Goal: Task Accomplishment & Management: Manage account settings

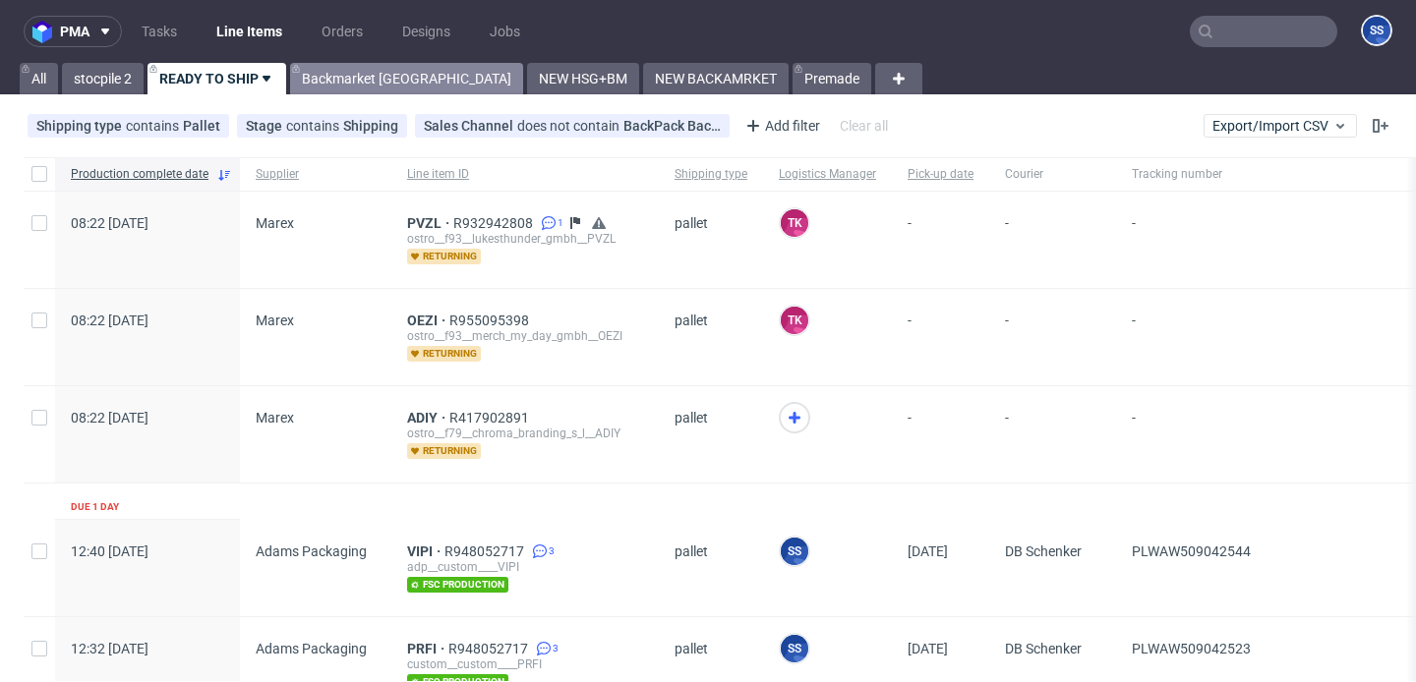
click at [345, 76] on link "Backmarket [GEOGRAPHIC_DATA]" at bounding box center [406, 78] width 233 height 31
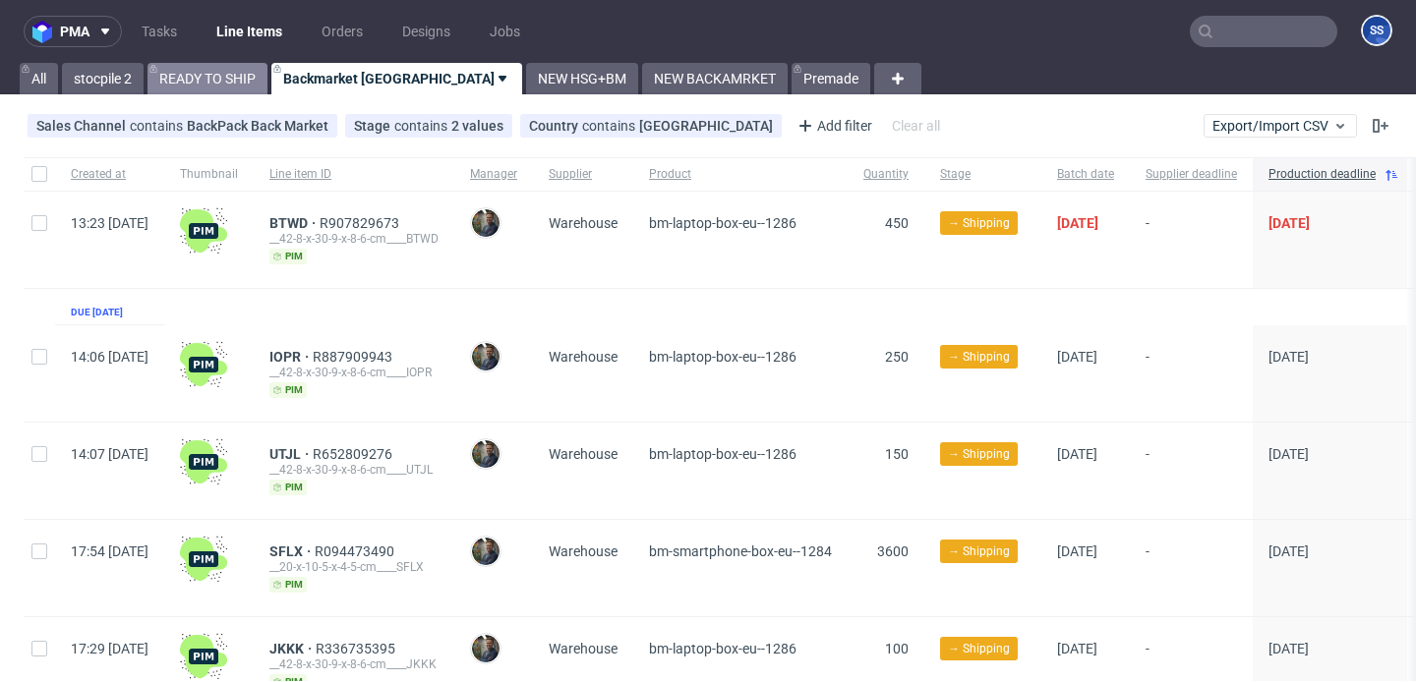
click at [216, 91] on link "READY TO SHIP" at bounding box center [208, 78] width 120 height 31
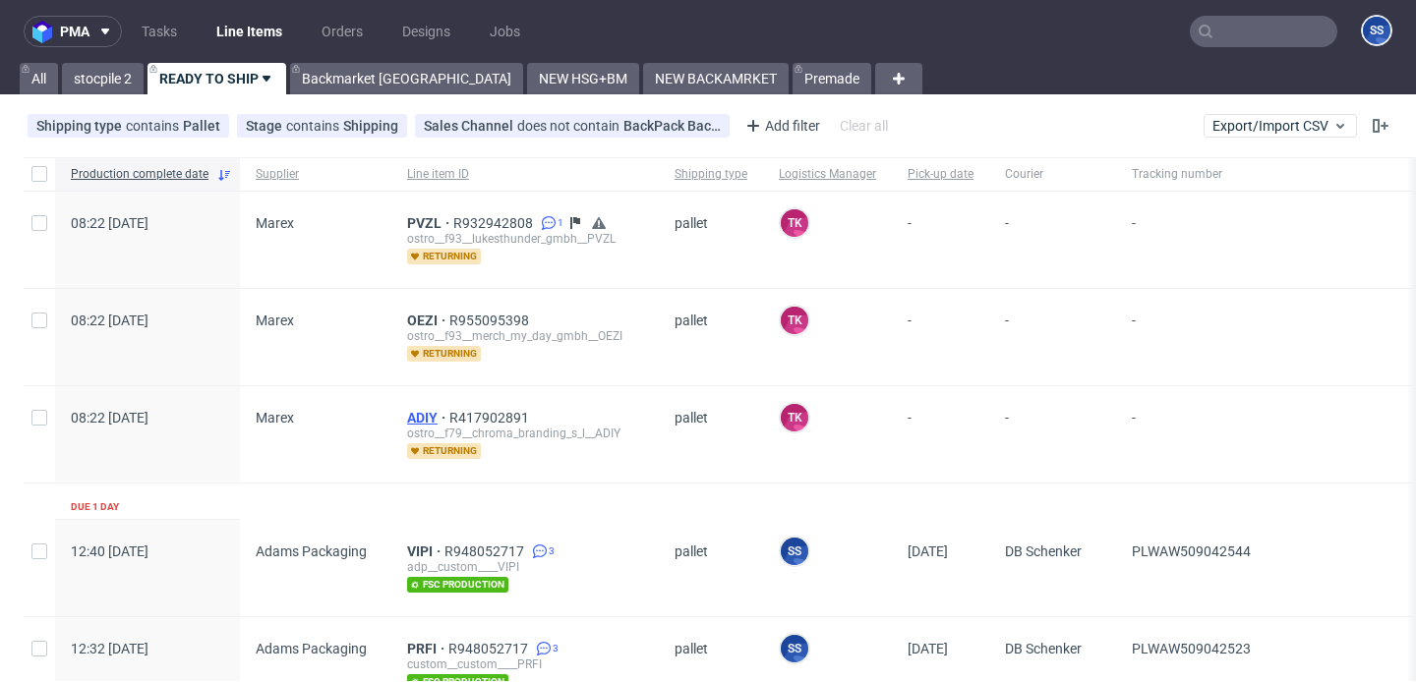
click at [420, 411] on span "ADIY" at bounding box center [428, 418] width 42 height 16
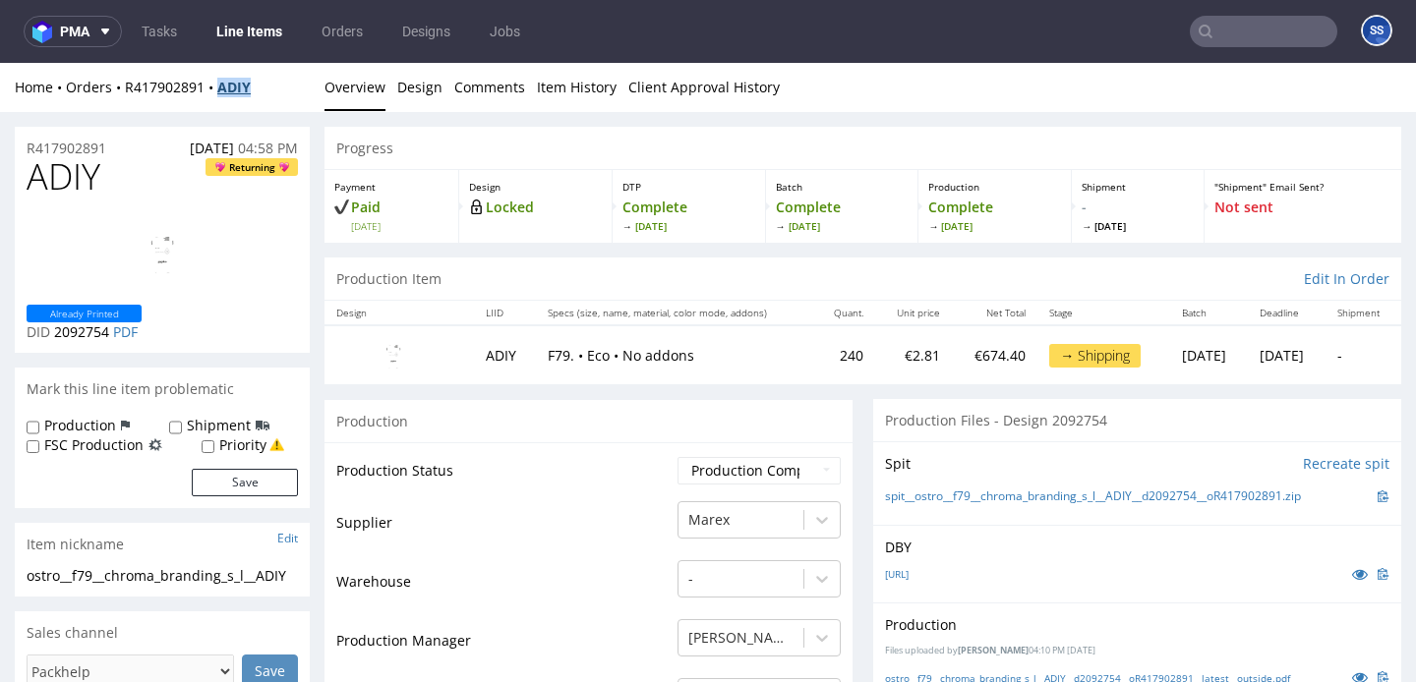
drag, startPoint x: 270, startPoint y: 90, endPoint x: 221, endPoint y: 94, distance: 49.3
click at [221, 94] on div "Home Orders R417902891 ADIY" at bounding box center [162, 88] width 295 height 20
copy strong "ADIY"
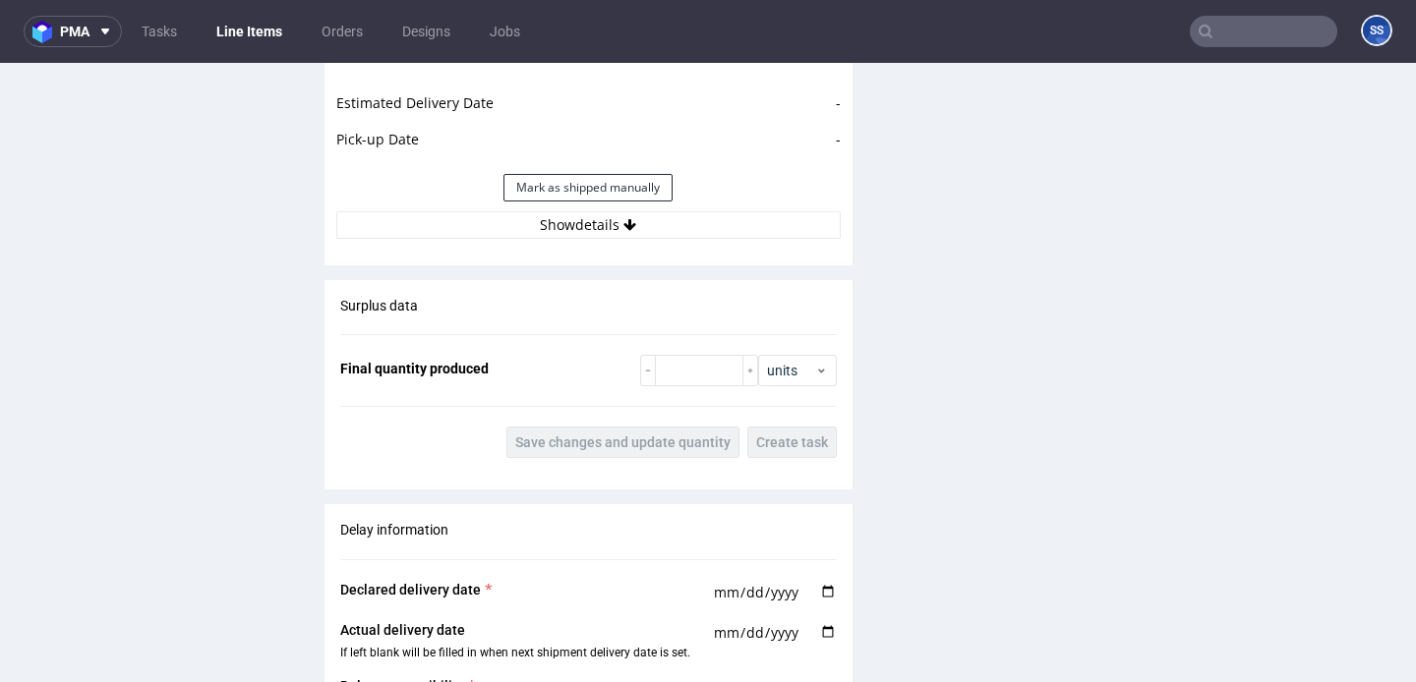
scroll to position [2076, 0]
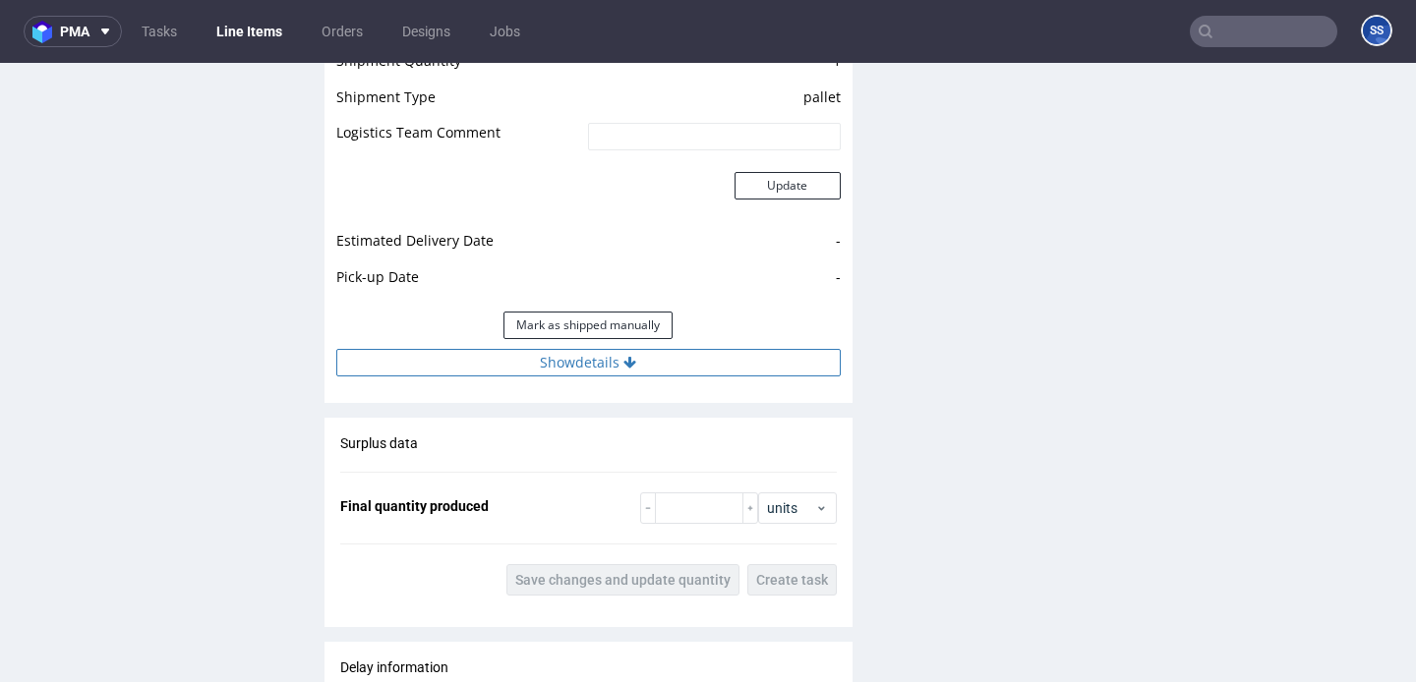
click at [592, 363] on button "Show details" at bounding box center [588, 363] width 504 height 28
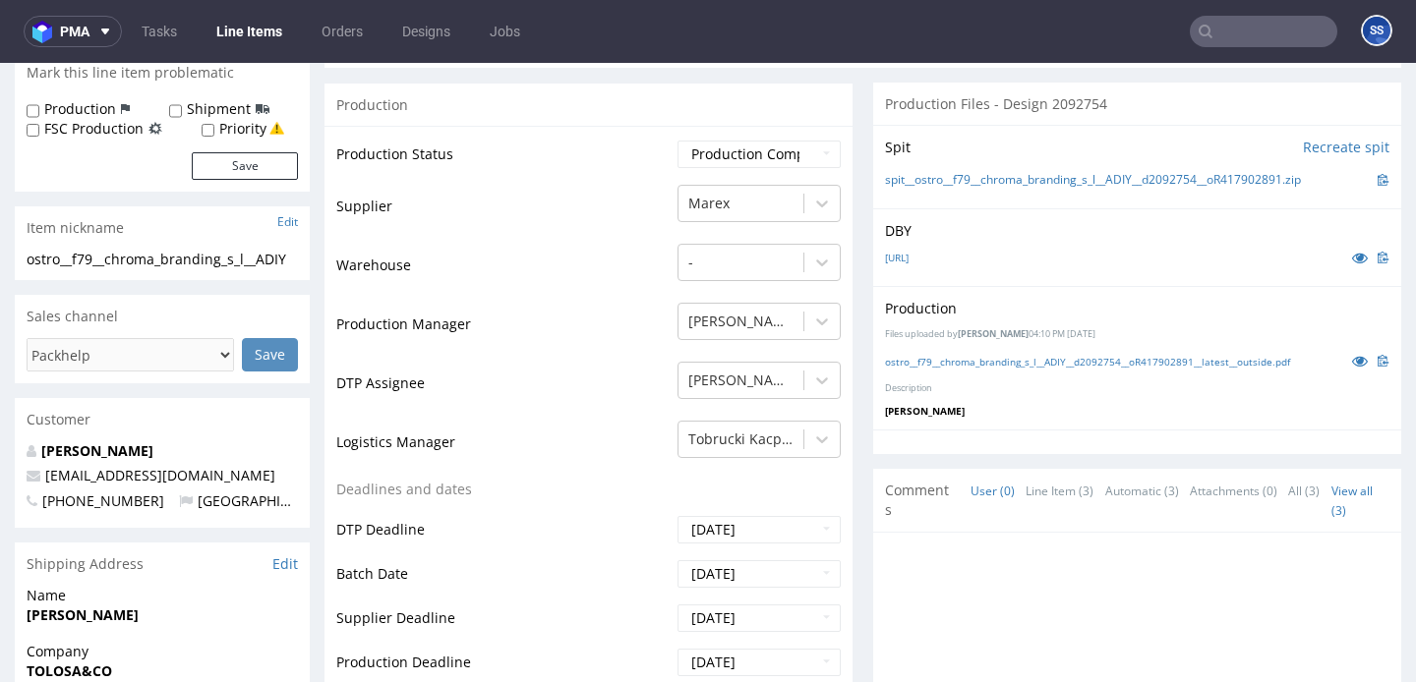
scroll to position [0, 0]
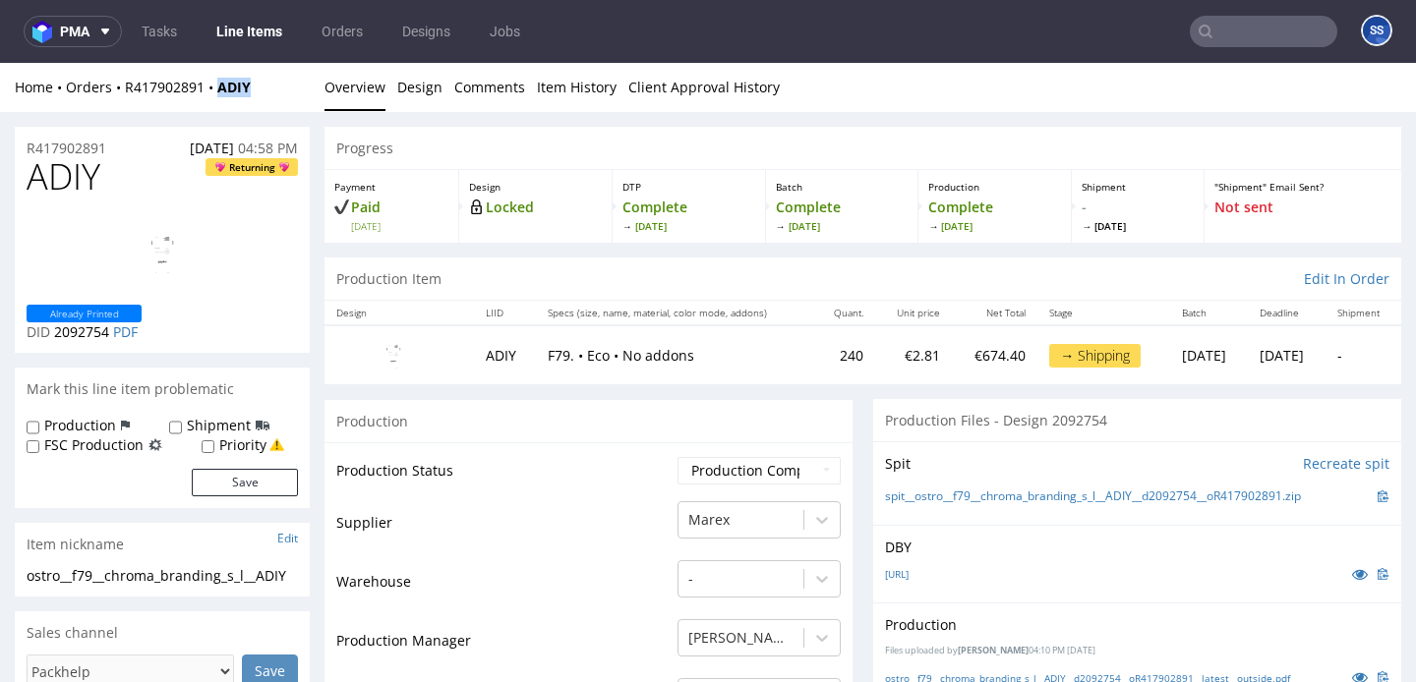
click at [251, 30] on link "Line Items" at bounding box center [249, 31] width 89 height 31
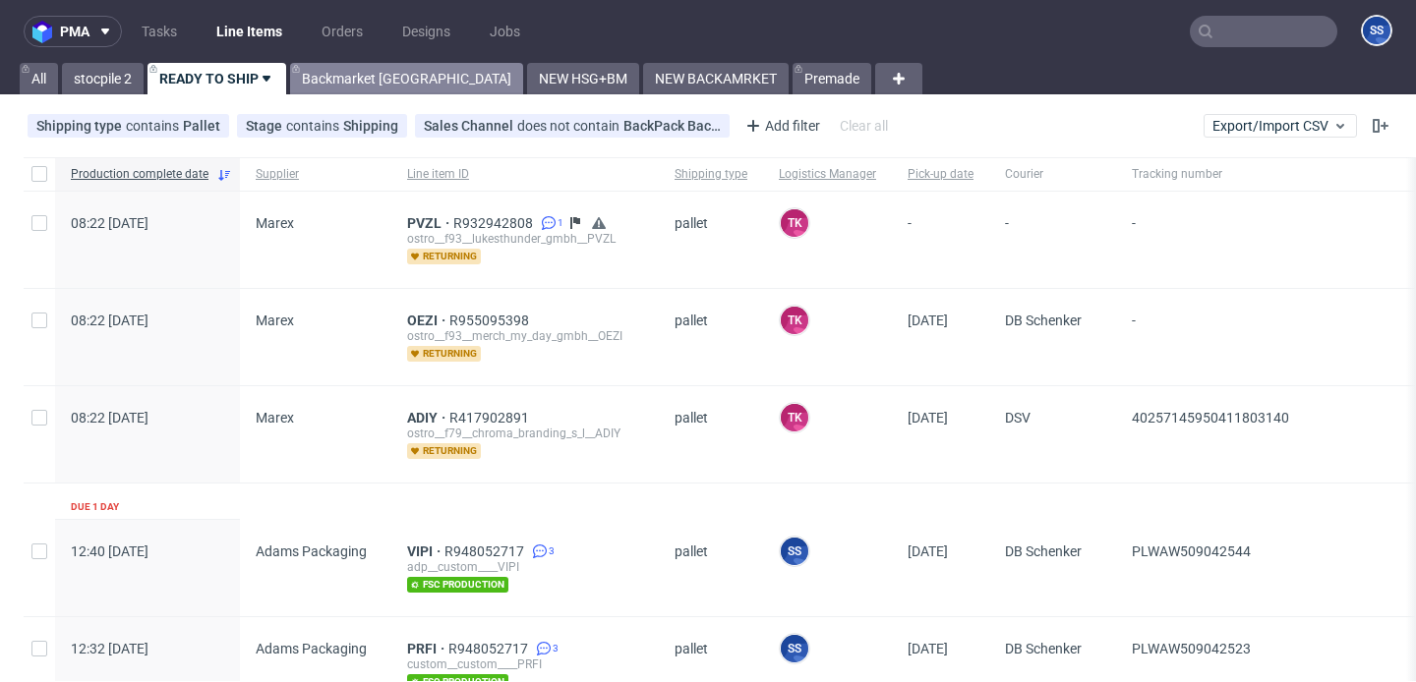
click at [333, 79] on link "Backmarket [GEOGRAPHIC_DATA]" at bounding box center [406, 78] width 233 height 31
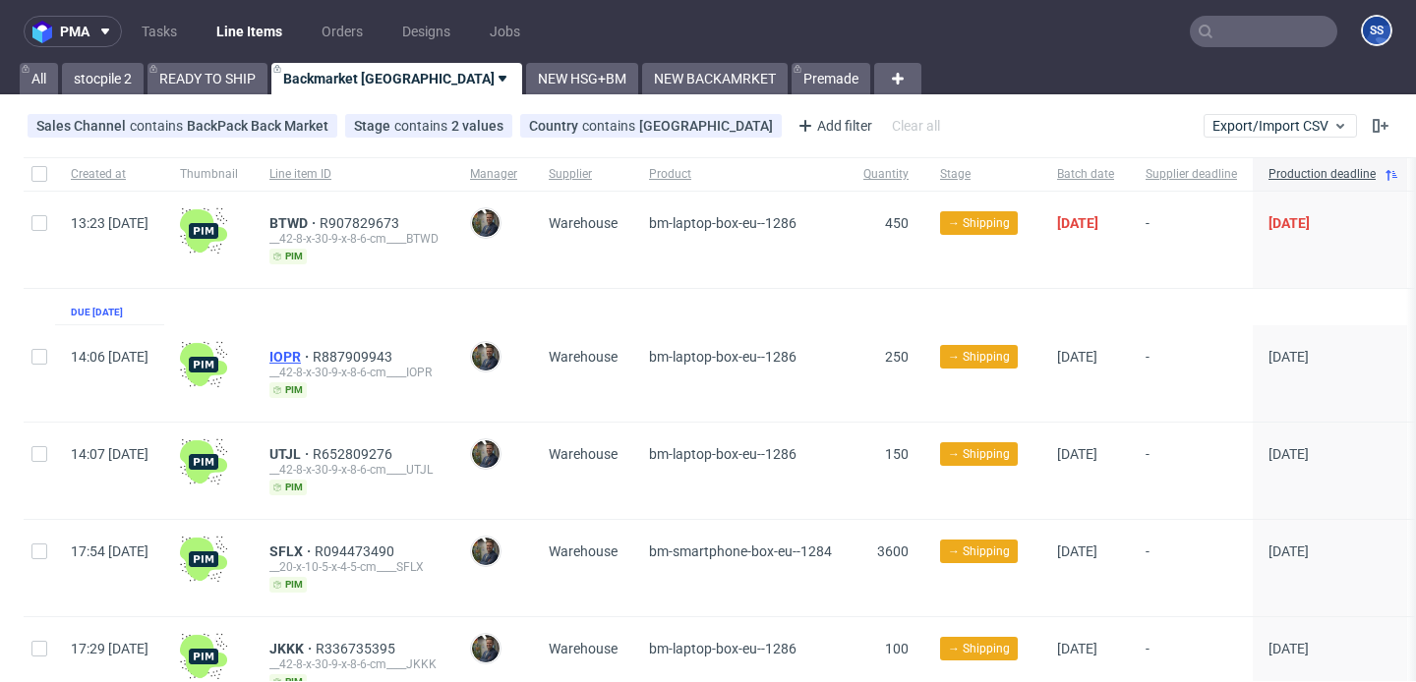
click at [313, 349] on span "IOPR" at bounding box center [290, 357] width 43 height 16
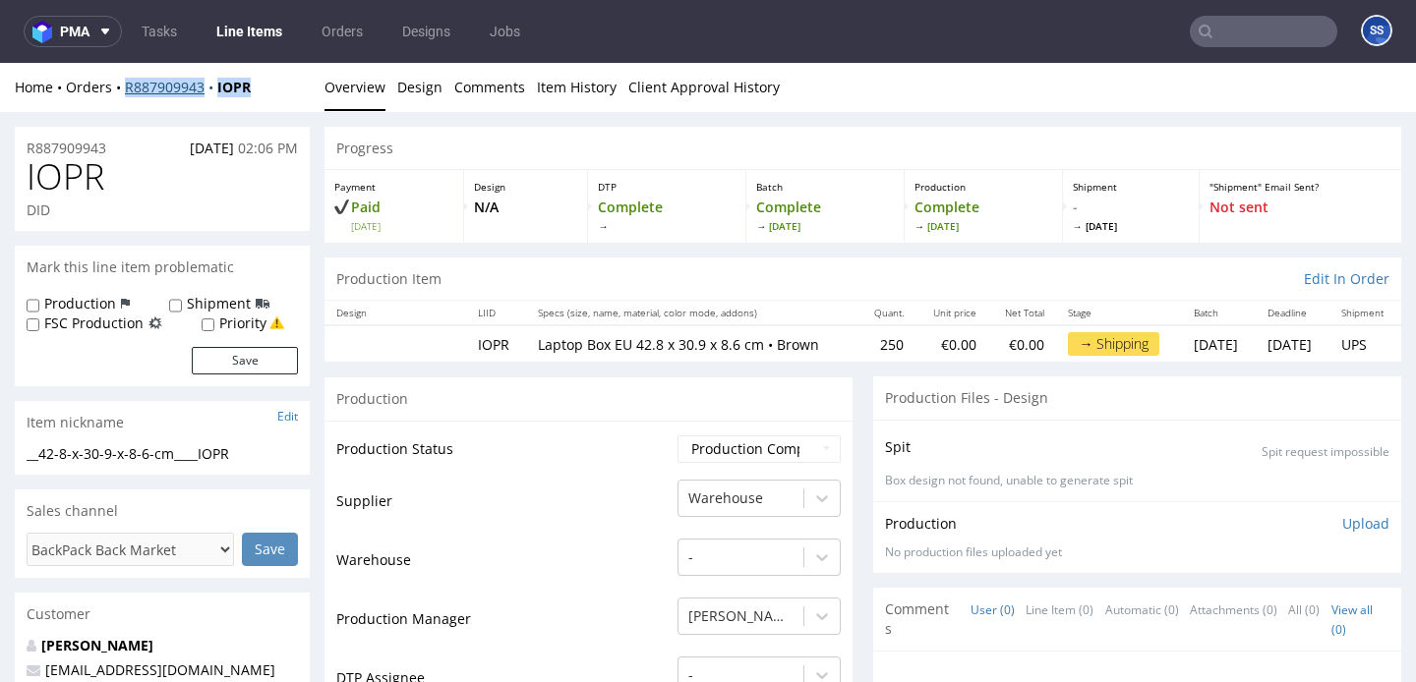
drag, startPoint x: 264, startPoint y: 95, endPoint x: 125, endPoint y: 93, distance: 138.7
click at [125, 93] on div "Home Orders R887909943 IOPR" at bounding box center [162, 88] width 295 height 20
copy div "R887909943 IOPR"
click at [279, 108] on div "Home Orders R887909943 IOPR Overview Design Comments Item History Client Approv…" at bounding box center [708, 87] width 1416 height 49
drag, startPoint x: 270, startPoint y: 90, endPoint x: 125, endPoint y: 94, distance: 145.6
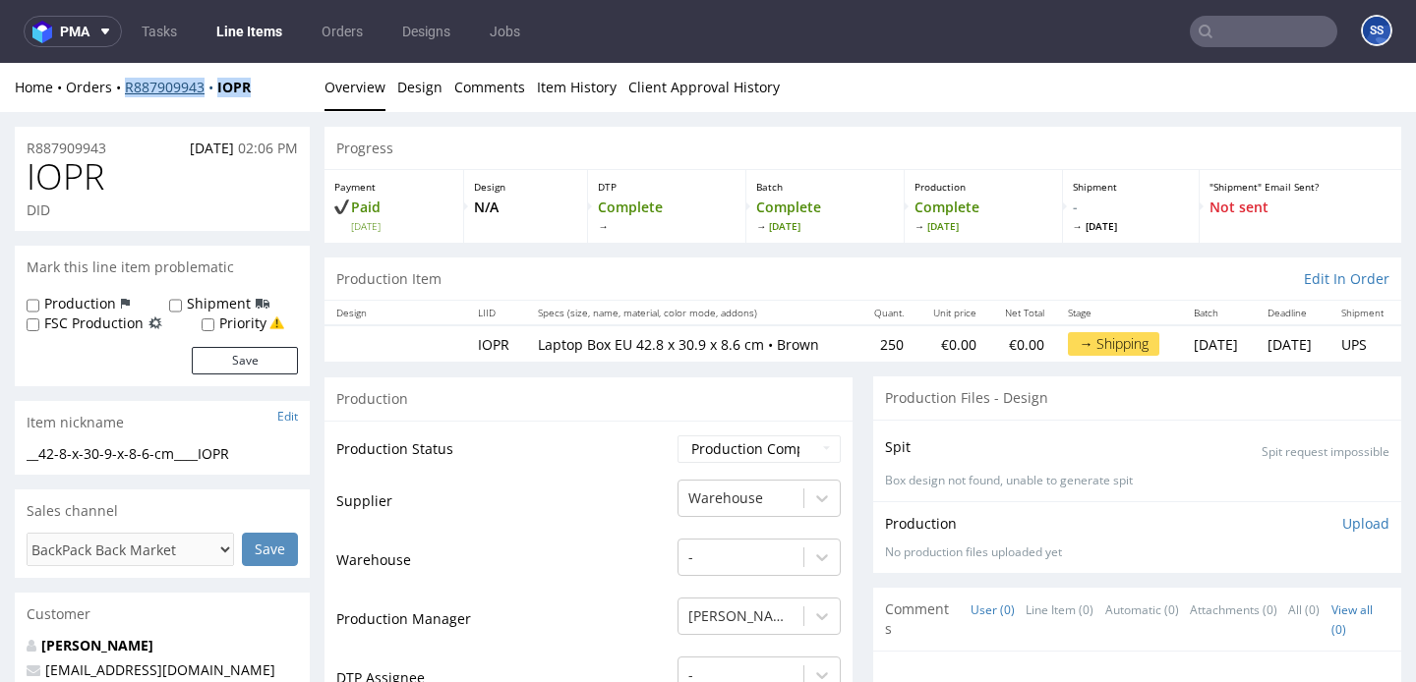
click at [125, 94] on div "Home Orders R887909943 IOPR" at bounding box center [162, 88] width 295 height 20
copy div "R887909943 IOPR"
click at [254, 35] on link "Line Items" at bounding box center [249, 31] width 89 height 31
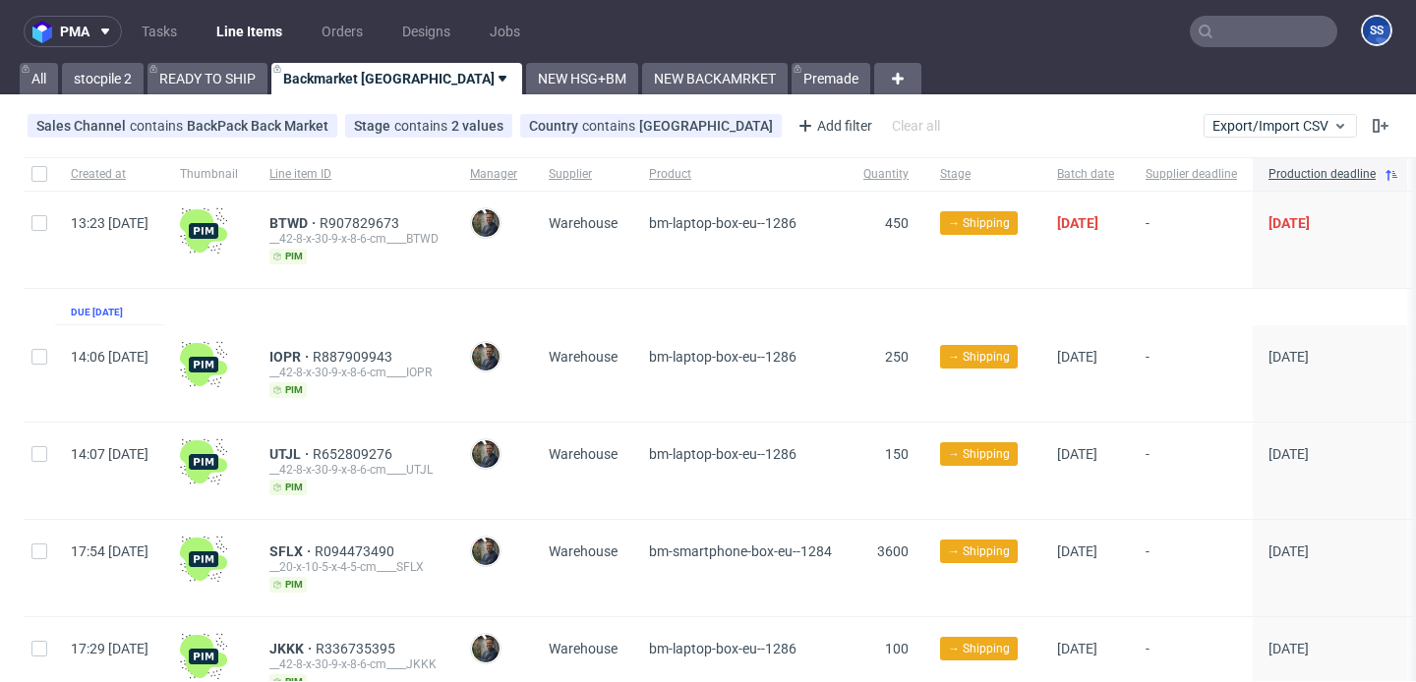
scroll to position [193, 0]
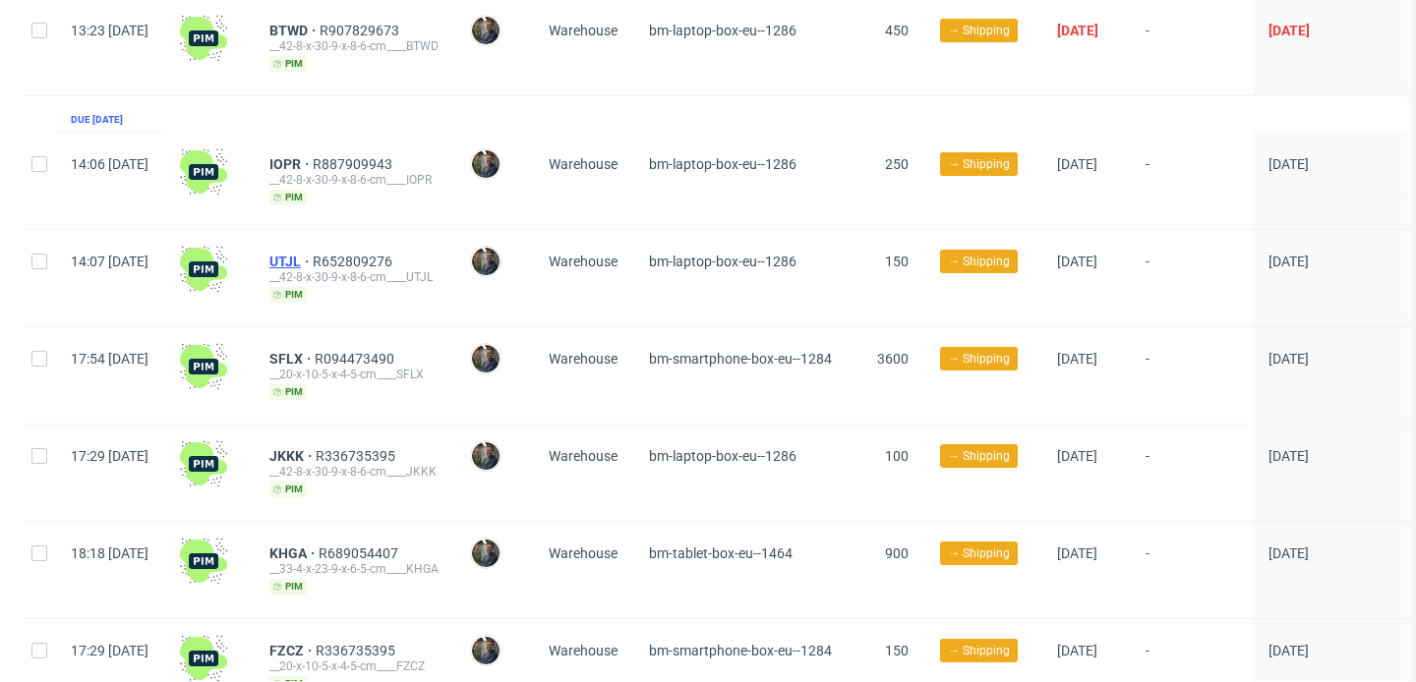
click at [313, 257] on span "UTJL" at bounding box center [290, 262] width 43 height 16
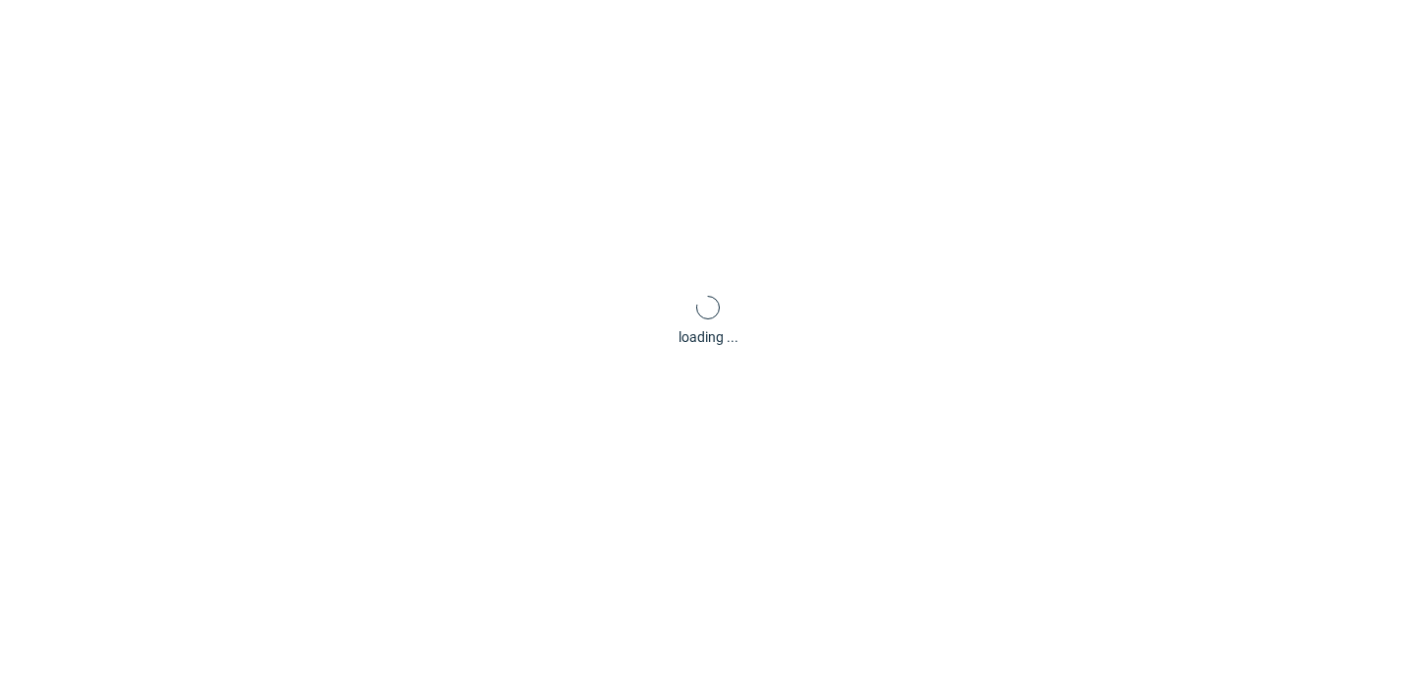
scroll to position [5, 0]
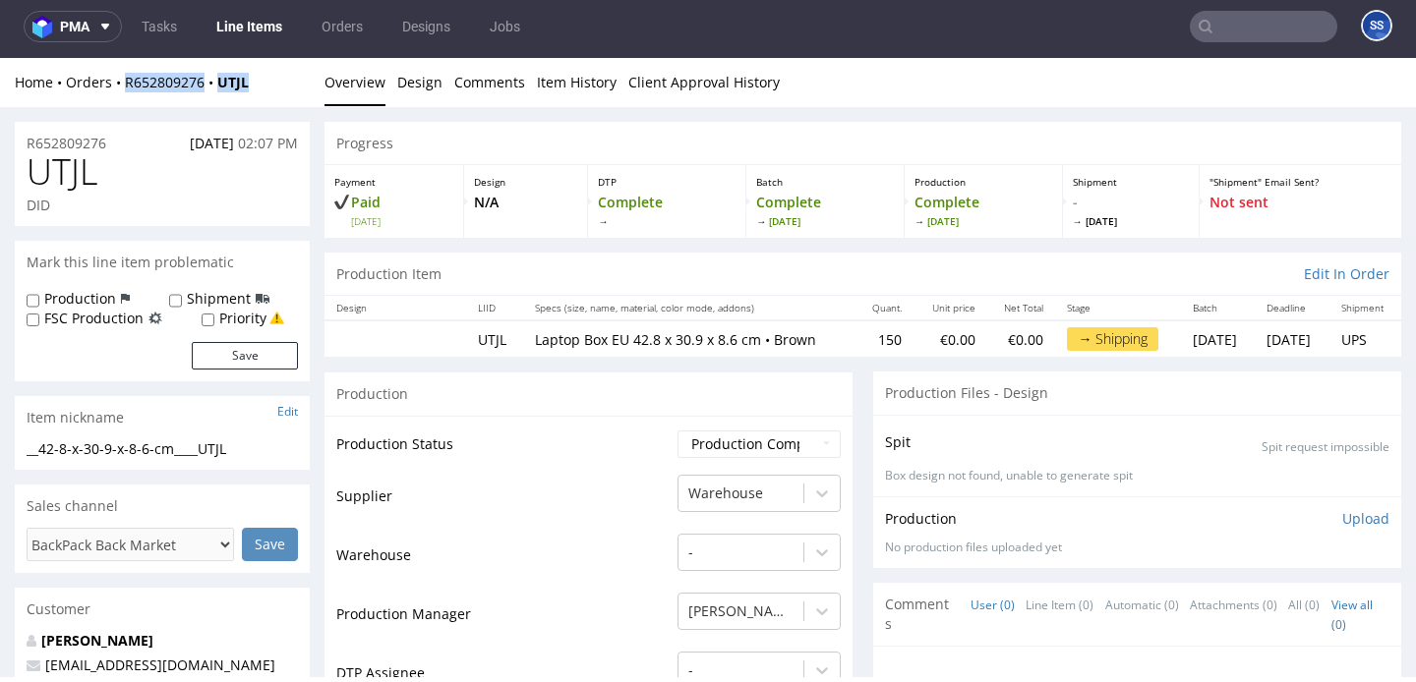
drag, startPoint x: 263, startPoint y: 79, endPoint x: 122, endPoint y: 91, distance: 141.2
click at [122, 91] on div "Home Orders R652809276 UTJL" at bounding box center [162, 83] width 295 height 20
copy div "R652809276 UTJL"
click at [228, 21] on link "Line Items" at bounding box center [249, 26] width 89 height 31
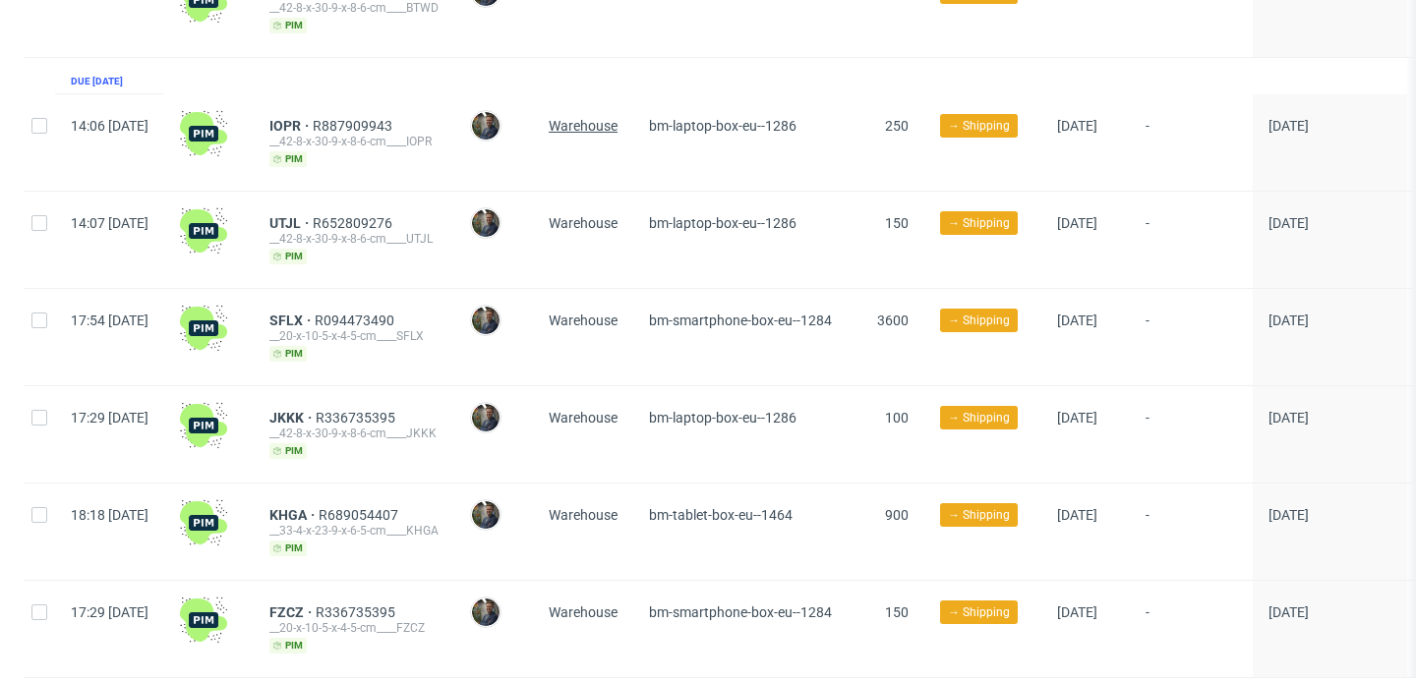
scroll to position [287, 0]
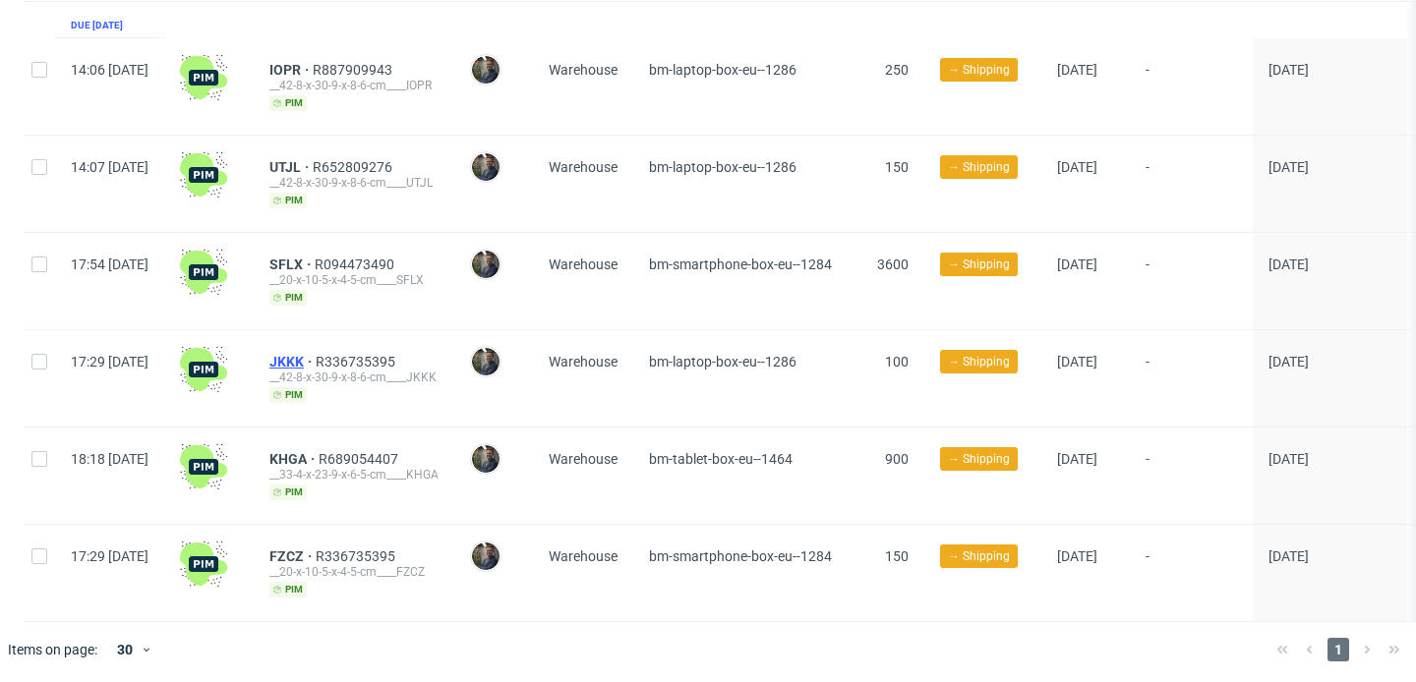
click at [316, 354] on span "JKKK" at bounding box center [292, 362] width 46 height 16
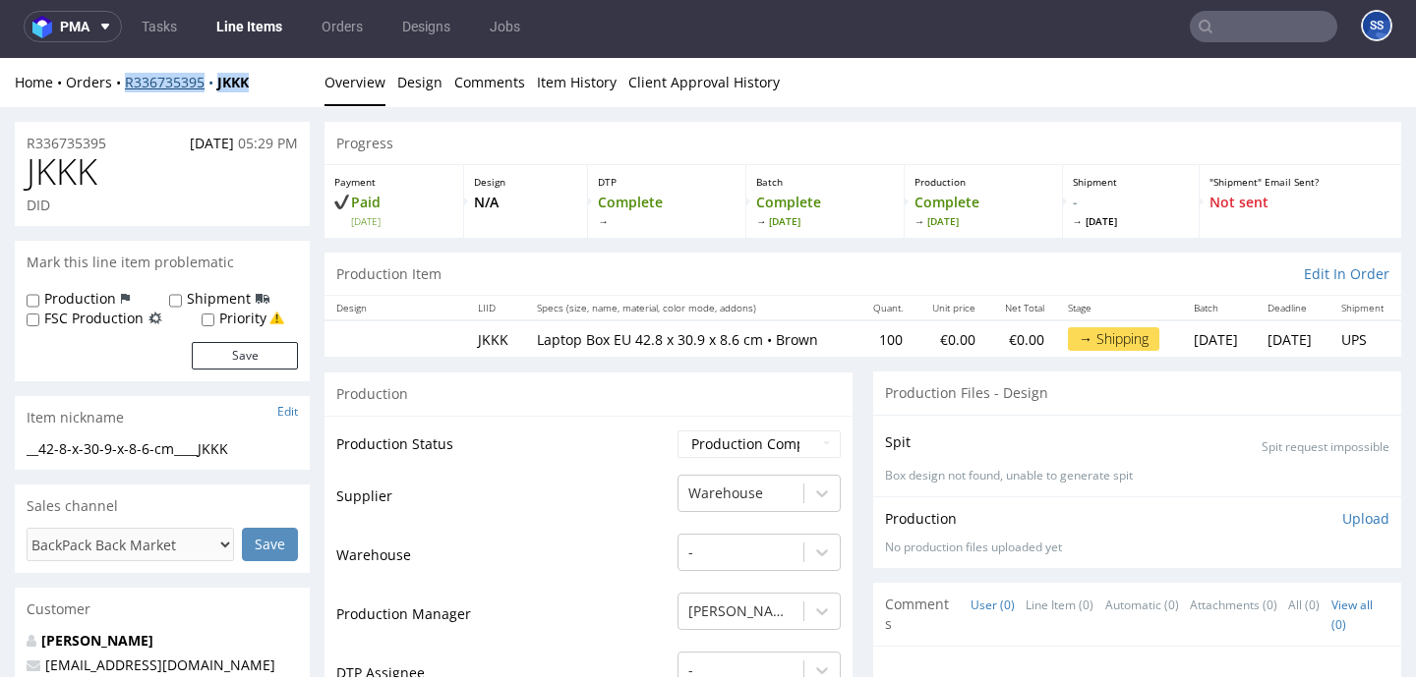
drag, startPoint x: 282, startPoint y: 89, endPoint x: 125, endPoint y: 88, distance: 157.3
click at [125, 88] on div "Home Orders R336735395 JKKK" at bounding box center [162, 83] width 295 height 20
copy div "R336735395 JKKK"
click at [284, 87] on div "Home Orders R336735395 JKKK" at bounding box center [162, 83] width 295 height 20
drag, startPoint x: 284, startPoint y: 87, endPoint x: 145, endPoint y: 91, distance: 139.7
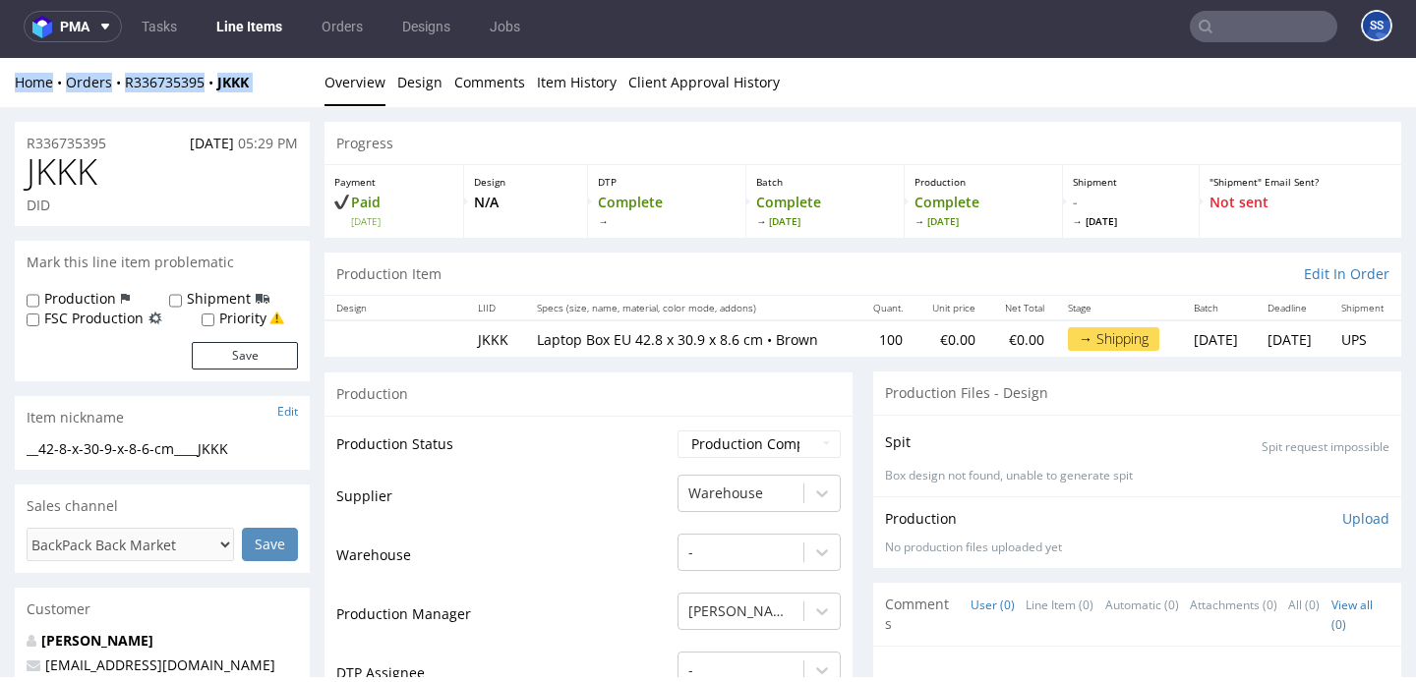
click at [145, 91] on div "Home Orders R336735395 JKKK Overview Design Comments Item History Client Approv…" at bounding box center [708, 82] width 1416 height 49
click at [263, 86] on div "Home Orders R336735395 JKKK" at bounding box center [162, 83] width 295 height 20
drag, startPoint x: 263, startPoint y: 86, endPoint x: 140, endPoint y: 86, distance: 122.9
click at [140, 86] on div "Home Orders R336735395 JKKK" at bounding box center [162, 83] width 295 height 20
click at [297, 82] on div "Home Orders R336735395 JKKK" at bounding box center [162, 83] width 295 height 20
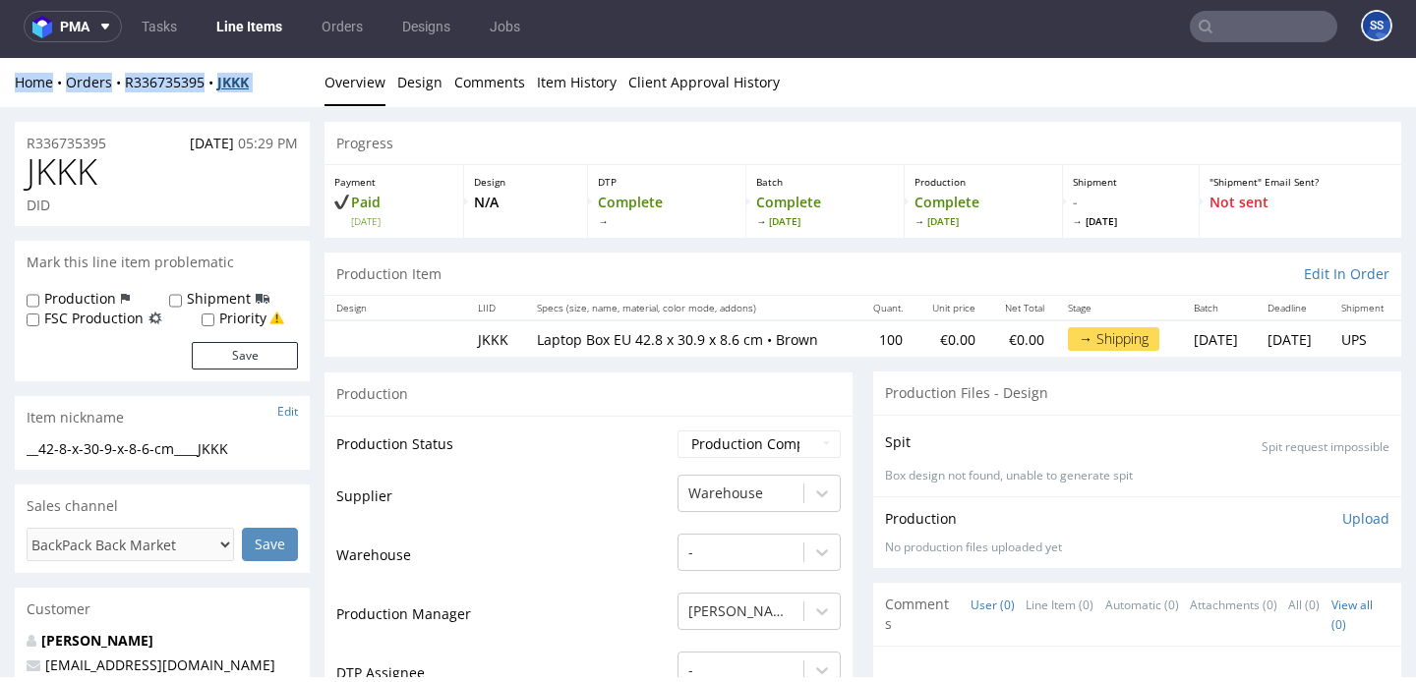
drag, startPoint x: 297, startPoint y: 82, endPoint x: 231, endPoint y: 89, distance: 66.2
click at [231, 89] on div "Home Orders R336735395 JKKK" at bounding box center [162, 83] width 295 height 20
click at [275, 92] on div "Home Orders R336735395 JKKK Overview Design Comments Item History Client Approv…" at bounding box center [708, 82] width 1416 height 49
drag, startPoint x: 262, startPoint y: 78, endPoint x: 126, endPoint y: 84, distance: 135.8
click at [126, 84] on div "Home Orders R336735395 JKKK" at bounding box center [162, 83] width 295 height 20
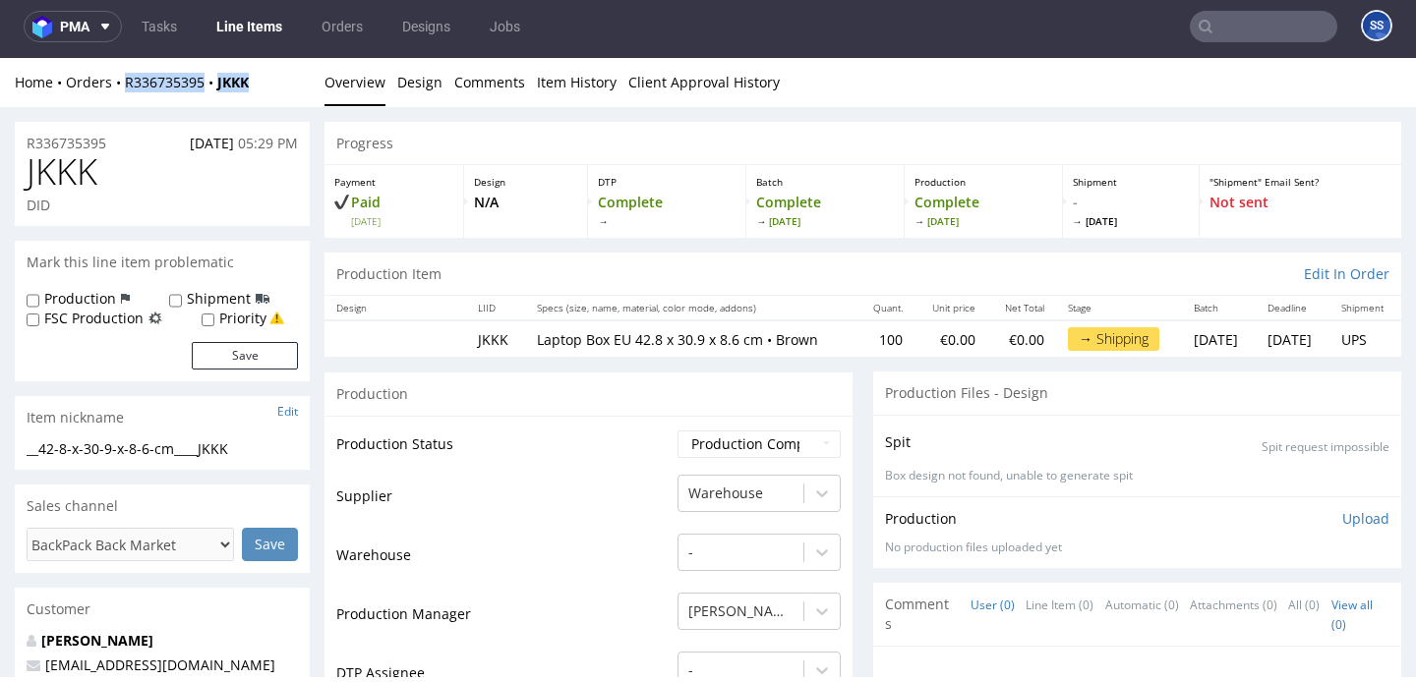
copy div "R336735395 JKKK"
click at [274, 27] on link "Line Items" at bounding box center [249, 26] width 89 height 31
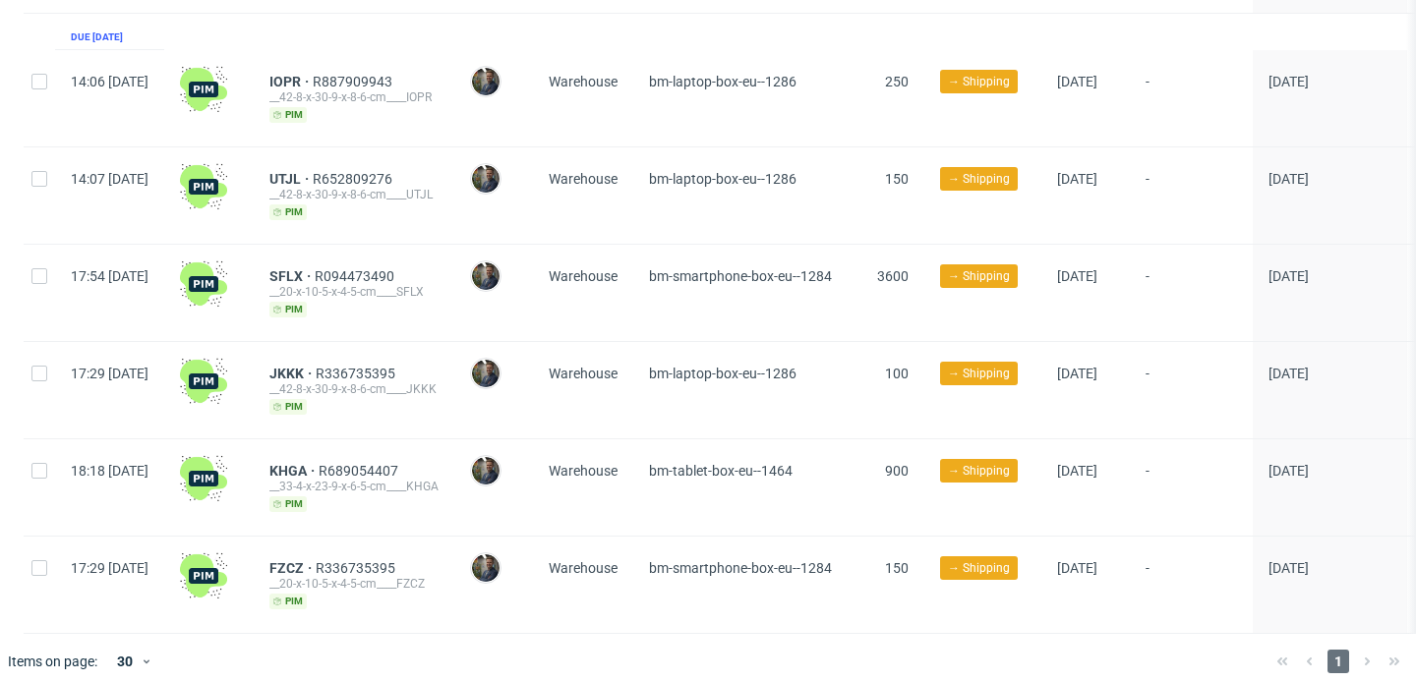
scroll to position [287, 0]
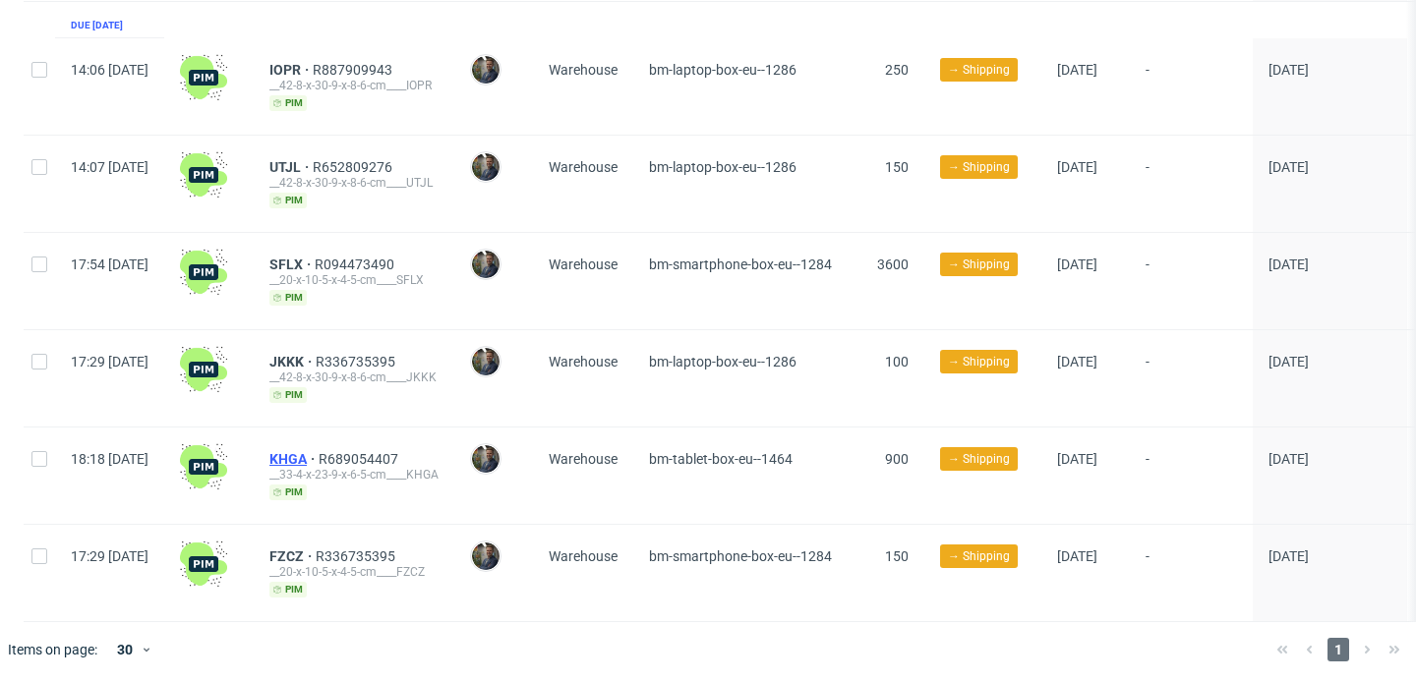
click at [319, 458] on span "KHGA" at bounding box center [293, 459] width 49 height 16
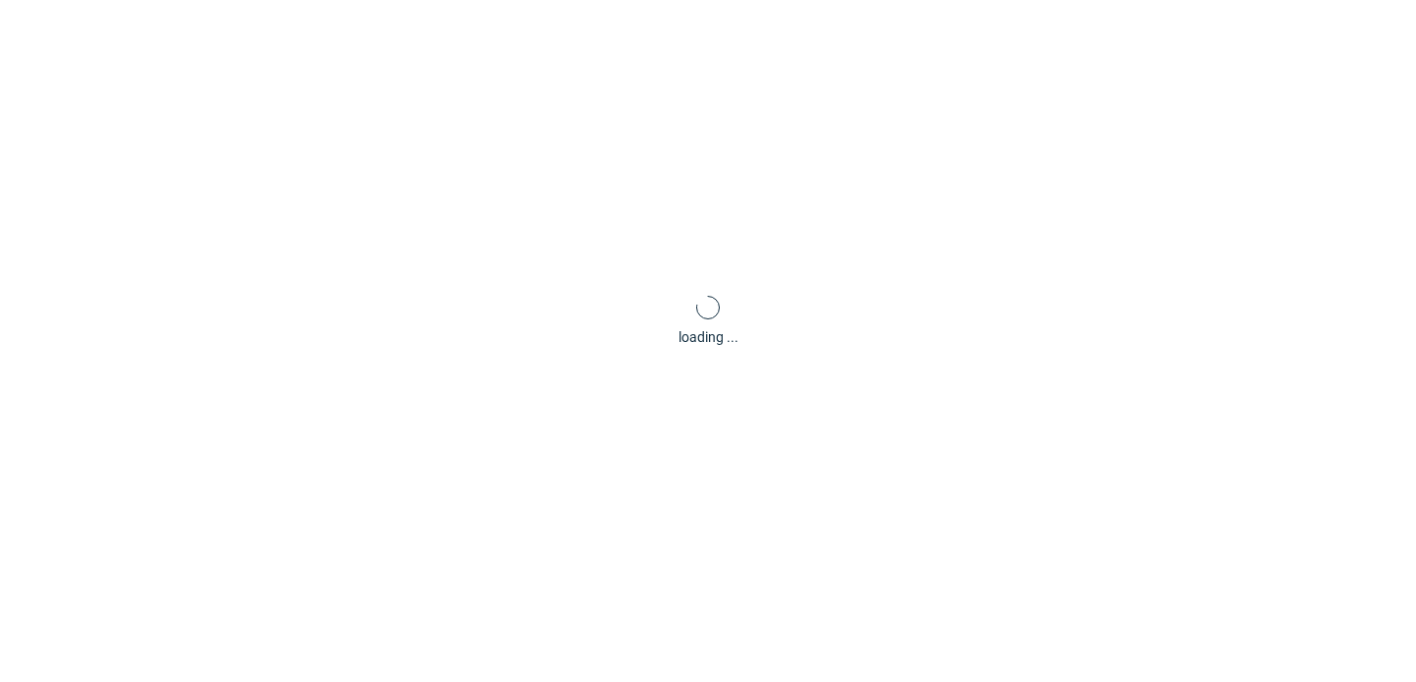
scroll to position [5, 0]
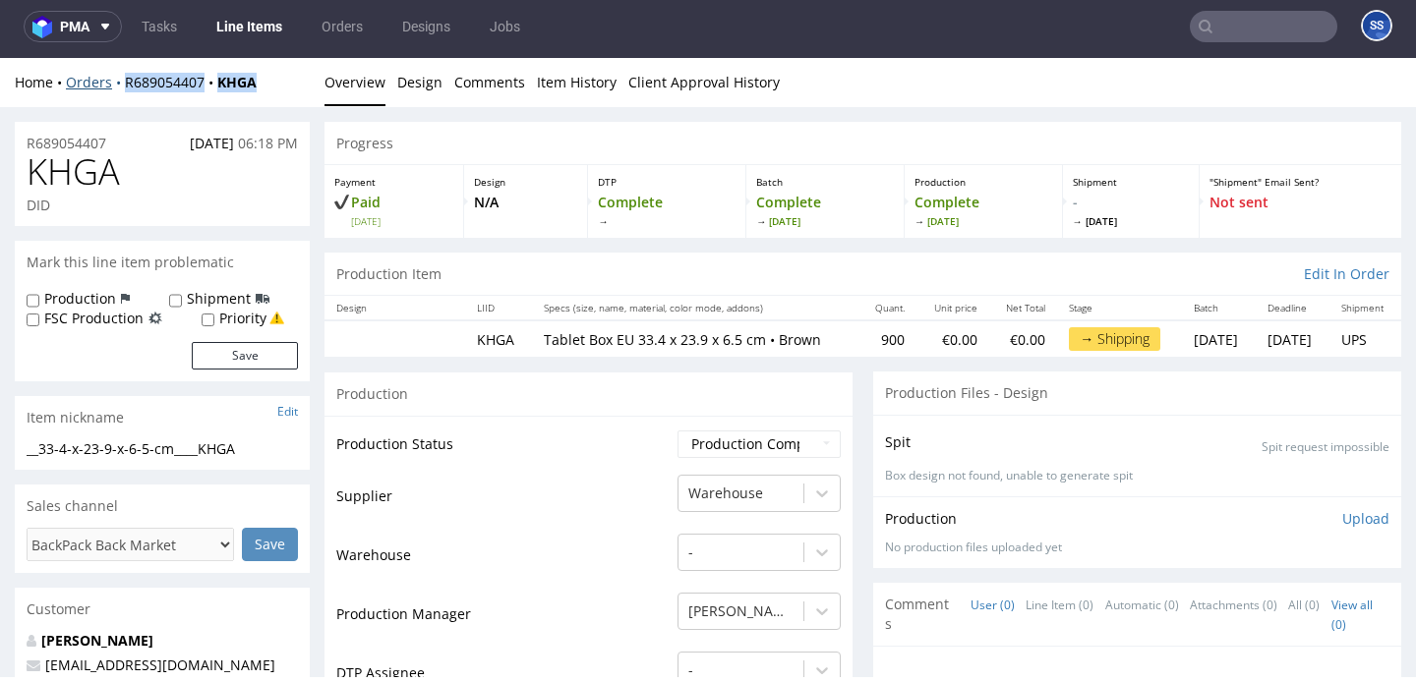
drag, startPoint x: 275, startPoint y: 85, endPoint x: 122, endPoint y: 86, distance: 153.4
click at [122, 86] on div "Home Orders R689054407 KHGA" at bounding box center [162, 83] width 295 height 20
copy div "R689054407 KHGA"
click at [259, 24] on link "Line Items" at bounding box center [249, 26] width 89 height 31
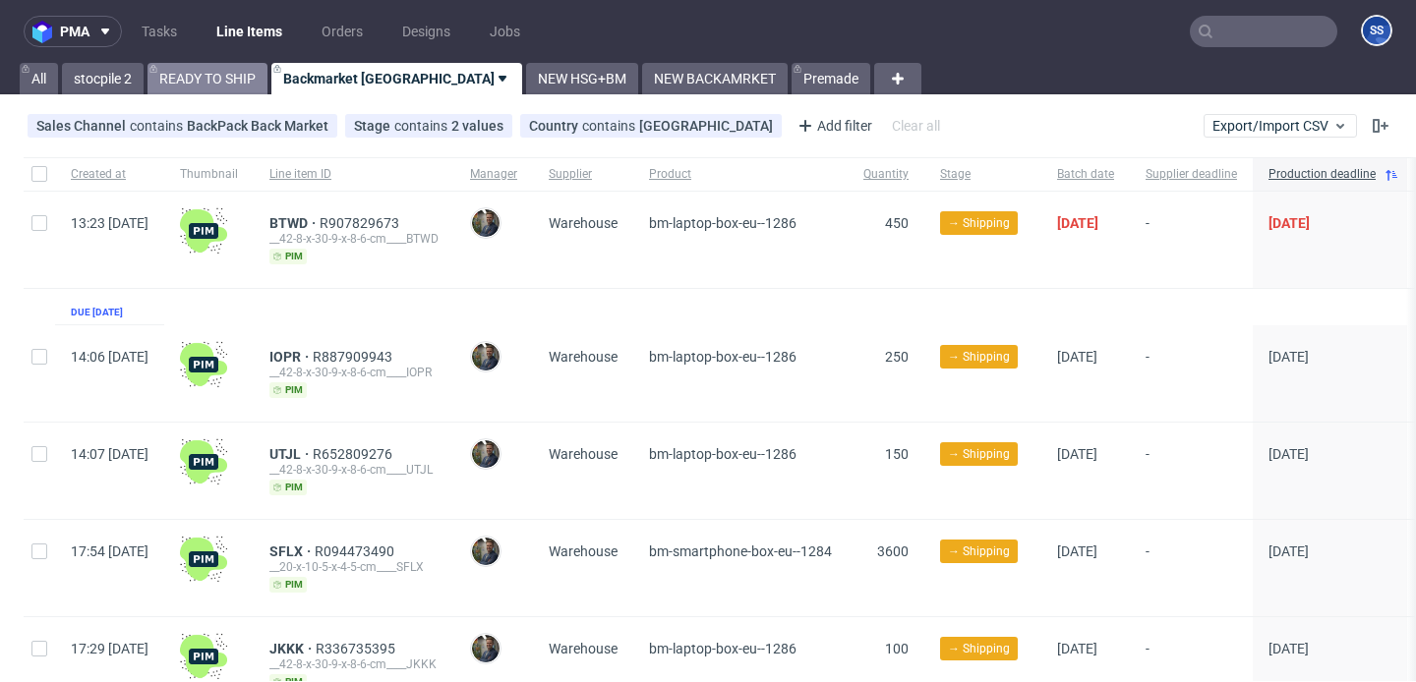
click at [248, 89] on link "READY TO SHIP" at bounding box center [208, 78] width 120 height 31
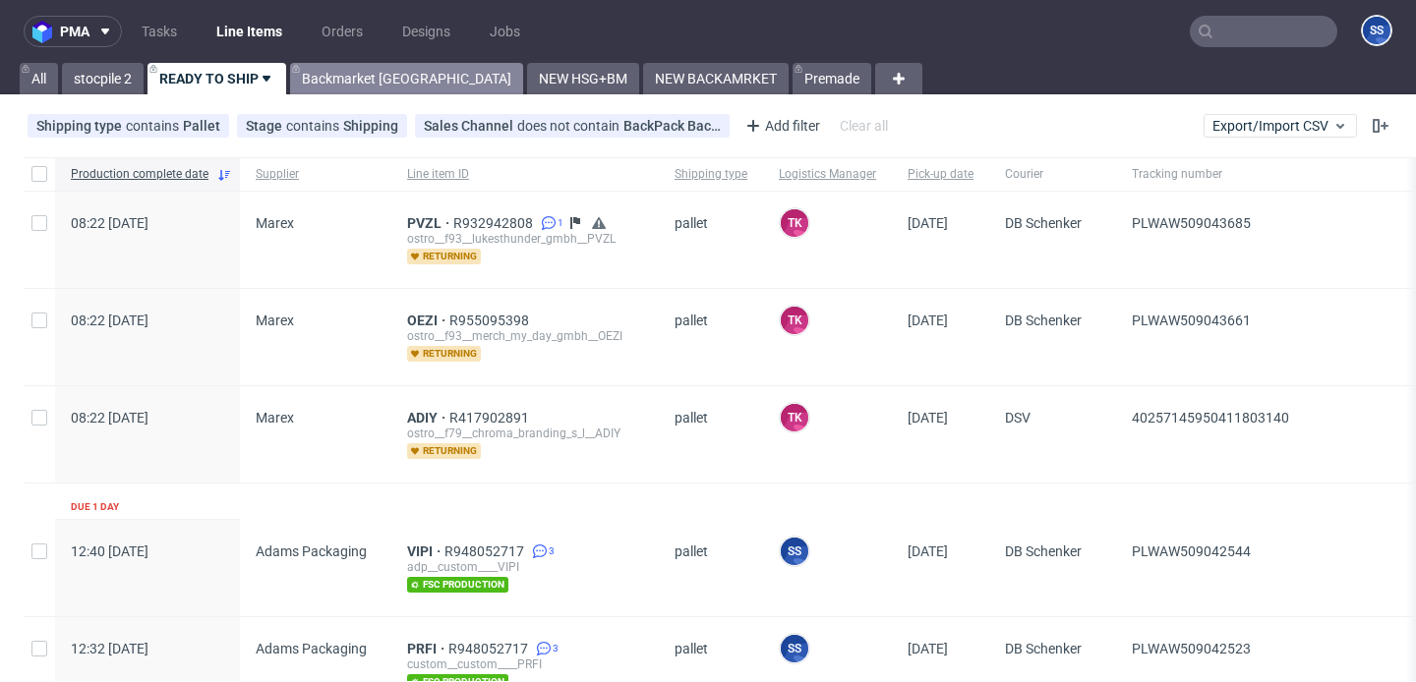
click at [360, 83] on link "Backmarket [GEOGRAPHIC_DATA]" at bounding box center [406, 78] width 233 height 31
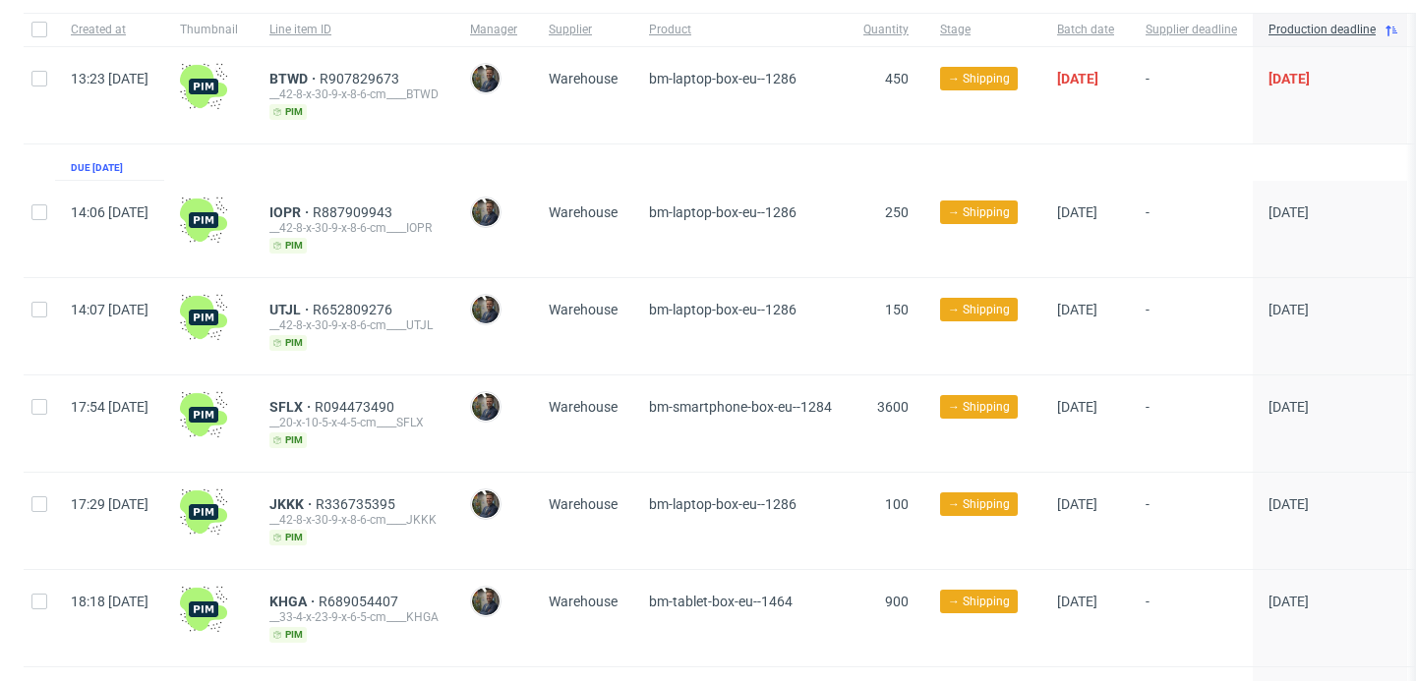
scroll to position [146, 0]
click at [320, 78] on span "BTWD" at bounding box center [294, 78] width 50 height 16
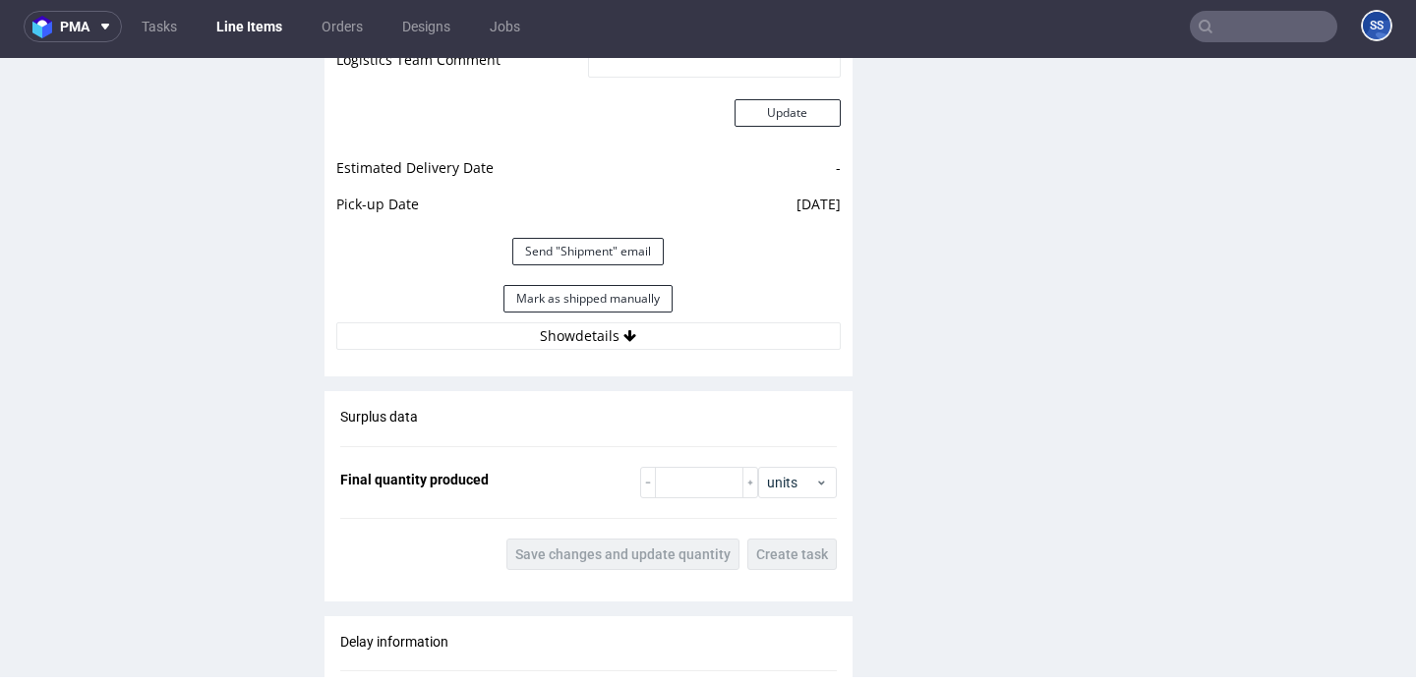
scroll to position [1839, 0]
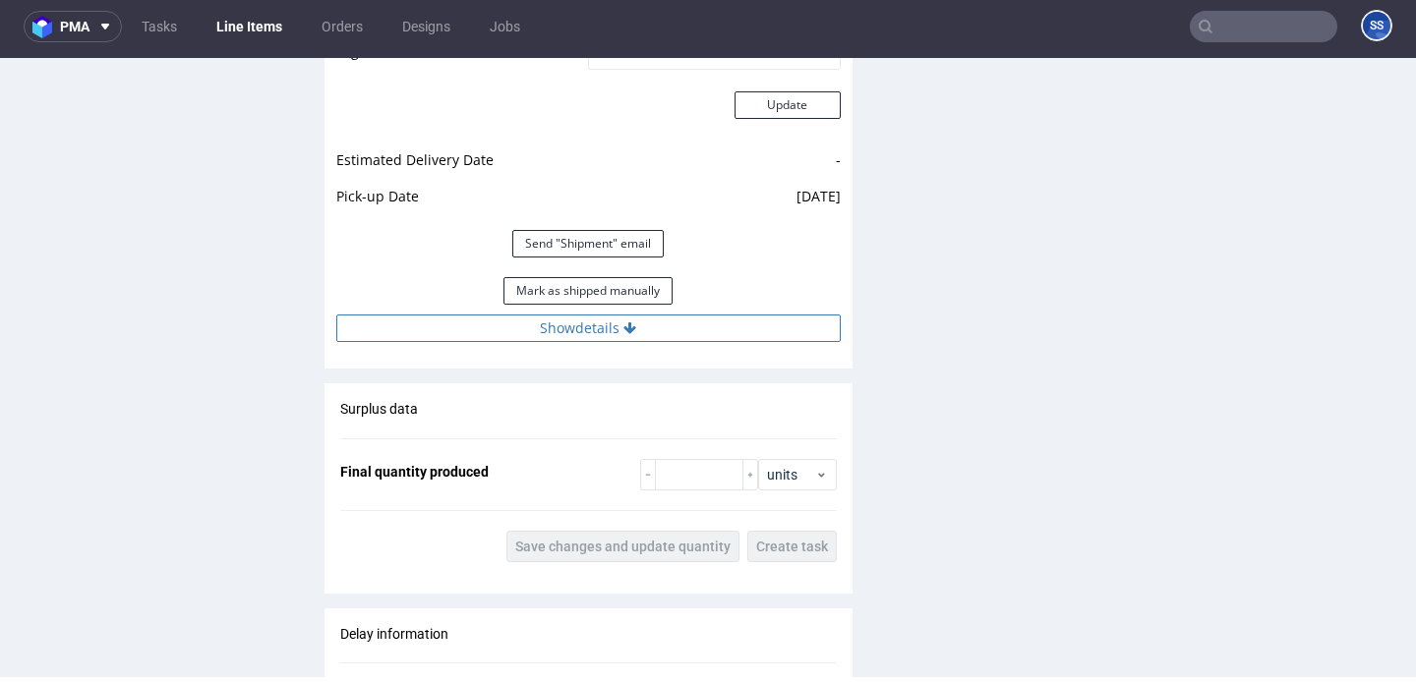
click at [519, 339] on button "Show details" at bounding box center [588, 329] width 504 height 28
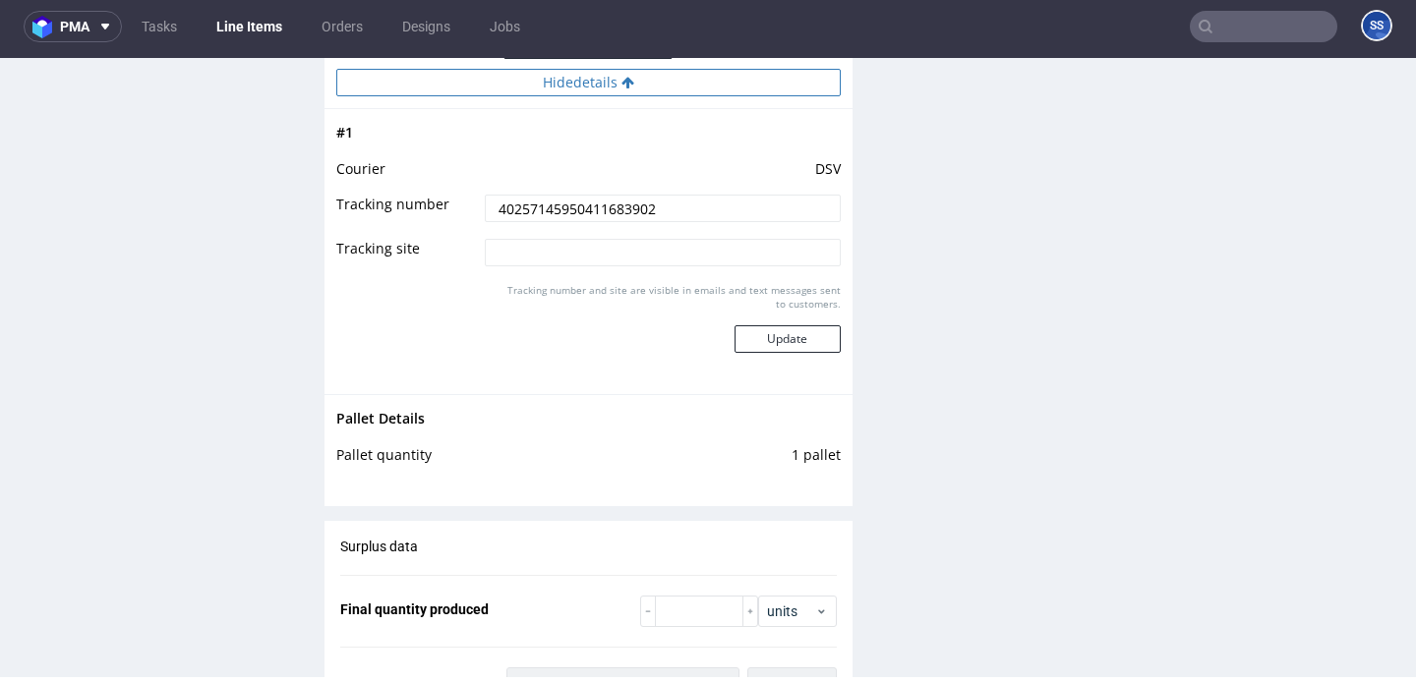
scroll to position [2103, 0]
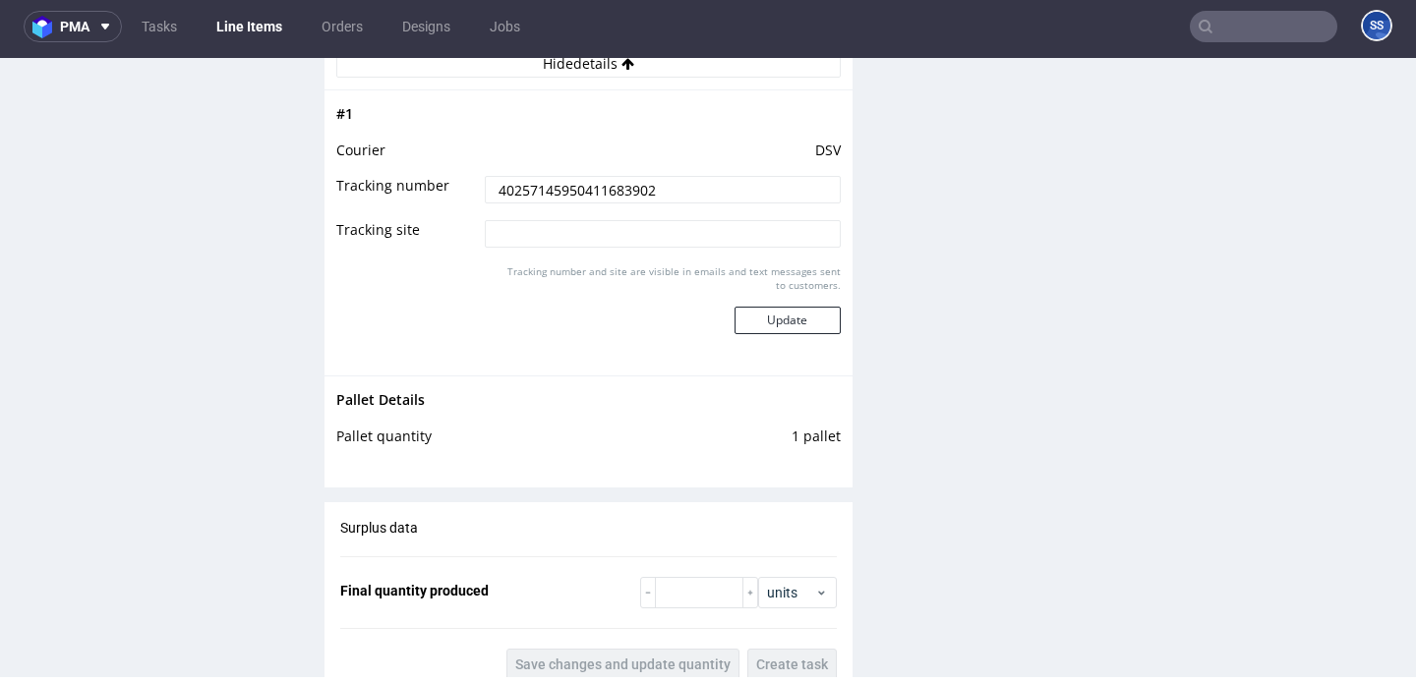
click at [250, 41] on link "Line Items" at bounding box center [249, 26] width 89 height 31
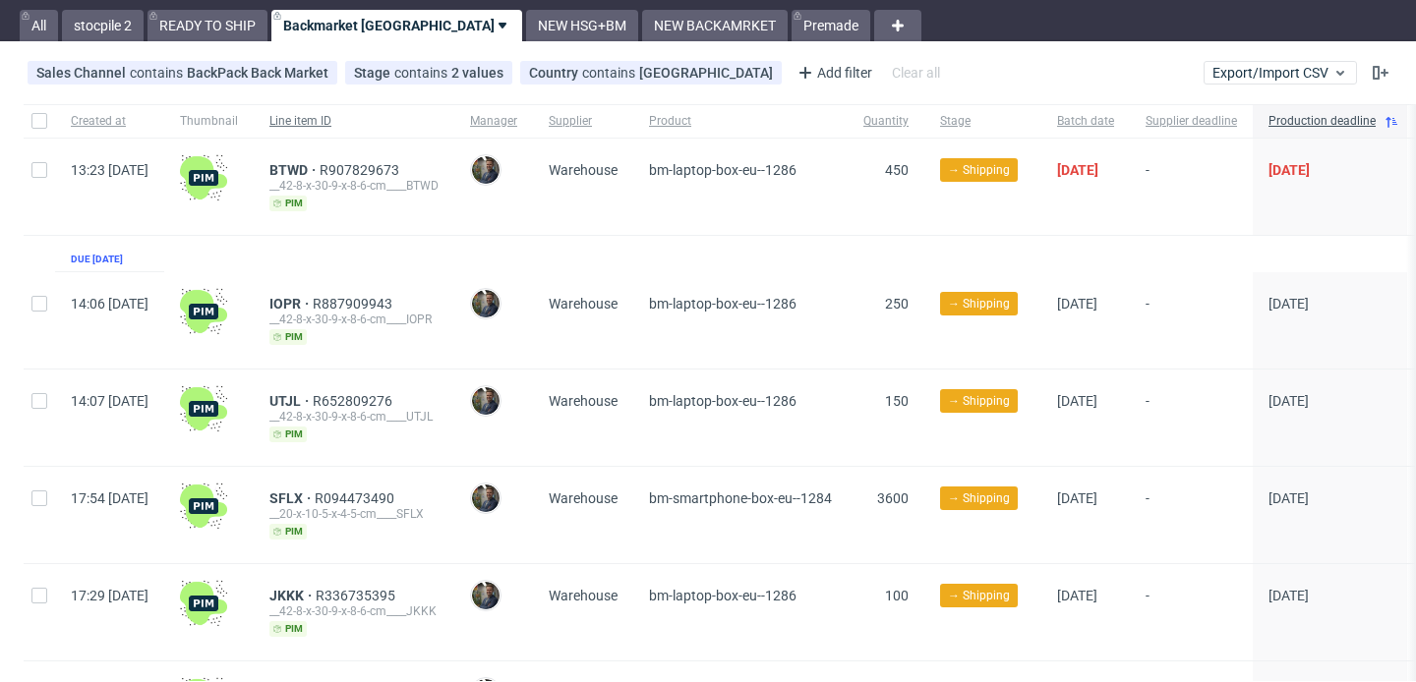
scroll to position [75, 0]
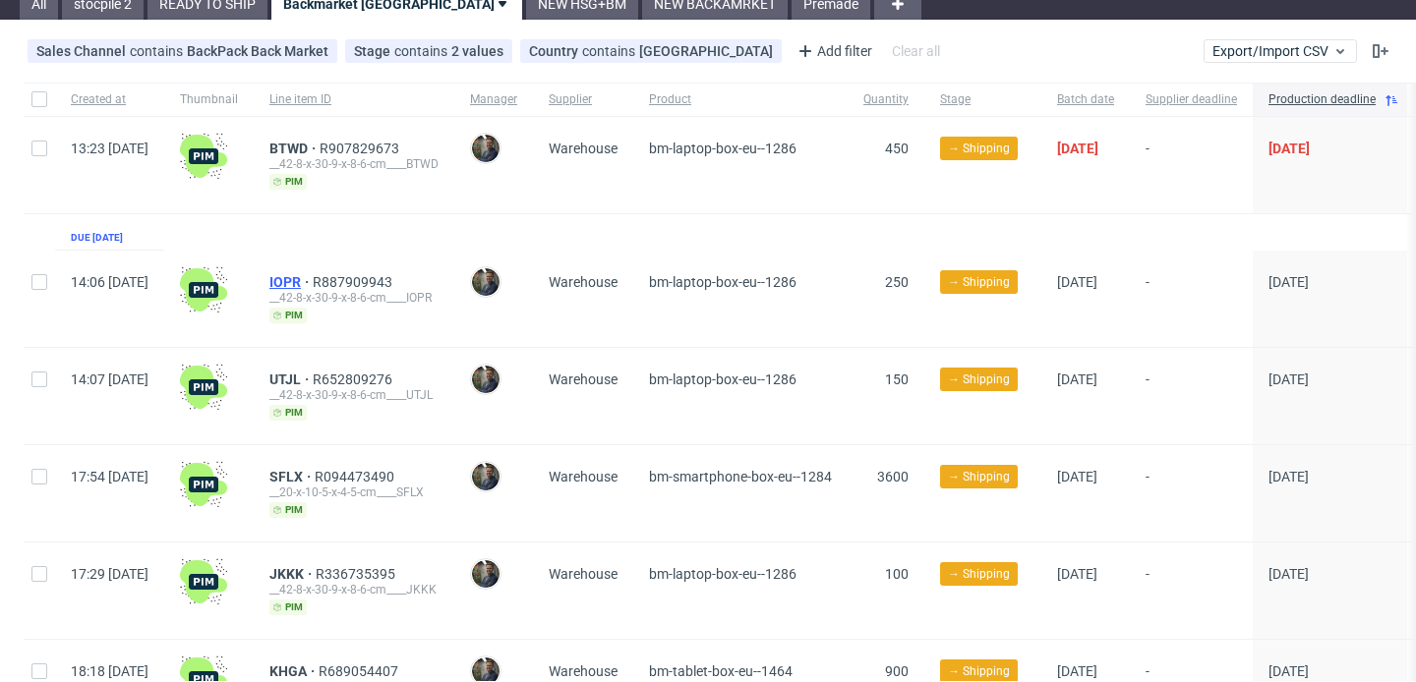
click at [313, 280] on span "IOPR" at bounding box center [290, 282] width 43 height 16
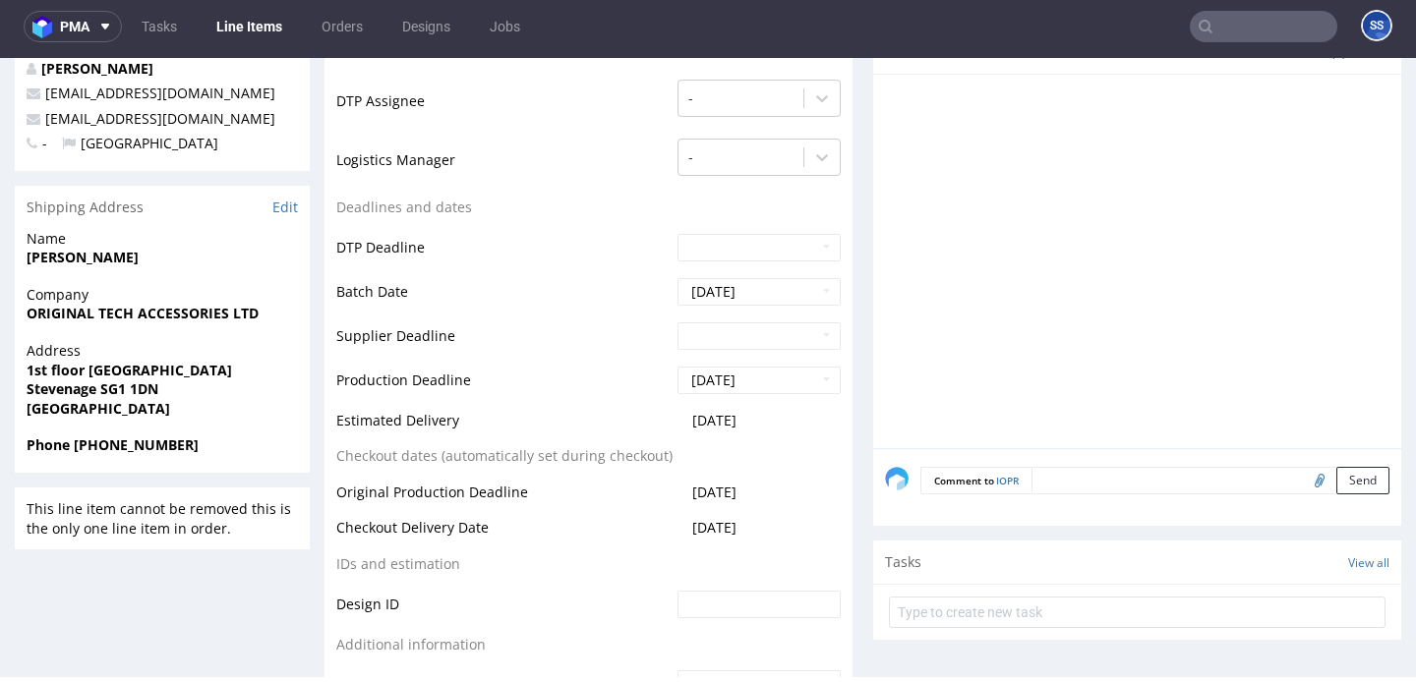
scroll to position [648, 0]
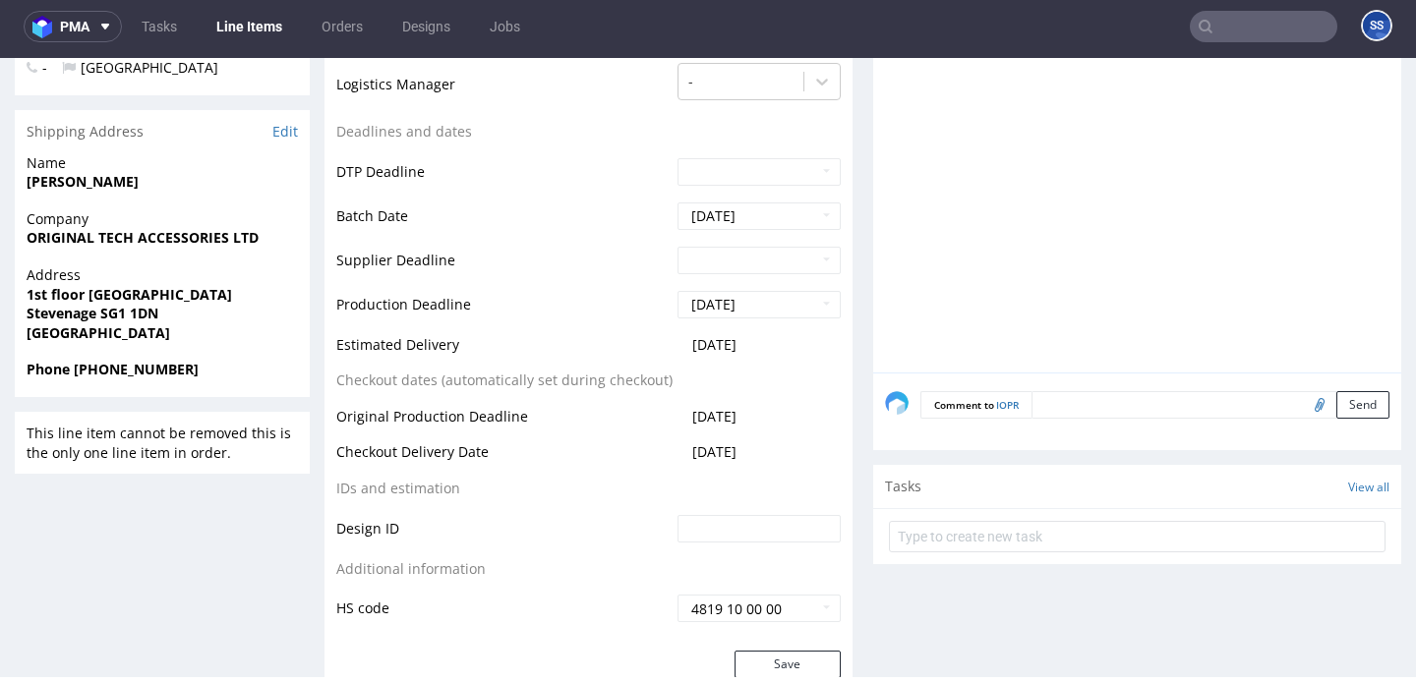
click at [1056, 405] on form "Comment to IOPR Send" at bounding box center [1154, 405] width 469 height 29
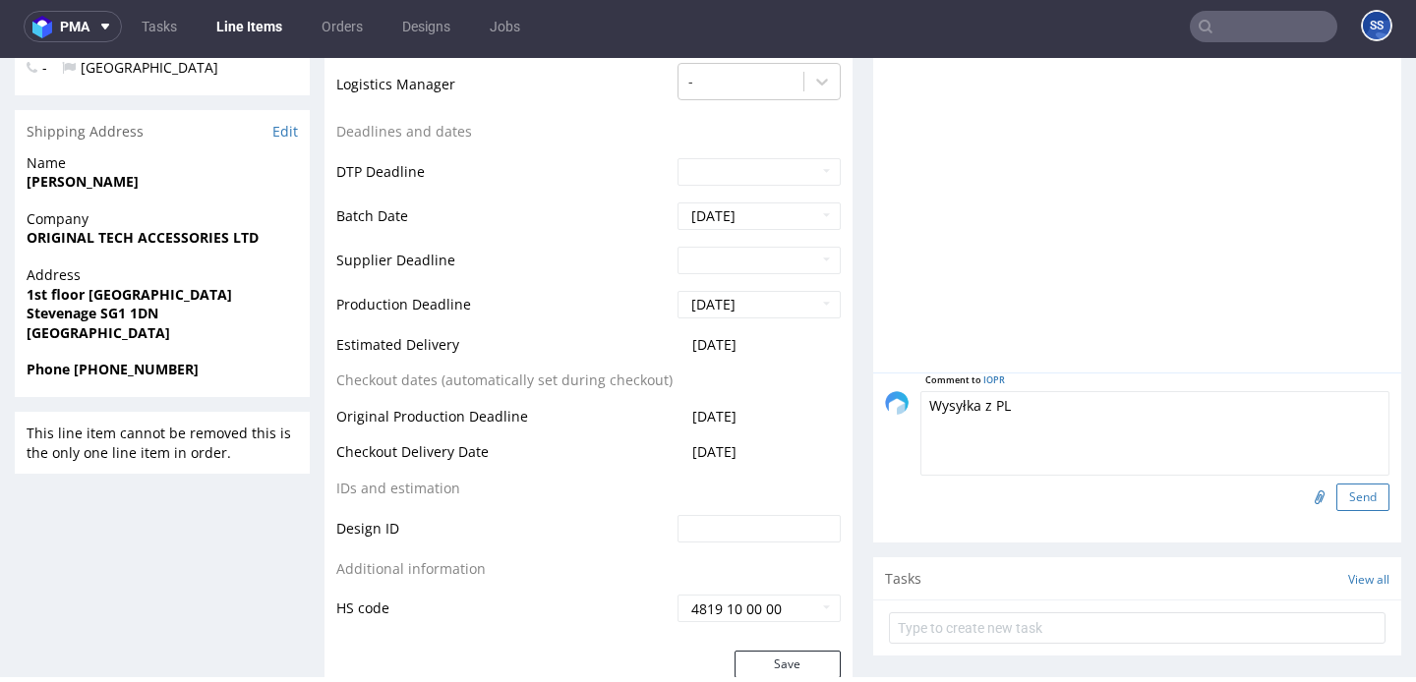
type textarea "Wysyłka z PL"
click at [1348, 494] on button "Send" at bounding box center [1362, 498] width 53 height 28
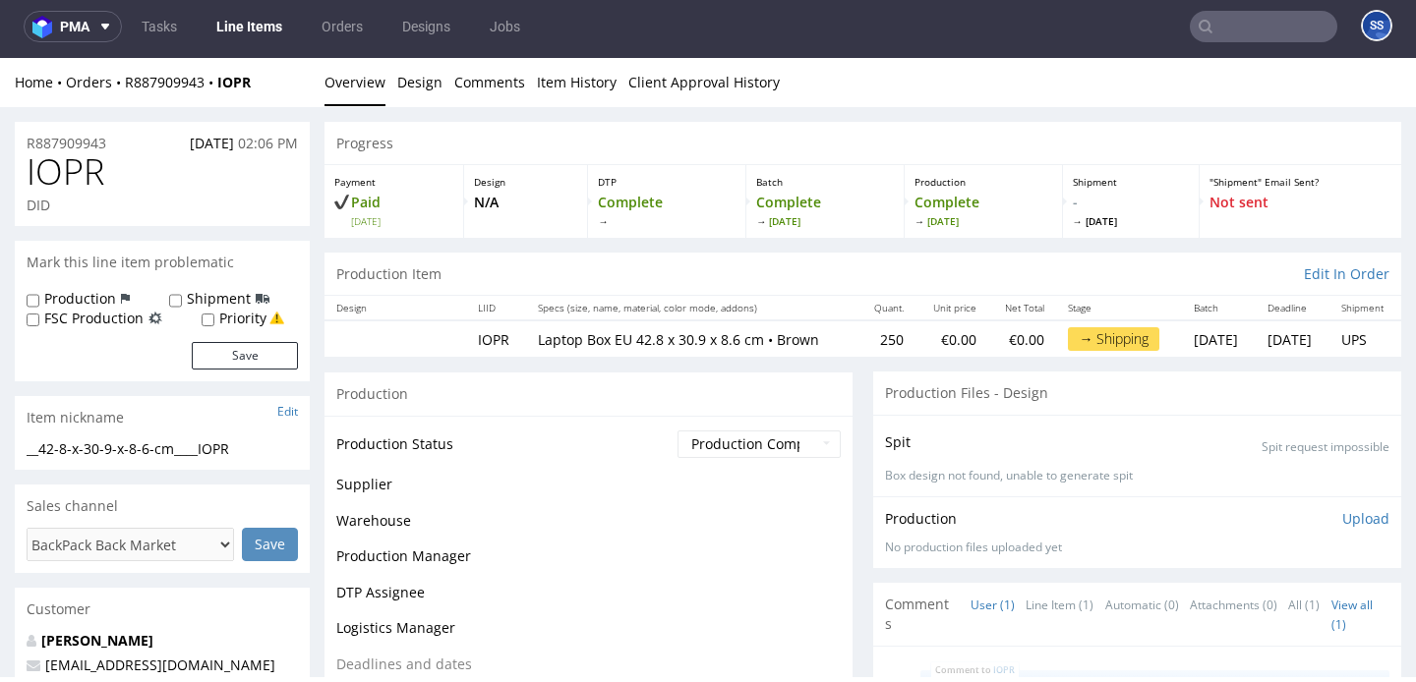
scroll to position [0, 0]
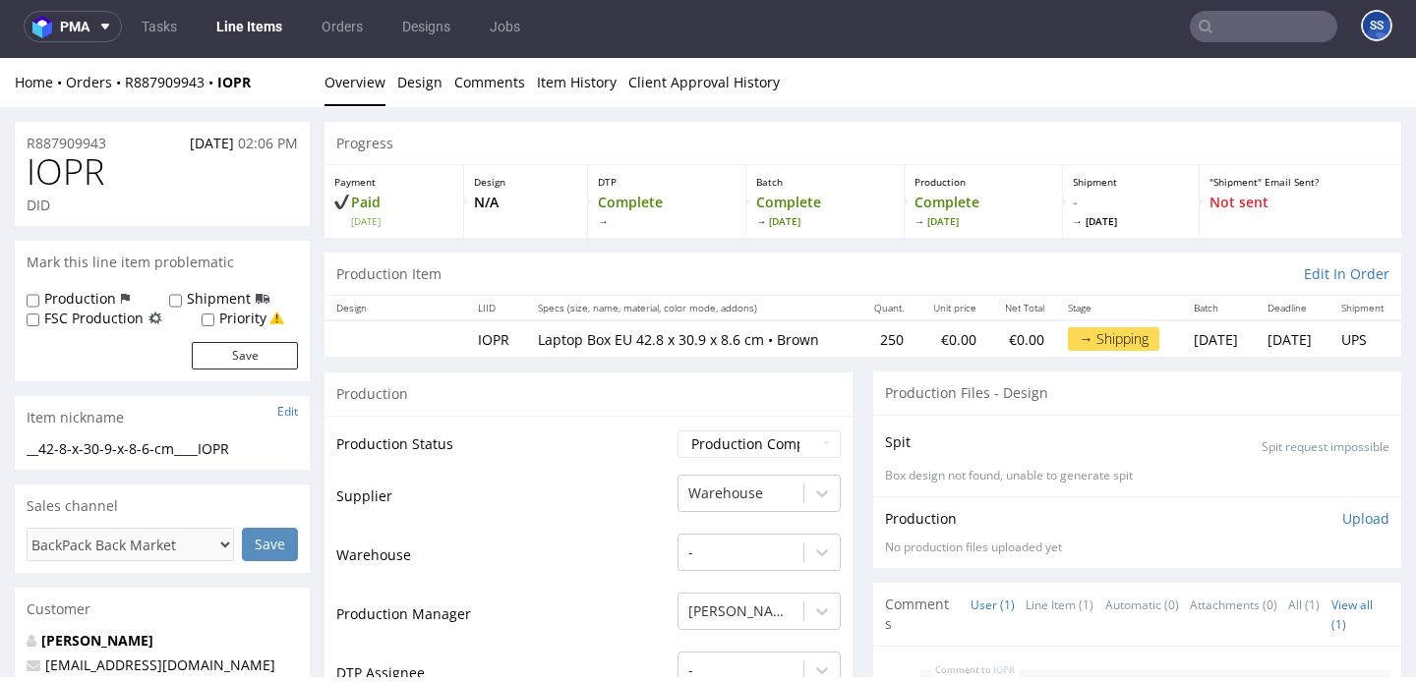
click at [252, 33] on link "Line Items" at bounding box center [249, 26] width 89 height 31
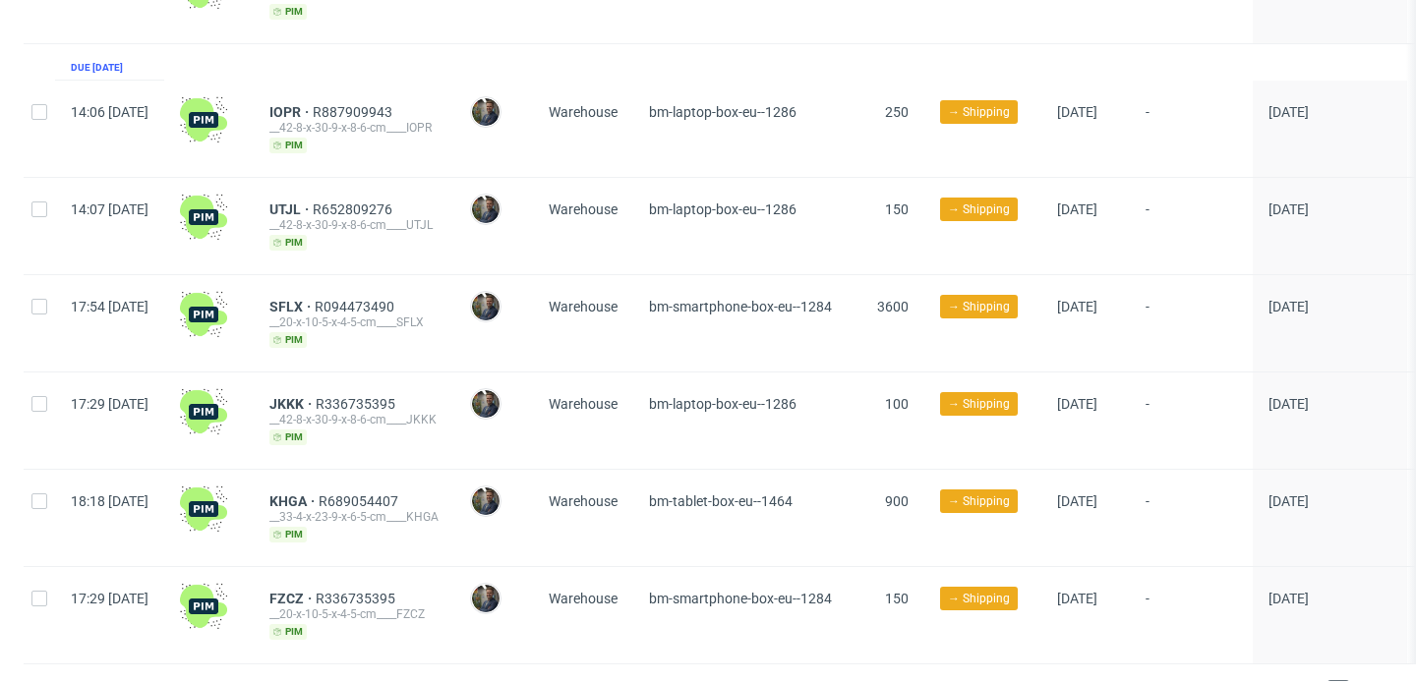
scroll to position [248, 0]
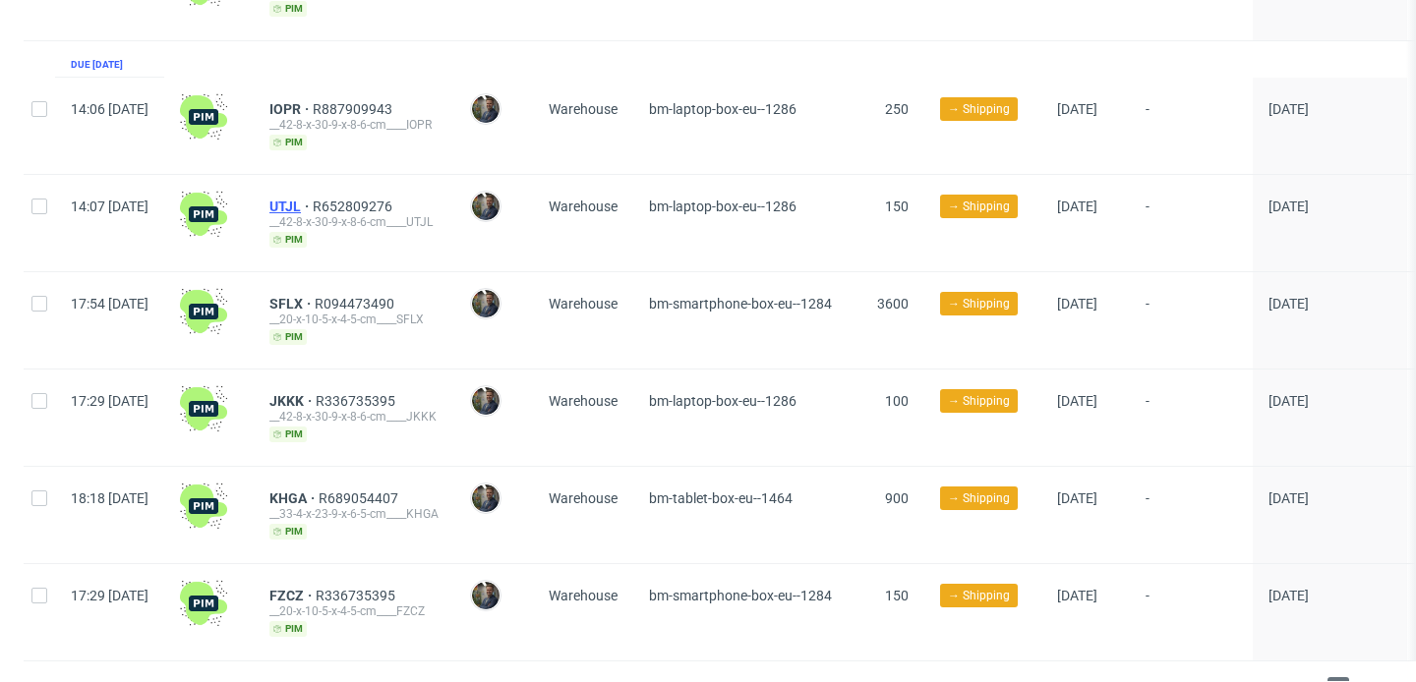
click at [313, 203] on span "UTJL" at bounding box center [290, 207] width 43 height 16
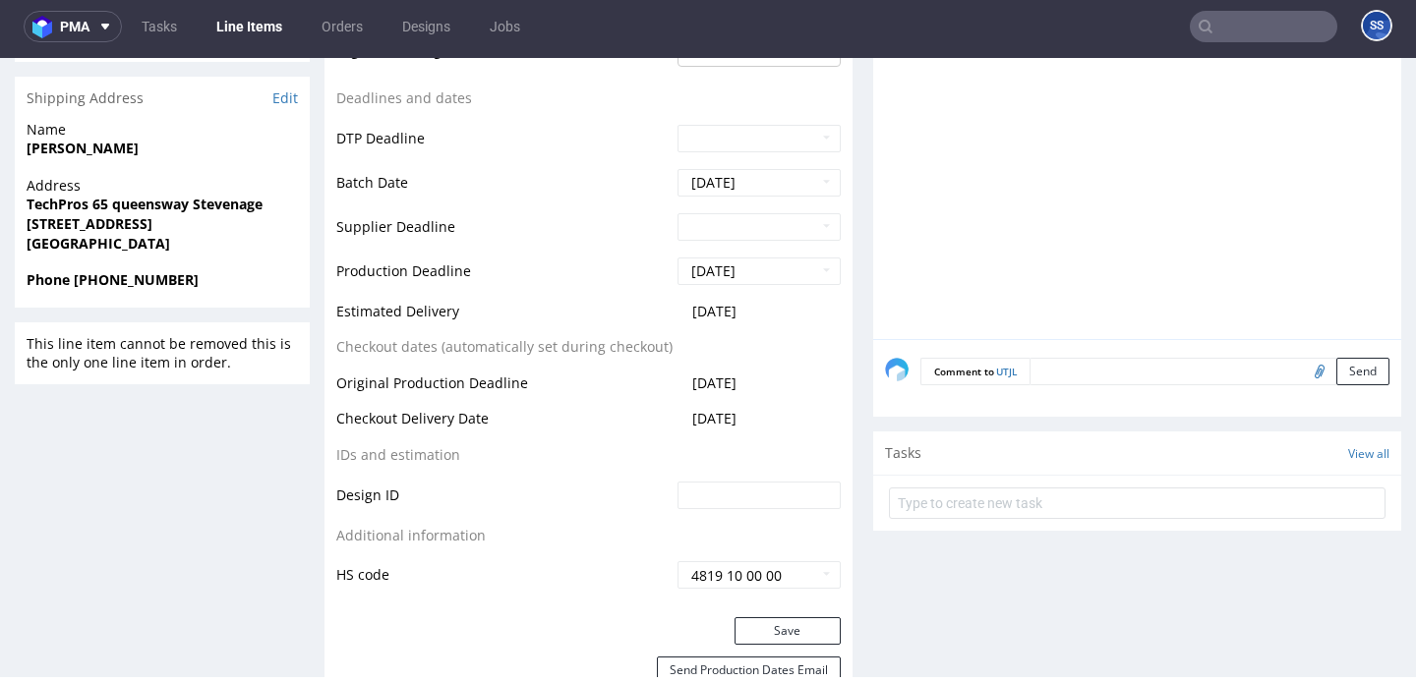
scroll to position [711, 0]
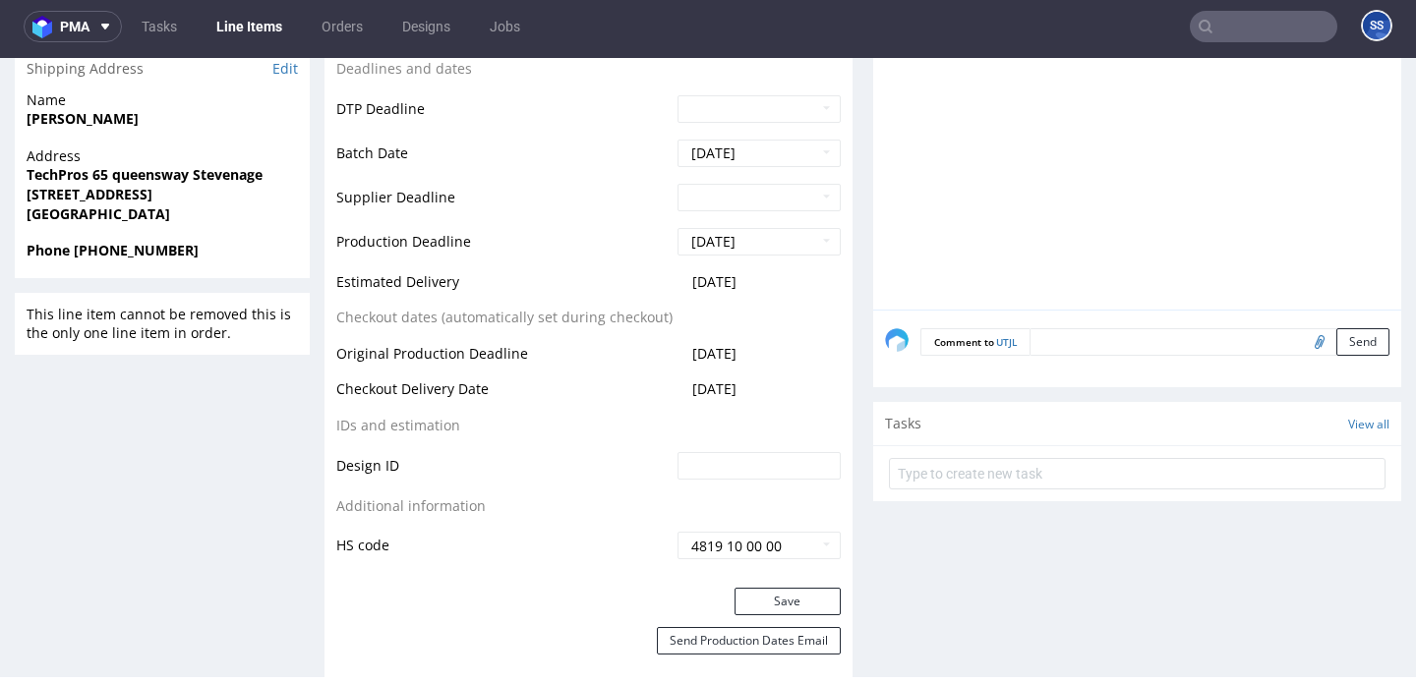
click at [1073, 348] on form "Comment to UTJL Send" at bounding box center [1154, 342] width 469 height 29
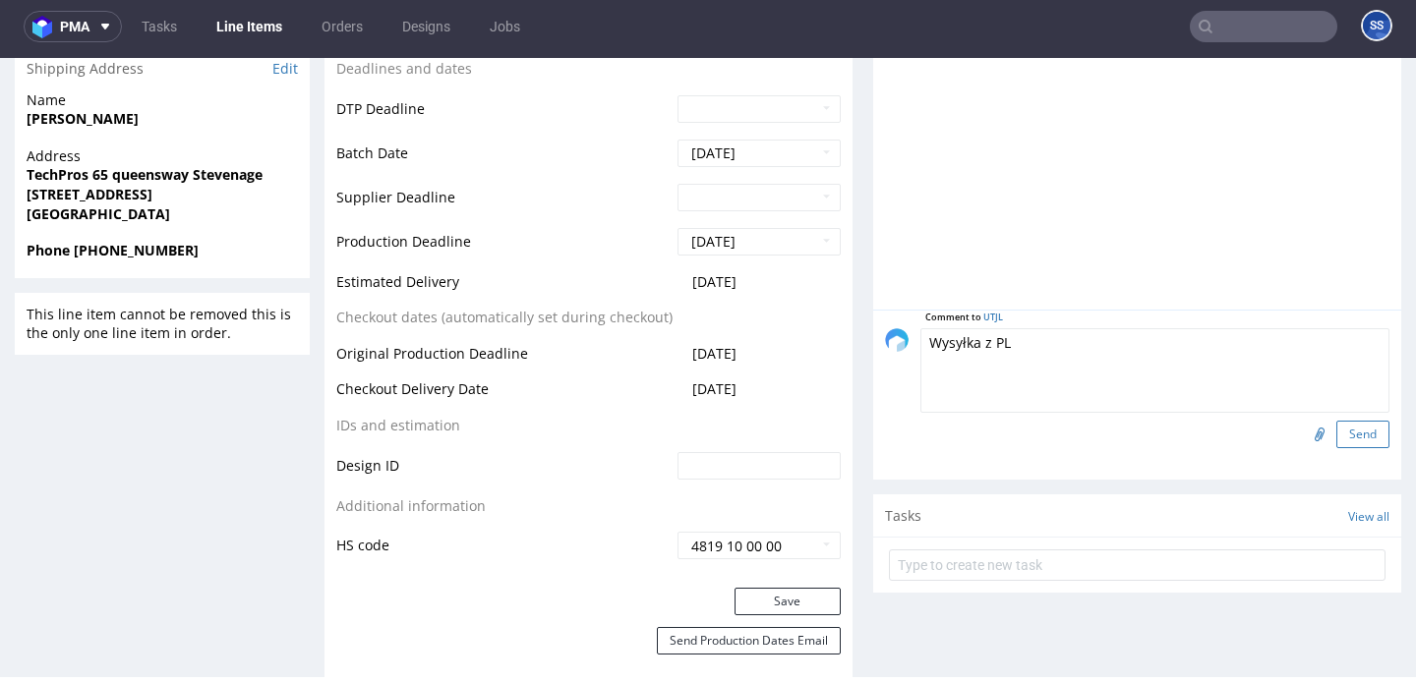
type textarea "Wysyłka z PL"
click at [1364, 445] on button "Send" at bounding box center [1362, 435] width 53 height 28
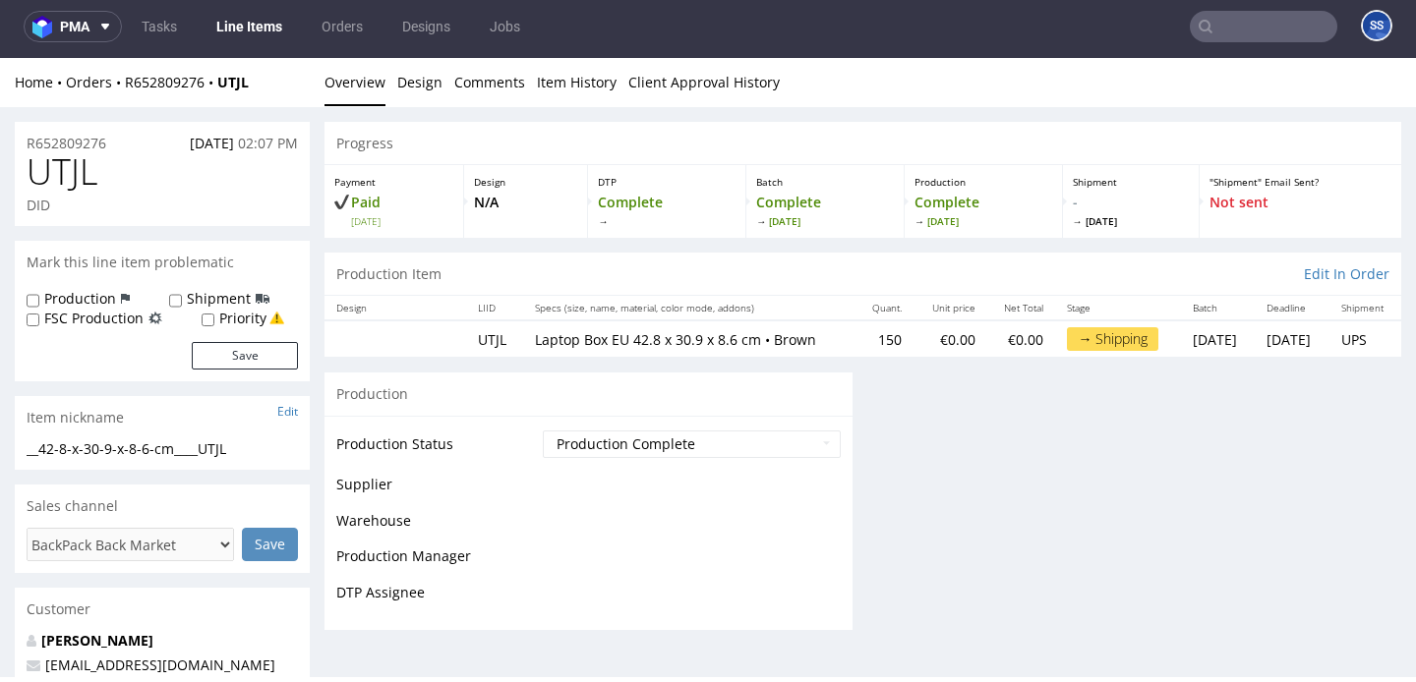
scroll to position [0, 0]
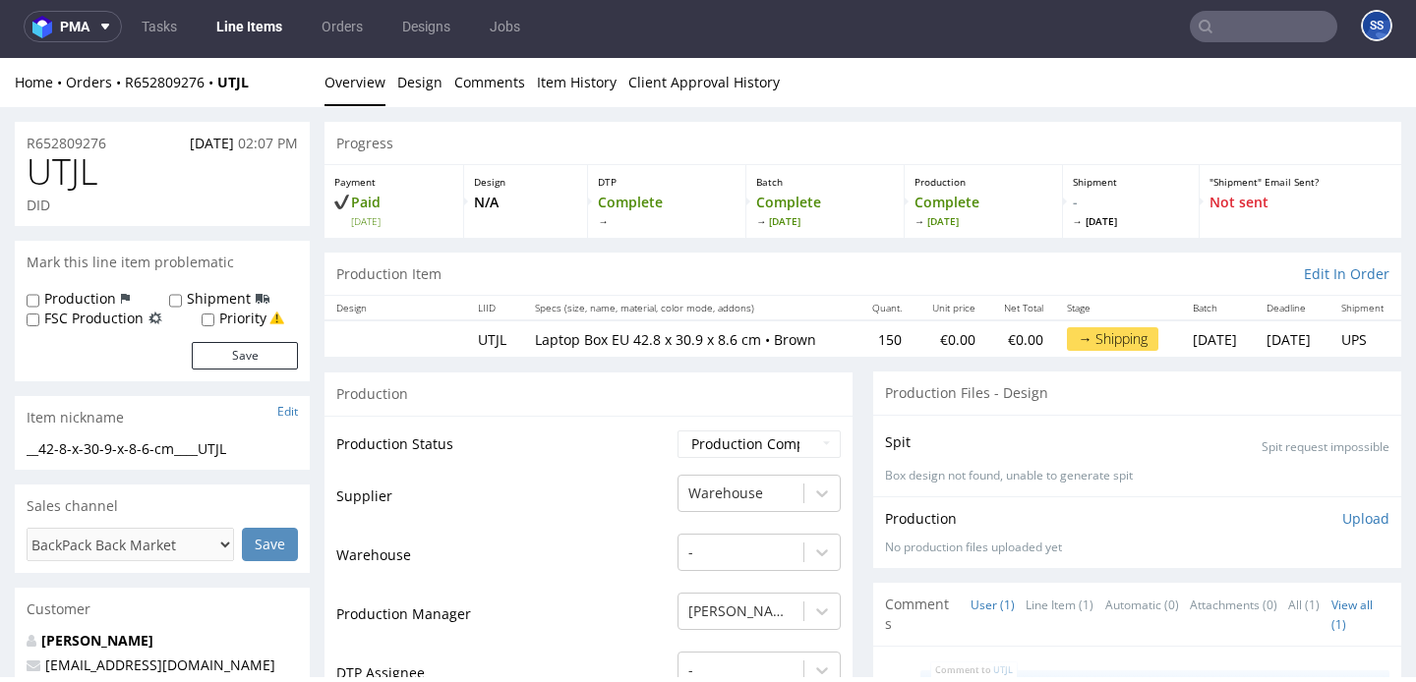
click at [236, 29] on link "Line Items" at bounding box center [249, 26] width 89 height 31
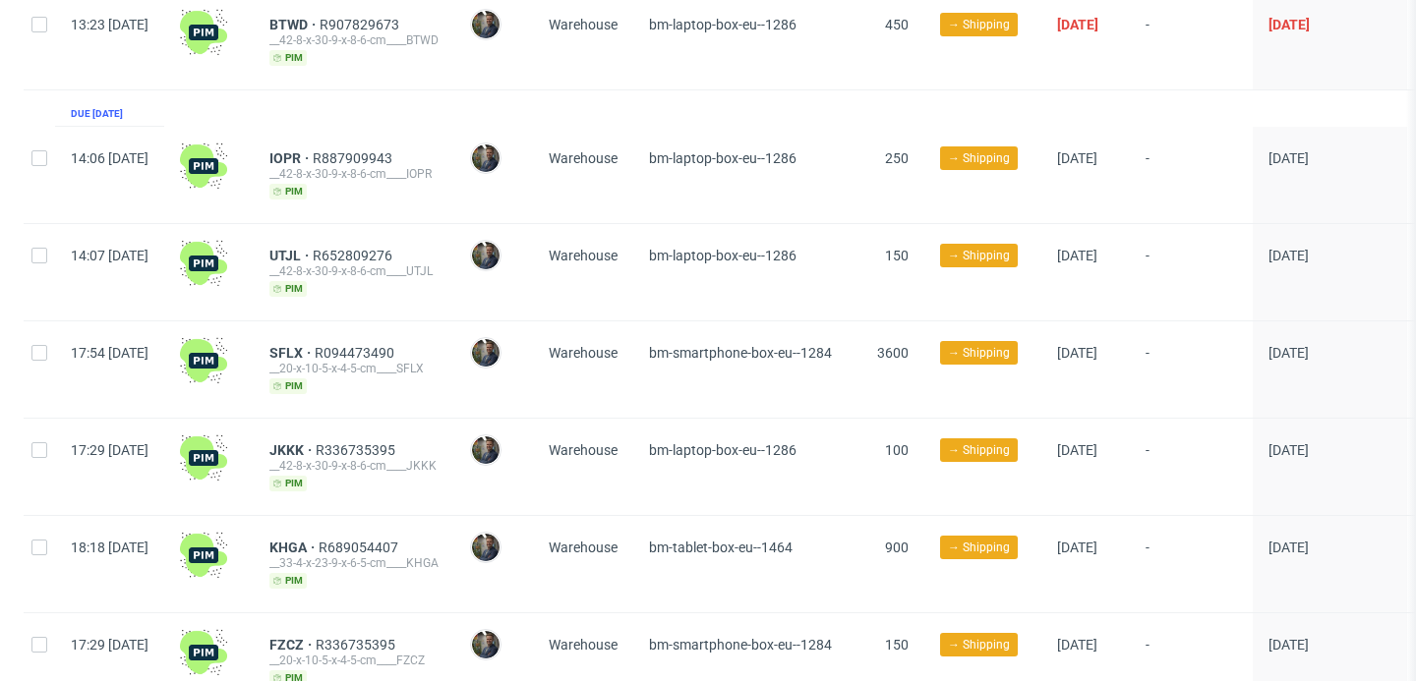
scroll to position [200, 0]
click at [316, 444] on span "JKKK" at bounding box center [292, 450] width 46 height 16
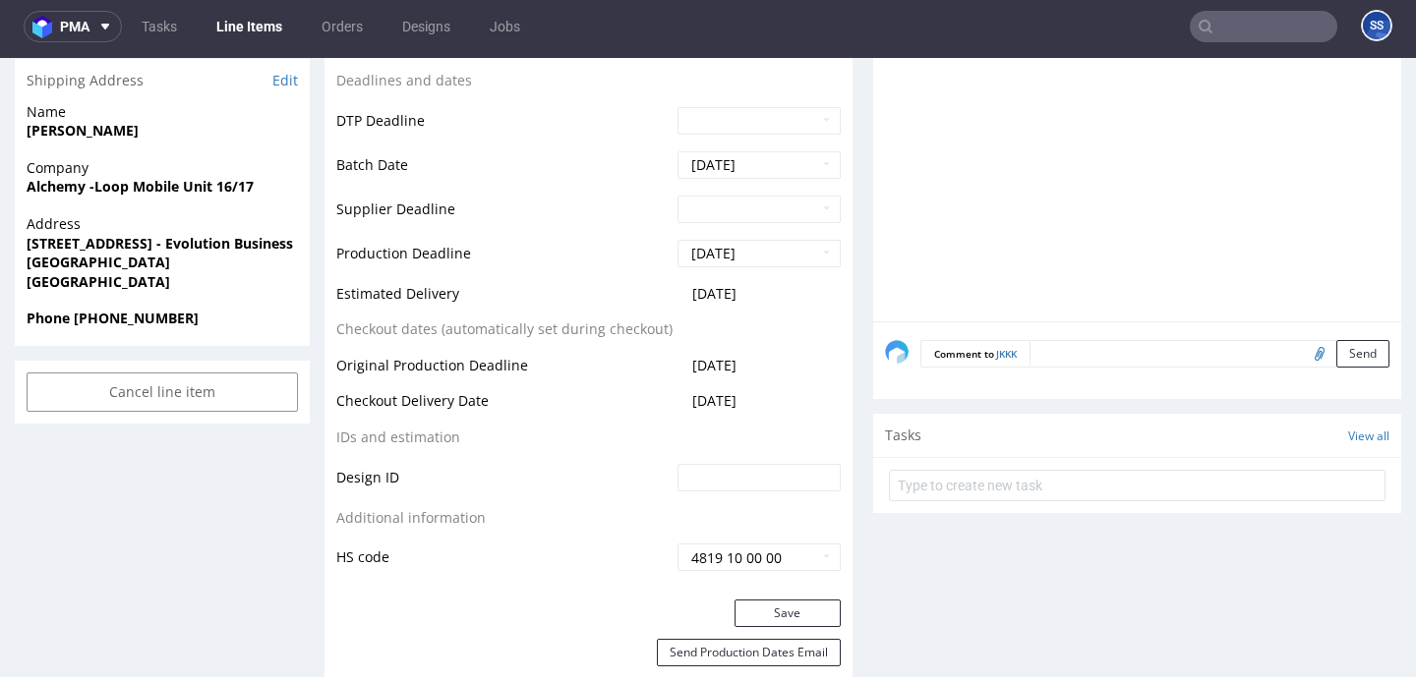
scroll to position [738, 0]
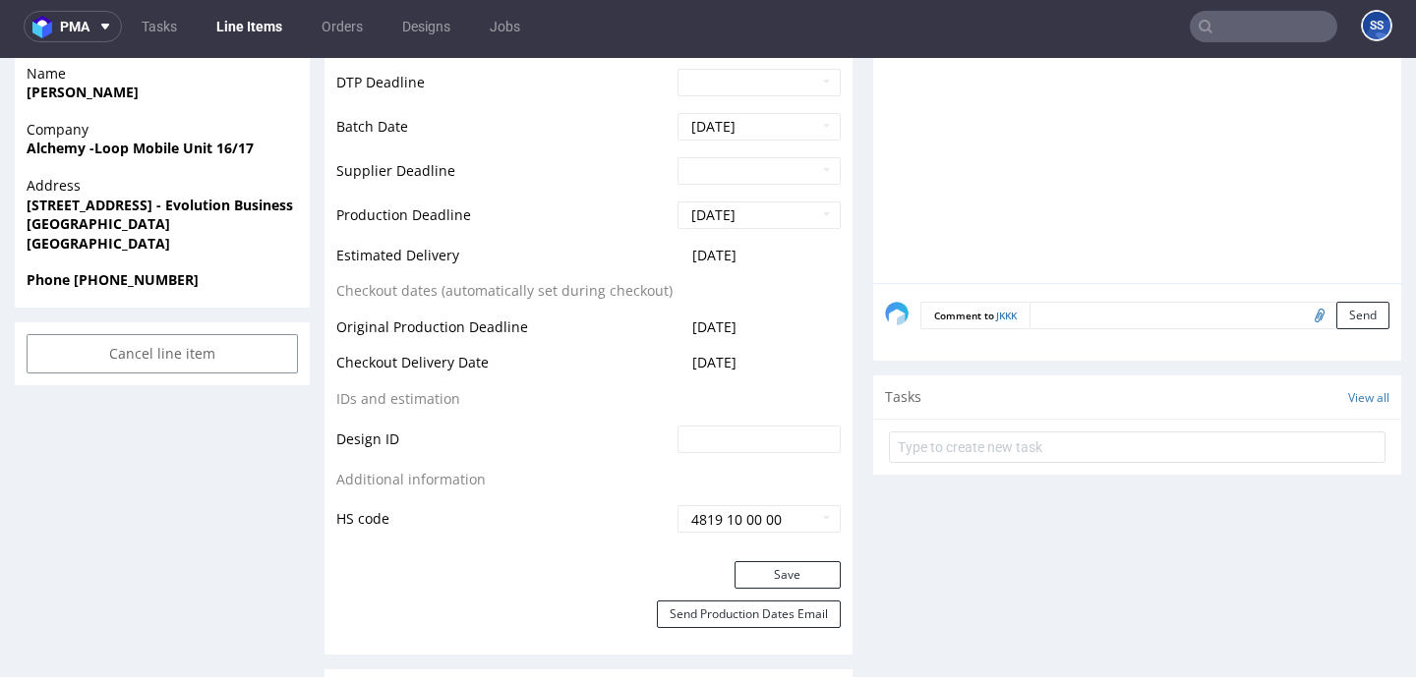
click at [1126, 325] on form "Comment to JKKK Send" at bounding box center [1154, 316] width 469 height 29
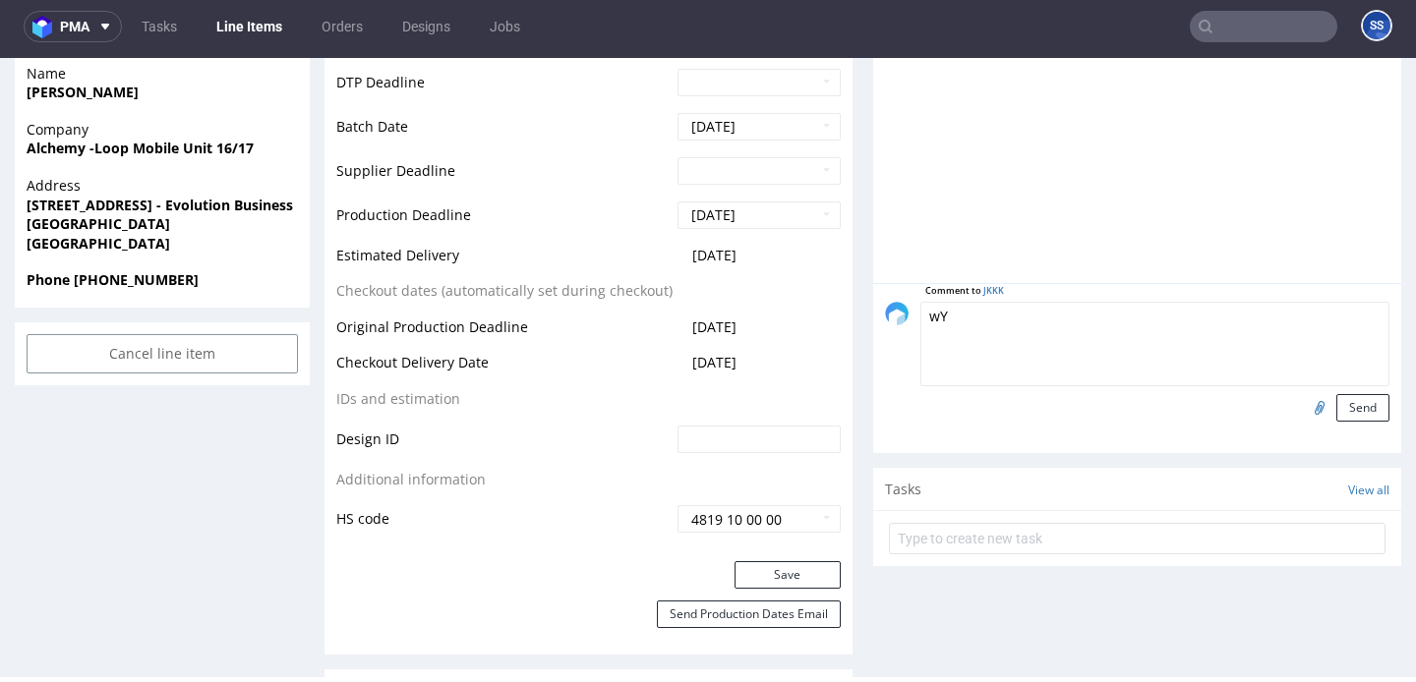
type textarea "w"
type textarea "Wysyłka z PL"
click at [1353, 408] on button "Send" at bounding box center [1362, 408] width 53 height 28
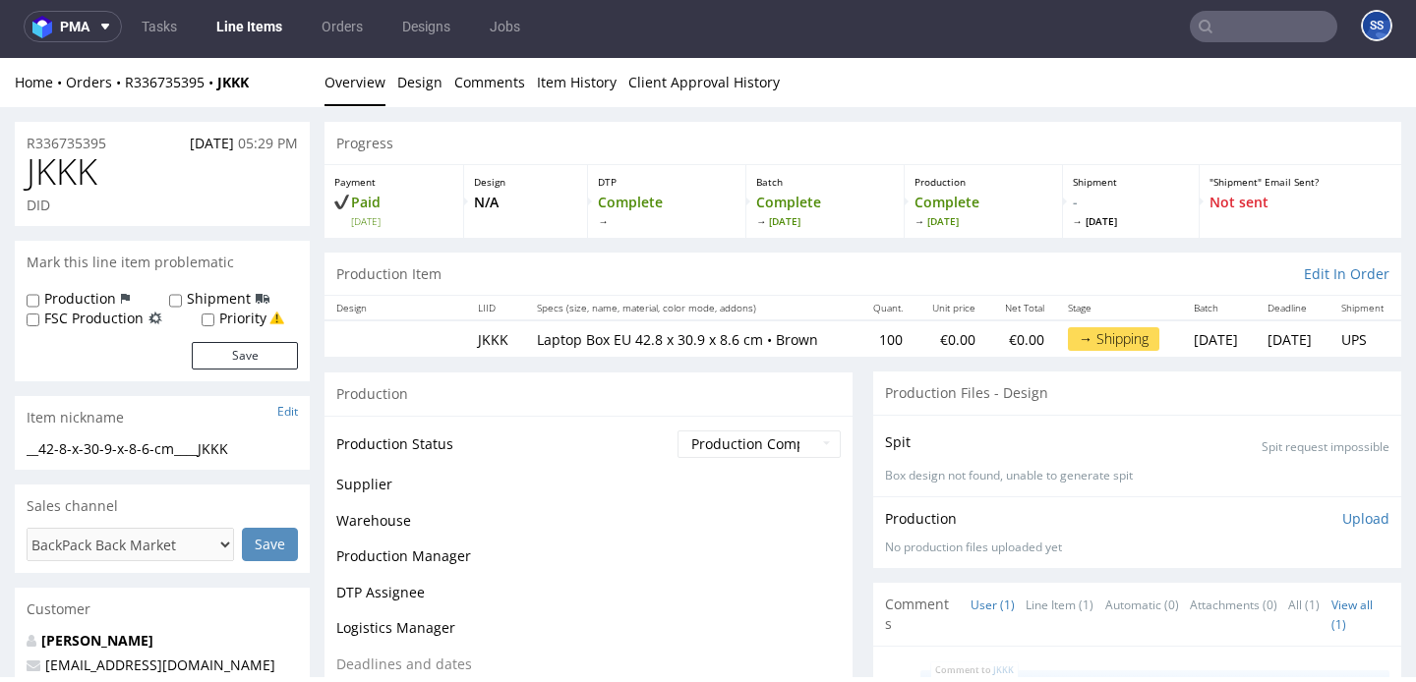
scroll to position [0, 0]
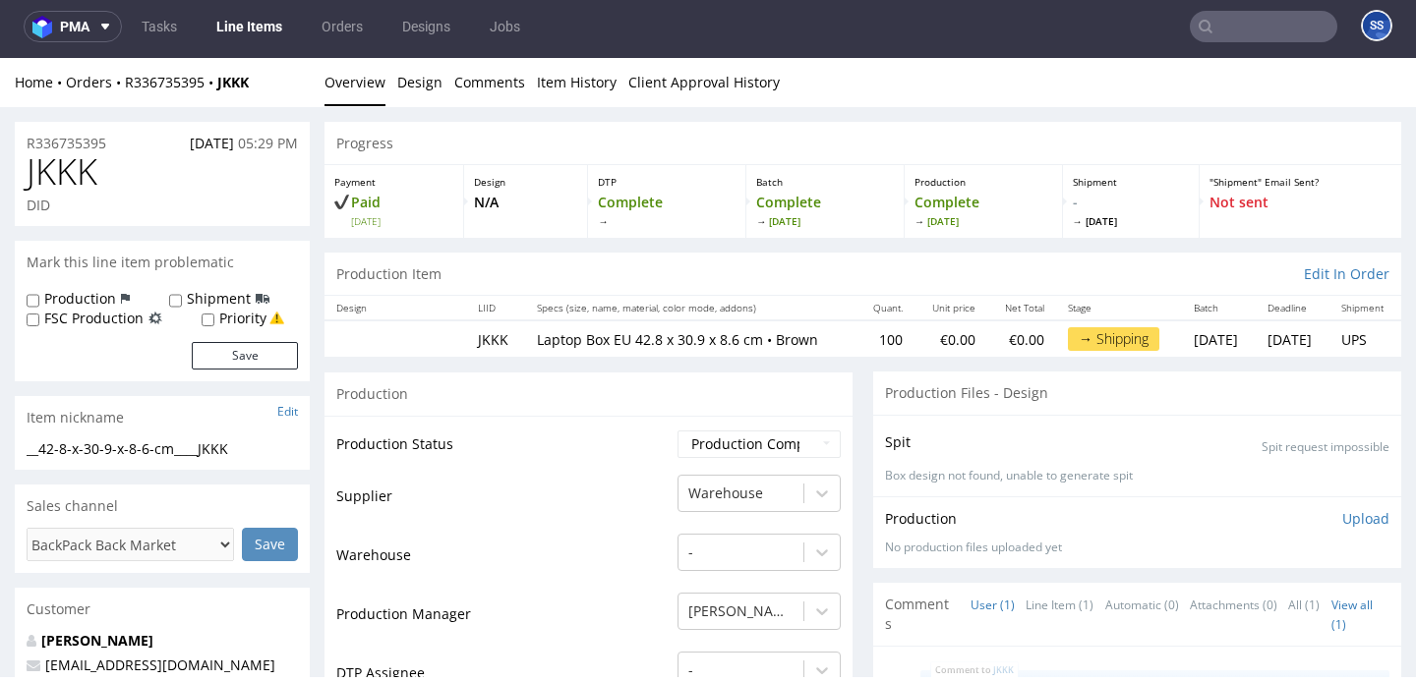
click at [233, 17] on link "Line Items" at bounding box center [249, 26] width 89 height 31
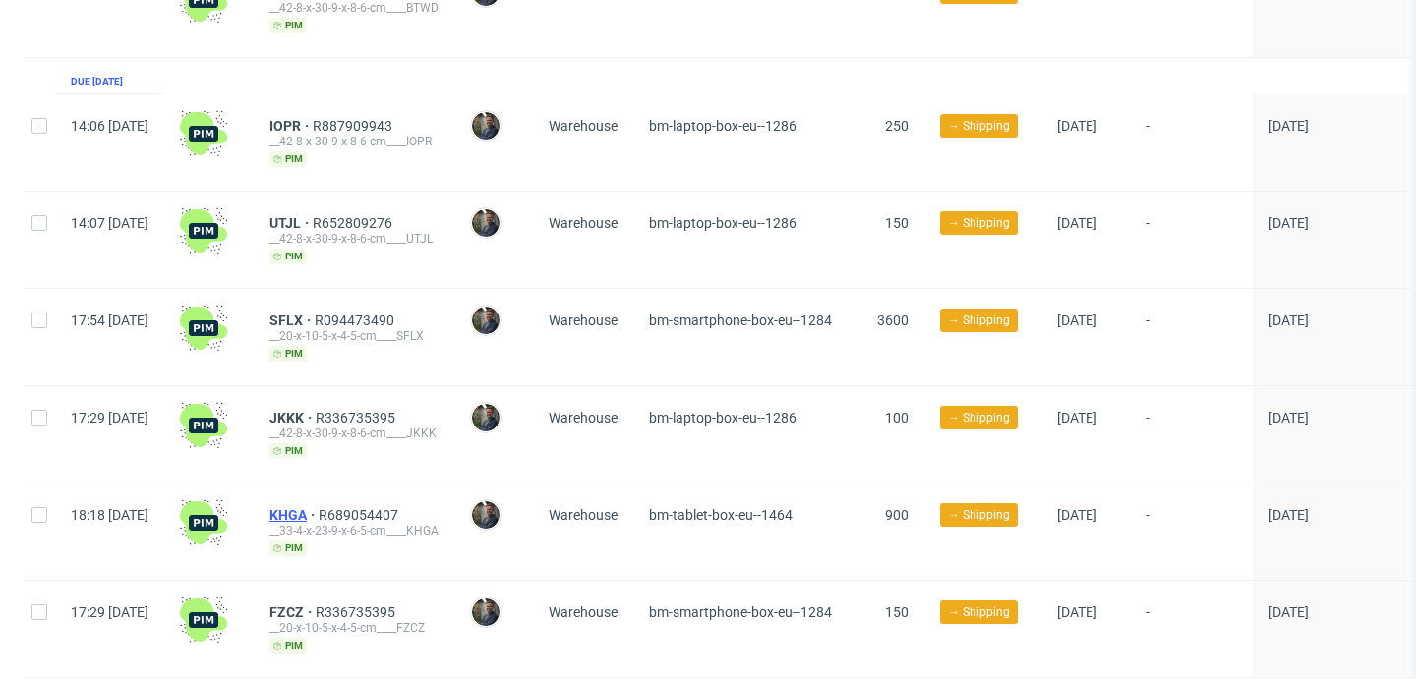
scroll to position [287, 0]
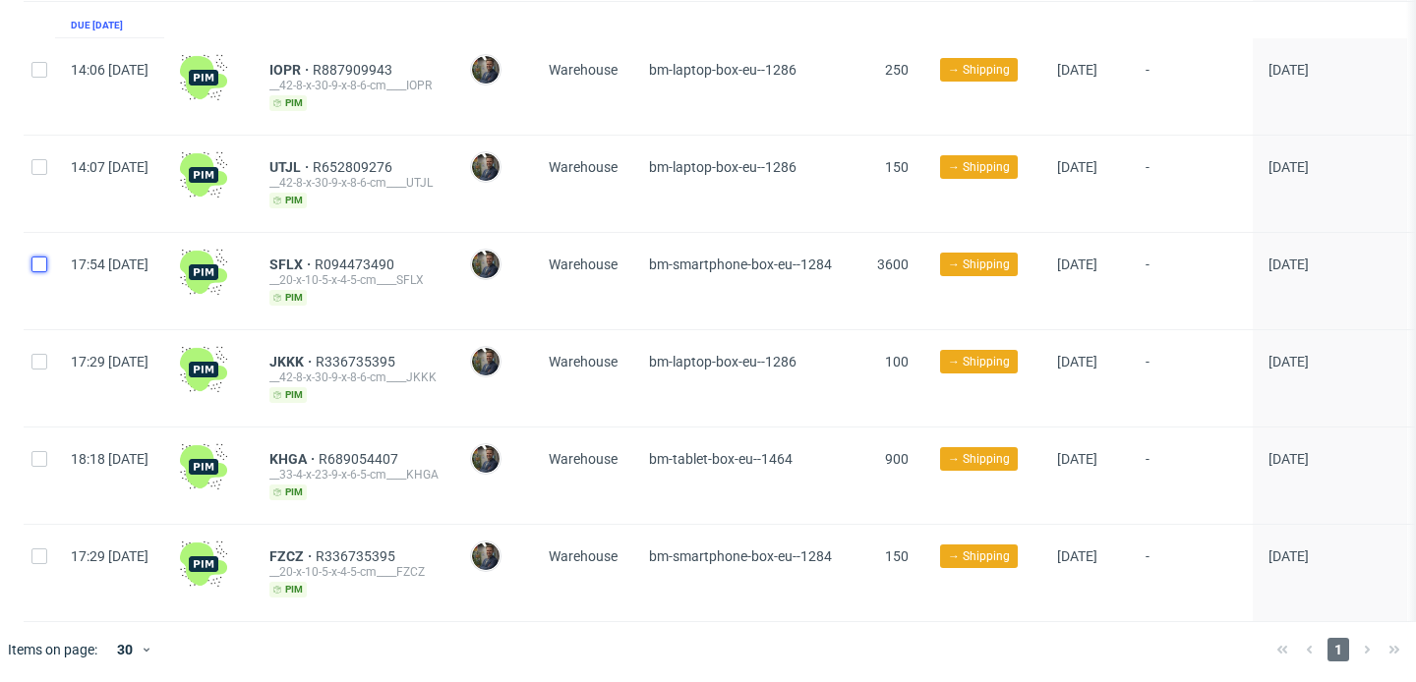
click at [44, 257] on input "checkbox" at bounding box center [39, 265] width 16 height 16
checkbox input "true"
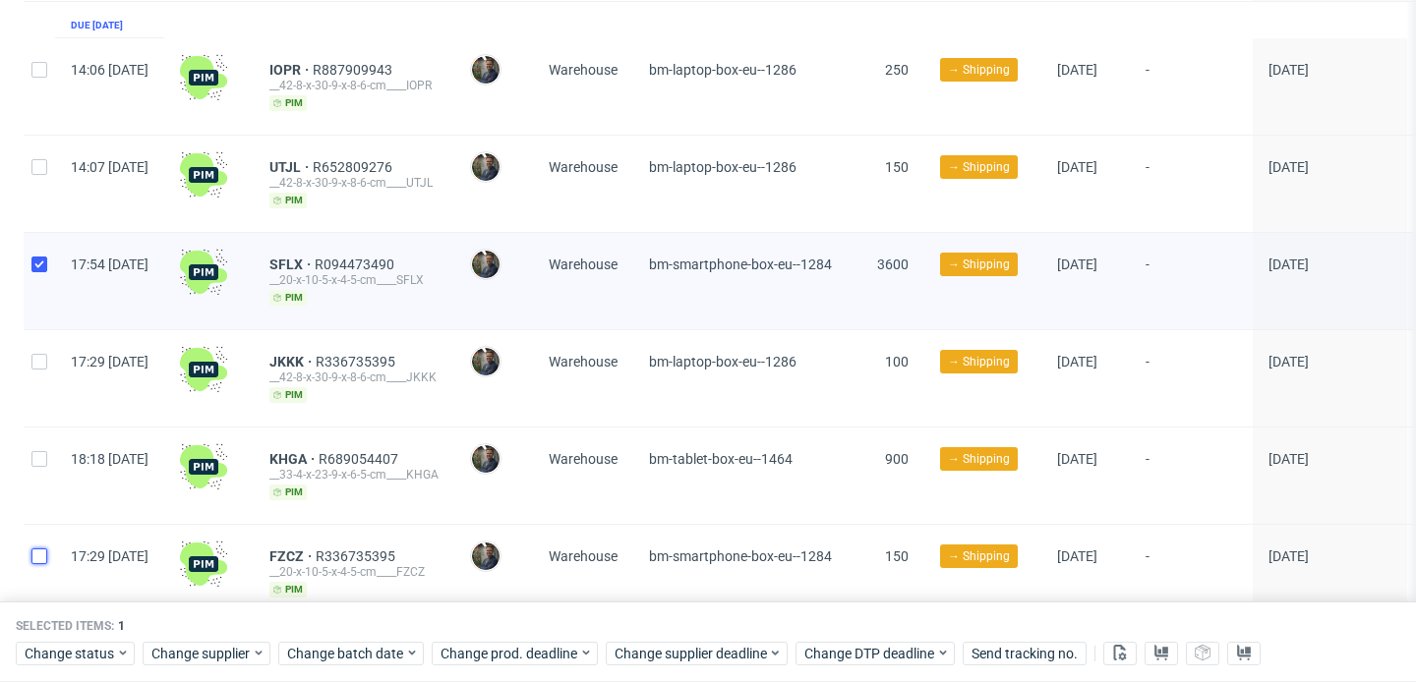
click at [44, 550] on input "checkbox" at bounding box center [39, 557] width 16 height 16
checkbox input "true"
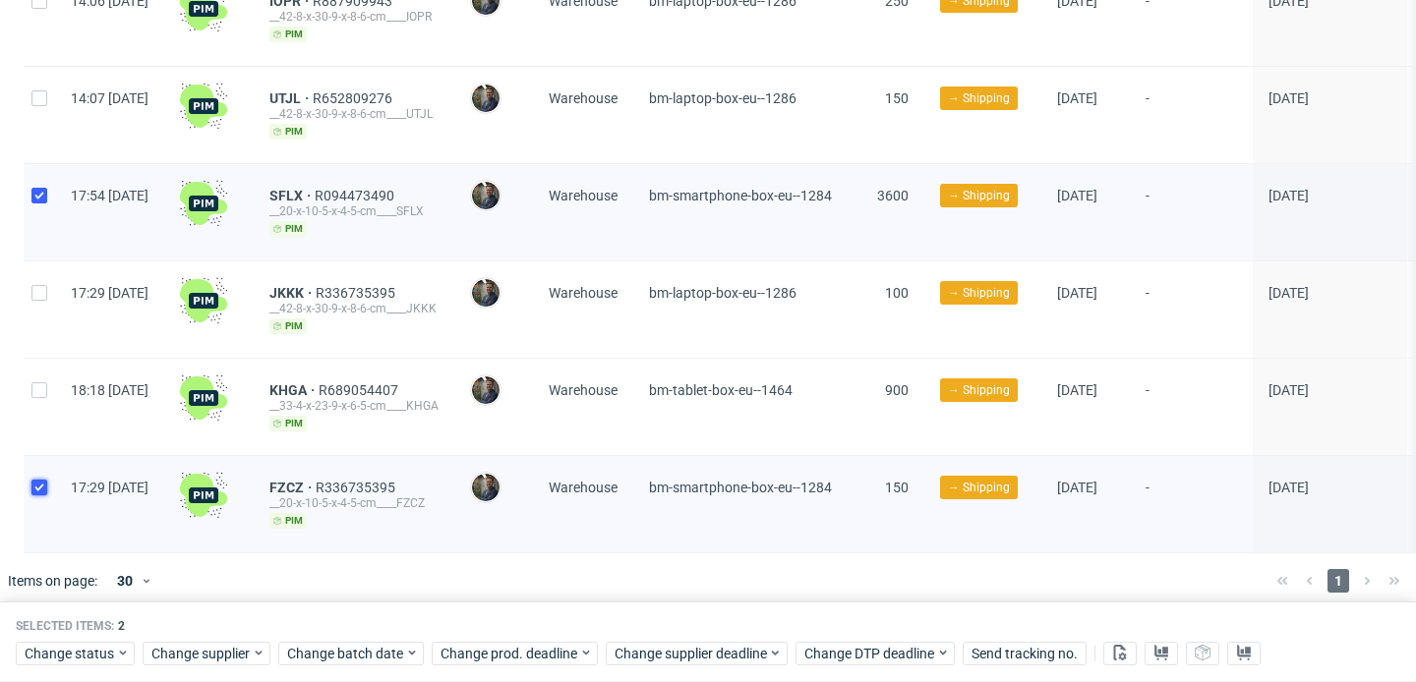
scroll to position [368, 0]
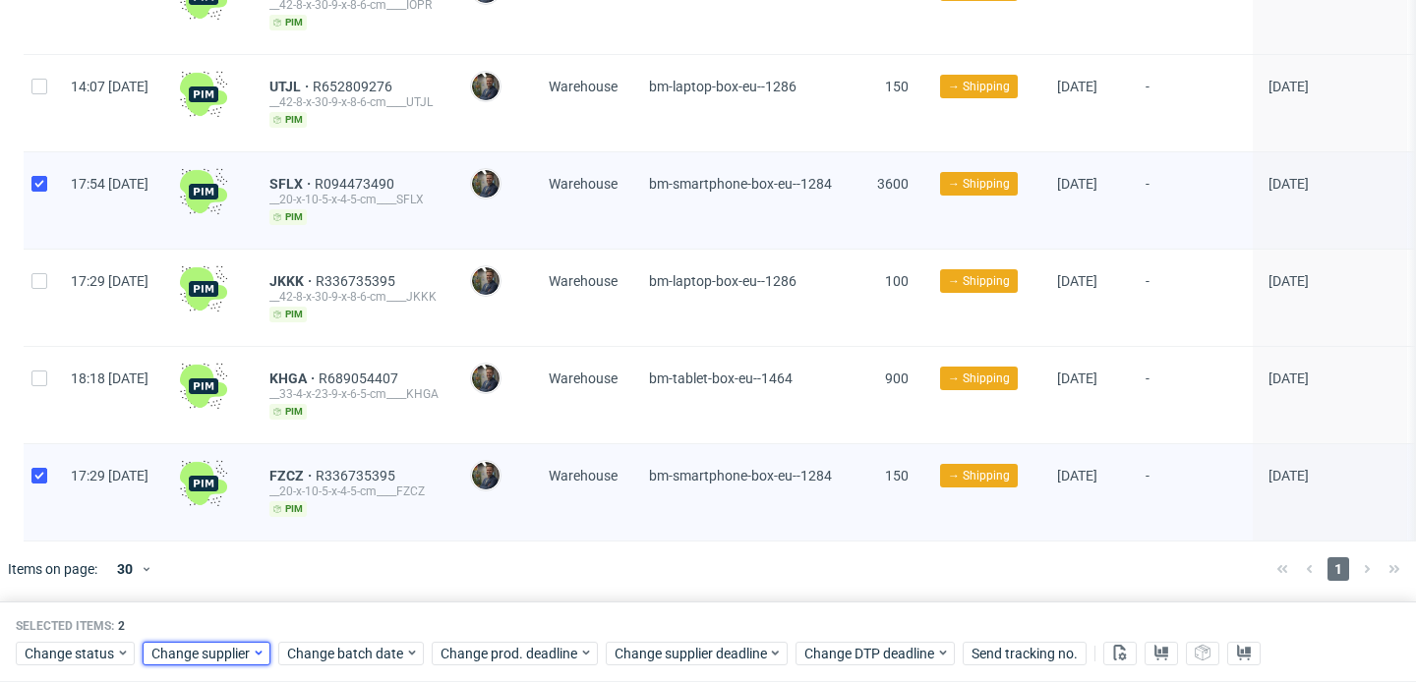
click at [233, 649] on span "Change supplier" at bounding box center [201, 654] width 100 height 20
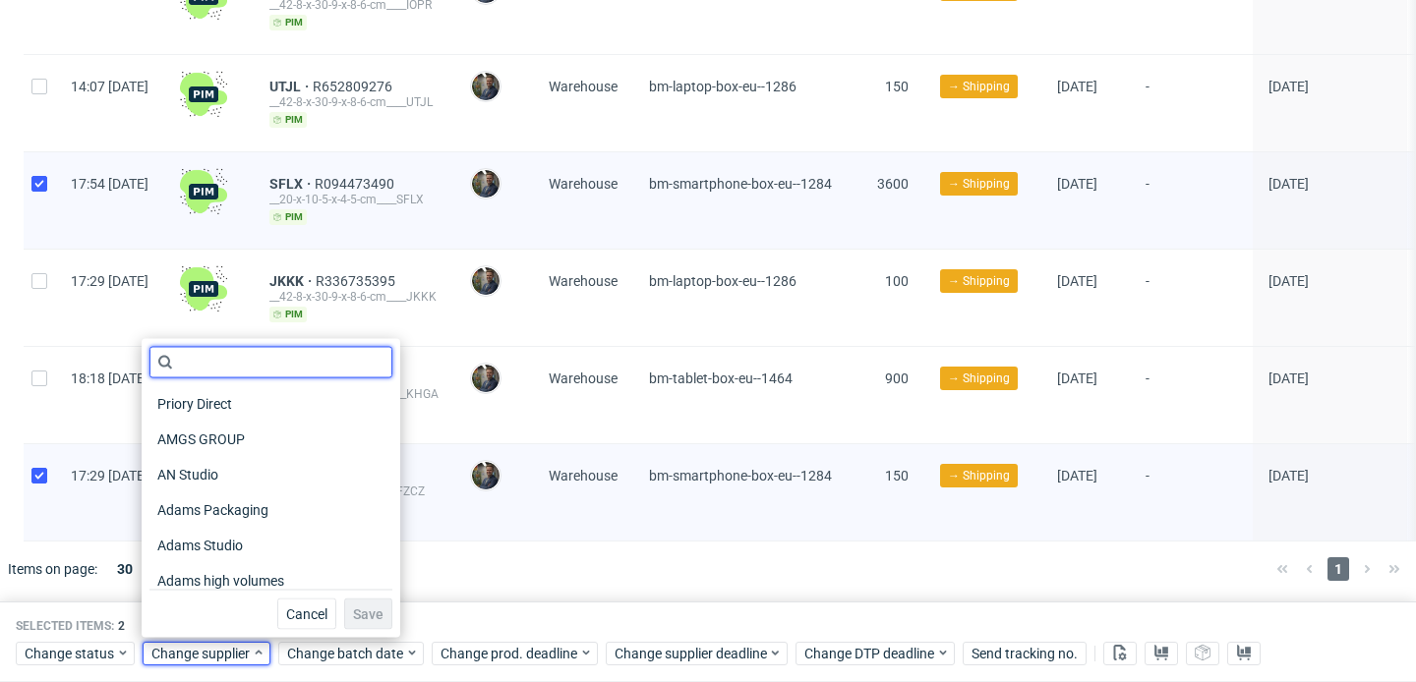
click at [261, 372] on input "text" at bounding box center [270, 362] width 243 height 31
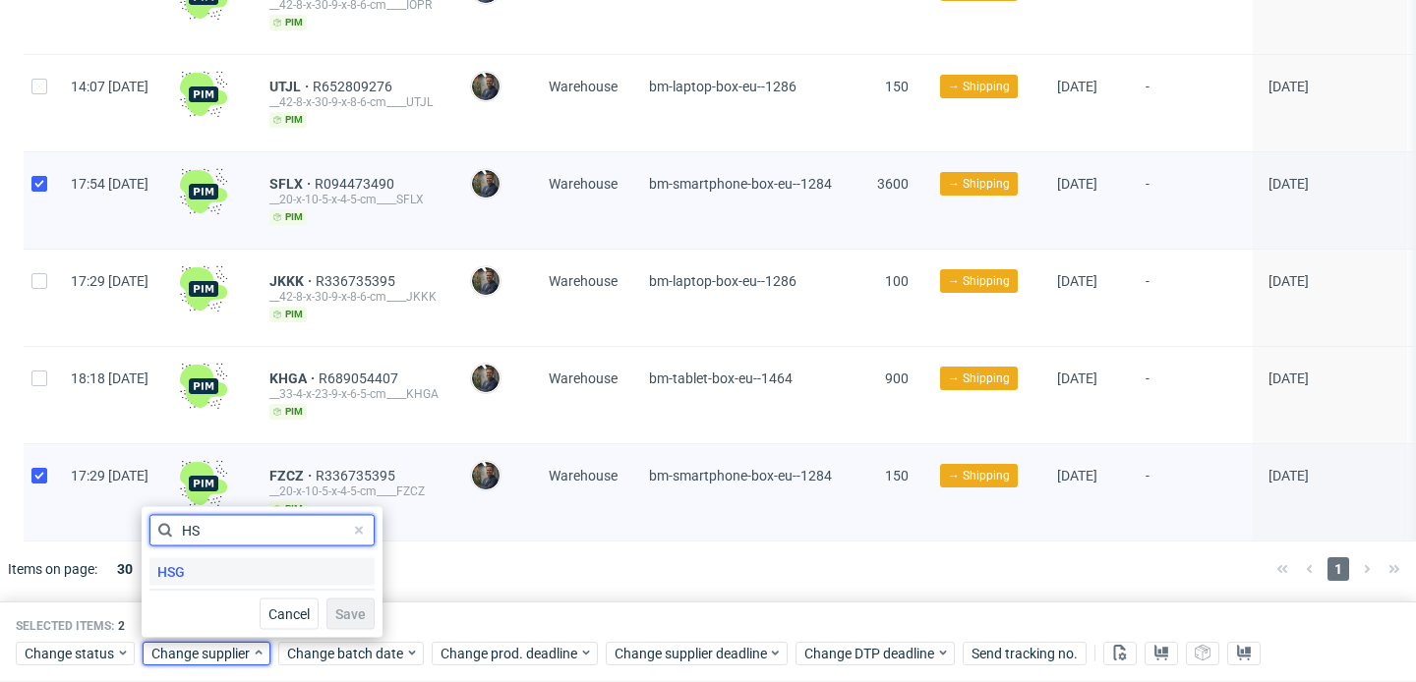
type input "HS"
click at [184, 565] on span "HSG" at bounding box center [170, 573] width 43 height 28
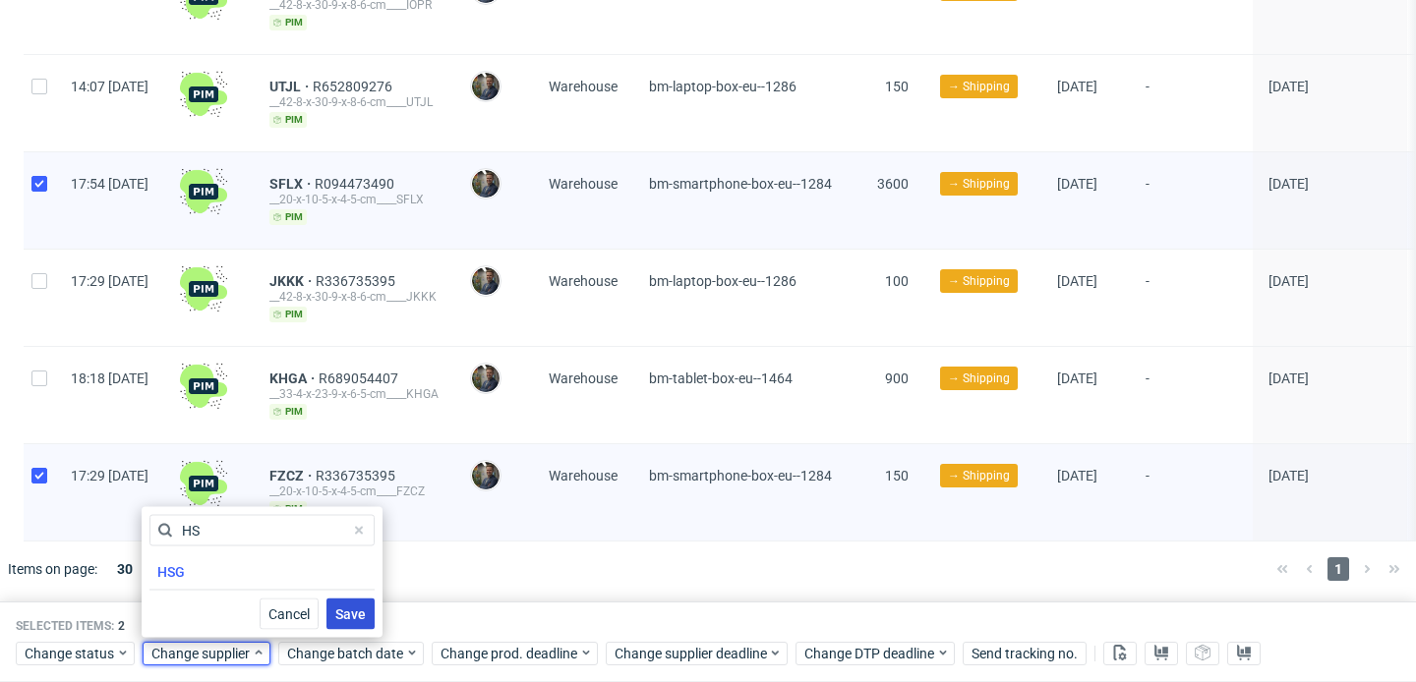
click at [338, 616] on span "Save" at bounding box center [350, 615] width 30 height 14
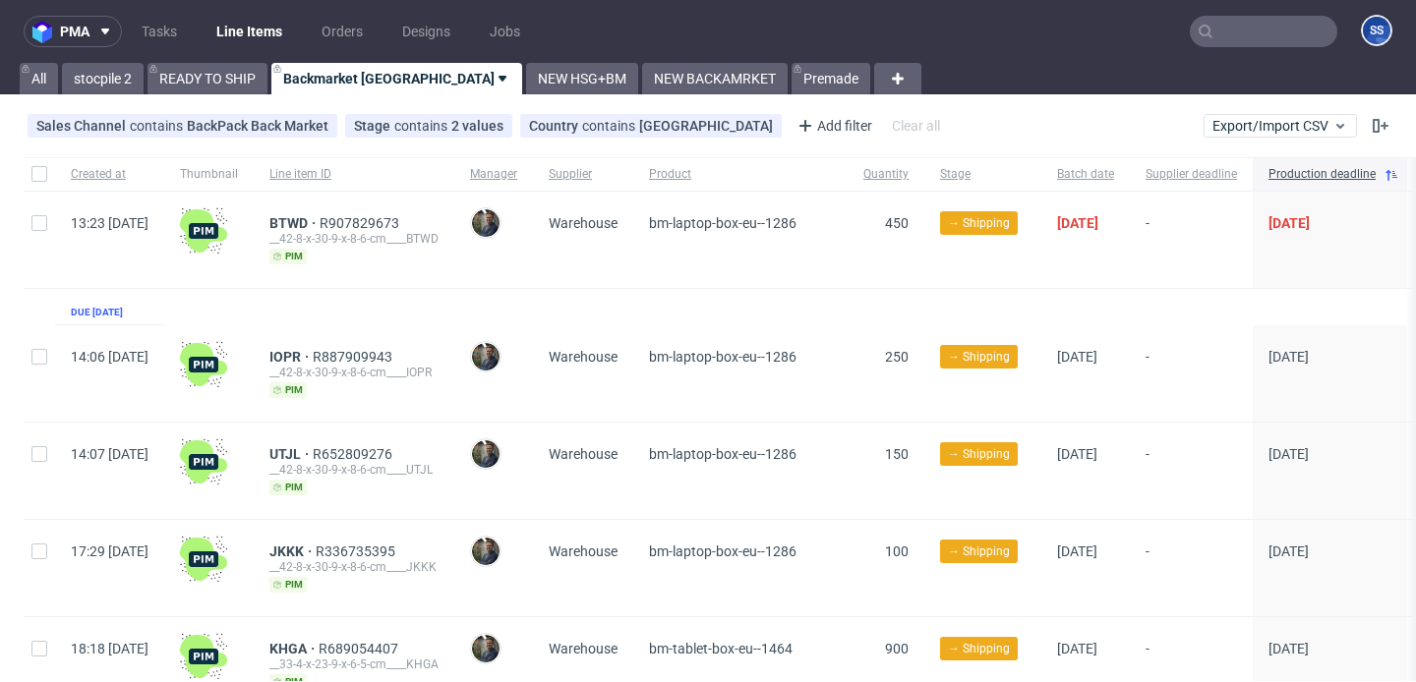
scroll to position [287, 0]
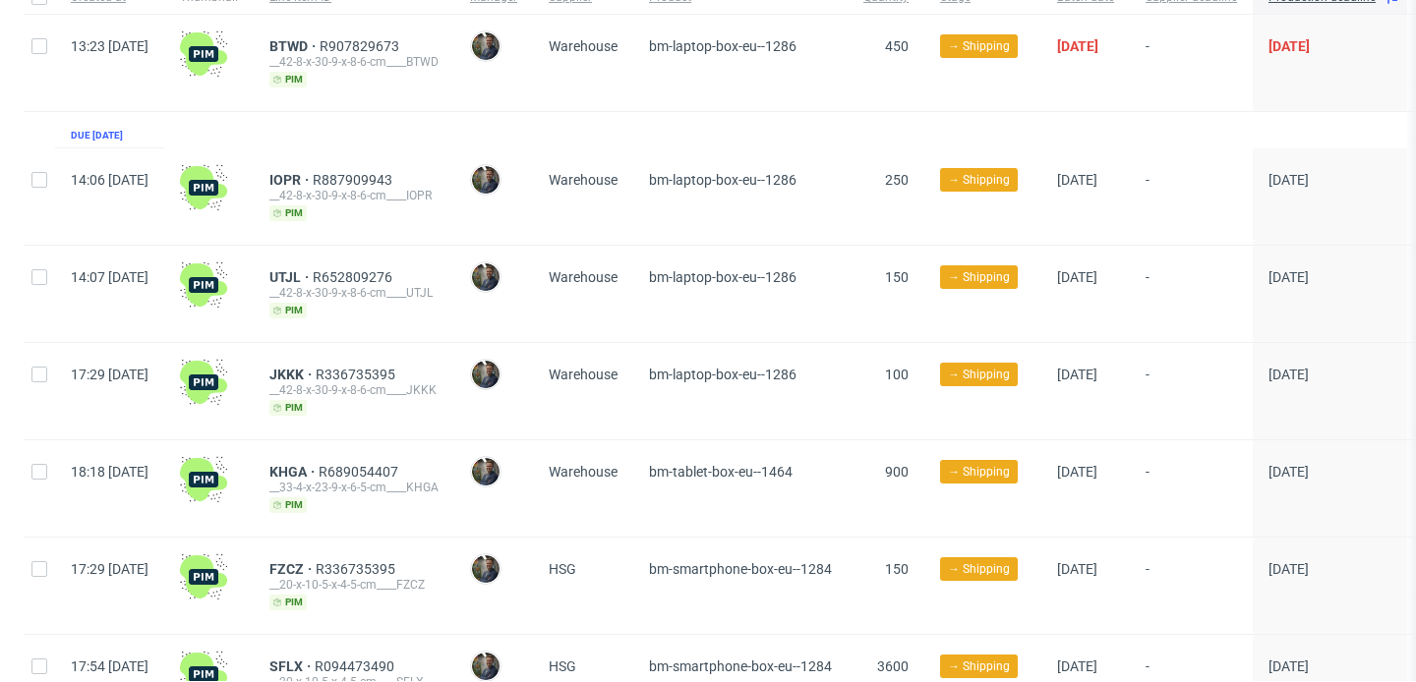
scroll to position [287, 0]
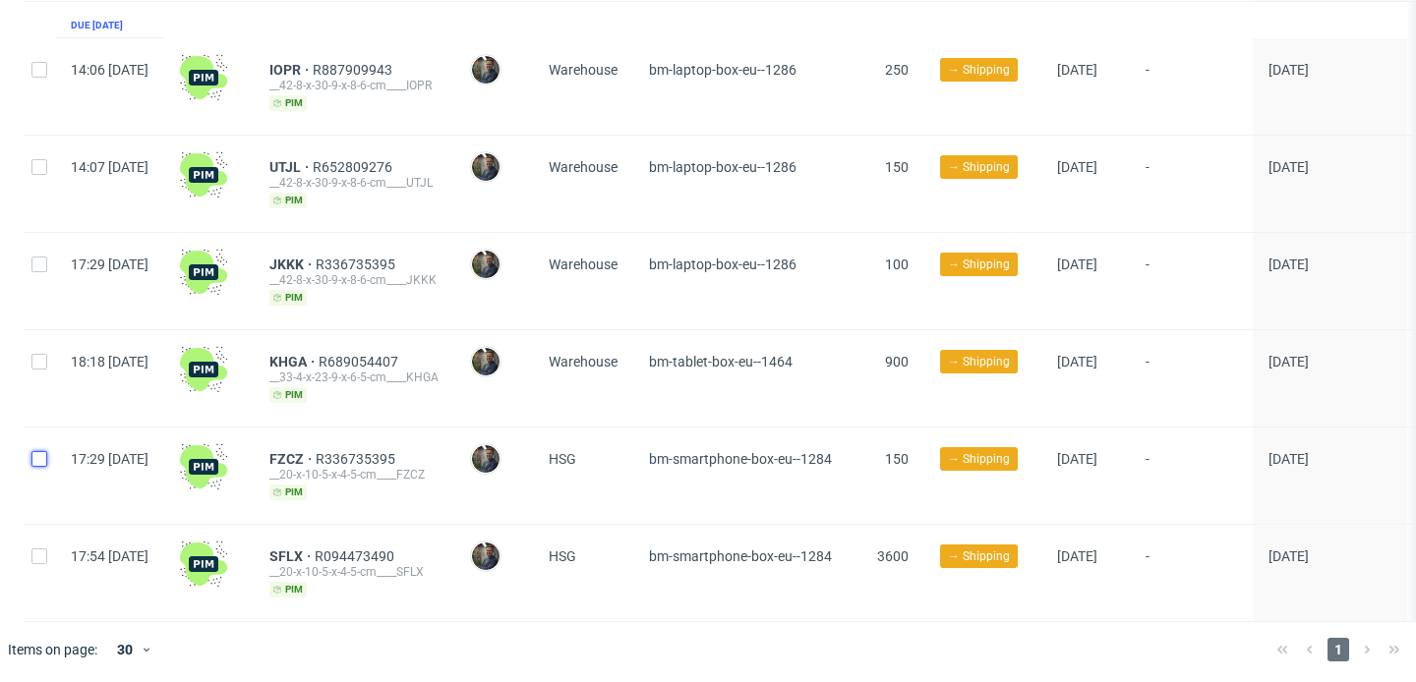
click at [35, 463] on input "checkbox" at bounding box center [39, 459] width 16 height 16
checkbox input "true"
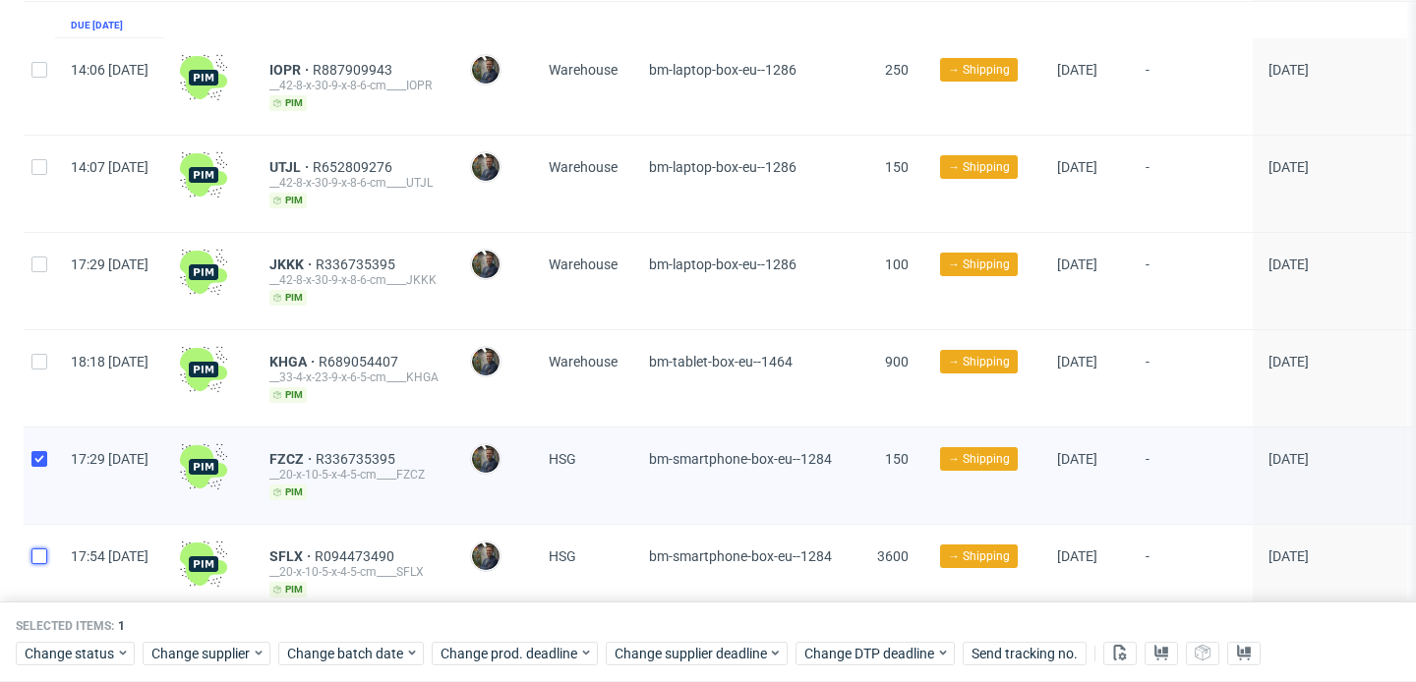
click at [43, 553] on input "checkbox" at bounding box center [39, 557] width 16 height 16
checkbox input "true"
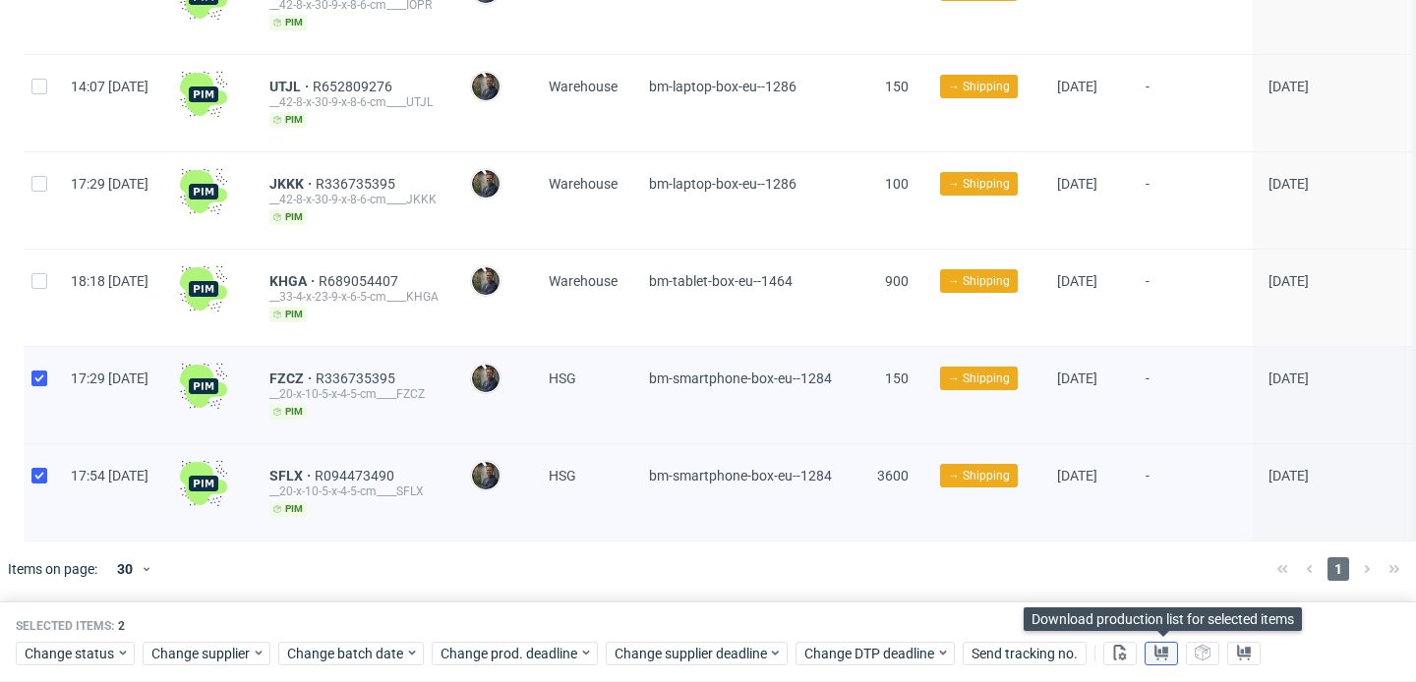
click at [1165, 656] on use at bounding box center [1161, 653] width 14 height 16
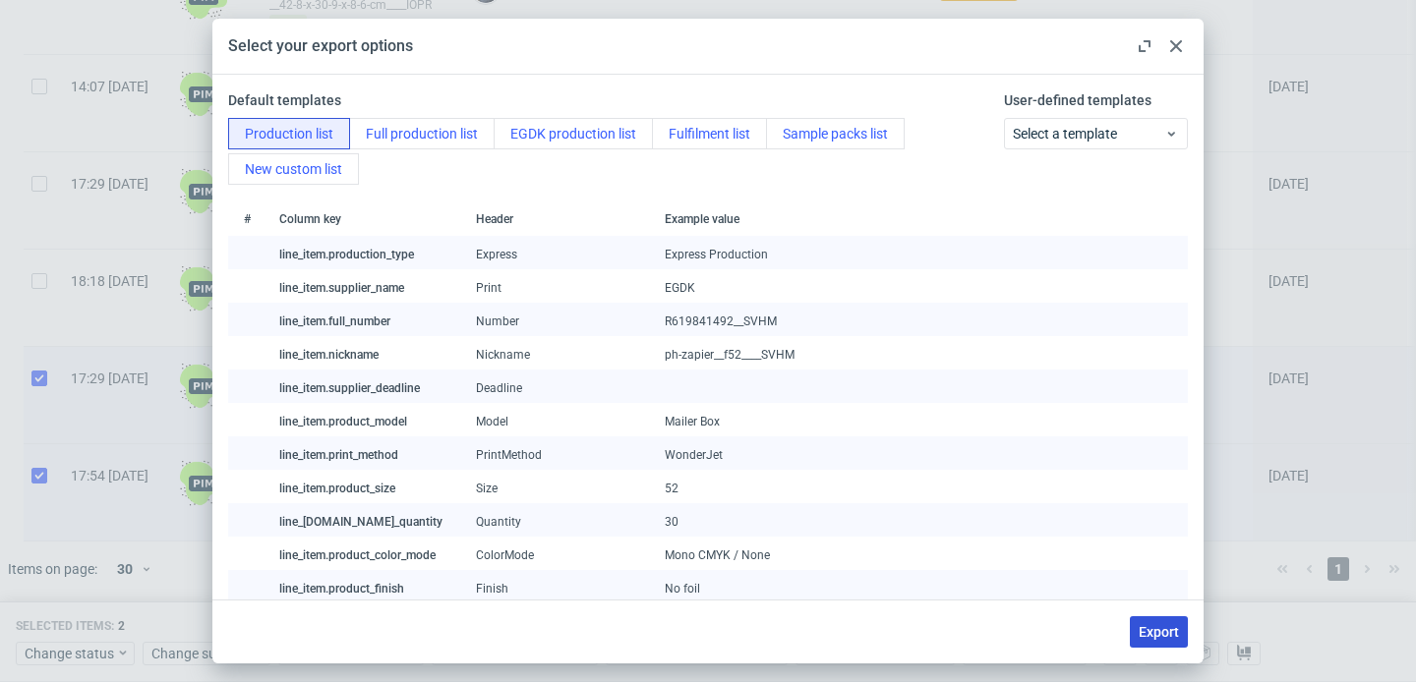
click at [1151, 629] on span "Export" at bounding box center [1159, 632] width 40 height 14
checkbox input "false"
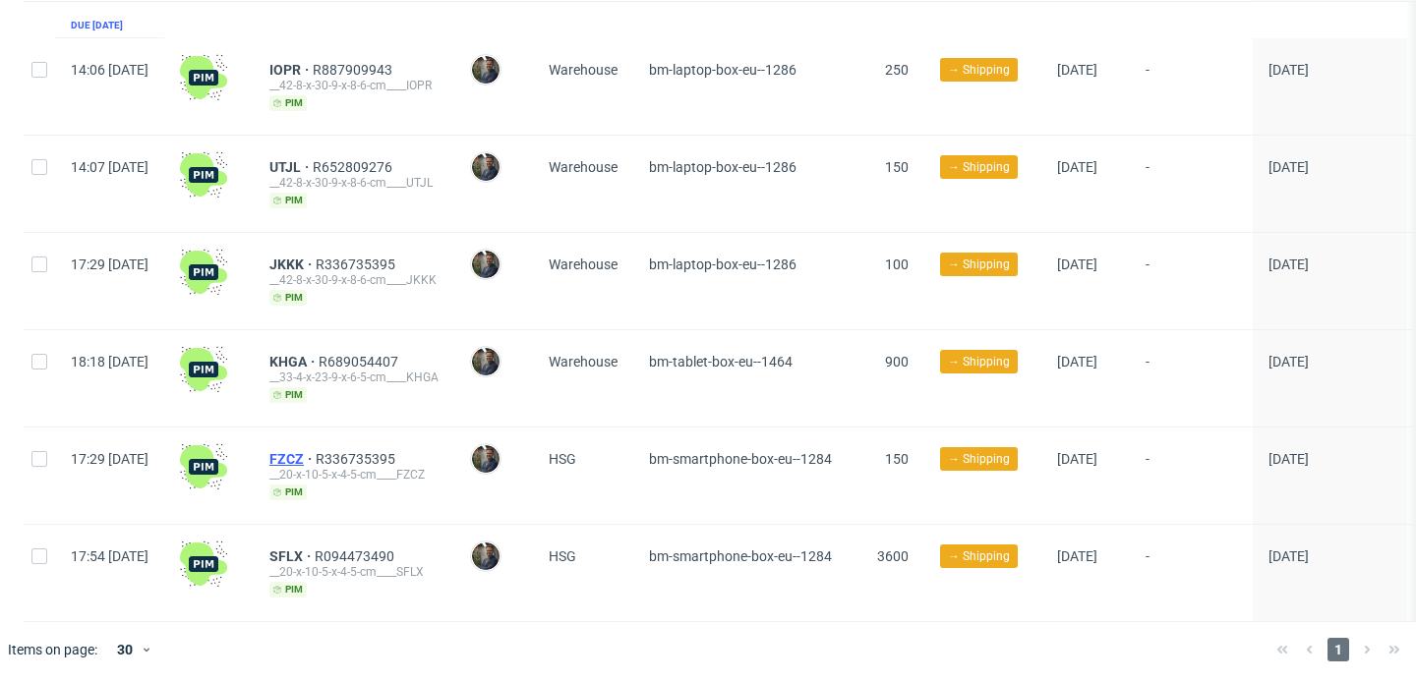
click at [316, 455] on span "FZCZ" at bounding box center [292, 459] width 46 height 16
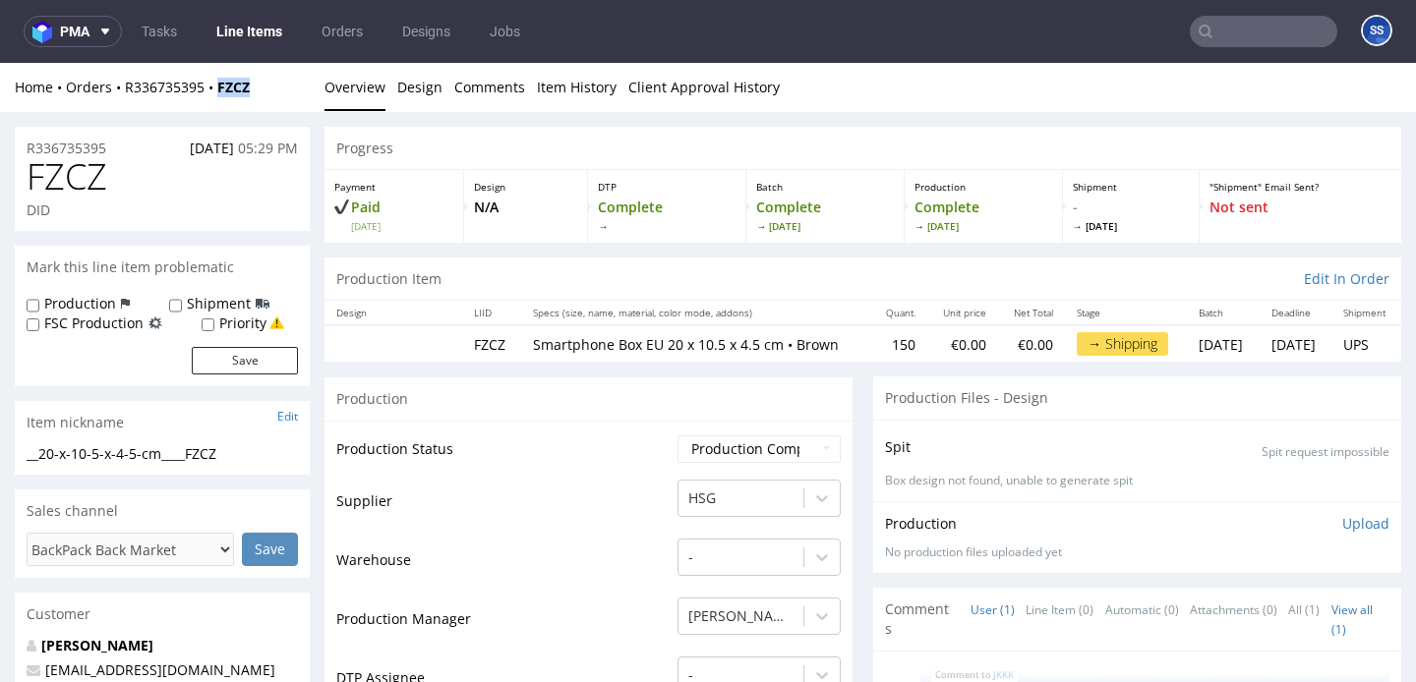
drag, startPoint x: 266, startPoint y: 89, endPoint x: 225, endPoint y: 95, distance: 41.7
click at [225, 95] on div "Home Orders R336735395 FZCZ" at bounding box center [162, 88] width 295 height 20
copy strong "FZCZ"
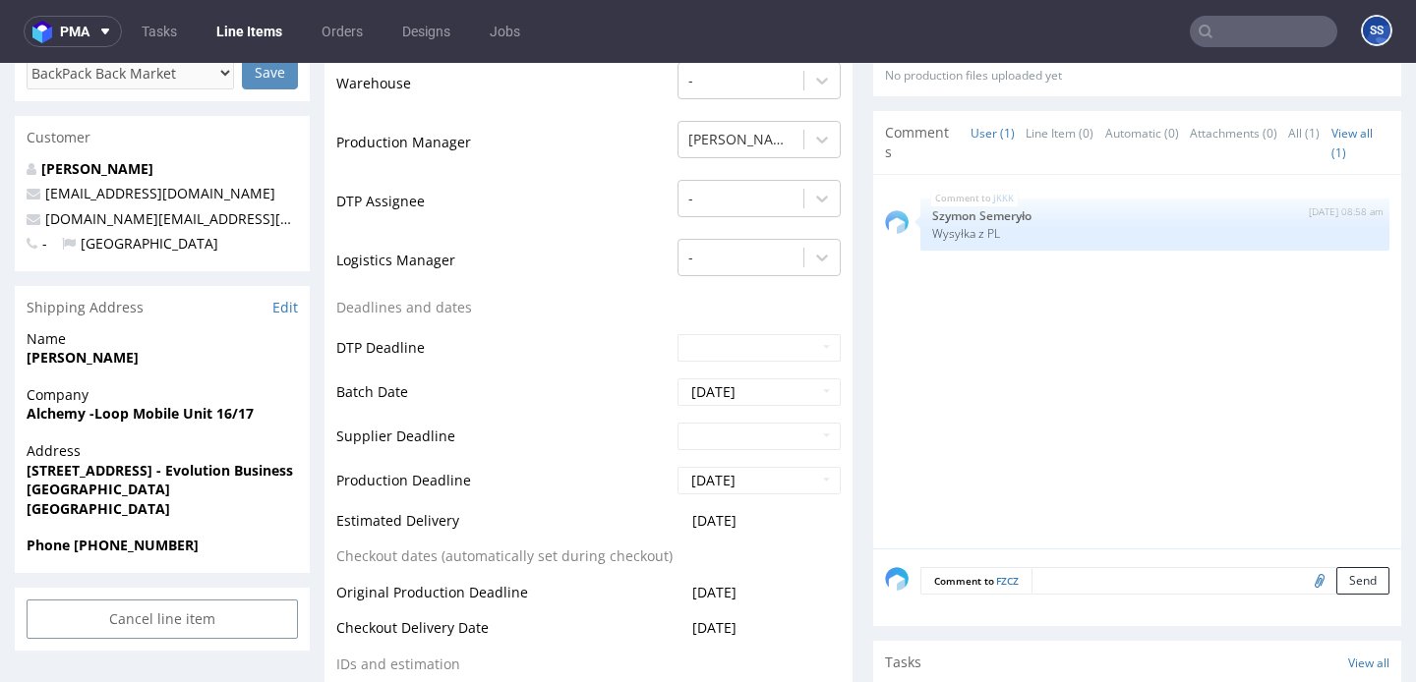
scroll to position [481, 0]
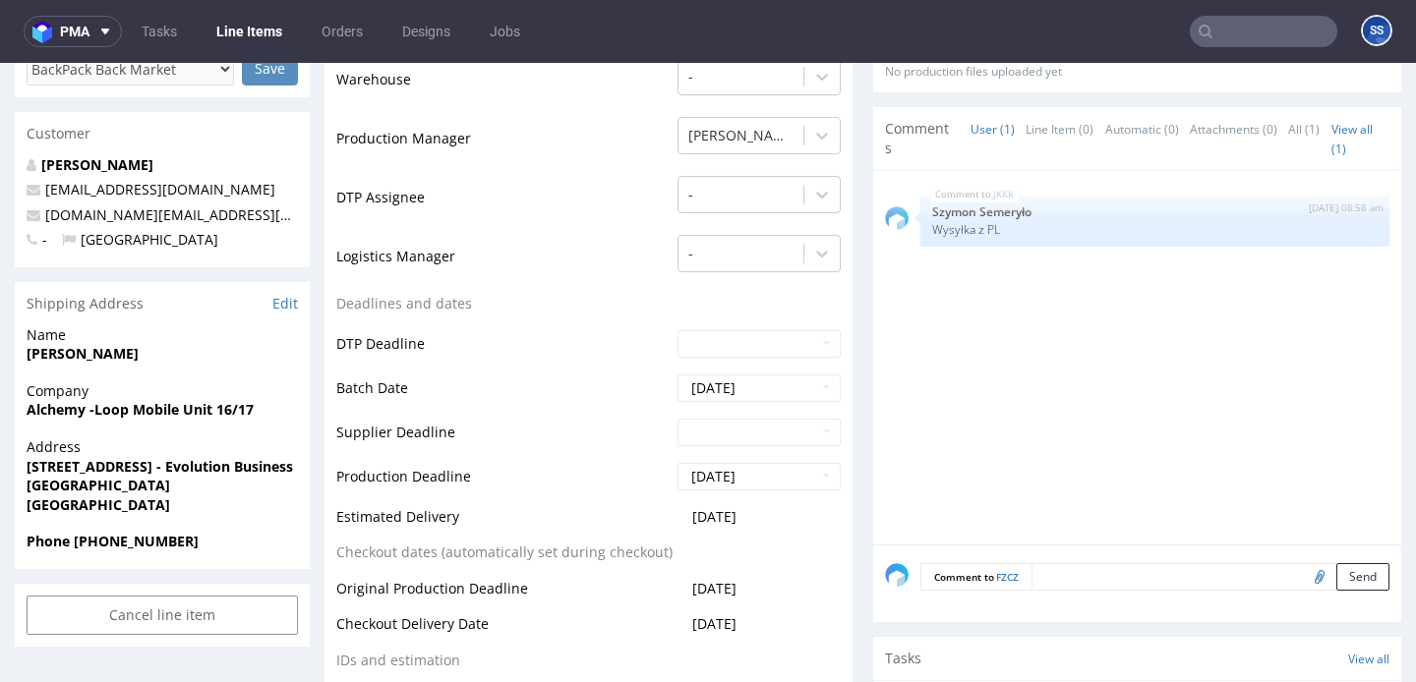
drag, startPoint x: 245, startPoint y: 488, endPoint x: 184, endPoint y: 492, distance: 61.1
click at [184, 492] on span "Newcastle Under Lyme ST5 9QF" at bounding box center [162, 486] width 271 height 20
copy strong "ST5 9QF"
click at [77, 409] on strong "Alchemy -Loop Mobile Unit 16/17" at bounding box center [140, 409] width 227 height 19
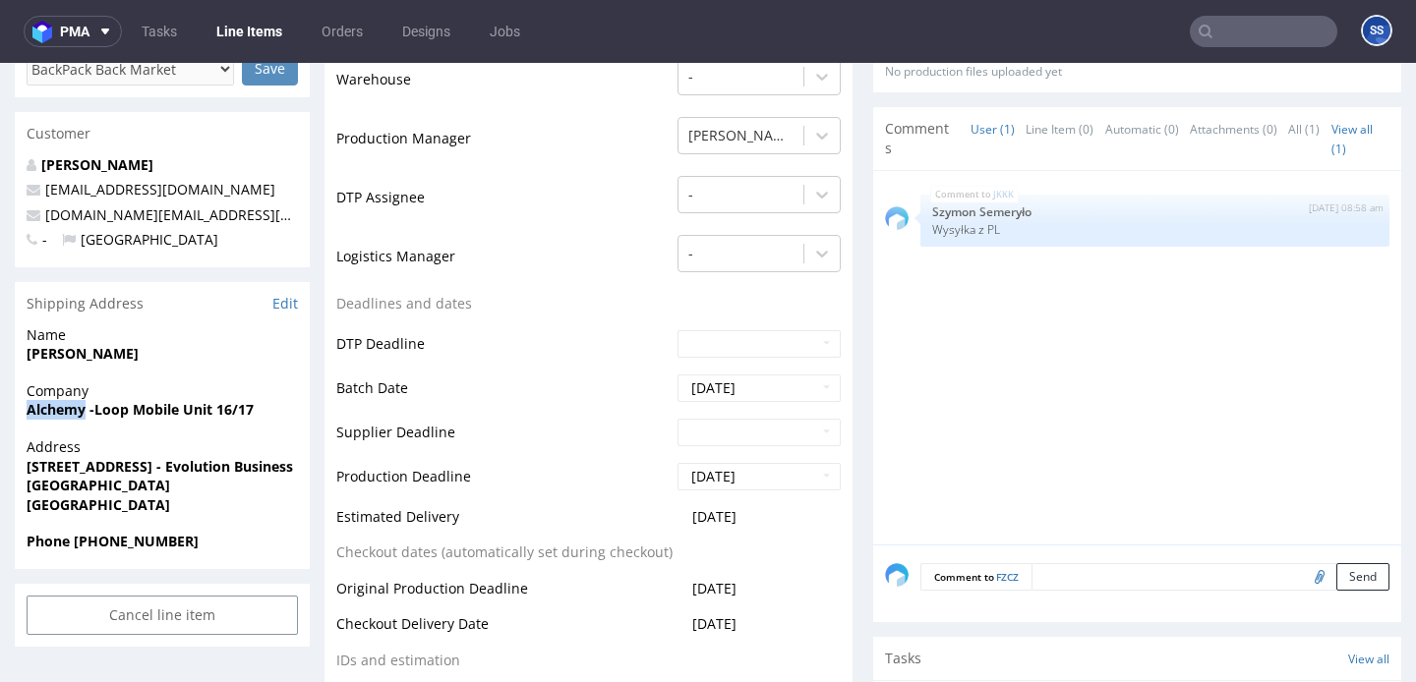
click at [77, 409] on strong "Alchemy -Loop Mobile Unit 16/17" at bounding box center [140, 409] width 227 height 19
copy strong "Alchemy -Loop Mobile Unit 16/17"
drag, startPoint x: 28, startPoint y: 469, endPoint x: 217, endPoint y: 471, distance: 189.8
click at [217, 471] on strong "Unit 16/17 Hooters Hall Road - Evolution Business Park" at bounding box center [178, 466] width 302 height 19
copy strong "Unit 16/17 Hooters Hall Road"
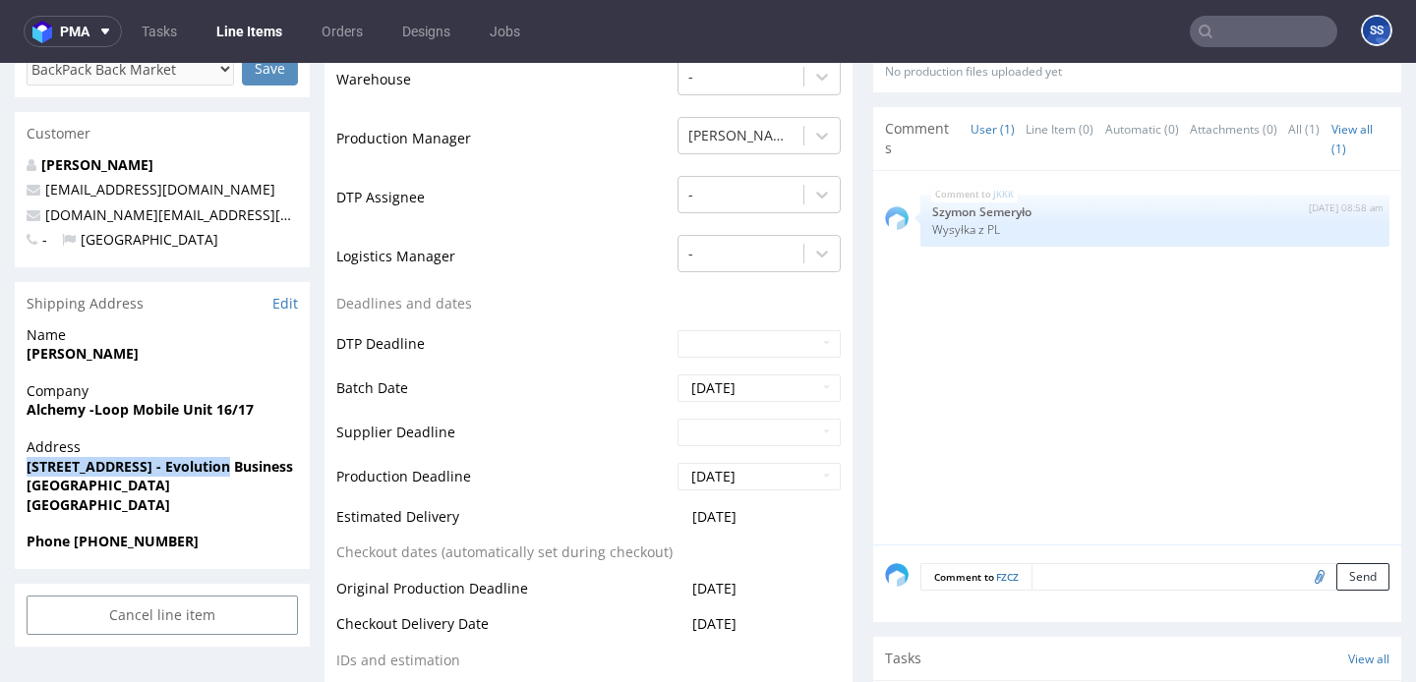
click at [271, 467] on strong "Unit 16/17 Hooters Hall Road - Evolution Business Park" at bounding box center [178, 466] width 302 height 19
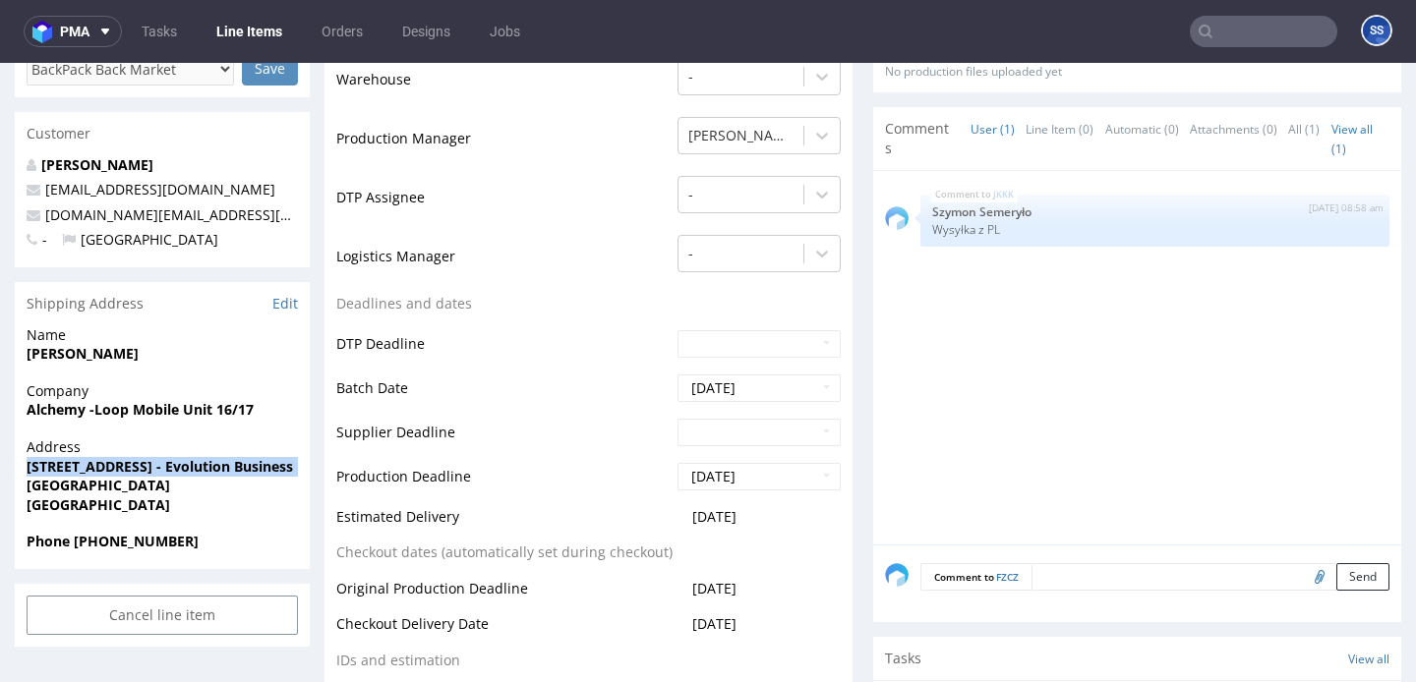
click at [271, 467] on strong "Unit 16/17 Hooters Hall Road - Evolution Business Park" at bounding box center [178, 466] width 302 height 19
click at [297, 472] on strong "Unit 16/17 Hooters Hall Road - Evolution Business Park" at bounding box center [178, 466] width 302 height 19
click at [275, 472] on strong "Unit 16/17 Hooters Hall Road - Evolution Business Park" at bounding box center [178, 466] width 302 height 19
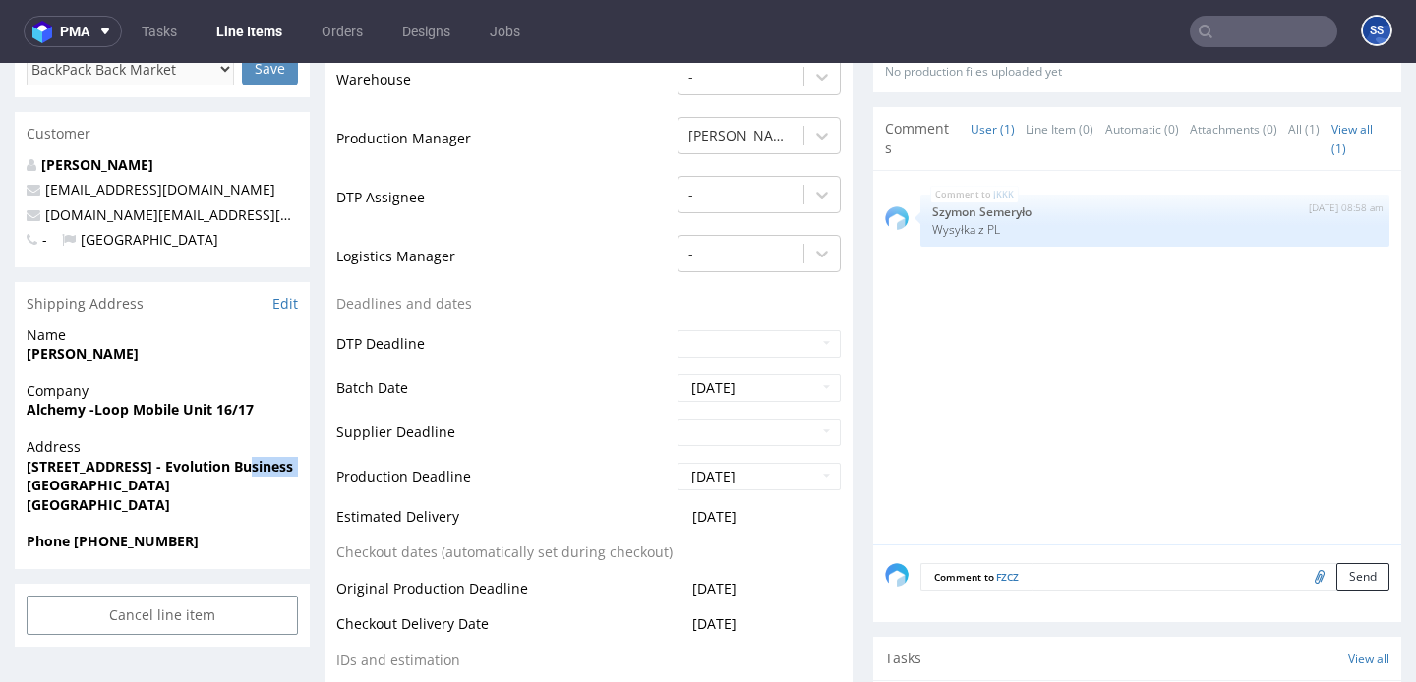
copy strong "Evolution"
drag, startPoint x: 28, startPoint y: 487, endPoint x: 182, endPoint y: 484, distance: 154.4
click at [170, 484] on strong "Newcastle Under Lyme ST5 9QF" at bounding box center [99, 485] width 144 height 19
copy strong "Newcastle Under Lyme"
click at [87, 349] on strong "Emma Gibbs" at bounding box center [83, 353] width 112 height 19
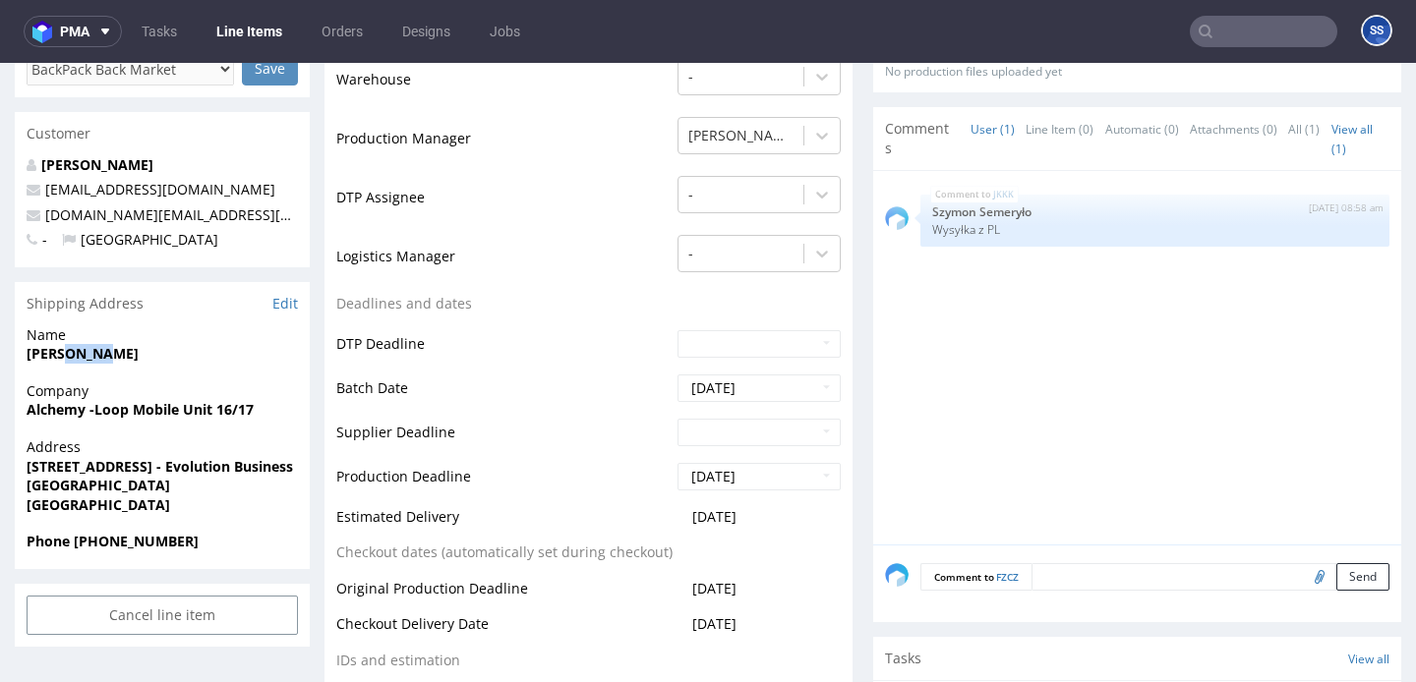
click at [87, 349] on strong "Emma Gibbs" at bounding box center [83, 353] width 112 height 19
copy strong "Emma Gibbs"
drag, startPoint x: 207, startPoint y: 550, endPoint x: 74, endPoint y: 546, distance: 132.8
click at [74, 546] on span "Phone +44 7909 515254" at bounding box center [162, 542] width 271 height 20
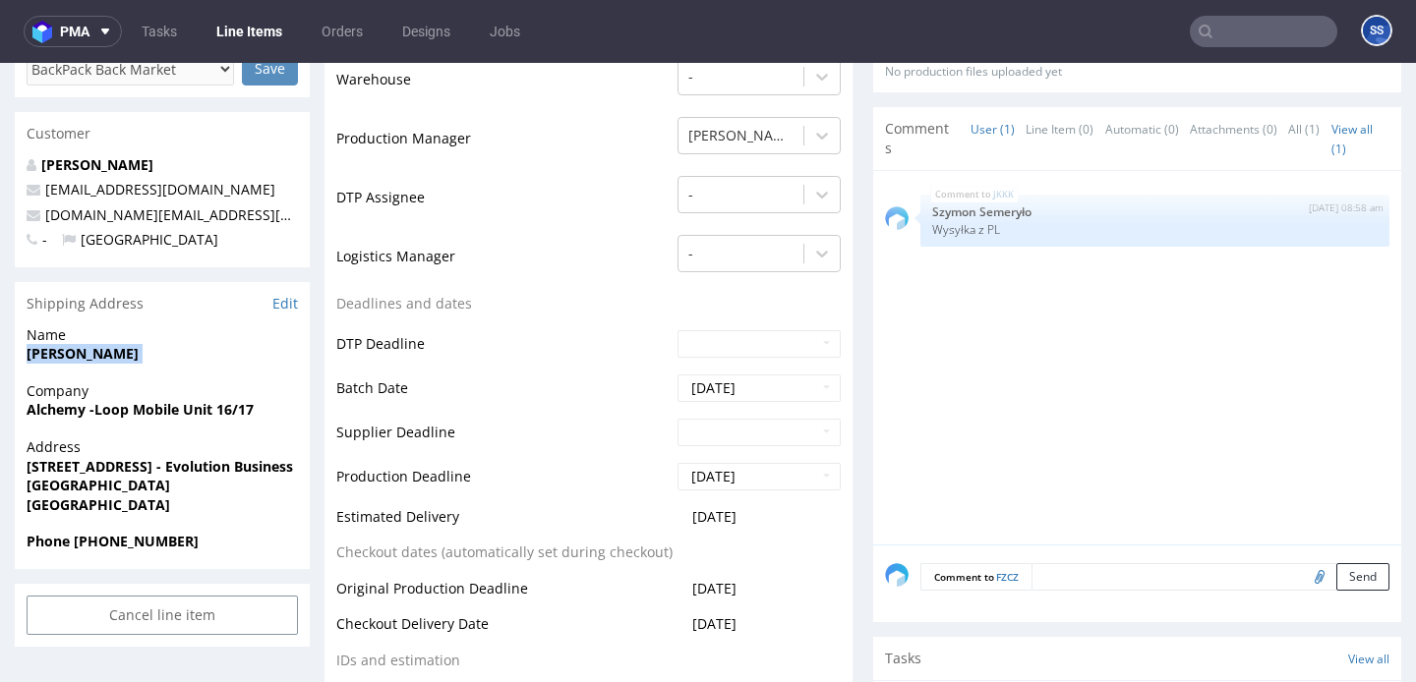
copy strong "+44 7909 515254"
drag, startPoint x: 42, startPoint y: 215, endPoint x: 291, endPoint y: 218, distance: 248.8
click at [291, 218] on span "backmarket.uk@alchemyglobalsolutions.com" at bounding box center [208, 215] width 362 height 19
click at [291, 218] on link "backmarket.uk@alchemyglobalsolutions.com" at bounding box center [216, 215] width 343 height 19
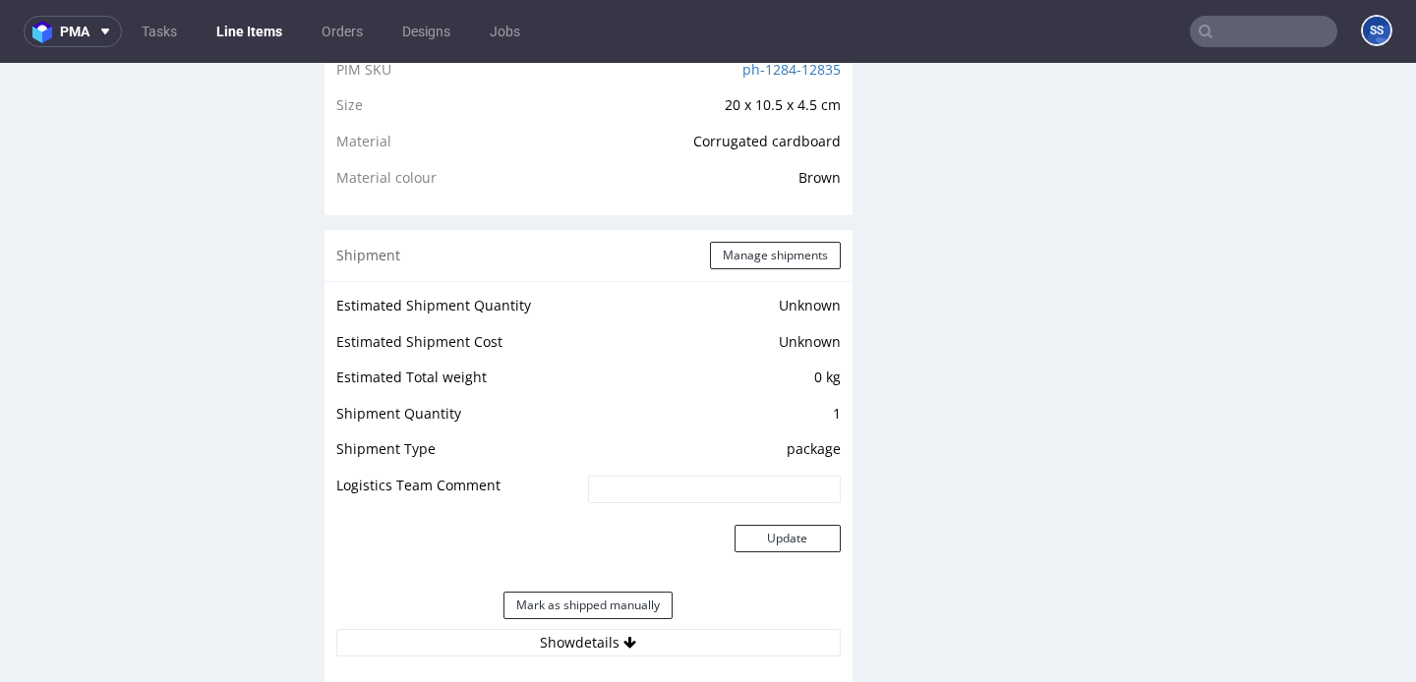
scroll to position [1449, 0]
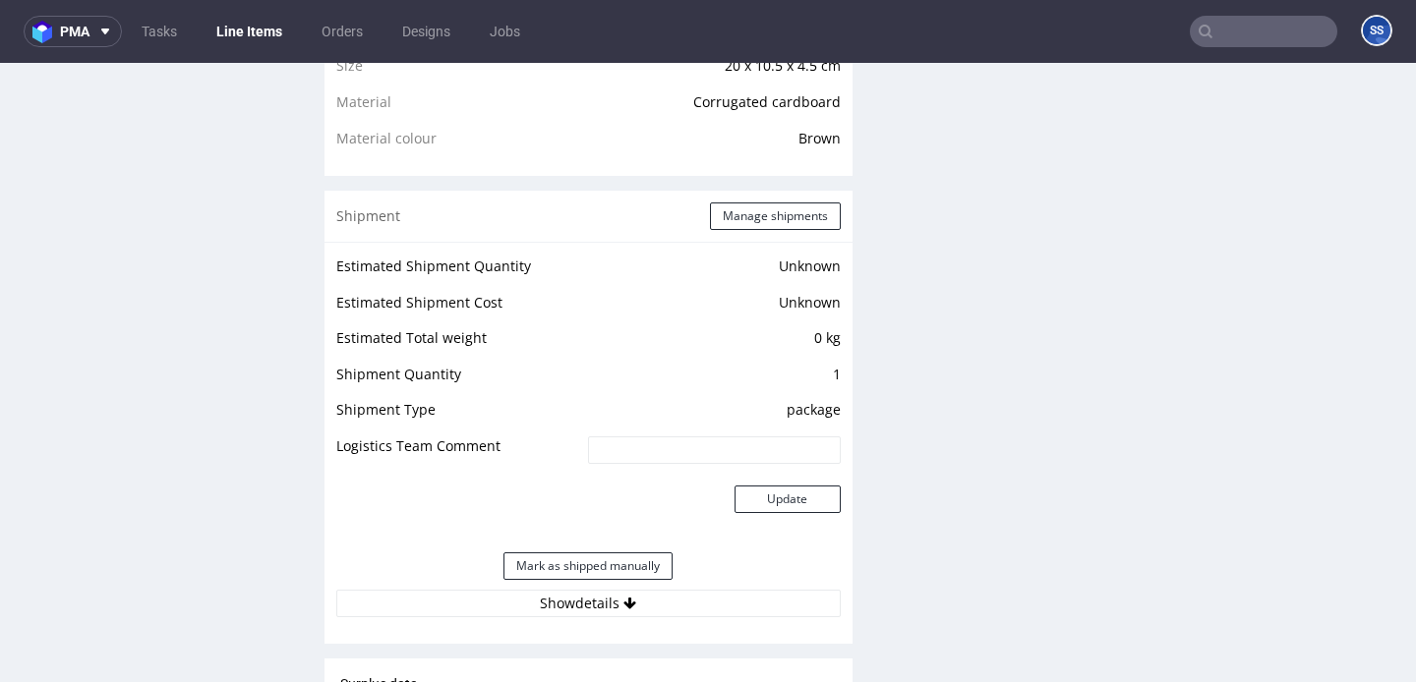
click at [775, 216] on div "Shipment Manage shipments" at bounding box center [589, 216] width 528 height 51
click at [759, 230] on button "Manage shipments" at bounding box center [775, 217] width 131 height 28
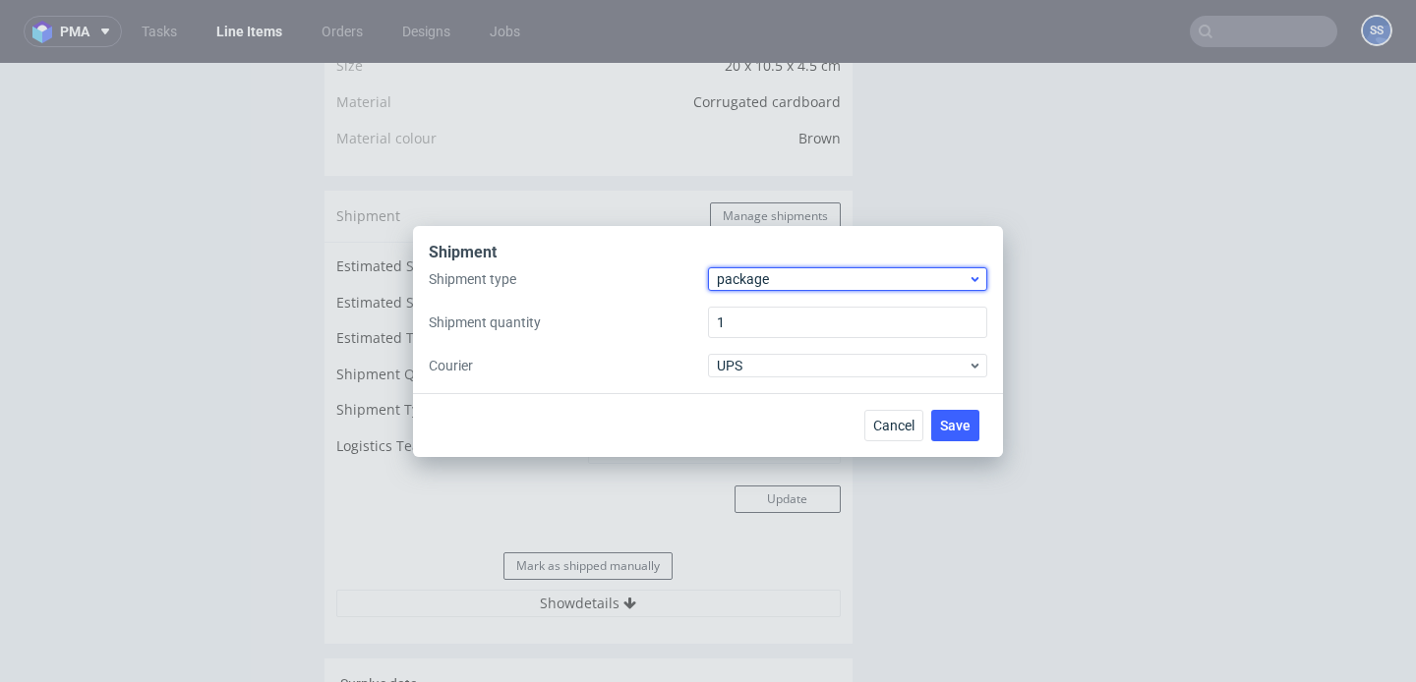
click at [767, 280] on span "package" at bounding box center [842, 279] width 251 height 20
click at [679, 279] on label "Shipment type" at bounding box center [568, 279] width 279 height 20
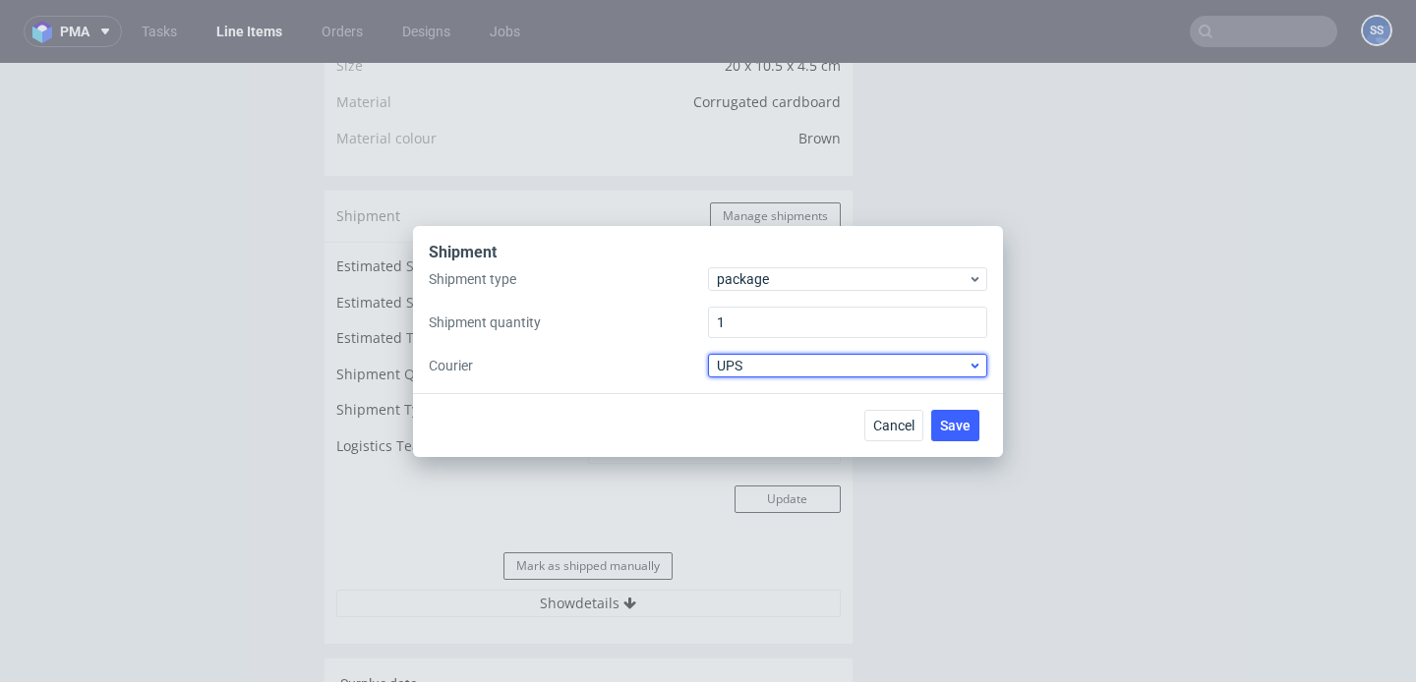
click at [755, 370] on span "UPS" at bounding box center [842, 366] width 251 height 20
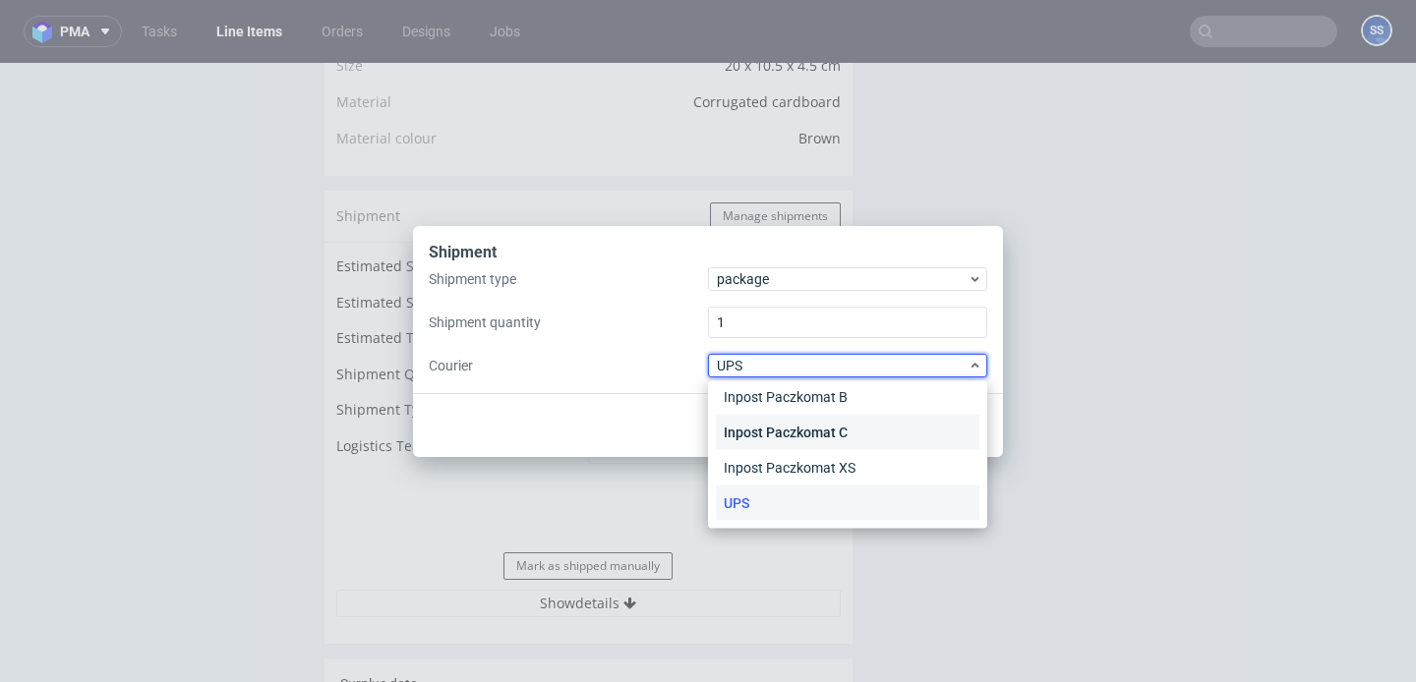
scroll to position [0, 0]
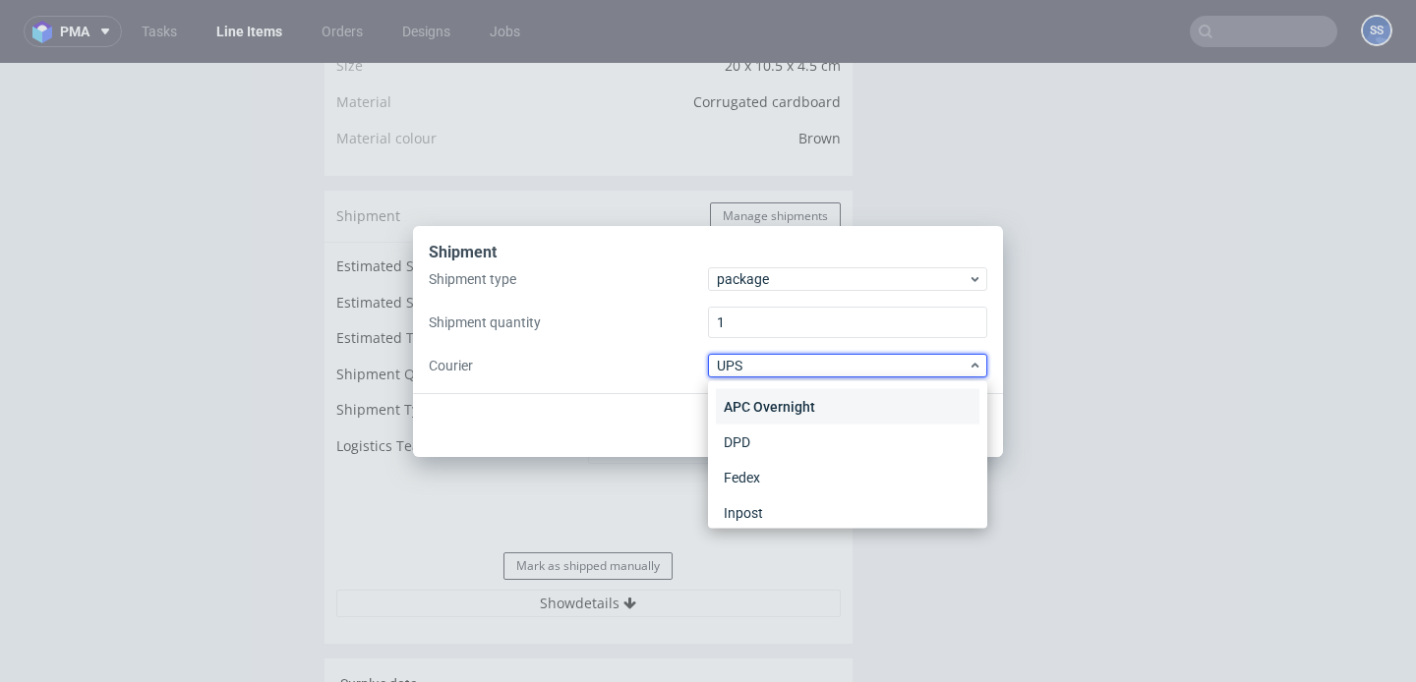
click at [779, 406] on div "APC Overnight" at bounding box center [848, 406] width 264 height 35
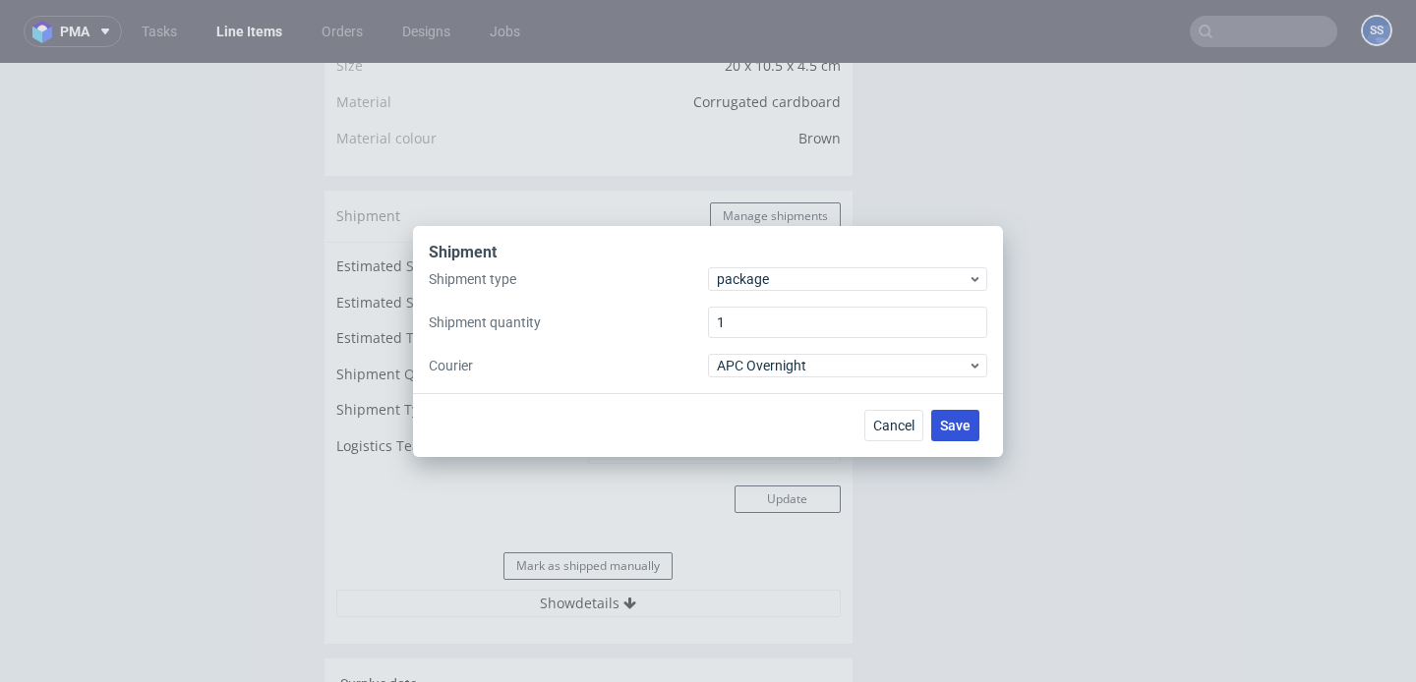
click at [960, 430] on span "Save" at bounding box center [955, 426] width 30 height 14
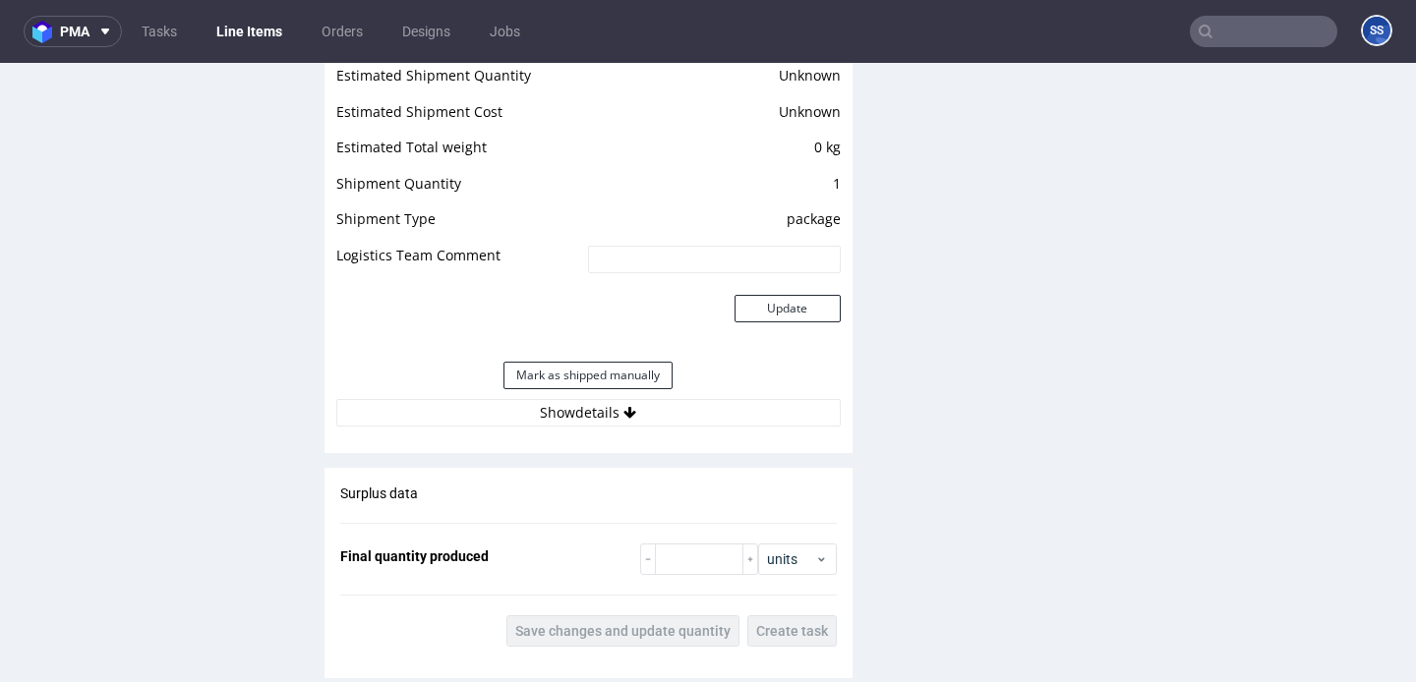
scroll to position [1668, 0]
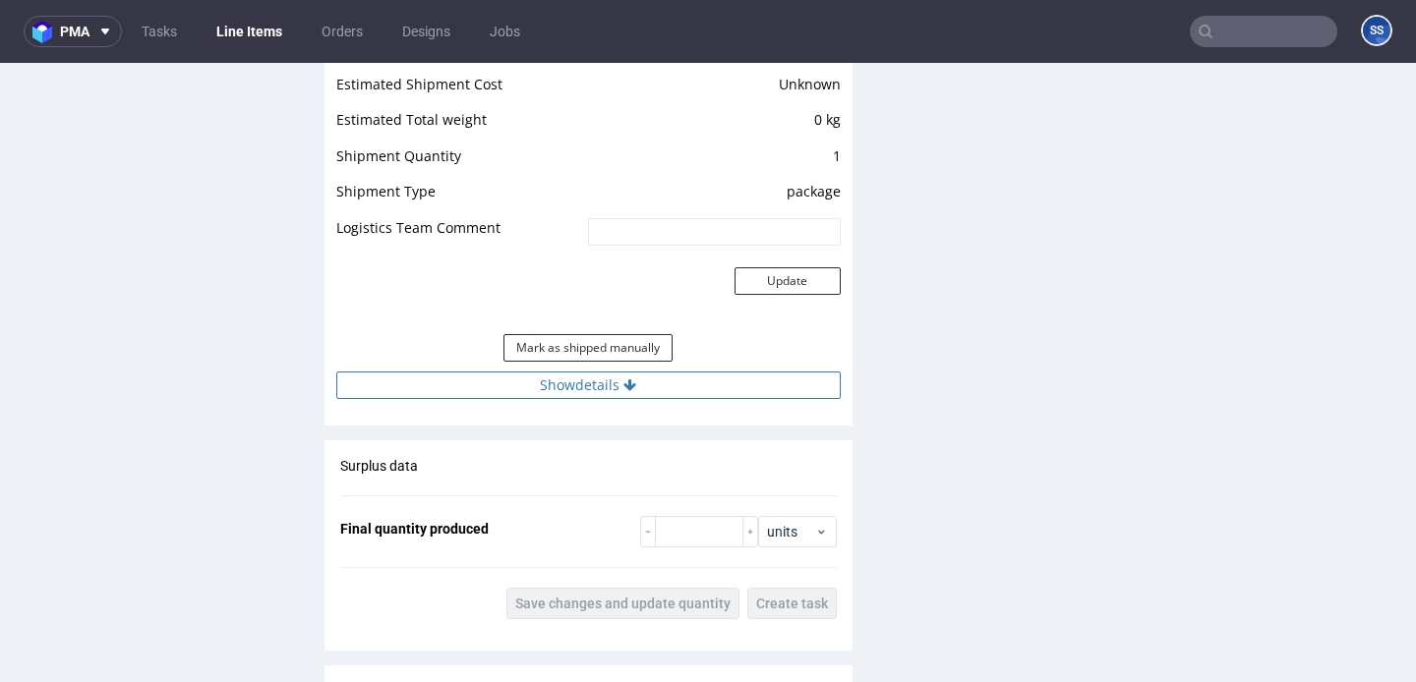
click at [707, 399] on button "Show details" at bounding box center [588, 386] width 504 height 28
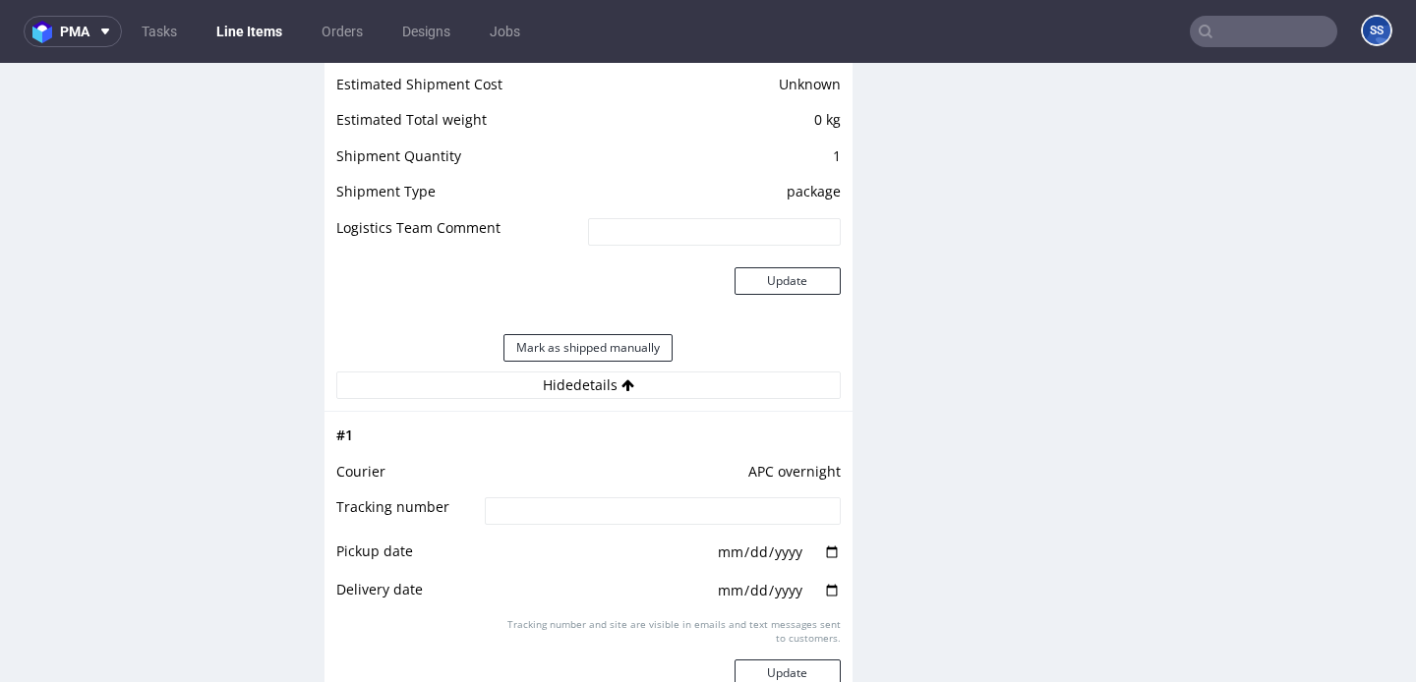
click at [630, 521] on input at bounding box center [662, 512] width 355 height 28
paste input "2025092502920420000038"
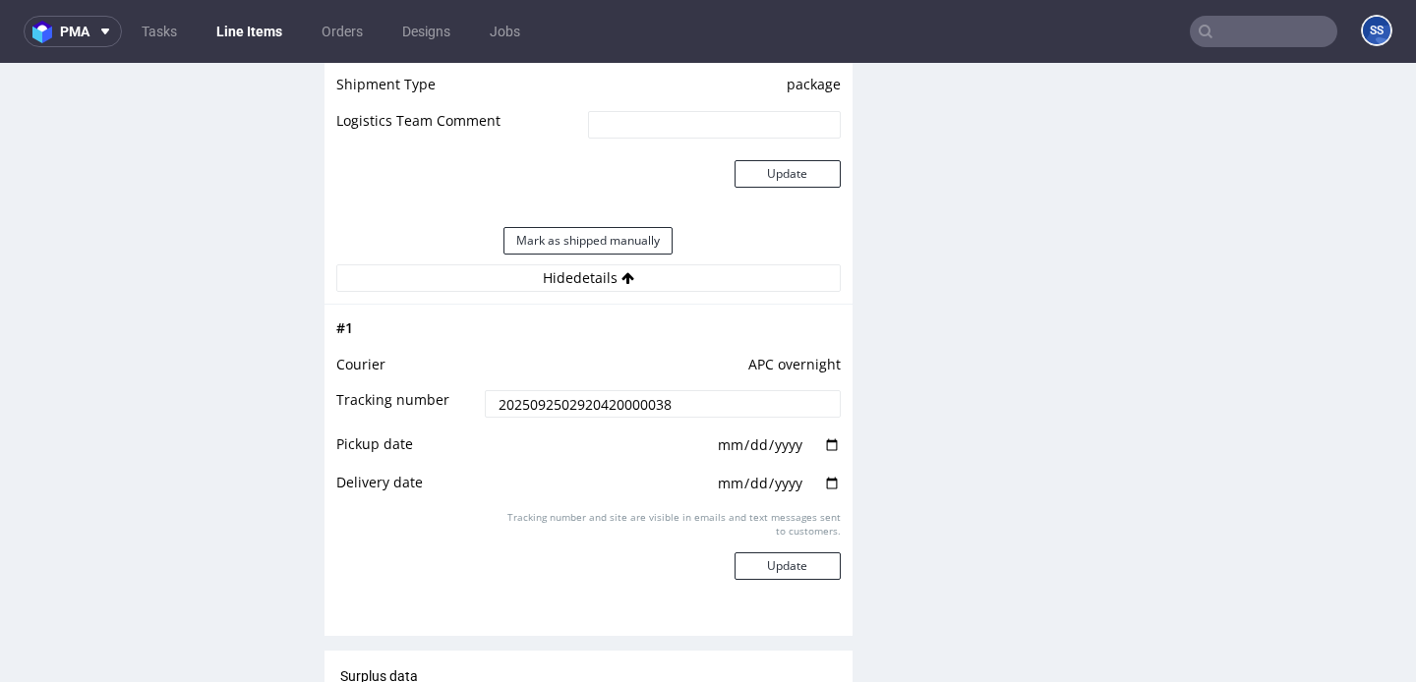
scroll to position [1812, 0]
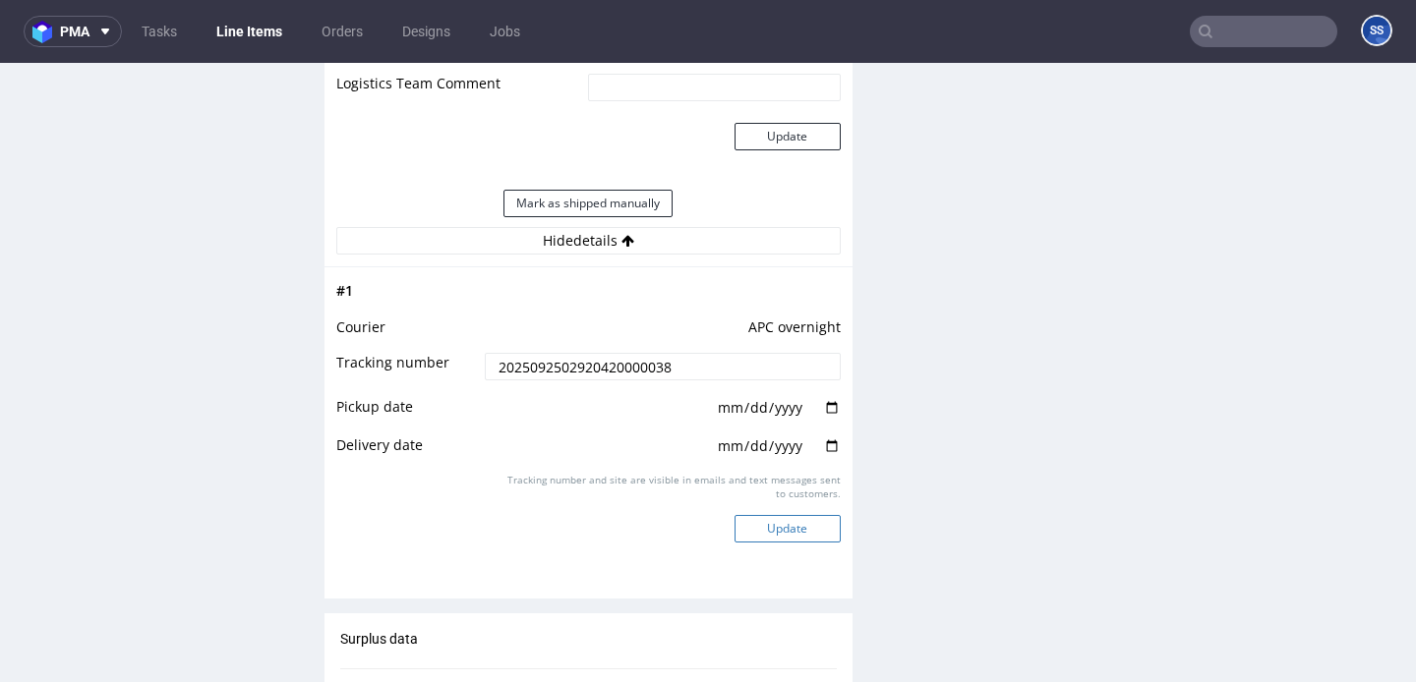
type input "2025092502920420000038"
click at [775, 543] on button "Update" at bounding box center [788, 529] width 106 height 28
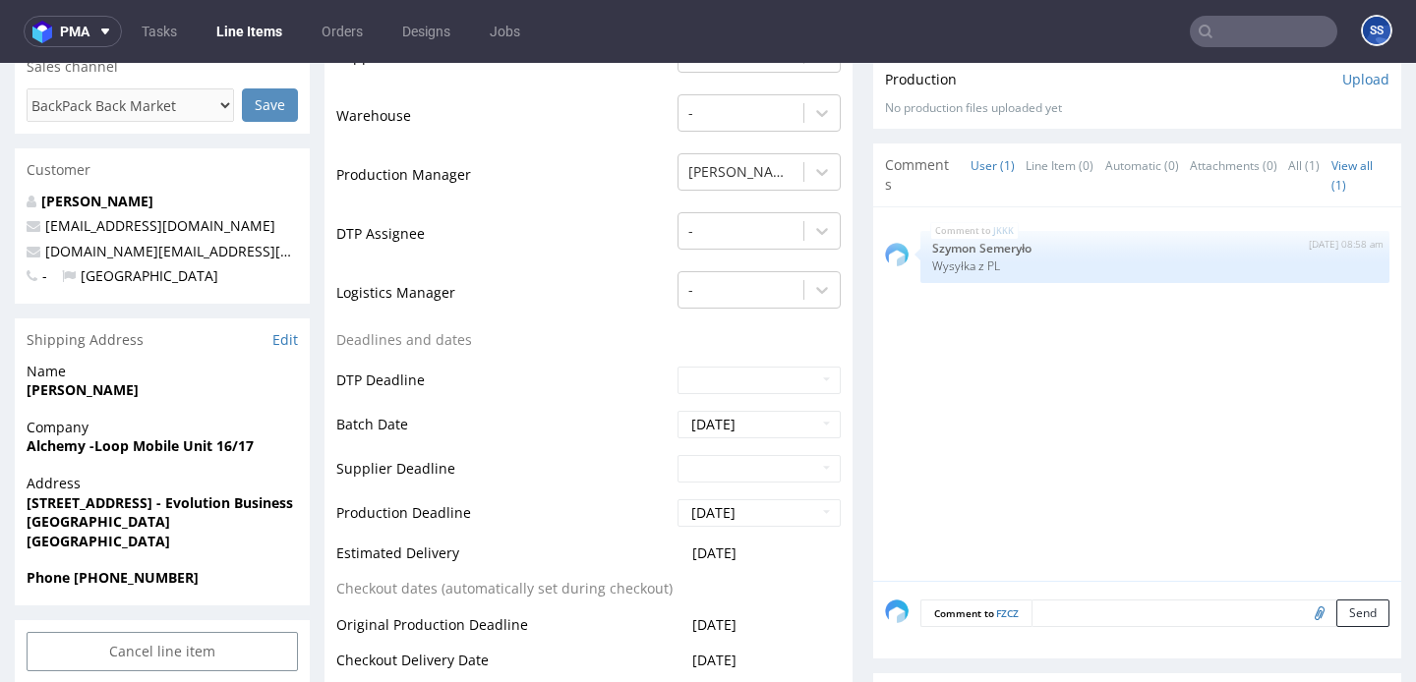
scroll to position [0, 0]
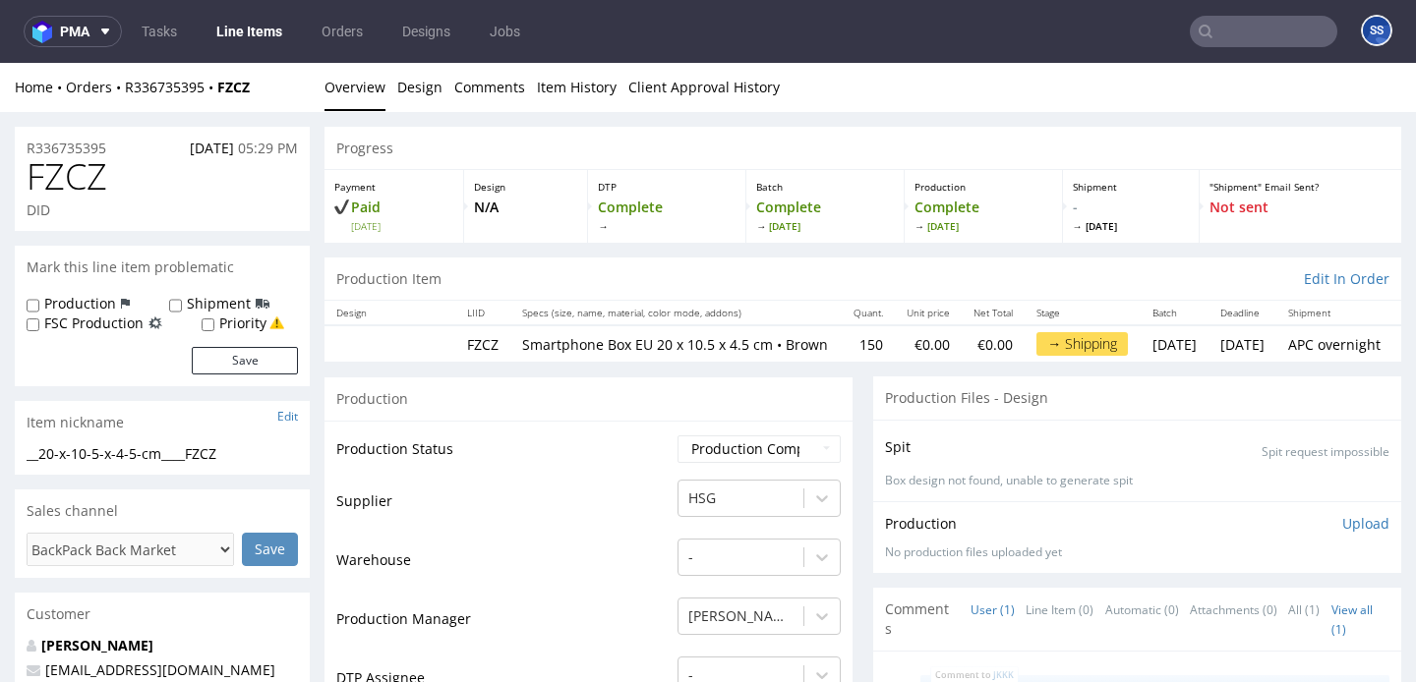
click at [237, 20] on link "Line Items" at bounding box center [249, 31] width 89 height 31
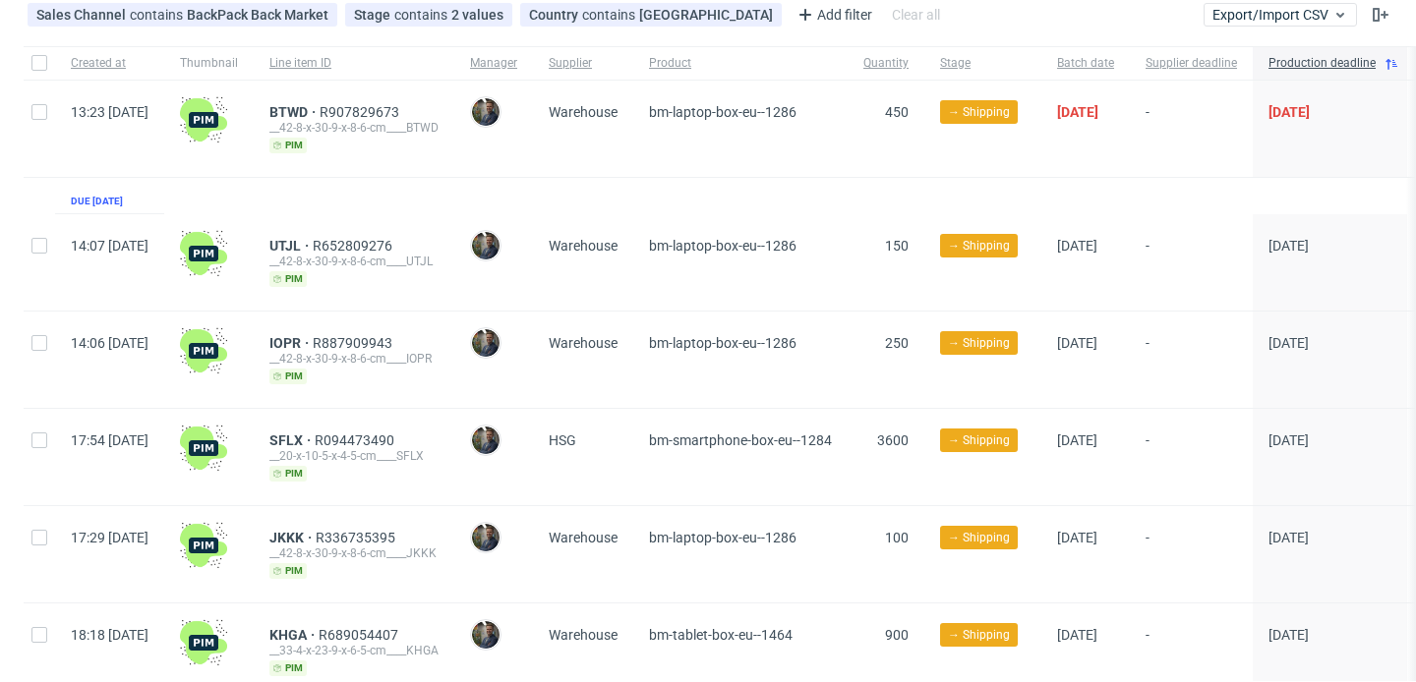
scroll to position [190, 0]
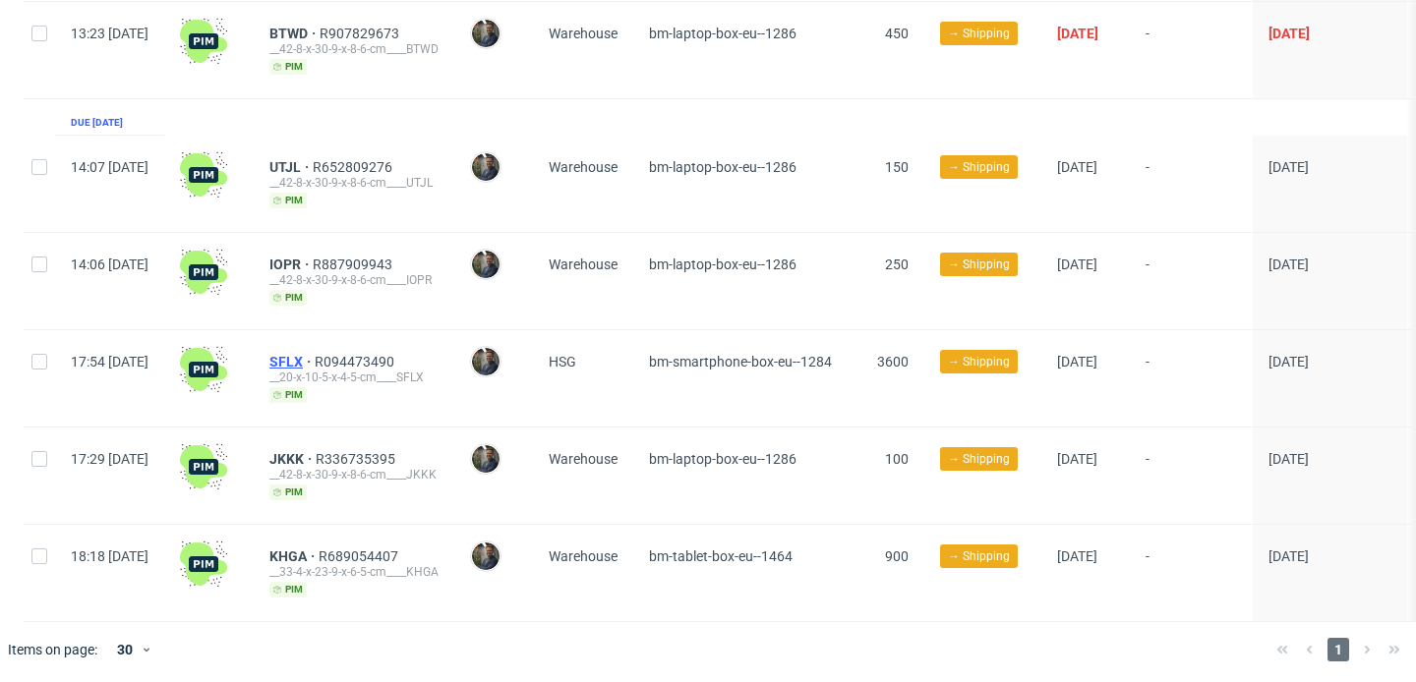
click at [315, 354] on span "SFLX" at bounding box center [291, 362] width 45 height 16
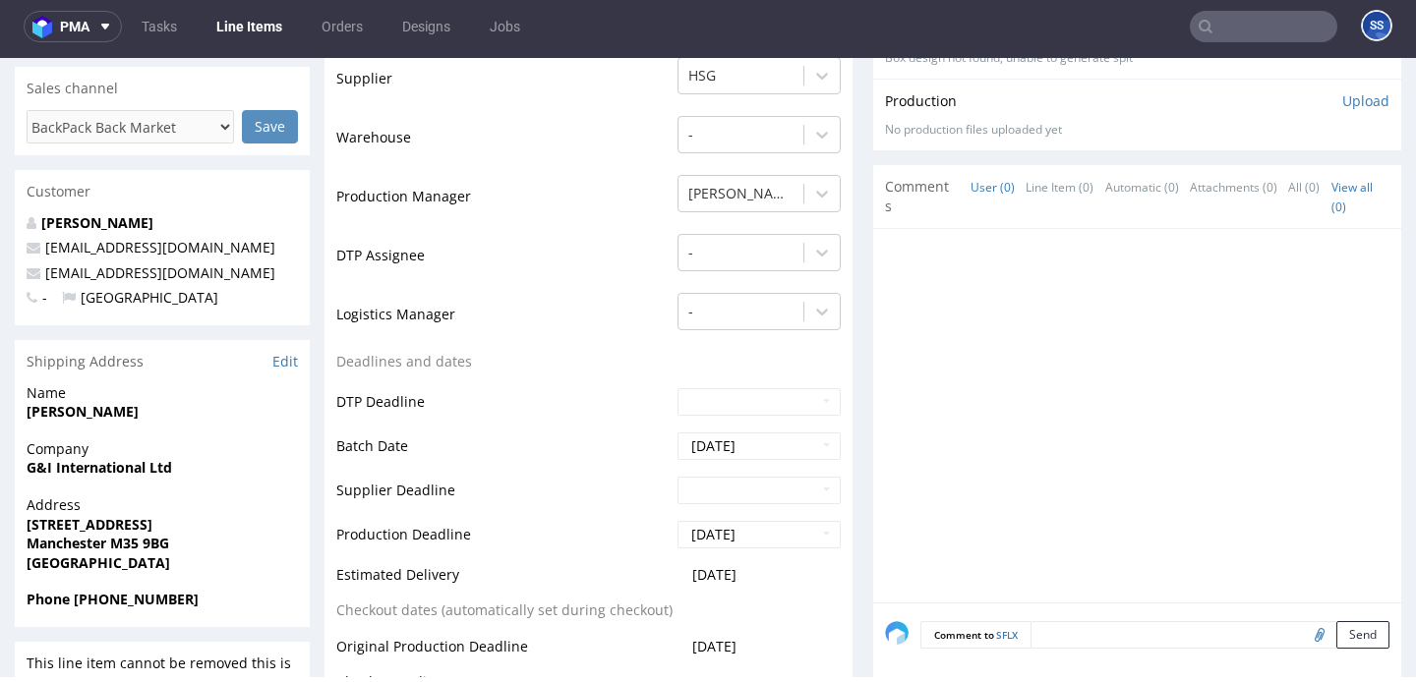
scroll to position [434, 0]
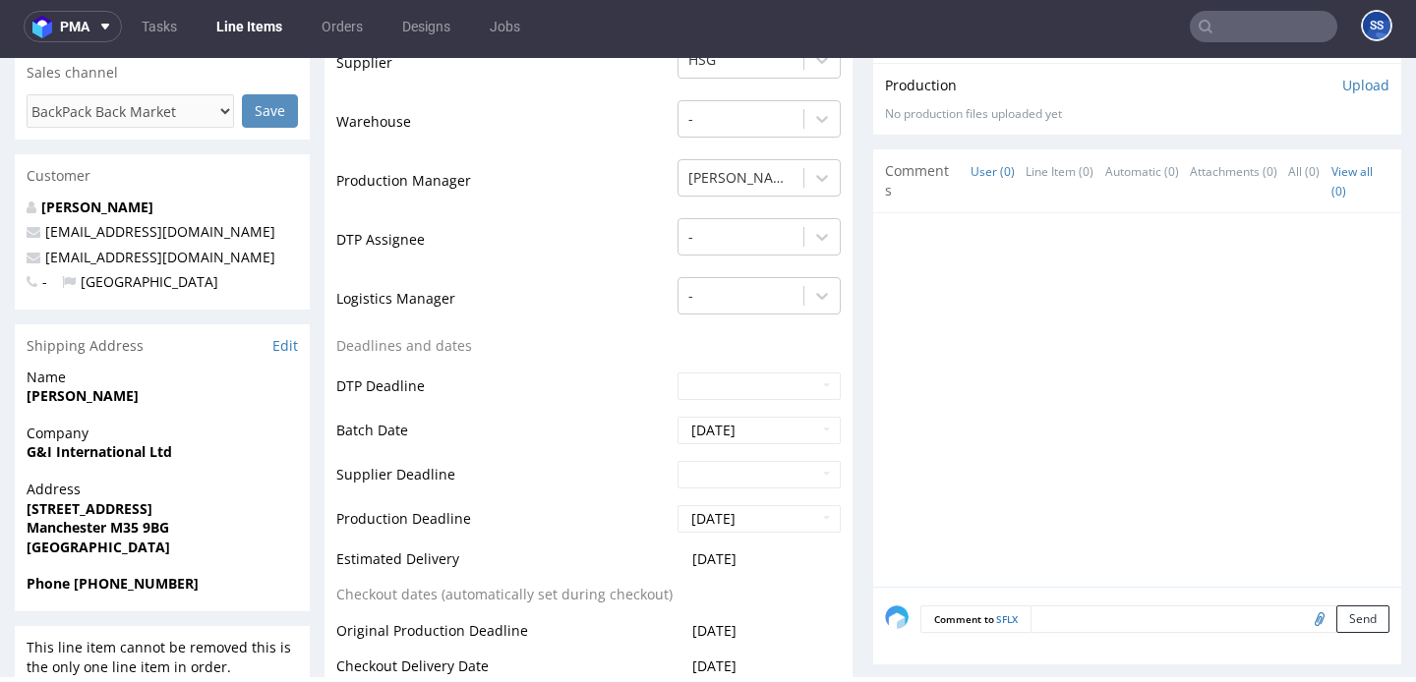
click at [64, 396] on strong "[PERSON_NAME]" at bounding box center [83, 395] width 112 height 19
copy strong "[PERSON_NAME]"
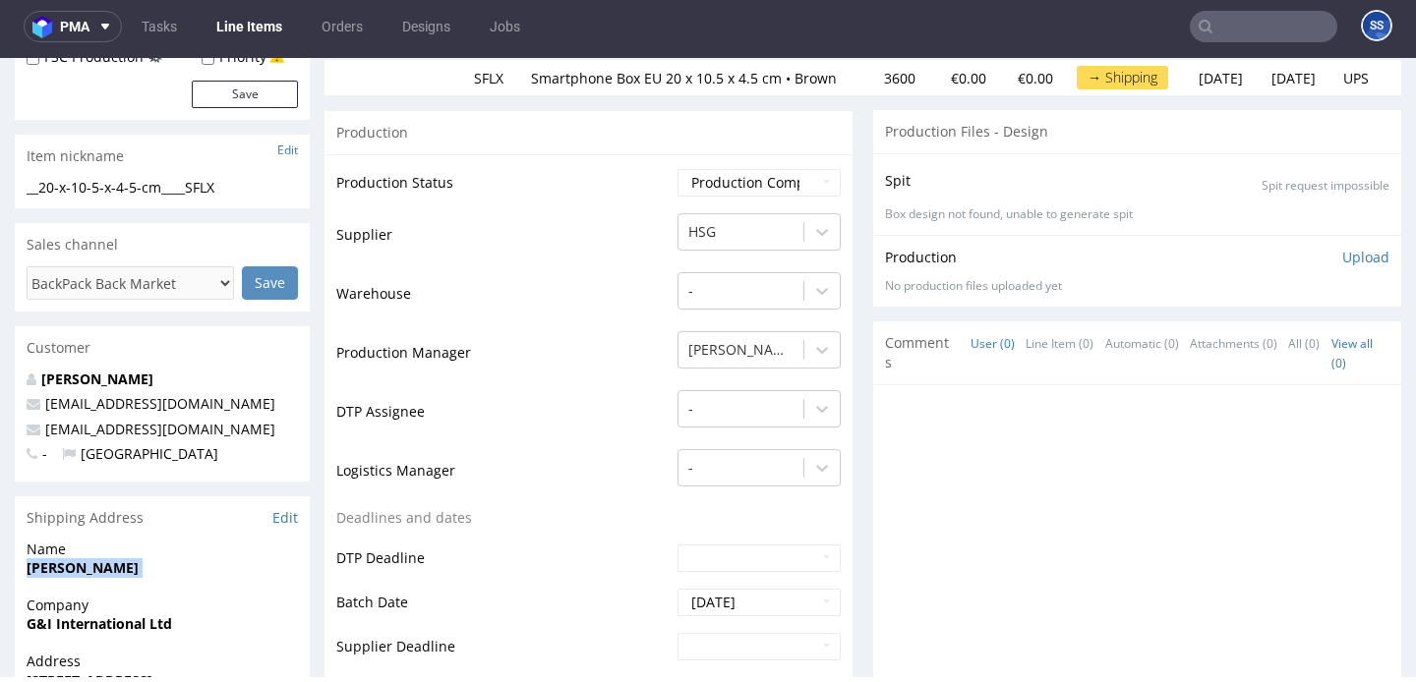
scroll to position [0, 0]
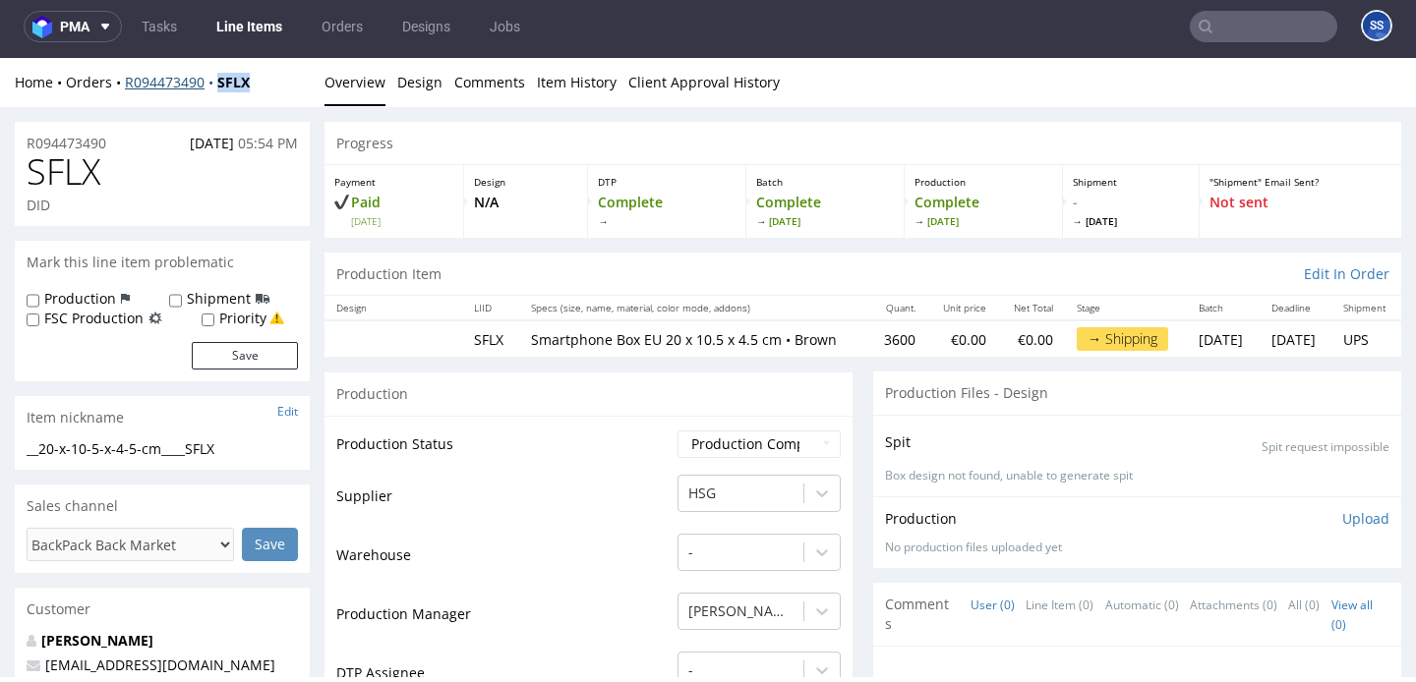
drag, startPoint x: 262, startPoint y: 83, endPoint x: 222, endPoint y: 89, distance: 39.8
click at [222, 89] on div "Home Orders R094473490 SFLX" at bounding box center [162, 83] width 295 height 20
copy strong "SFLX"
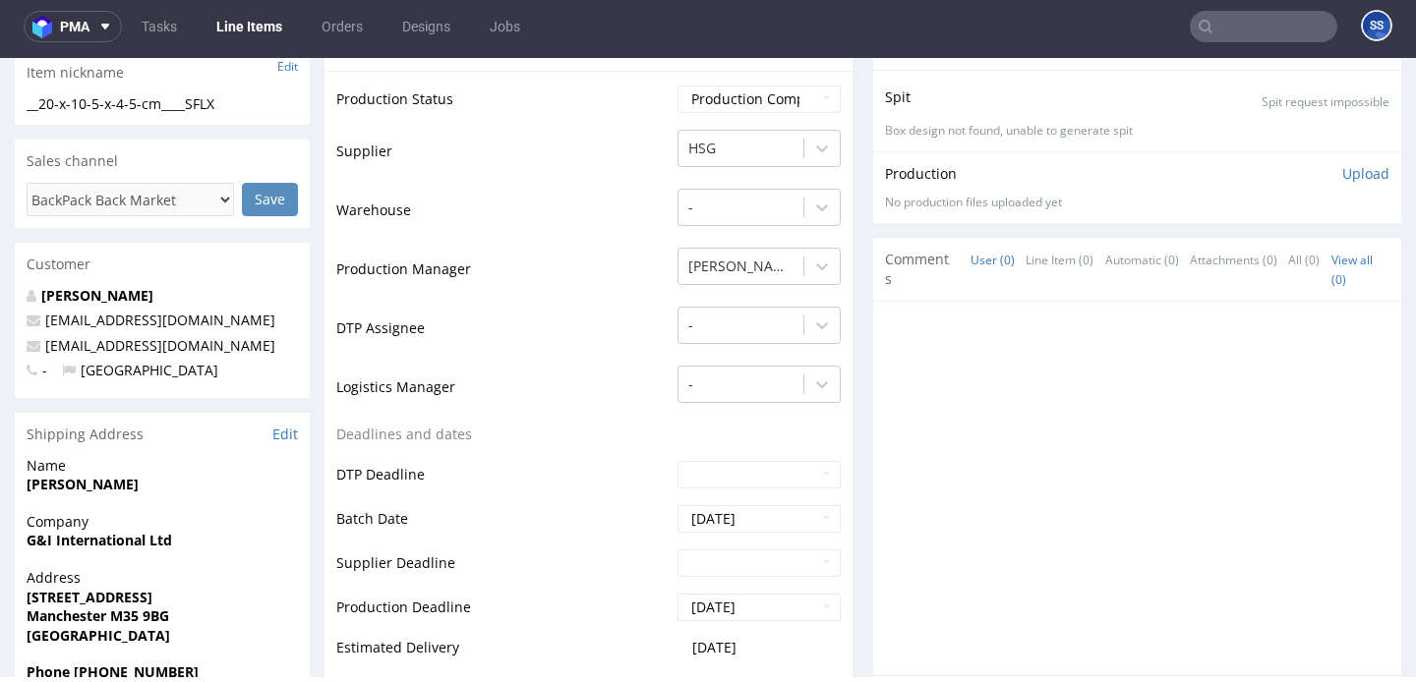
click at [99, 533] on strong "G&I International Ltd" at bounding box center [100, 540] width 146 height 19
copy strong "G&I International Ltd"
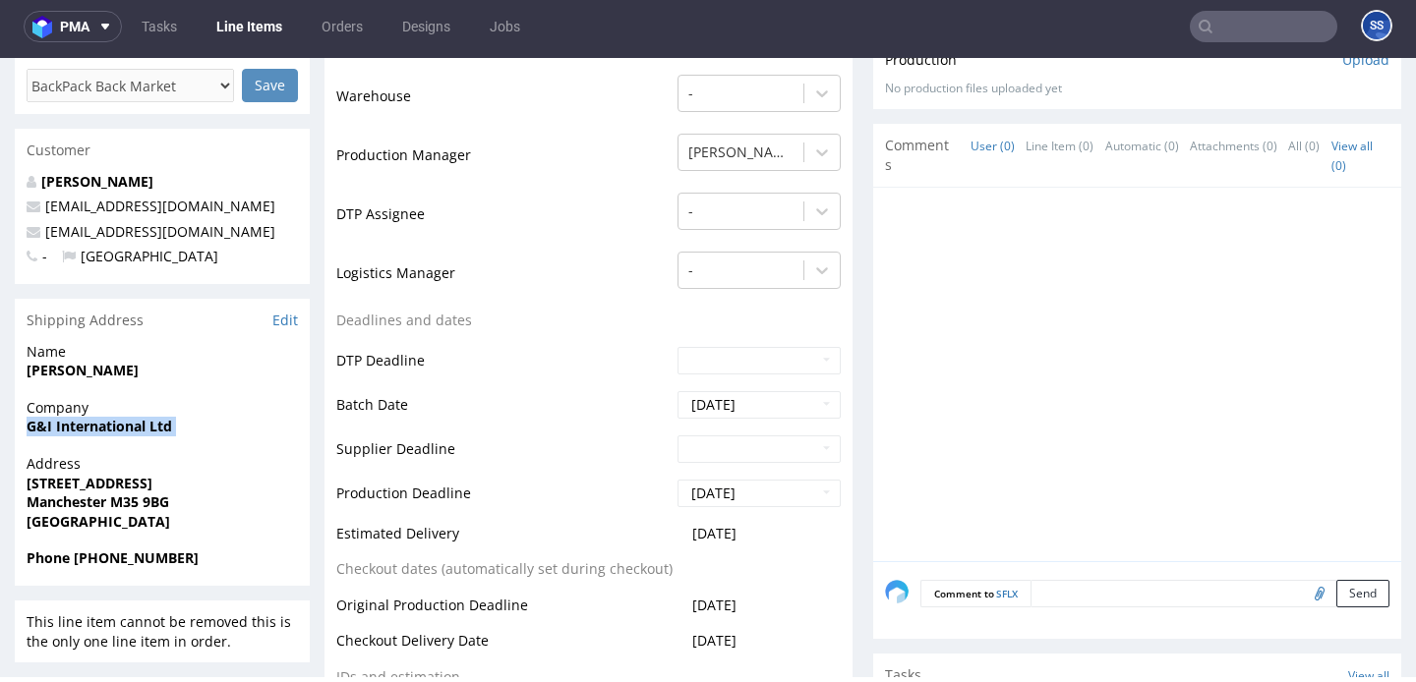
scroll to position [487, 0]
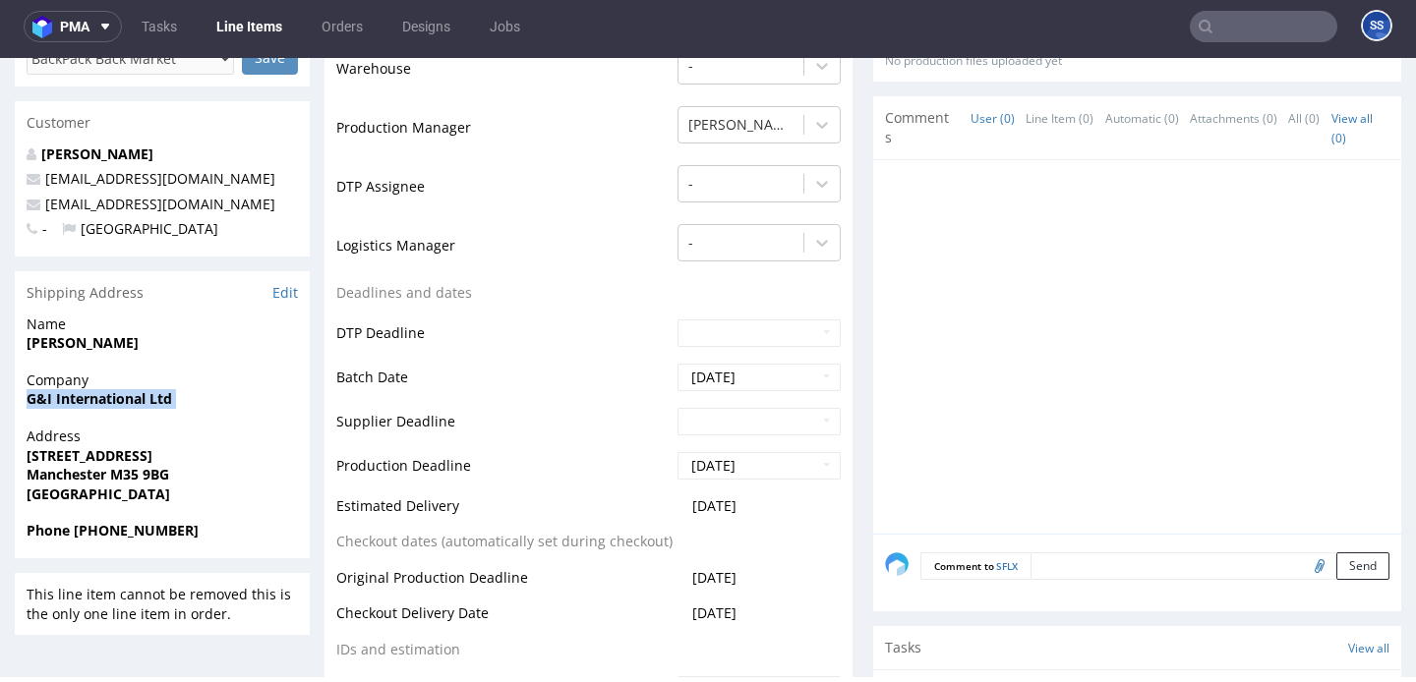
drag, startPoint x: 24, startPoint y: 459, endPoint x: 218, endPoint y: 454, distance: 194.8
click at [218, 454] on div "Address 1-17 IVY Mill,Crown Street Manchester M35 9BG United Kingdom" at bounding box center [162, 474] width 295 height 94
copy strong "1-17 IVY Mill,Crown Street"
click at [89, 472] on strong "Manchester M35 9BG" at bounding box center [98, 474] width 143 height 19
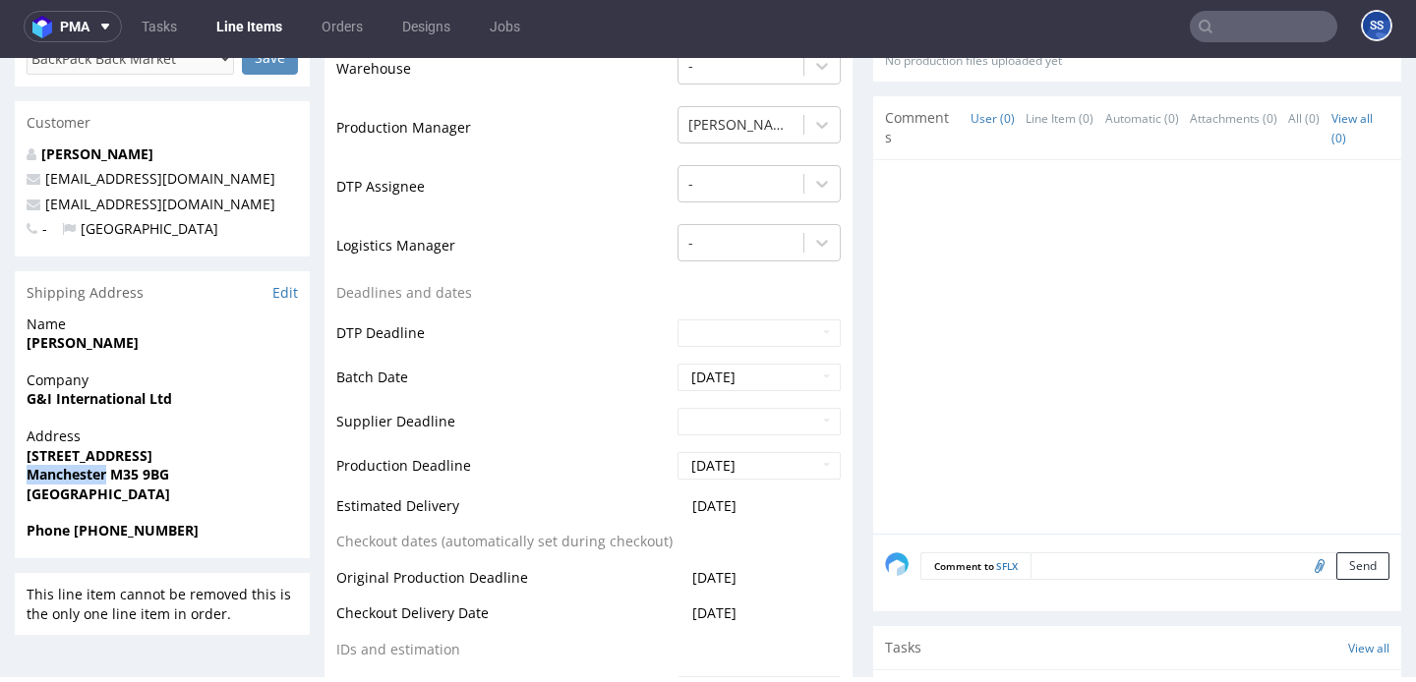
copy strong "Manchester"
click at [114, 475] on strong "Manchester M35 9BG" at bounding box center [98, 474] width 143 height 19
drag, startPoint x: 172, startPoint y: 477, endPoint x: 114, endPoint y: 477, distance: 58.0
click at [114, 477] on strong "Manchester M35 9BG" at bounding box center [98, 474] width 143 height 19
copy strong "M35 9BG"
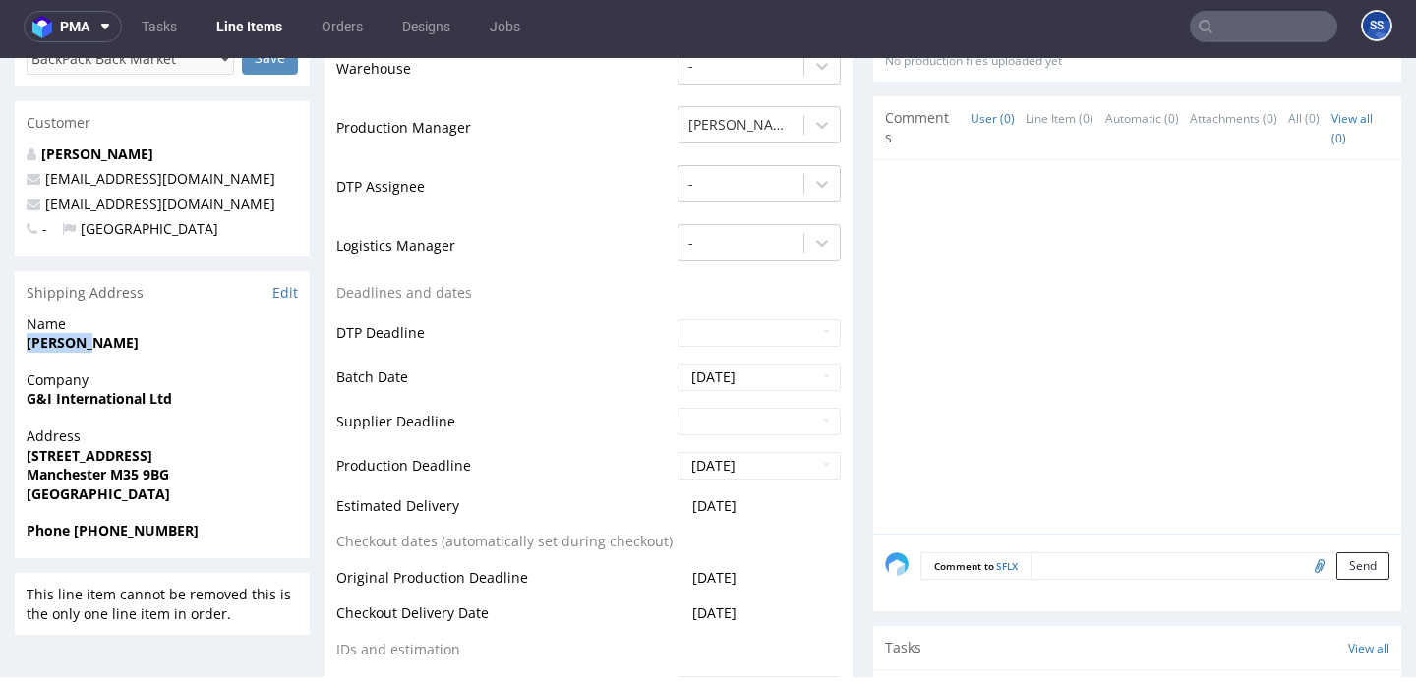
drag, startPoint x: 87, startPoint y: 346, endPoint x: 25, endPoint y: 346, distance: 62.0
click at [25, 346] on div "Name shah mir" at bounding box center [162, 343] width 295 height 56
copy strong "shah mir"
drag, startPoint x: 113, startPoint y: 534, endPoint x: 238, endPoint y: 526, distance: 125.1
click at [238, 526] on span "Phone +44 07424 742181" at bounding box center [162, 531] width 271 height 20
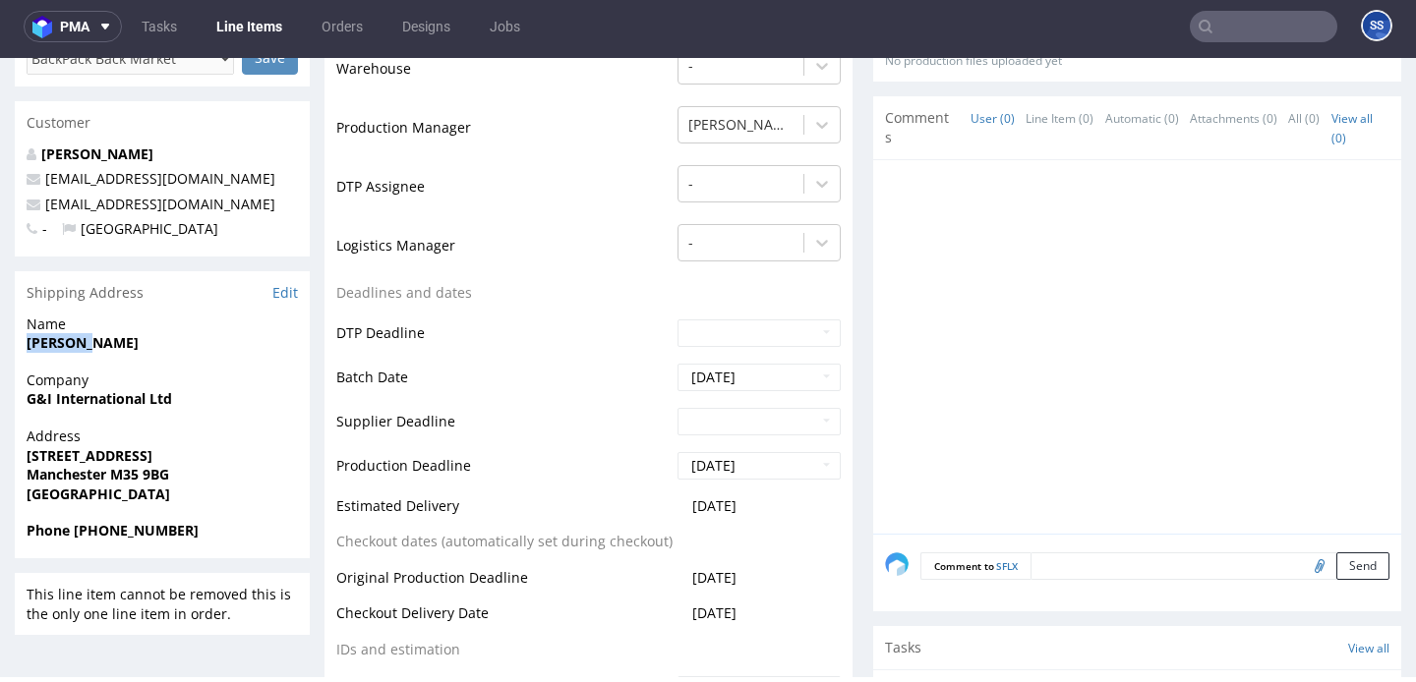
copy strong "7424 742181"
drag, startPoint x: 250, startPoint y: 212, endPoint x: 40, endPoint y: 205, distance: 209.6
click at [40, 205] on p "giinternationalltd1@gmail.com" at bounding box center [162, 205] width 271 height 20
copy link "giinternationalltd1@gmail.com"
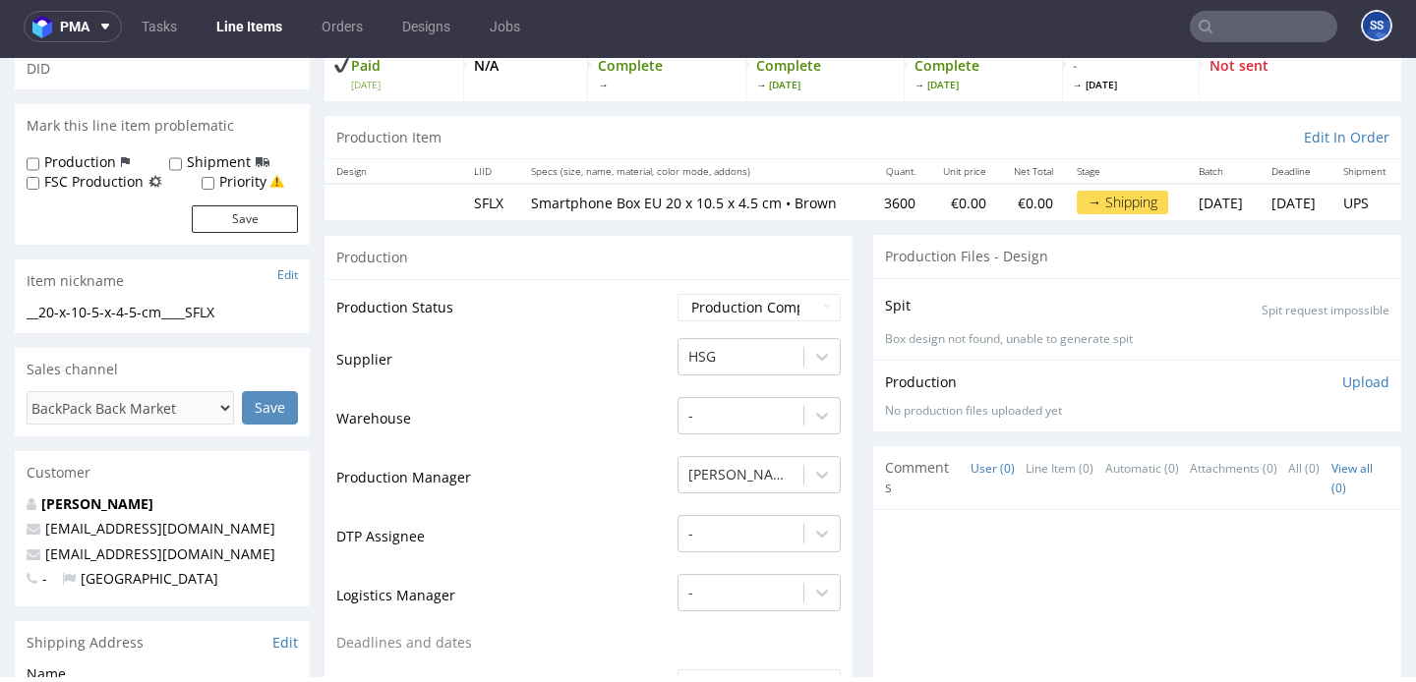
scroll to position [0, 0]
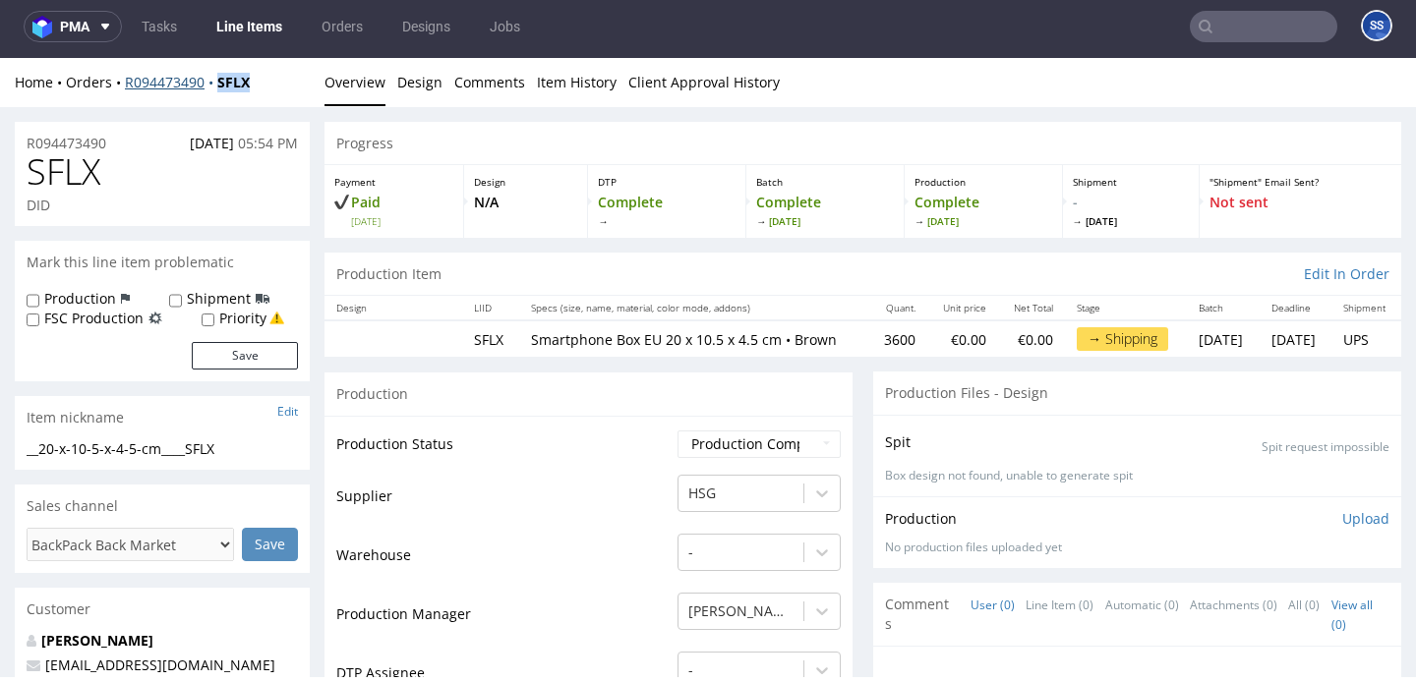
drag, startPoint x: 276, startPoint y: 82, endPoint x: 221, endPoint y: 87, distance: 55.3
click at [221, 87] on div "Home Orders R094473490 SFLX" at bounding box center [162, 83] width 295 height 20
copy strong "SFLX"
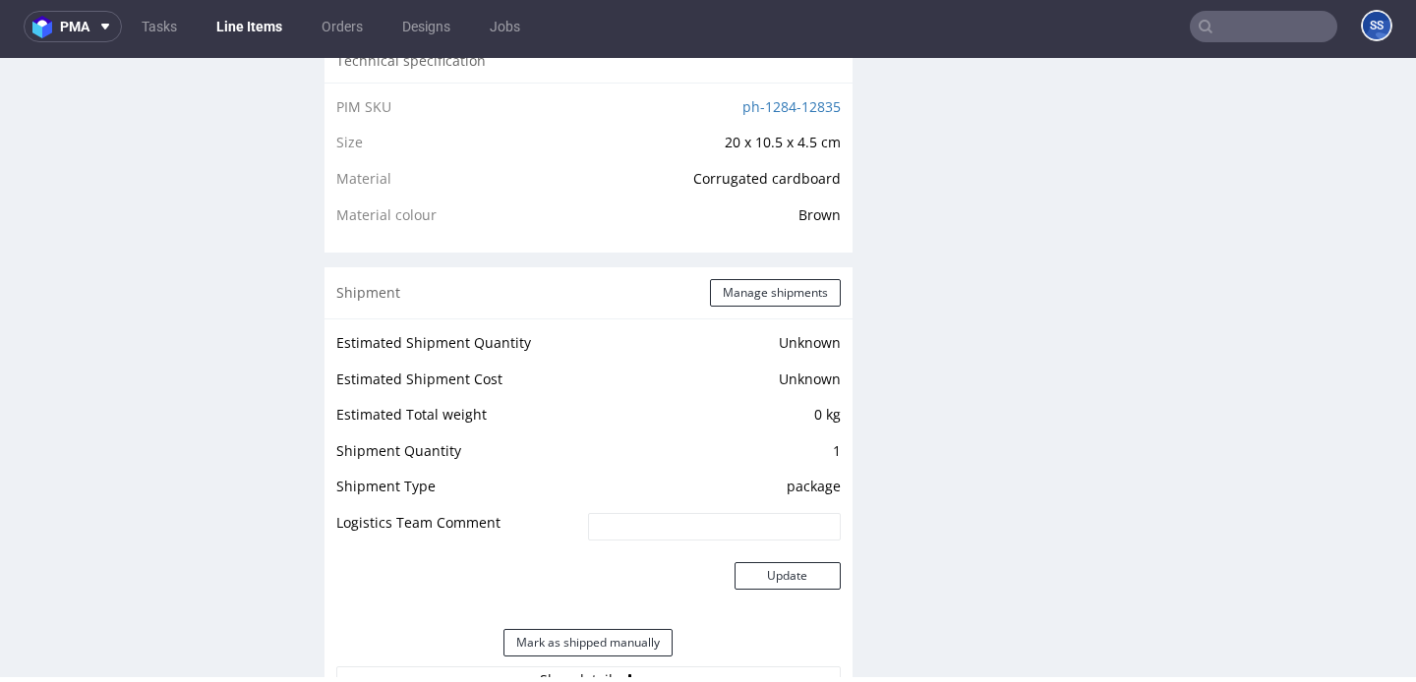
scroll to position [1437, 0]
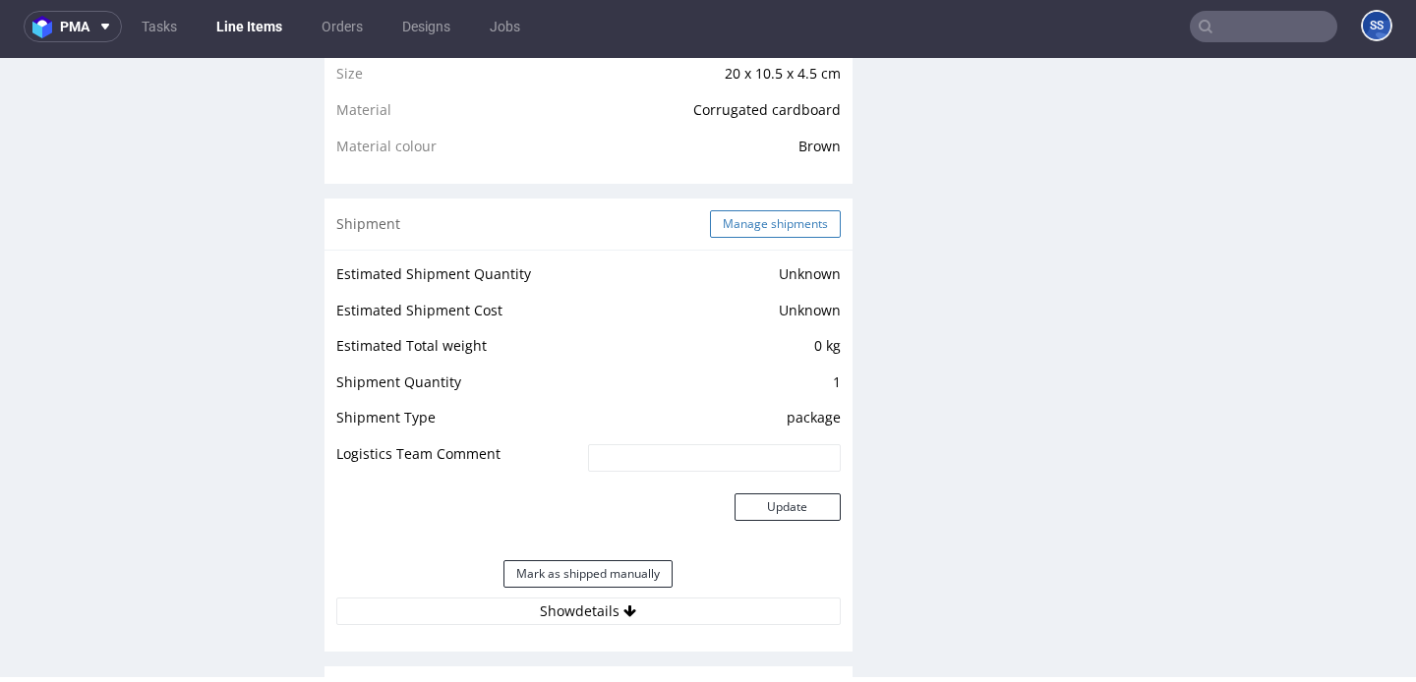
click at [723, 238] on button "Manage shipments" at bounding box center [775, 224] width 131 height 28
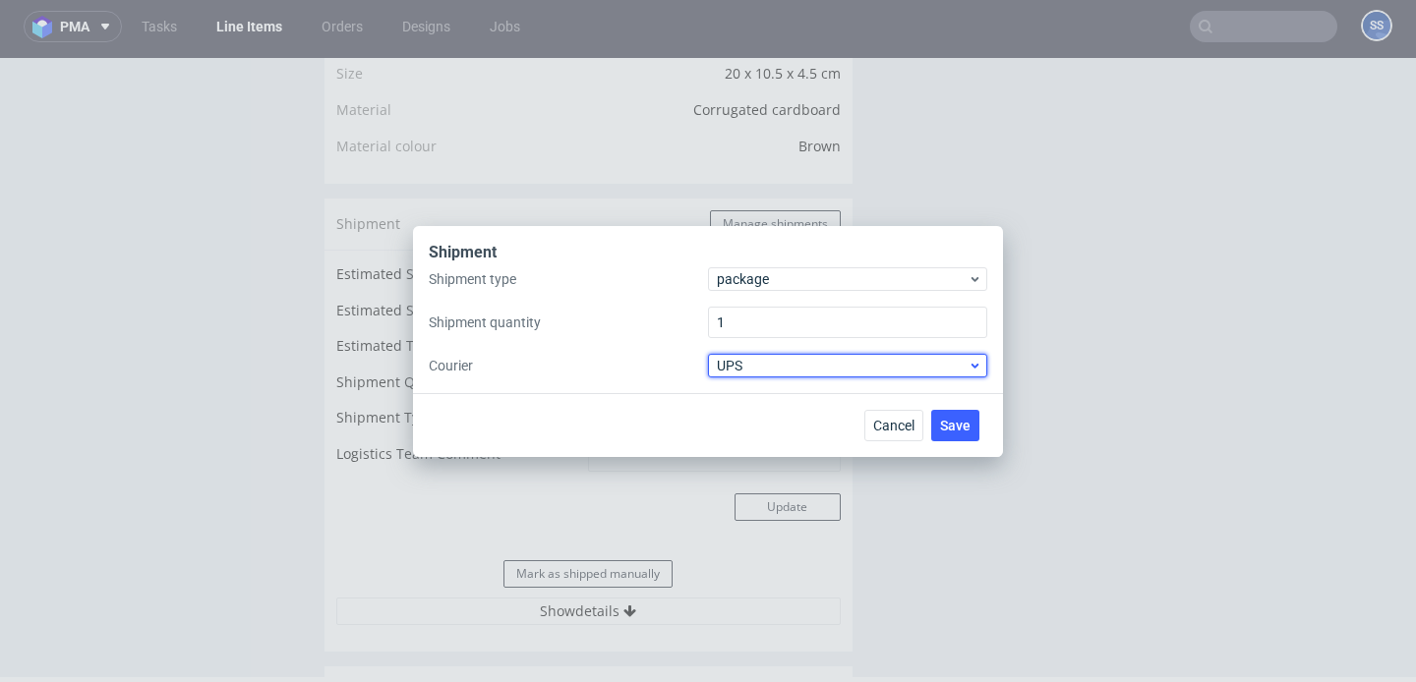
click at [767, 362] on span "UPS" at bounding box center [842, 366] width 251 height 20
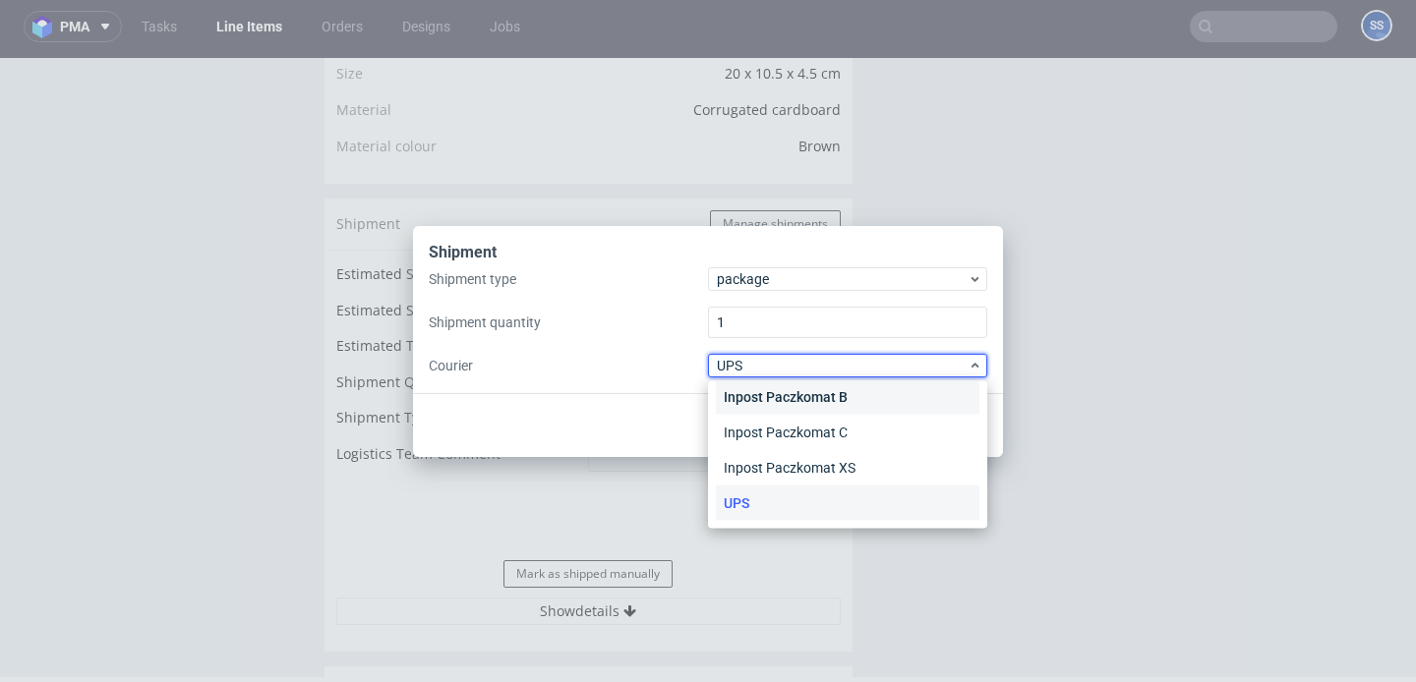
scroll to position [0, 0]
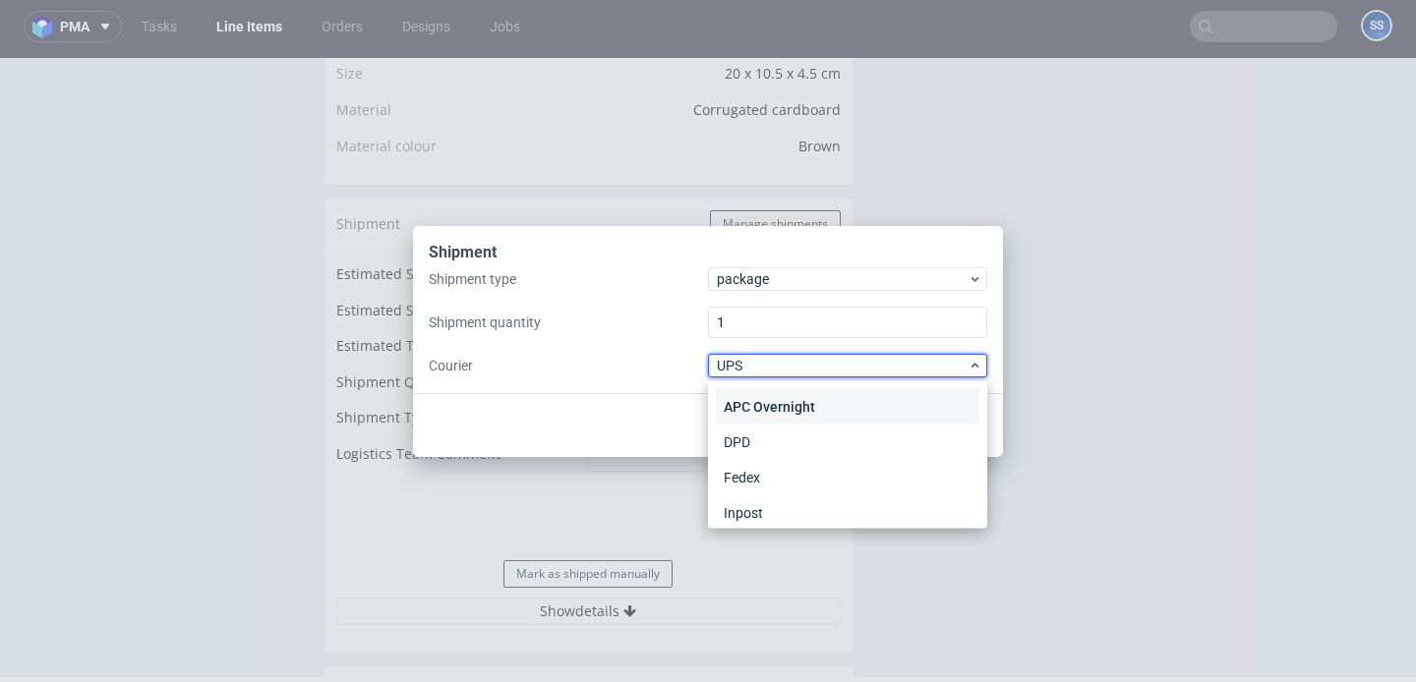
click at [787, 397] on div "APC Overnight" at bounding box center [848, 406] width 264 height 35
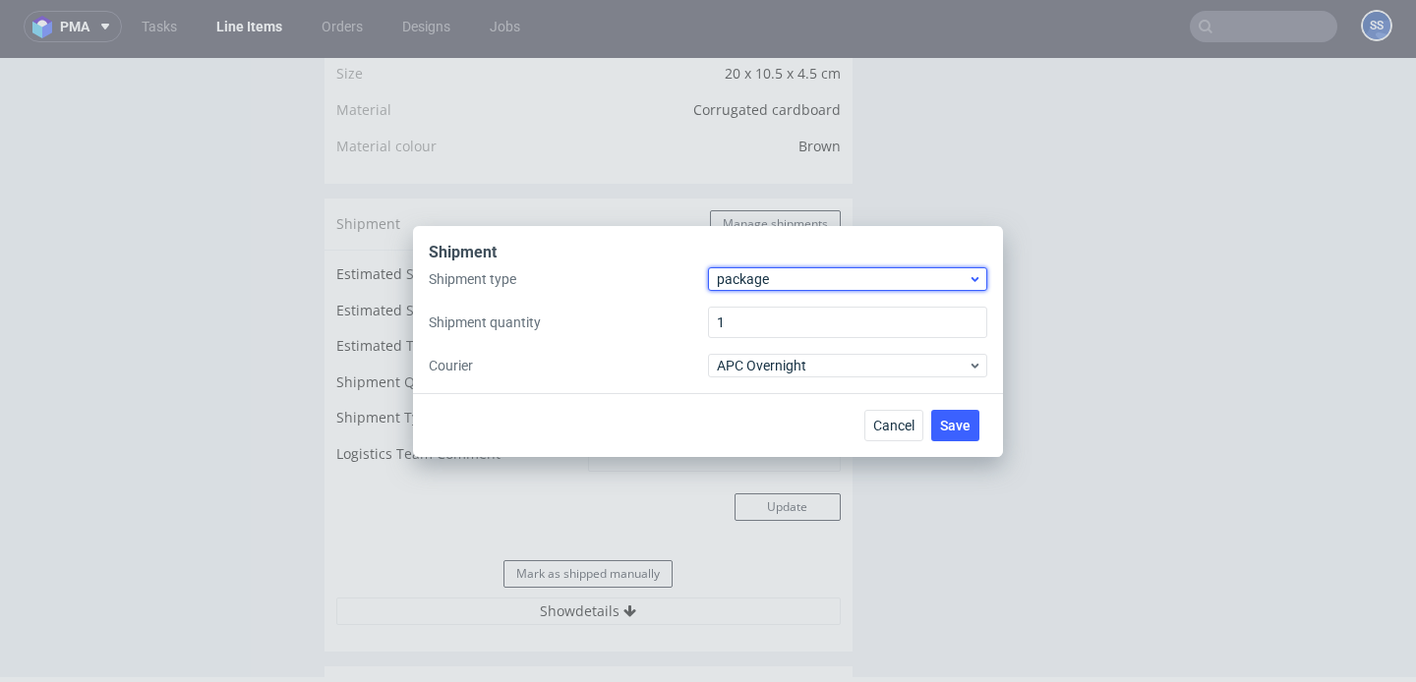
click at [825, 272] on span "package" at bounding box center [842, 279] width 251 height 20
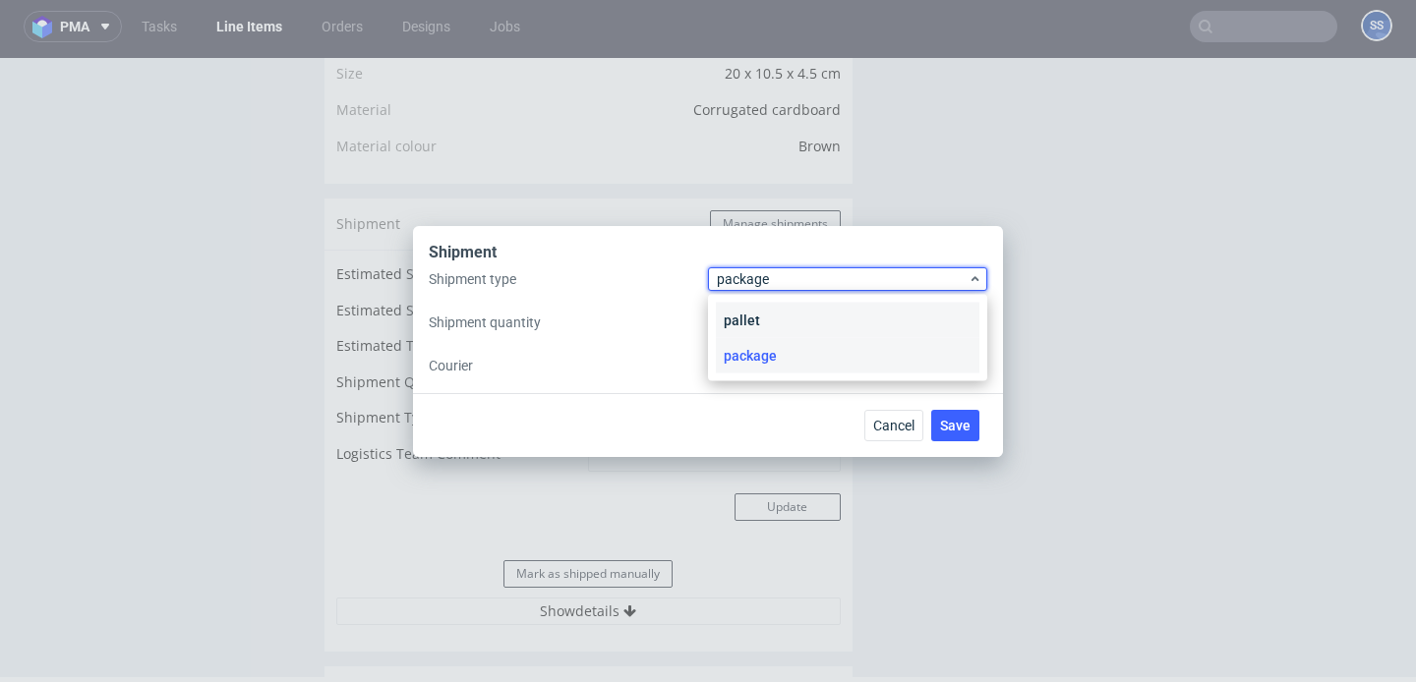
click at [805, 305] on div "pallet" at bounding box center [848, 320] width 264 height 35
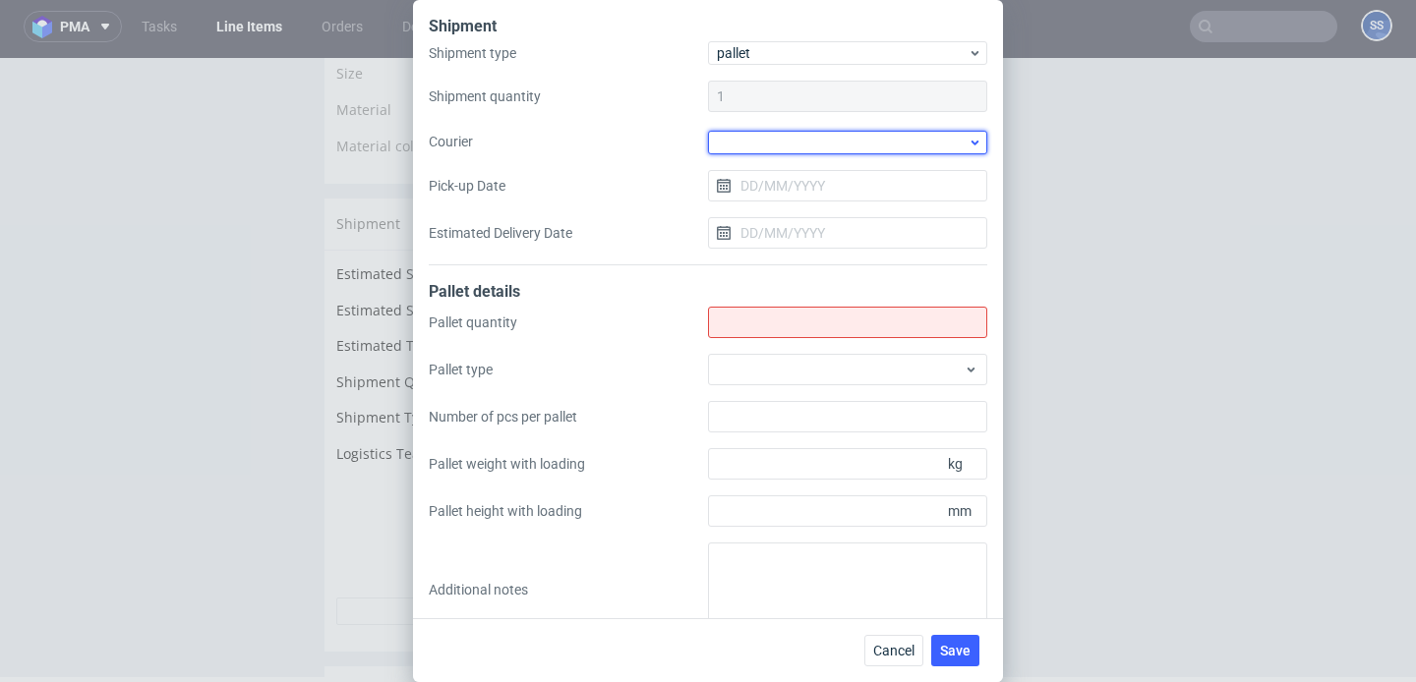
click at [758, 136] on div at bounding box center [847, 143] width 279 height 24
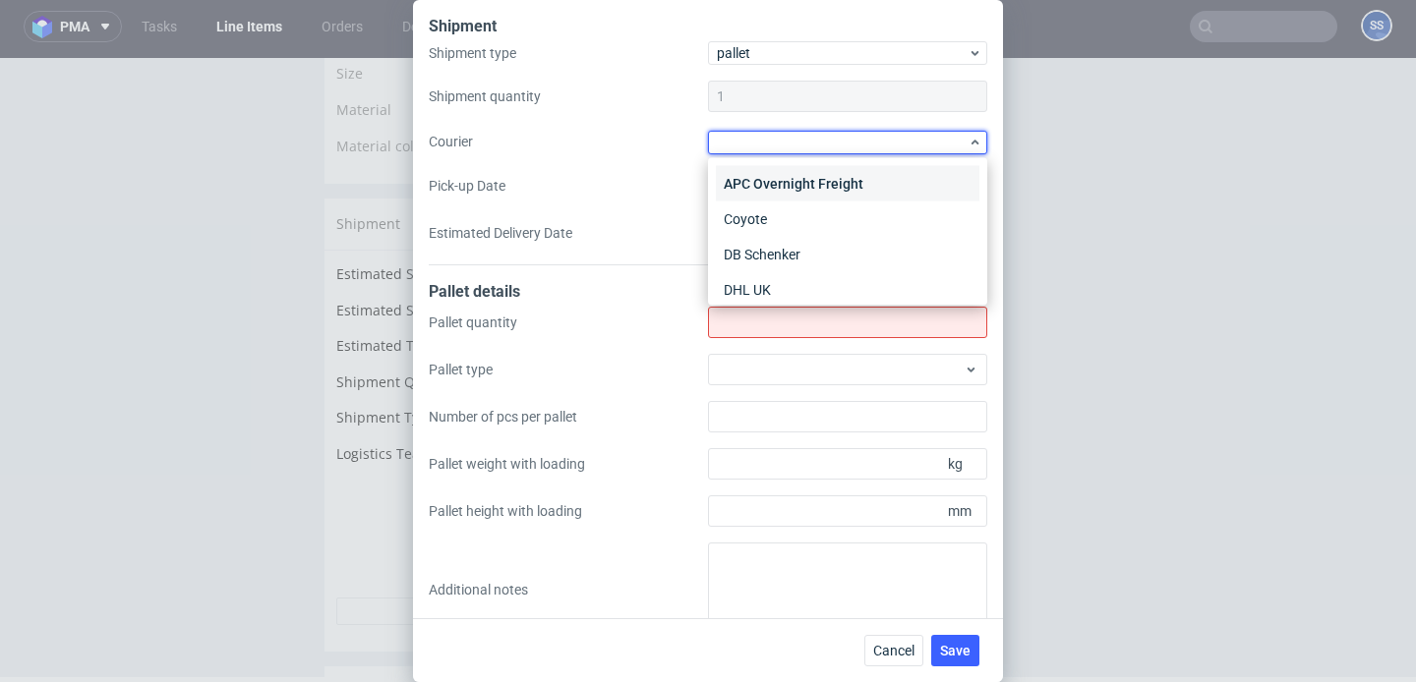
click at [788, 190] on div "APC Overnight Freight" at bounding box center [848, 183] width 264 height 35
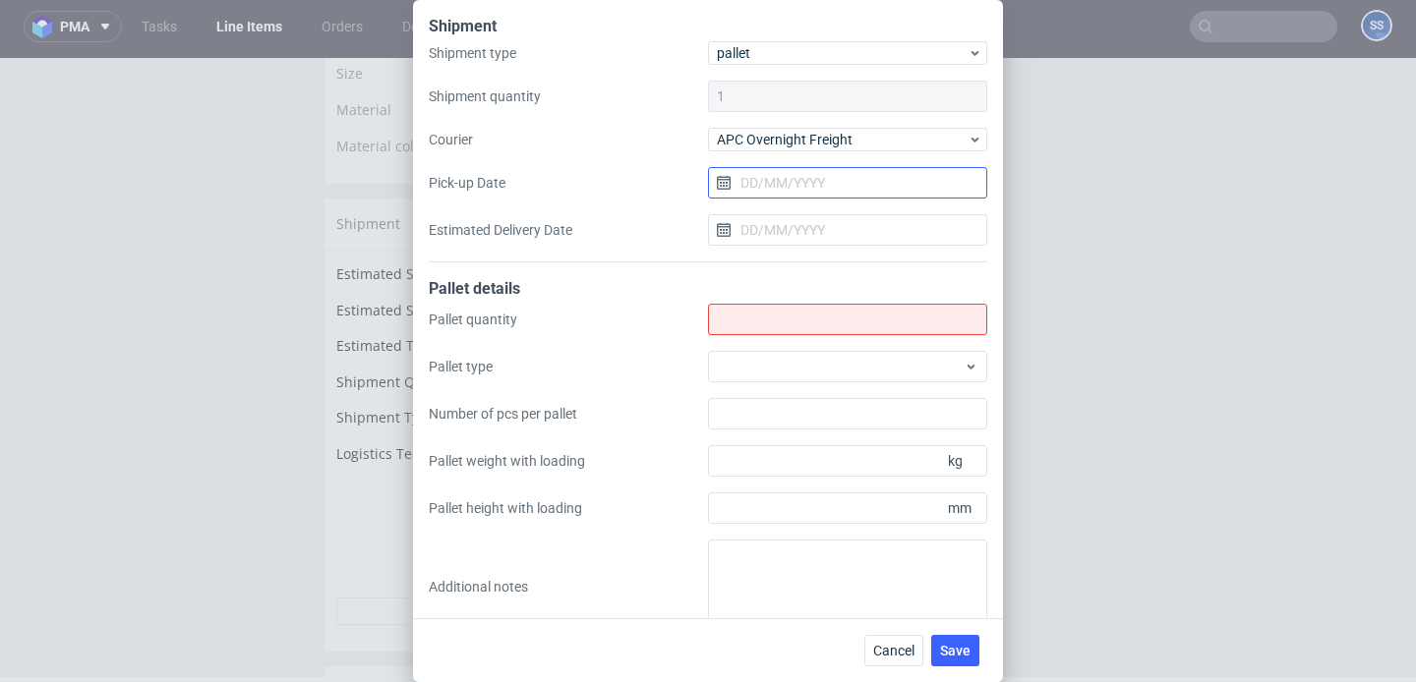
click at [769, 183] on input "Pick-up Date" at bounding box center [847, 182] width 279 height 31
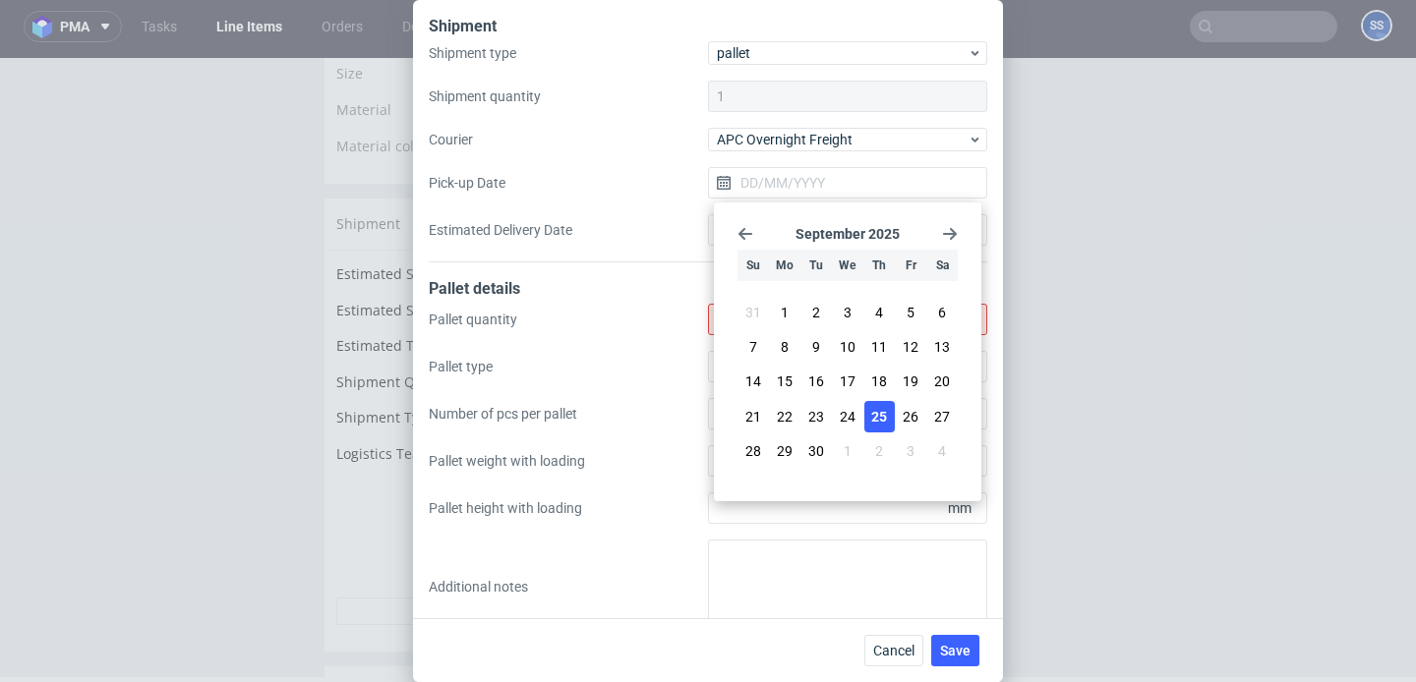
click at [886, 413] on span "25" at bounding box center [879, 417] width 16 height 20
type input "[DATE]"
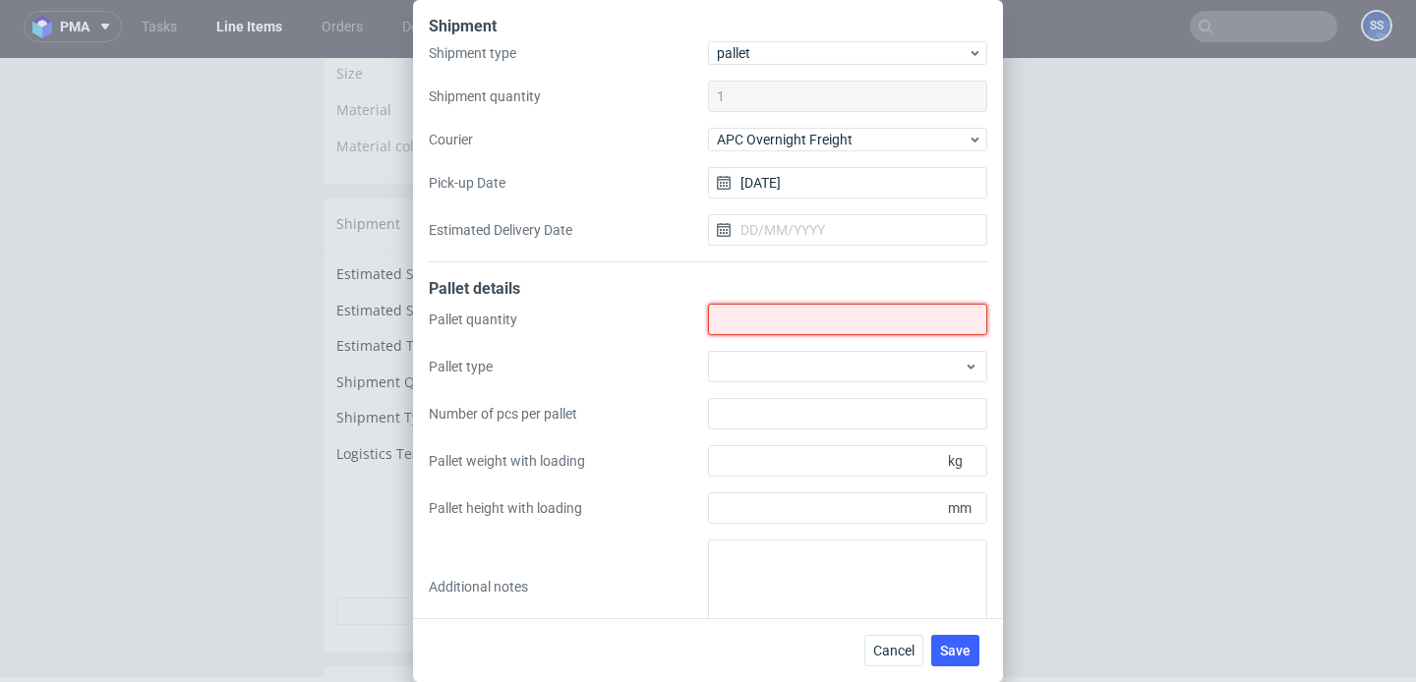
click at [790, 319] on input "Shipment type" at bounding box center [847, 319] width 279 height 31
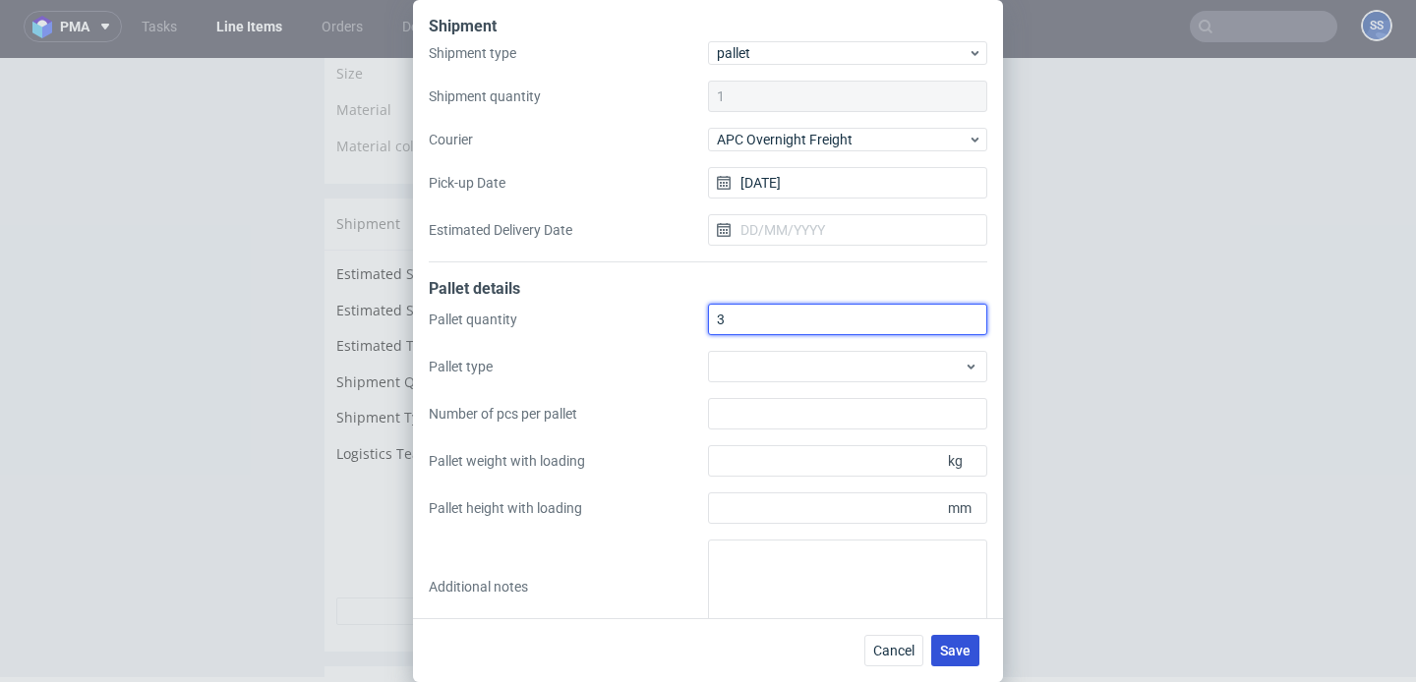
type input "3"
click at [957, 641] on button "Save" at bounding box center [955, 650] width 48 height 31
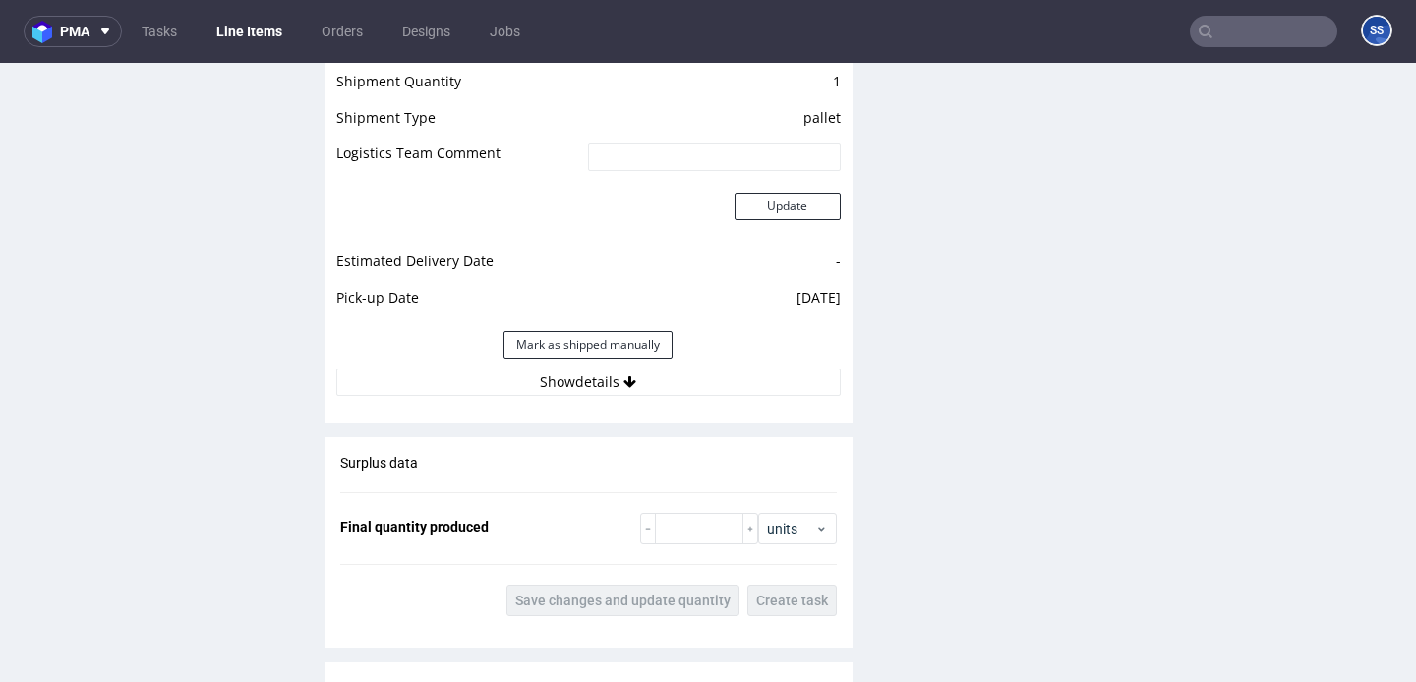
scroll to position [1761, 0]
click at [543, 393] on div "Estimated Shipment Quantity Unknown Estimated Shipment Cost Unknown Estimated T…" at bounding box center [589, 174] width 528 height 459
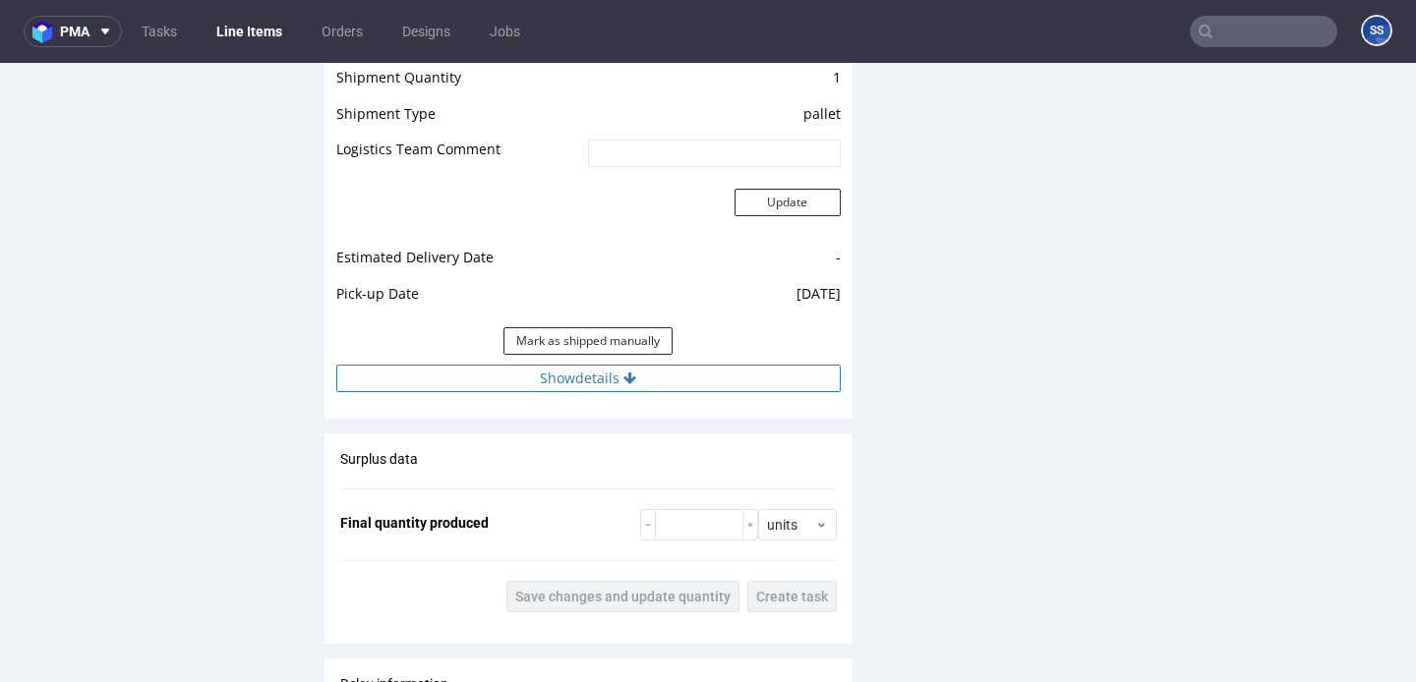
click at [552, 384] on button "Show details" at bounding box center [588, 379] width 504 height 28
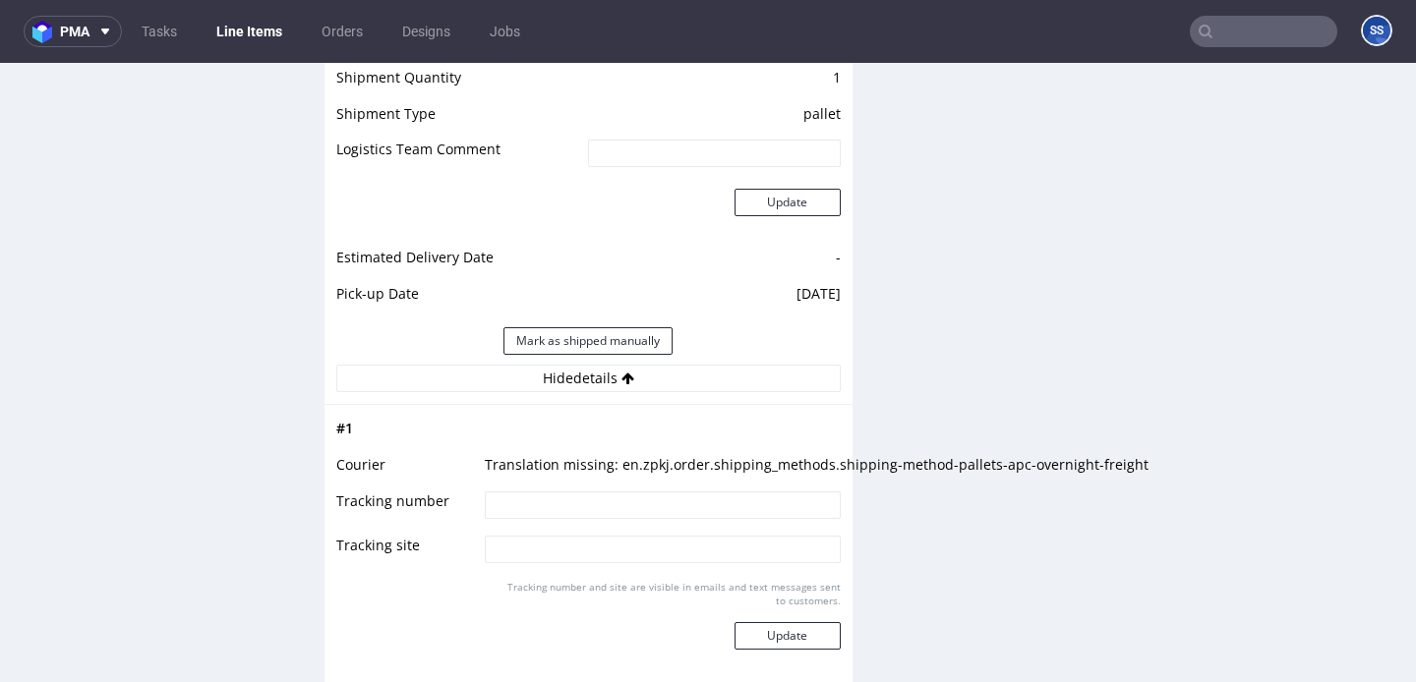
click at [560, 509] on input at bounding box center [662, 506] width 355 height 28
paste input "0405550541741"
type input "0405550541741"
click at [797, 641] on button "Update" at bounding box center [788, 636] width 106 height 28
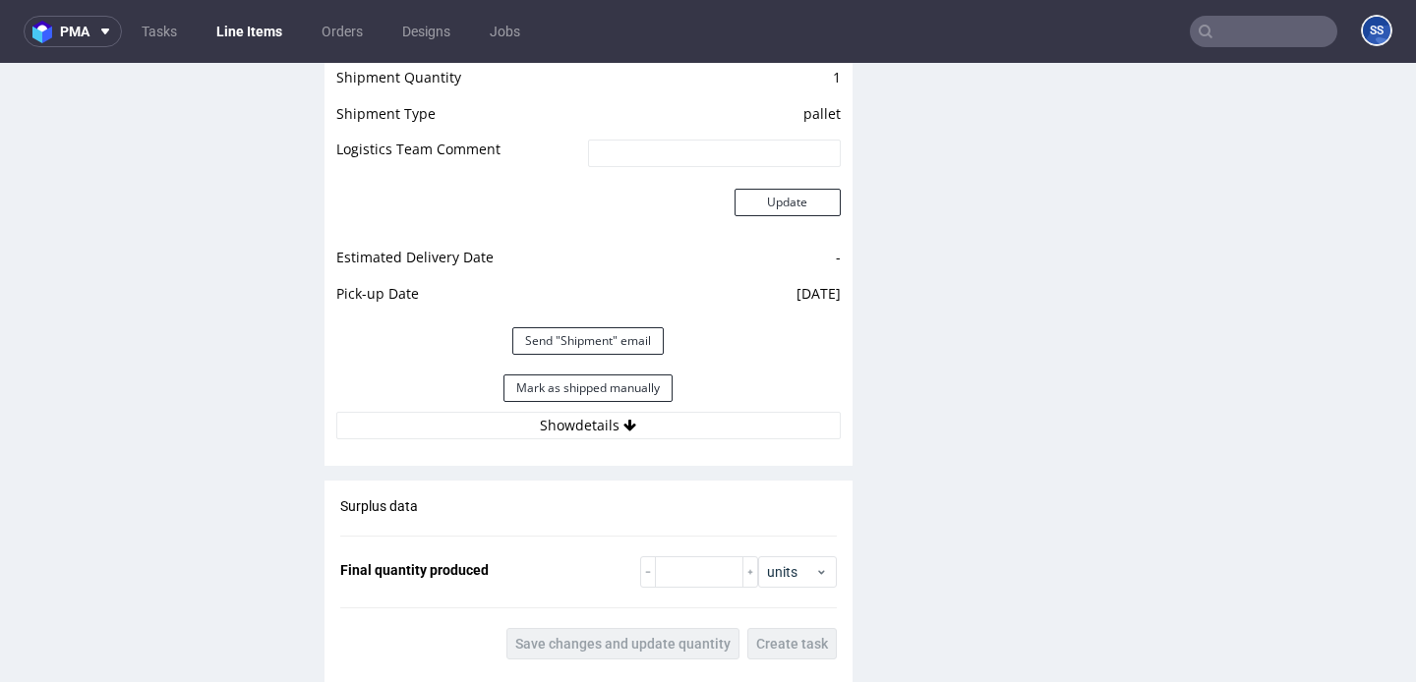
click at [275, 28] on link "Line Items" at bounding box center [249, 31] width 89 height 31
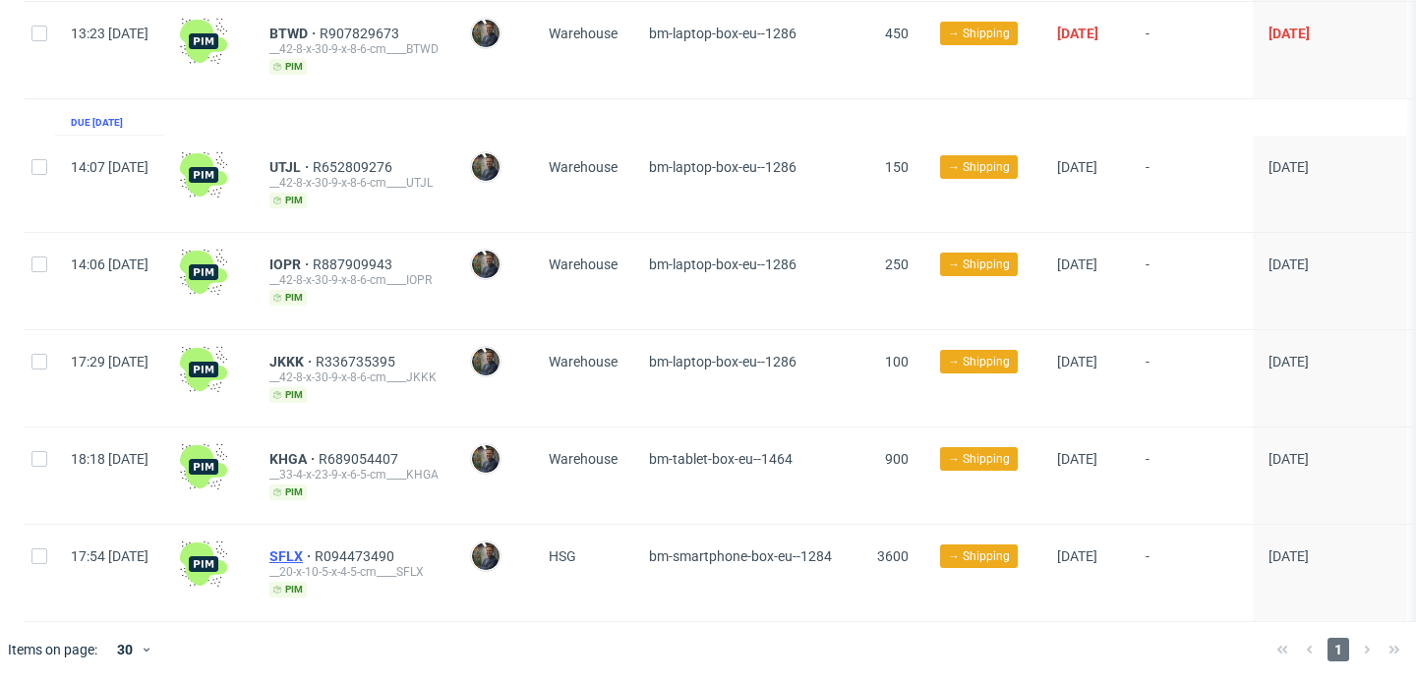
click at [315, 550] on span "SFLX" at bounding box center [291, 557] width 45 height 16
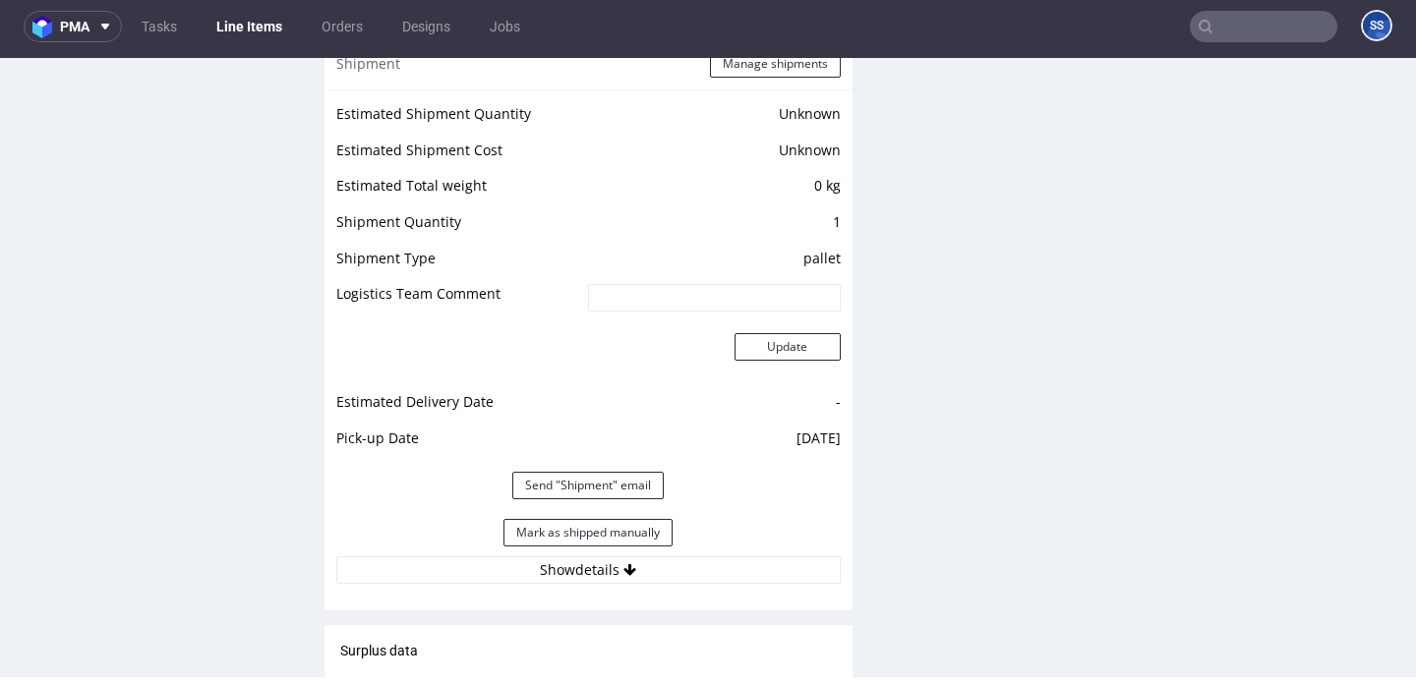
scroll to position [1626, 0]
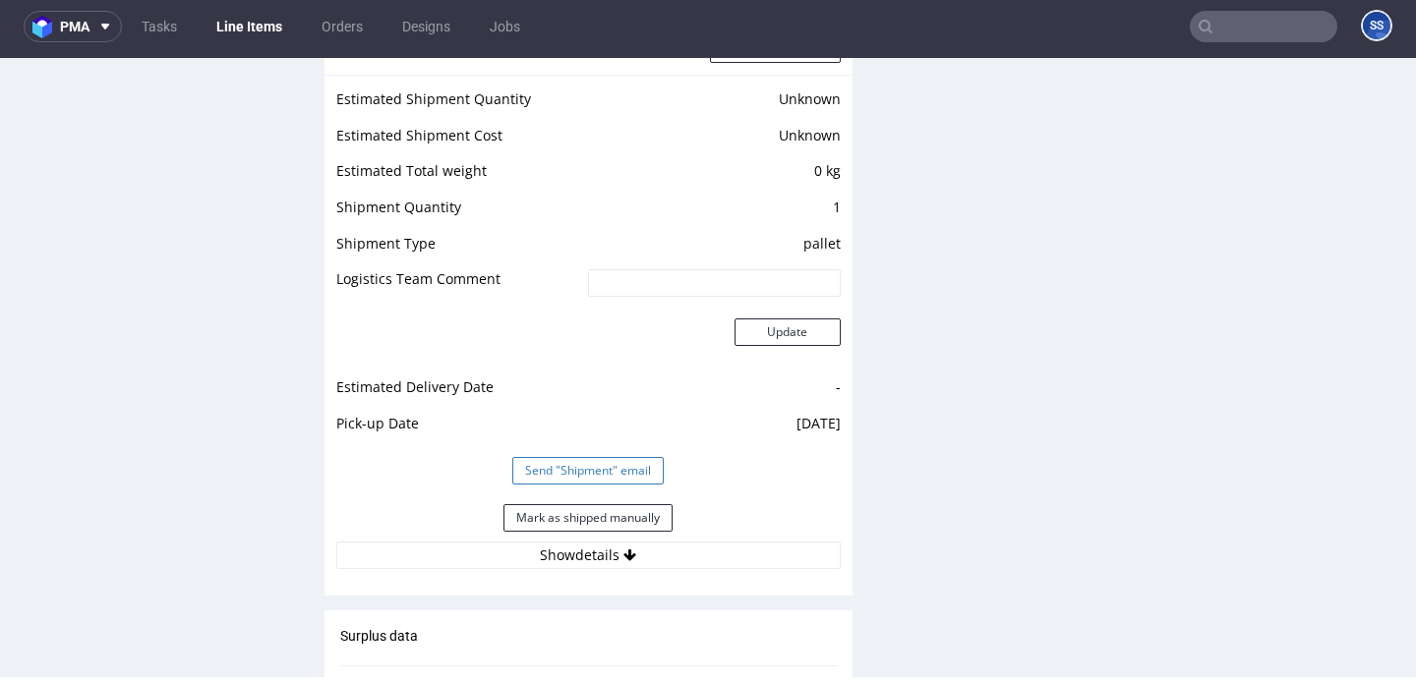
click at [532, 484] on button "Send "Shipment" email" at bounding box center [587, 471] width 151 height 28
click at [530, 507] on button "Mark as shipped manually" at bounding box center [587, 518] width 169 height 28
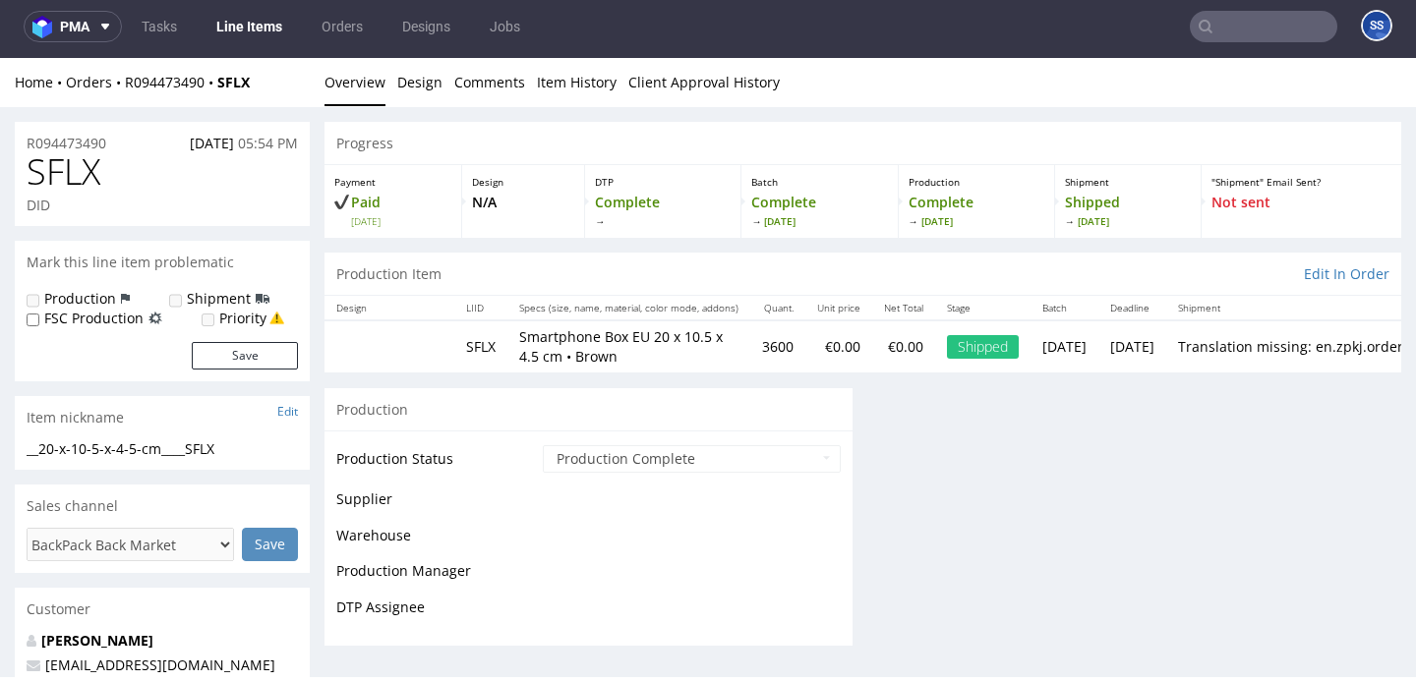
scroll to position [1503, 0]
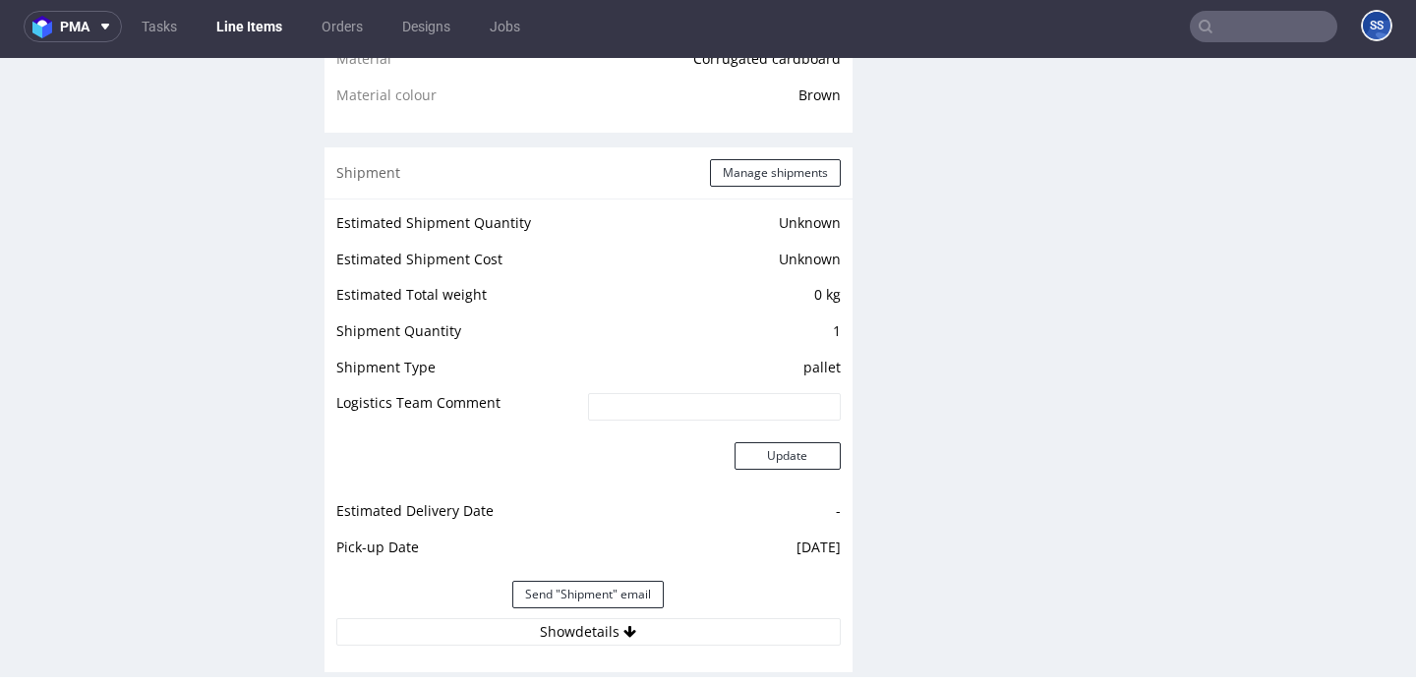
click at [245, 14] on link "Line Items" at bounding box center [249, 26] width 89 height 31
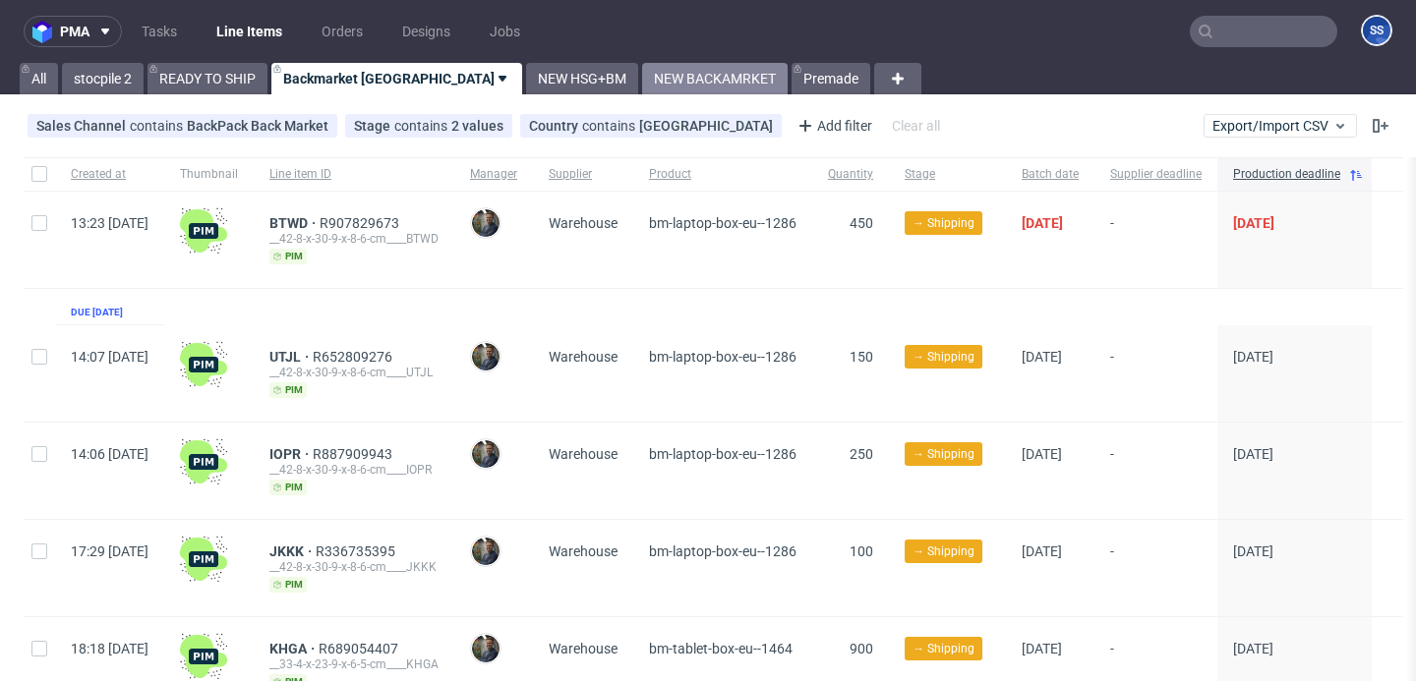
click at [642, 88] on link "NEW BACKAMRKET" at bounding box center [715, 78] width 146 height 31
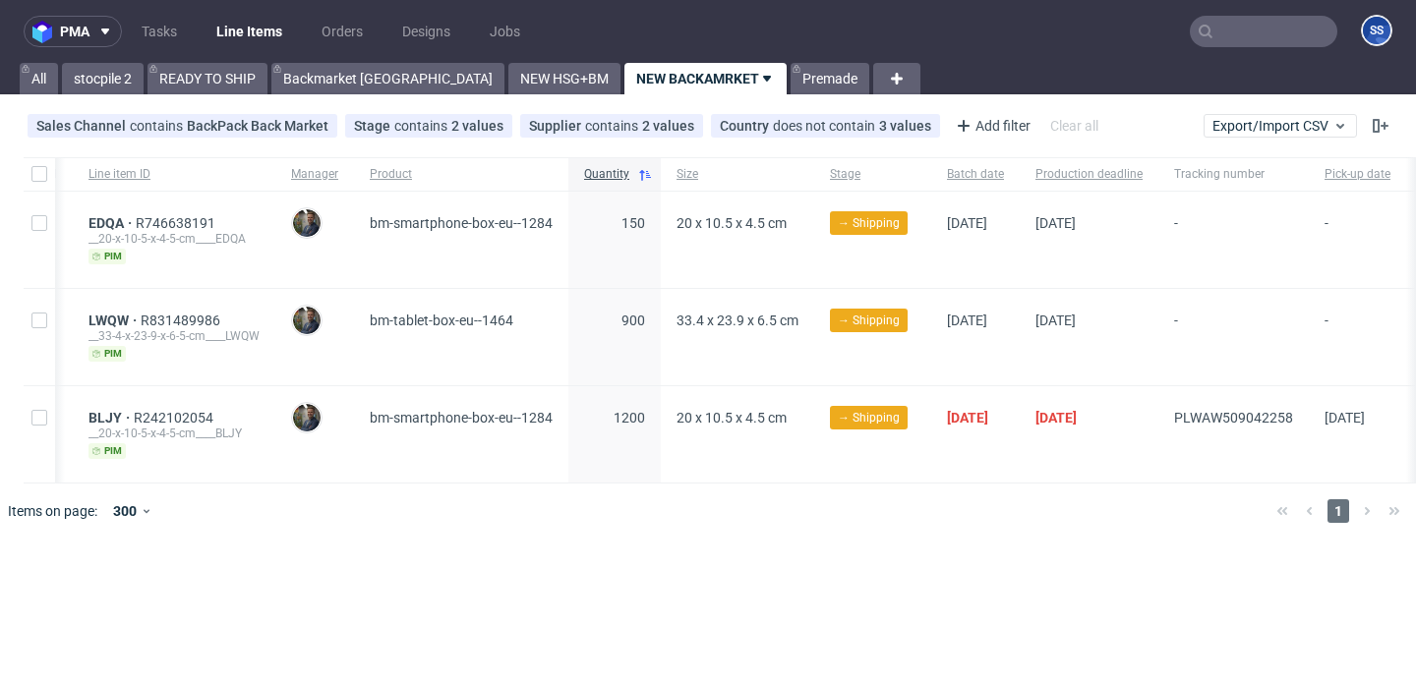
scroll to position [0, 301]
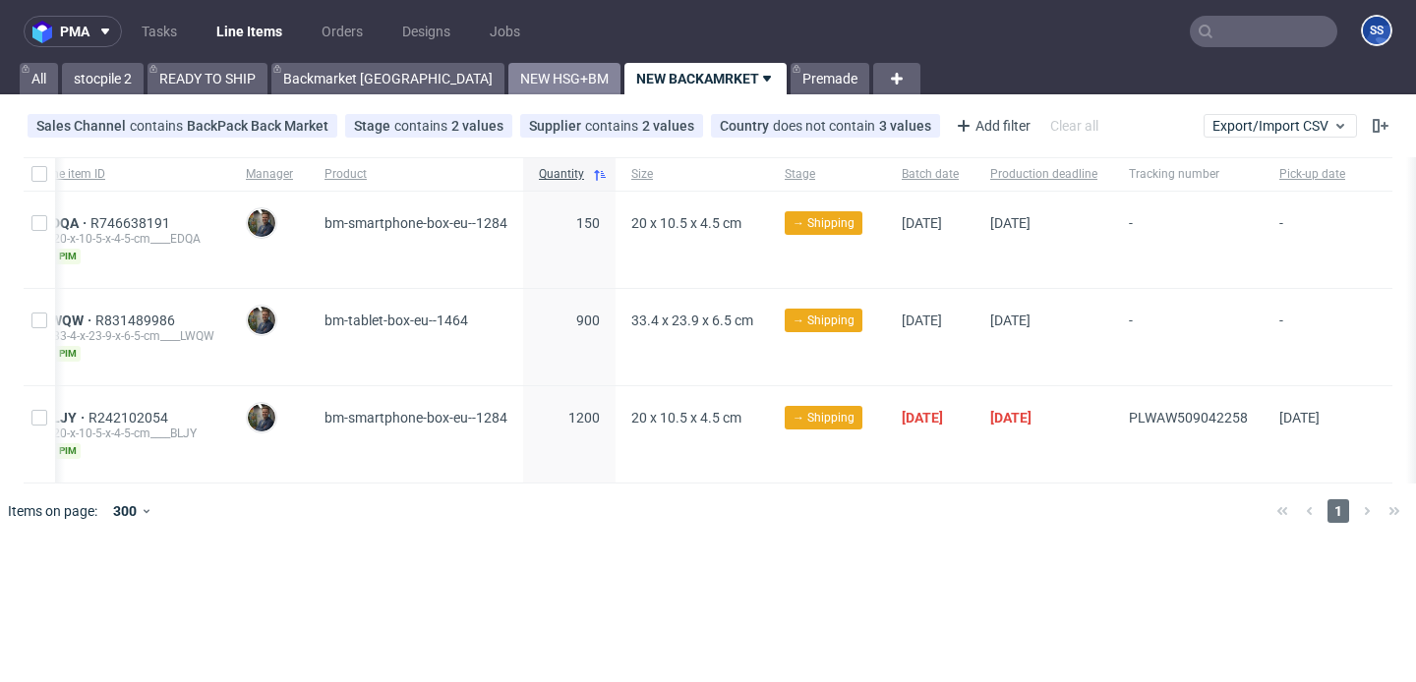
click at [508, 85] on link "NEW HSG+BM" at bounding box center [564, 78] width 112 height 31
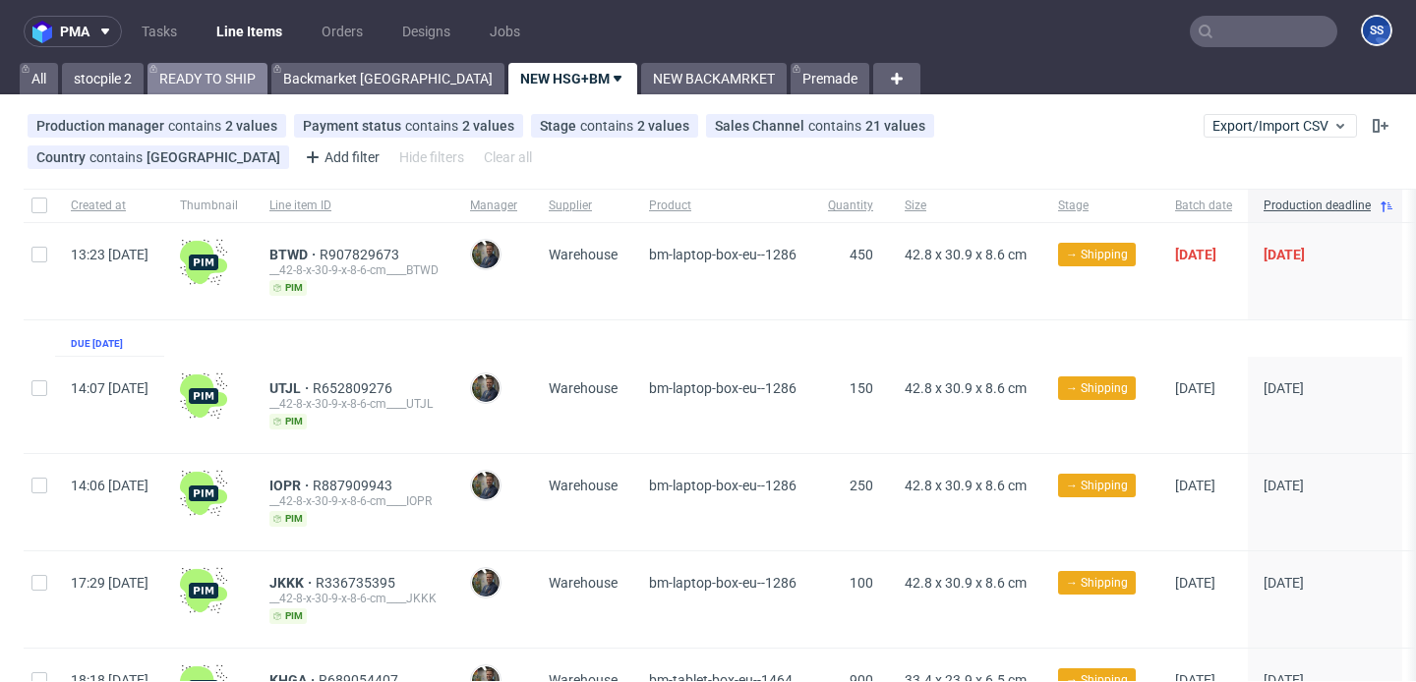
click at [231, 77] on link "READY TO SHIP" at bounding box center [208, 78] width 120 height 31
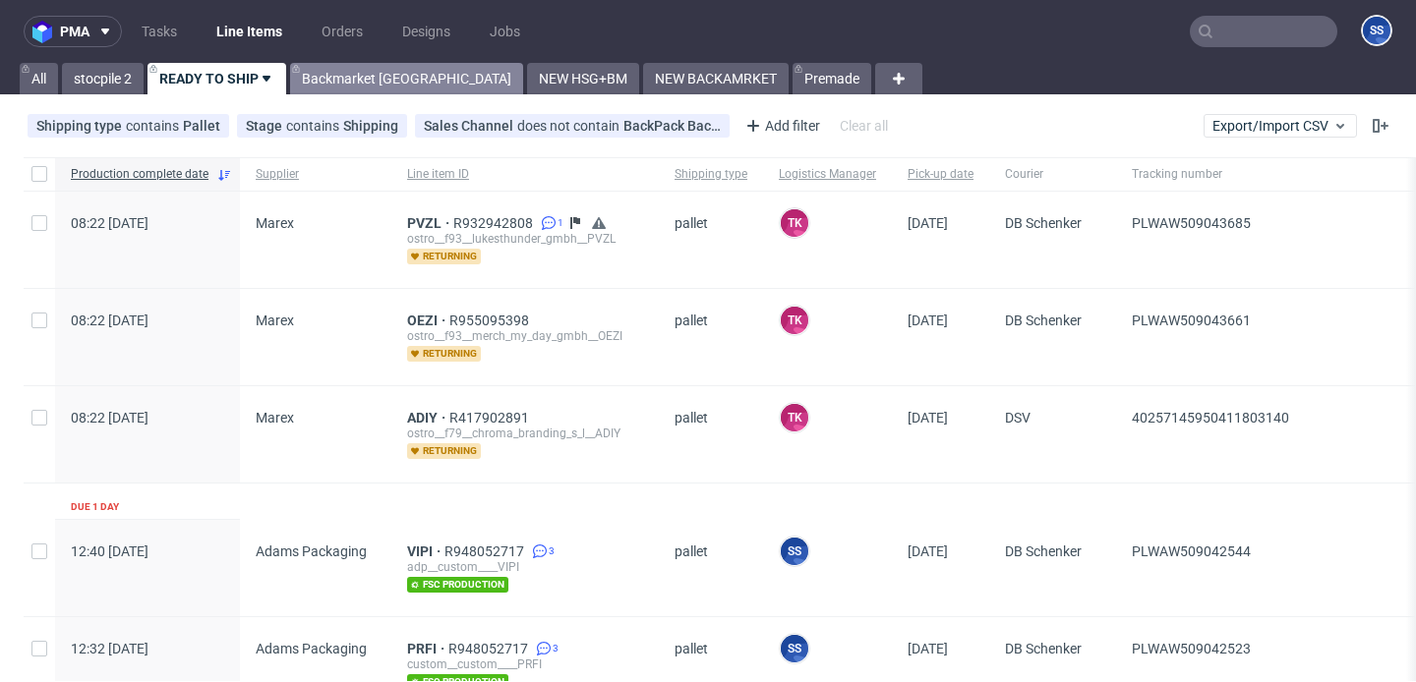
click at [380, 73] on link "Backmarket [GEOGRAPHIC_DATA]" at bounding box center [406, 78] width 233 height 31
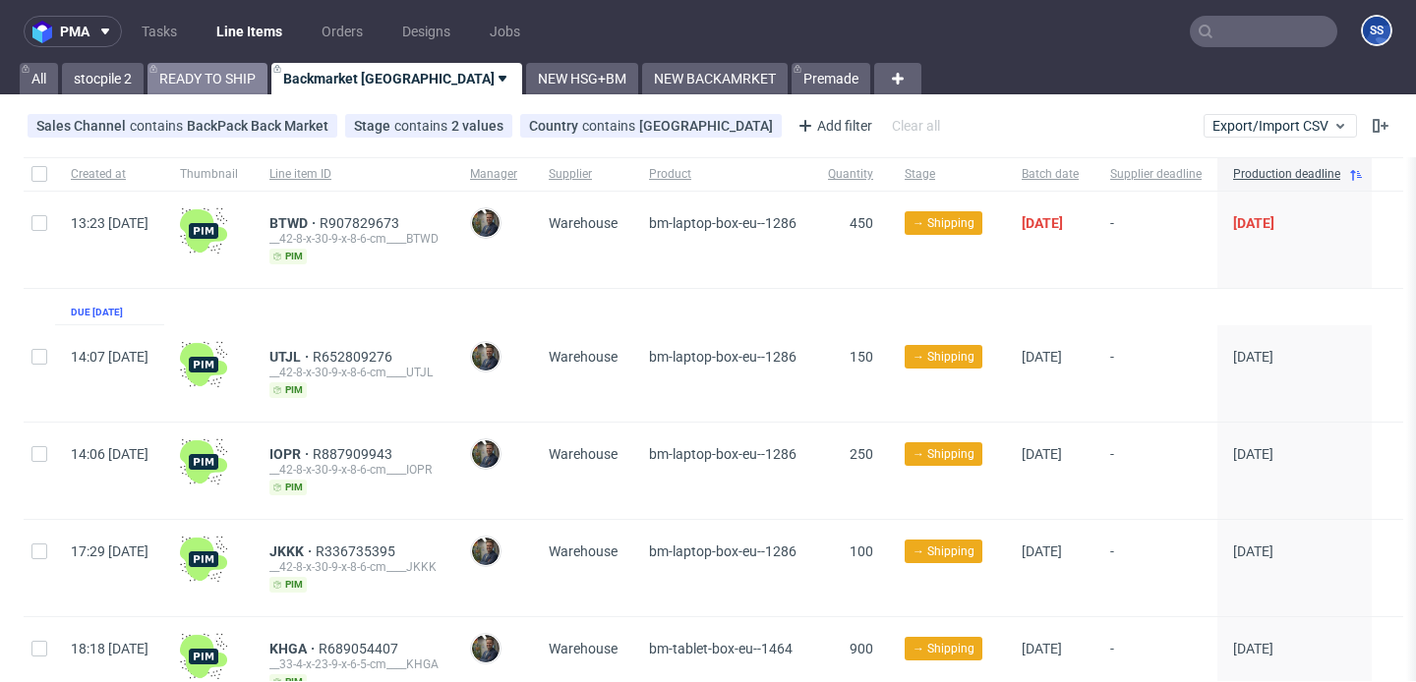
click at [205, 78] on link "READY TO SHIP" at bounding box center [208, 78] width 120 height 31
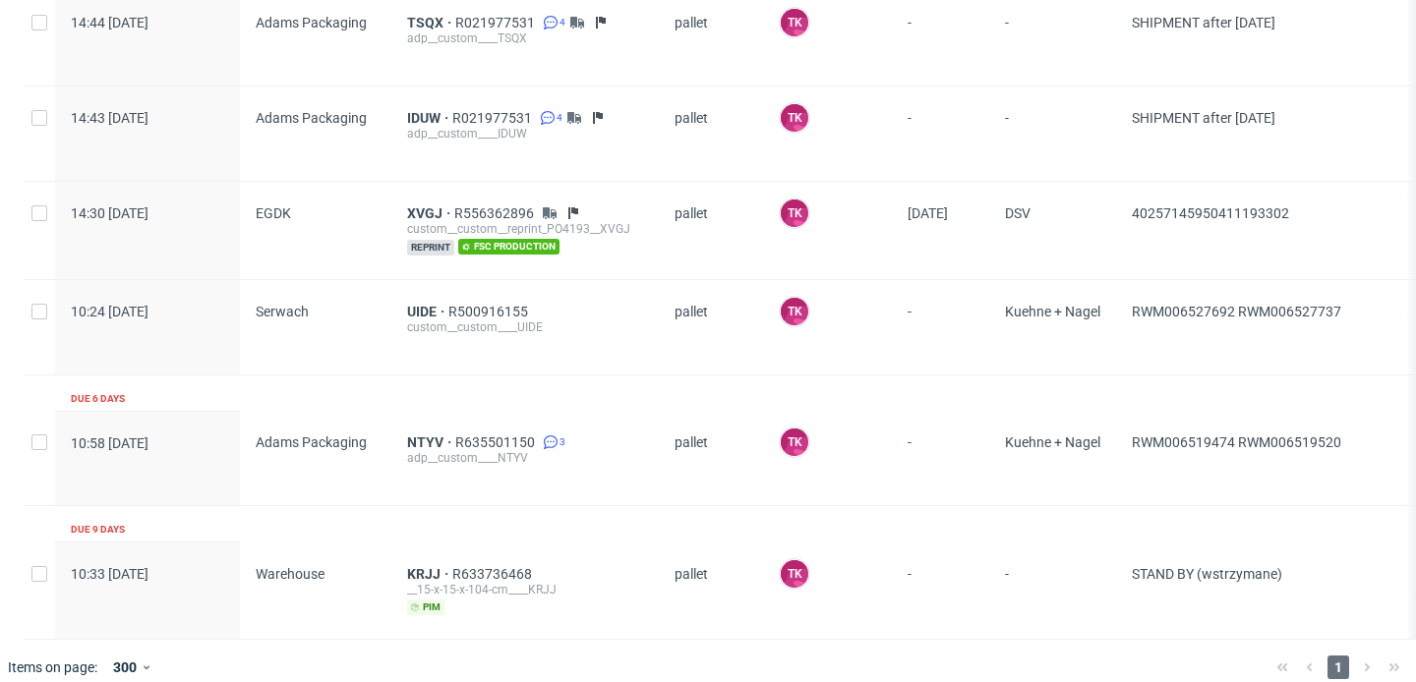
scroll to position [2830, 0]
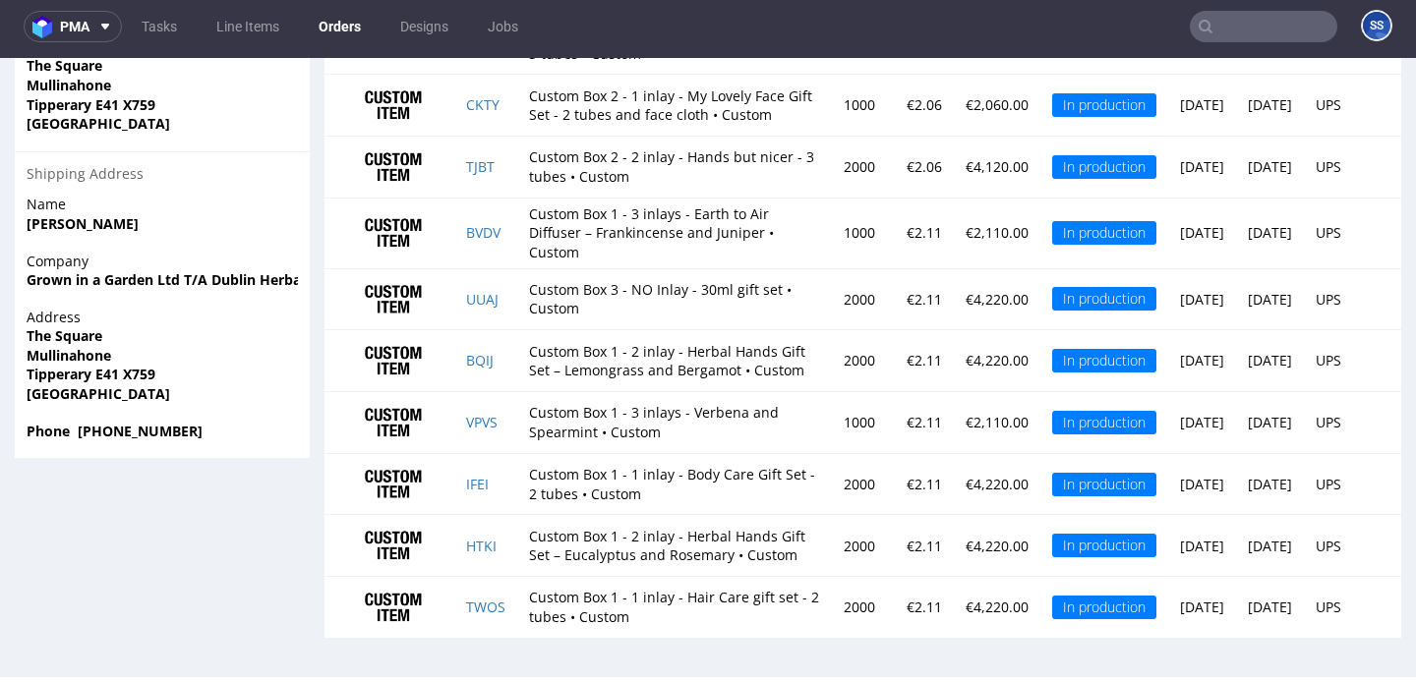
scroll to position [1, 0]
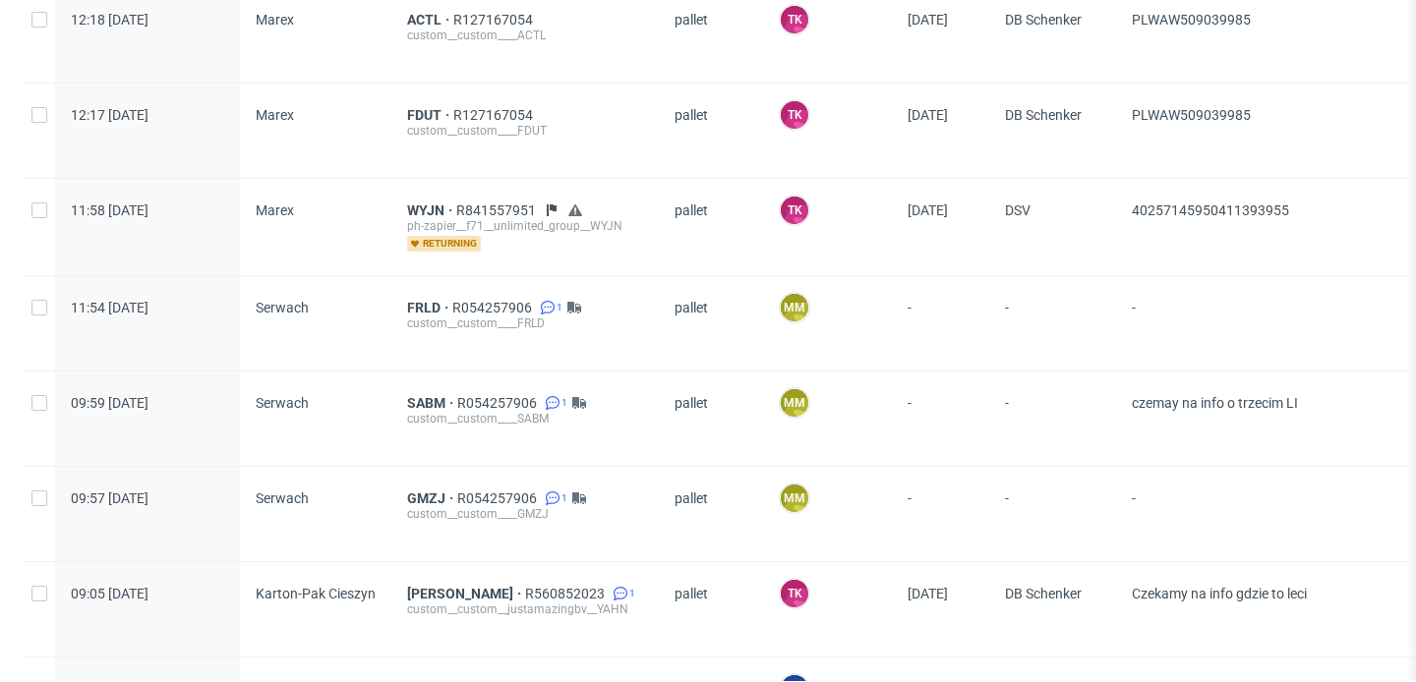
scroll to position [356, 0]
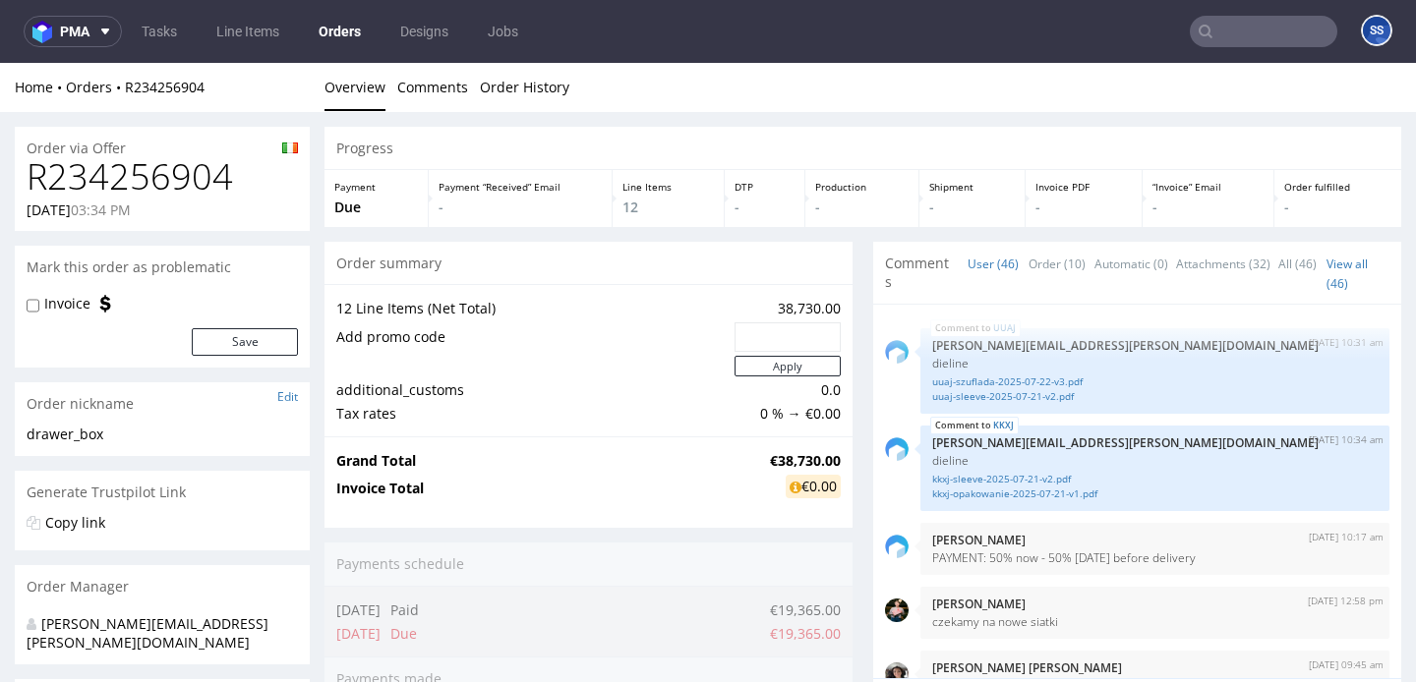
scroll to position [3865, 0]
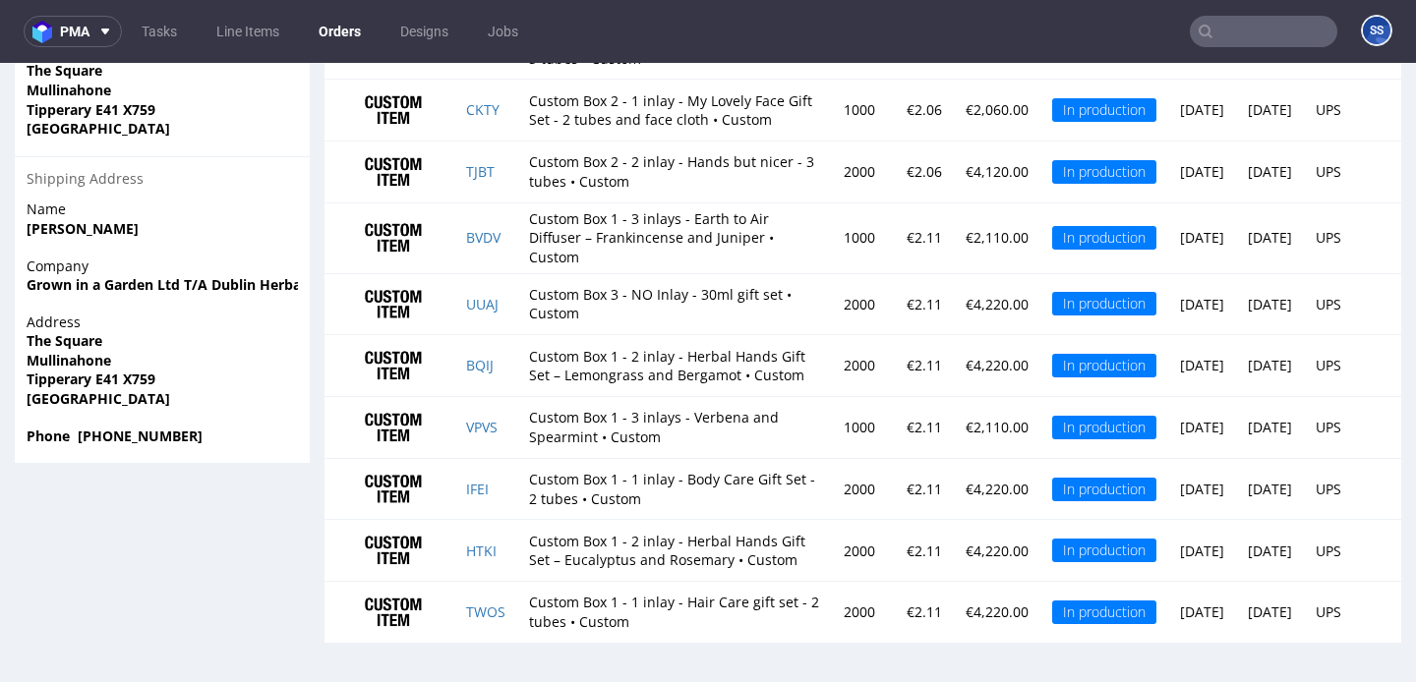
scroll to position [5, 0]
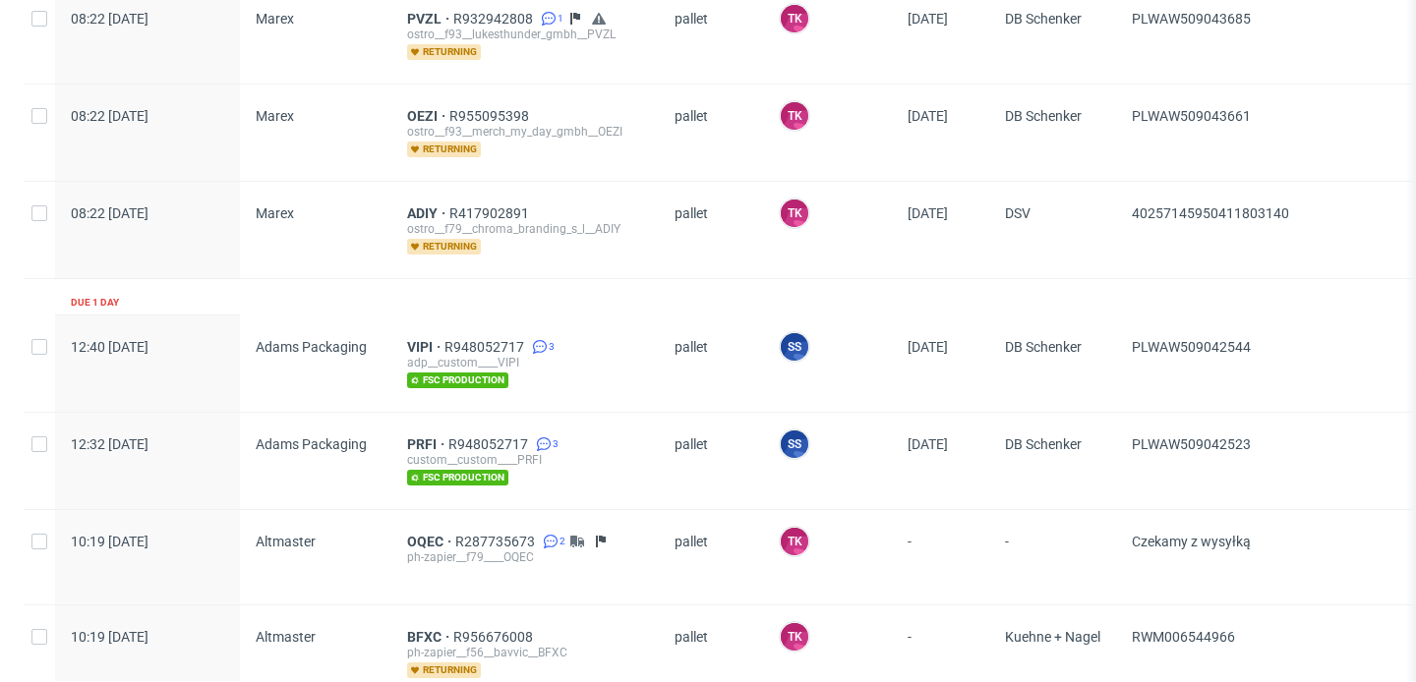
scroll to position [27, 0]
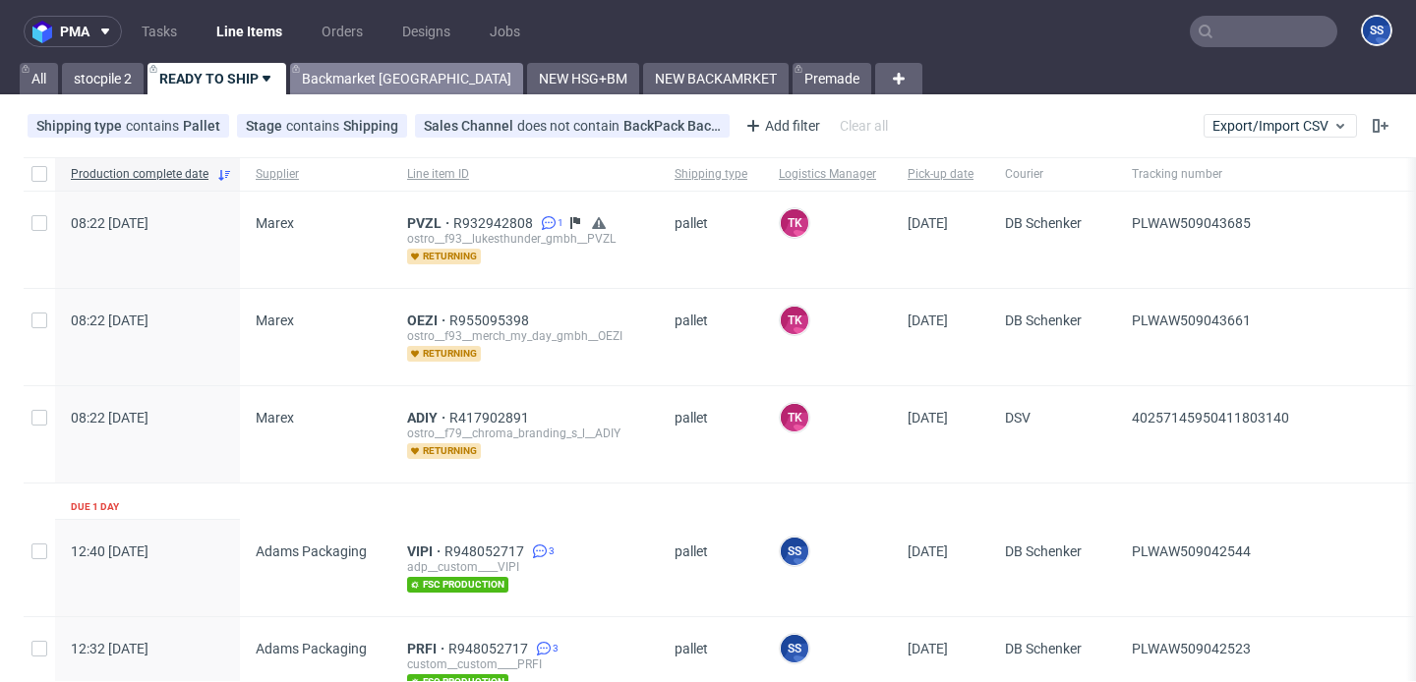
click at [331, 76] on link "Backmarket [GEOGRAPHIC_DATA]" at bounding box center [406, 78] width 233 height 31
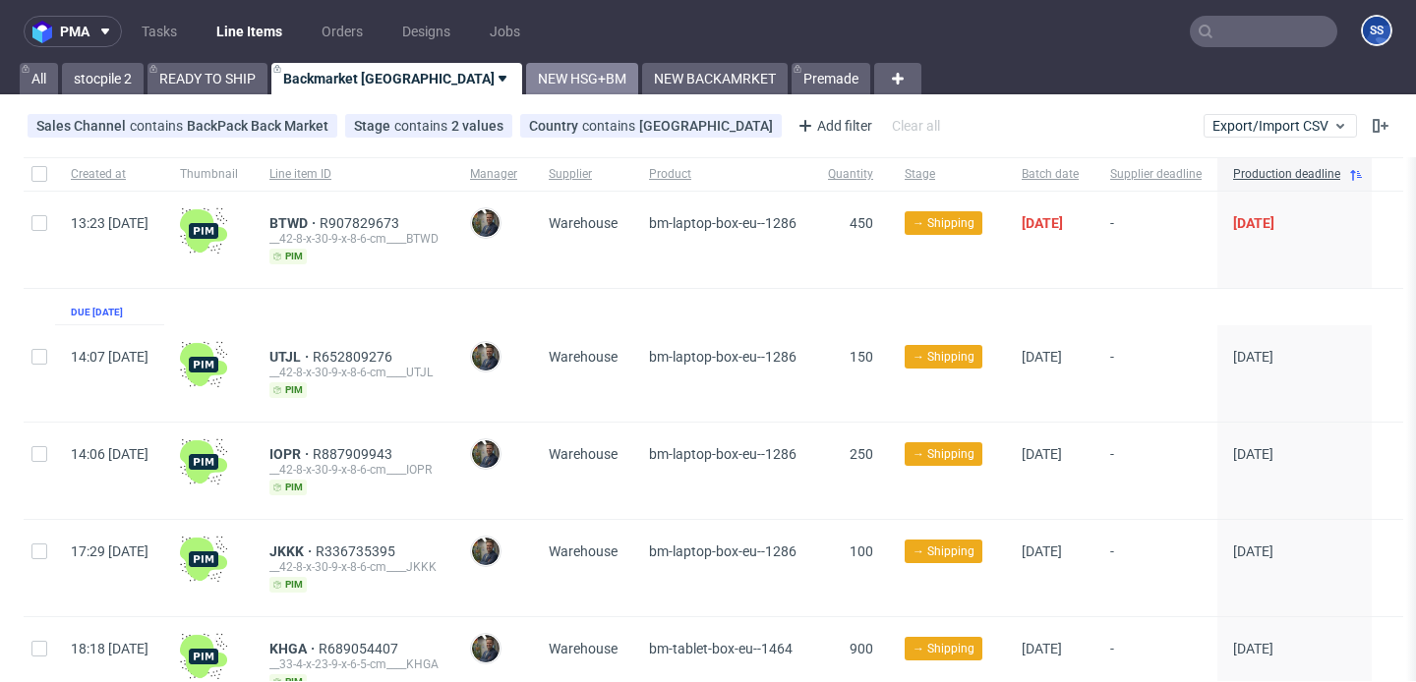
click at [526, 76] on link "NEW HSG+BM" at bounding box center [582, 78] width 112 height 31
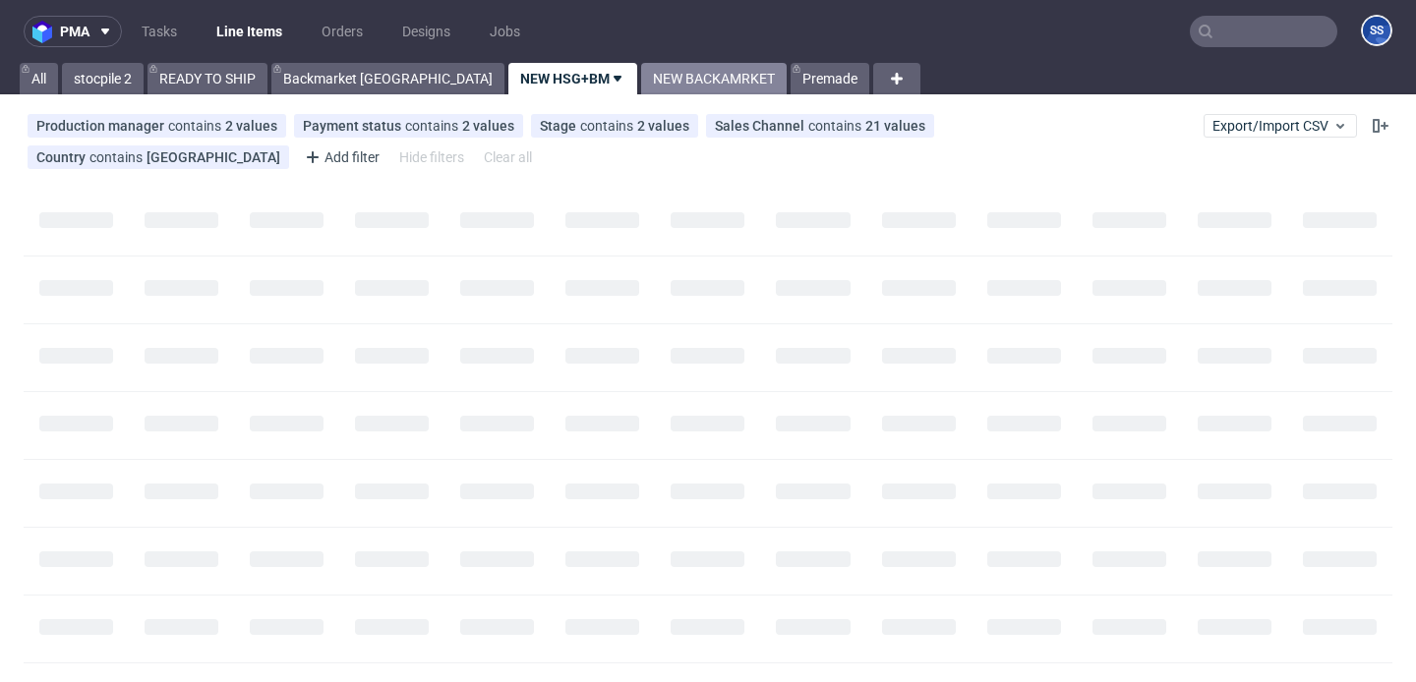
click at [641, 89] on link "NEW BACKAMRKET" at bounding box center [714, 78] width 146 height 31
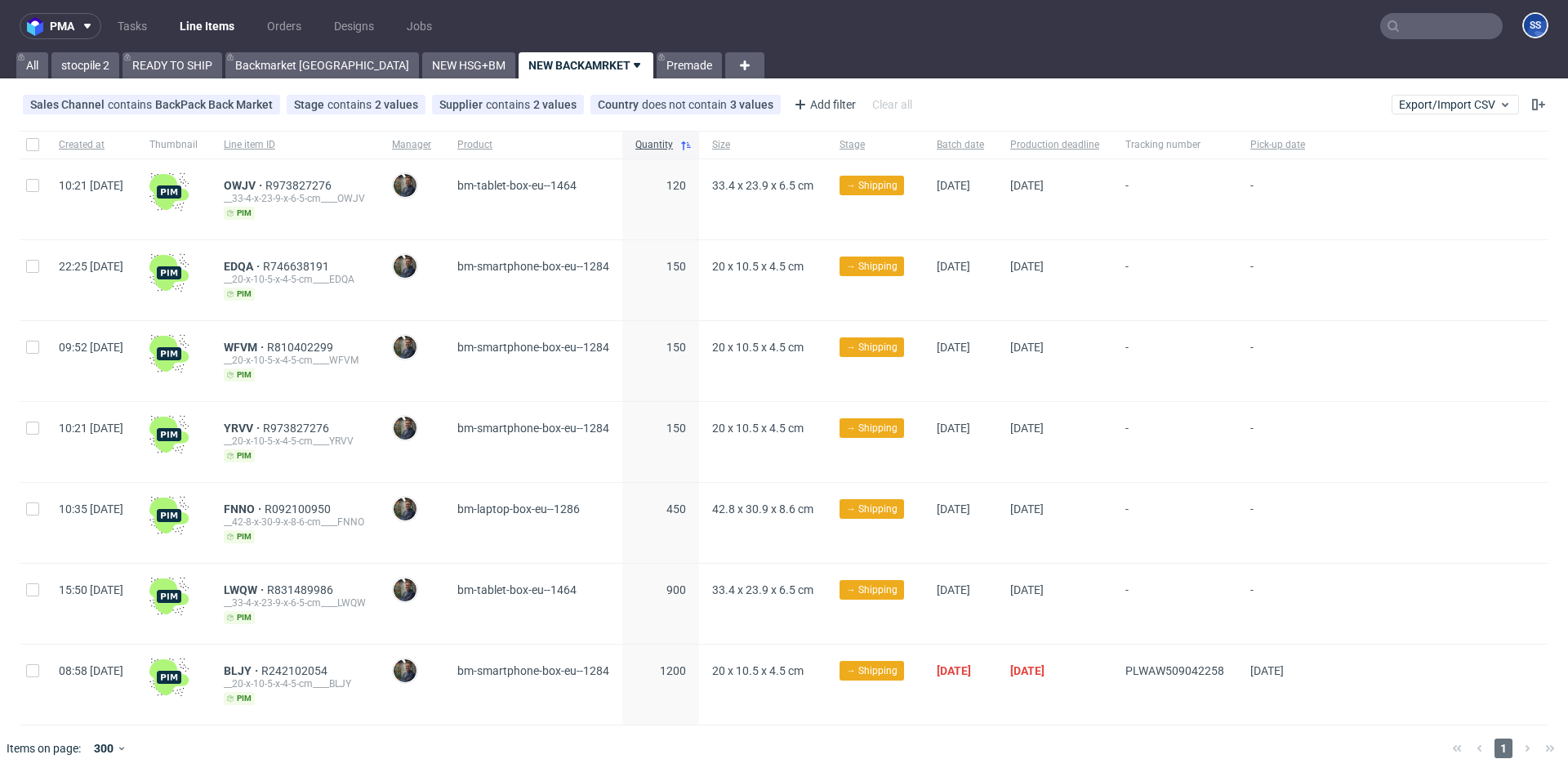
click at [221, 22] on link "Line Items" at bounding box center [207, 26] width 74 height 26
click at [264, 63] on link "Backmarket [GEOGRAPHIC_DATA]" at bounding box center [321, 65] width 194 height 26
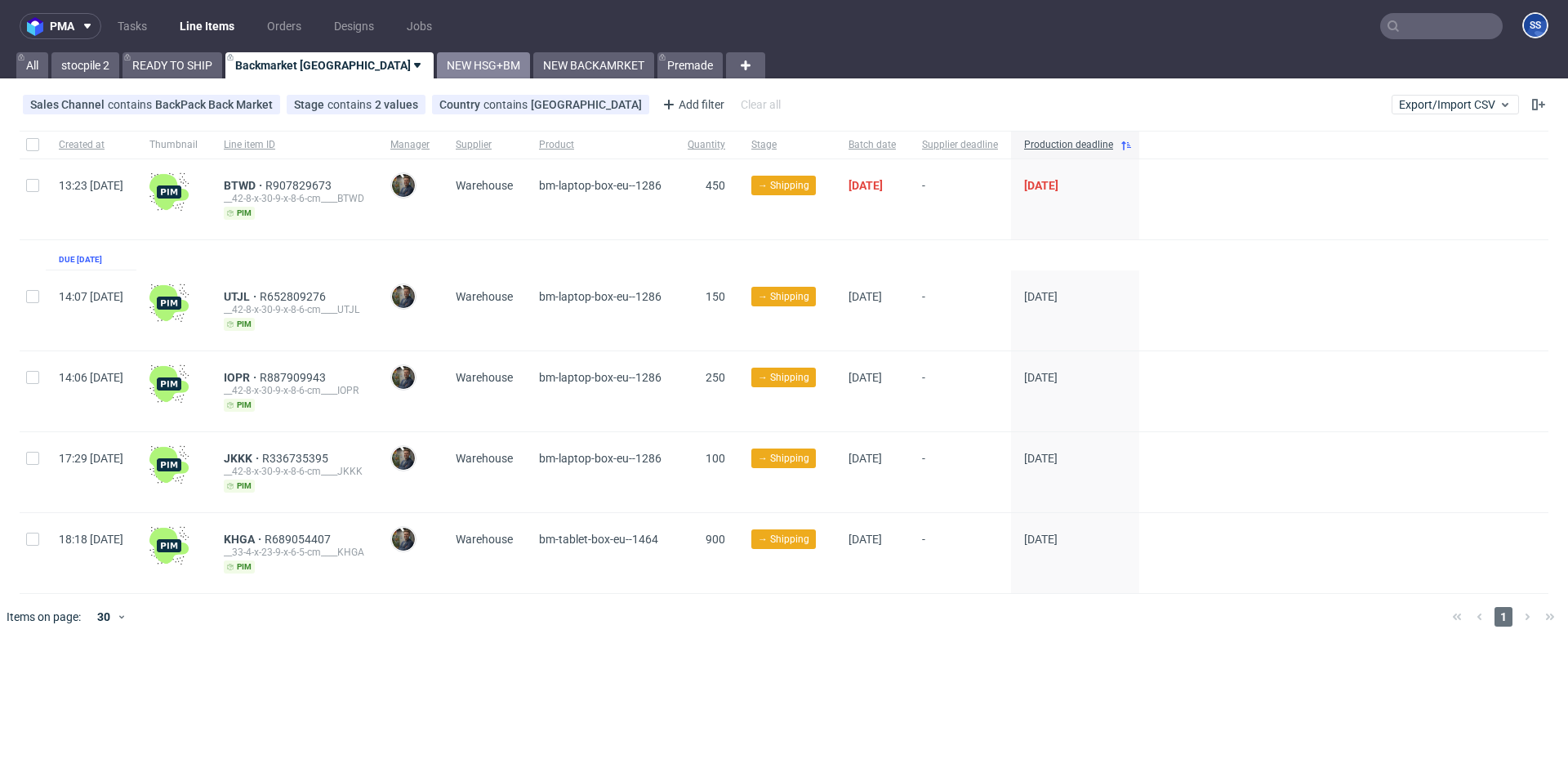
click at [437, 74] on link "NEW HSG+BM" at bounding box center [483, 65] width 93 height 26
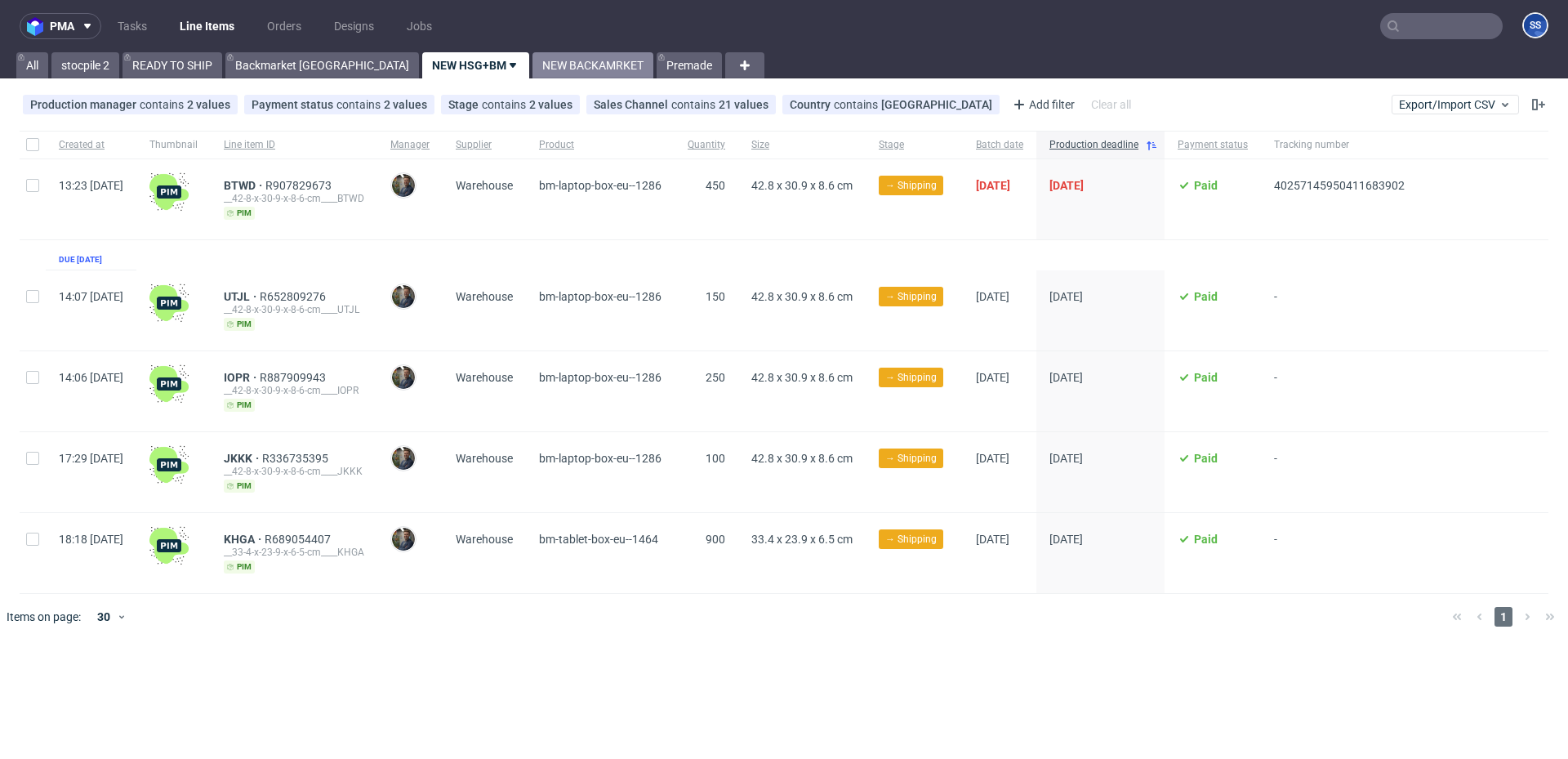
click at [532, 70] on link "NEW BACKAMRKET" at bounding box center [593, 65] width 121 height 26
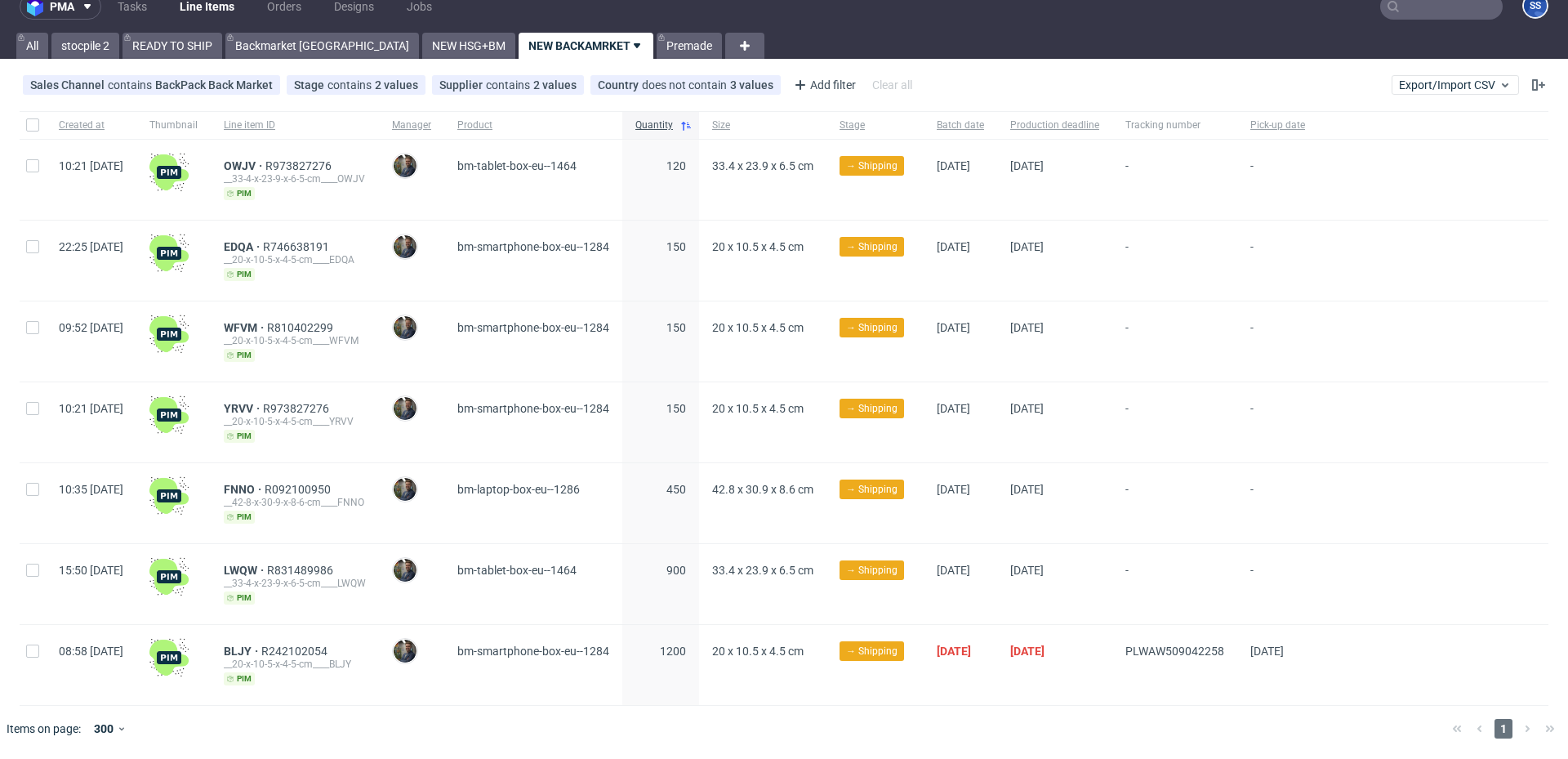
scroll to position [19, 0]
click at [274, 42] on link "Backmarket [GEOGRAPHIC_DATA]" at bounding box center [321, 46] width 194 height 26
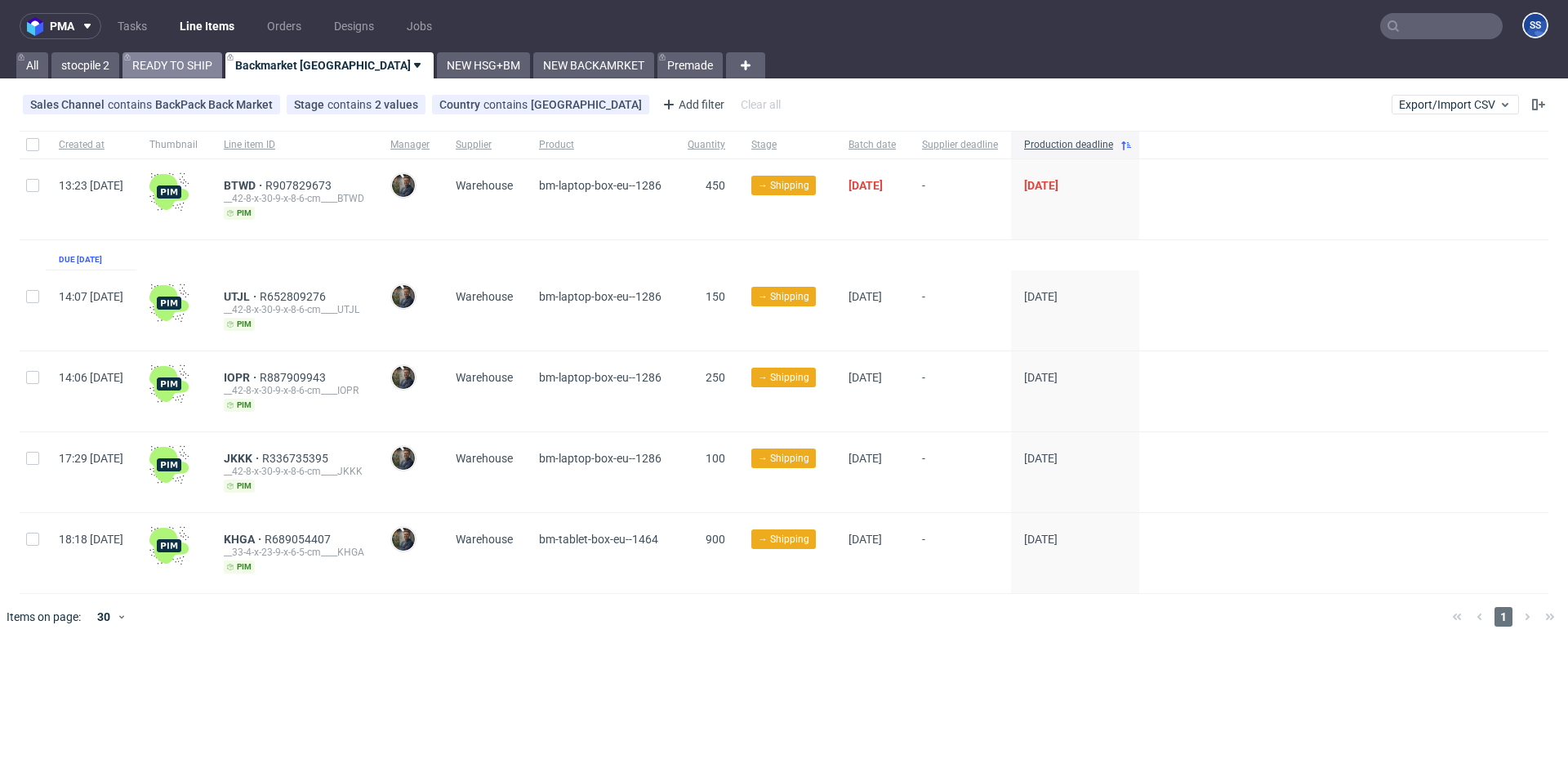
click at [159, 59] on link "READY TO SHIP" at bounding box center [173, 65] width 100 height 26
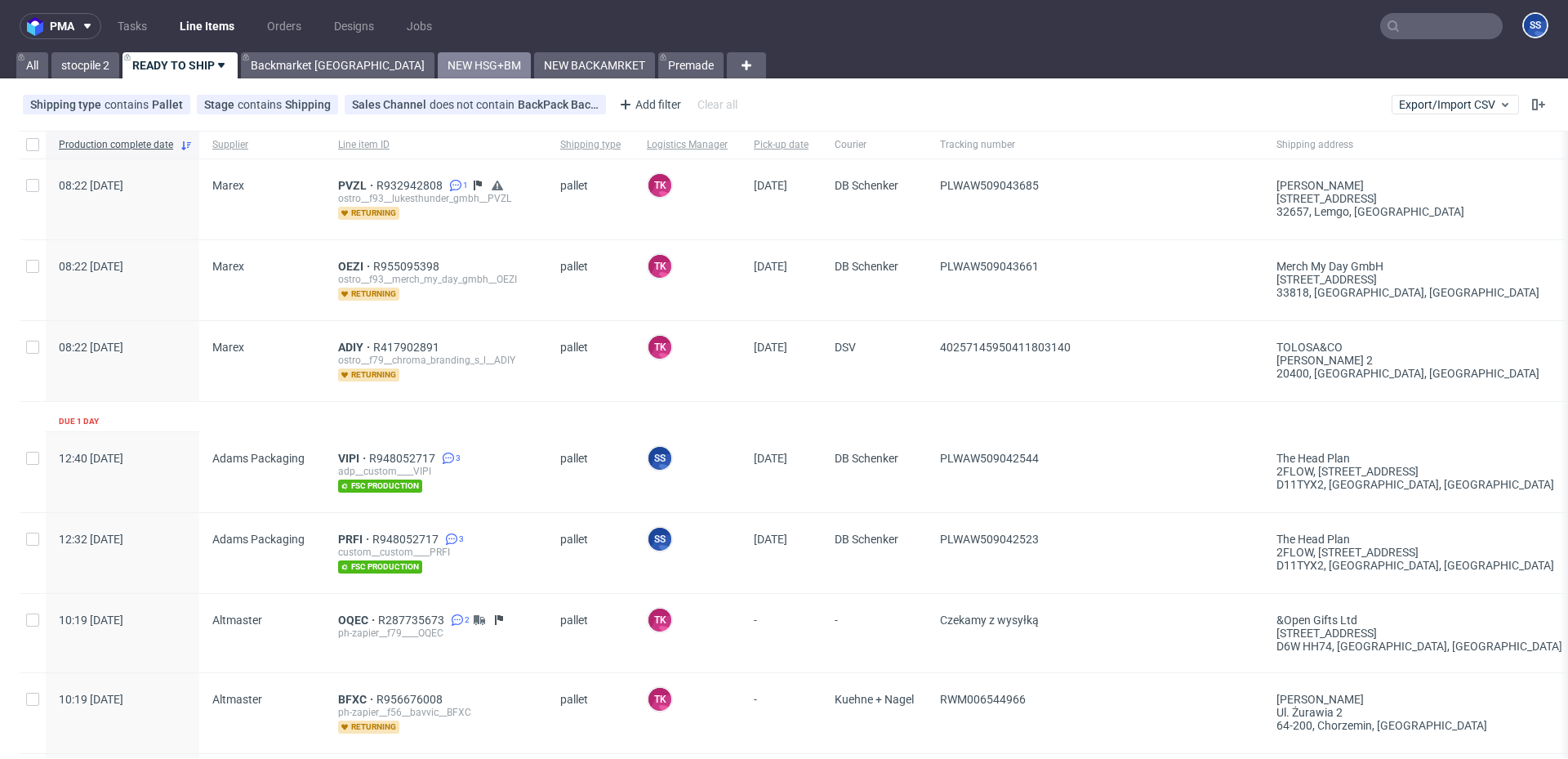
click at [438, 58] on link "NEW HSG+BM" at bounding box center [484, 65] width 93 height 26
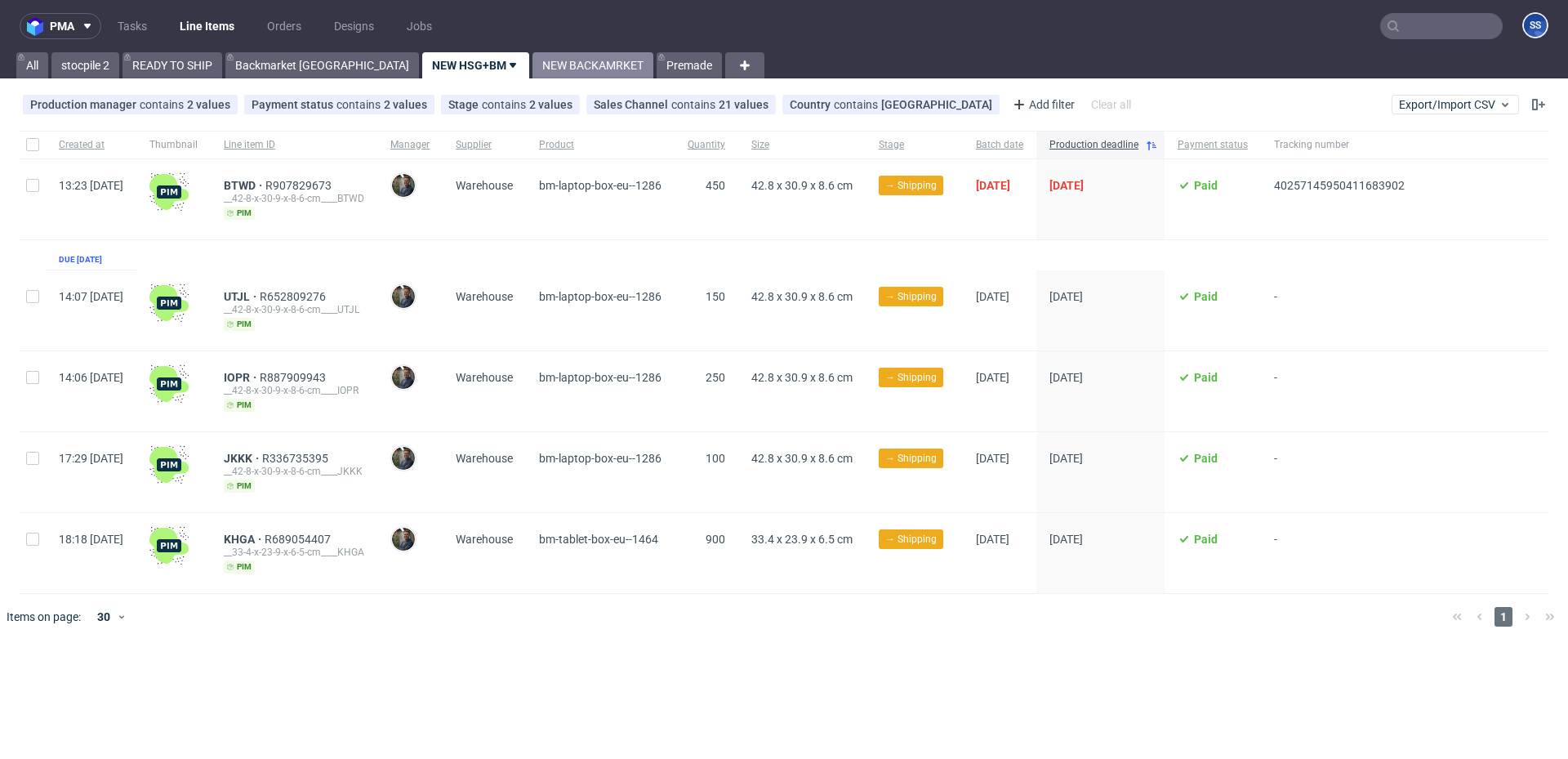
click at [532, 63] on link "NEW BACKAMRKET" at bounding box center [593, 65] width 121 height 26
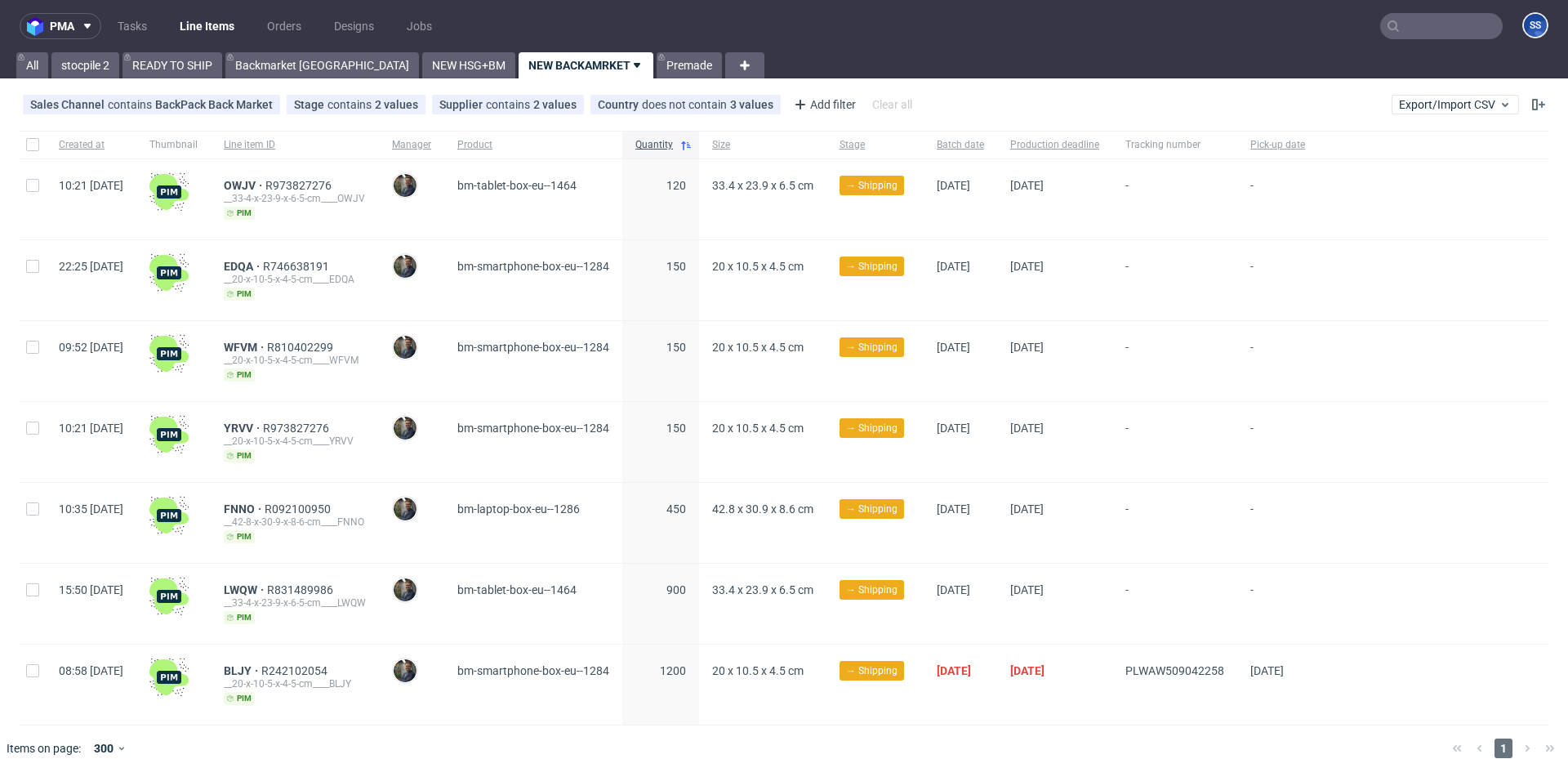
scroll to position [20, 0]
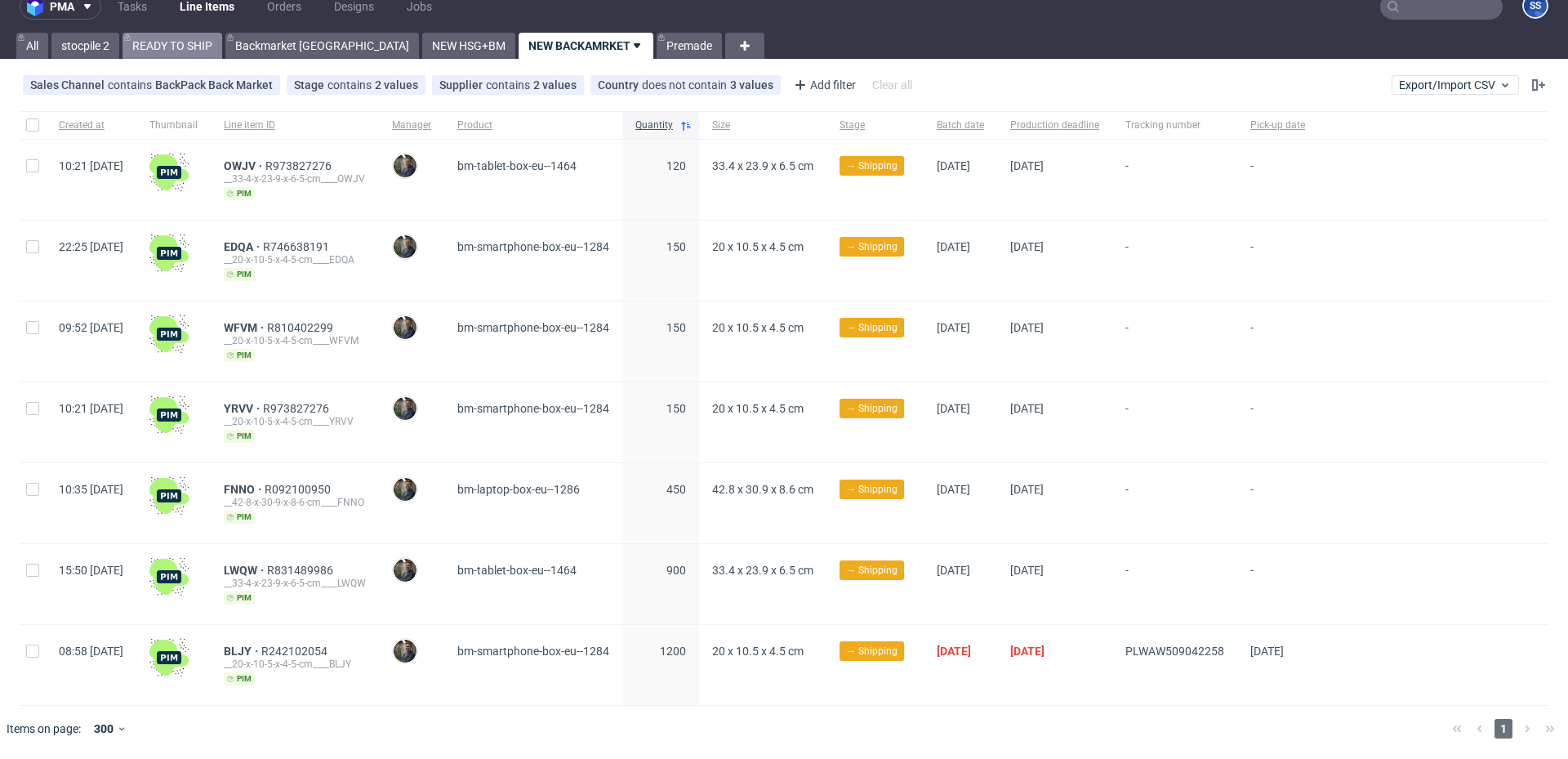
click at [189, 54] on link "READY TO SHIP" at bounding box center [173, 45] width 100 height 26
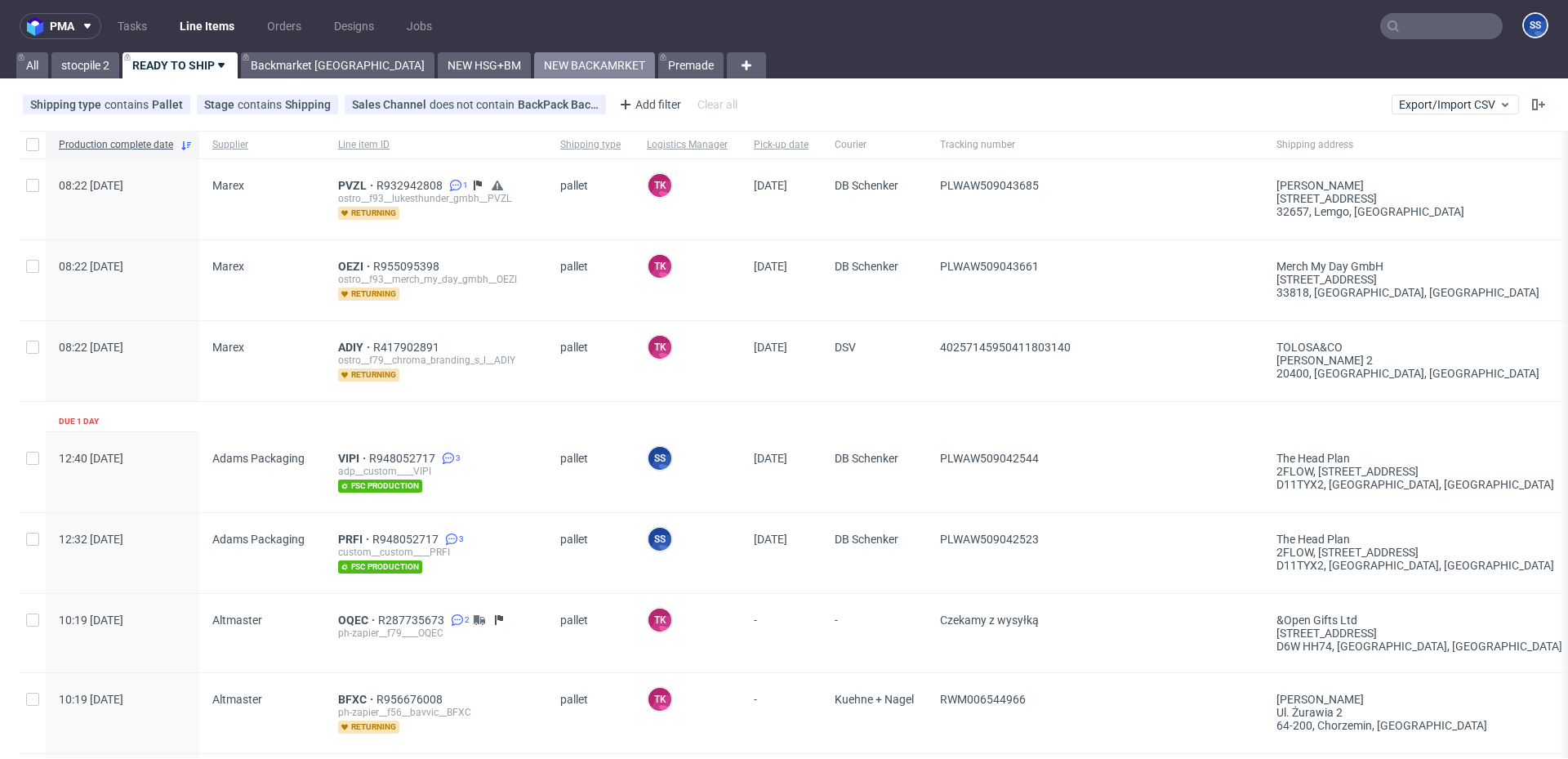
click at [534, 72] on link "NEW BACKAMRKET" at bounding box center [595, 65] width 121 height 26
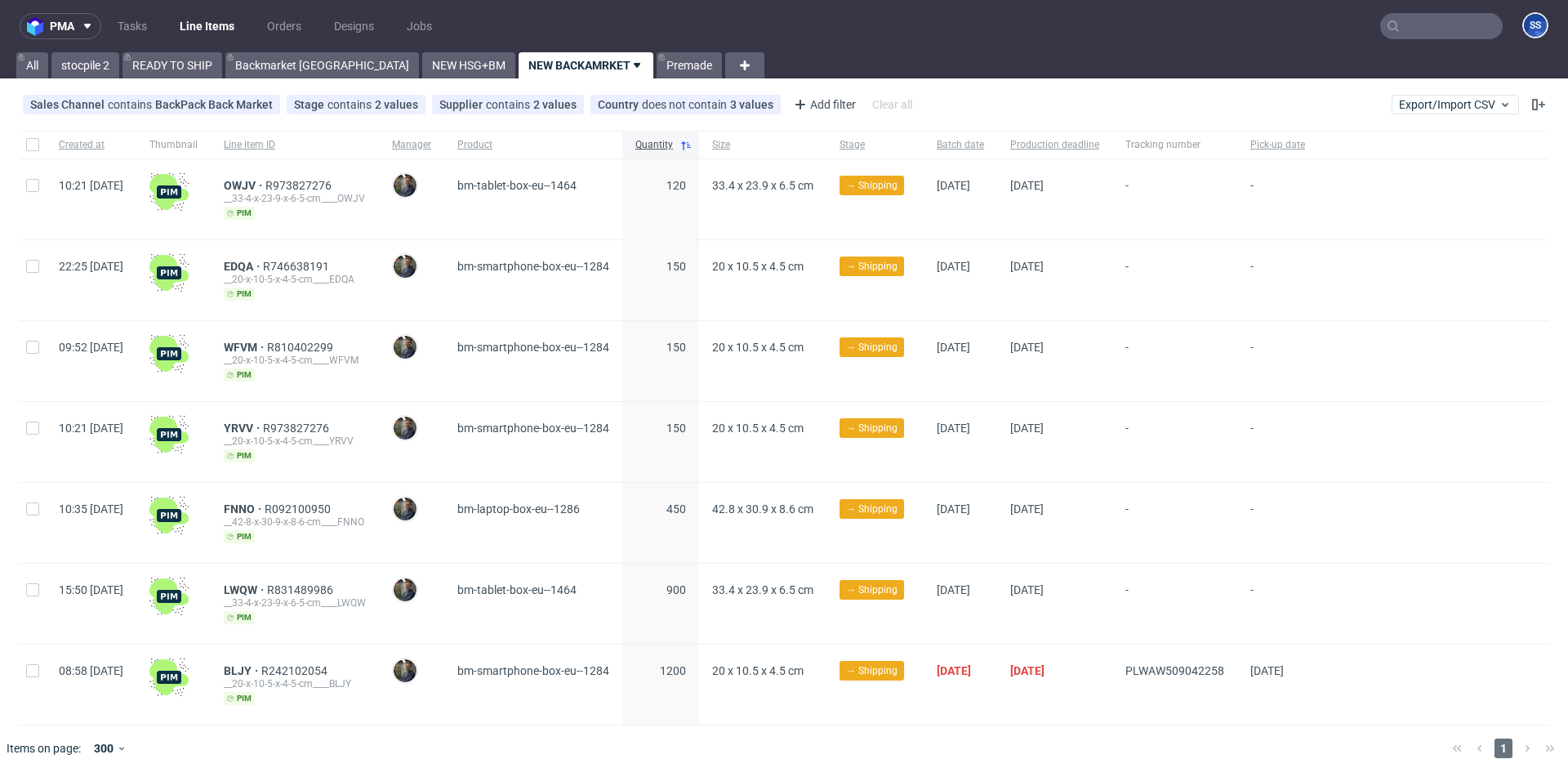
scroll to position [20, 0]
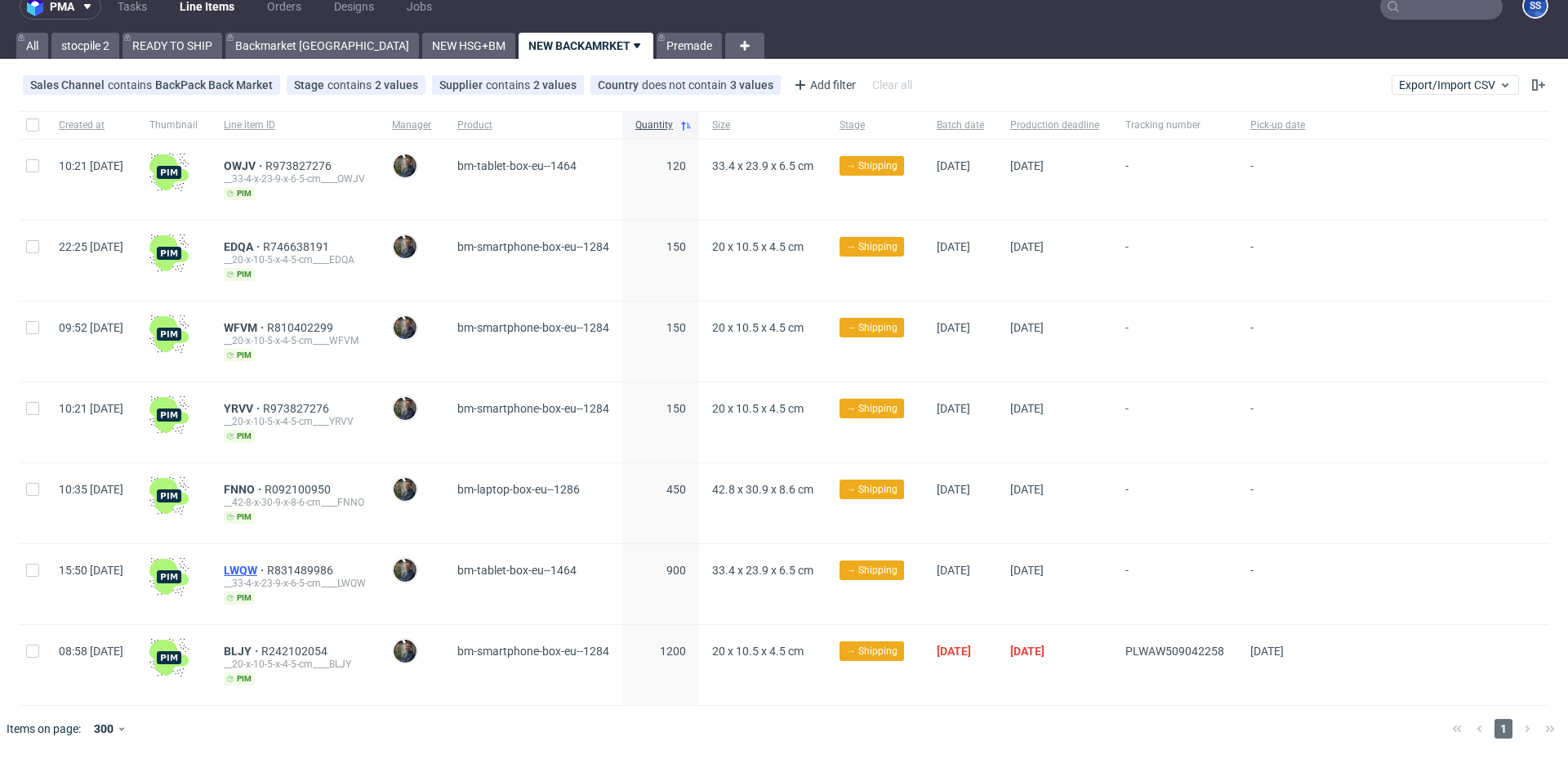
click at [267, 566] on span "LWQW" at bounding box center [245, 570] width 43 height 13
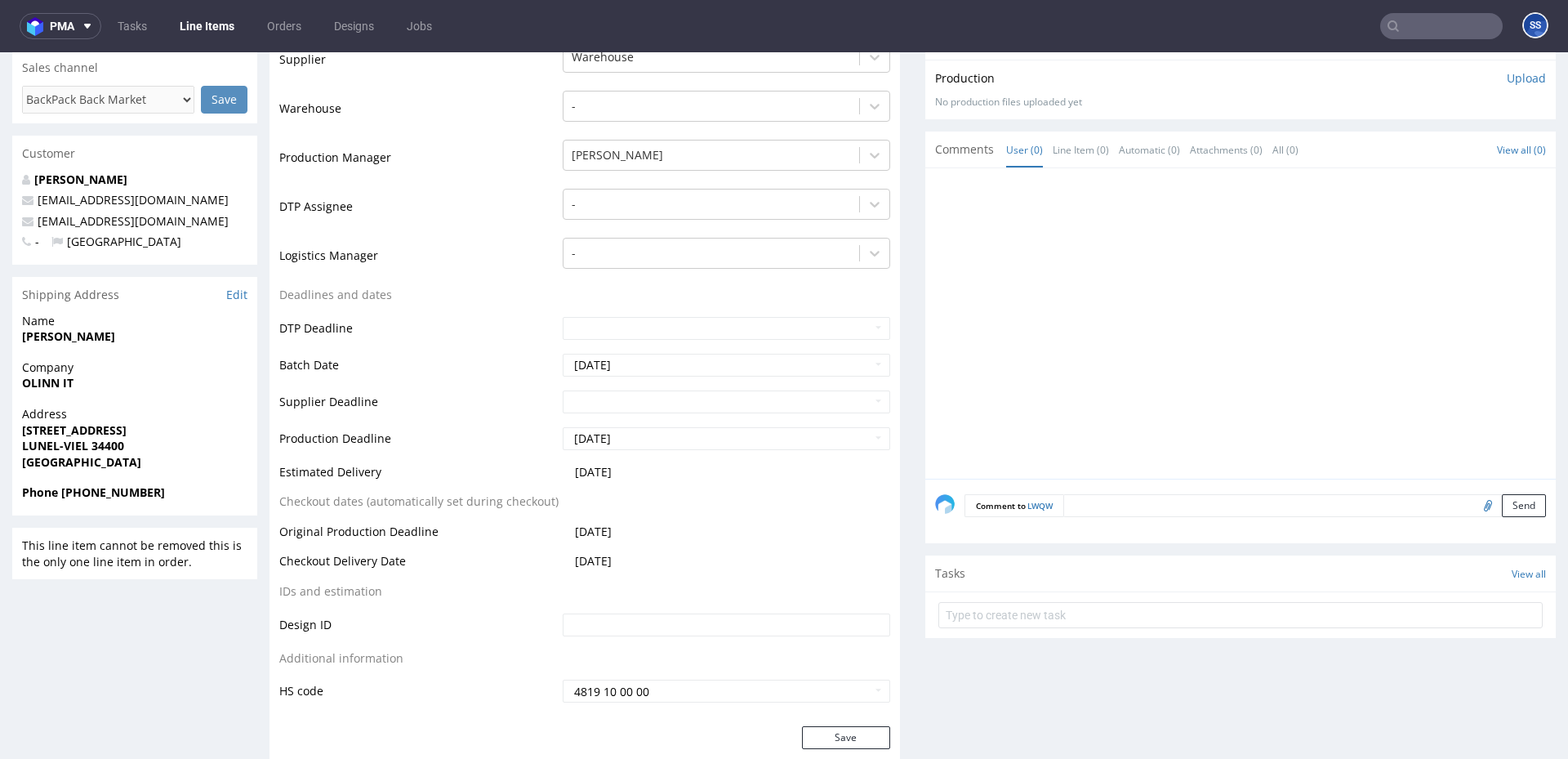
scroll to position [360, 0]
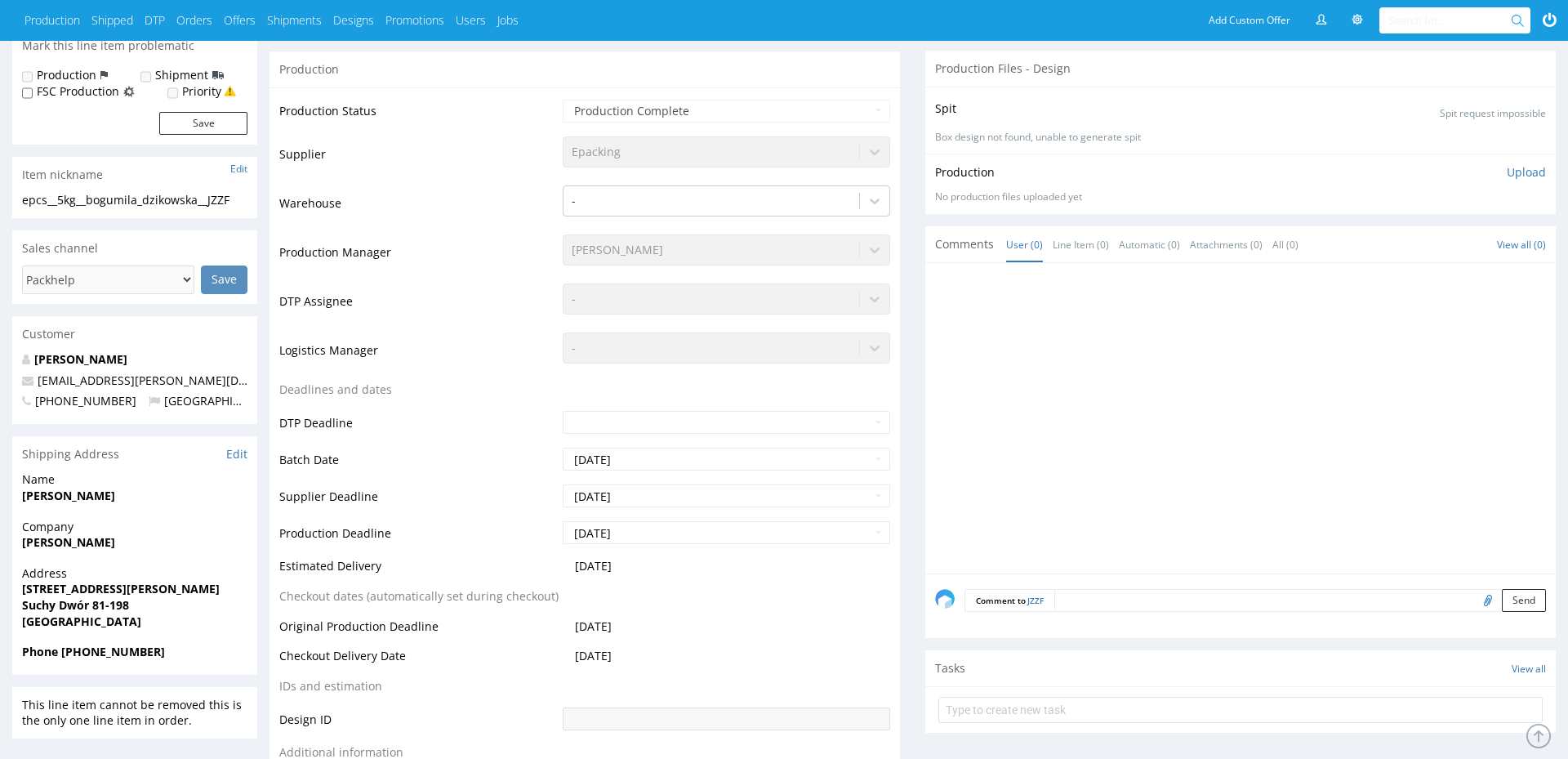
scroll to position [307, 0]
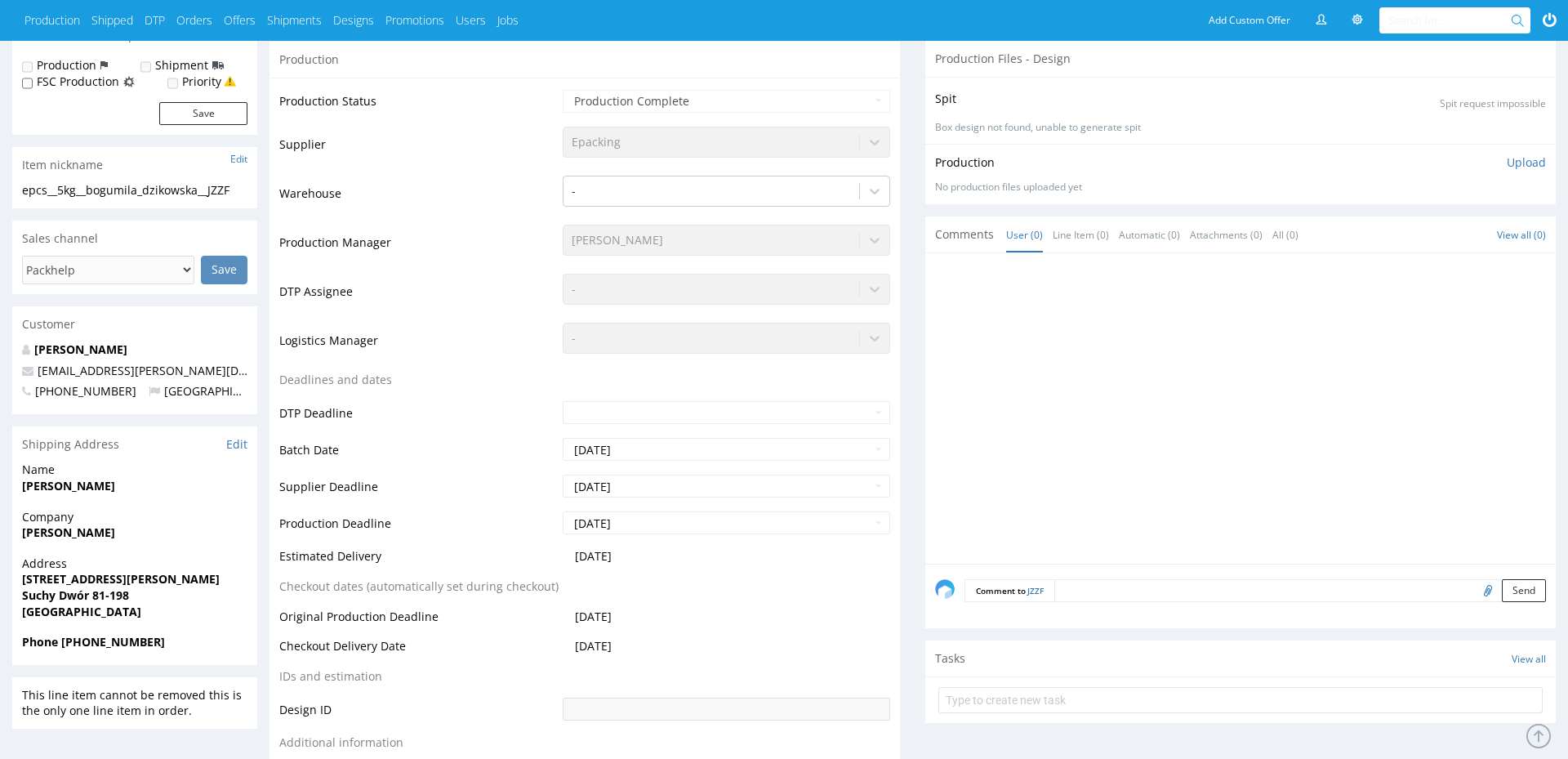
click at [81, 484] on strong "Karolina Barańska" at bounding box center [69, 485] width 93 height 16
copy strong "Karolina Barańska"
click at [87, 531] on strong "Bogumiła Dzikowska" at bounding box center [69, 531] width 93 height 16
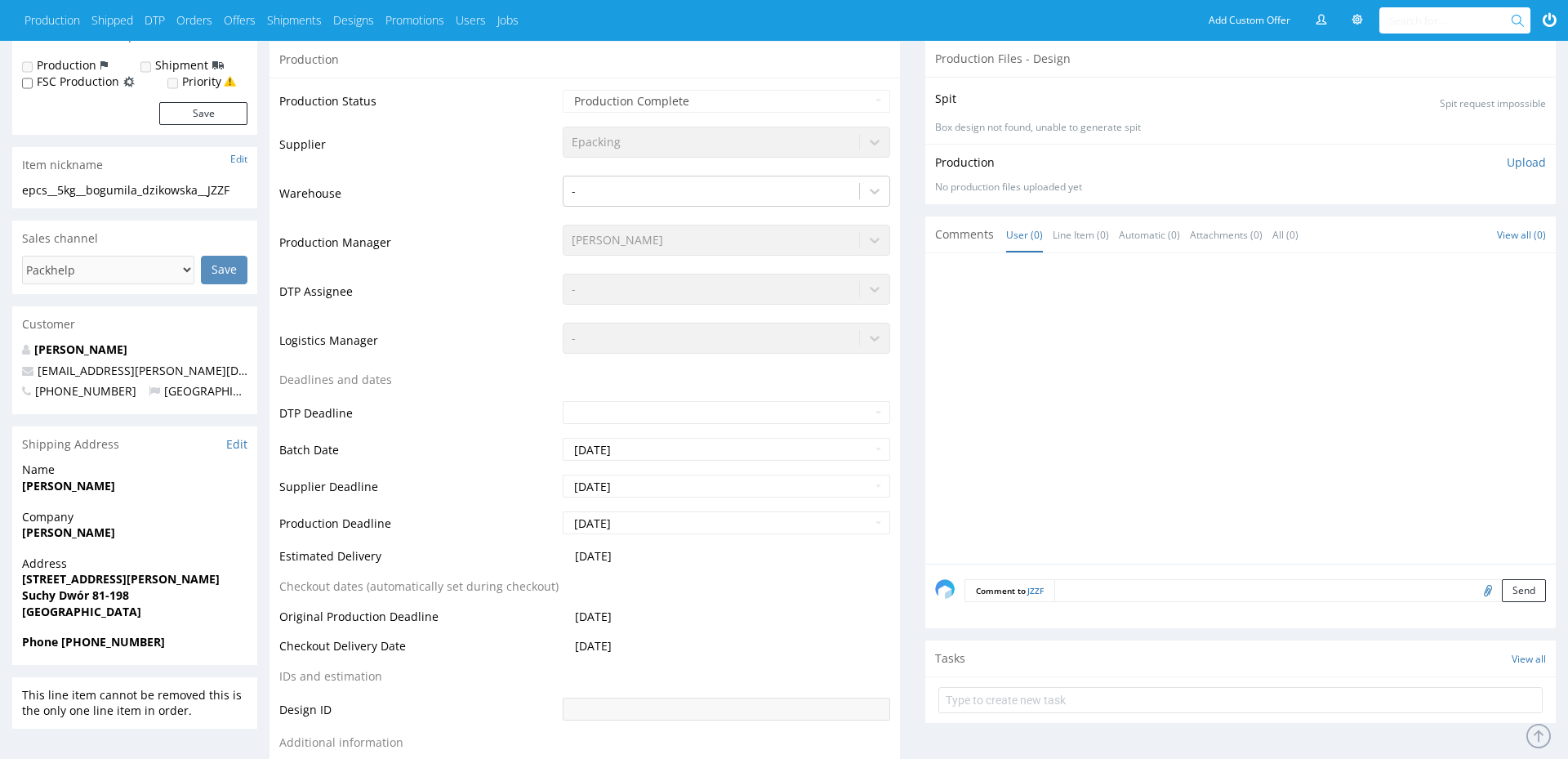
click at [87, 531] on strong "Bogumiła Dzikowska" at bounding box center [69, 531] width 93 height 16
copy strong "Bogumiła Dzikowska"
click at [55, 575] on strong "Szkolna 34 JASKÓŁKA" at bounding box center [121, 578] width 198 height 16
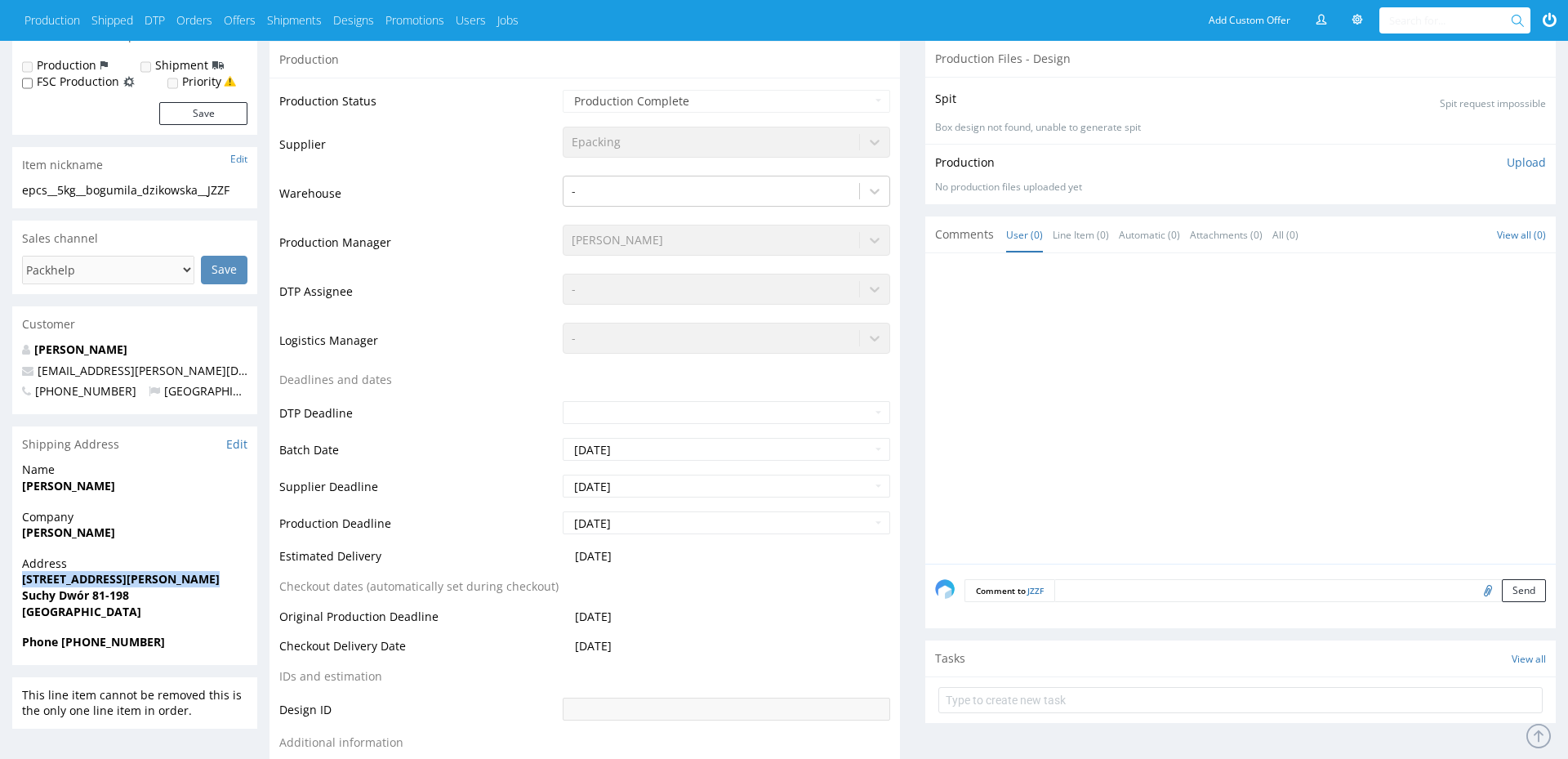
click at [55, 575] on strong "Szkolna 34 JASKÓŁKA" at bounding box center [121, 578] width 198 height 16
copy strong "Szkolna 34 JASKÓŁKA"
click at [26, 598] on strong "Suchy Dwór 81-198" at bounding box center [76, 595] width 107 height 16
drag, startPoint x: 22, startPoint y: 597, endPoint x: 86, endPoint y: 599, distance: 64.0
click at [86, 599] on strong "Suchy Dwór 81-198" at bounding box center [76, 595] width 107 height 16
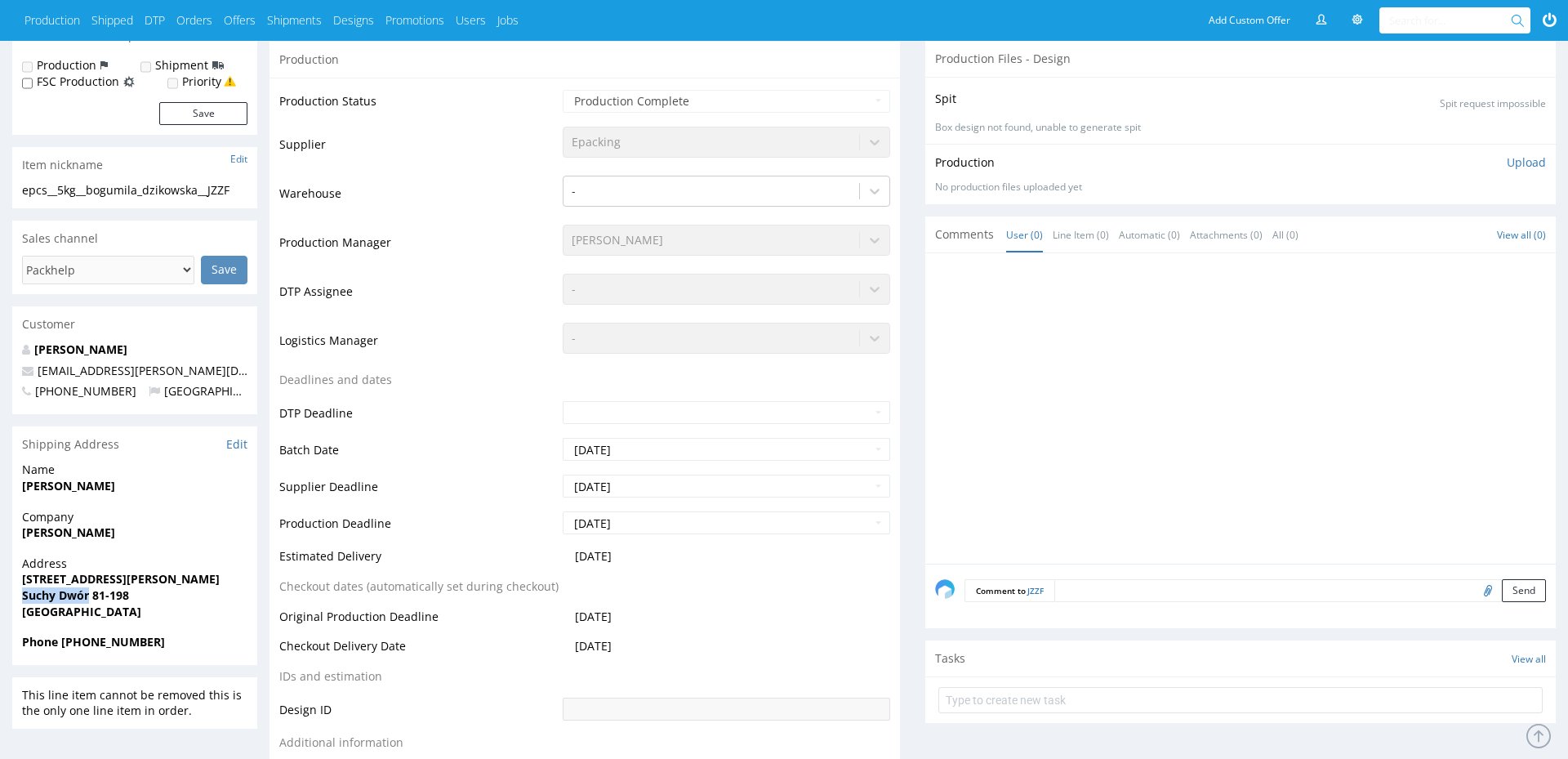
drag, startPoint x: 88, startPoint y: 599, endPoint x: -5, endPoint y: 596, distance: 93.0
copy strong "Suchy Dwór"
drag, startPoint x: 95, startPoint y: 591, endPoint x: 235, endPoint y: 398, distance: 238.4
click at [159, 595] on span "Suchy Dwór 81-198" at bounding box center [135, 595] width 225 height 17
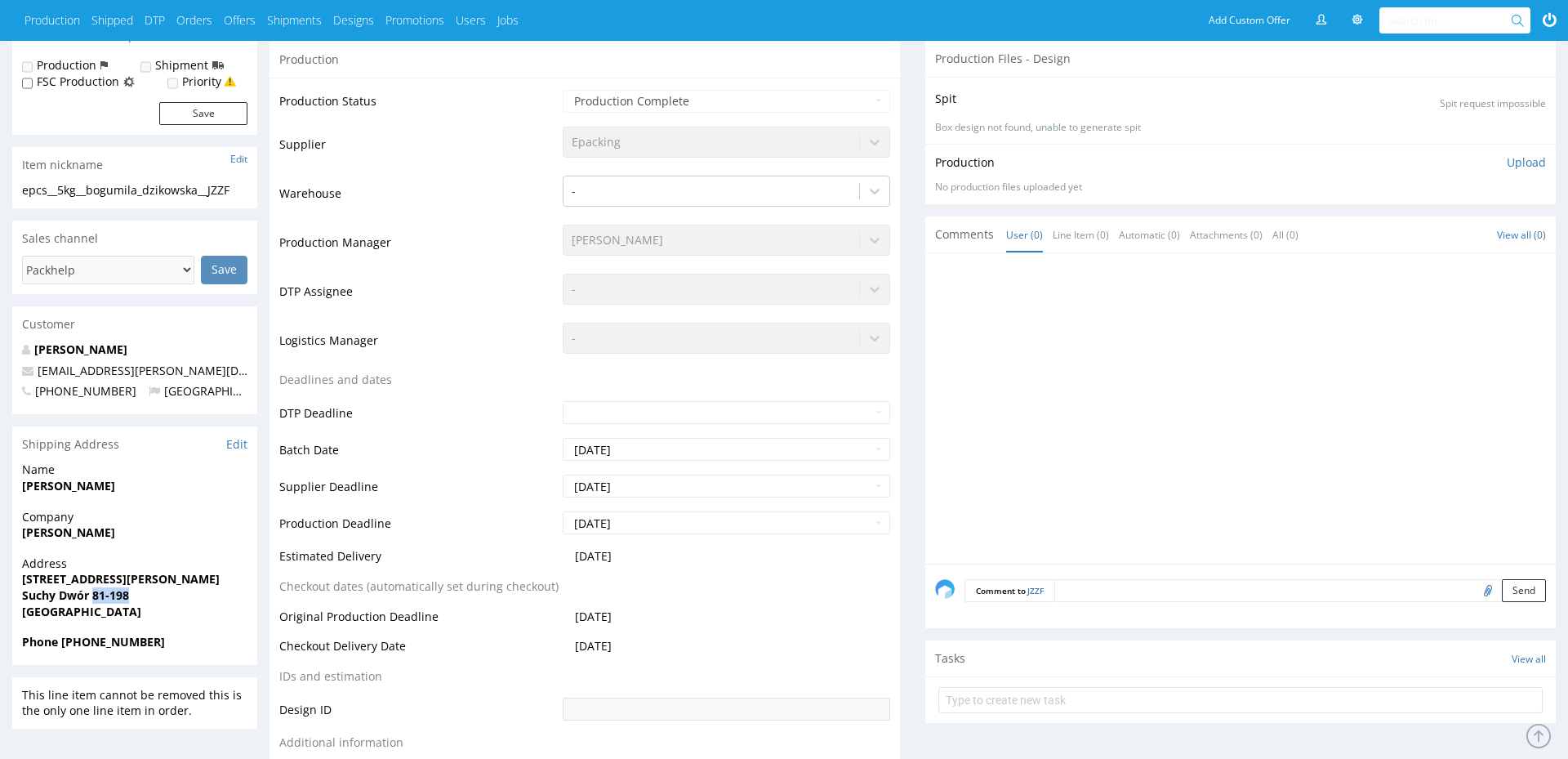
copy strong "81-198"
drag, startPoint x: 174, startPoint y: 370, endPoint x: 39, endPoint y: 374, distance: 135.1
click at [38, 373] on p "karolina@jaskolka.eco" at bounding box center [135, 371] width 225 height 17
copy link "karolina@jaskolka.eco"
click at [106, 642] on strong "Phone +48790433325" at bounding box center [94, 641] width 143 height 16
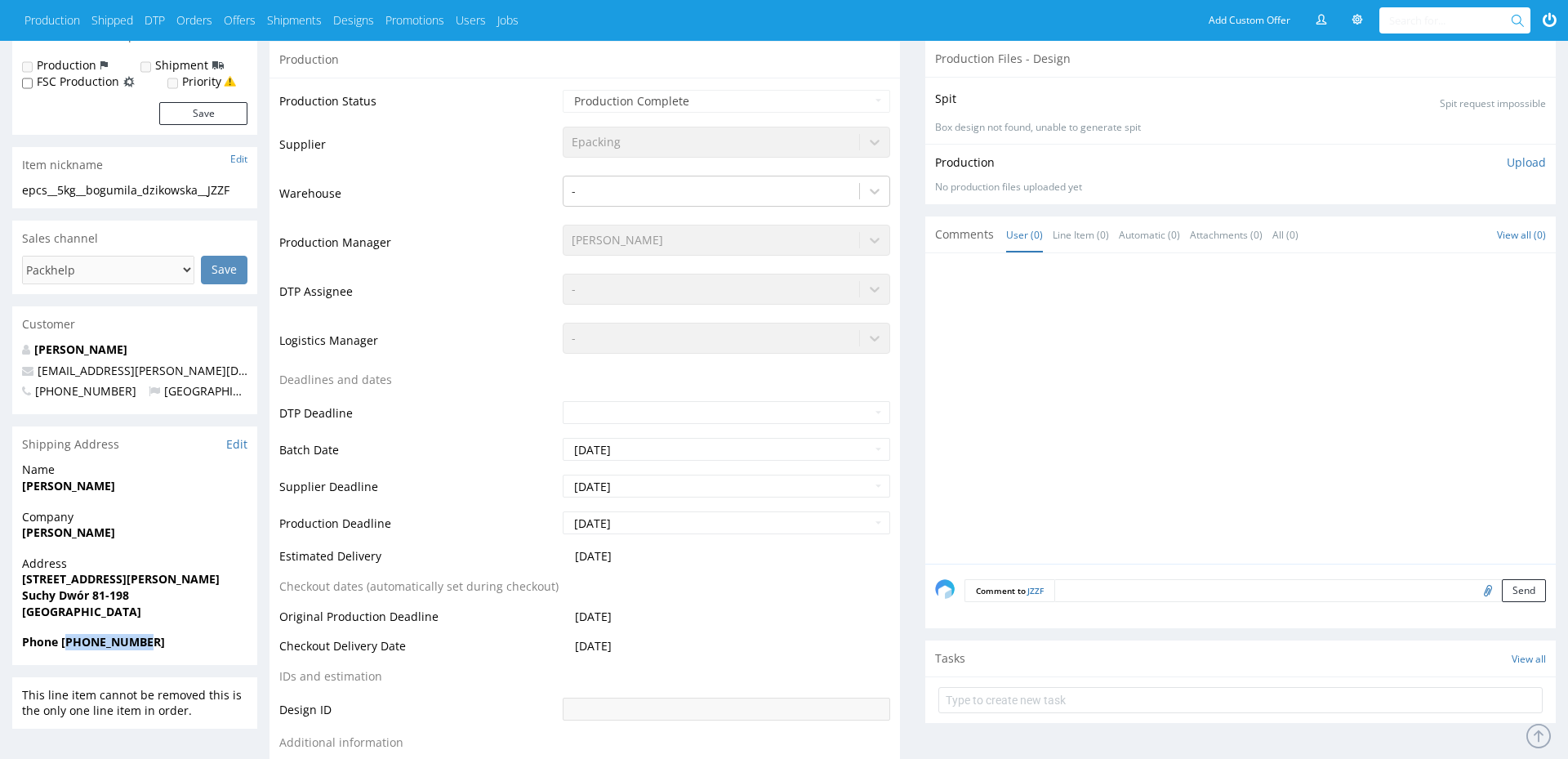
click at [106, 642] on strong "Phone +48790433325" at bounding box center [94, 641] width 143 height 16
copy strong "48790433325"
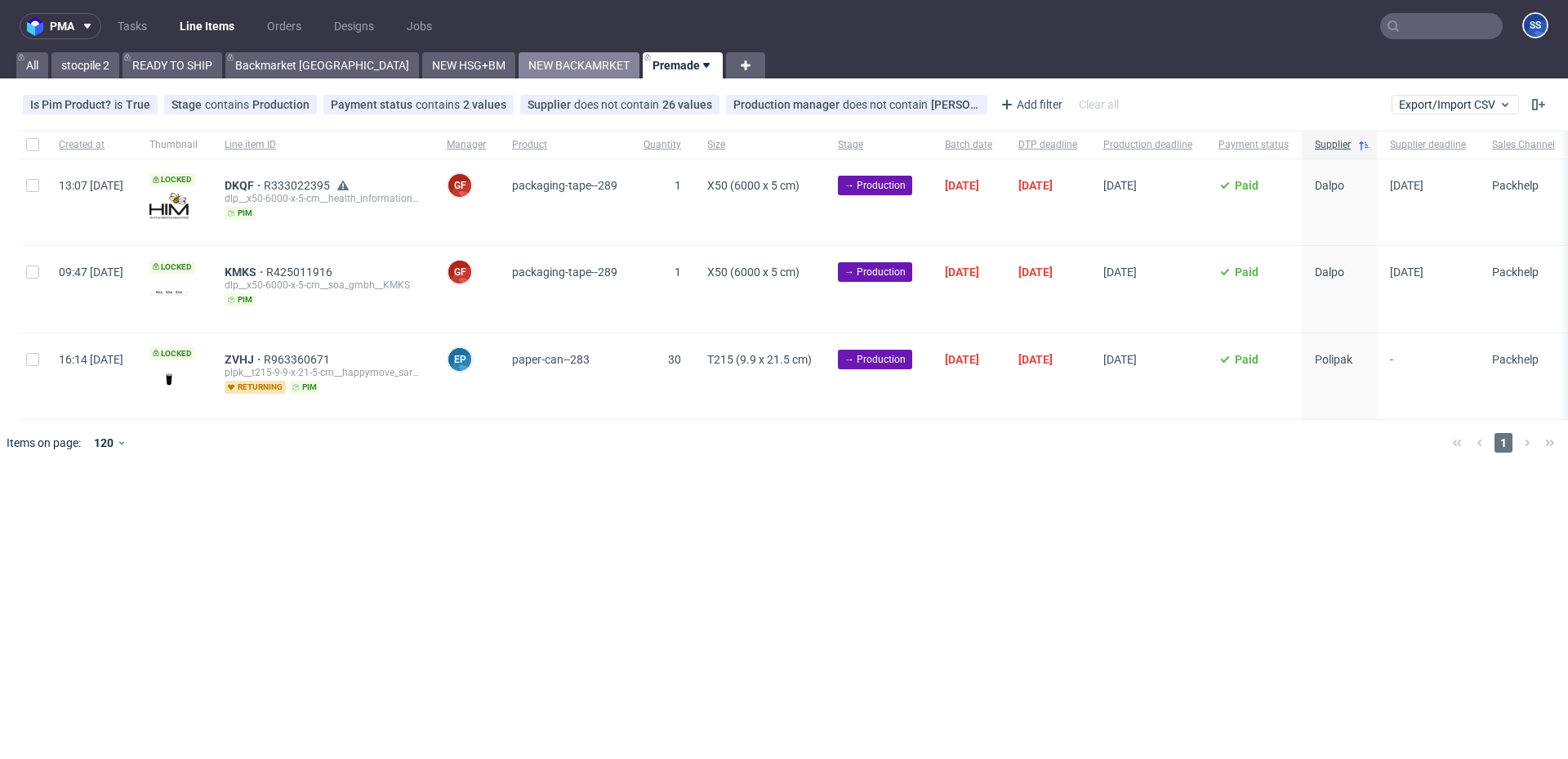
click at [518, 59] on link "NEW BACKAMRKET" at bounding box center [579, 65] width 121 height 26
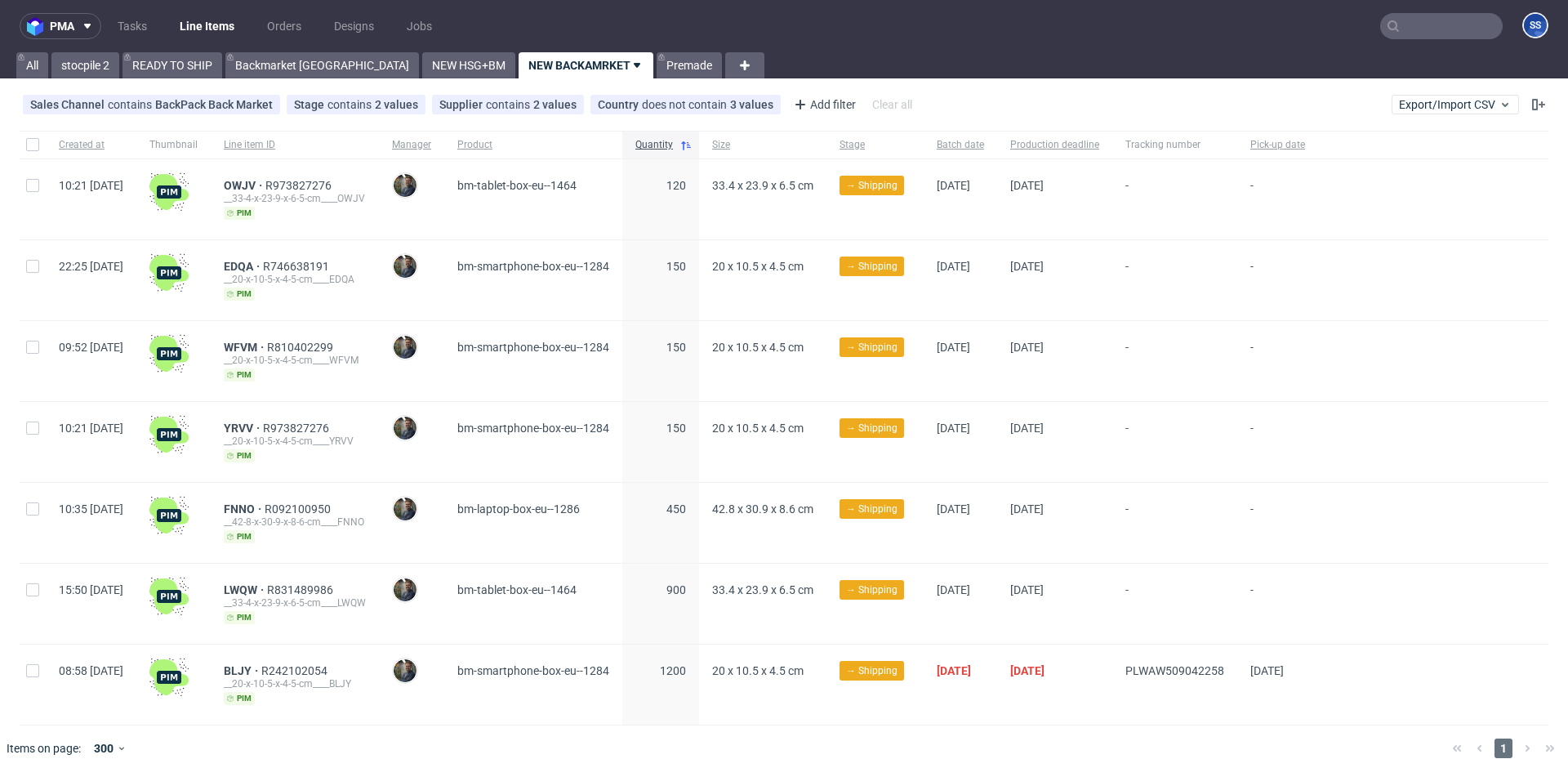
scroll to position [20, 0]
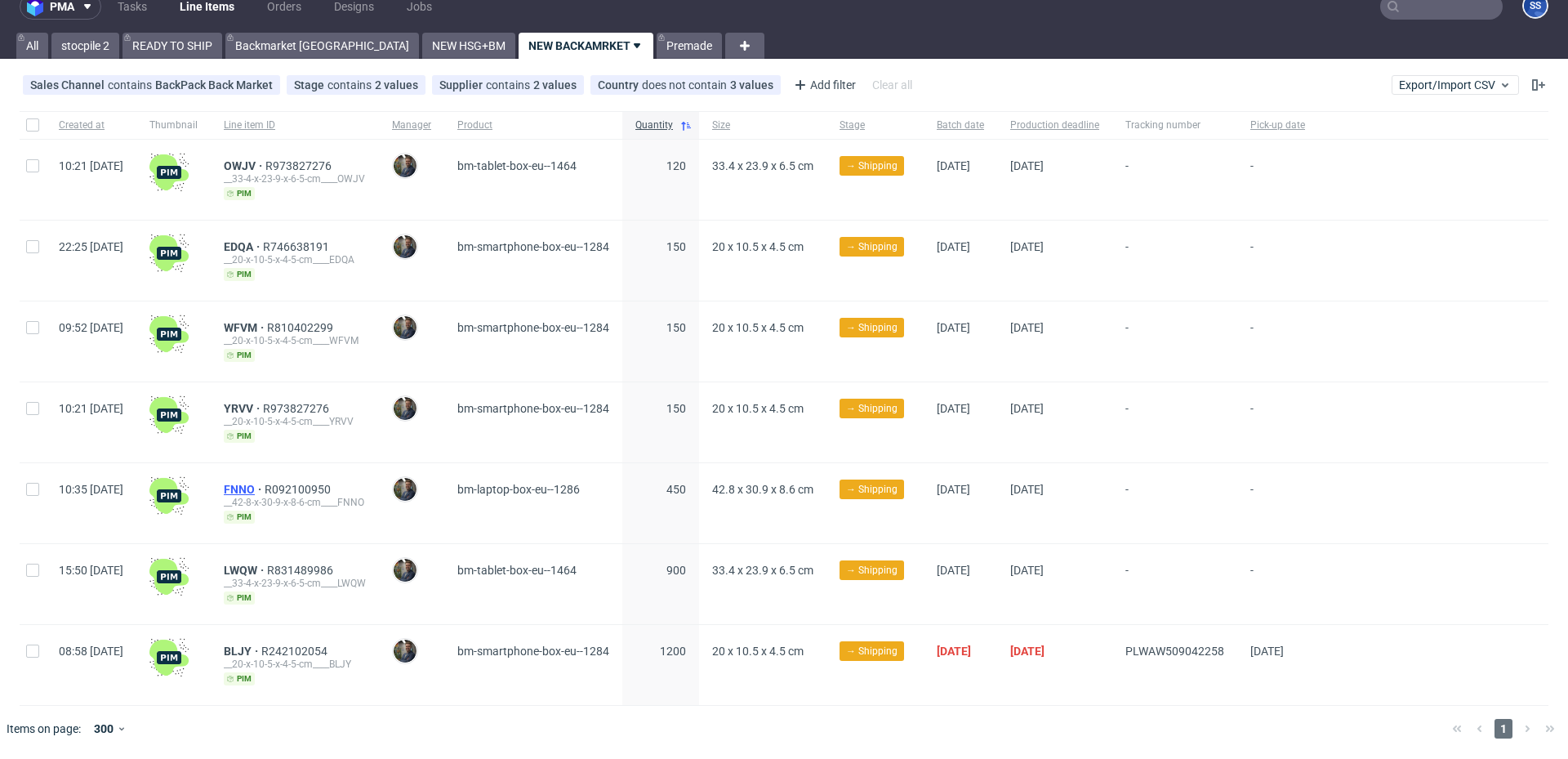
click at [265, 488] on span "FNNO" at bounding box center [243, 489] width 41 height 13
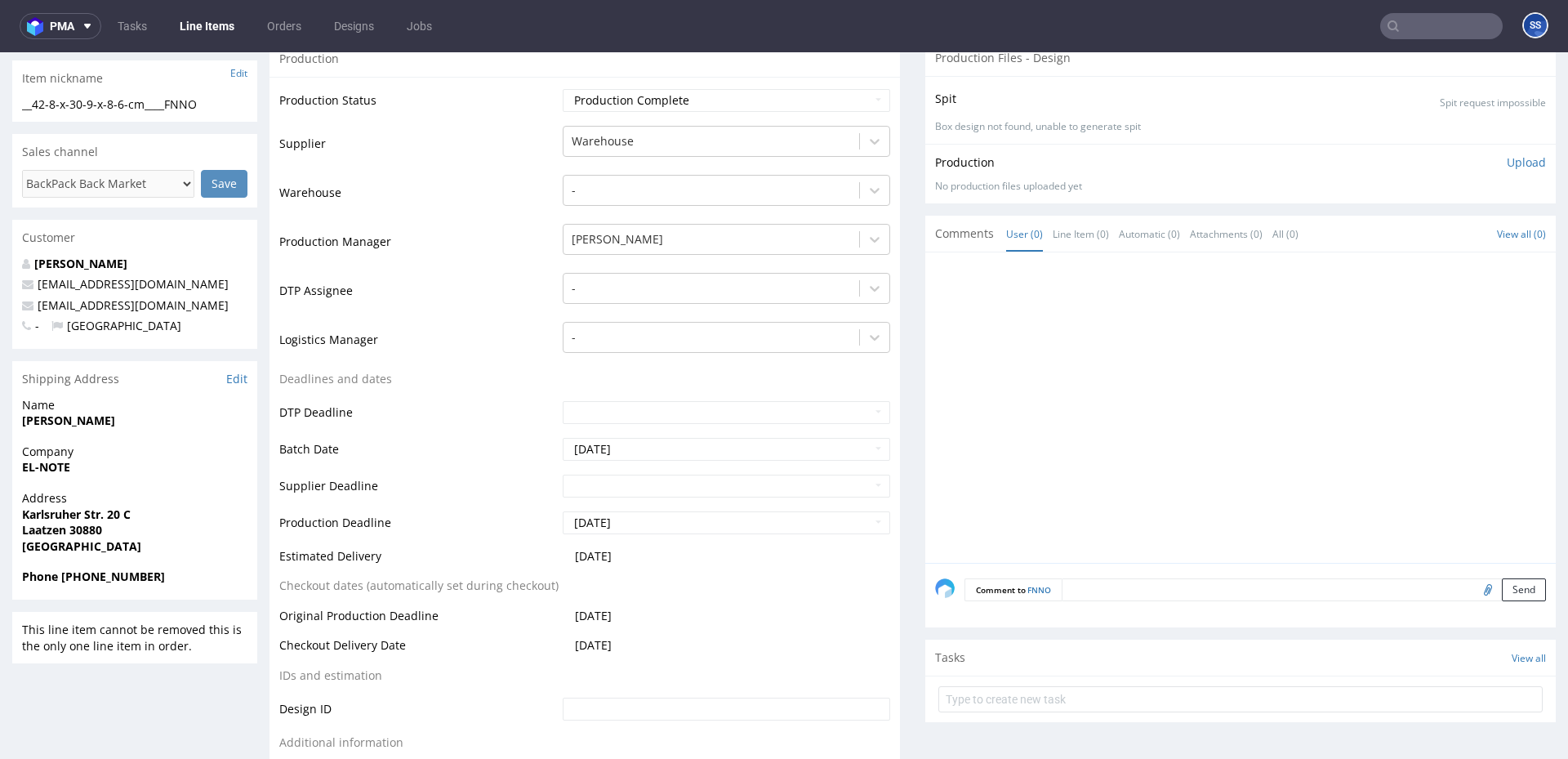
scroll to position [277, 0]
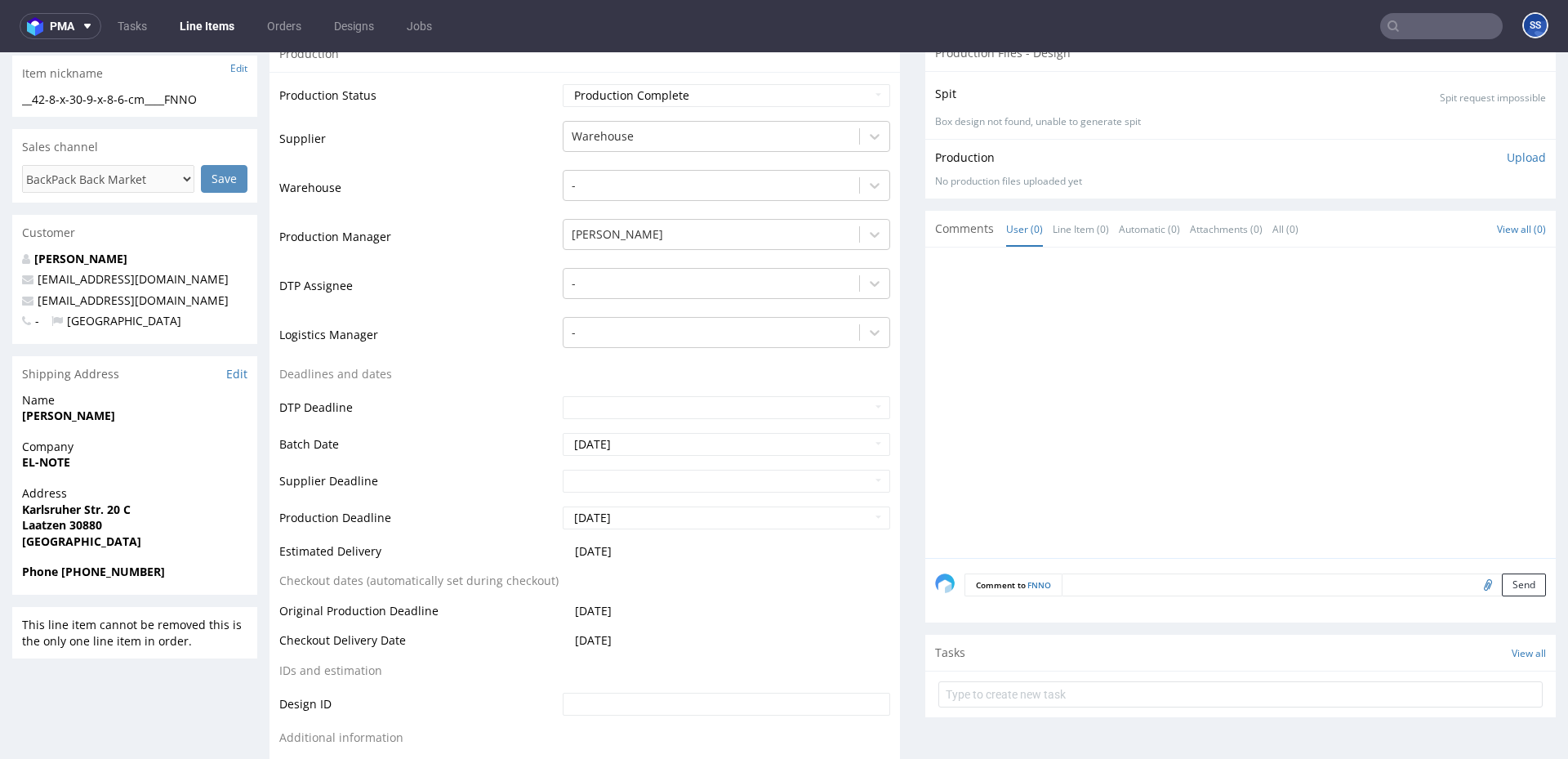
click at [57, 463] on strong "EL-NOTE" at bounding box center [47, 462] width 48 height 16
copy strong "EL-NOTE"
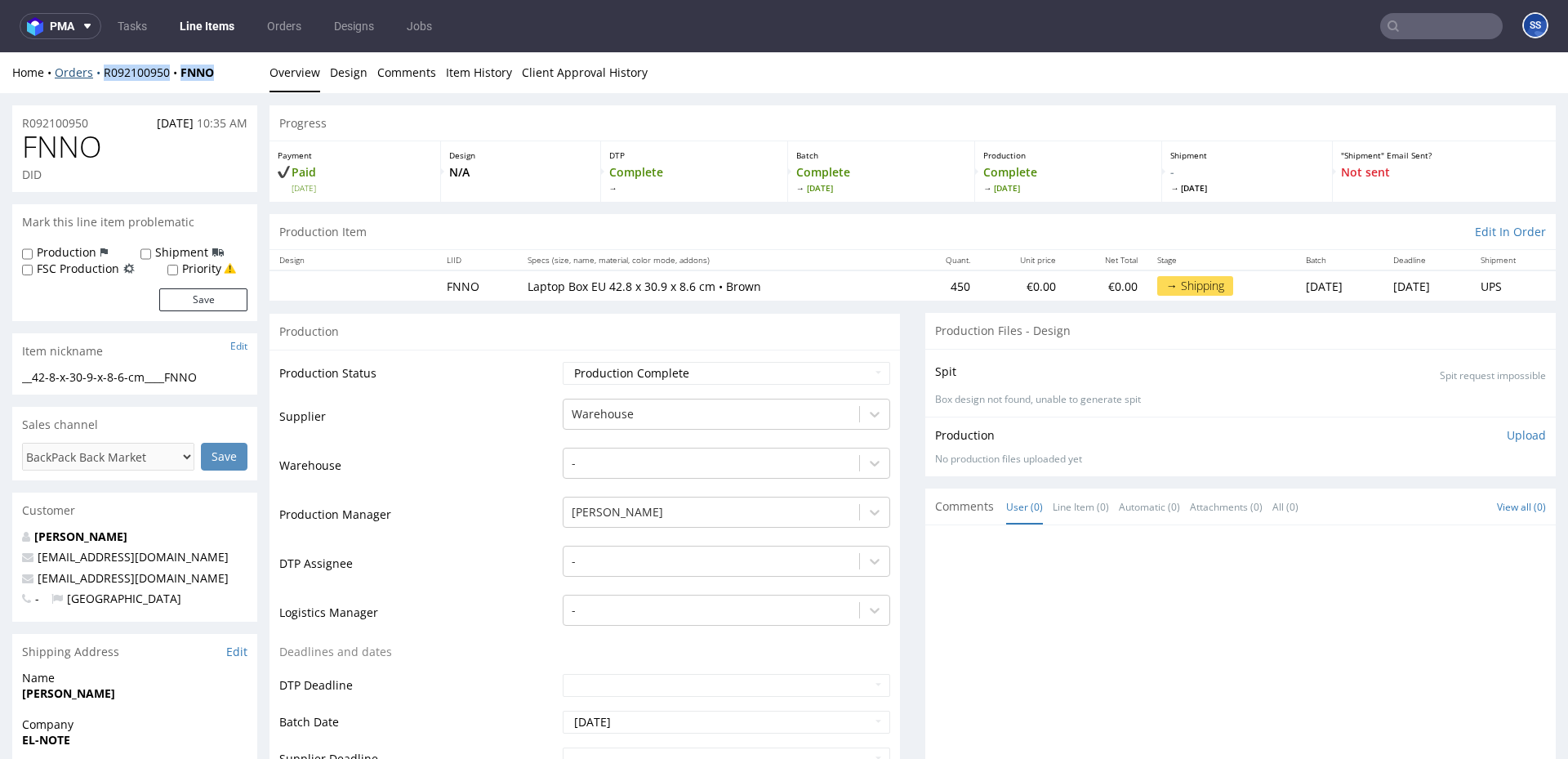
drag, startPoint x: 221, startPoint y: 77, endPoint x: 100, endPoint y: 78, distance: 121.0
click at [100, 78] on div "Home Orders R092100950 FNNO" at bounding box center [135, 73] width 245 height 17
copy div "R092100950 FNNO"
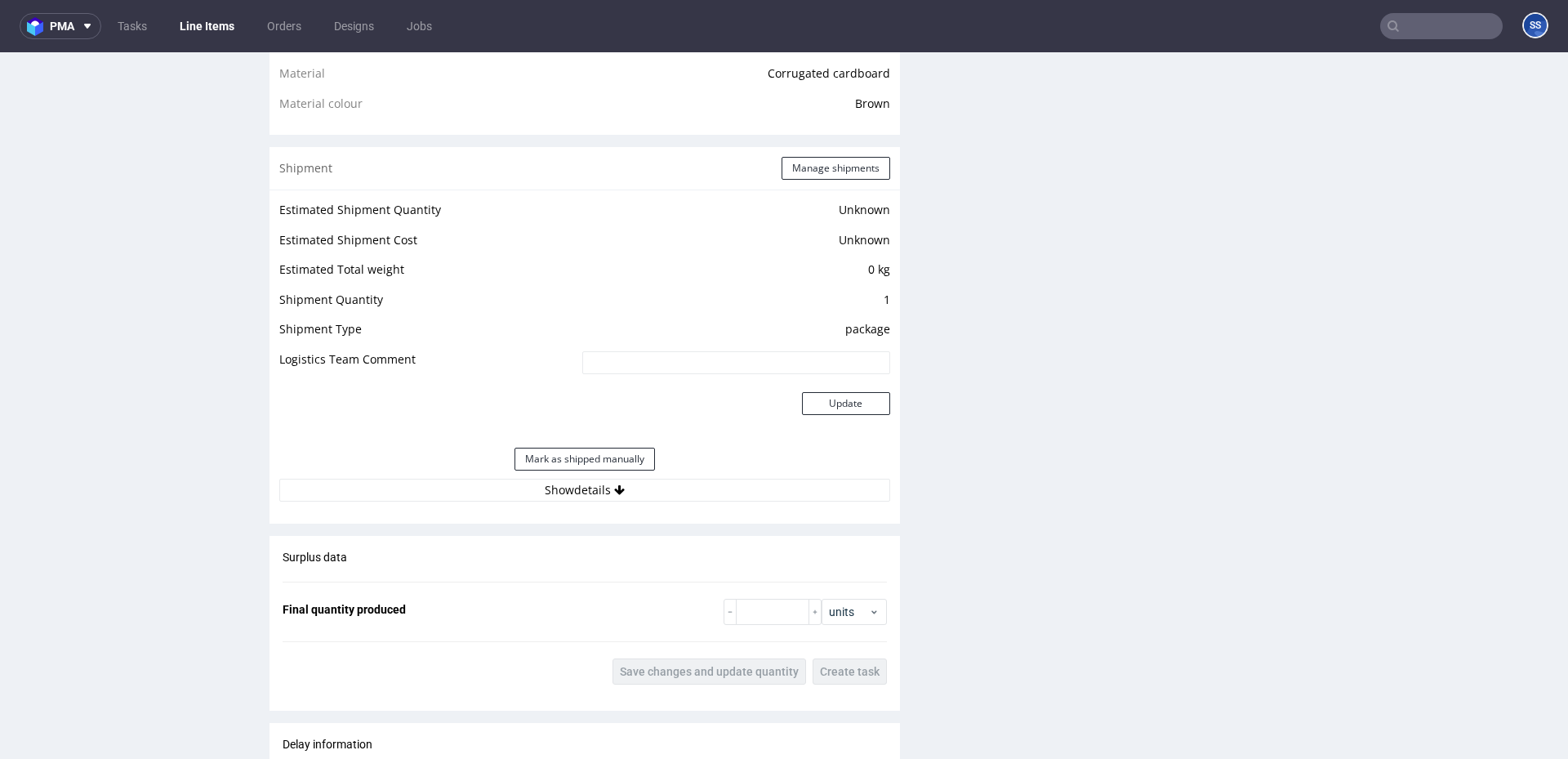
scroll to position [1096, 0]
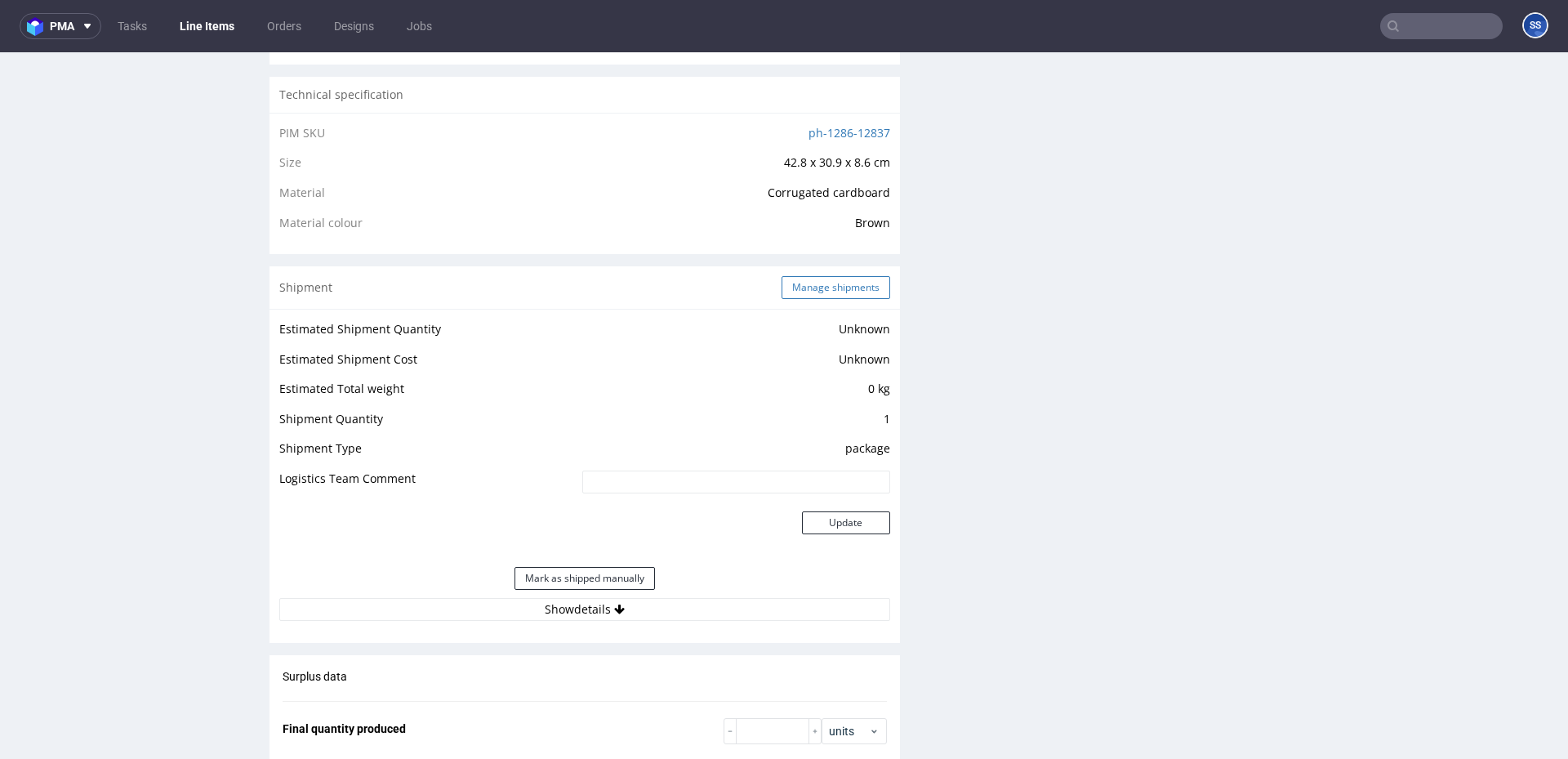
click at [782, 293] on button "Manage shipments" at bounding box center [835, 287] width 109 height 23
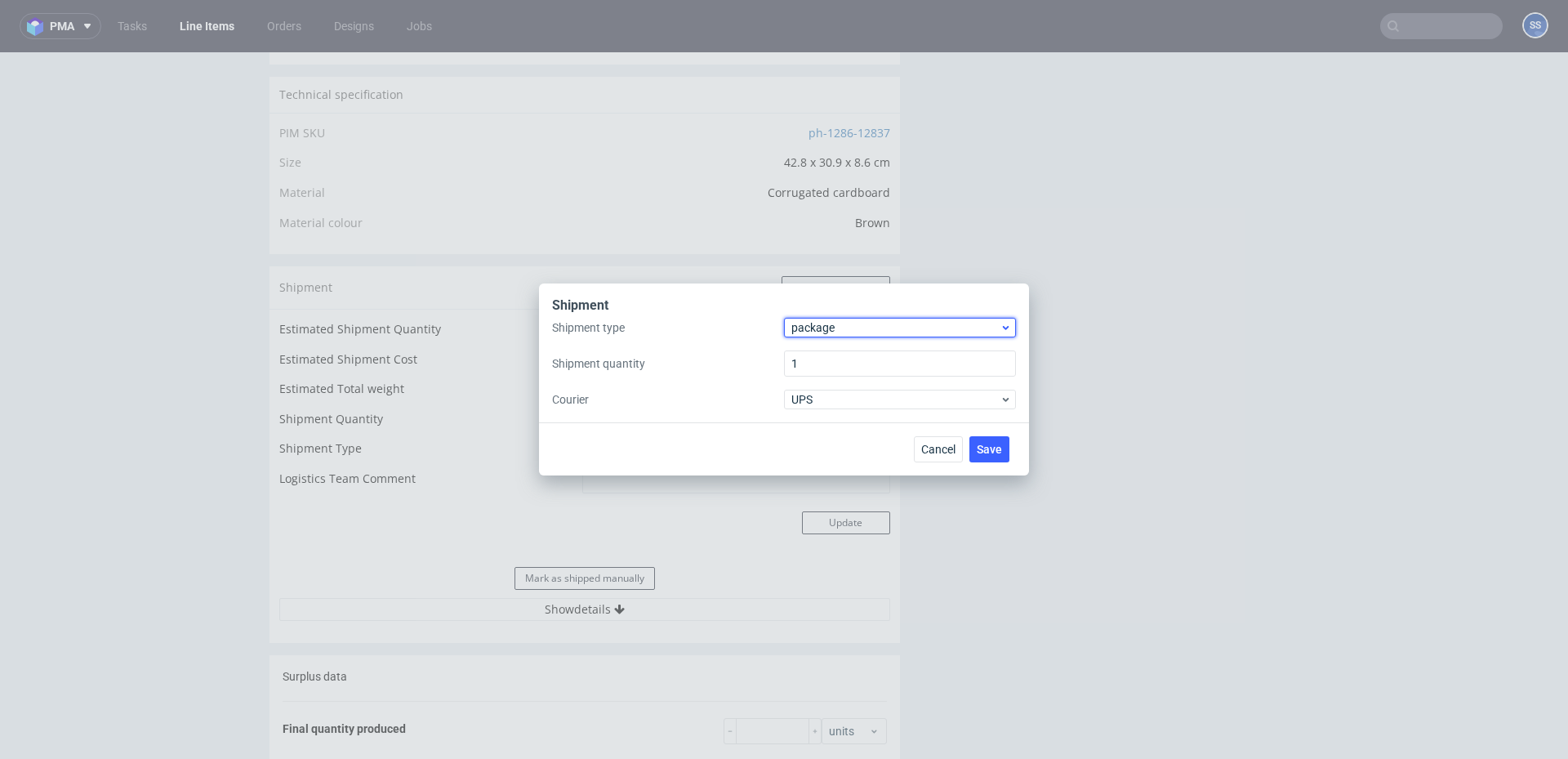
click at [810, 326] on span "package" at bounding box center [895, 327] width 208 height 17
click at [811, 363] on div "pallet" at bounding box center [900, 361] width 219 height 29
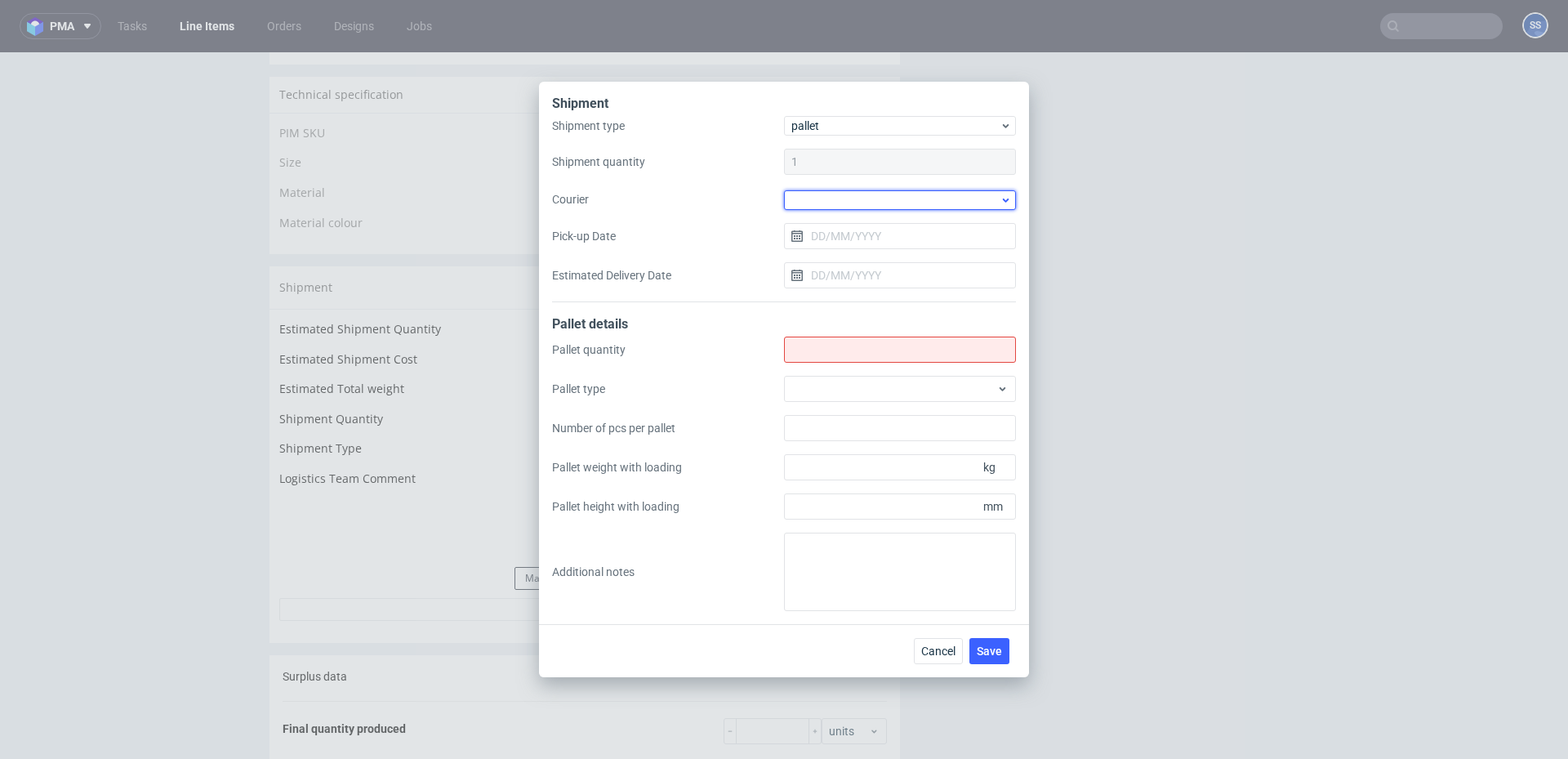
click at [817, 203] on div at bounding box center [899, 200] width 232 height 20
click at [845, 253] on div "DSV" at bounding box center [900, 249] width 219 height 29
click at [834, 232] on input "Pick-up Date" at bounding box center [899, 234] width 232 height 26
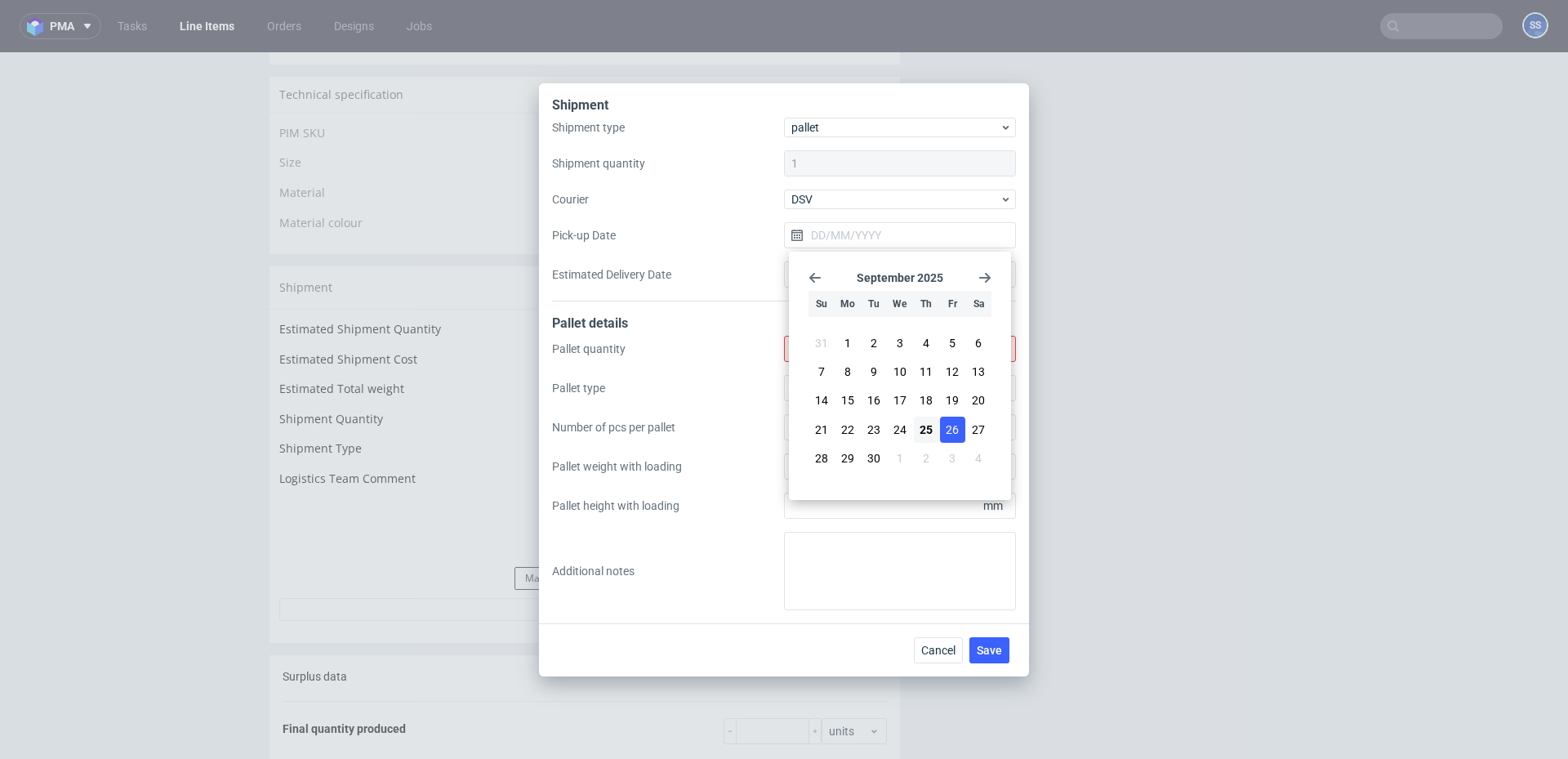
click at [947, 424] on span "26" at bounding box center [953, 429] width 13 height 17
type input "[DATE]"
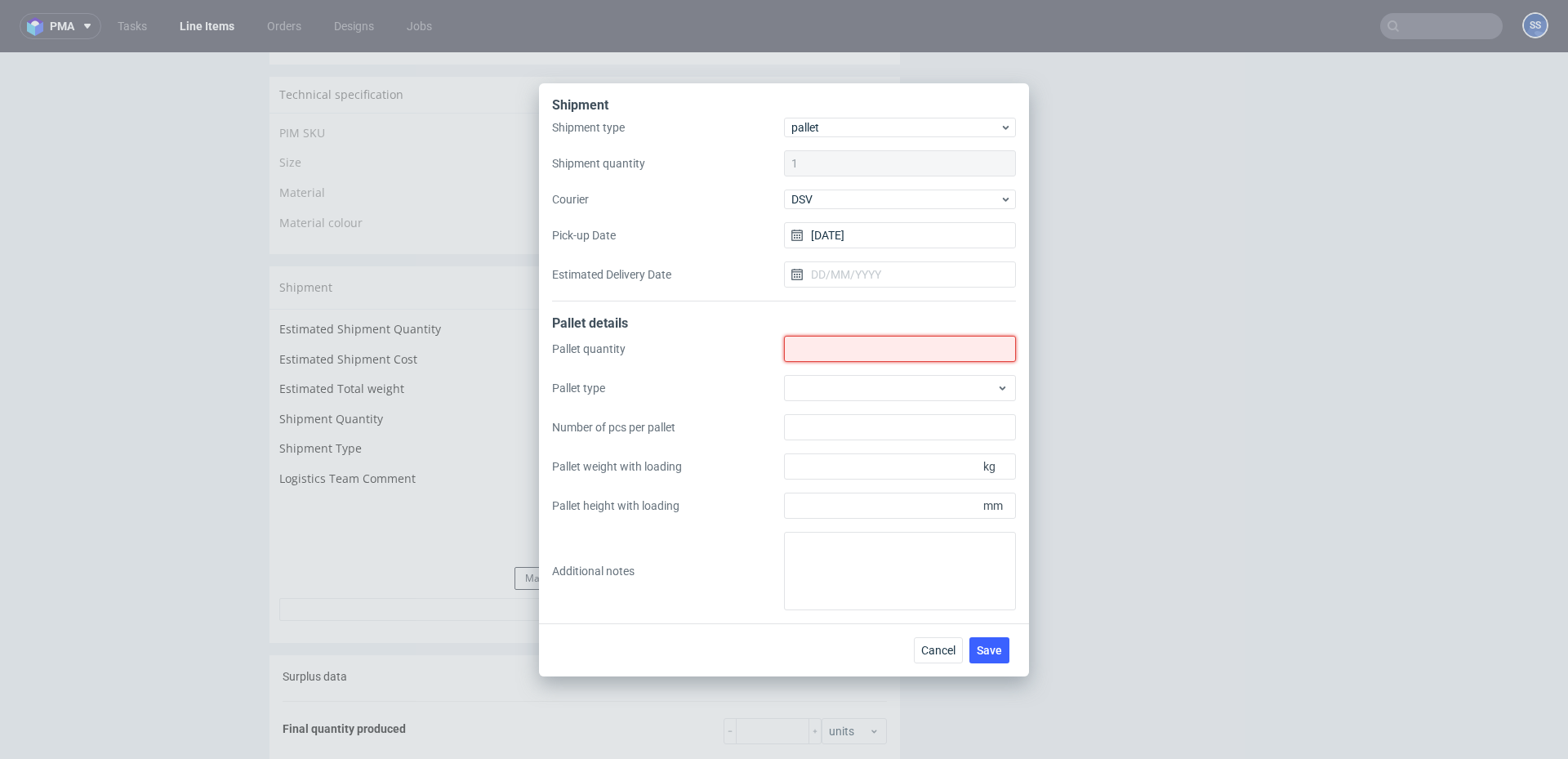
click at [828, 346] on input "Shipment type" at bounding box center [899, 348] width 232 height 26
type input "1"
click at [990, 654] on span "Save" at bounding box center [989, 650] width 25 height 12
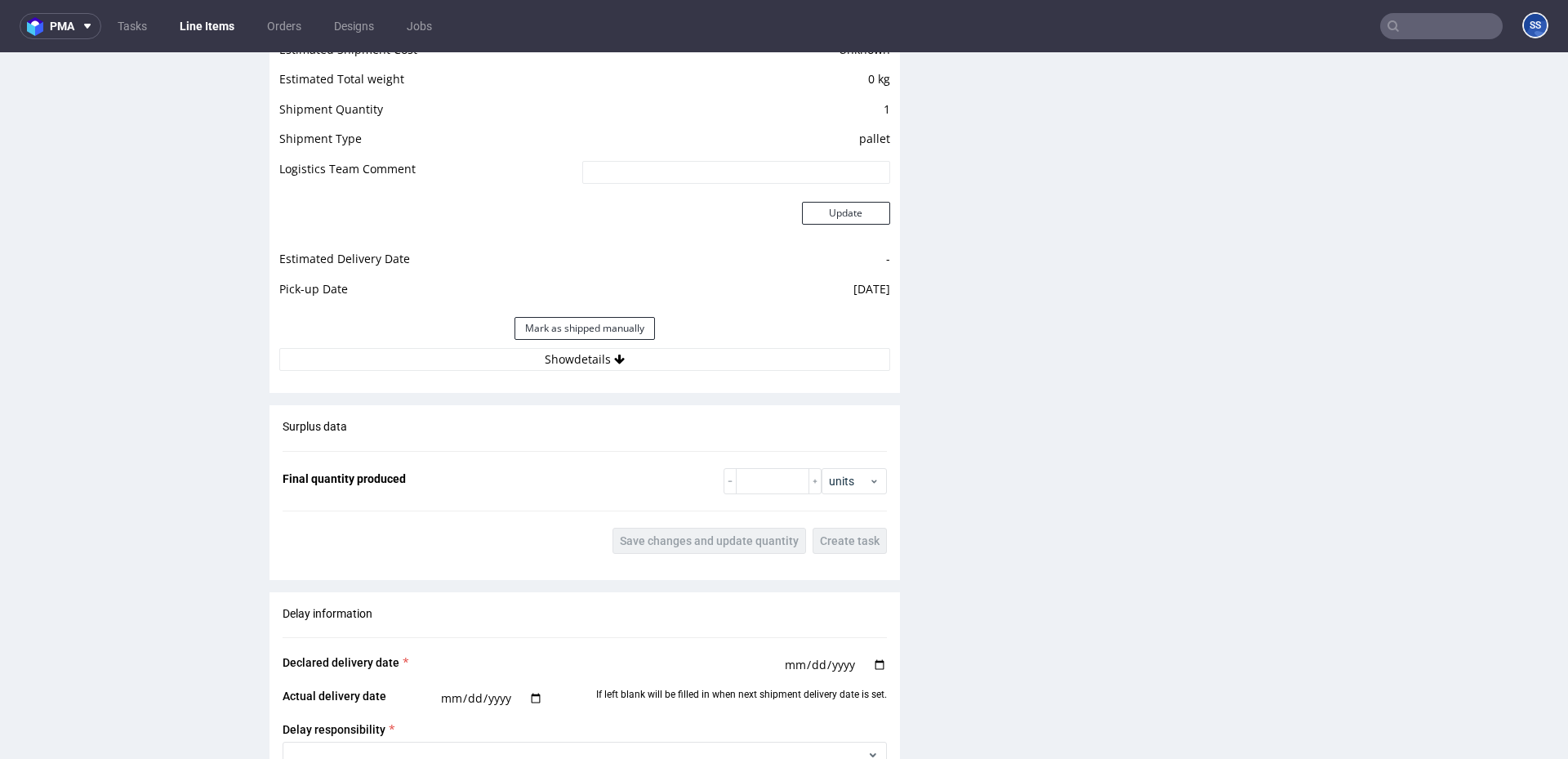
scroll to position [1411, 0]
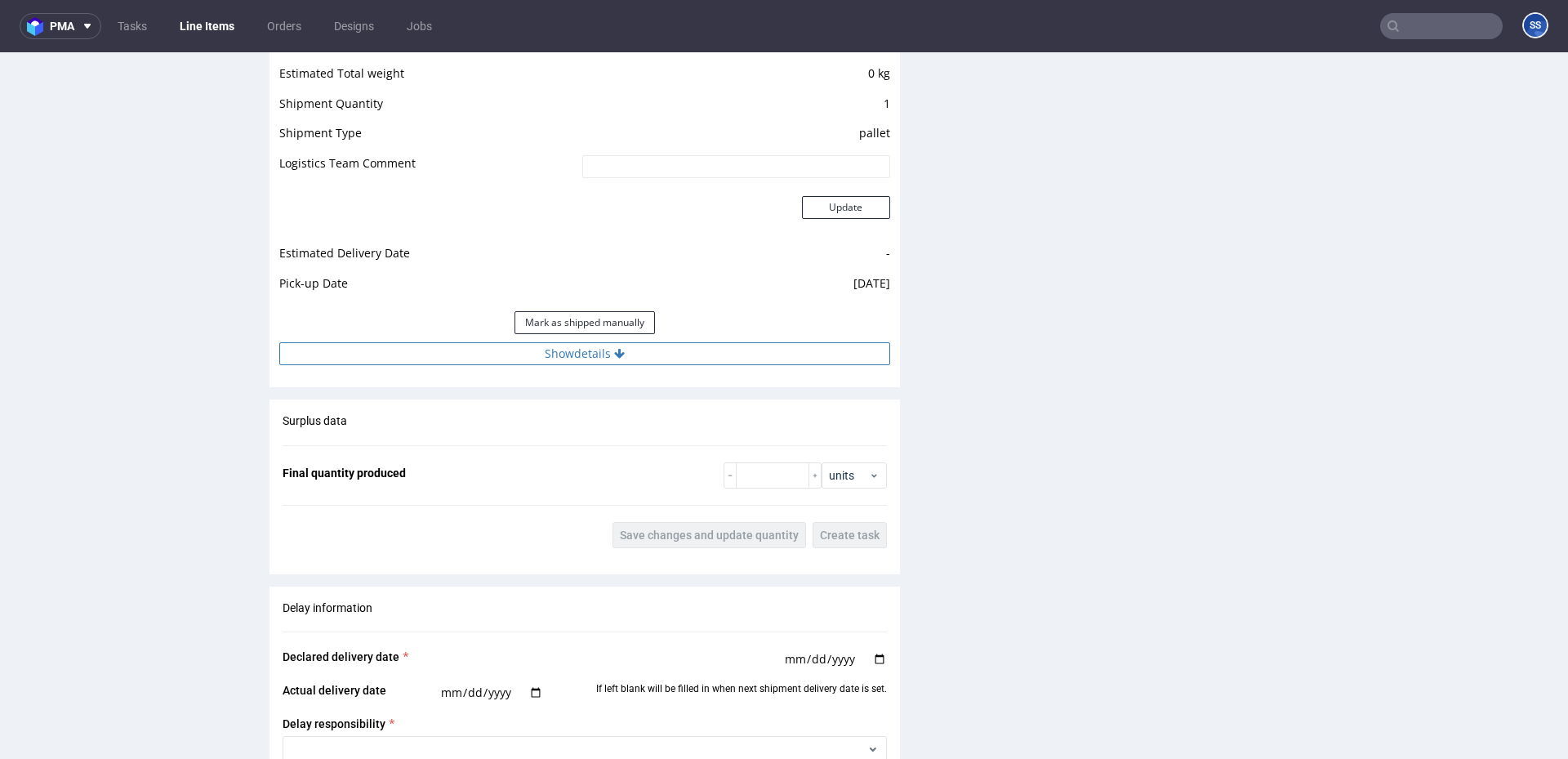
click at [590, 358] on button "Show details" at bounding box center [585, 354] width 611 height 23
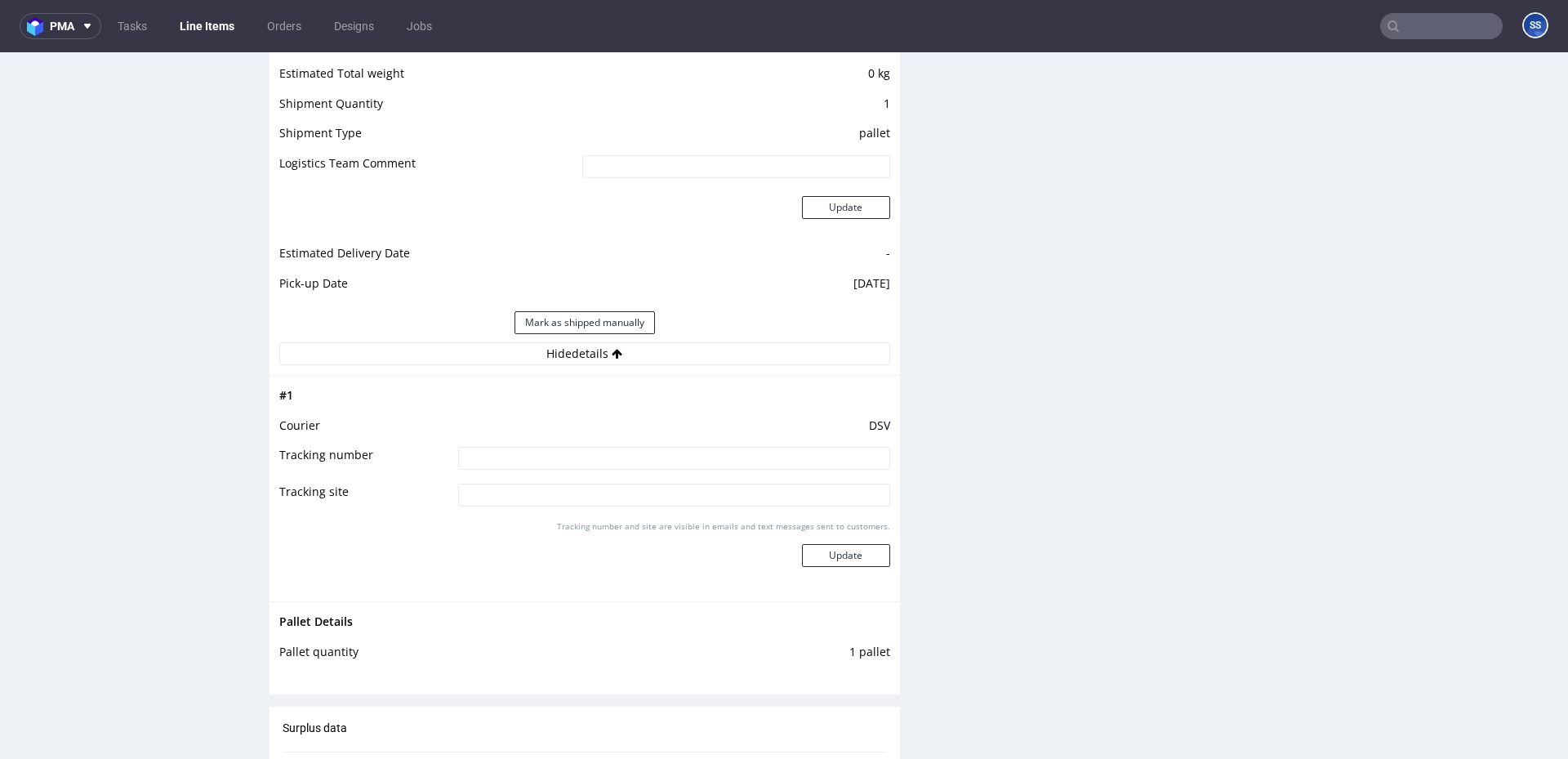
click at [566, 458] on input at bounding box center [674, 458] width 432 height 23
paste input "40257145950411899709"
type input "40257145950411899709"
click at [847, 561] on button "Update" at bounding box center [846, 556] width 88 height 23
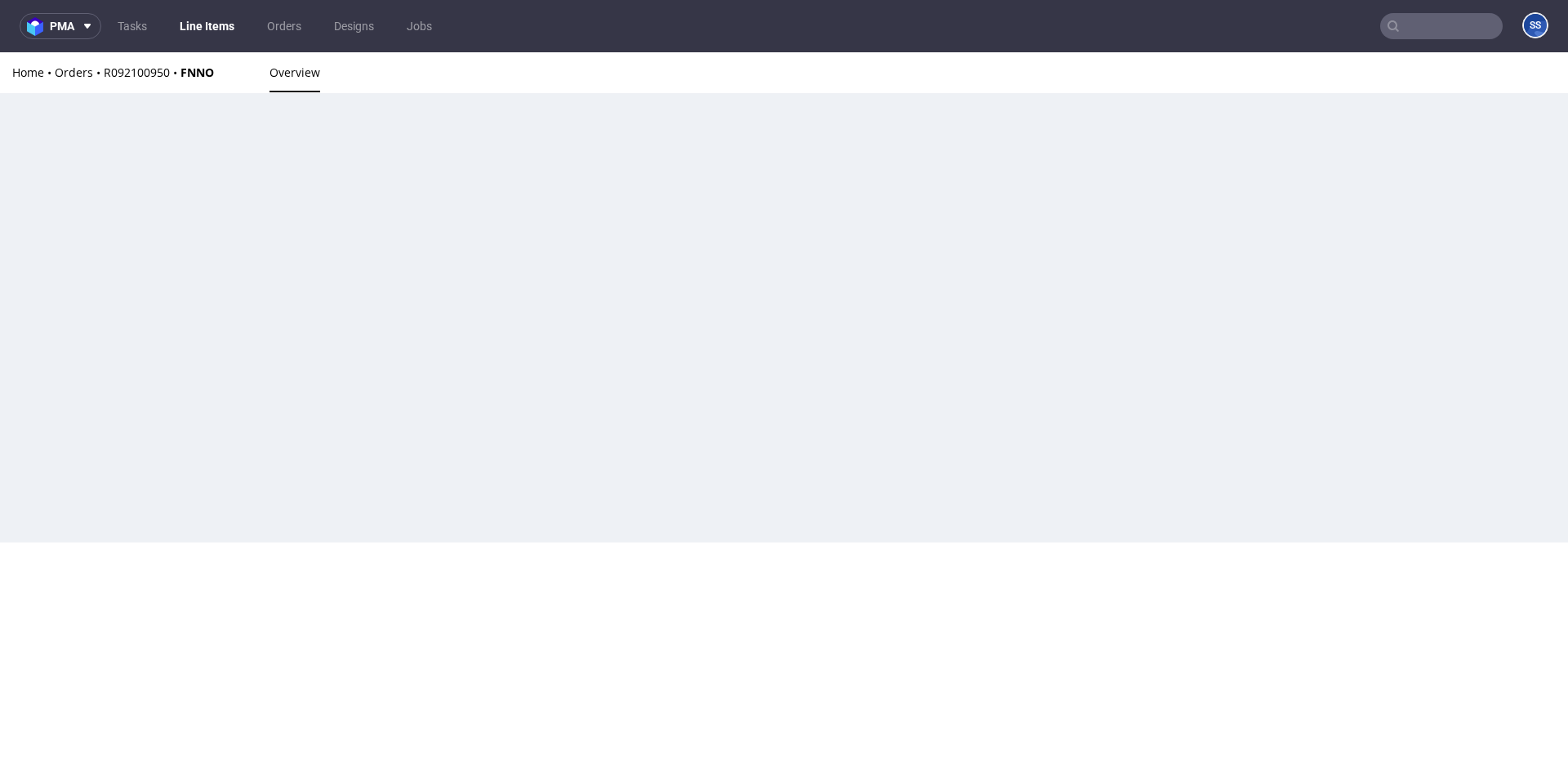
scroll to position [1044, 0]
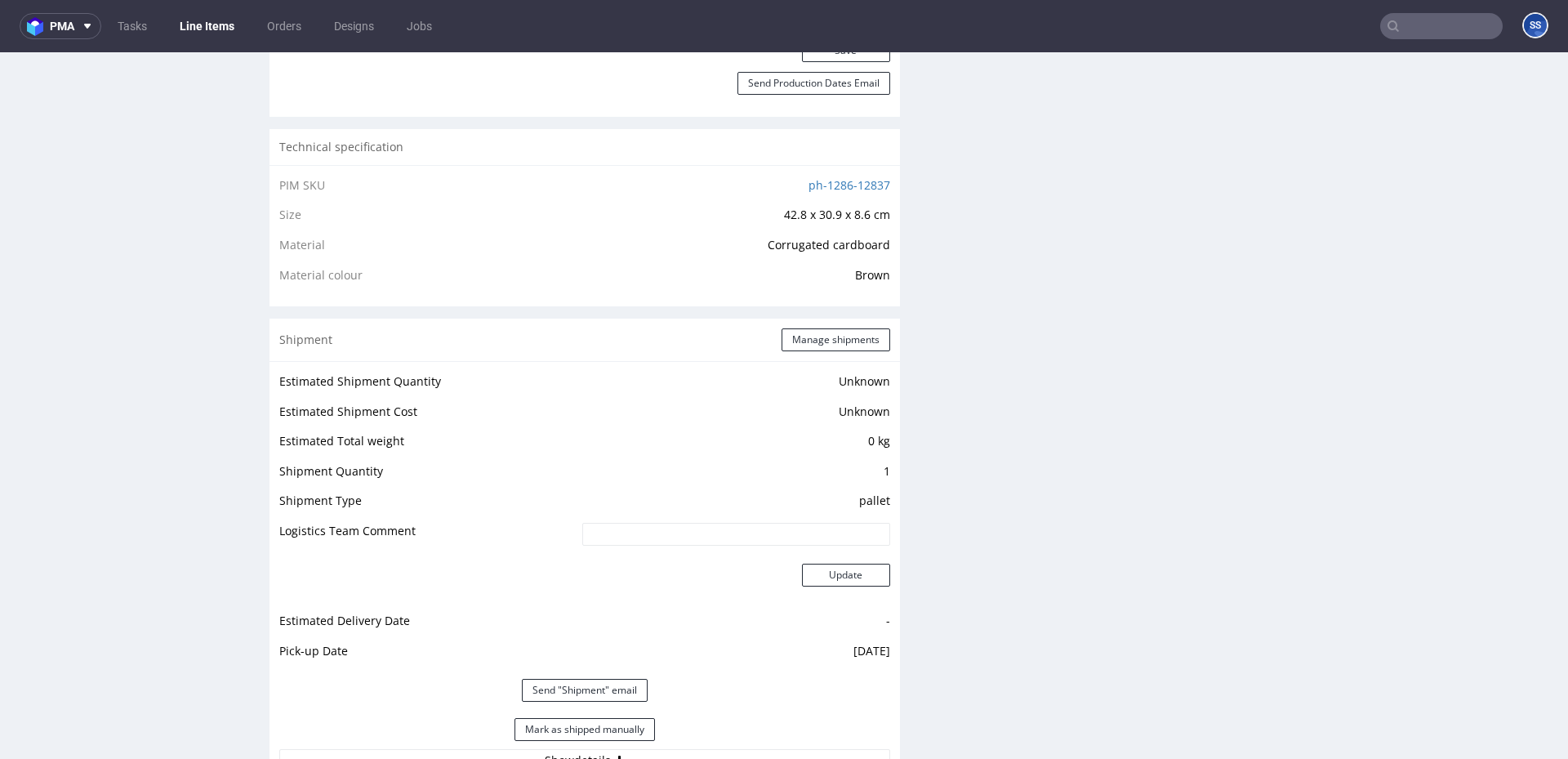
click at [213, 28] on link "Line Items" at bounding box center [207, 26] width 74 height 26
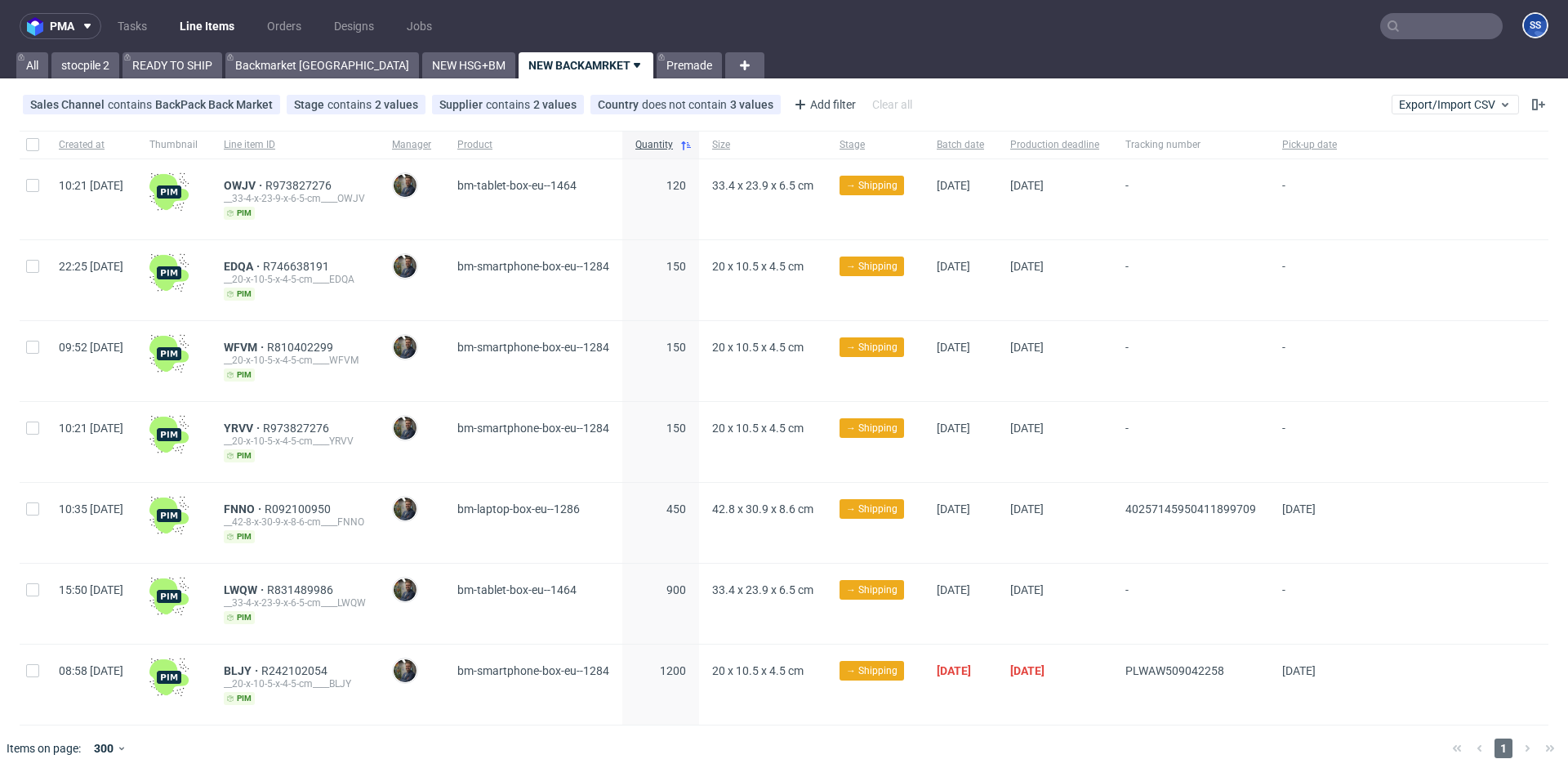
scroll to position [20, 0]
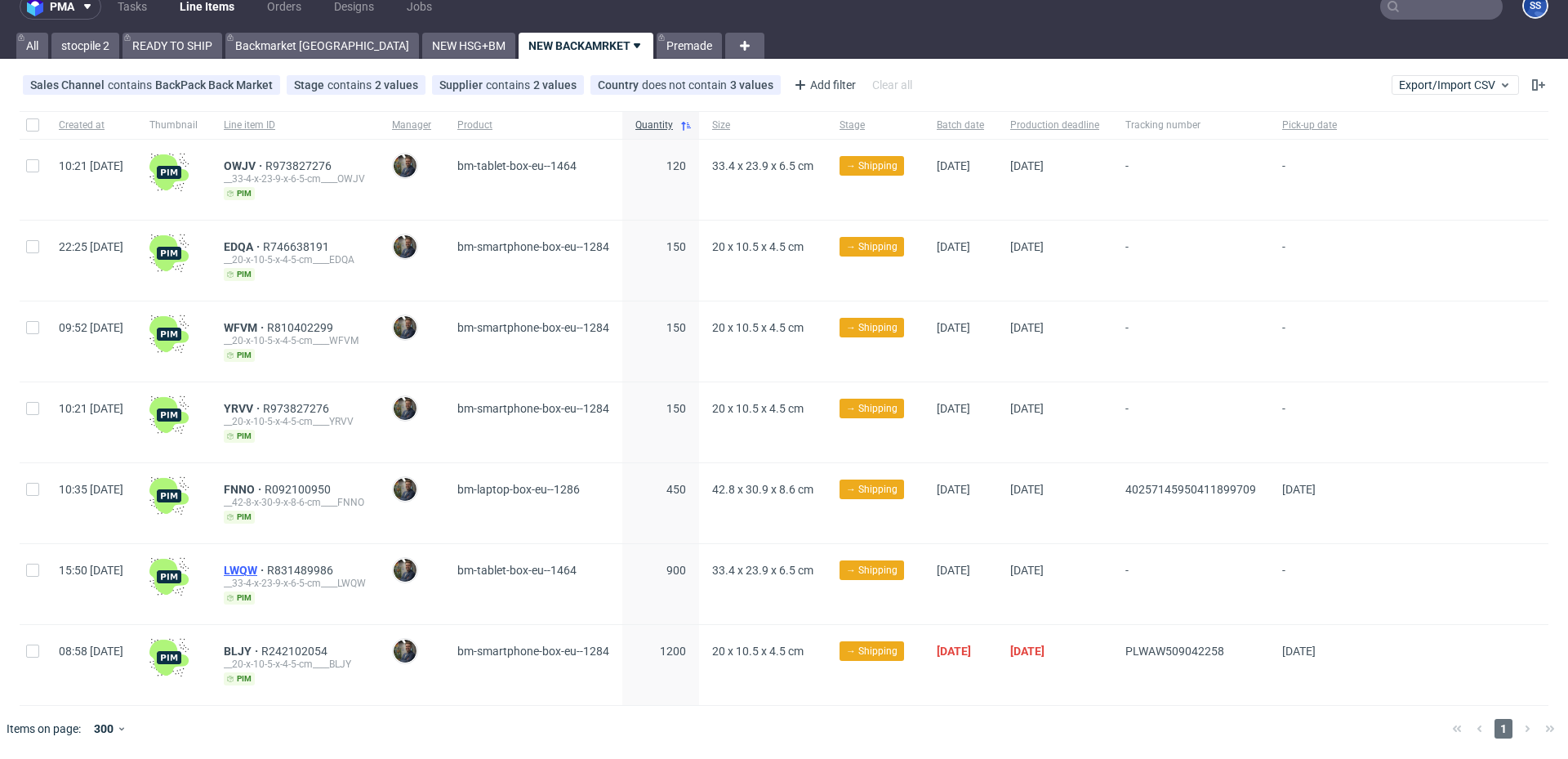
click at [267, 564] on span "LWQW" at bounding box center [245, 570] width 43 height 13
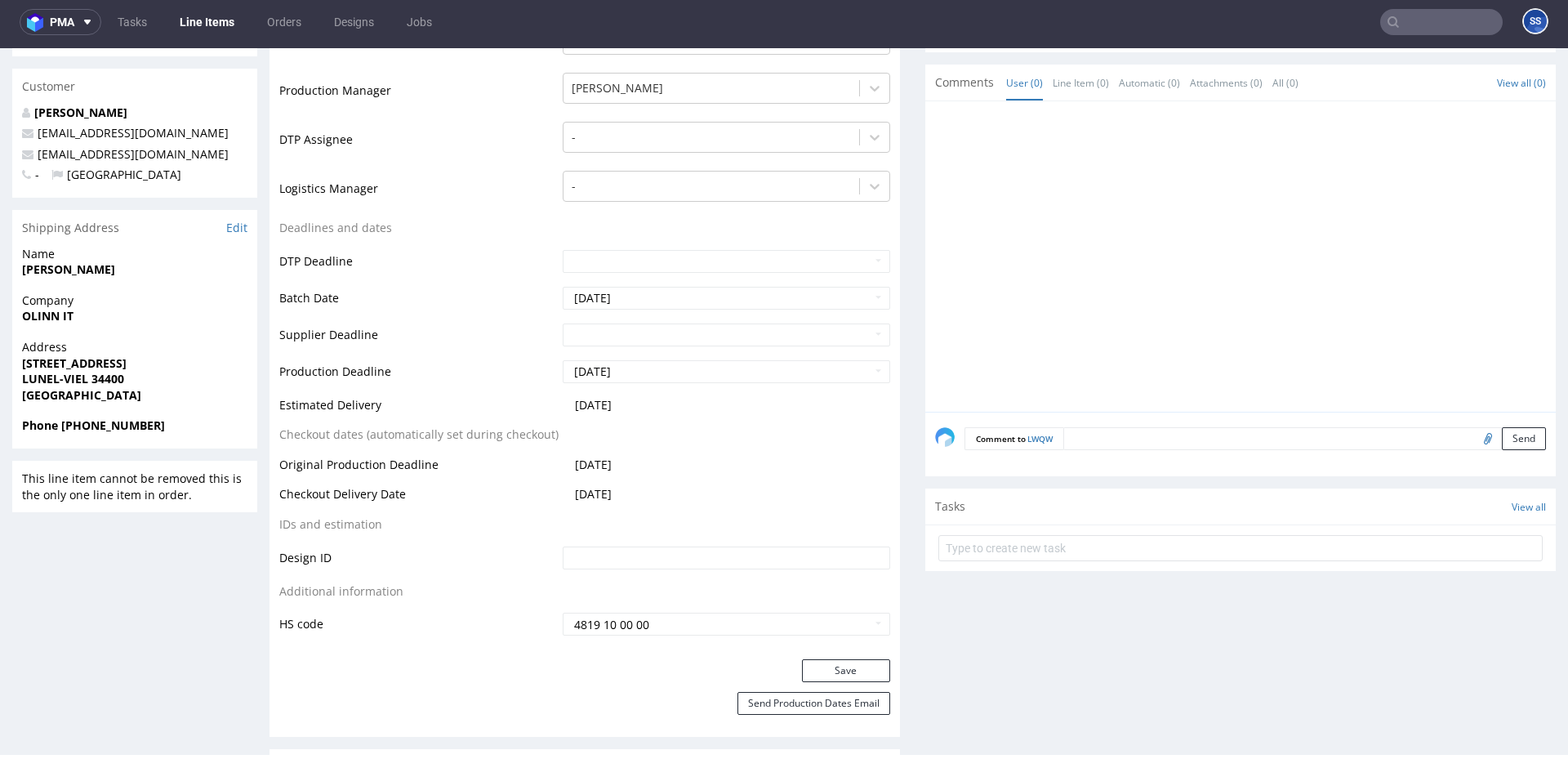
scroll to position [424, 0]
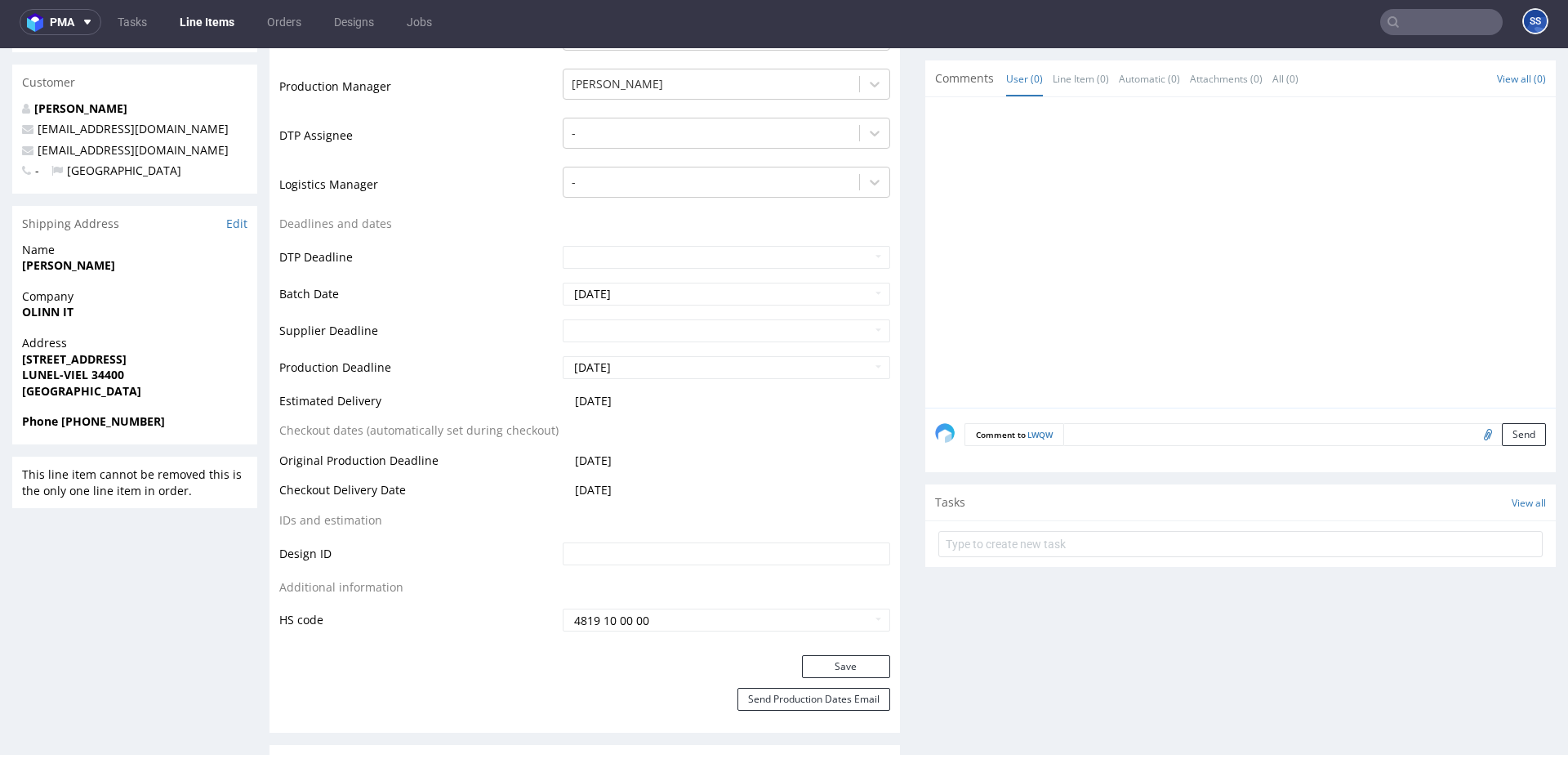
click at [40, 313] on strong "OLINN IT" at bounding box center [48, 311] width 51 height 16
copy strong "OLINN"
click at [40, 312] on strong "OLINN IT" at bounding box center [48, 311] width 51 height 16
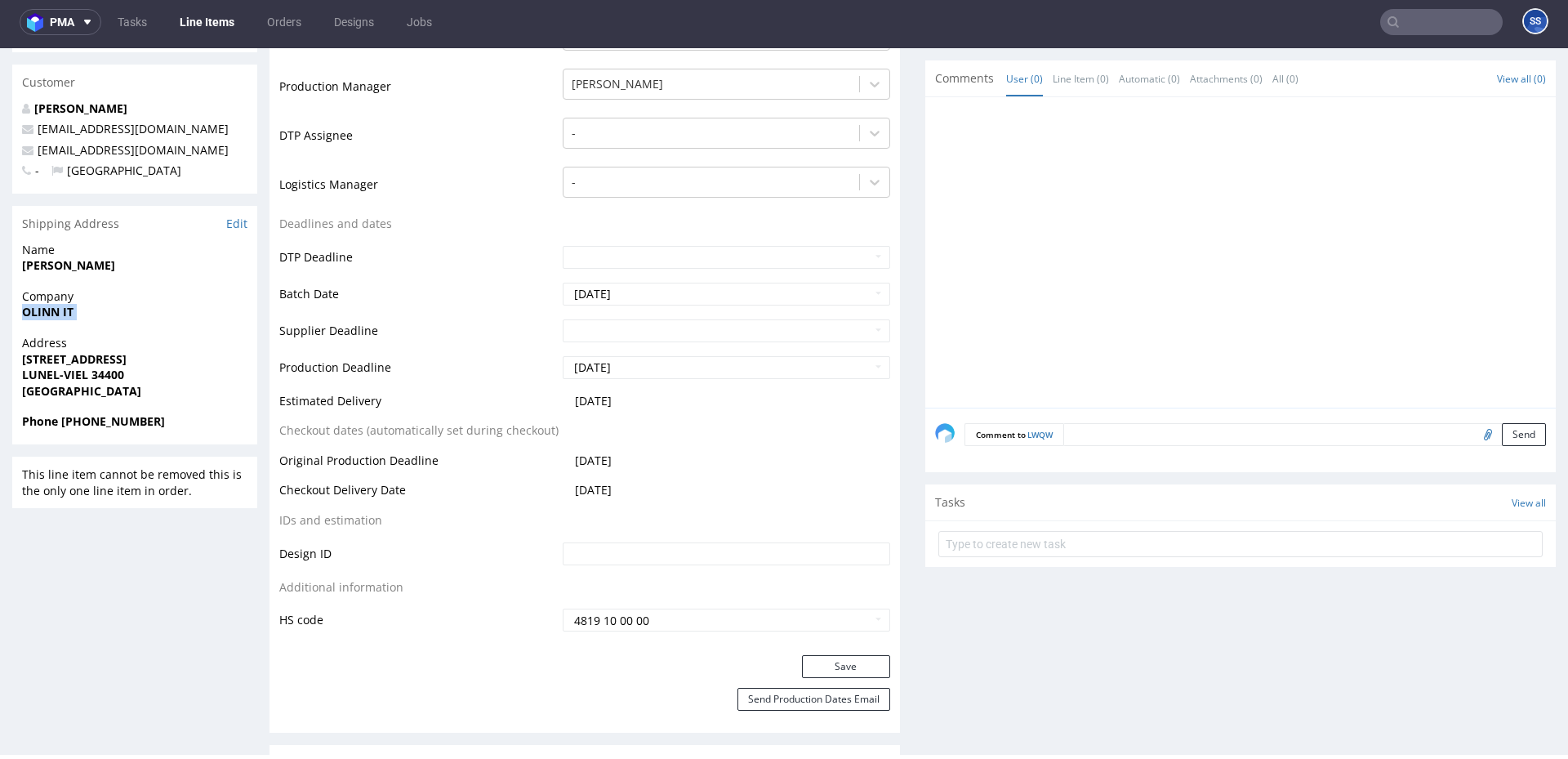
click at [40, 312] on strong "OLINN IT" at bounding box center [48, 311] width 51 height 16
copy strong "OLINN IT"
click at [86, 260] on strong "Cécile QUINTANA" at bounding box center [69, 265] width 93 height 16
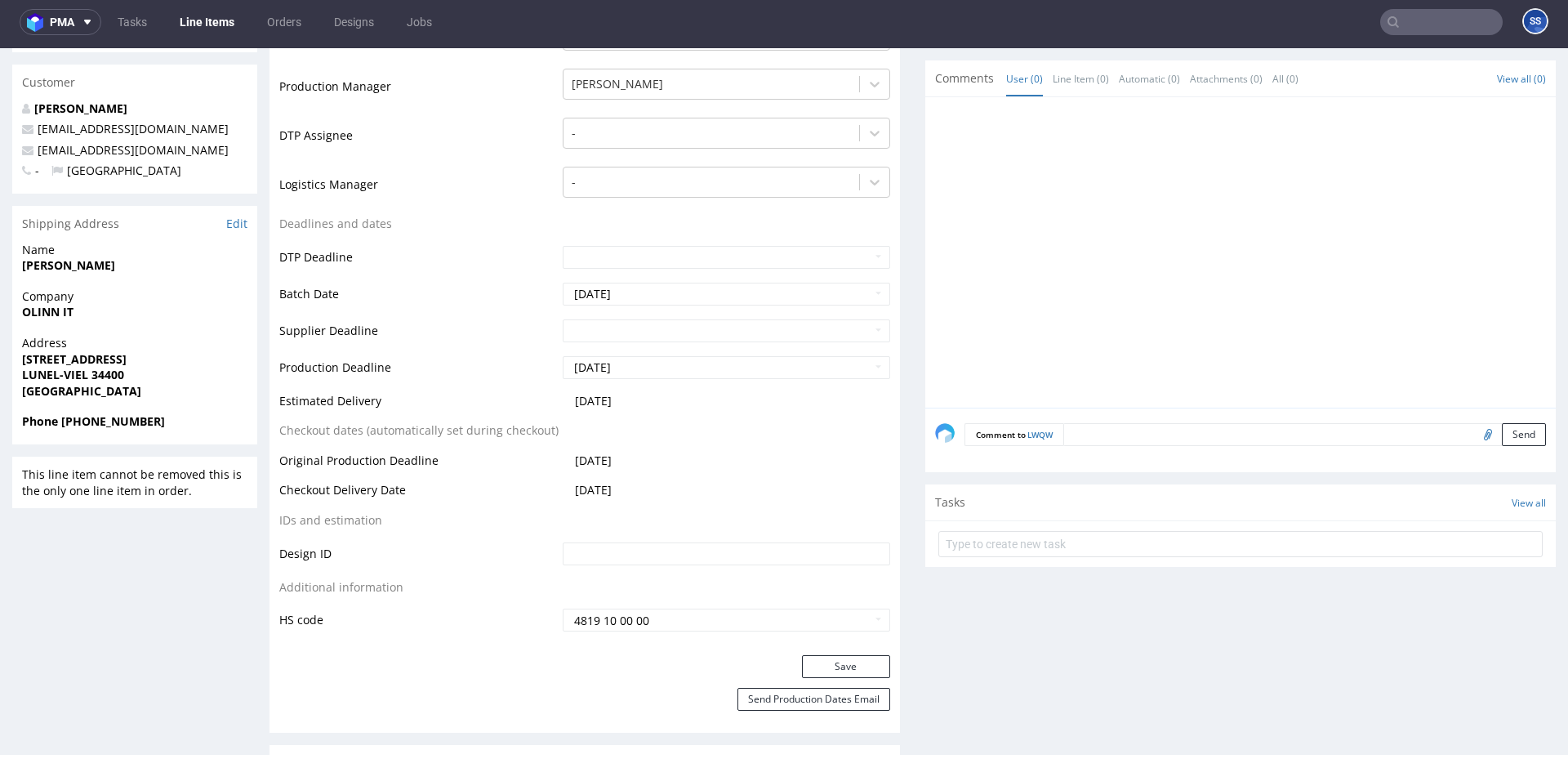
click at [50, 353] on strong "590 Rue du Roucagnier" at bounding box center [75, 359] width 105 height 16
click at [126, 356] on strong "590 Rue du Roucagnier" at bounding box center [75, 359] width 105 height 16
click at [126, 355] on strong "590 Rue du Roucagnier" at bounding box center [75, 359] width 105 height 16
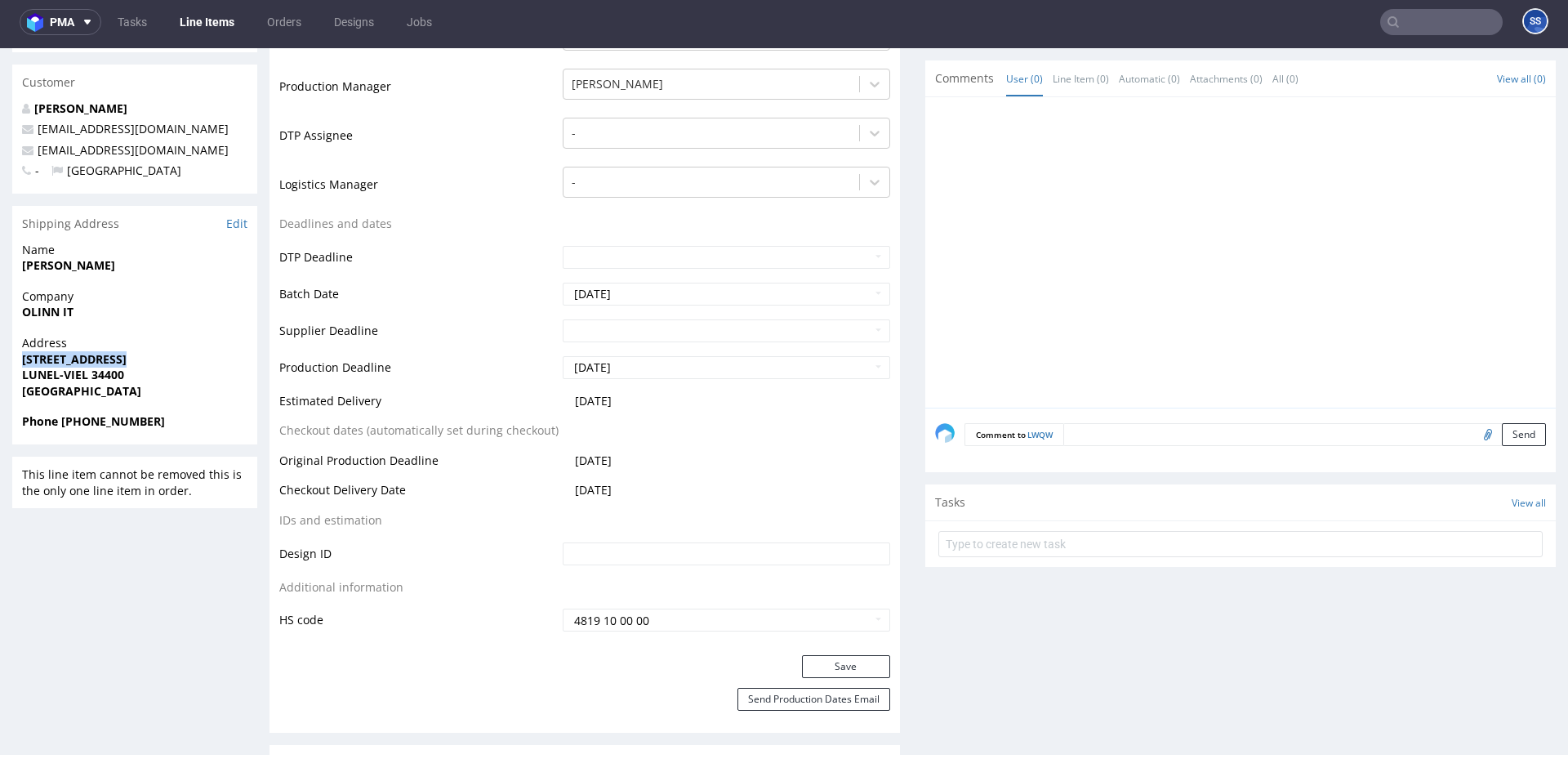
copy strong "590 Rue du Roucagnier"
click at [32, 374] on strong "LUNEL-VIEL 34400" at bounding box center [73, 375] width 102 height 16
drag, startPoint x: 87, startPoint y: 374, endPoint x: 206, endPoint y: 149, distance: 254.5
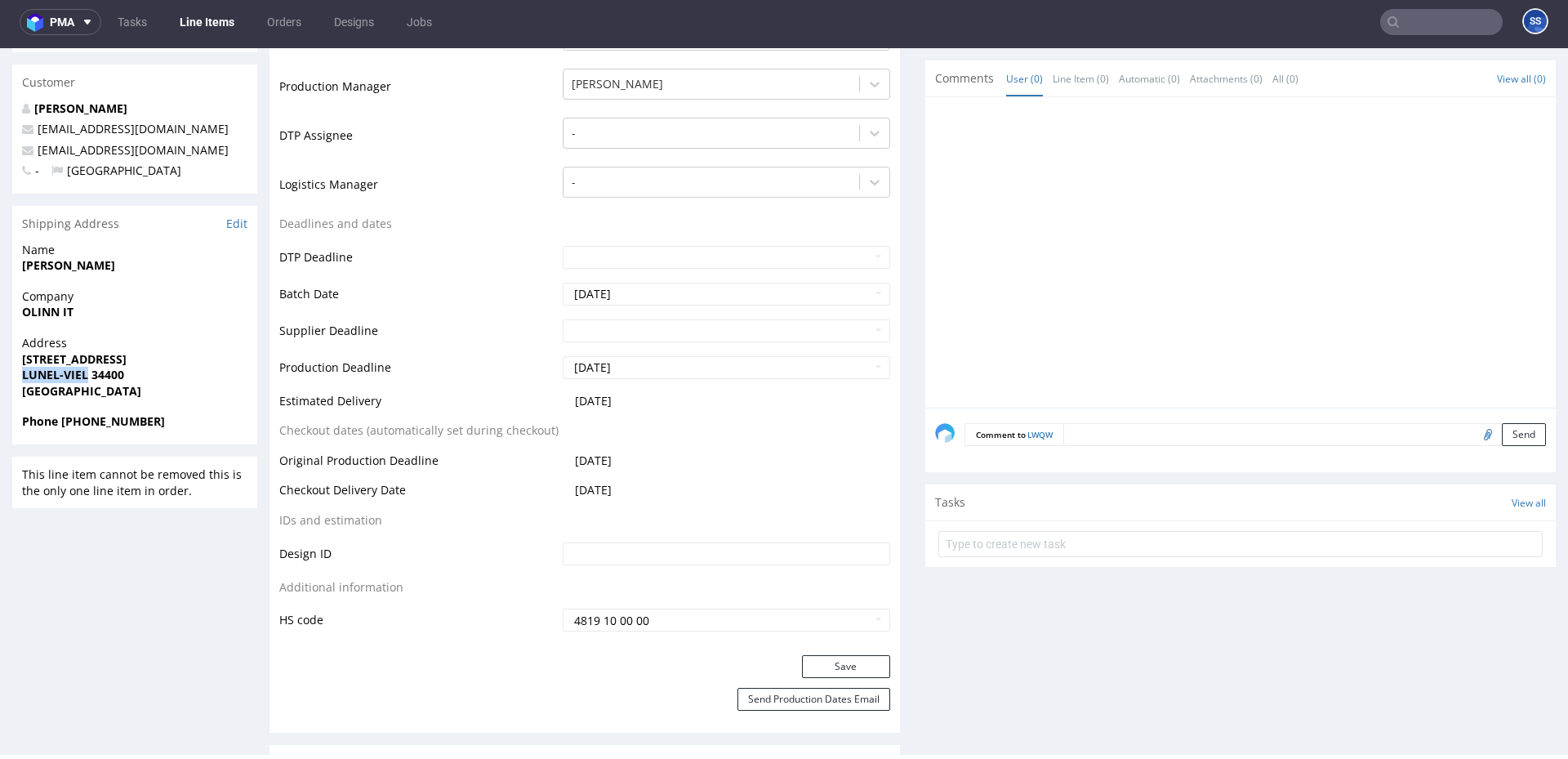
copy strong "LUNEL-VIEL"
click at [105, 373] on strong "LUNEL-VIEL 34400" at bounding box center [73, 375] width 102 height 16
copy strong "34400"
click at [92, 262] on strong "Cécile QUINTANA" at bounding box center [69, 265] width 93 height 16
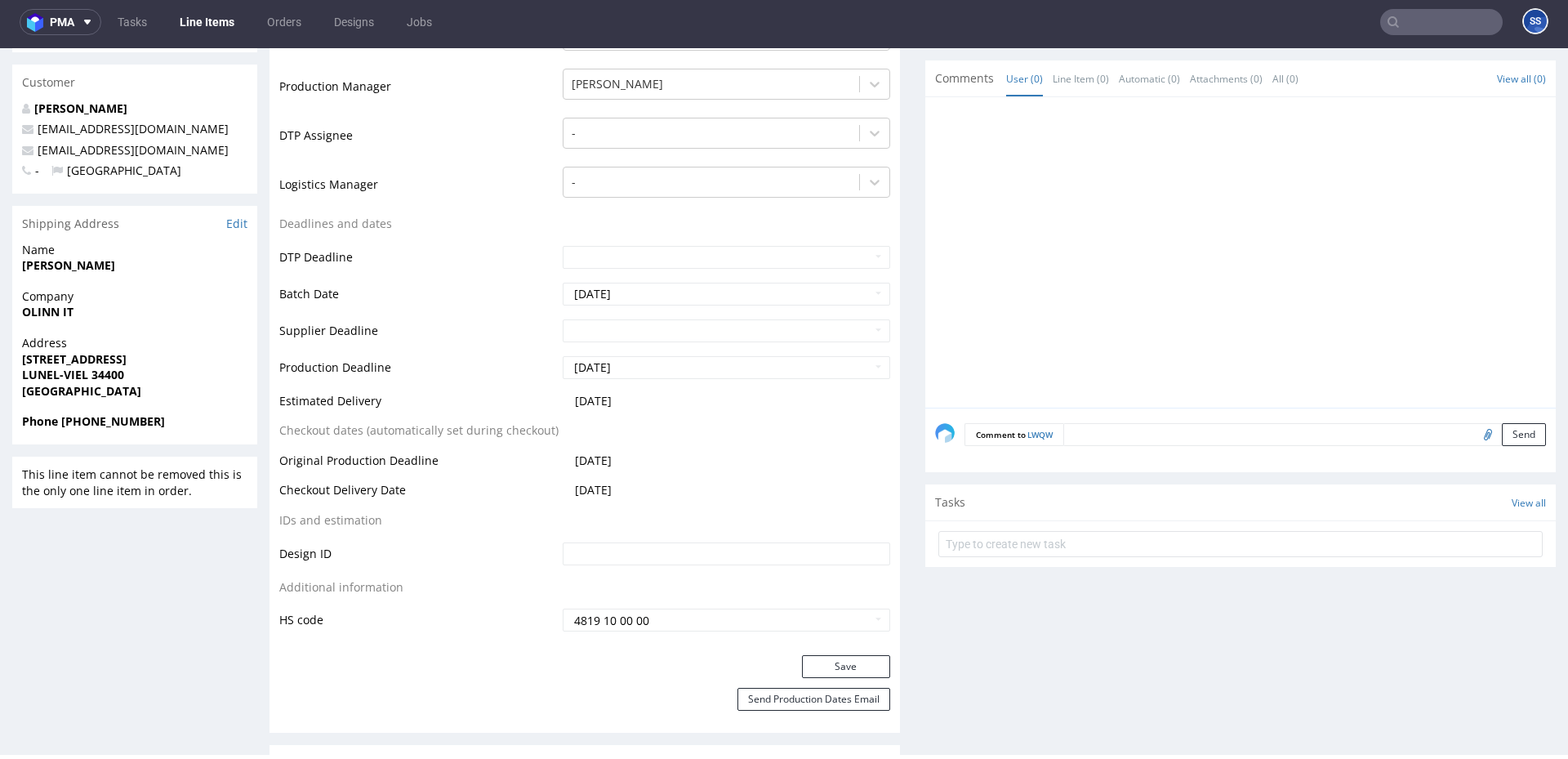
click at [92, 262] on strong "Cécile QUINTANA" at bounding box center [69, 265] width 93 height 16
copy strong "Cécile QUINTANA"
drag, startPoint x: 125, startPoint y: 153, endPoint x: 93, endPoint y: 130, distance: 39.4
click at [37, 154] on p "cquintana@olinn.eu" at bounding box center [135, 150] width 225 height 17
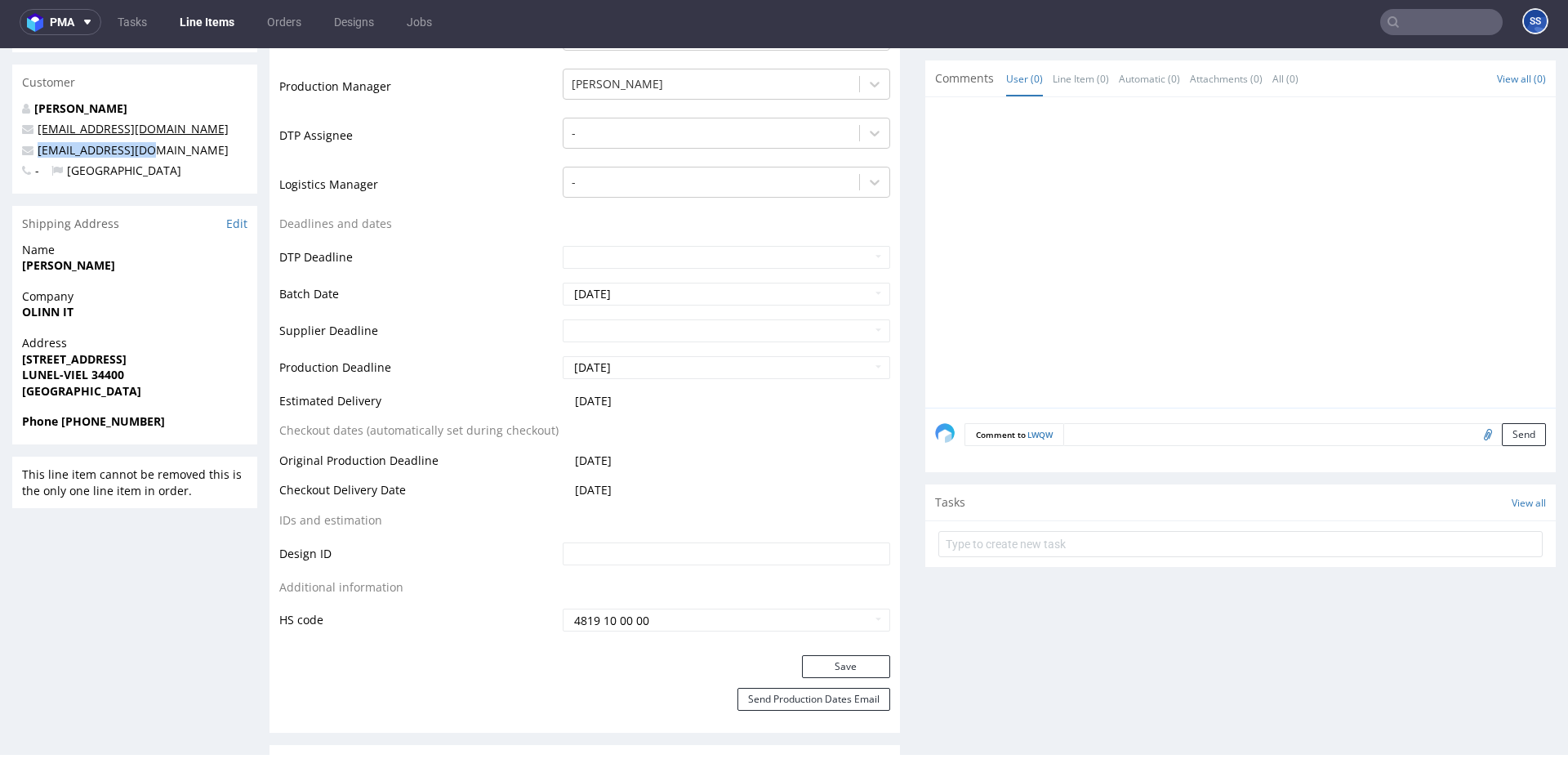
copy link "cquintana@olinn.eu"
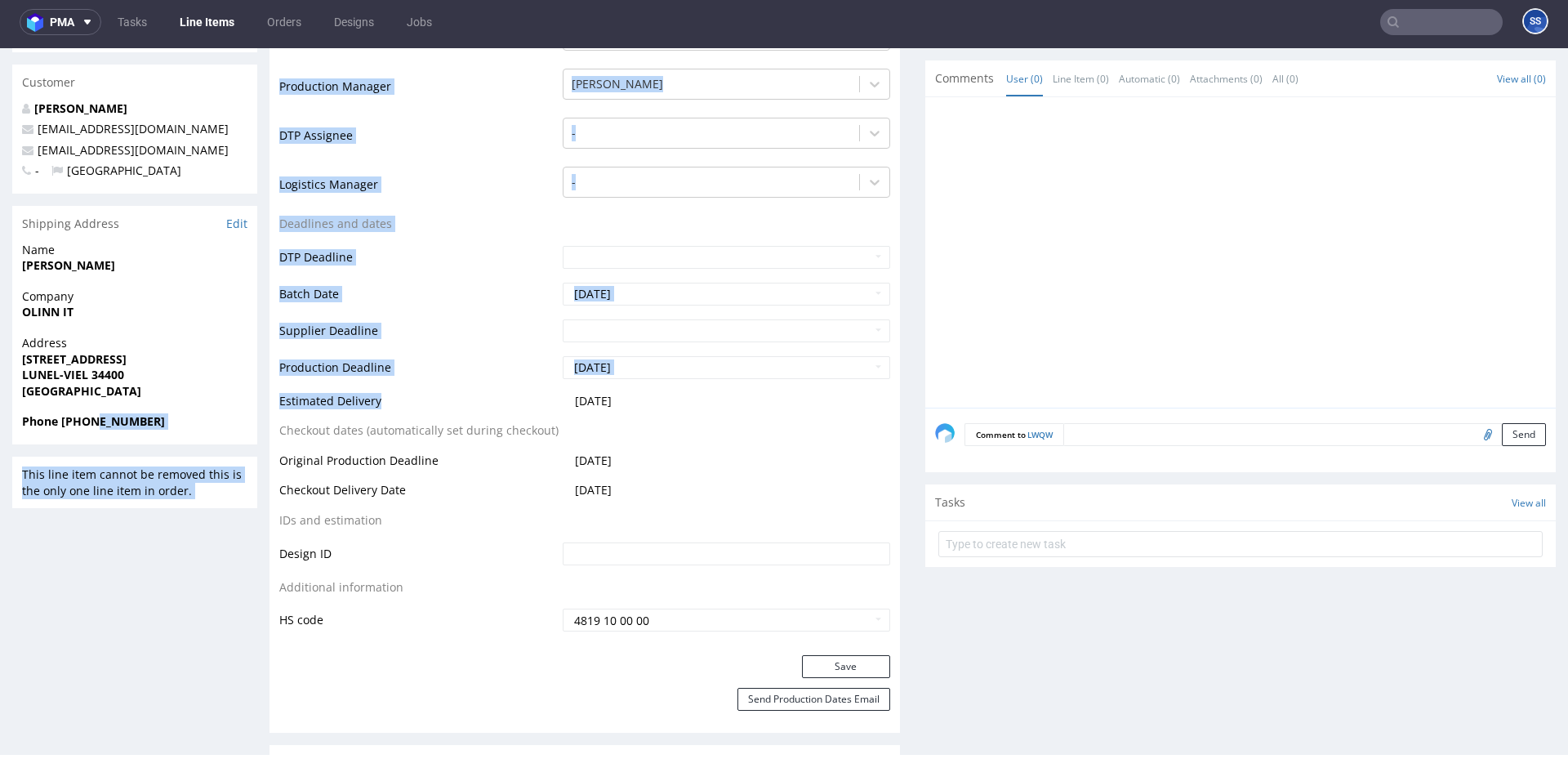
drag, startPoint x: 98, startPoint y: 419, endPoint x: 350, endPoint y: 110, distance: 398.7
copy div "499512761 This line item cannot be removed this is the only one line item in or…"
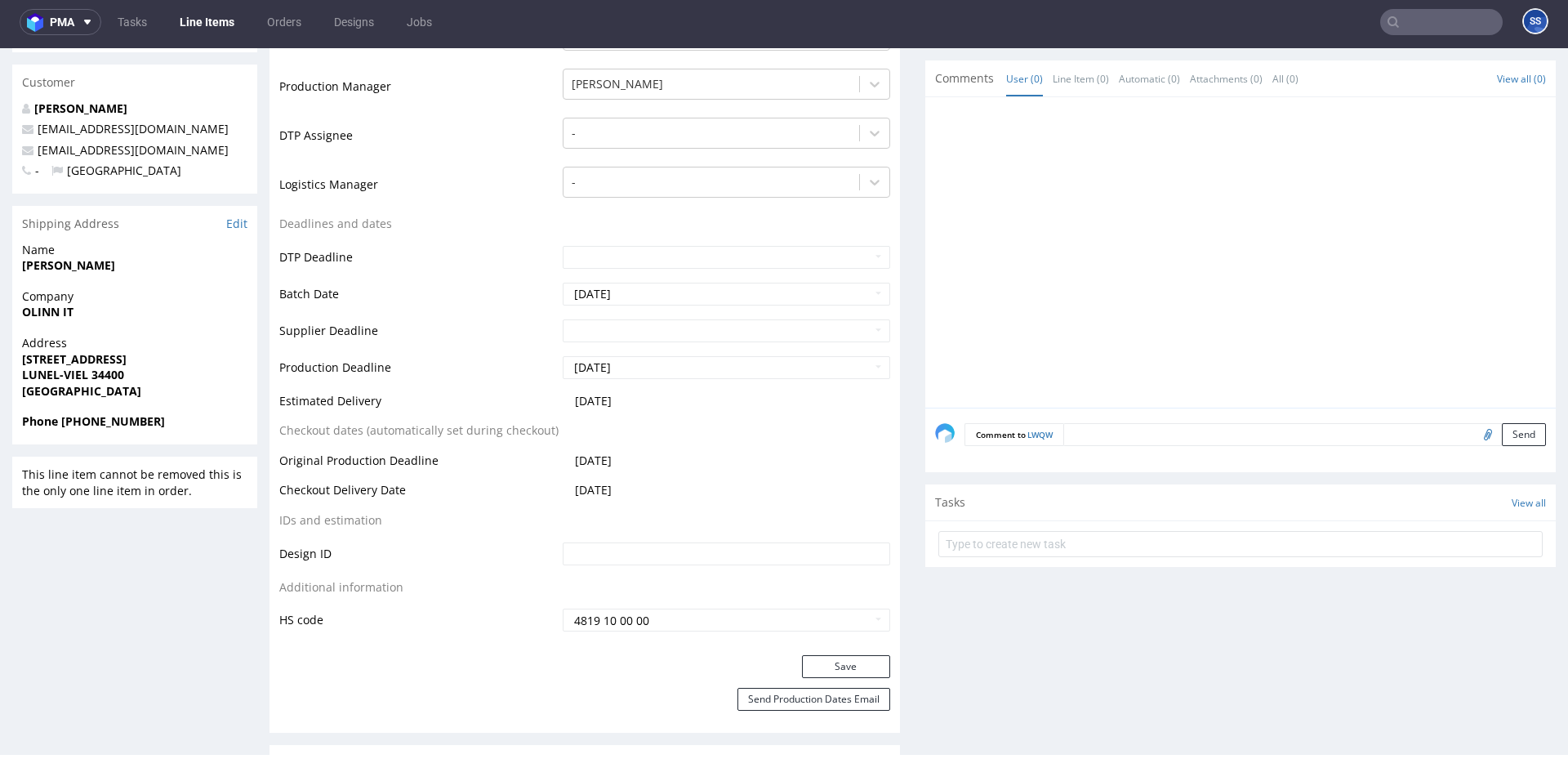
drag, startPoint x: 147, startPoint y: 401, endPoint x: 154, endPoint y: 413, distance: 13.9
click at [147, 401] on div "Address 590 Rue du Roucagnier LUNEL-VIEL 34400 France" at bounding box center [135, 374] width 245 height 78
drag, startPoint x: 147, startPoint y: 420, endPoint x: 278, endPoint y: 229, distance: 231.6
click at [94, 420] on strong "Phone +33 0499512761" at bounding box center [94, 421] width 143 height 16
copy strong "499512761"
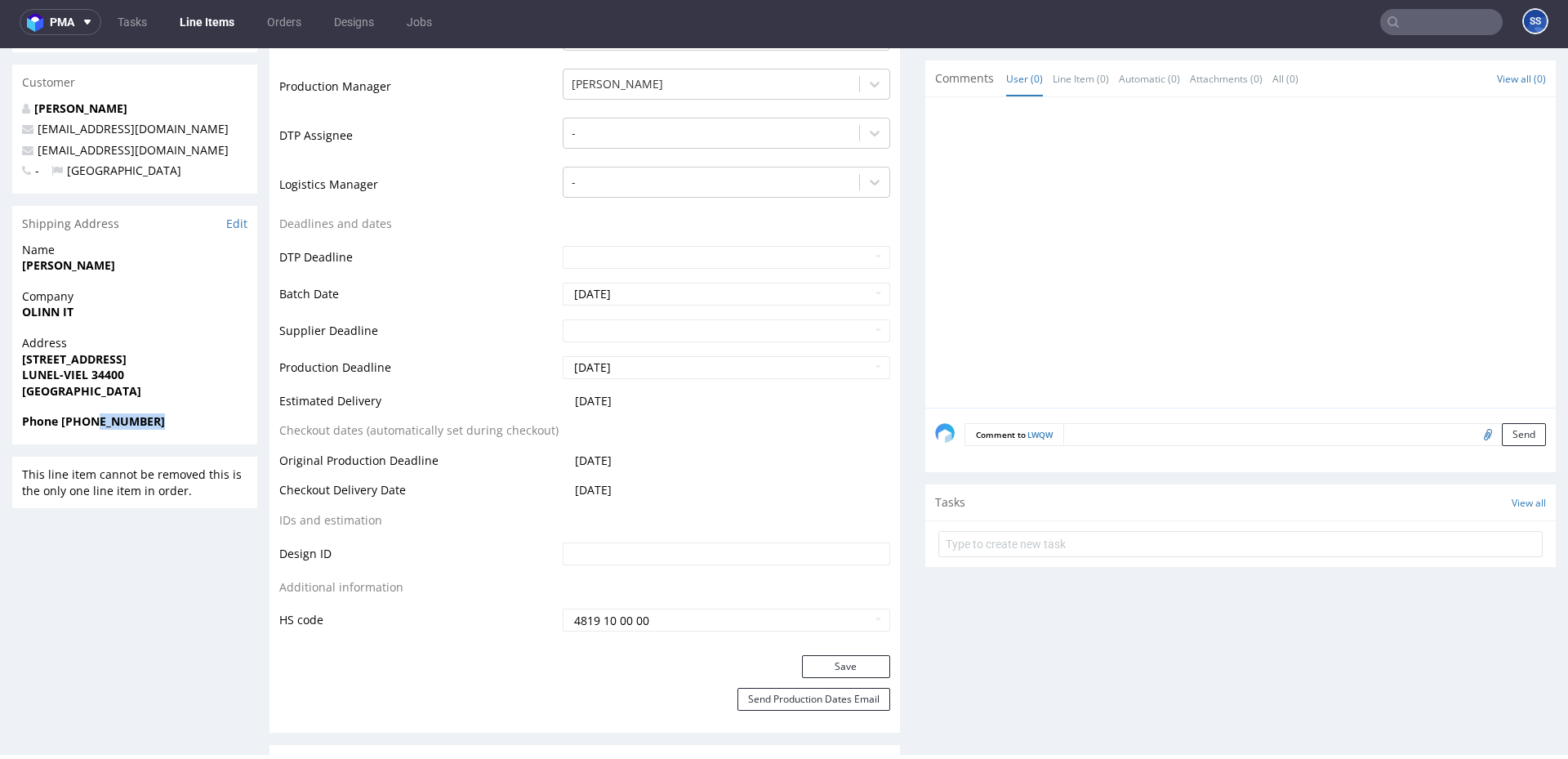
scroll to position [0, 0]
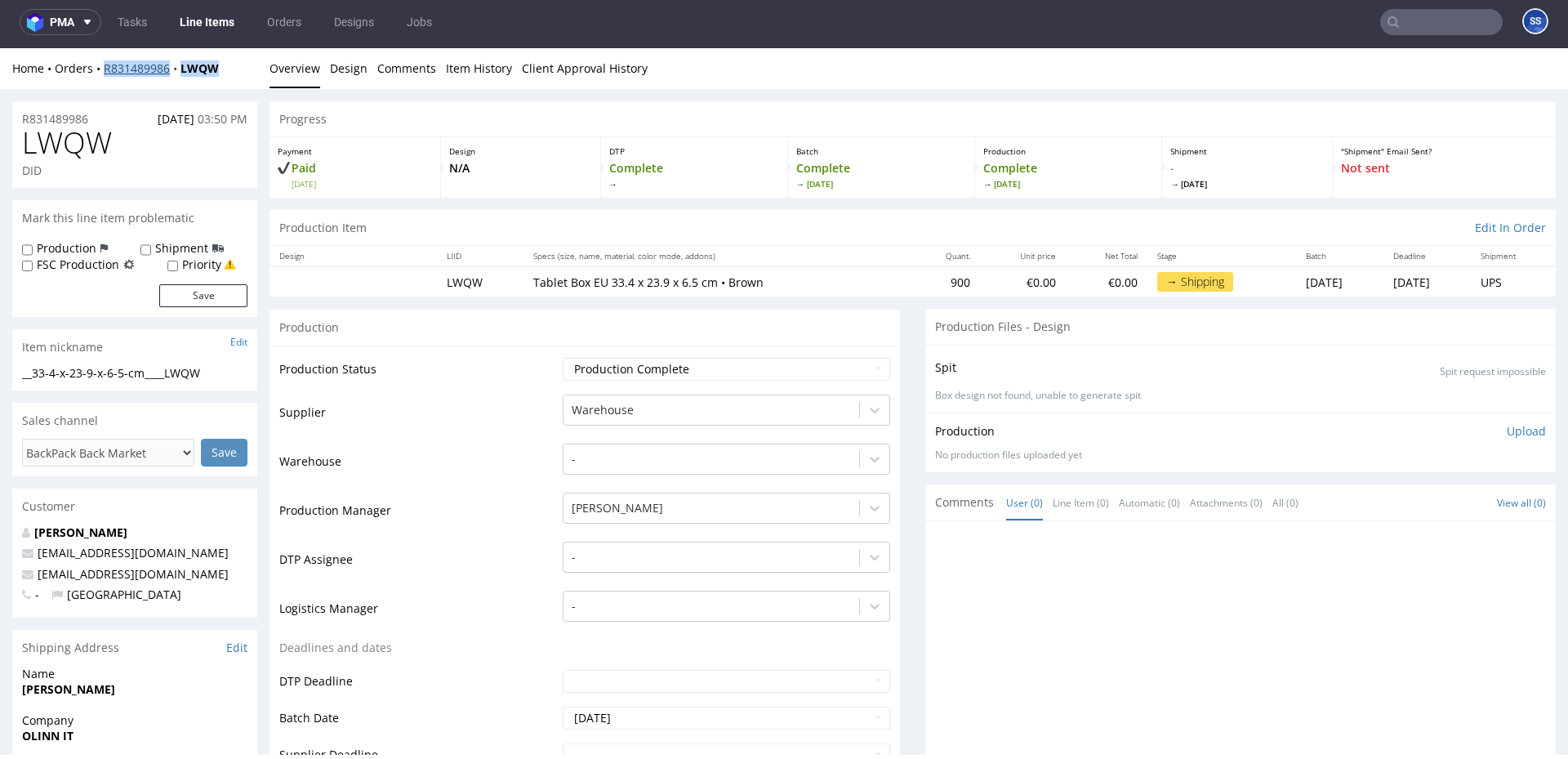
drag, startPoint x: 211, startPoint y: 70, endPoint x: 109, endPoint y: 71, distance: 102.0
click at [105, 71] on div "Home Orders R831489986 LWQW" at bounding box center [135, 69] width 245 height 17
copy div "R831489986 LWQW"
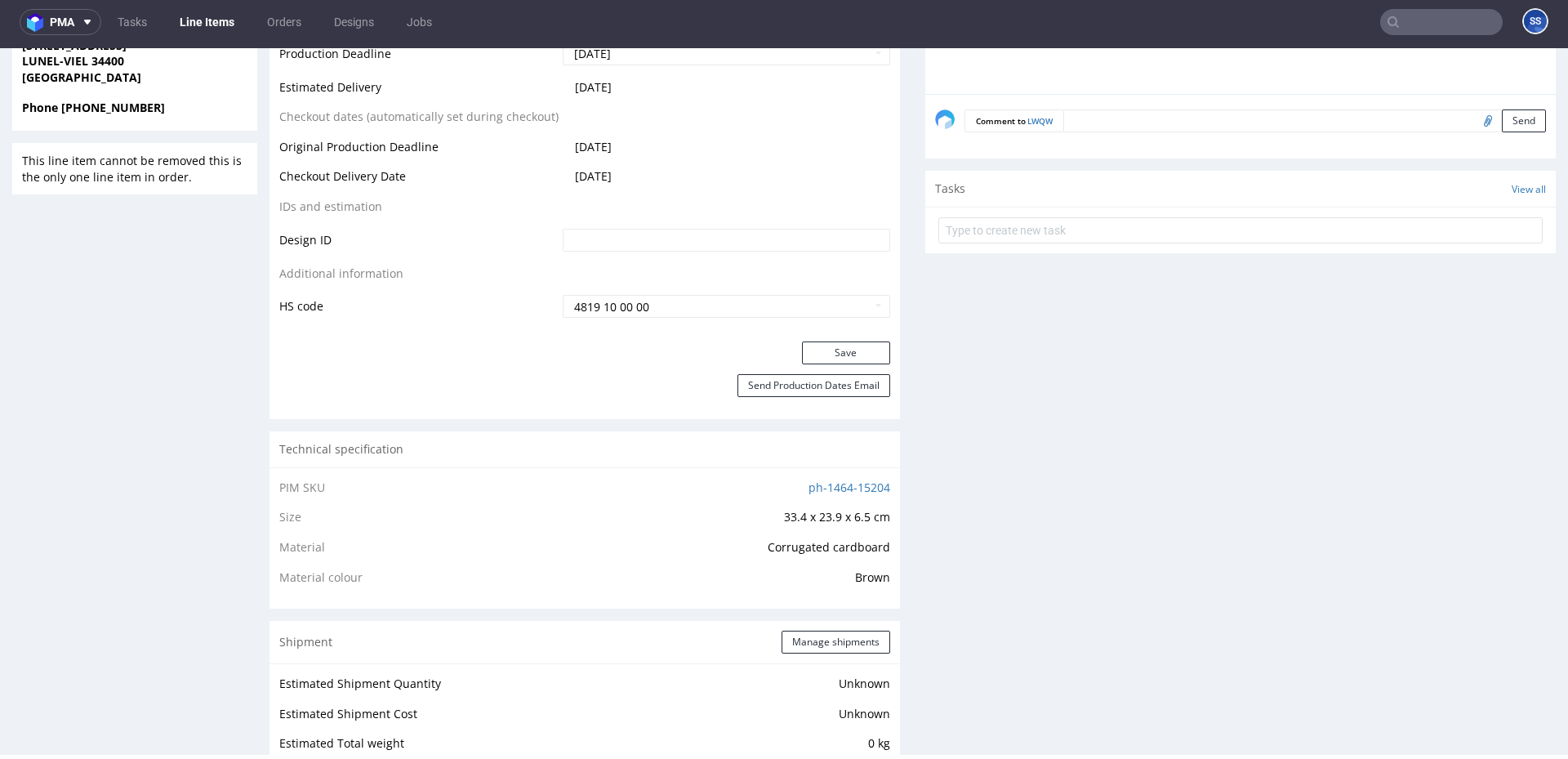
scroll to position [752, 0]
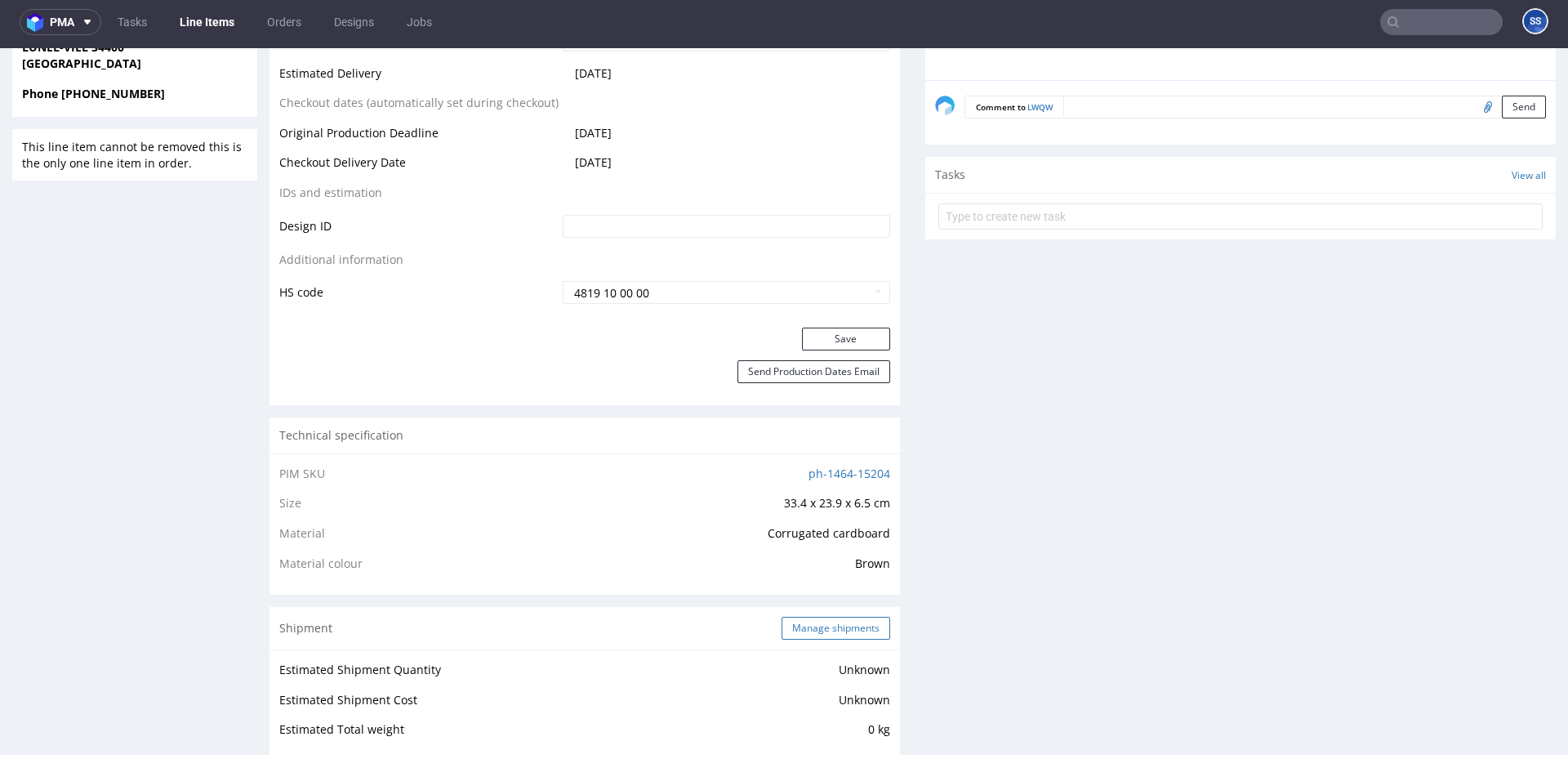
click at [834, 615] on div "Shipment Manage shipments" at bounding box center [585, 628] width 630 height 42
click at [831, 620] on button "Manage shipments" at bounding box center [835, 628] width 109 height 23
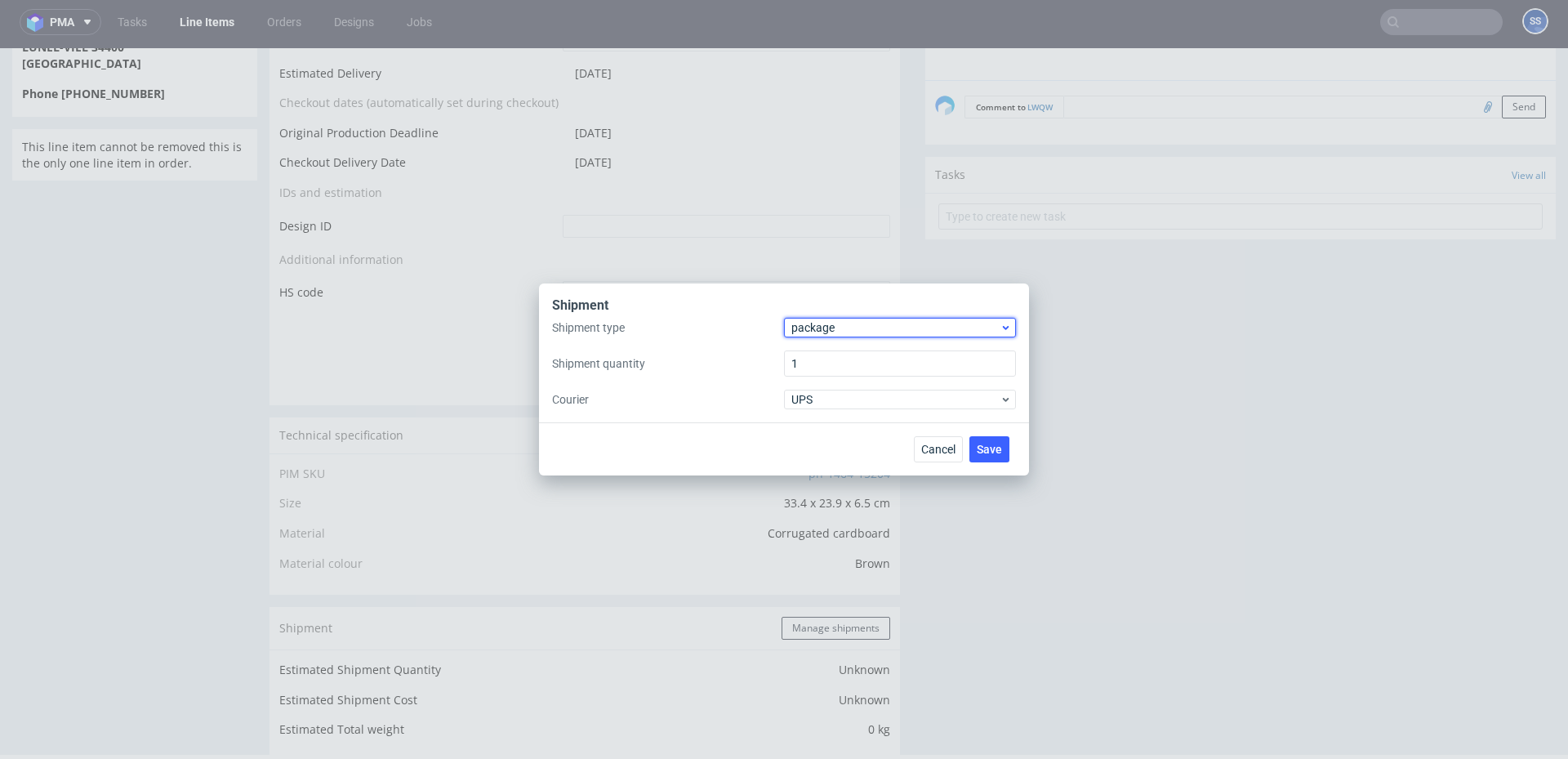
click at [826, 334] on span "package" at bounding box center [895, 327] width 208 height 17
click at [831, 354] on div "pallet" at bounding box center [900, 361] width 219 height 29
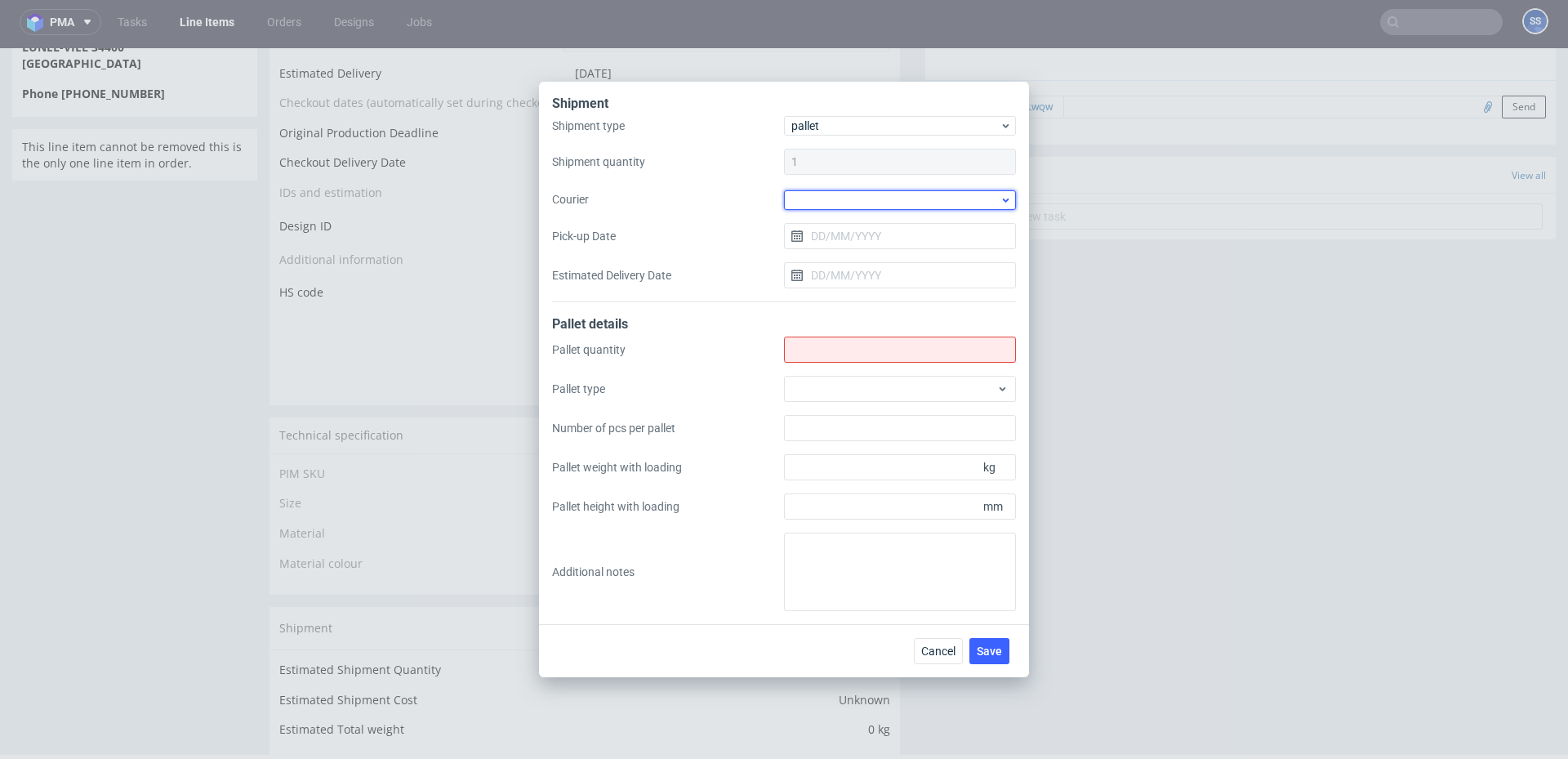
click at [811, 195] on div at bounding box center [899, 200] width 232 height 20
click at [848, 277] on div "DSV" at bounding box center [900, 284] width 219 height 29
click at [830, 232] on input "Pick-up Date" at bounding box center [899, 234] width 232 height 26
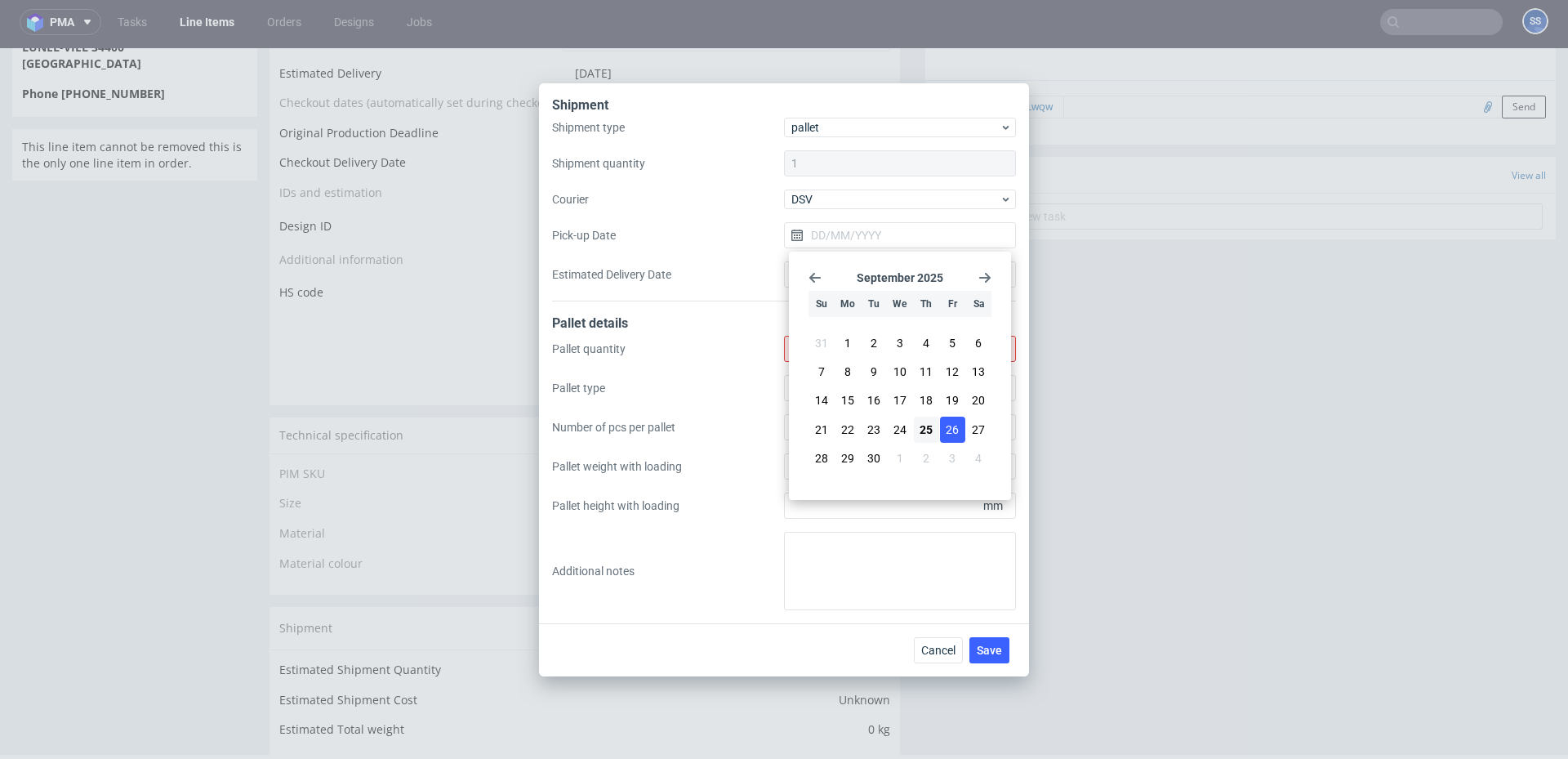
click at [948, 432] on span "26" at bounding box center [953, 429] width 13 height 17
type input "[DATE]"
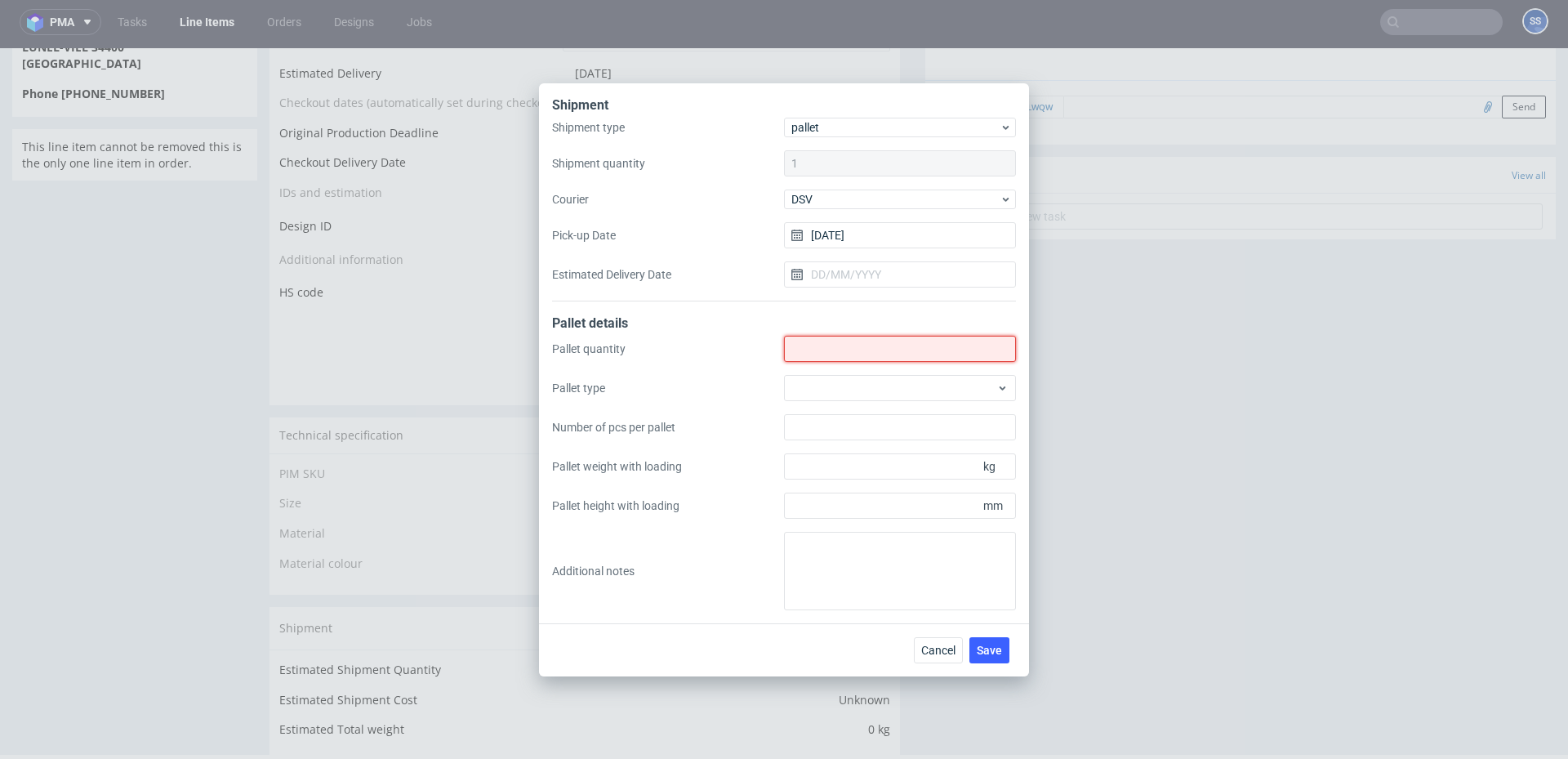
click at [827, 345] on input "Shipment type" at bounding box center [899, 348] width 232 height 26
type input "1"
click at [995, 655] on span "Save" at bounding box center [989, 650] width 25 height 12
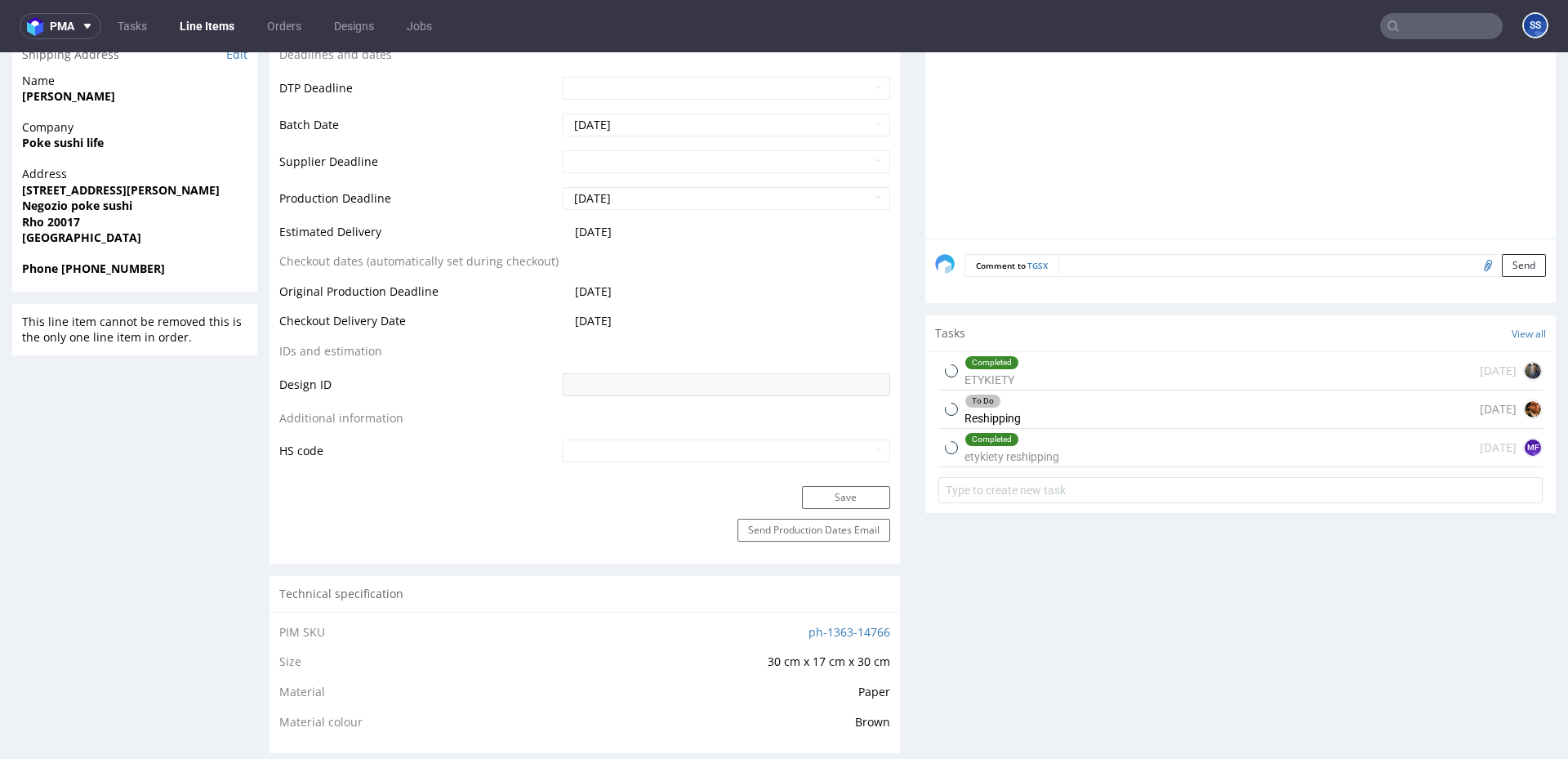
scroll to position [608, 0]
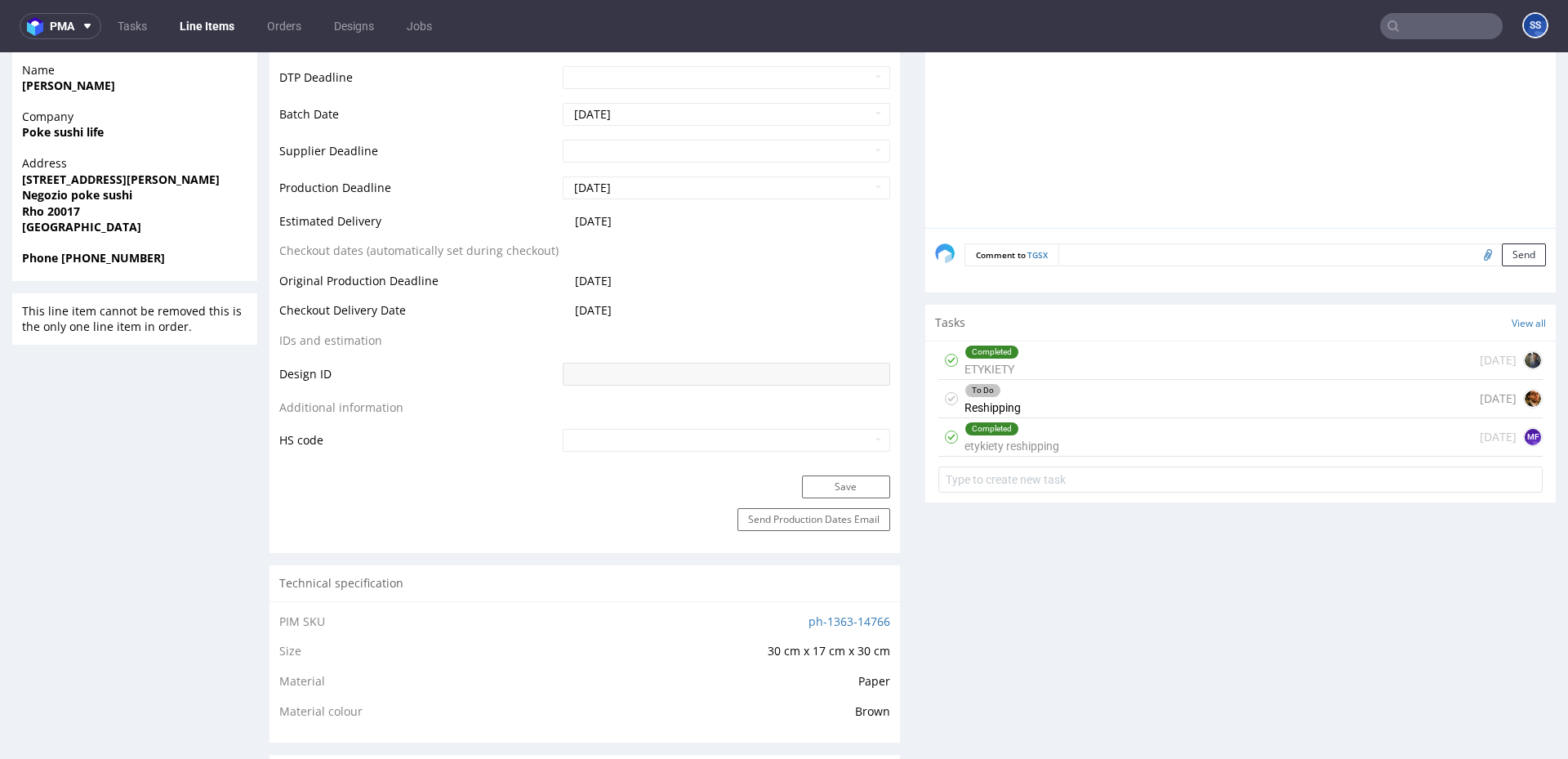
click at [1224, 441] on div "Completed etykiety reshipping [DATE] MF" at bounding box center [1241, 437] width 605 height 38
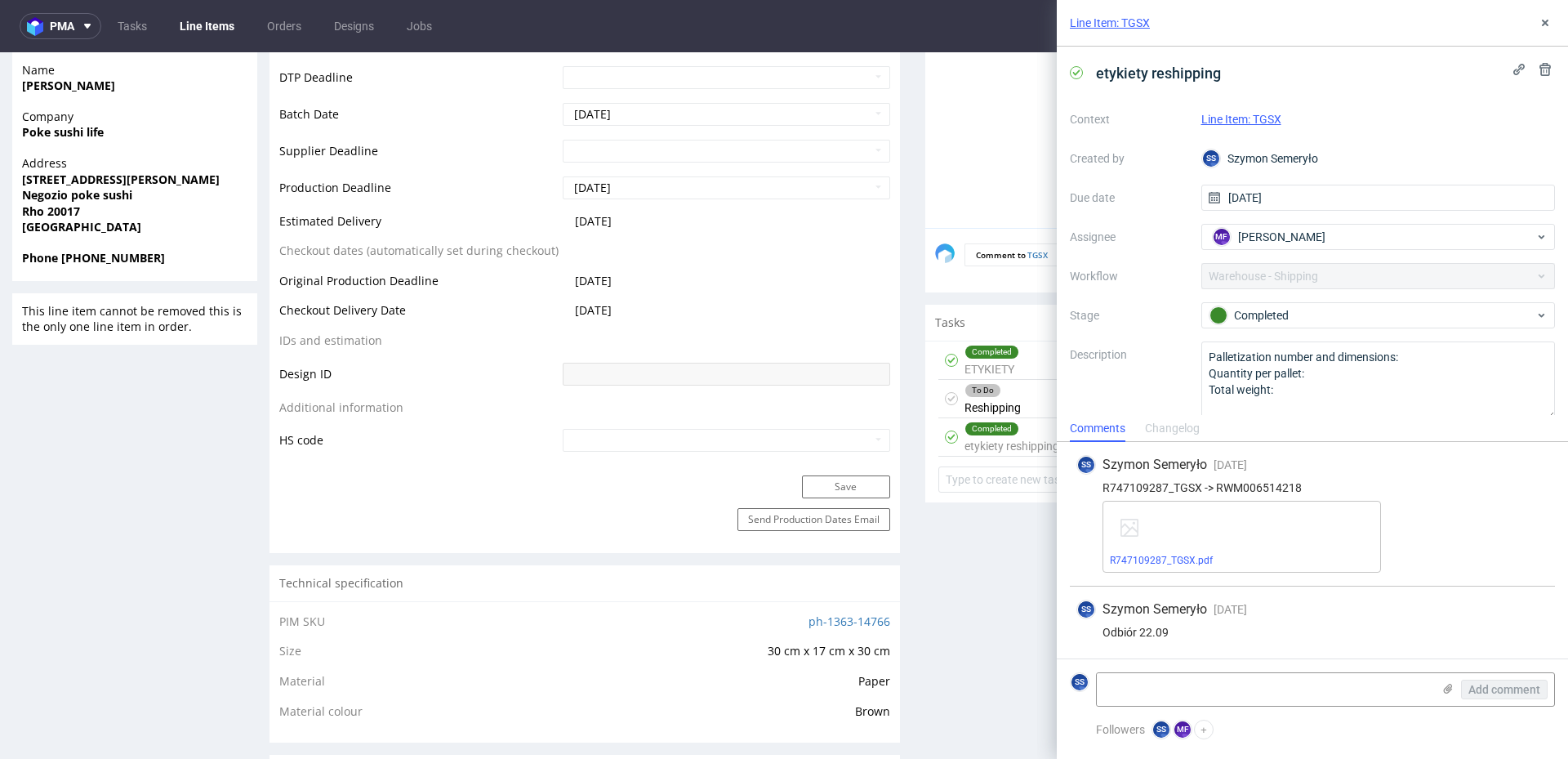
click at [1261, 488] on div "R747109287_TGSX -> RWM006514218" at bounding box center [1312, 487] width 472 height 13
copy div "RWM006514218"
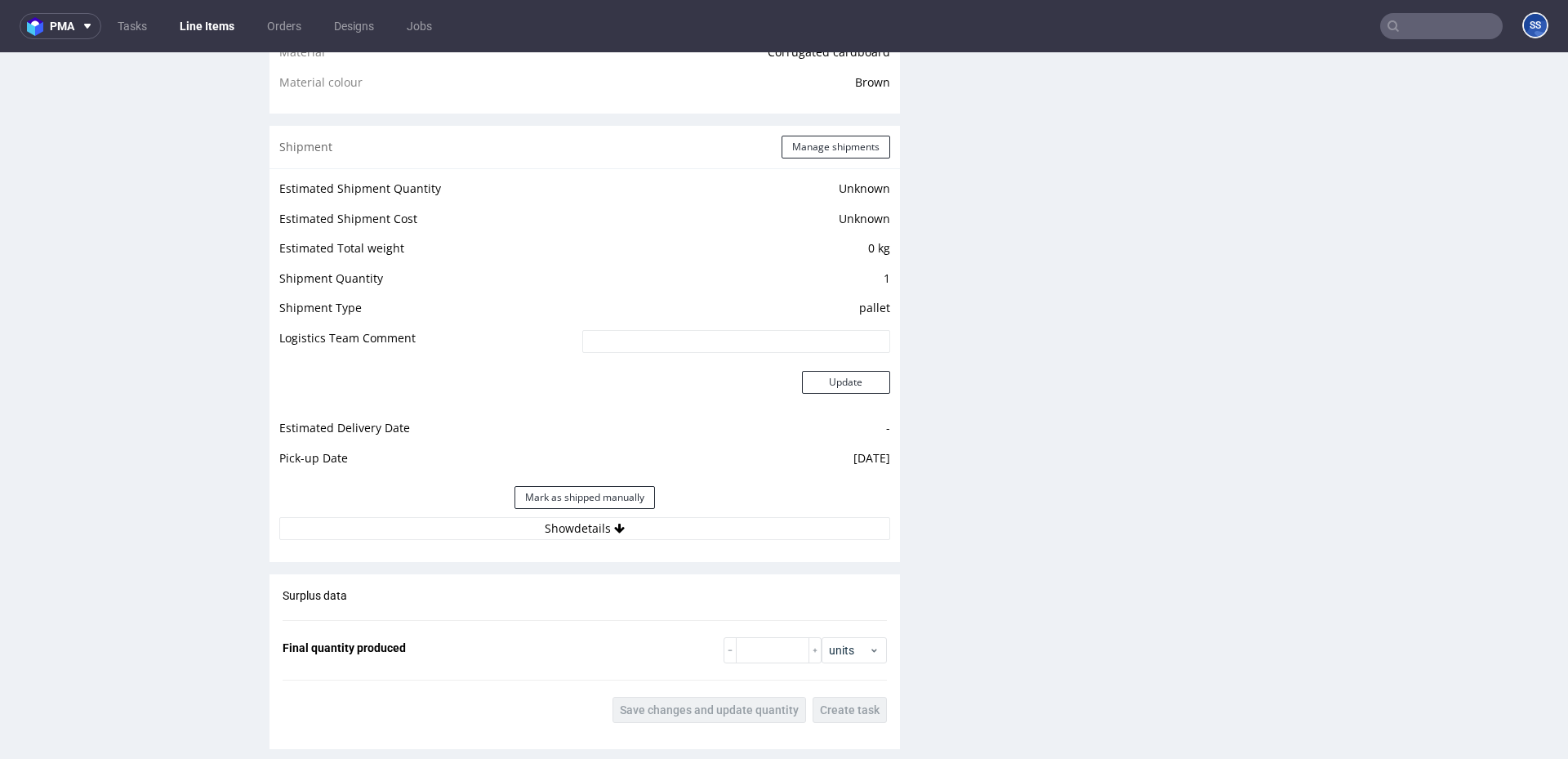
scroll to position [1241, 0]
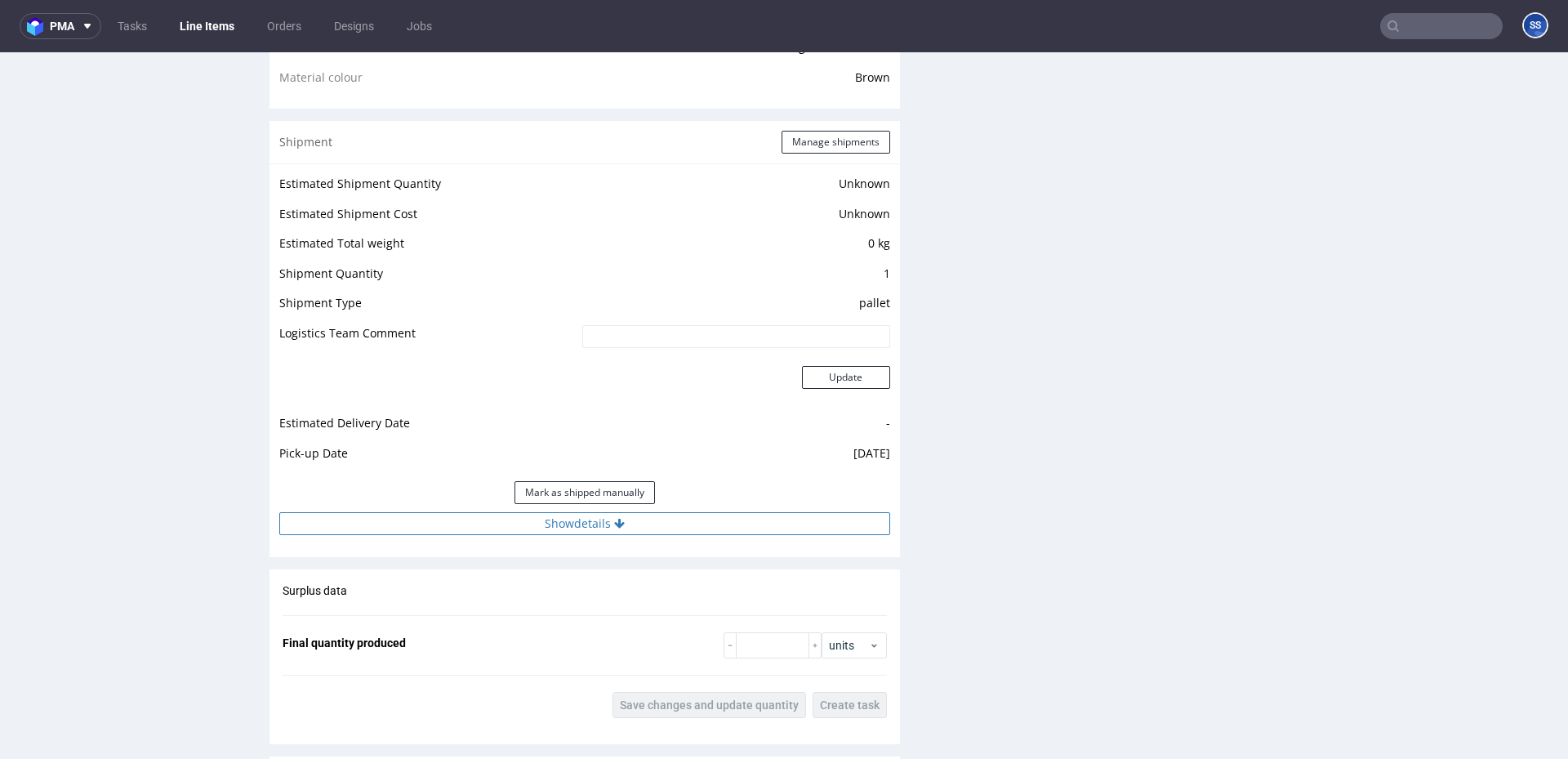
click at [657, 521] on button "Show details" at bounding box center [585, 524] width 611 height 23
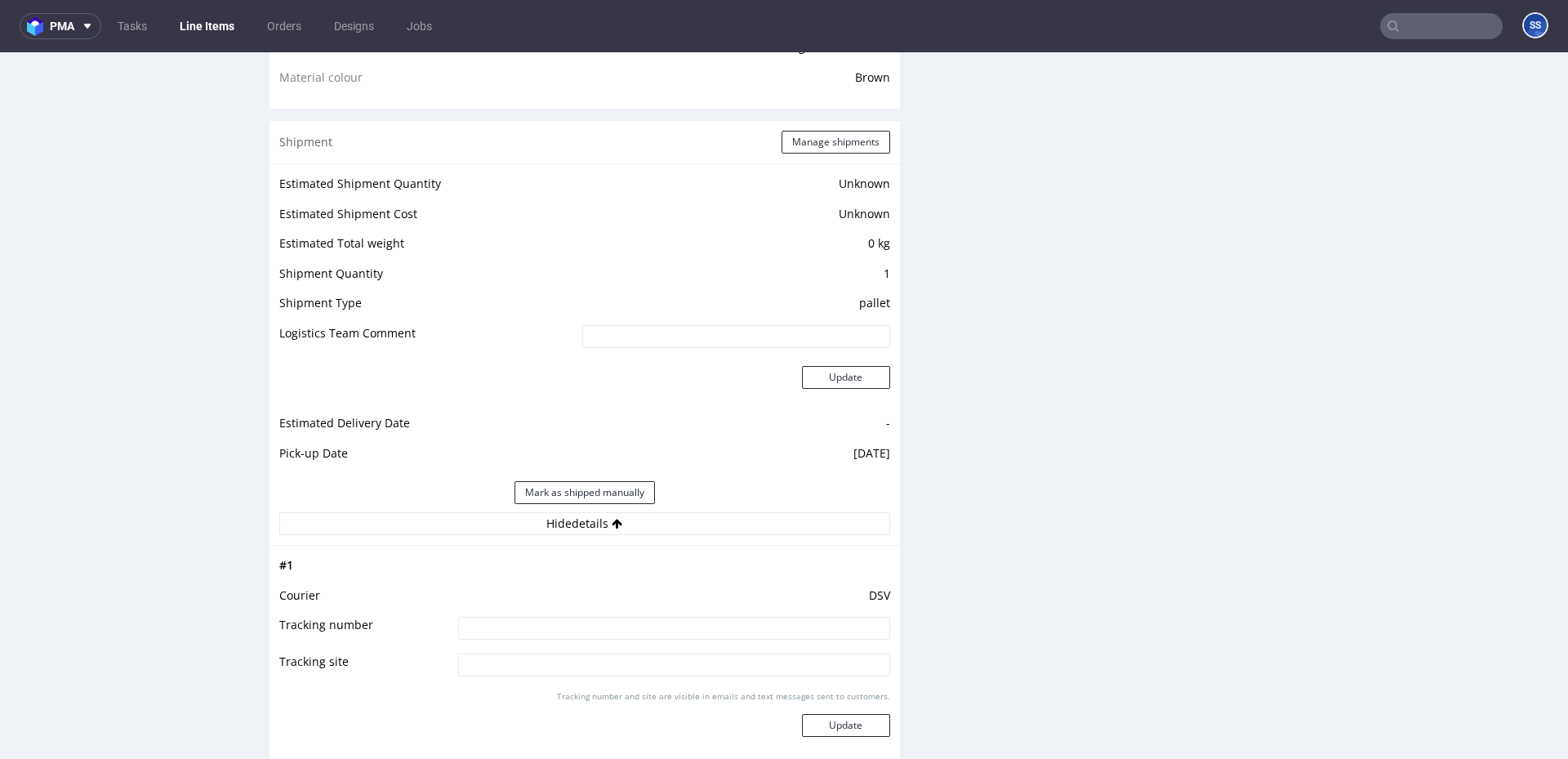
click at [566, 621] on input at bounding box center [674, 628] width 432 height 23
paste input "40257145950411916505"
type input "40257145950411916505"
click at [844, 717] on button "Update" at bounding box center [846, 725] width 88 height 23
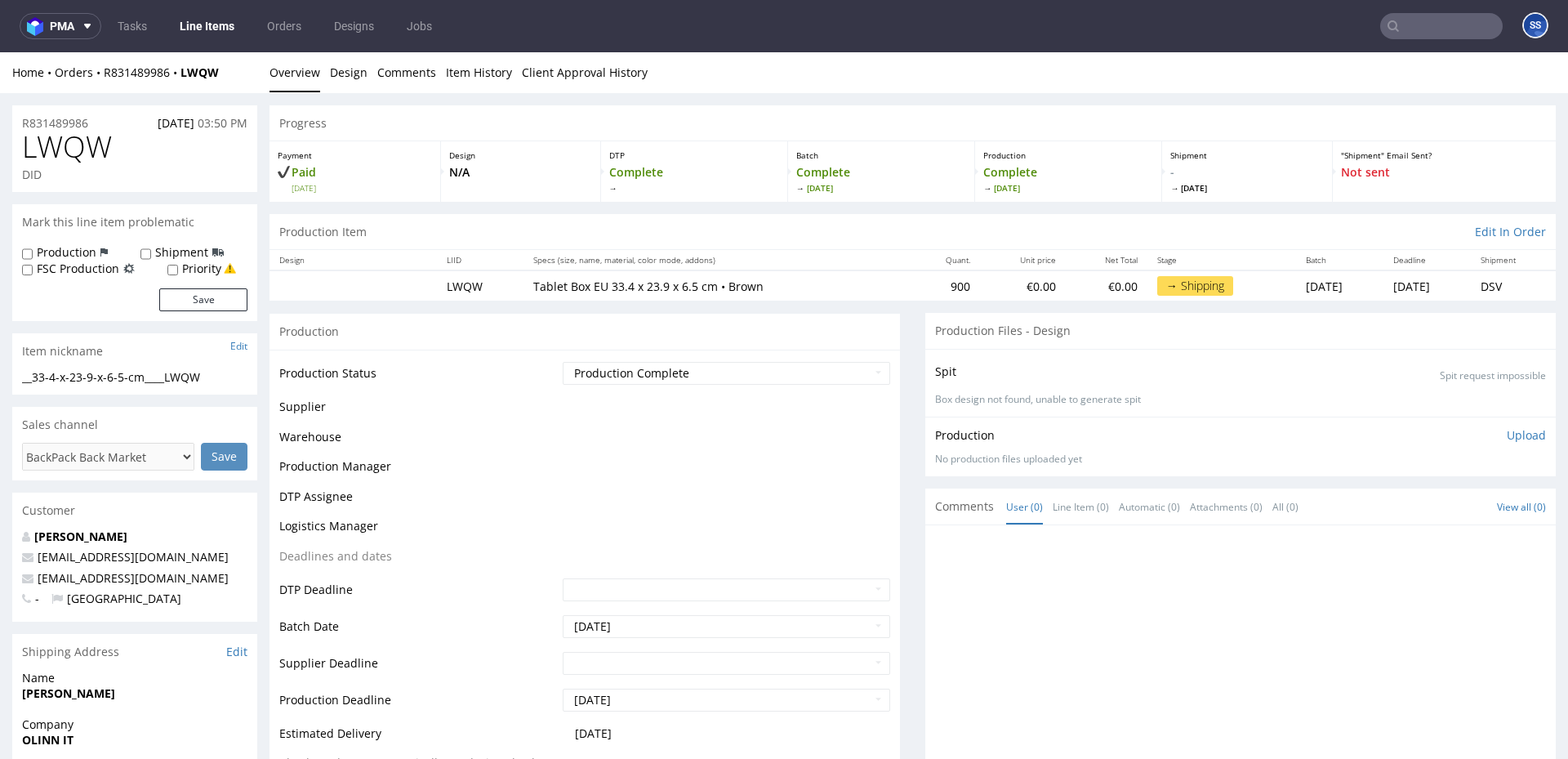
scroll to position [1044, 0]
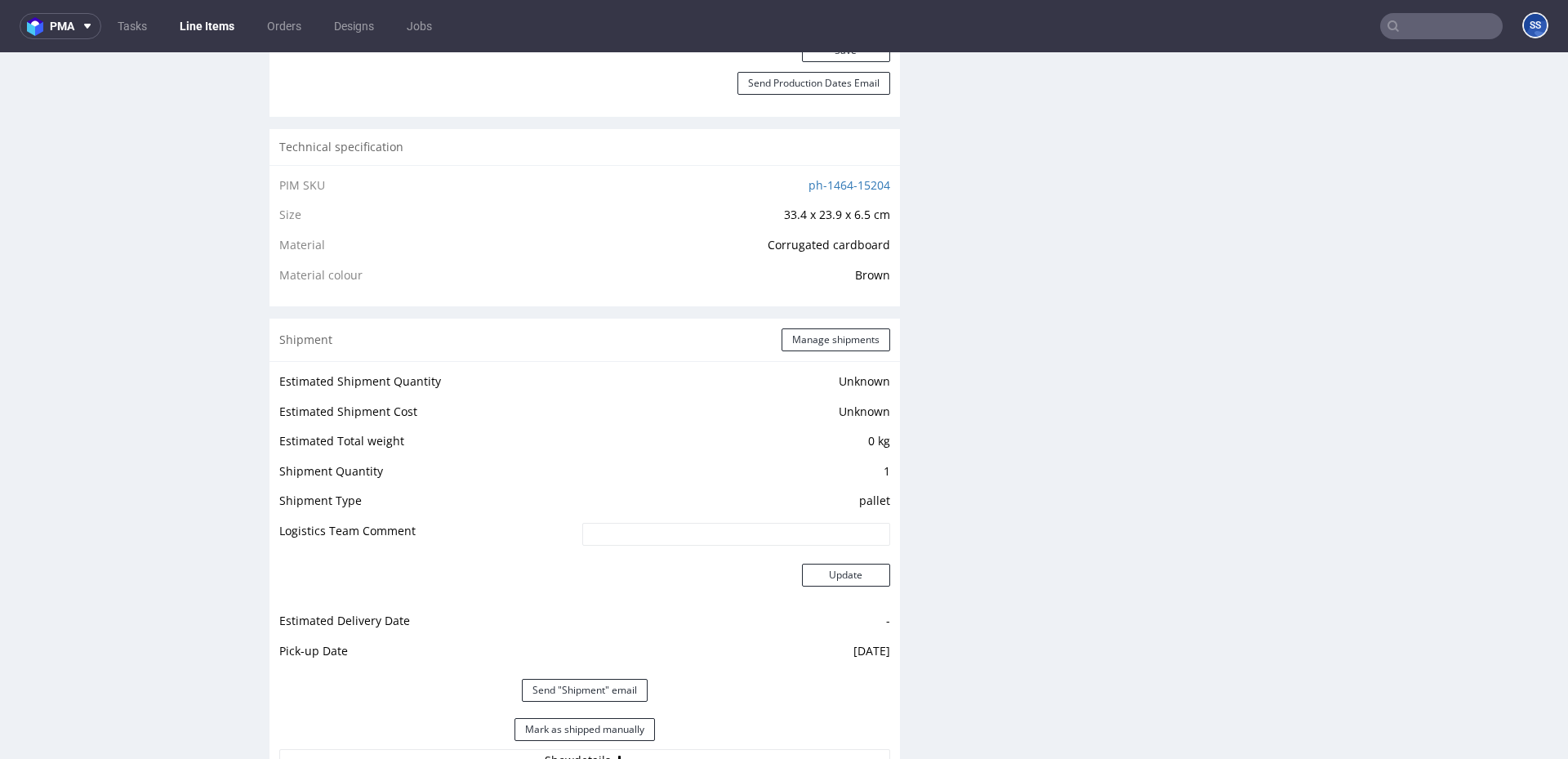
click at [210, 24] on link "Line Items" at bounding box center [207, 26] width 74 height 26
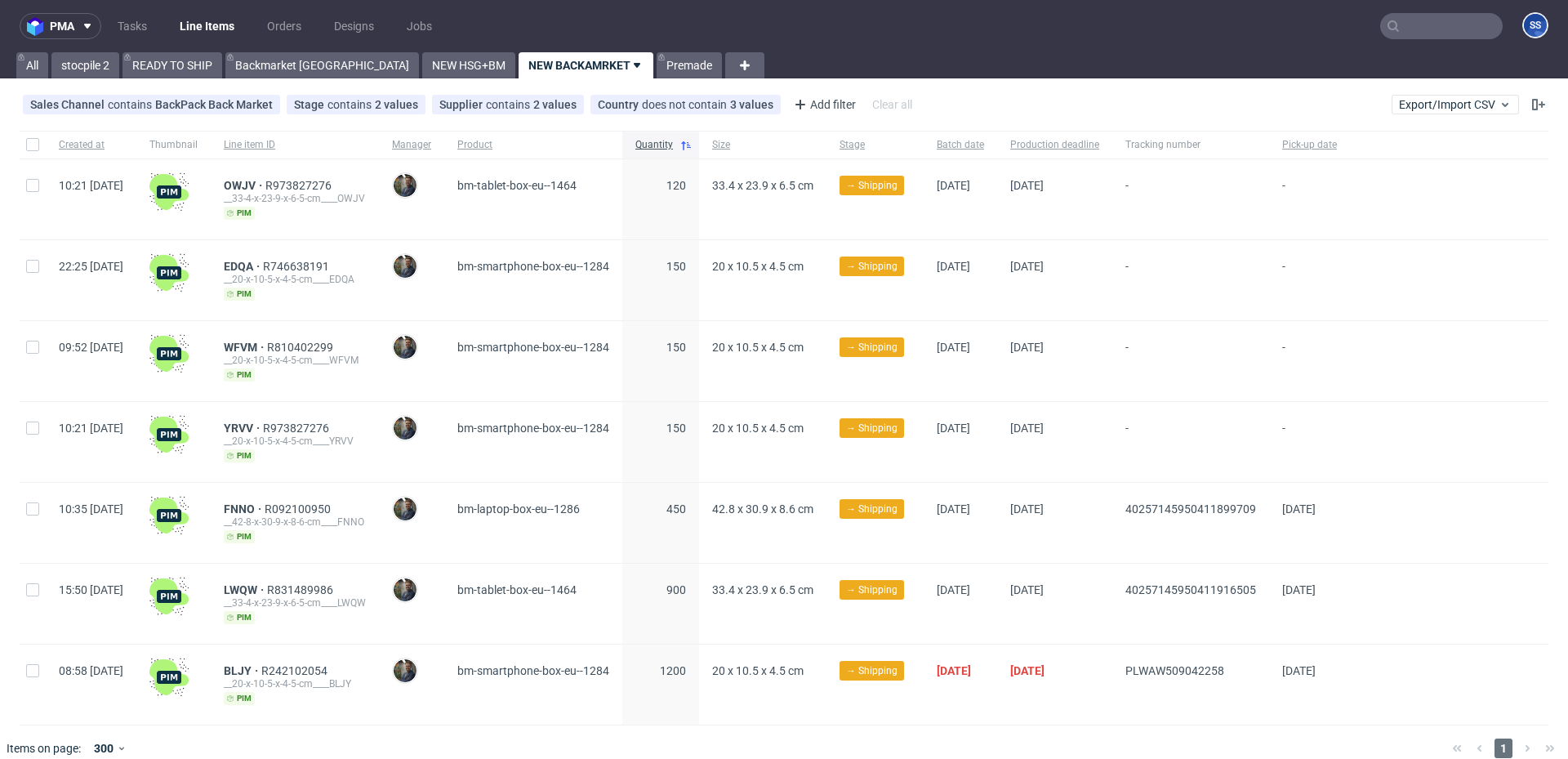
scroll to position [20, 0]
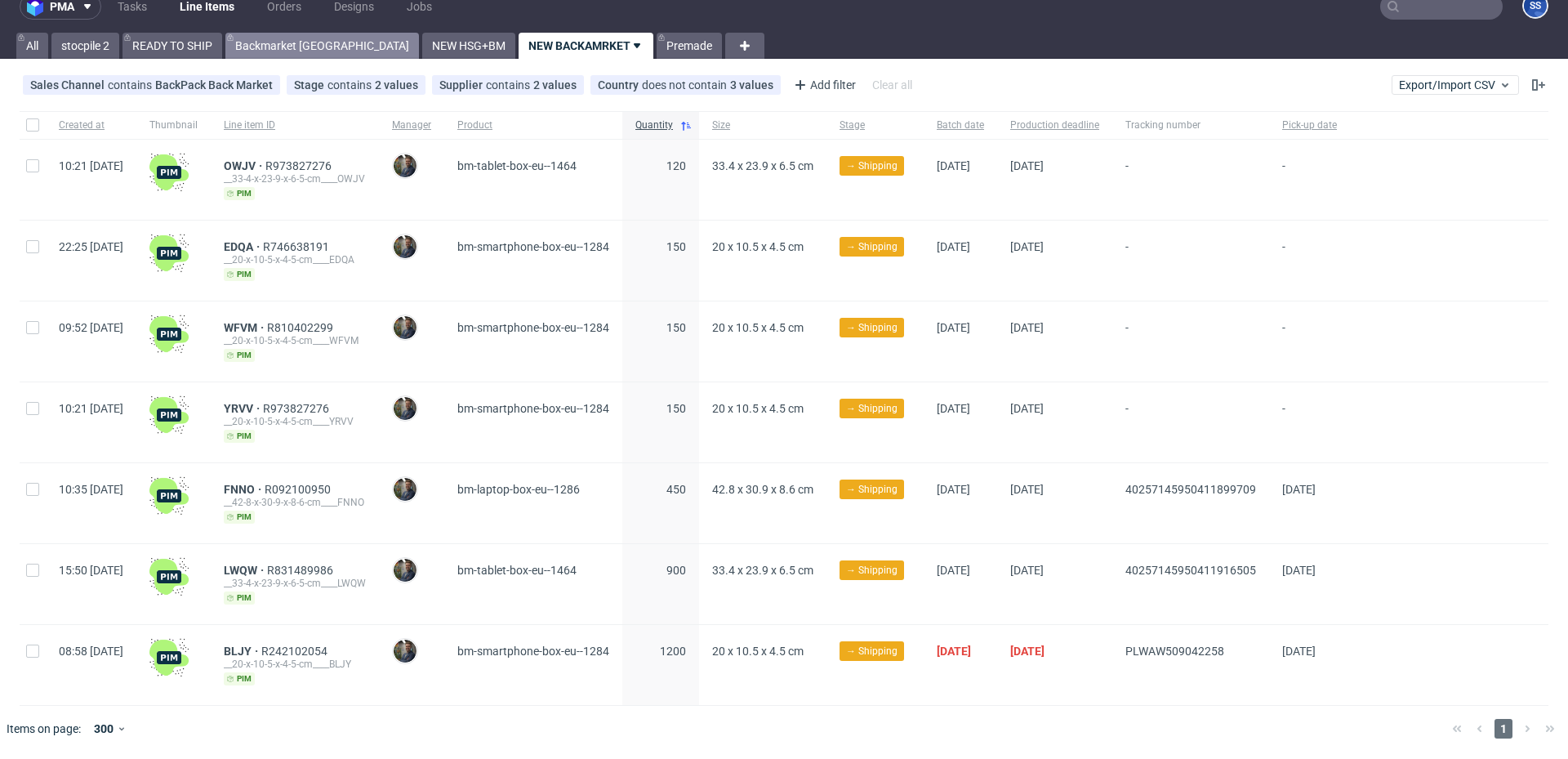
click at [296, 47] on link "Backmarket [GEOGRAPHIC_DATA]" at bounding box center [321, 45] width 194 height 26
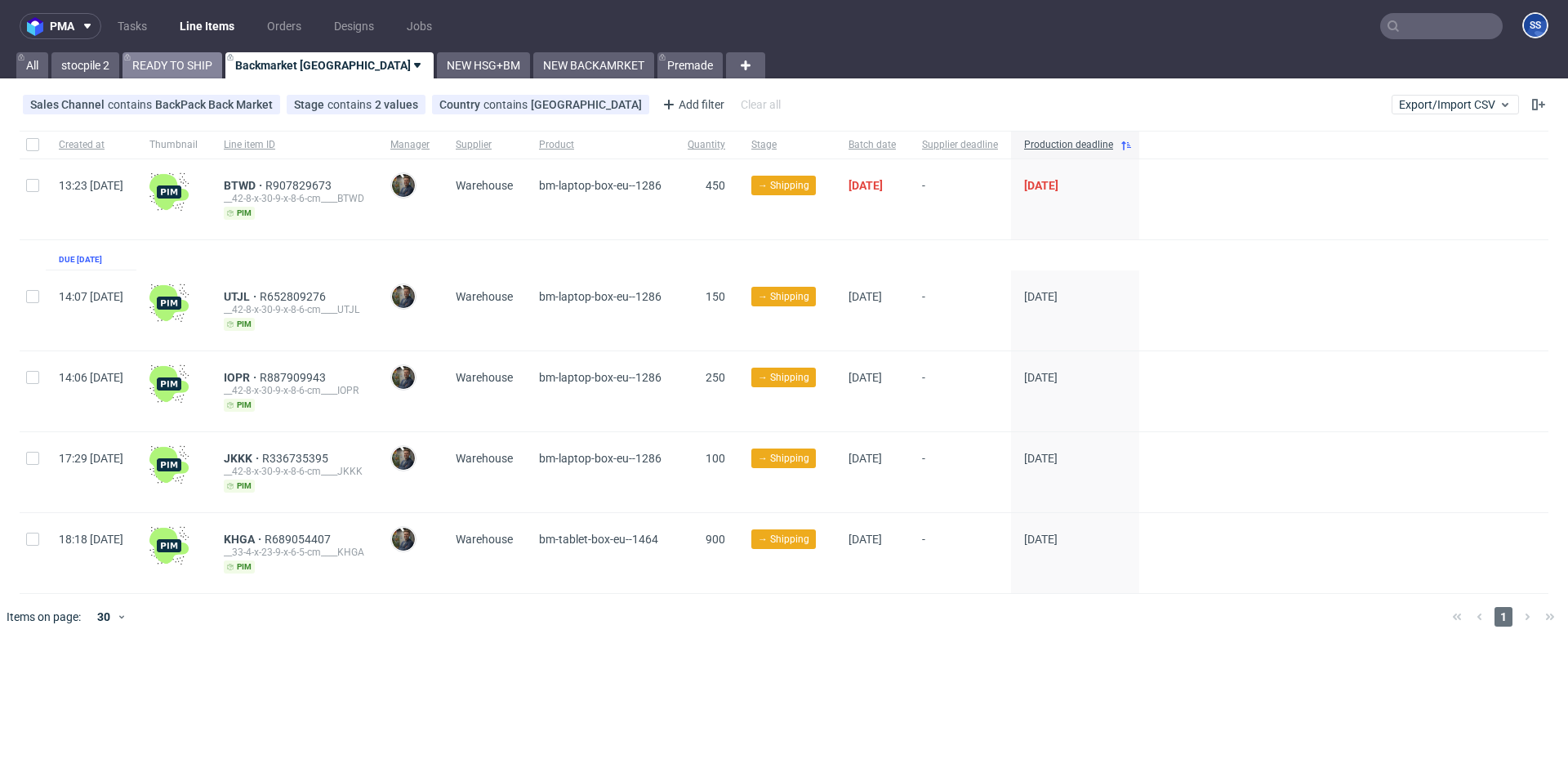
click at [187, 69] on link "READY TO SHIP" at bounding box center [173, 65] width 100 height 26
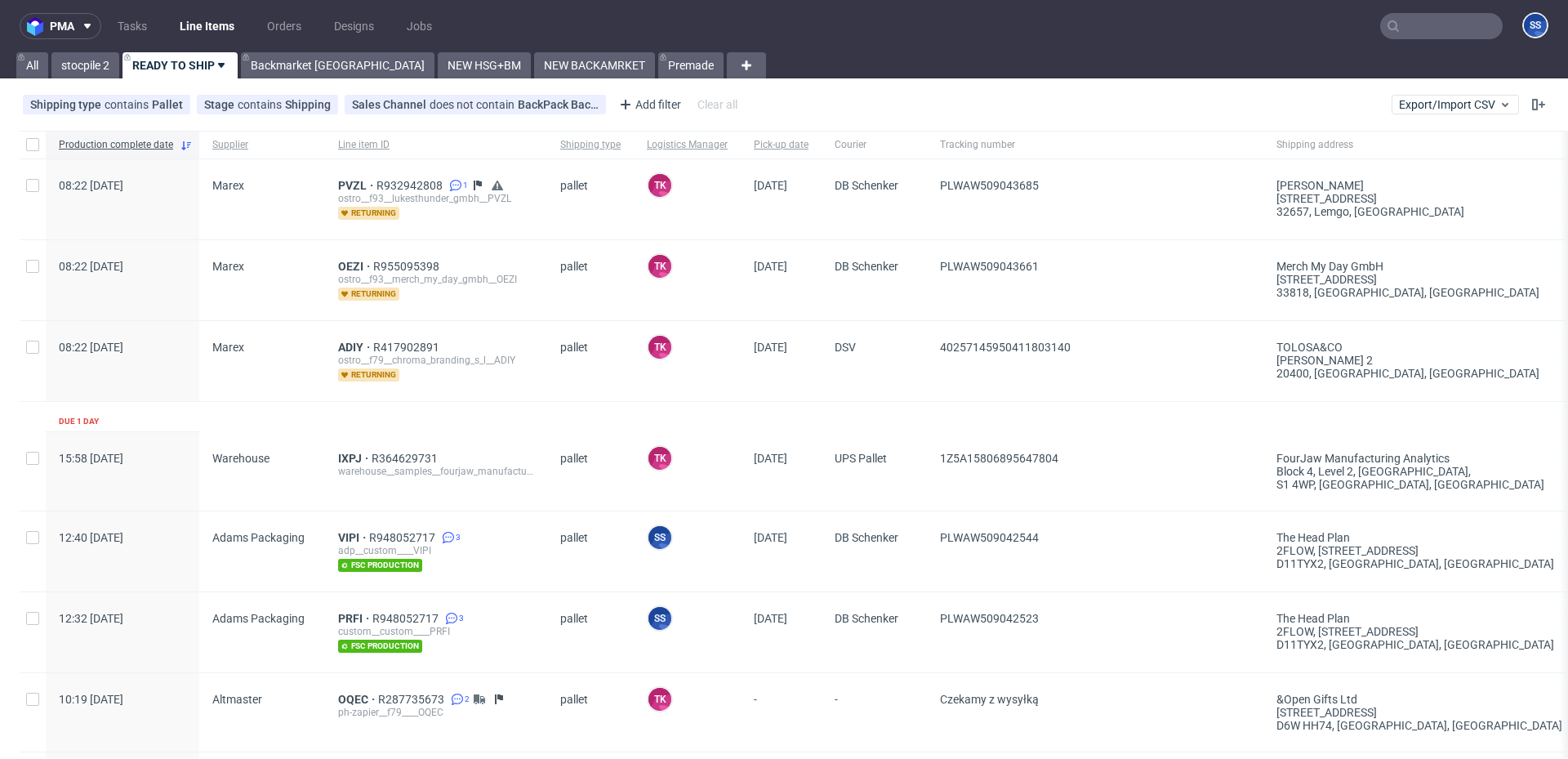
scroll to position [2, 0]
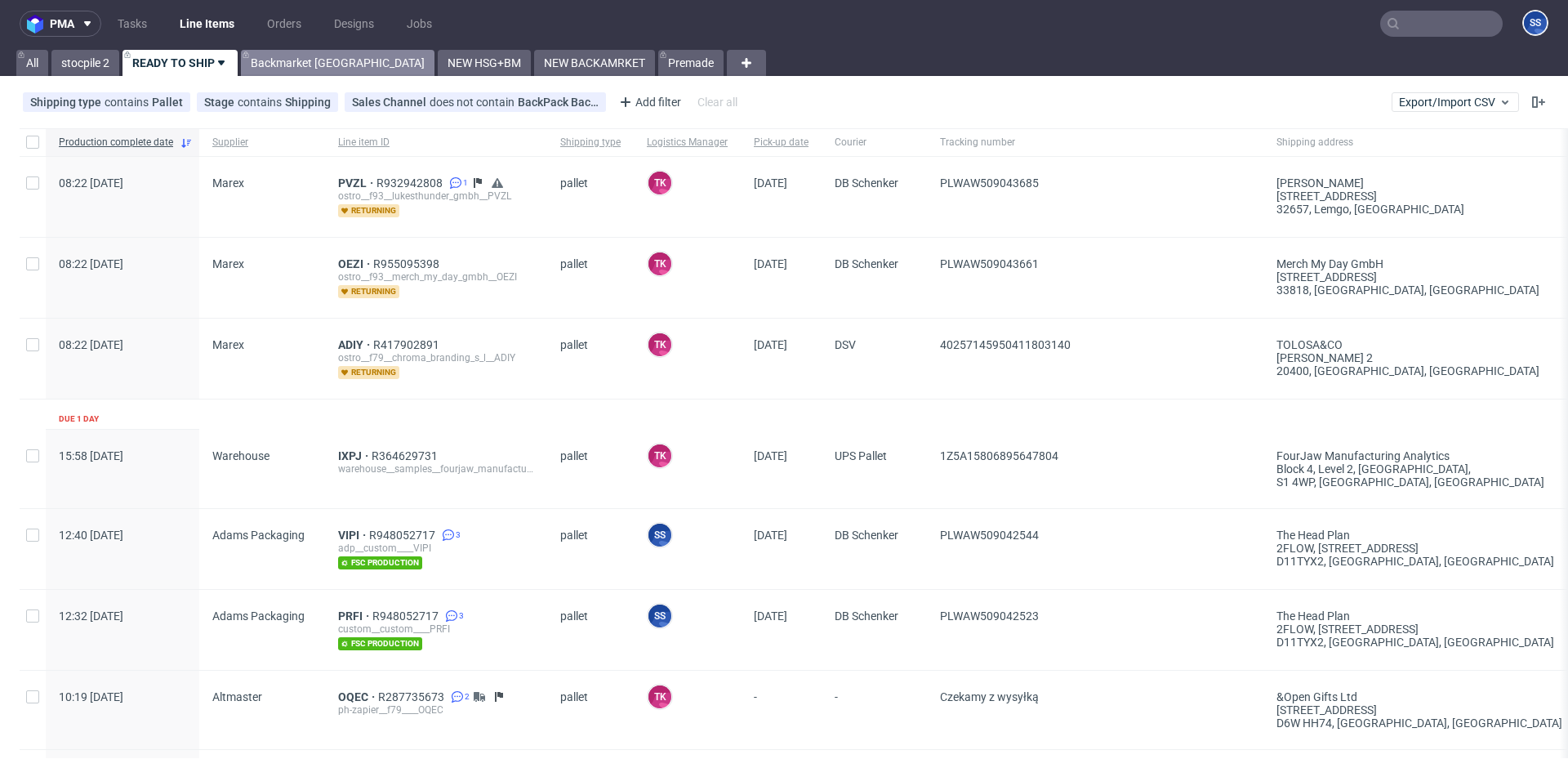
click at [297, 65] on link "Backmarket [GEOGRAPHIC_DATA]" at bounding box center [337, 62] width 194 height 26
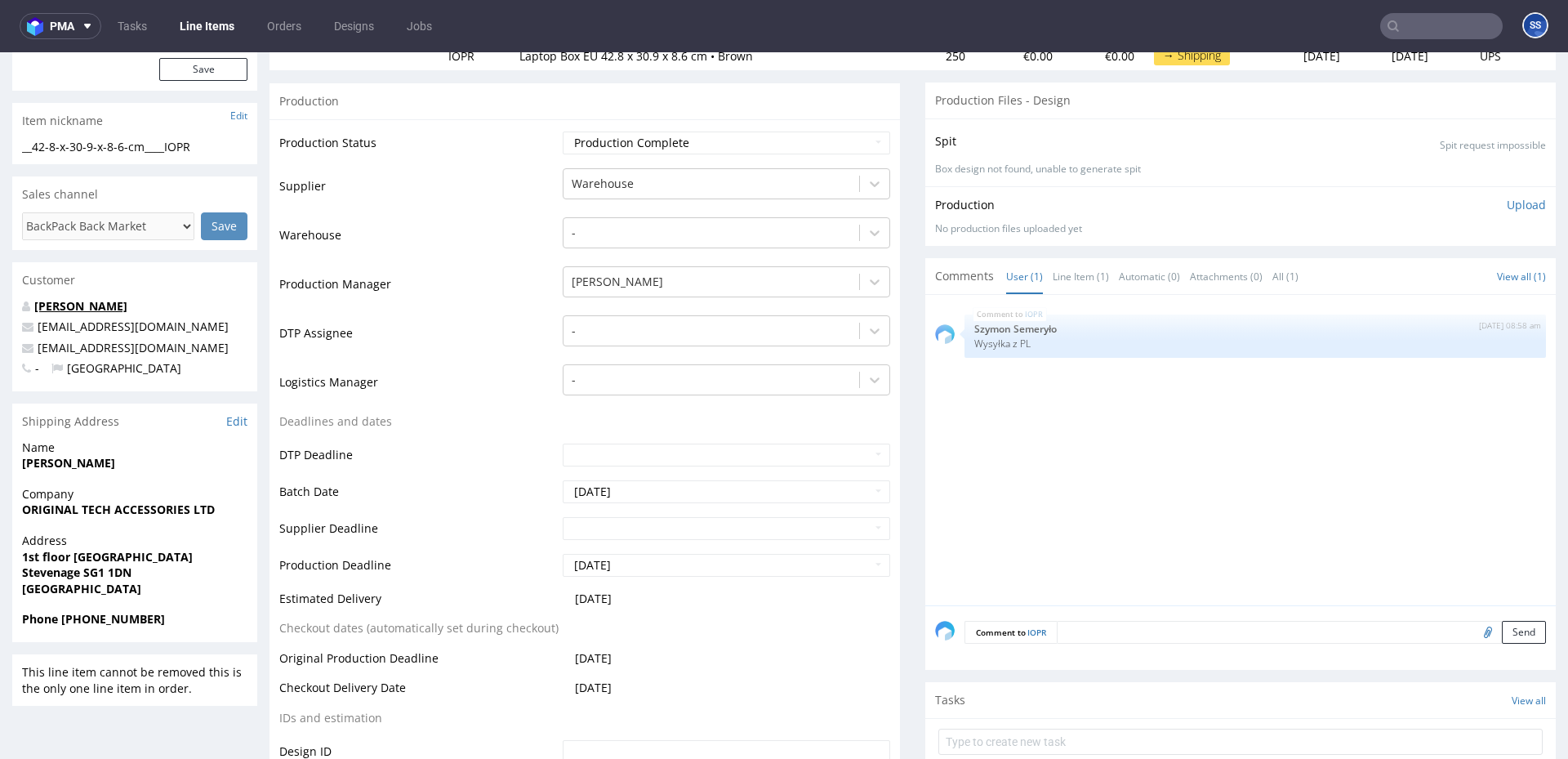
scroll to position [243, 0]
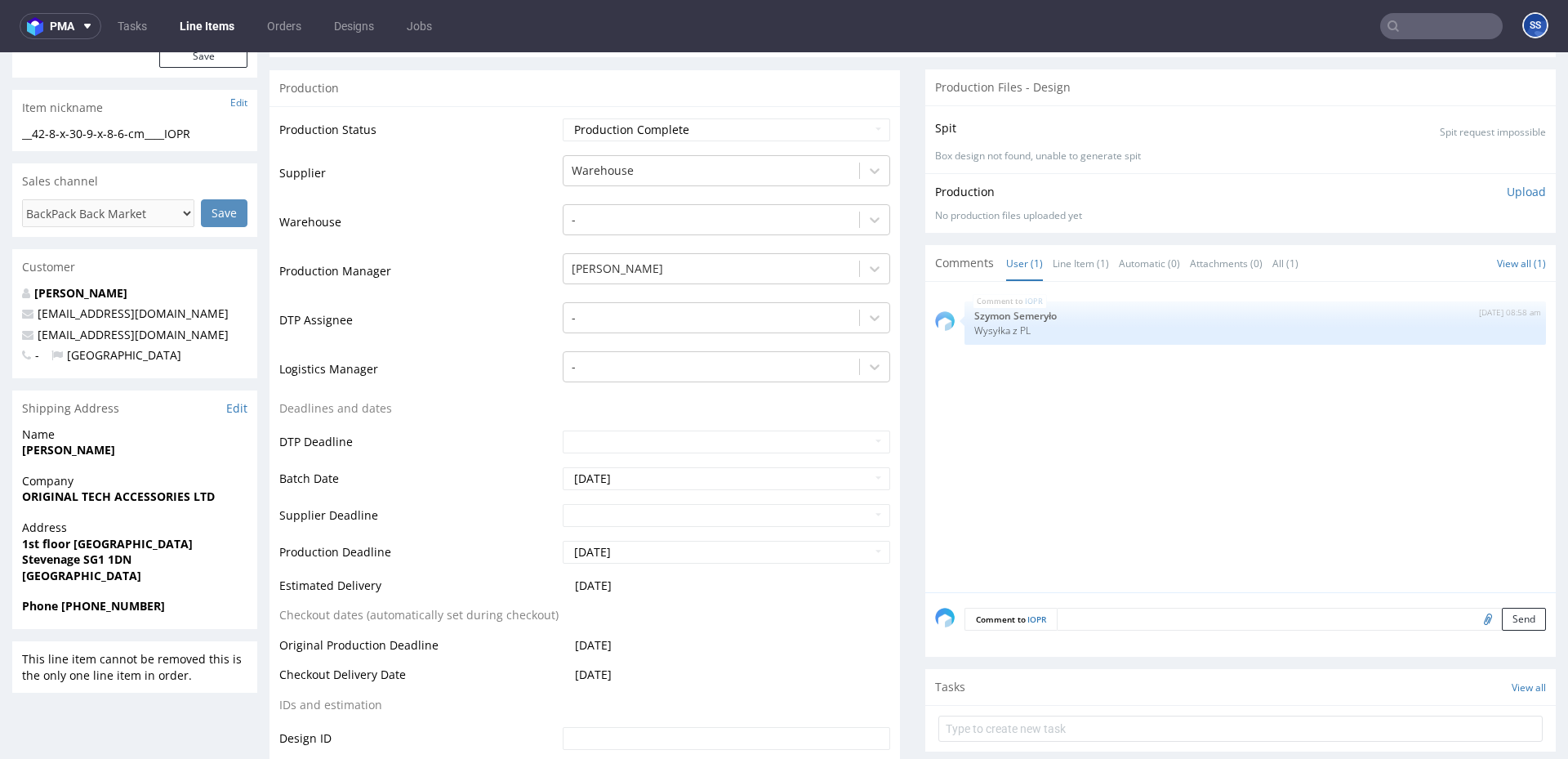
click at [123, 498] on strong "ORIGINAL TECH ACCESSORIES LTD" at bounding box center [119, 496] width 193 height 16
click at [113, 499] on strong "ORIGINAL TECH ACCESSORIES LTD" at bounding box center [119, 496] width 193 height 16
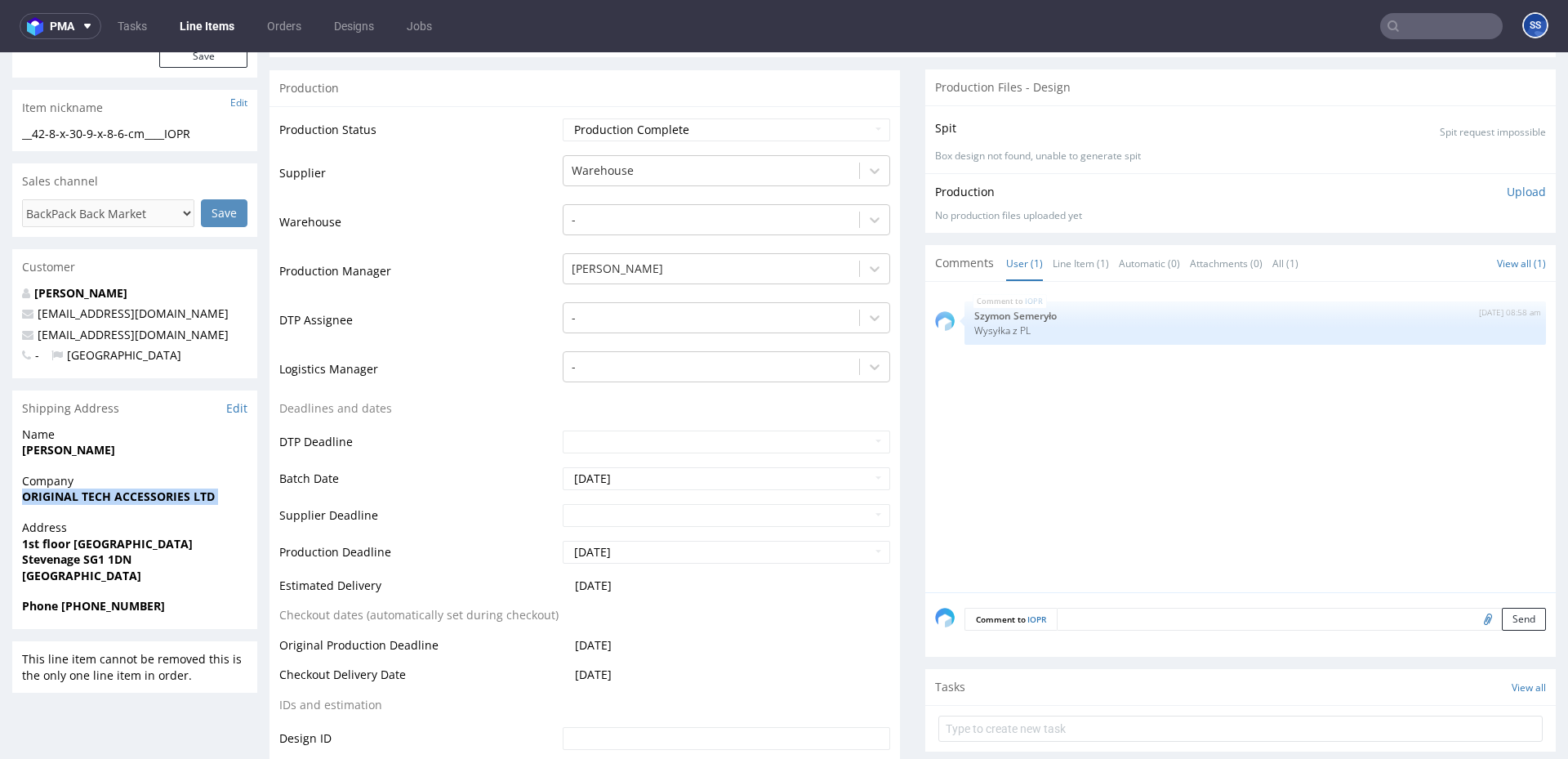
copy strong "ORIGINAL TECH ACCESSORIES LTD"
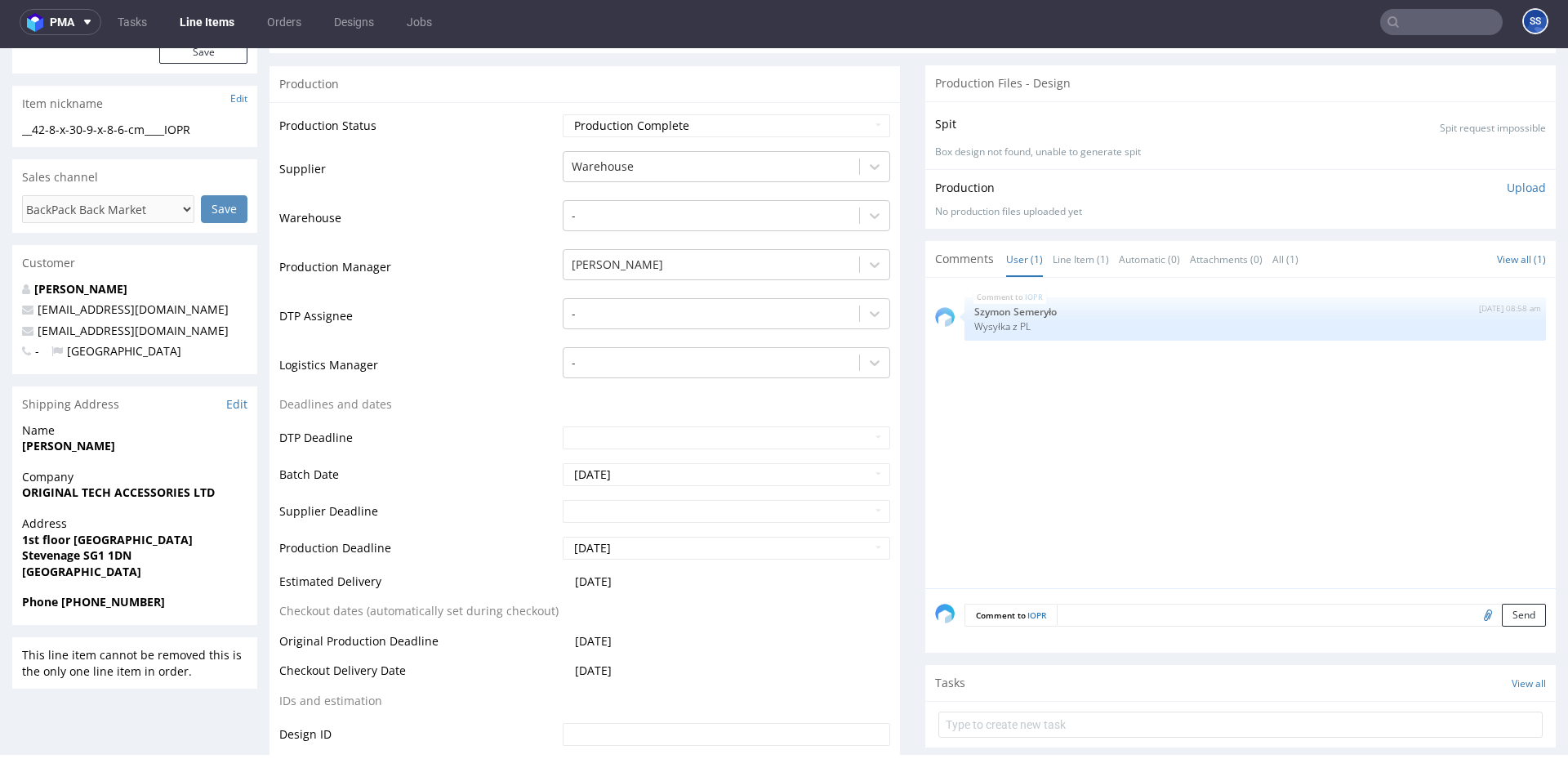
click at [38, 445] on strong "Tabish Saeed" at bounding box center [69, 445] width 93 height 16
copy strong "Tabish Saeed"
click at [76, 536] on strong "1st floor 65 Queensway" at bounding box center [108, 539] width 171 height 16
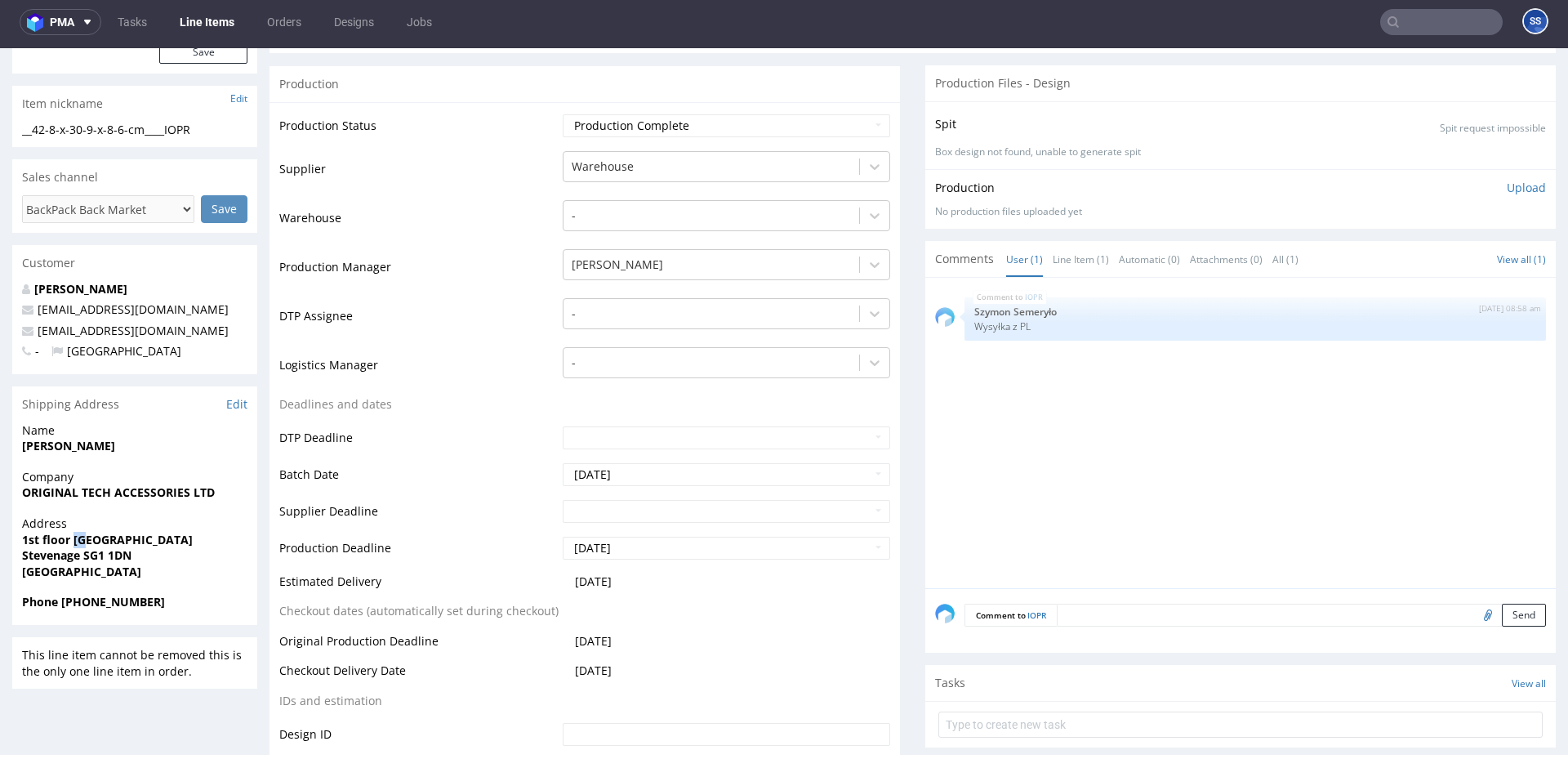
click at [76, 536] on strong "1st floor 65 Queensway" at bounding box center [108, 539] width 171 height 16
copy strong "1st floor 65 Queensway"
click at [47, 562] on span "Stevenage SG1 1DN" at bounding box center [135, 556] width 225 height 17
click at [49, 559] on strong "Stevenage SG1 1DN" at bounding box center [77, 555] width 110 height 16
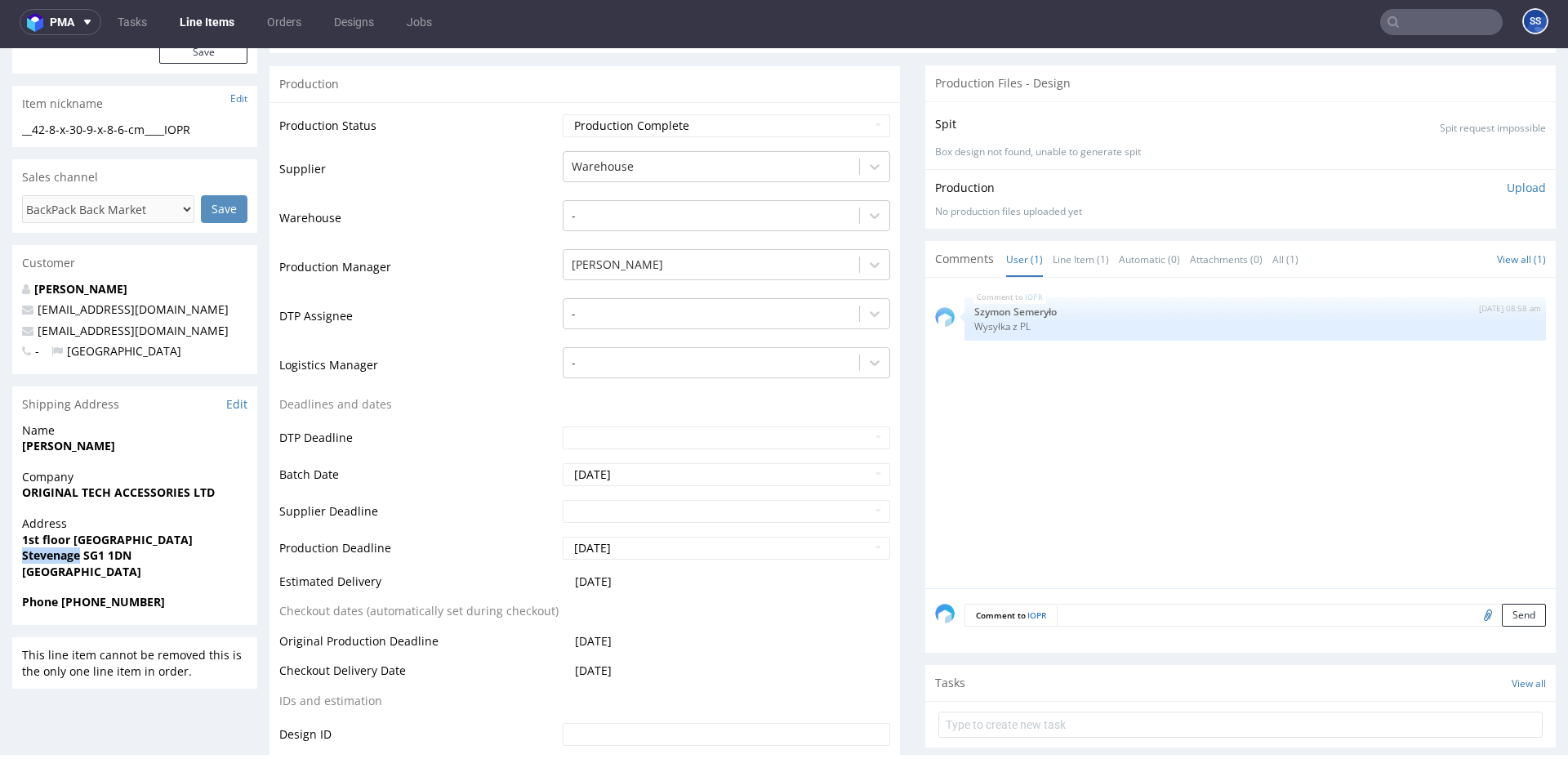
click at [49, 559] on strong "Stevenage SG1 1DN" at bounding box center [77, 555] width 110 height 16
copy strong "Stevenage"
drag, startPoint x: 83, startPoint y: 557, endPoint x: 174, endPoint y: 560, distance: 91.0
click at [174, 560] on span "Stevenage SG1 1DN" at bounding box center [135, 556] width 225 height 17
copy strong "SG1 1DN"
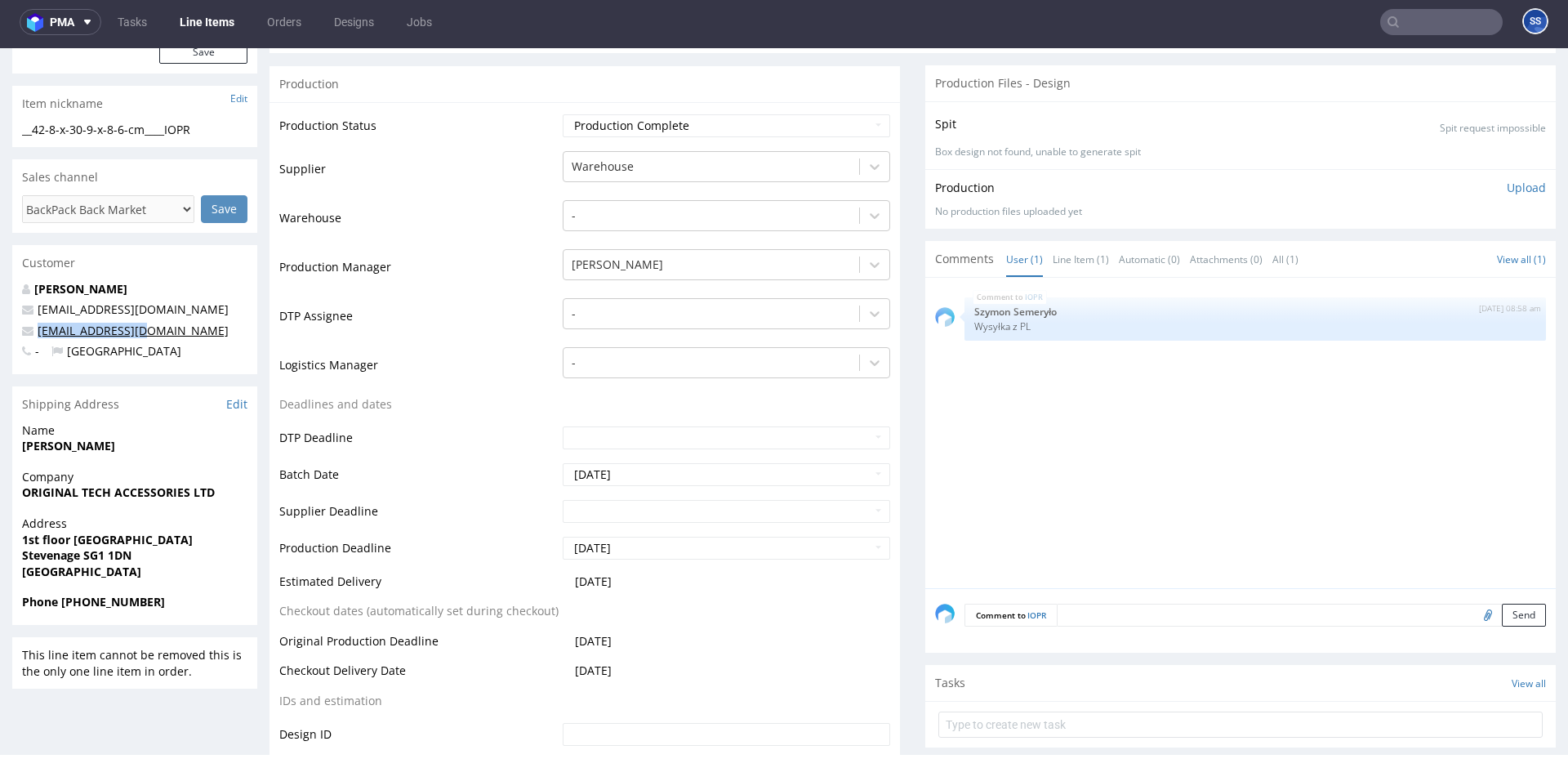
drag, startPoint x: 163, startPoint y: 329, endPoint x: 38, endPoint y: 335, distance: 125.1
click at [38, 335] on p "otaluk@icloud.com" at bounding box center [135, 331] width 225 height 17
copy link "otaluk@icloud.com"
drag, startPoint x: 97, startPoint y: 600, endPoint x: 116, endPoint y: 601, distance: 19.0
click at [186, 598] on span "Phone +44 07840851404" at bounding box center [135, 602] width 225 height 17
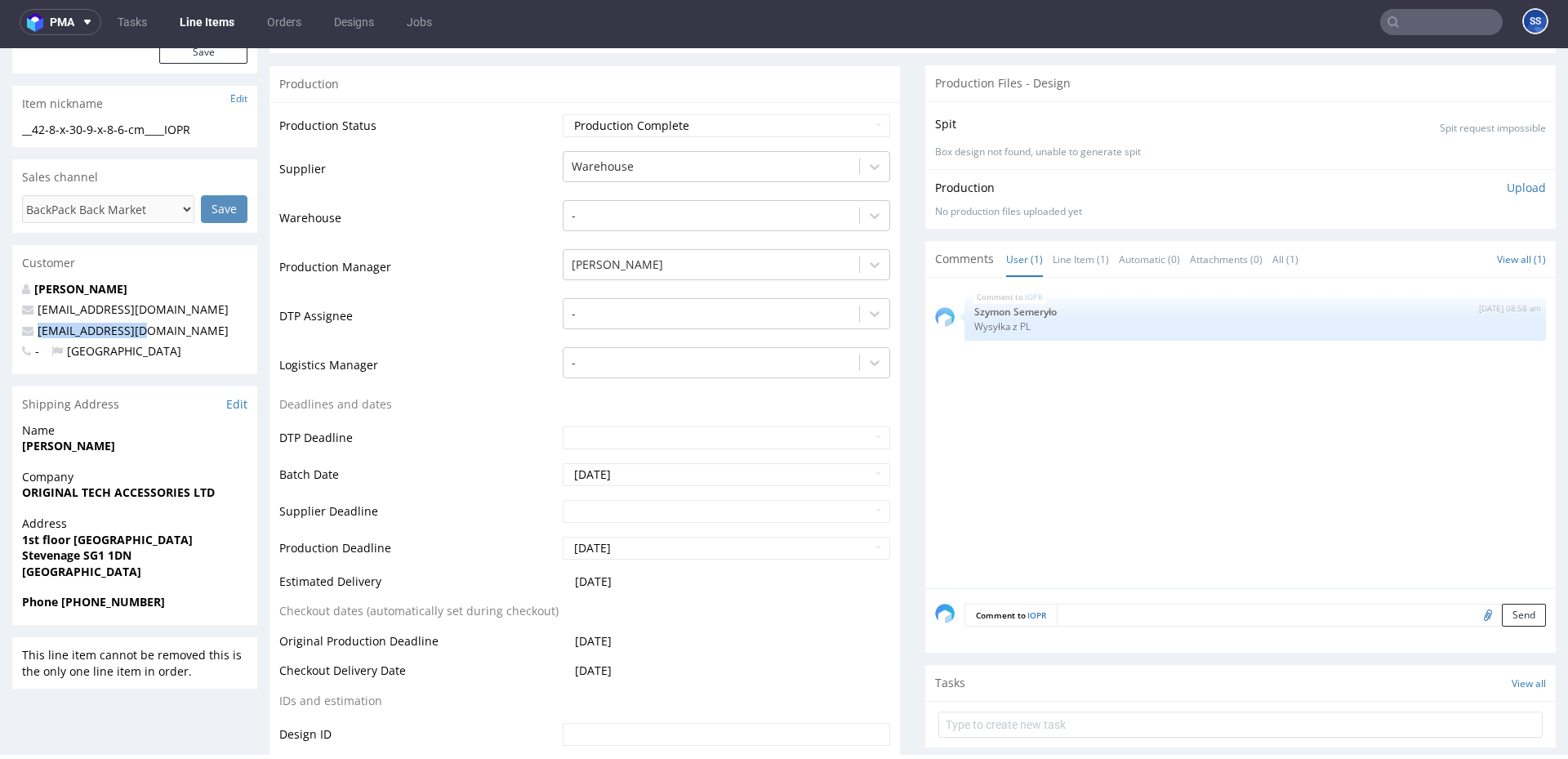
drag, startPoint x: 95, startPoint y: 601, endPoint x: 205, endPoint y: 600, distance: 110.0
click at [205, 600] on span "Phone +44 07840851404" at bounding box center [135, 602] width 225 height 17
copy strong "7840851404"
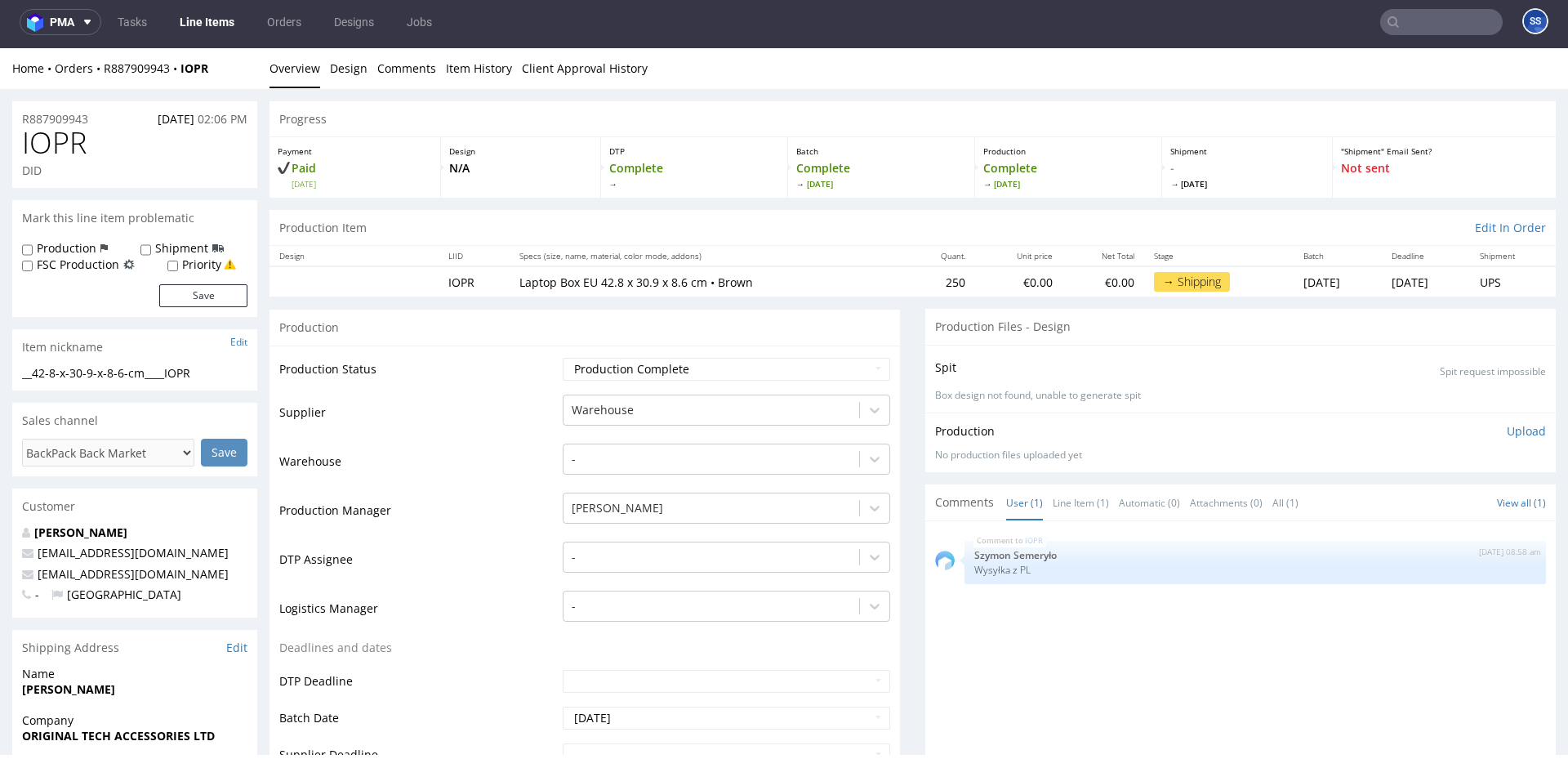
click at [218, 68] on div "Home Orders R887909943 IOPR" at bounding box center [135, 69] width 245 height 17
drag, startPoint x: 159, startPoint y: 70, endPoint x: 105, endPoint y: 71, distance: 54.0
click at [105, 71] on div "Home Orders R887909943 IOPR" at bounding box center [135, 69] width 245 height 17
copy div "R887909943 IOPR"
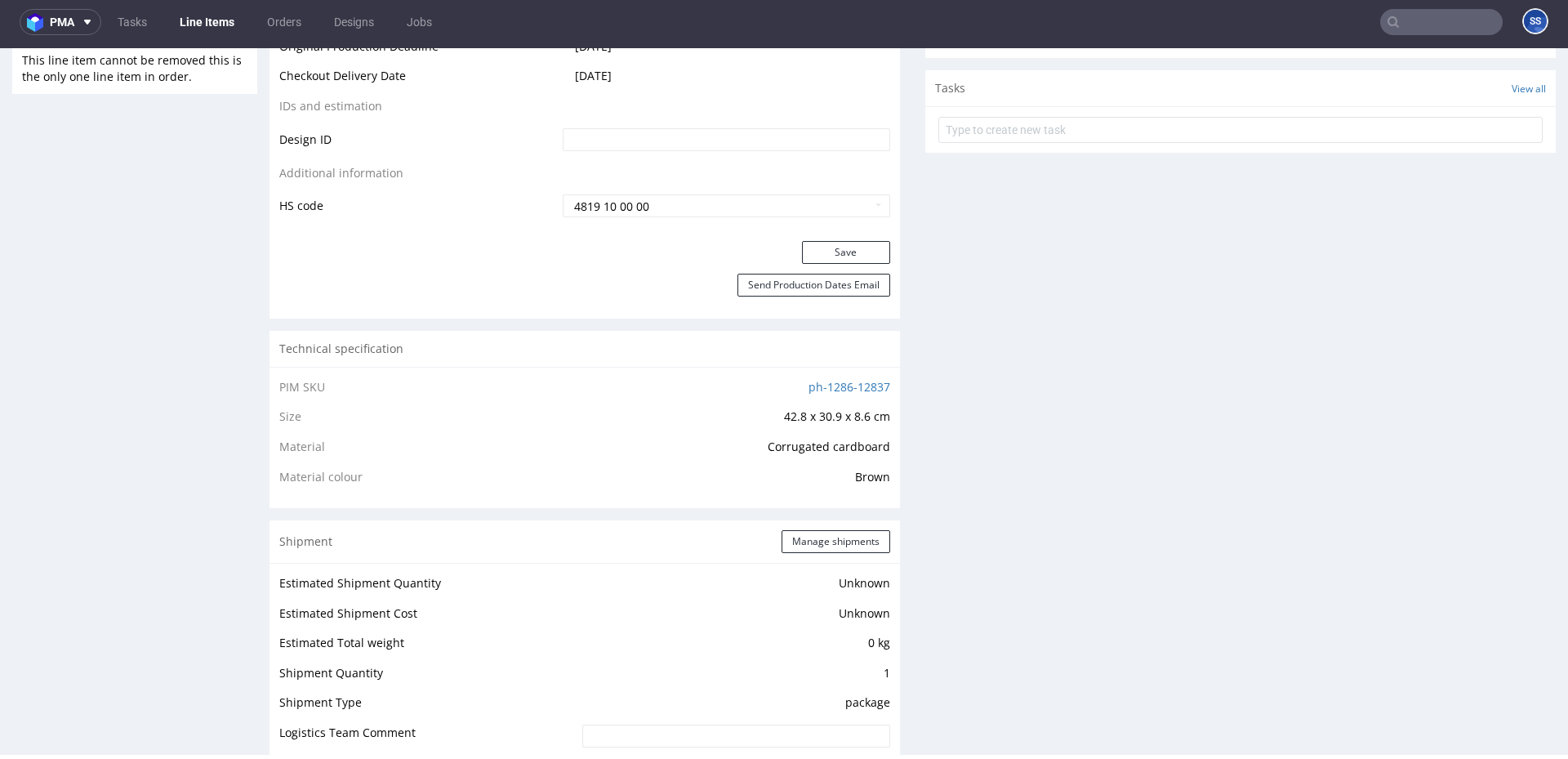
scroll to position [844, 0]
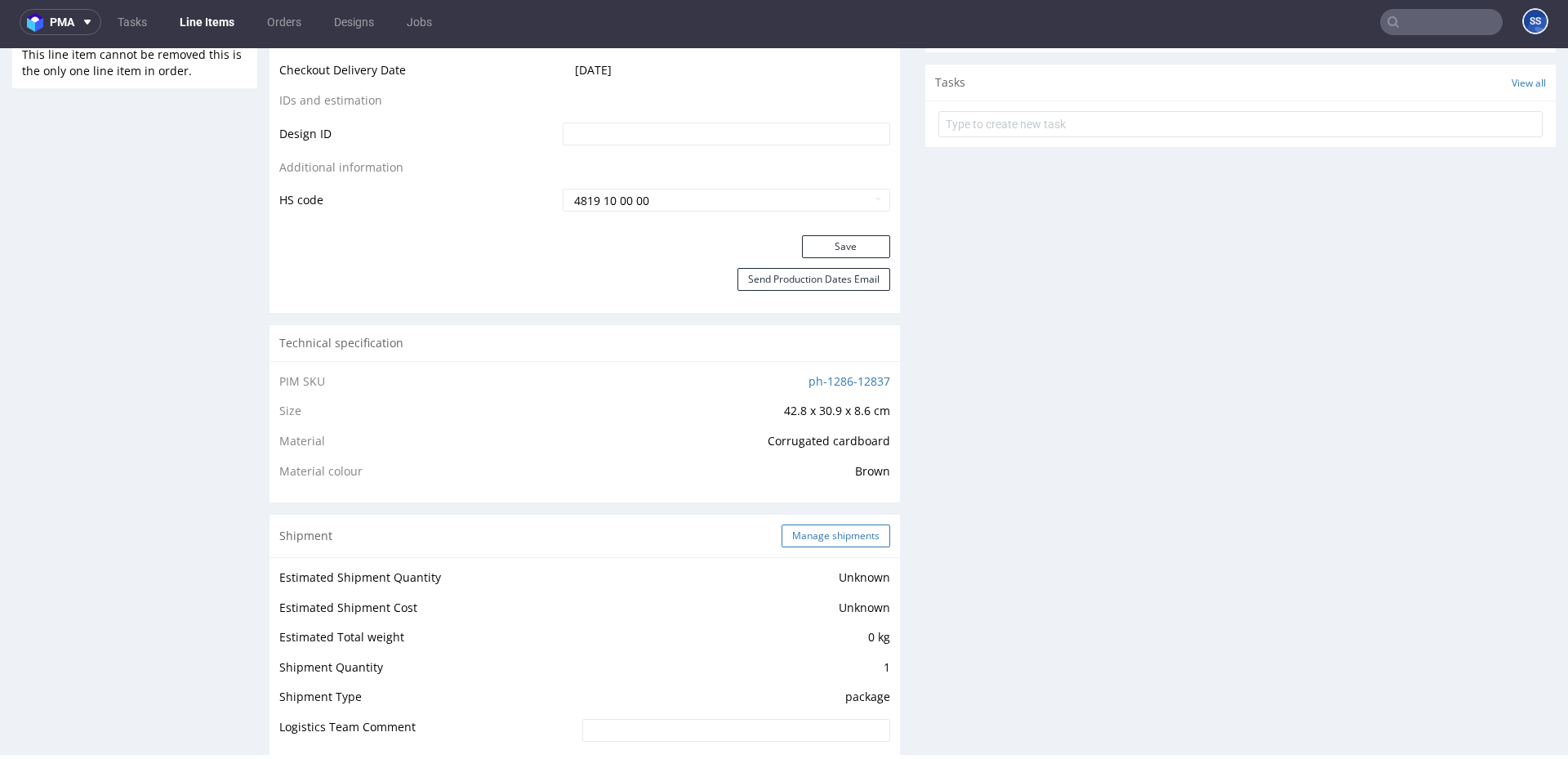
click at [823, 526] on button "Manage shipments" at bounding box center [835, 536] width 109 height 23
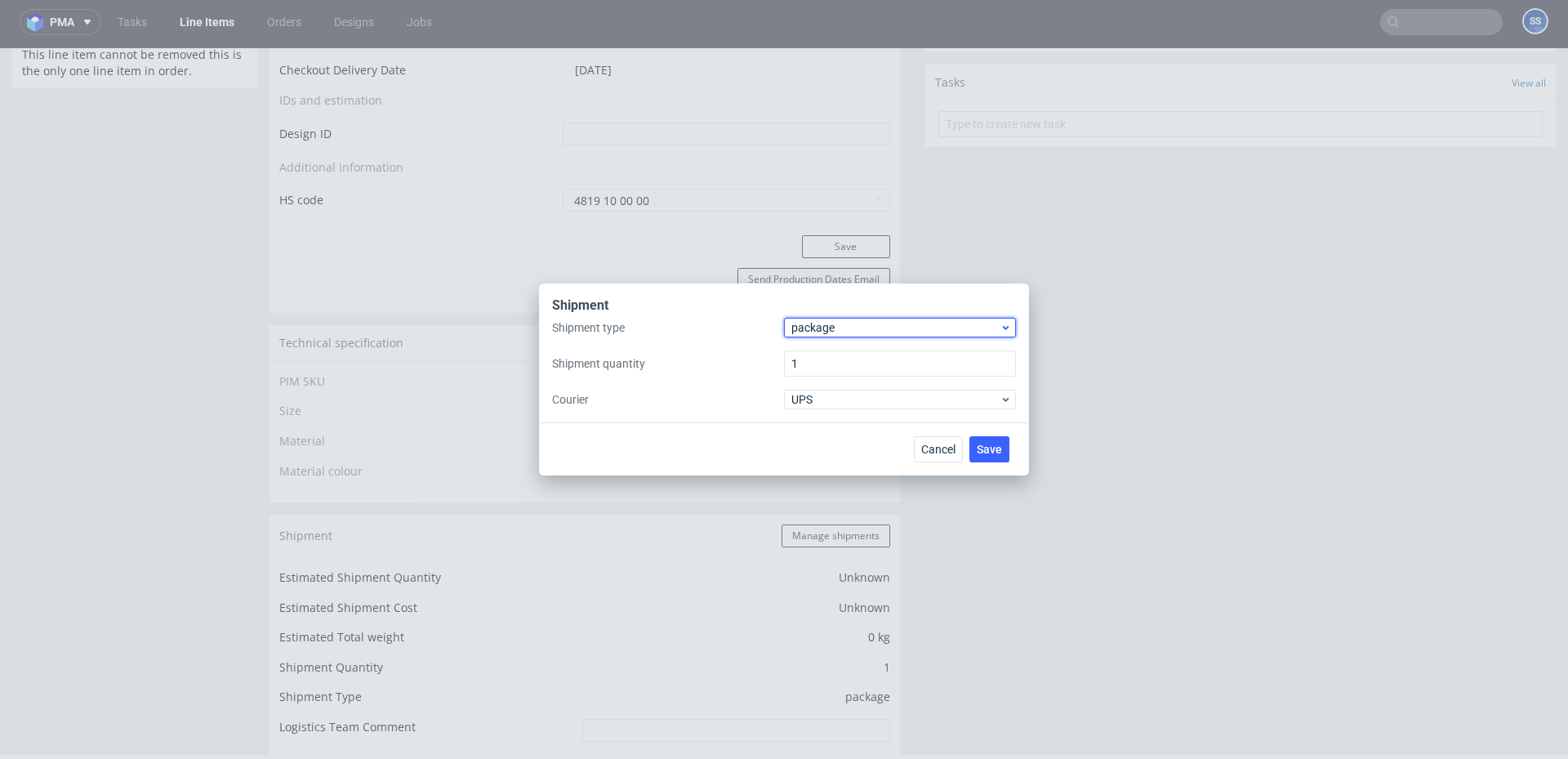
click at [831, 332] on span "package" at bounding box center [895, 327] width 208 height 17
click at [840, 350] on div "pallet" at bounding box center [900, 361] width 219 height 29
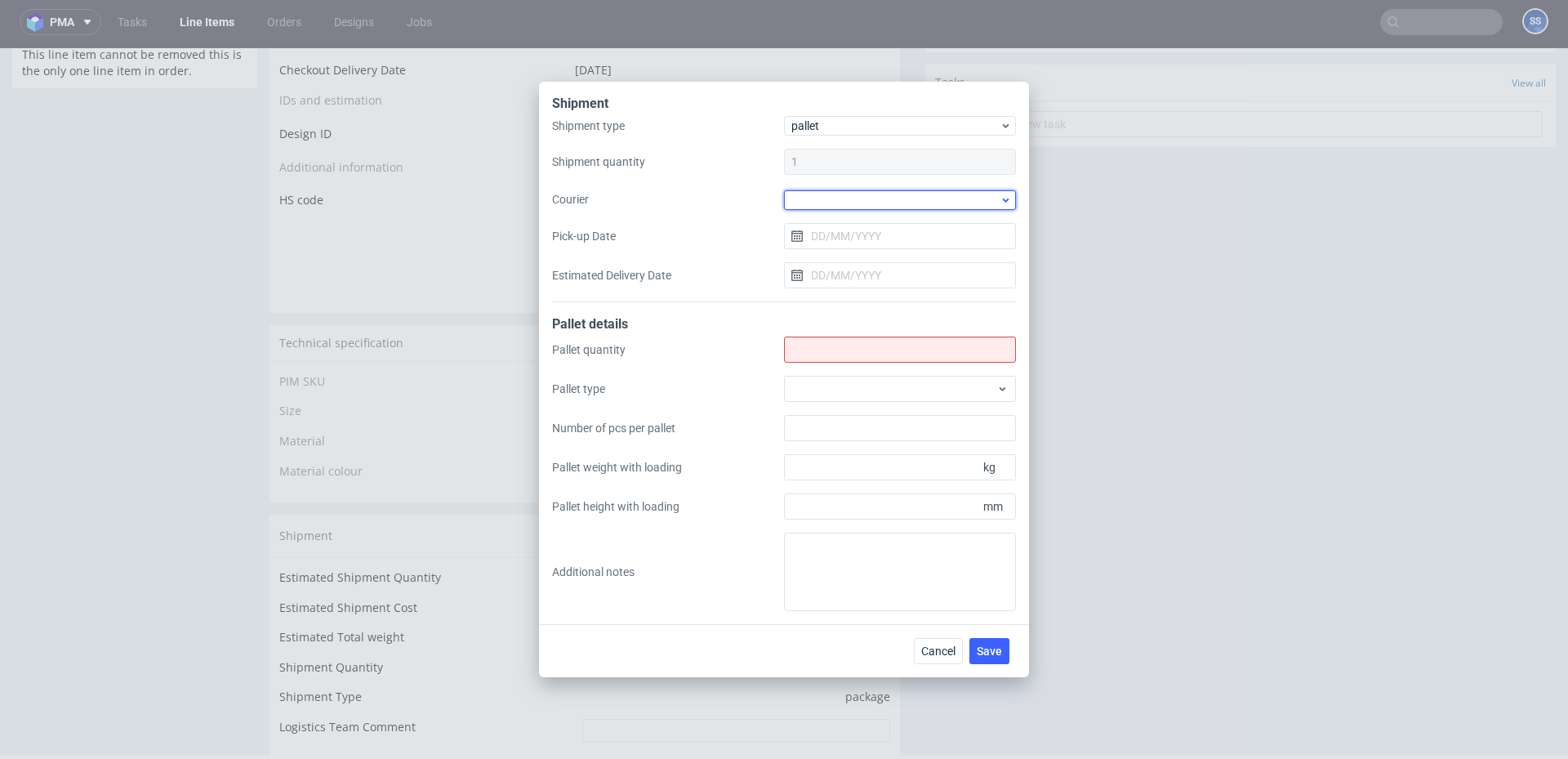
click at [827, 209] on div at bounding box center [899, 200] width 232 height 20
click at [840, 259] on div "DSV" at bounding box center [900, 256] width 219 height 29
click at [826, 231] on input "Pick-up Date" at bounding box center [899, 234] width 232 height 26
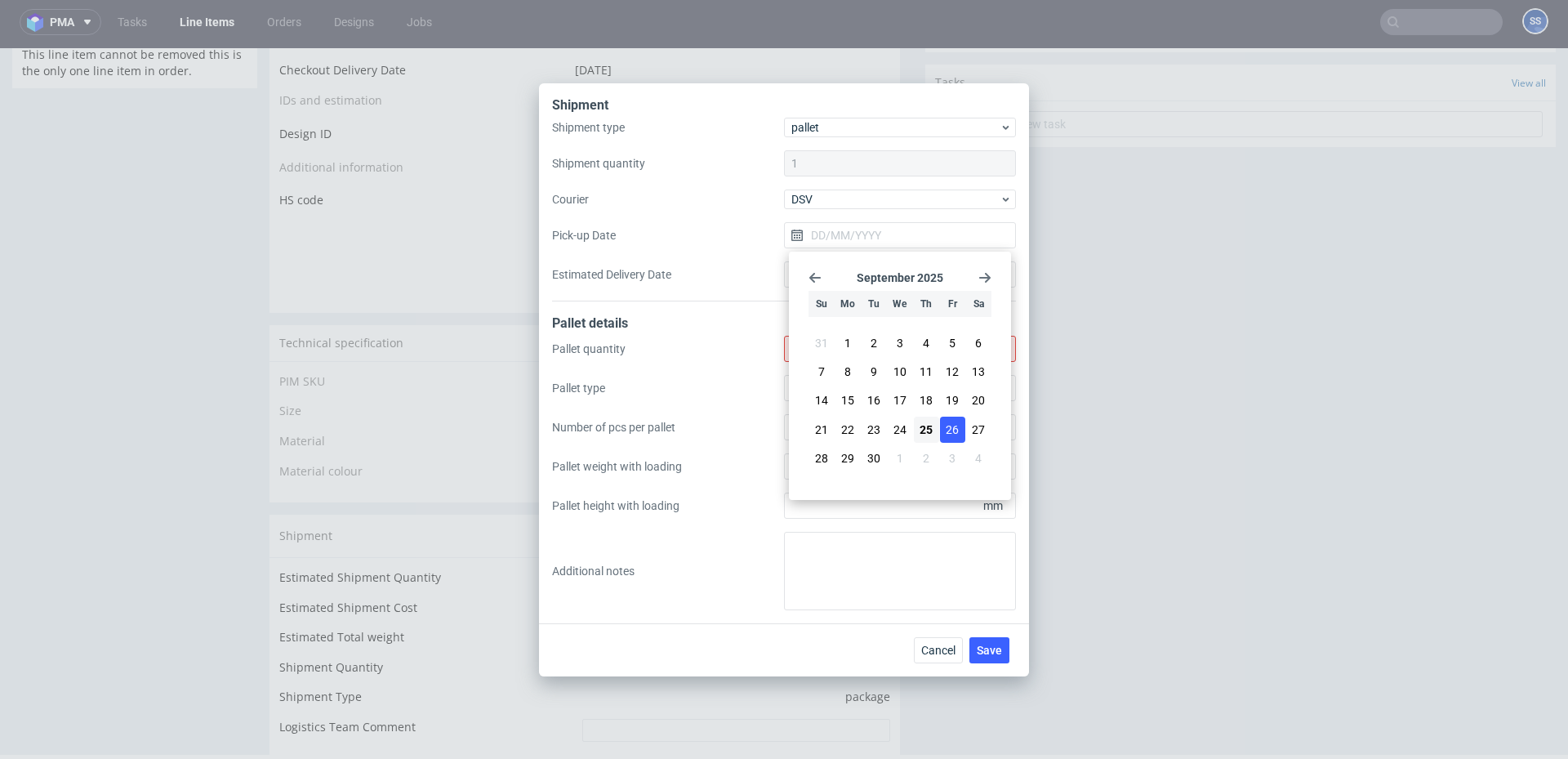
click at [957, 429] on span "26" at bounding box center [953, 429] width 13 height 17
type input "[DATE]"
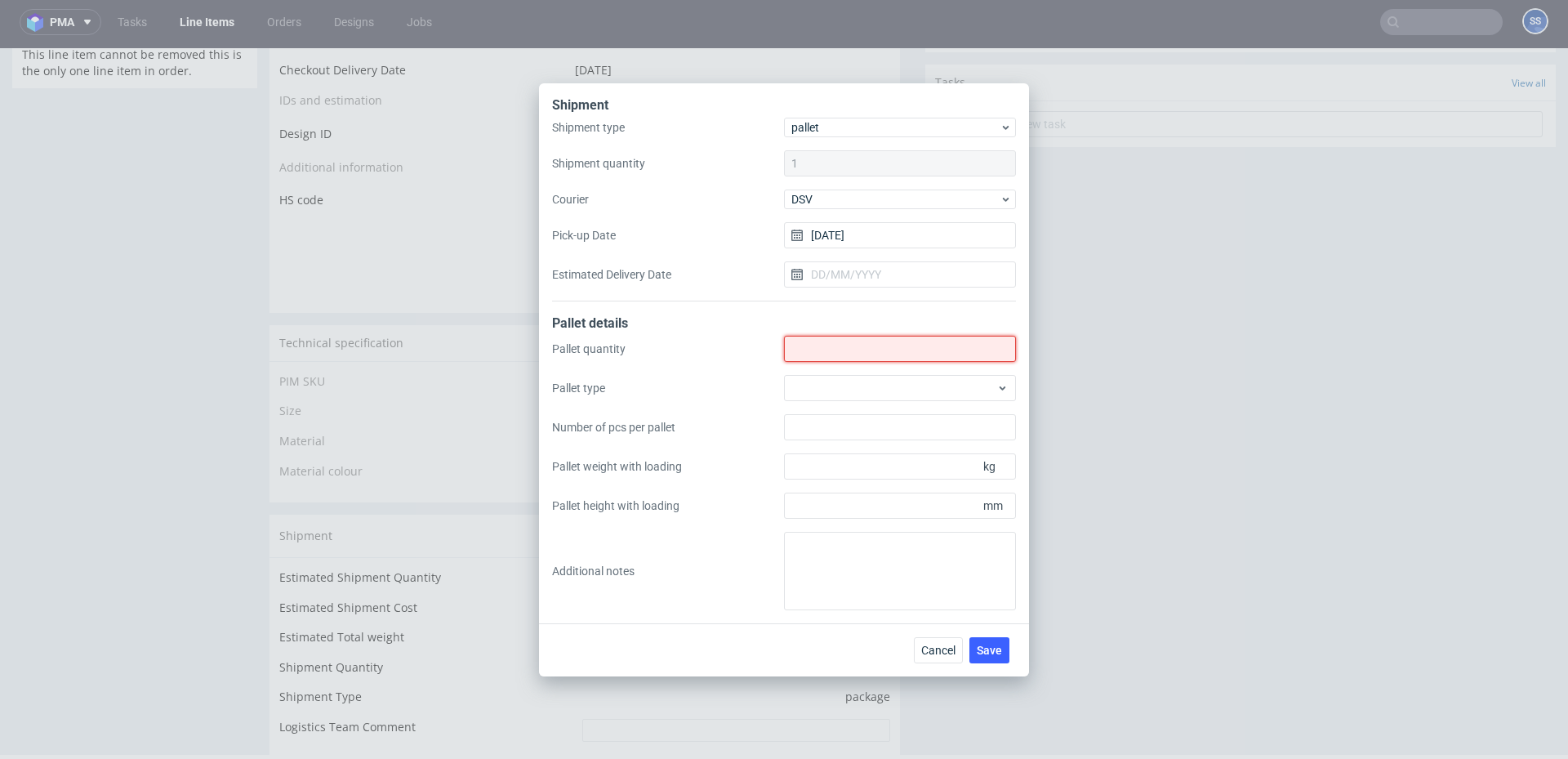
click at [852, 343] on input "Shipment type" at bounding box center [899, 348] width 232 height 26
type input "1"
click at [985, 653] on span "Save" at bounding box center [989, 650] width 25 height 12
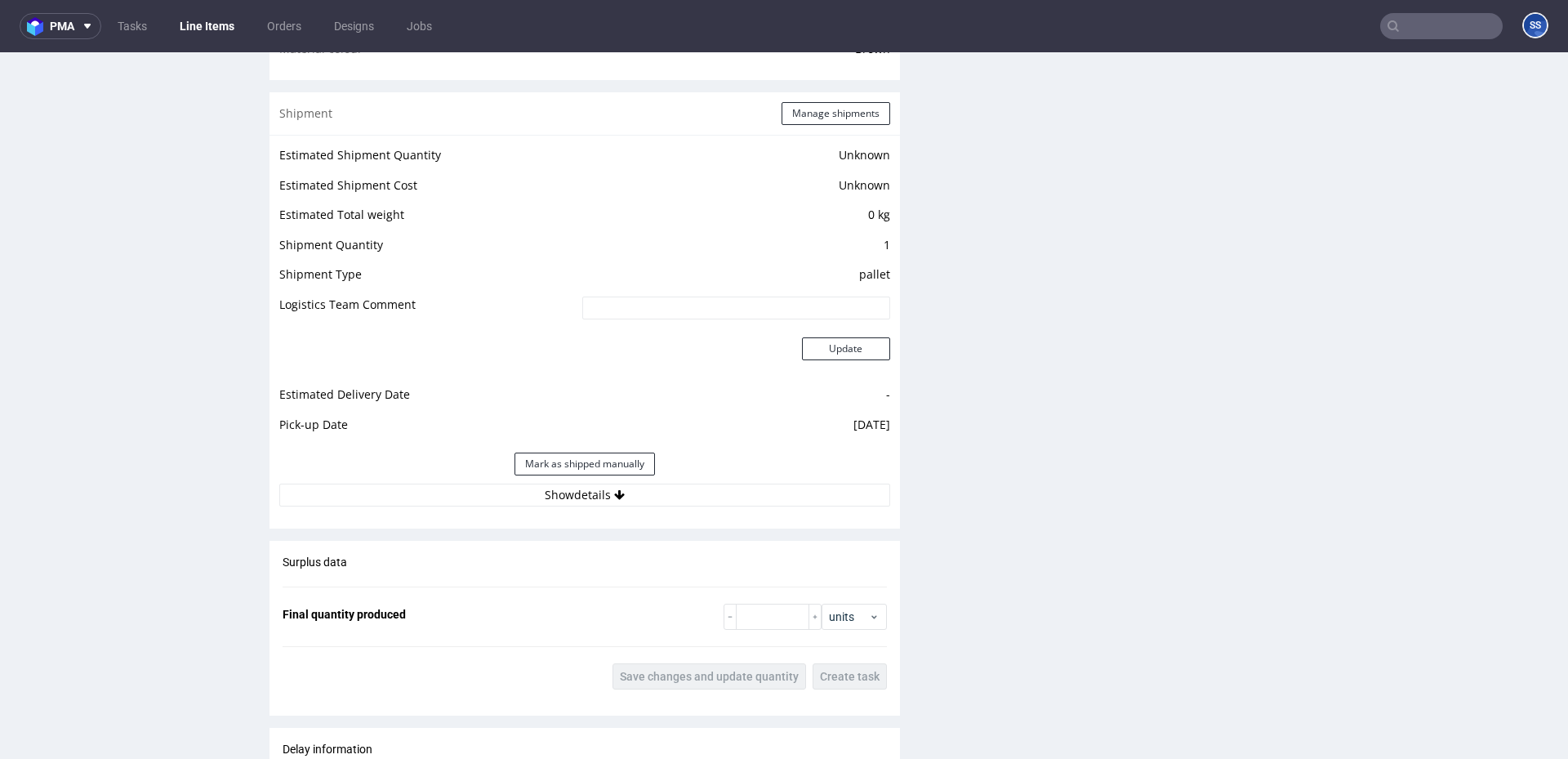
scroll to position [1408, 0]
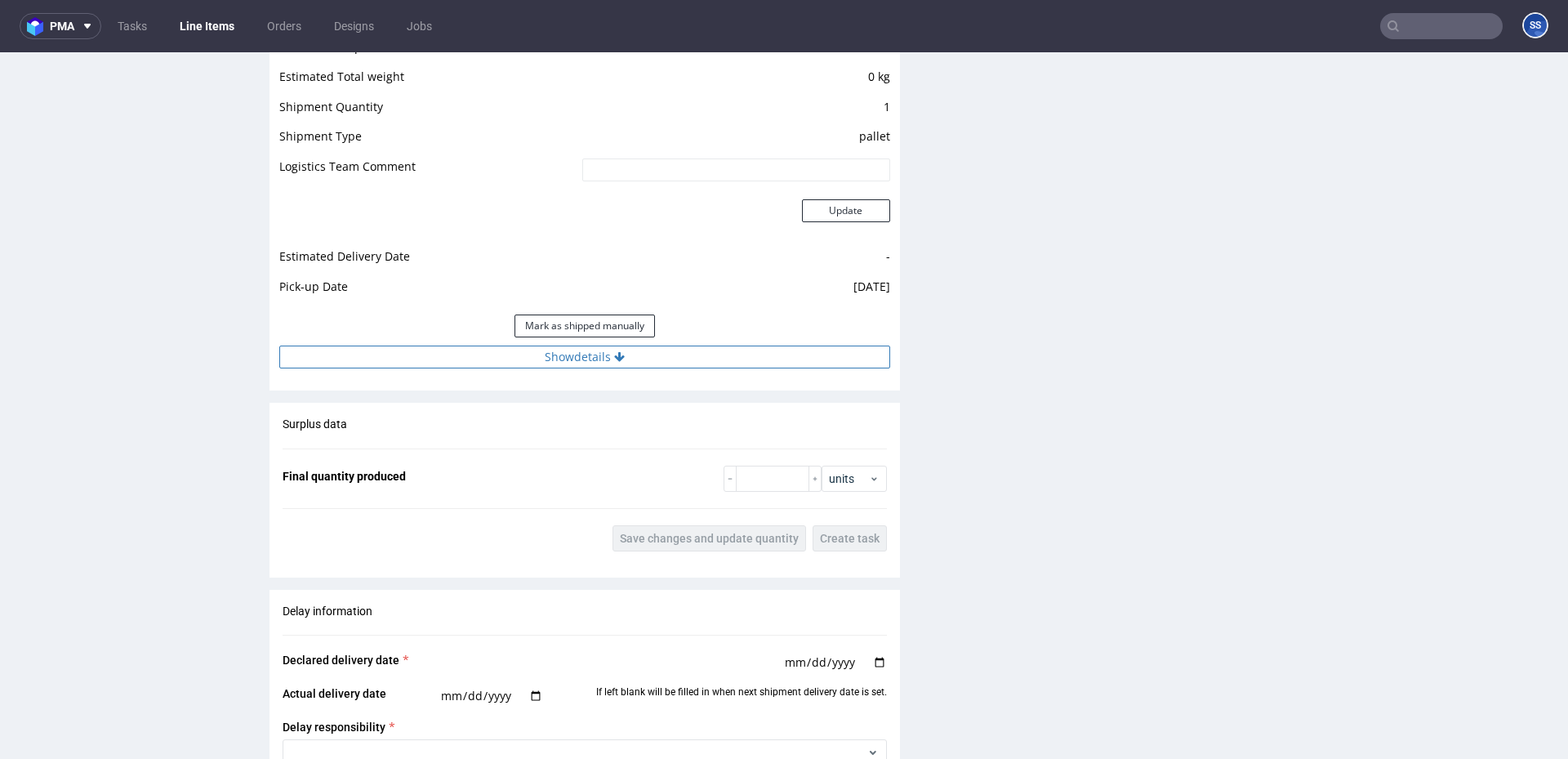
click at [564, 359] on button "Show details" at bounding box center [585, 357] width 611 height 23
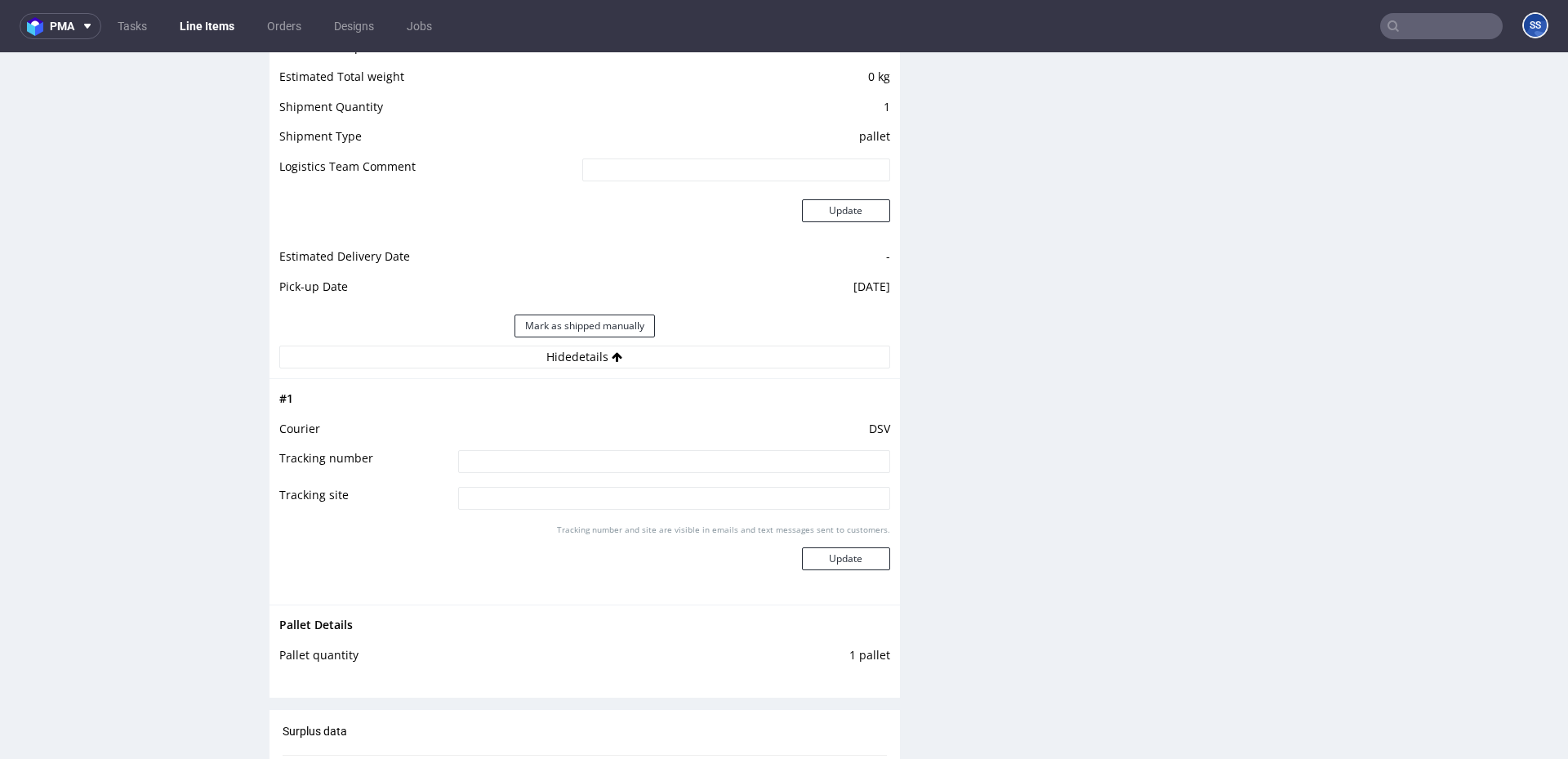
click at [579, 462] on input at bounding box center [674, 462] width 432 height 23
paste input "40257145950411922452"
type input "40257145950411922452"
click at [827, 562] on button "Update" at bounding box center [846, 559] width 88 height 23
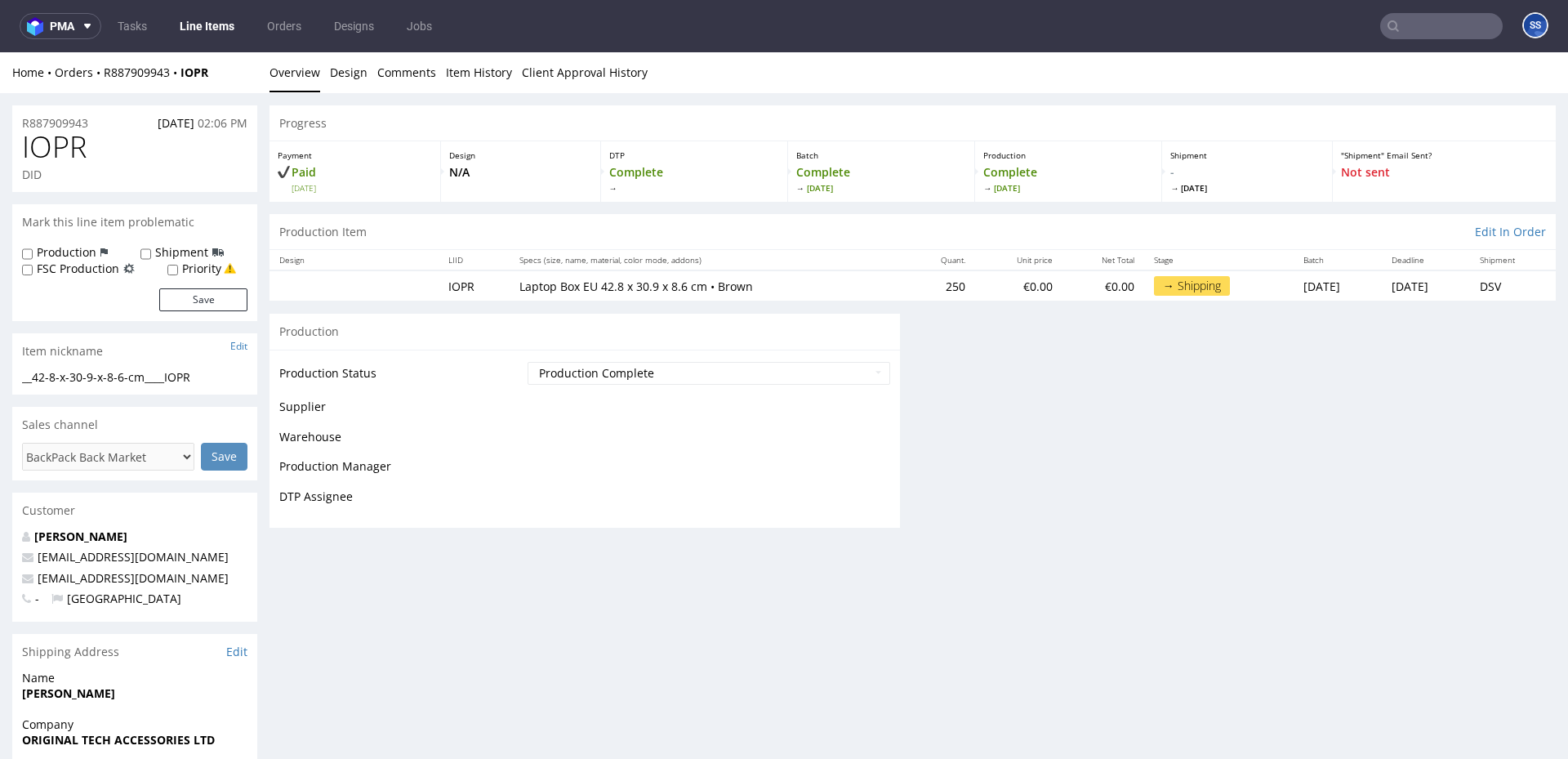
scroll to position [1044, 0]
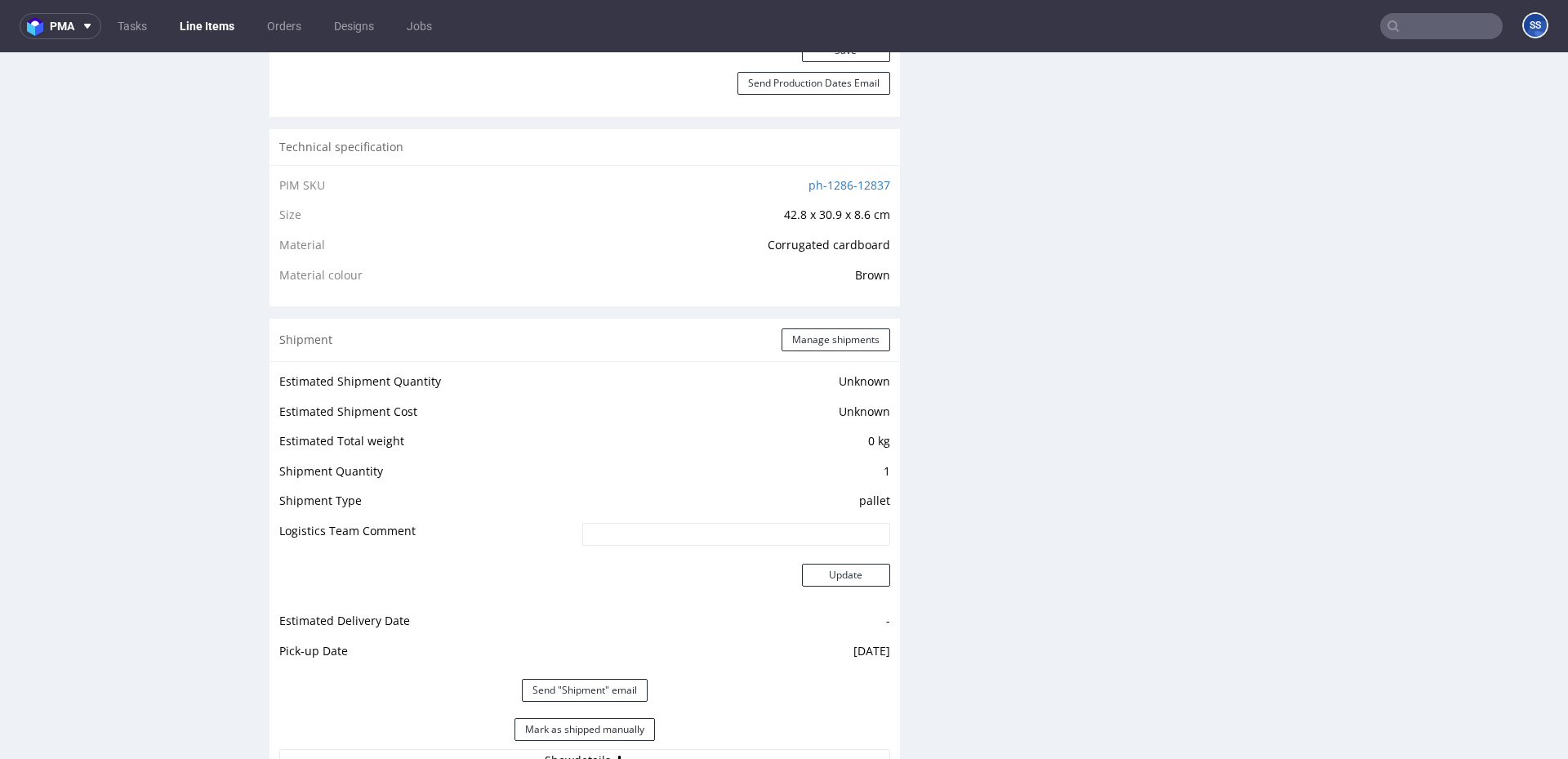
click at [201, 31] on link "Line Items" at bounding box center [207, 26] width 74 height 26
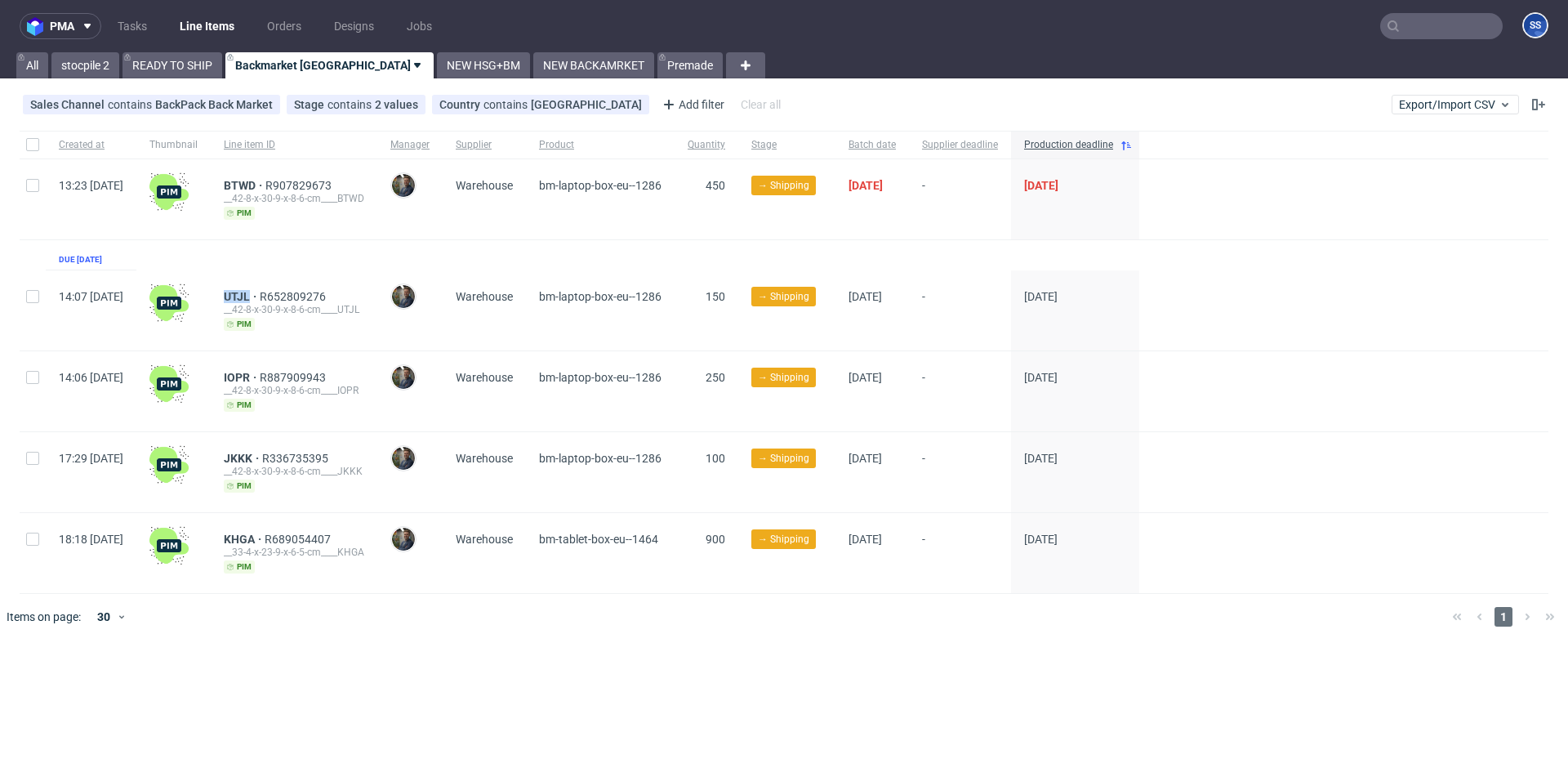
drag, startPoint x: 267, startPoint y: 295, endPoint x: 299, endPoint y: 337, distance: 52.8
click at [298, 296] on div "UTJL R652809276 __42-8-x-30-9-x-8-6-cm____UTJL pim" at bounding box center [294, 310] width 167 height 80
copy span "UTJL"
click at [172, 58] on link "READY TO SHIP" at bounding box center [173, 65] width 100 height 26
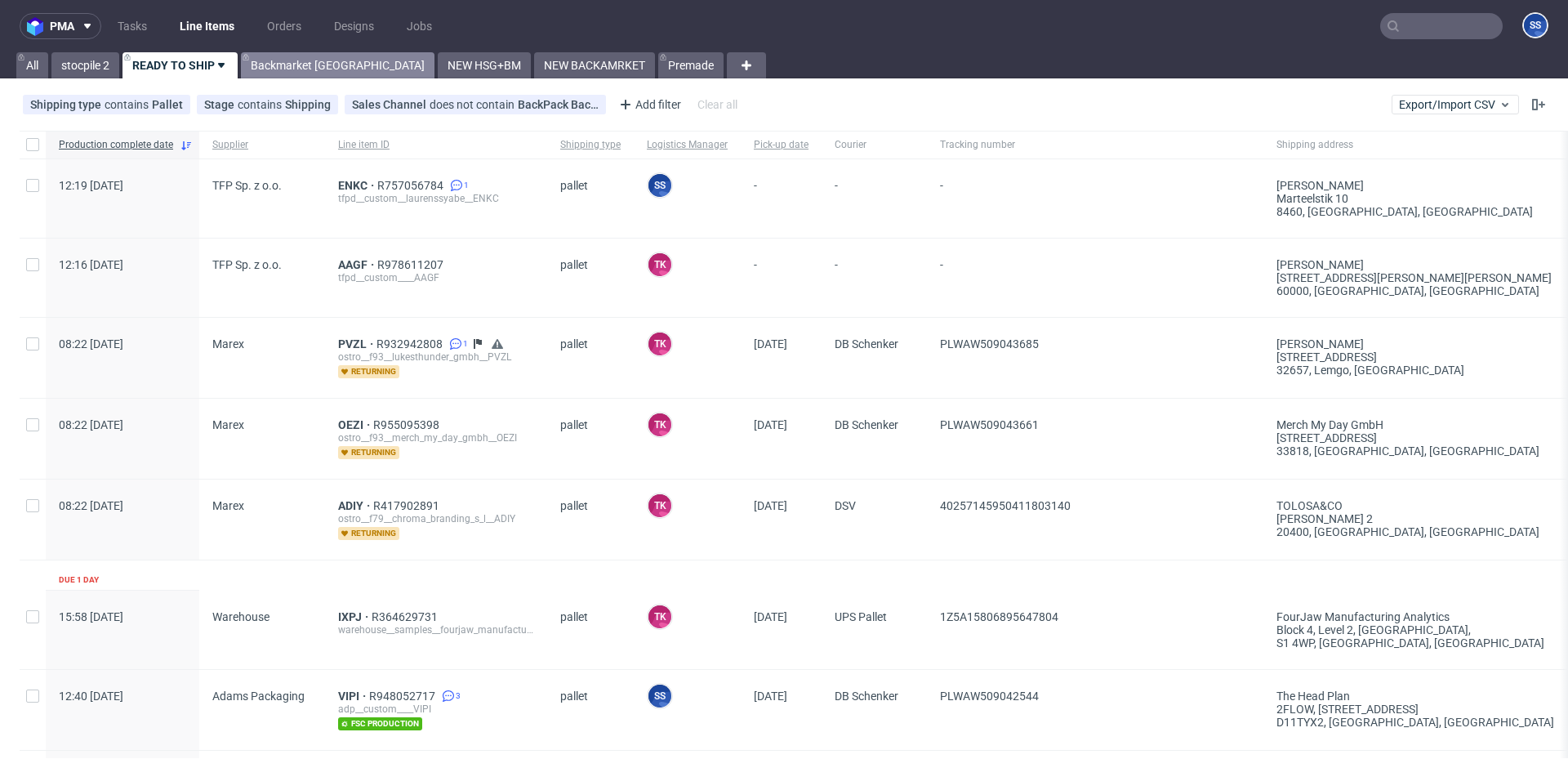
click at [301, 70] on link "Backmarket [GEOGRAPHIC_DATA]" at bounding box center [337, 65] width 194 height 26
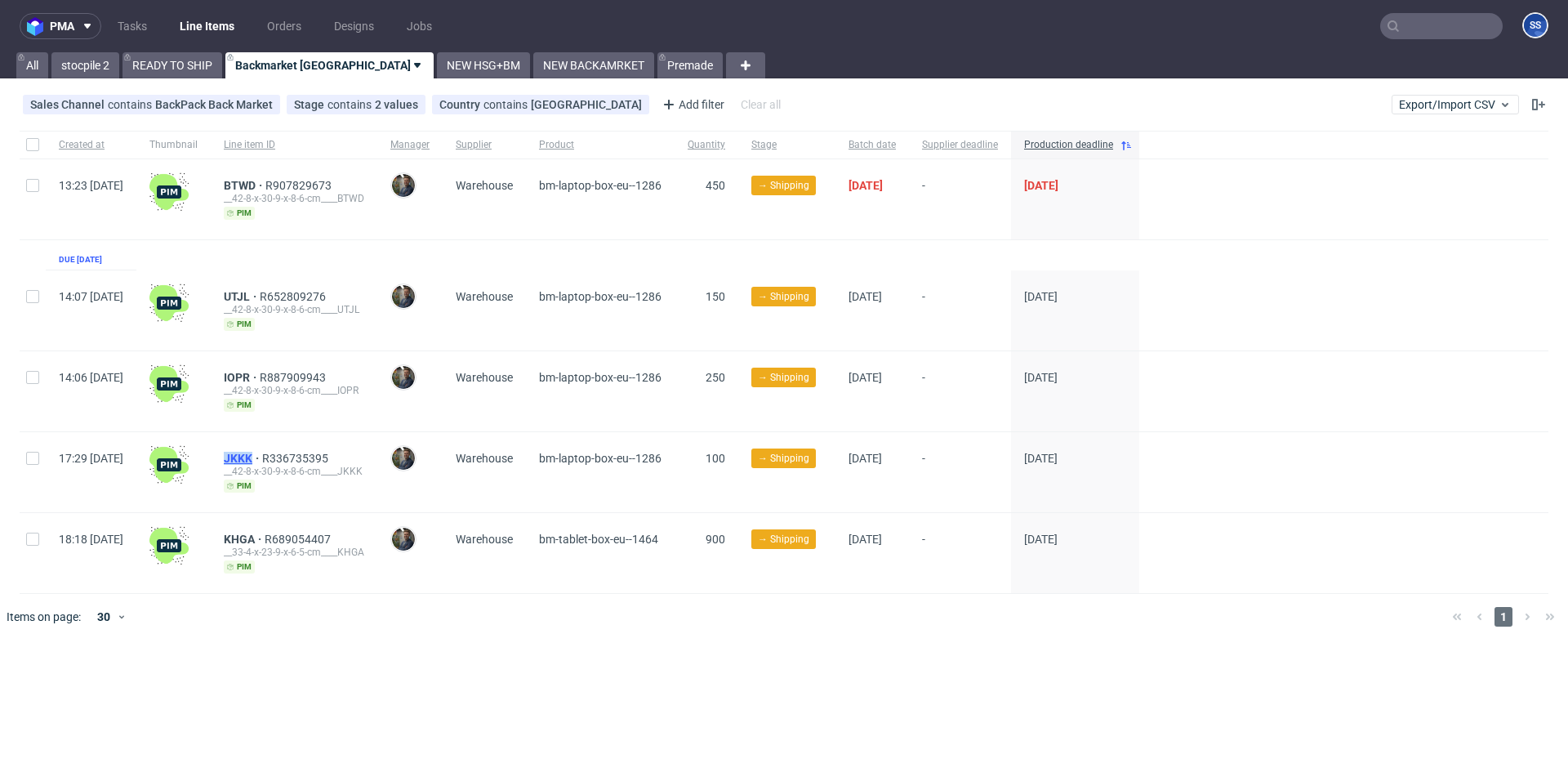
drag, startPoint x: 262, startPoint y: 456, endPoint x: 299, endPoint y: 460, distance: 37.2
click at [299, 460] on div "JKKK R336735395 __42-8-x-30-9-x-8-6-cm____JKKK pim" at bounding box center [294, 472] width 167 height 80
copy span "JKKK"
drag, startPoint x: 266, startPoint y: 537, endPoint x: 301, endPoint y: 538, distance: 35.0
click at [301, 538] on div "KHGA R689054407 __33-4-x-23-9-x-6-5-cm____KHGA pim" at bounding box center [294, 553] width 167 height 80
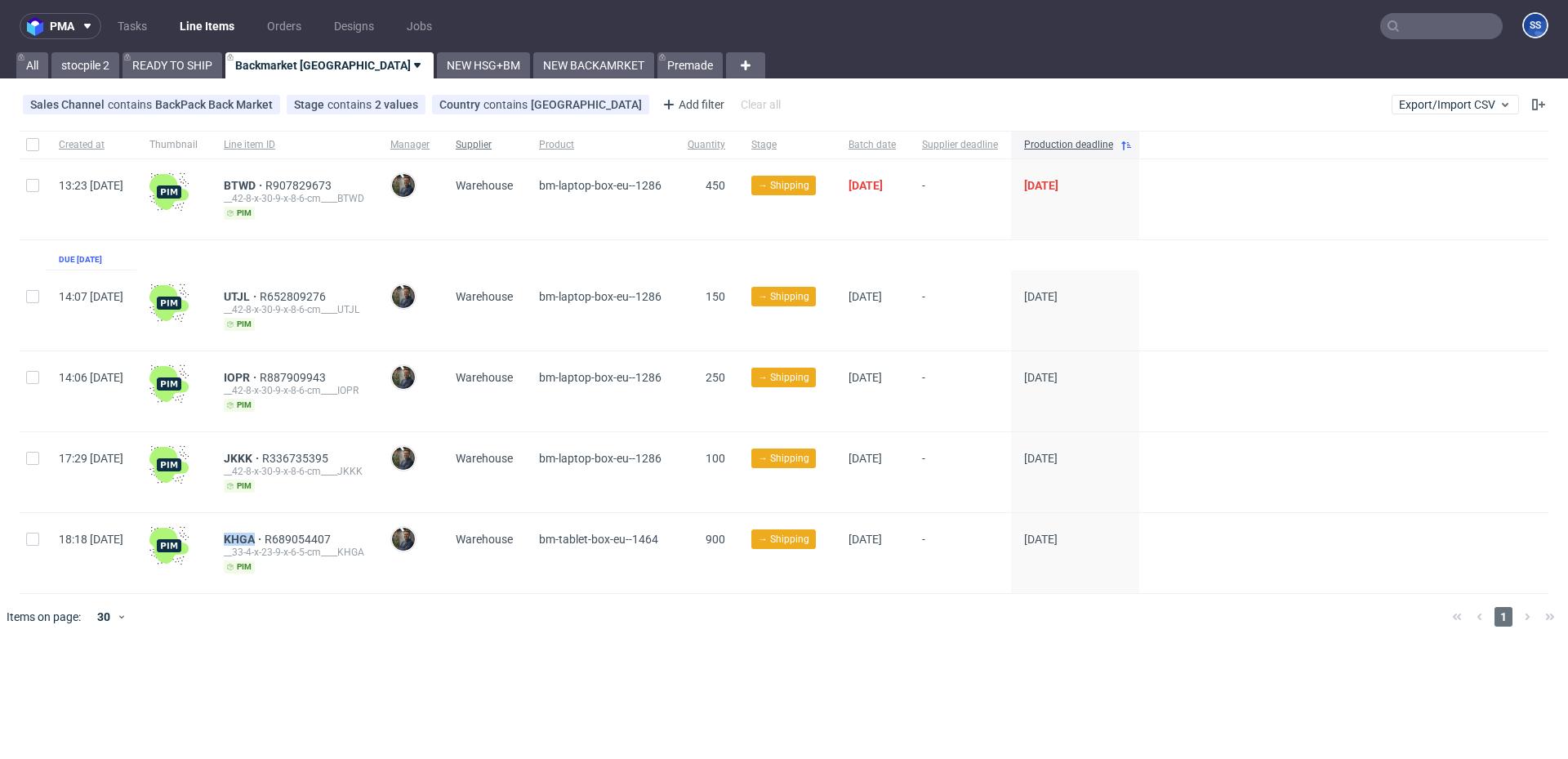
copy span "KHGA"
click at [260, 375] on span "IOPR" at bounding box center [241, 377] width 36 height 13
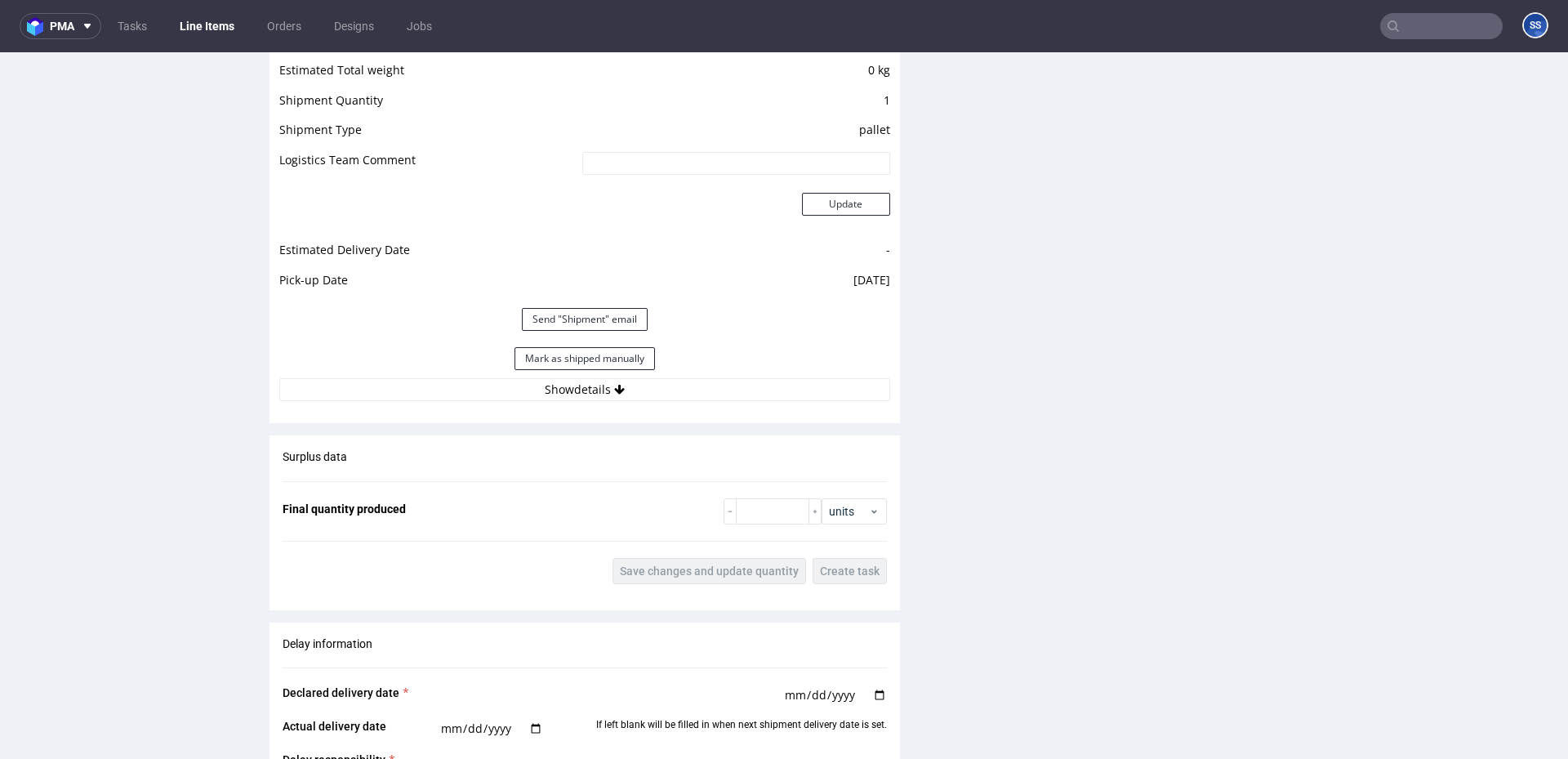
scroll to position [1419, 0]
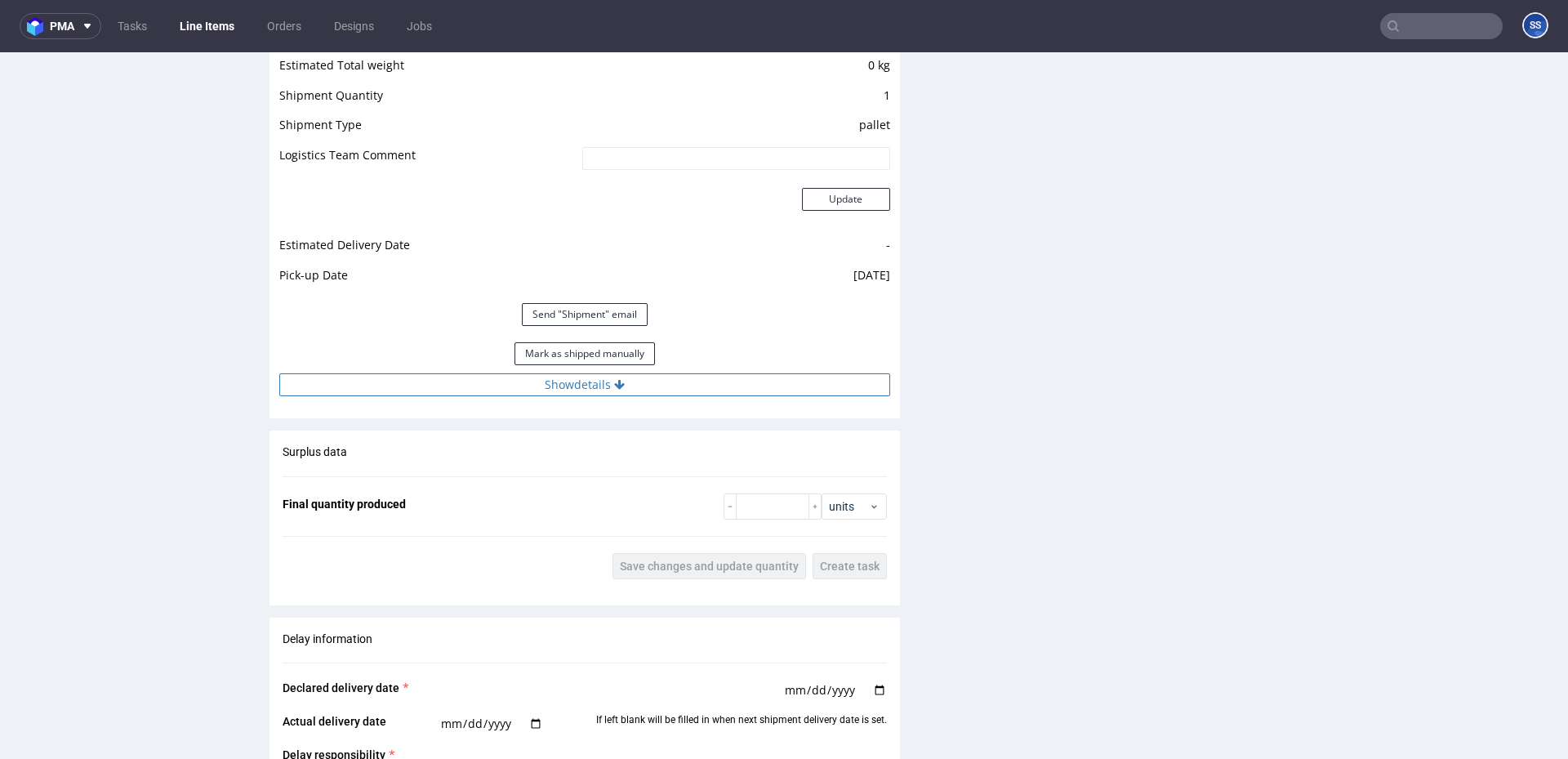
click at [537, 376] on button "Show details" at bounding box center [585, 384] width 611 height 23
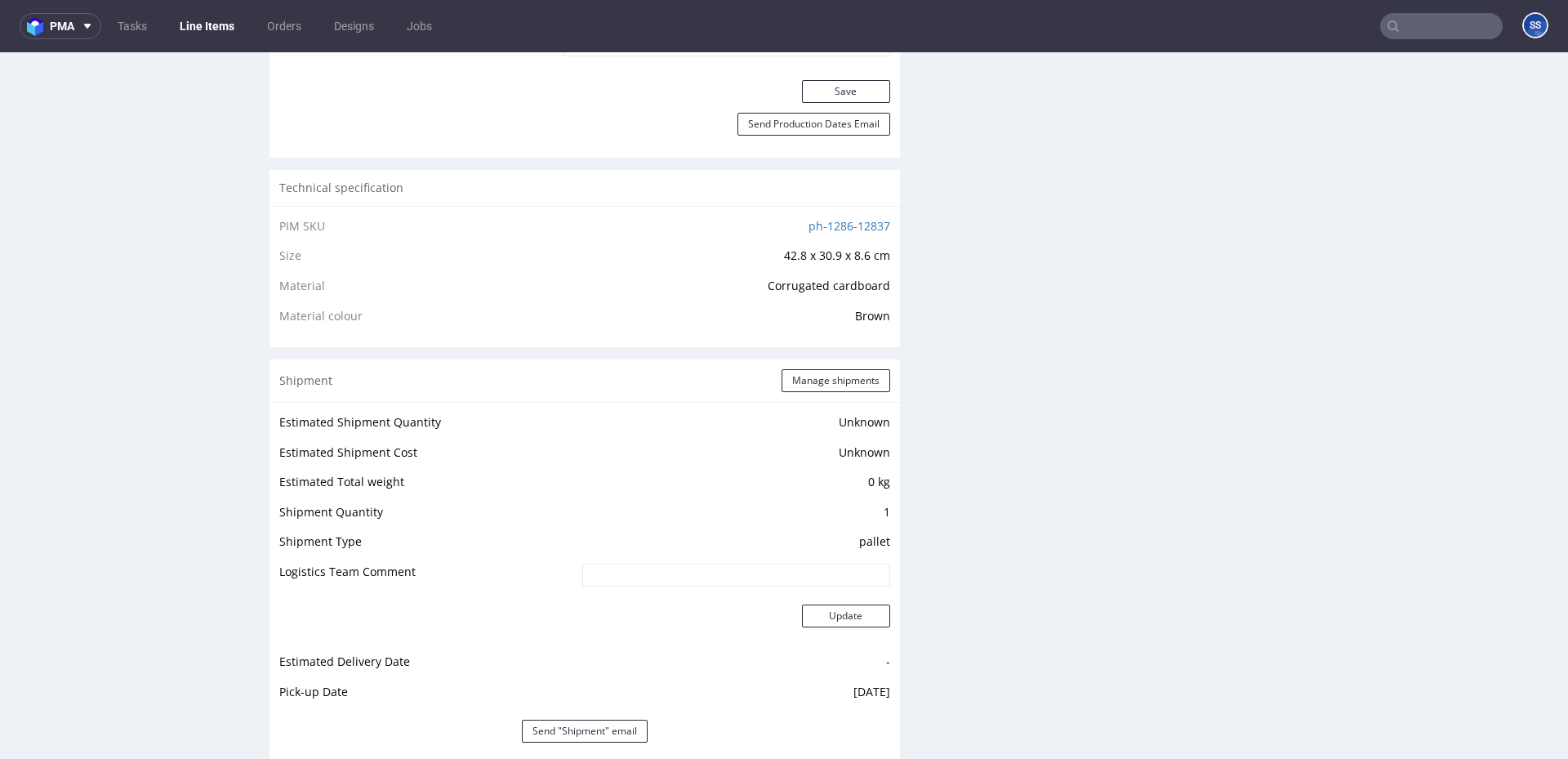
scroll to position [0, 0]
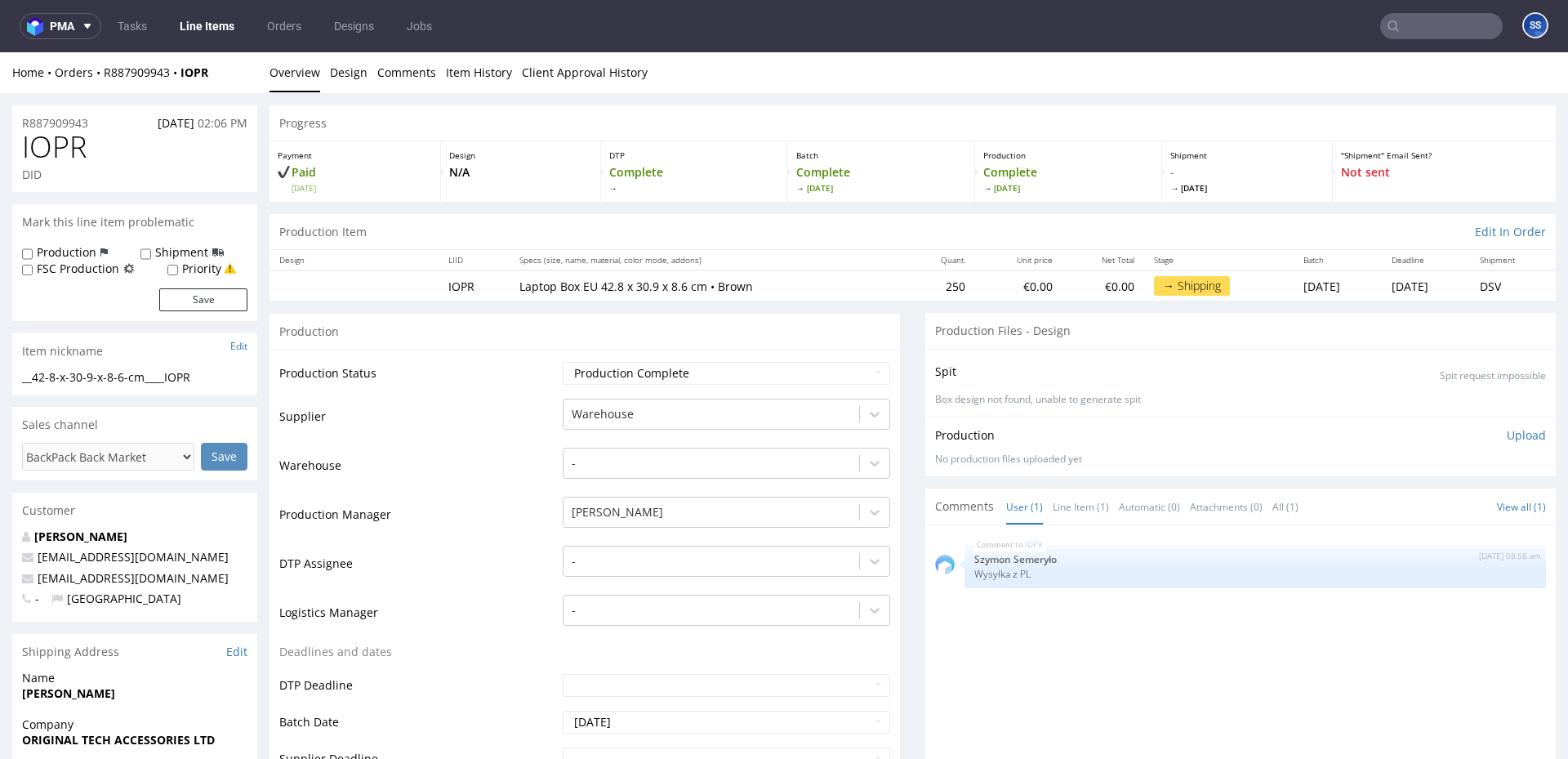
click at [207, 24] on link "Line Items" at bounding box center [207, 26] width 74 height 26
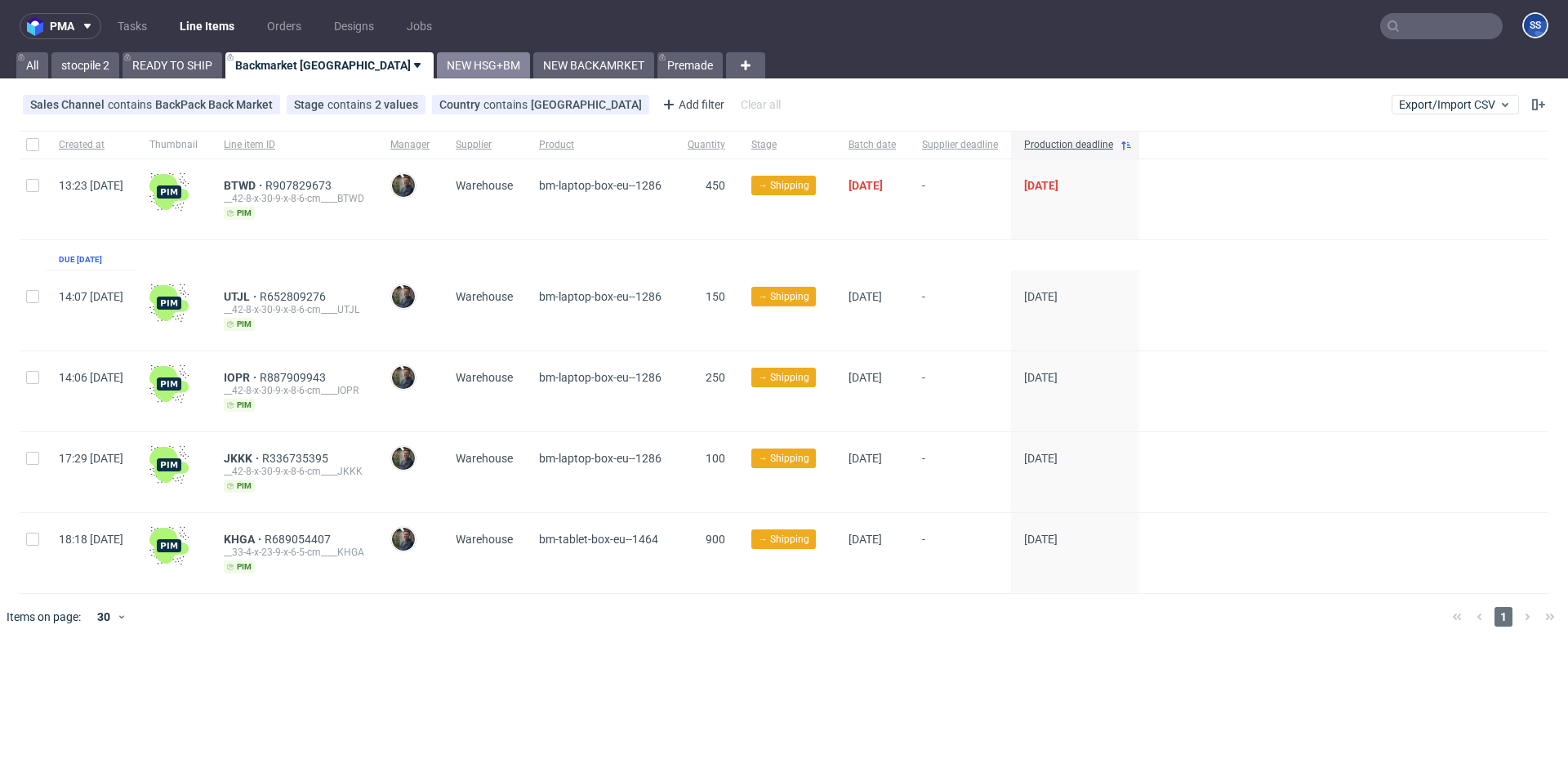
click at [437, 68] on link "NEW HSG+BM" at bounding box center [483, 65] width 93 height 26
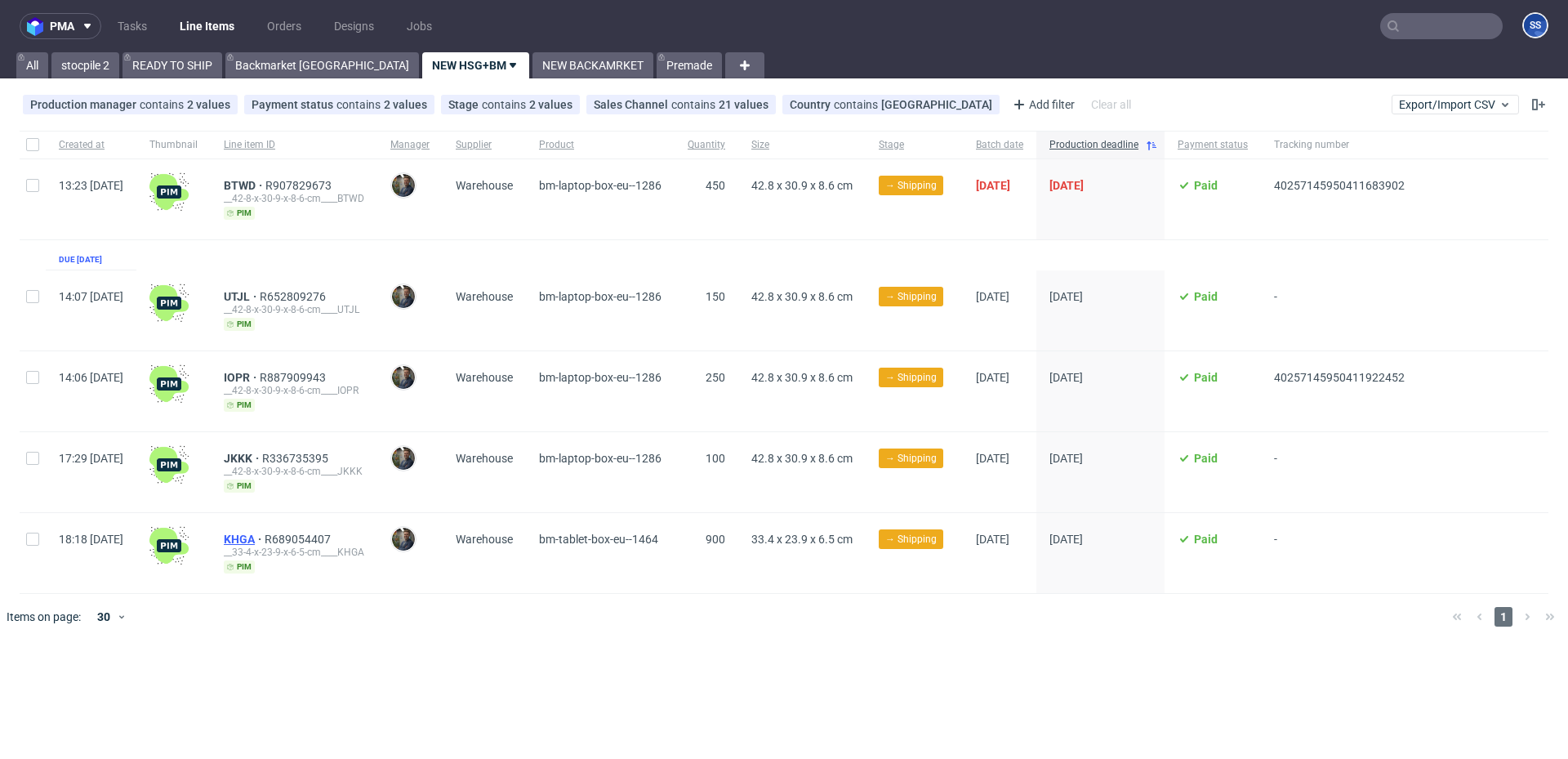
click at [265, 533] on span "KHGA" at bounding box center [243, 539] width 41 height 13
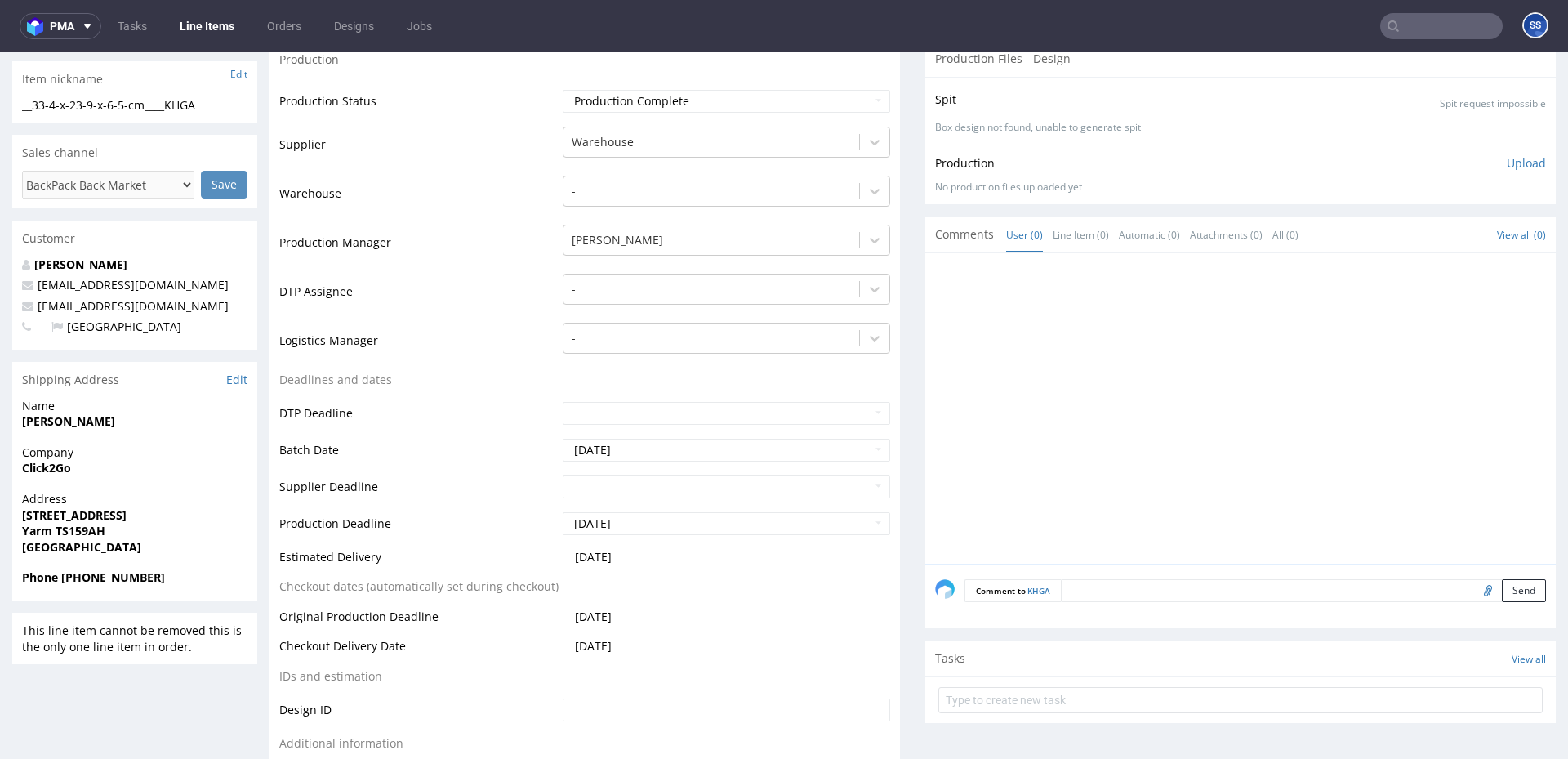
scroll to position [274, 0]
click at [43, 461] on strong "Click2Go" at bounding box center [47, 465] width 49 height 16
copy strong "Click2Go"
click at [85, 514] on strong "78 High Street" at bounding box center [75, 512] width 105 height 16
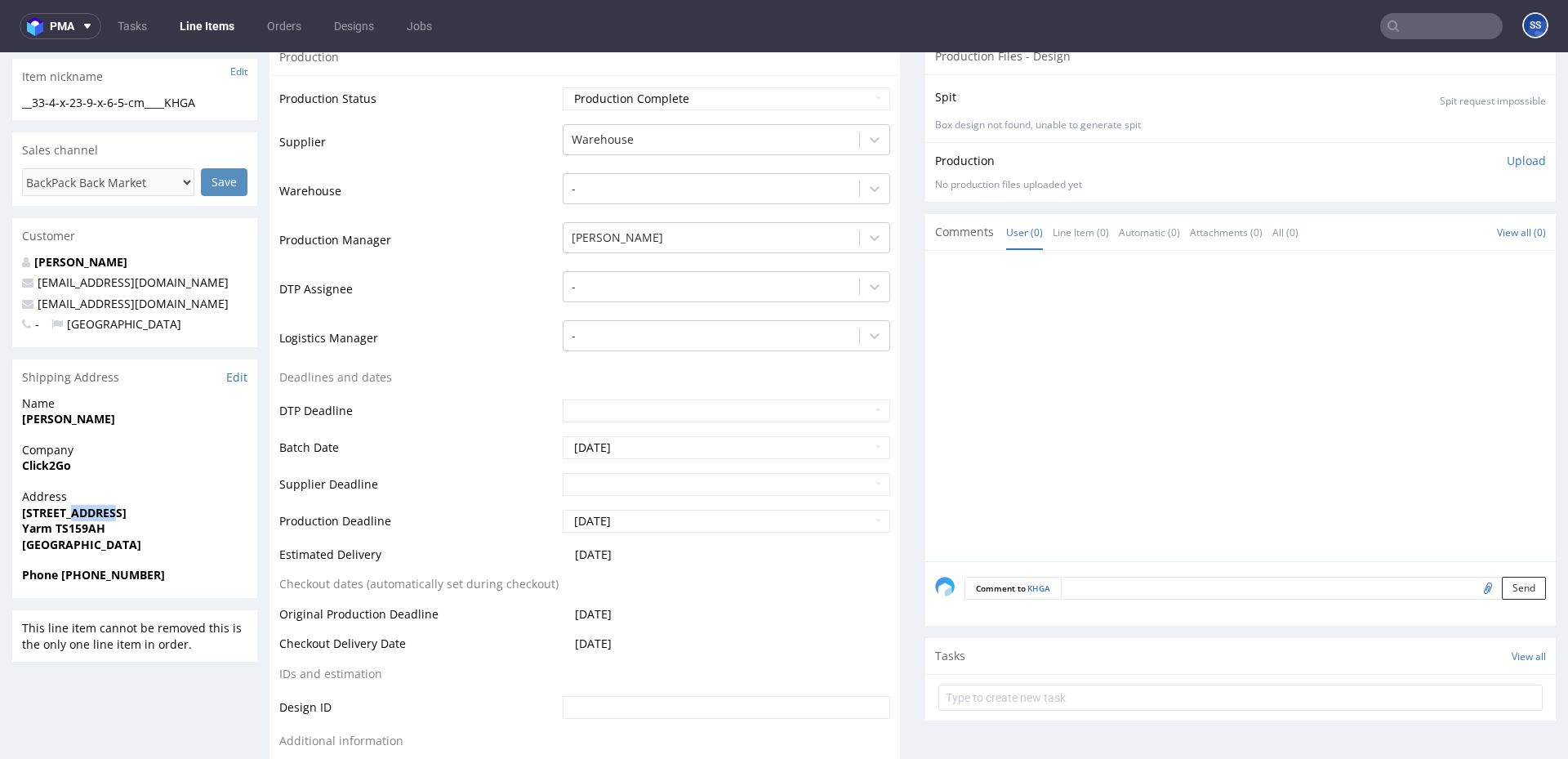
click at [85, 514] on strong "78 High Street" at bounding box center [75, 512] width 105 height 16
copy strong "78 High Street"
click at [32, 531] on strong "Yarm TS159AH" at bounding box center [64, 527] width 83 height 16
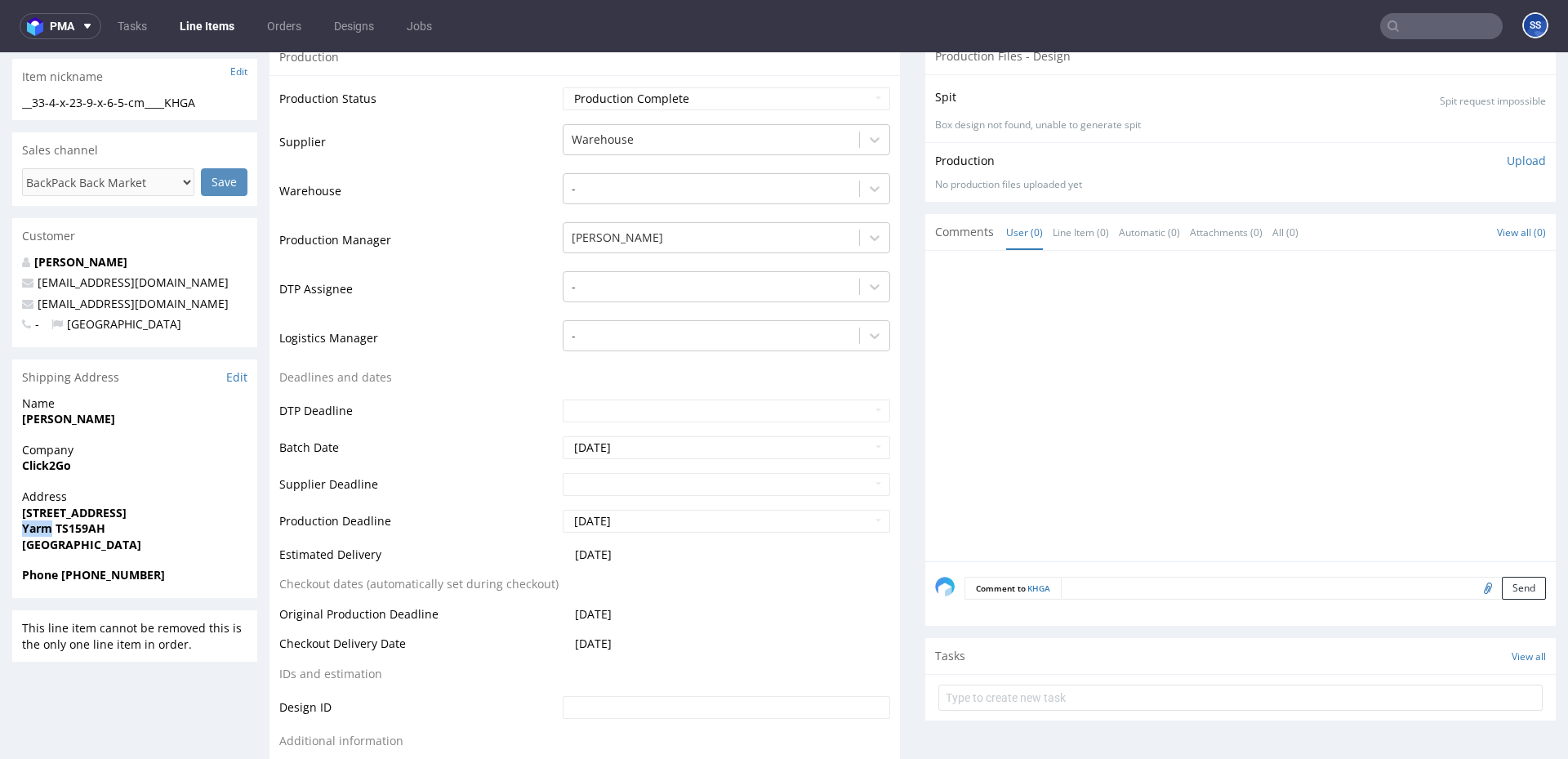
copy strong "Yarm"
click at [71, 531] on strong "Yarm TS159AH" at bounding box center [64, 527] width 83 height 16
copy strong "TS159AH"
click at [64, 423] on strong "Josh Canwell" at bounding box center [69, 419] width 93 height 16
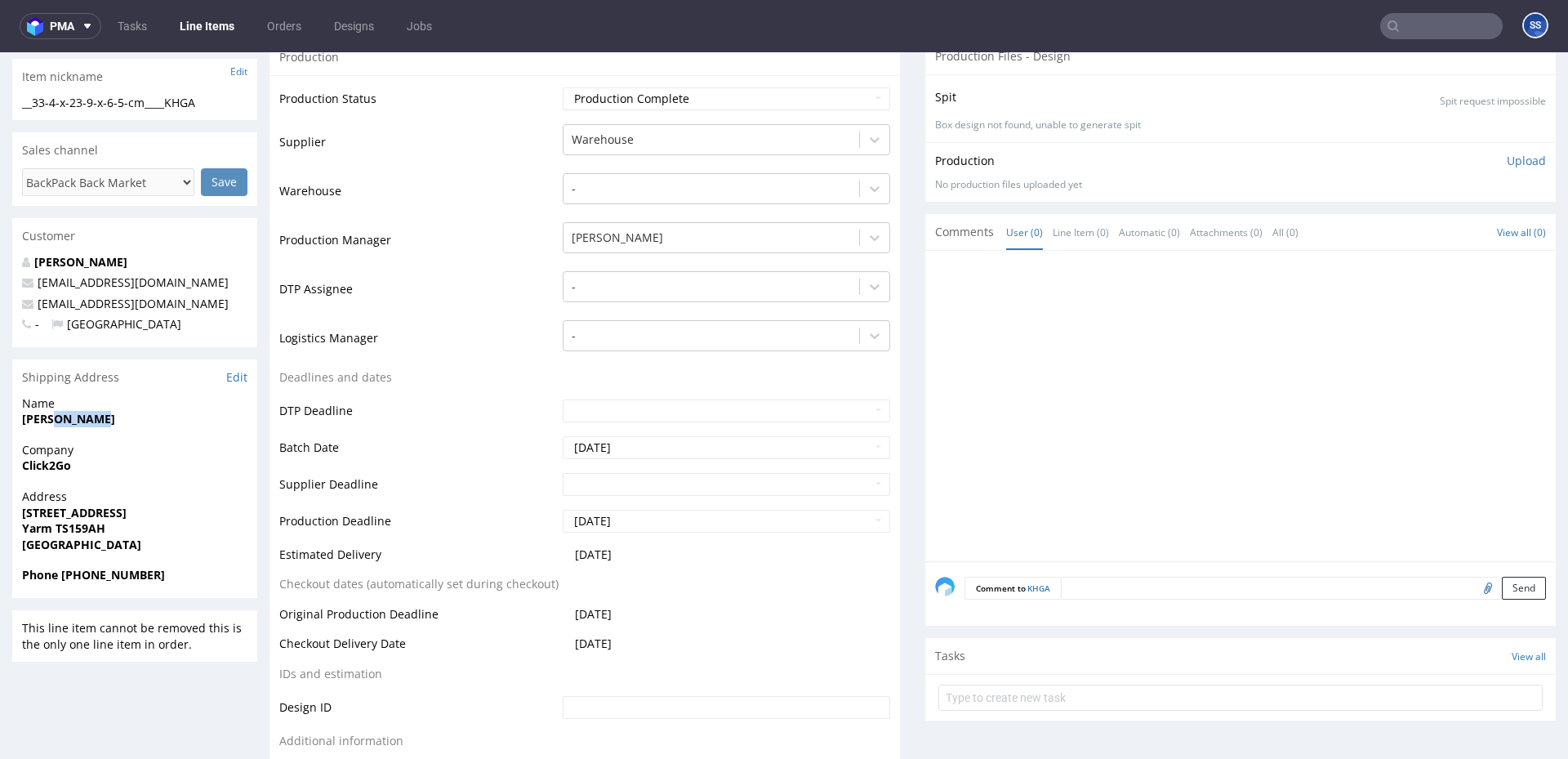
click at [64, 423] on strong "Josh Canwell" at bounding box center [69, 419] width 93 height 16
copy strong "Josh Canwell"
drag, startPoint x: 144, startPoint y: 303, endPoint x: 39, endPoint y: 308, distance: 105.1
click at [39, 308] on p "sales@click2go.com" at bounding box center [135, 304] width 225 height 17
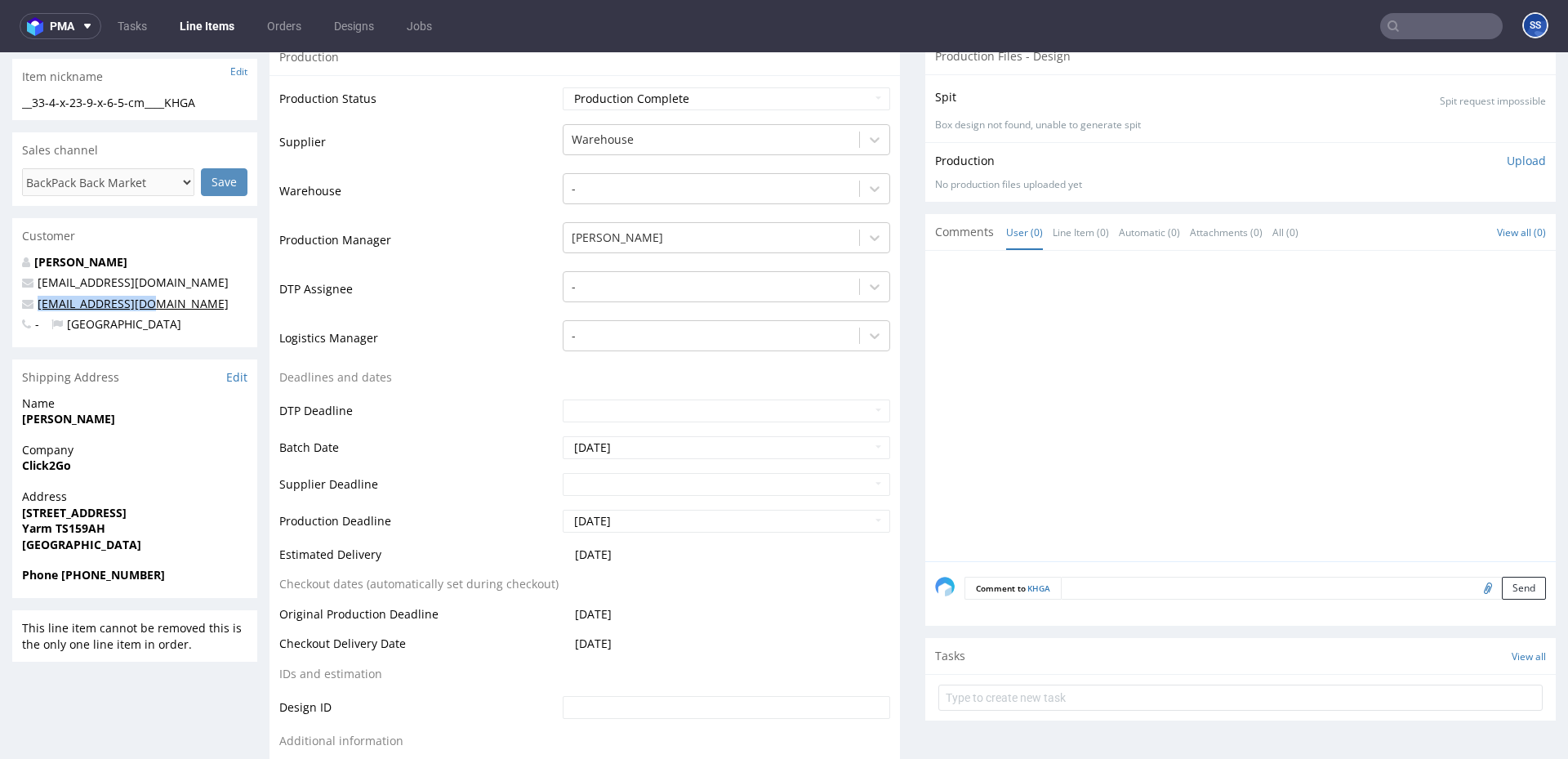
copy link "sales@click2go.com"
drag, startPoint x: 95, startPoint y: 570, endPoint x: 204, endPoint y: 561, distance: 109.4
click at [195, 571] on span "Phone +44 07757708772" at bounding box center [135, 575] width 225 height 17
copy strong "7757708772"
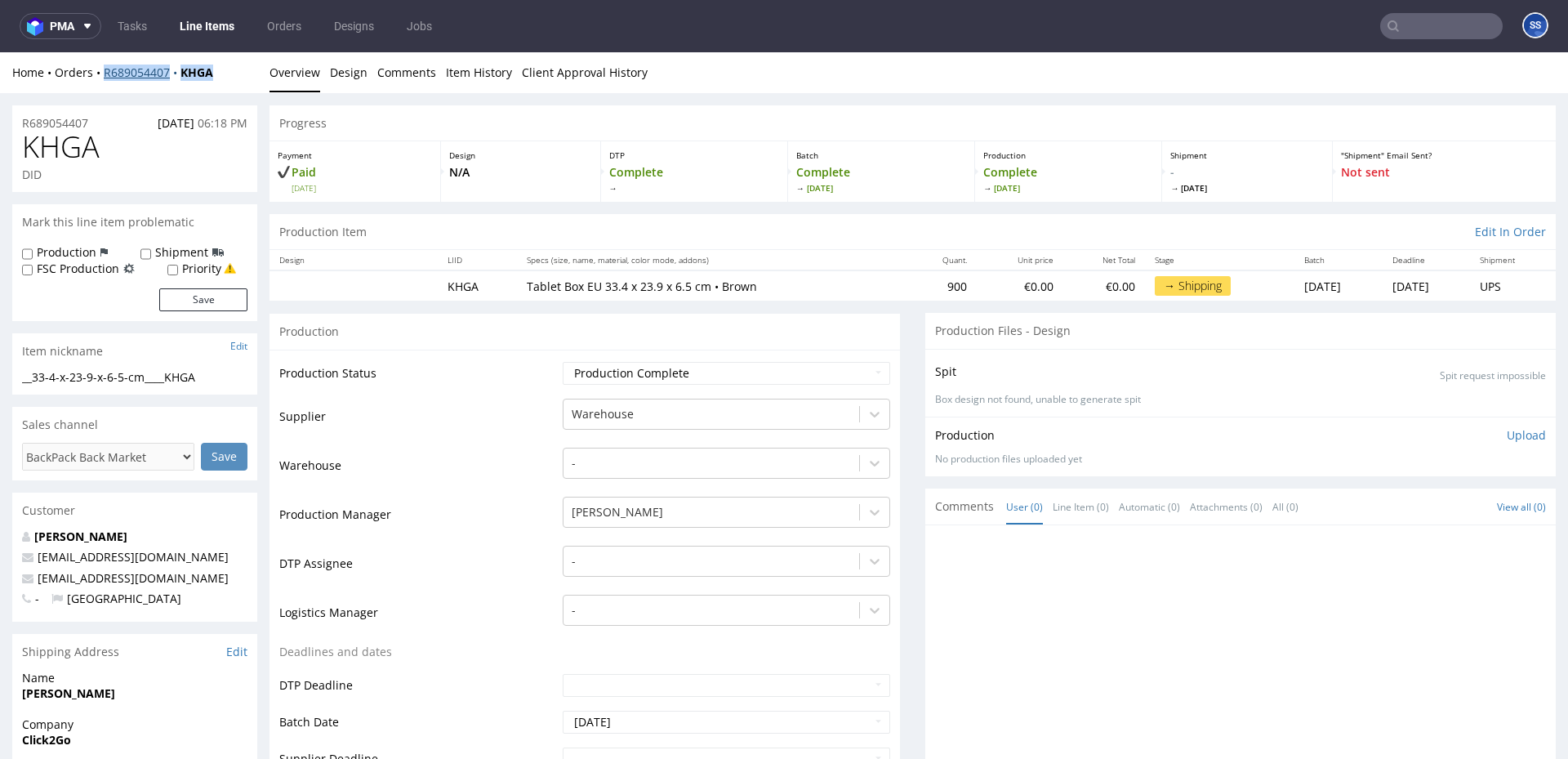
drag, startPoint x: 161, startPoint y: 71, endPoint x: 103, endPoint y: 72, distance: 58.0
click at [103, 72] on div "Home Orders R689054407 KHGA" at bounding box center [135, 73] width 245 height 17
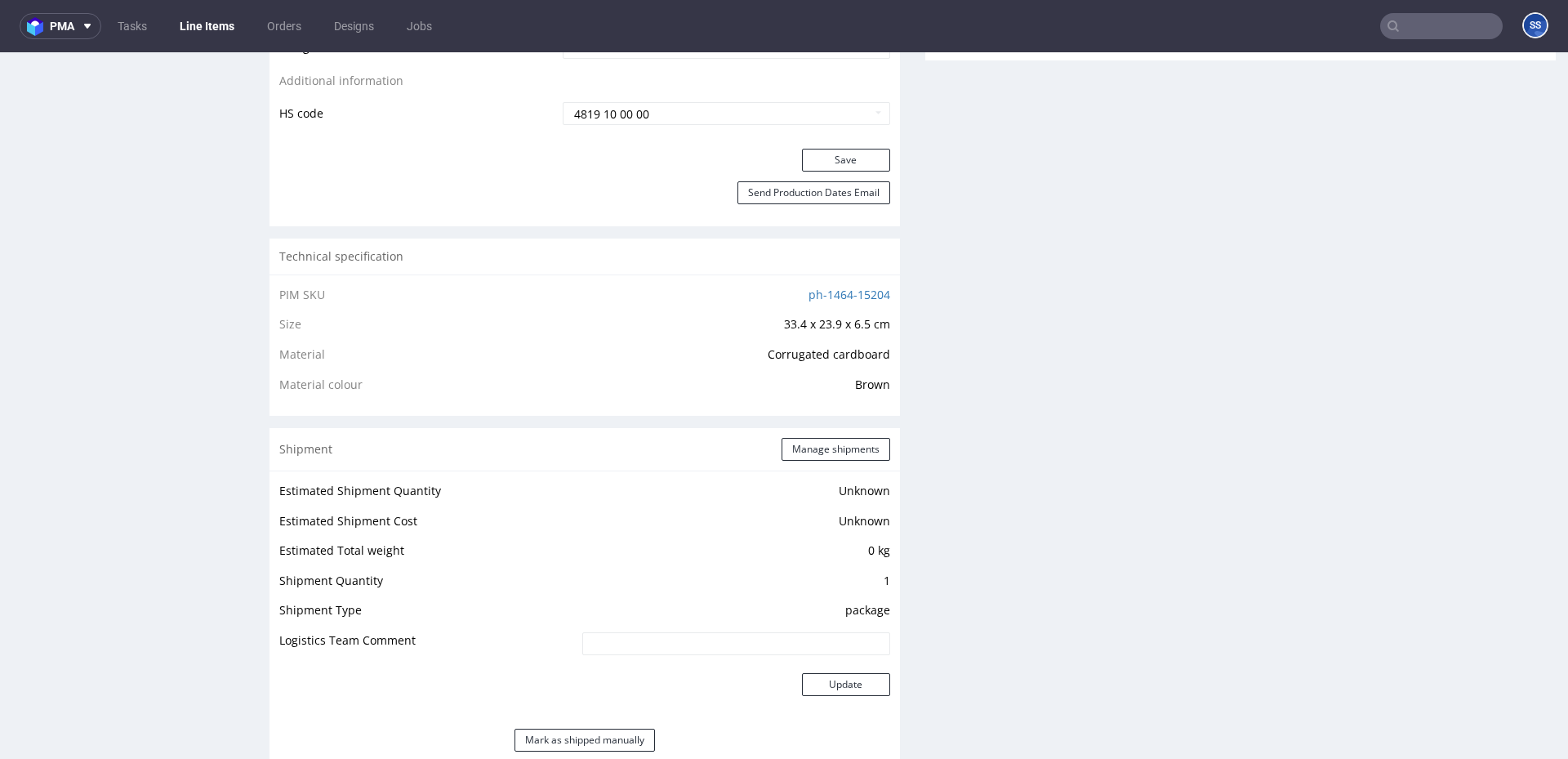
scroll to position [947, 0]
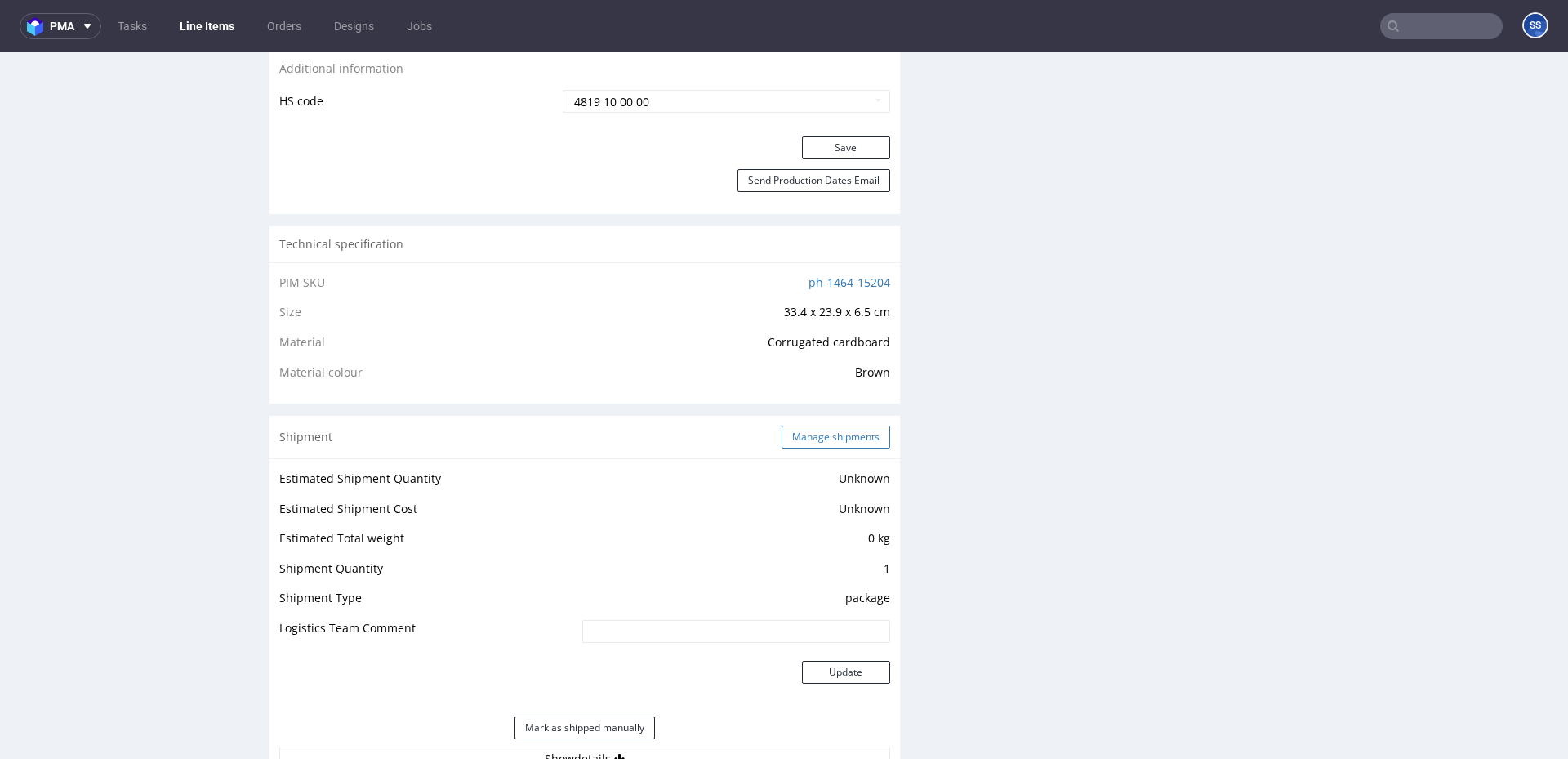
click at [815, 443] on button "Manage shipments" at bounding box center [835, 437] width 109 height 23
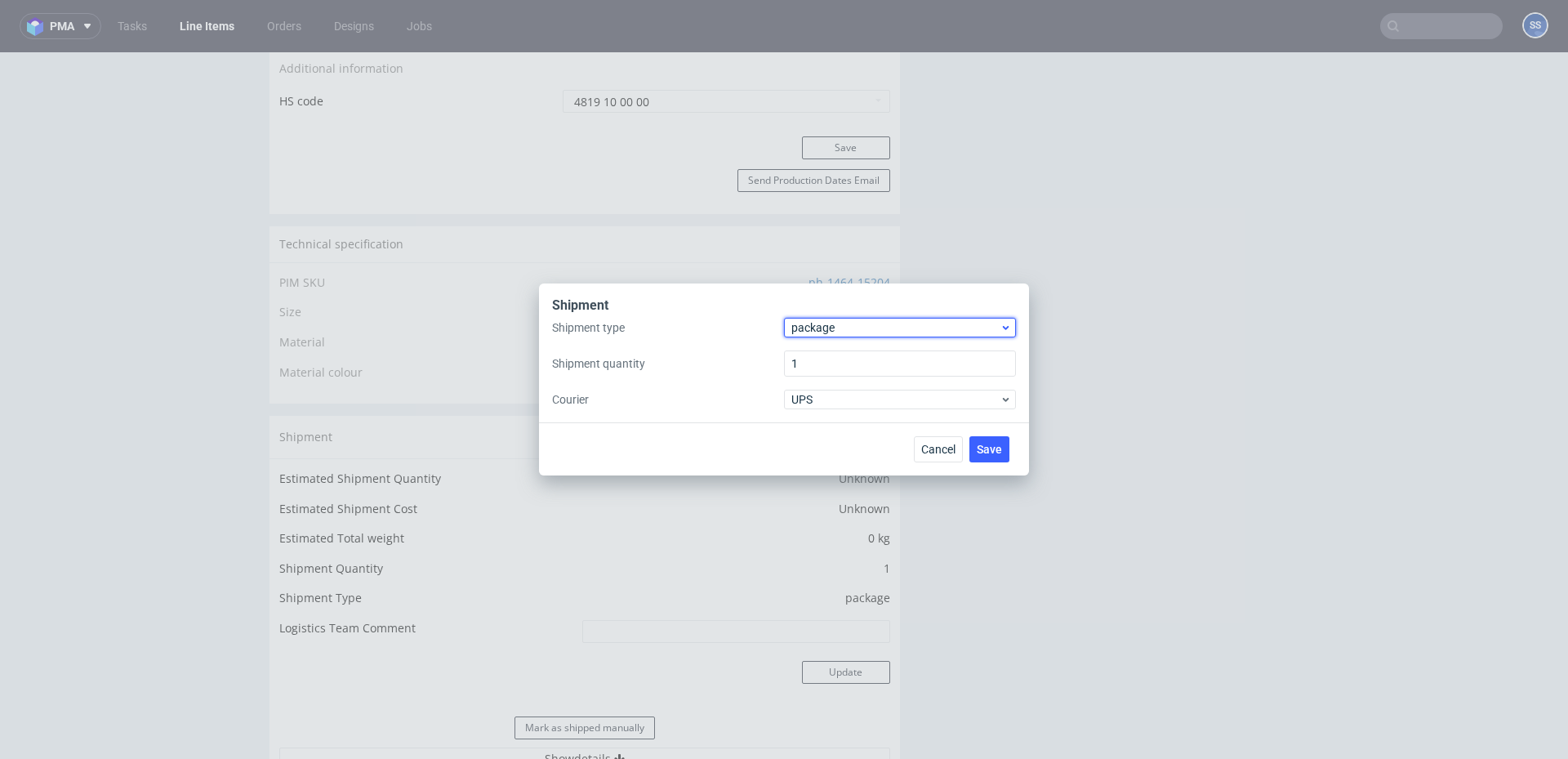
click at [819, 334] on span "package" at bounding box center [895, 327] width 208 height 17
click at [834, 356] on div "pallet" at bounding box center [900, 361] width 219 height 29
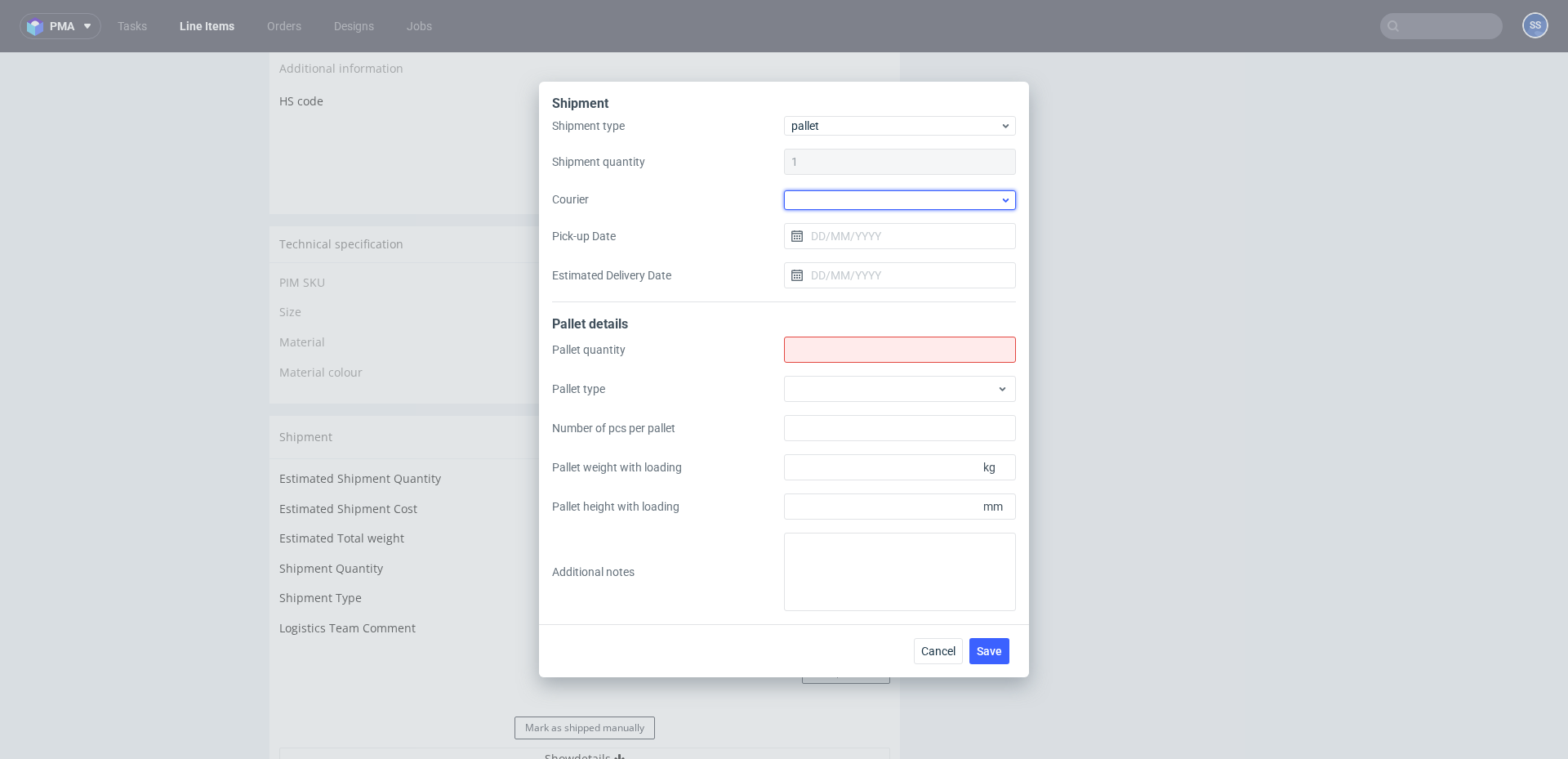
click at [837, 202] on div at bounding box center [899, 200] width 232 height 20
click at [836, 262] on div "DSV" at bounding box center [900, 259] width 219 height 29
click at [836, 233] on input "Pick-up Date" at bounding box center [899, 234] width 232 height 26
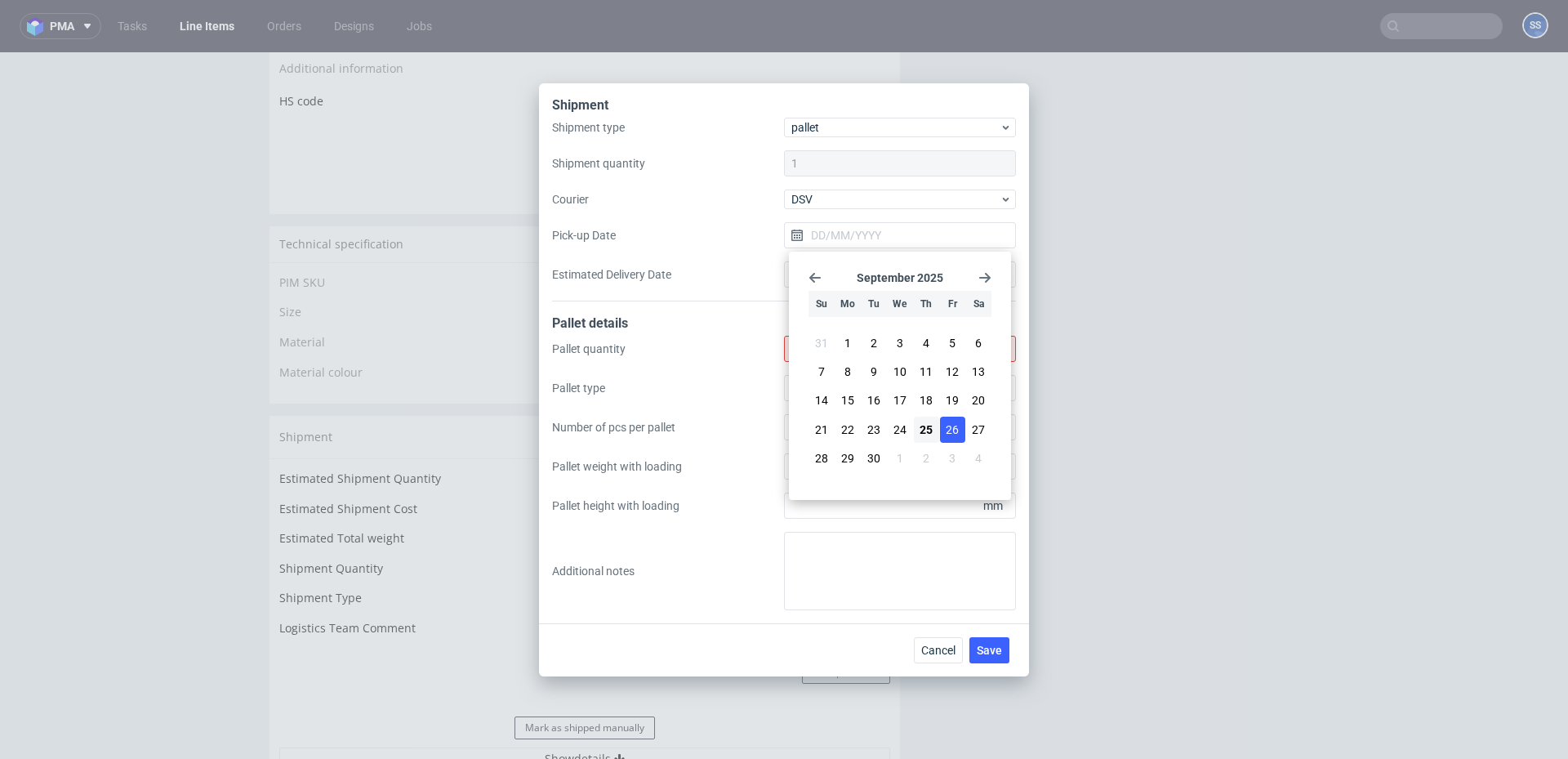
click at [943, 425] on button "26" at bounding box center [953, 429] width 25 height 26
type input "[DATE]"
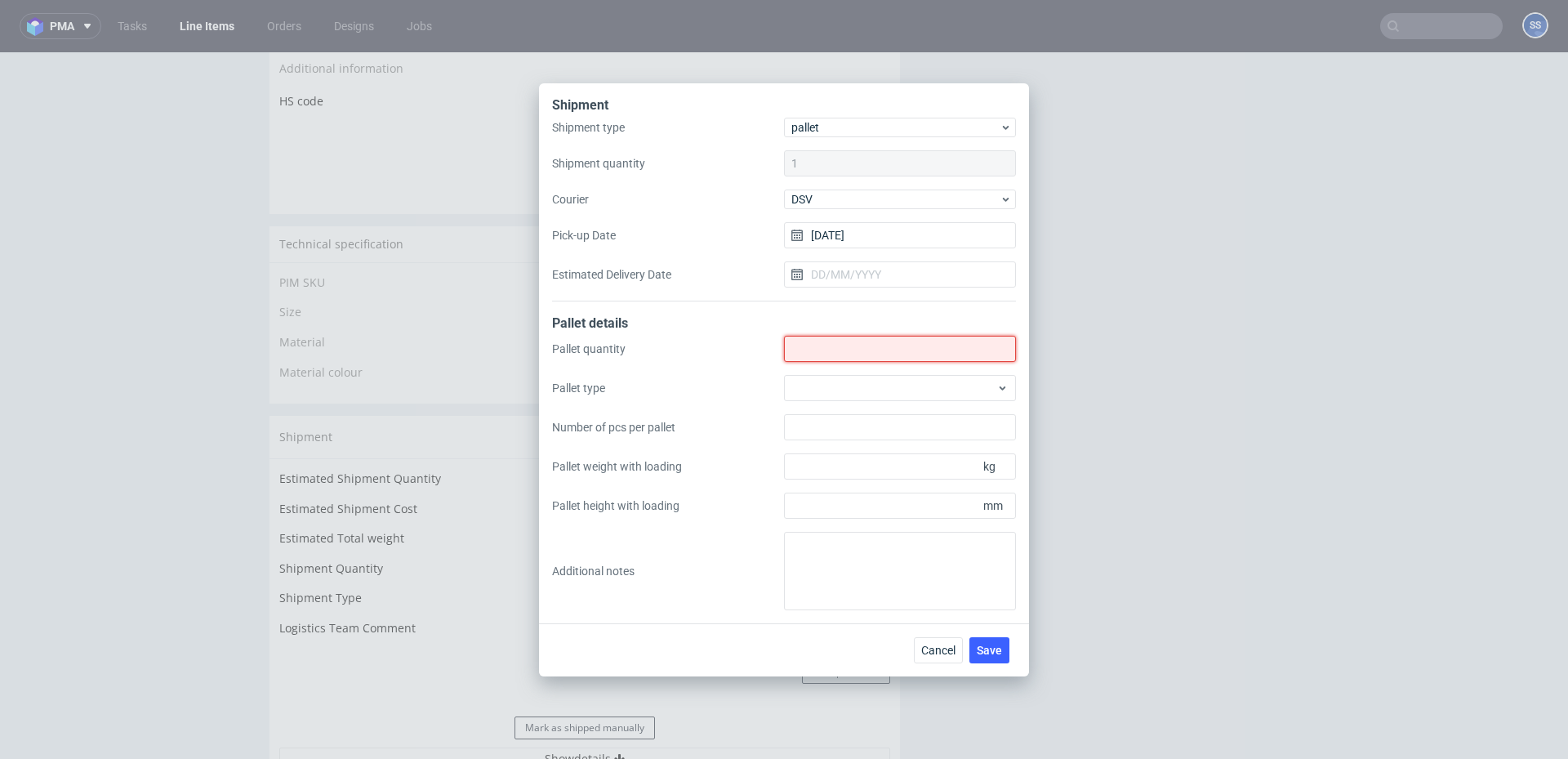
click at [833, 349] on input "Shipment type" at bounding box center [899, 348] width 232 height 26
type input "1"
click at [991, 639] on button "Save" at bounding box center [989, 649] width 40 height 26
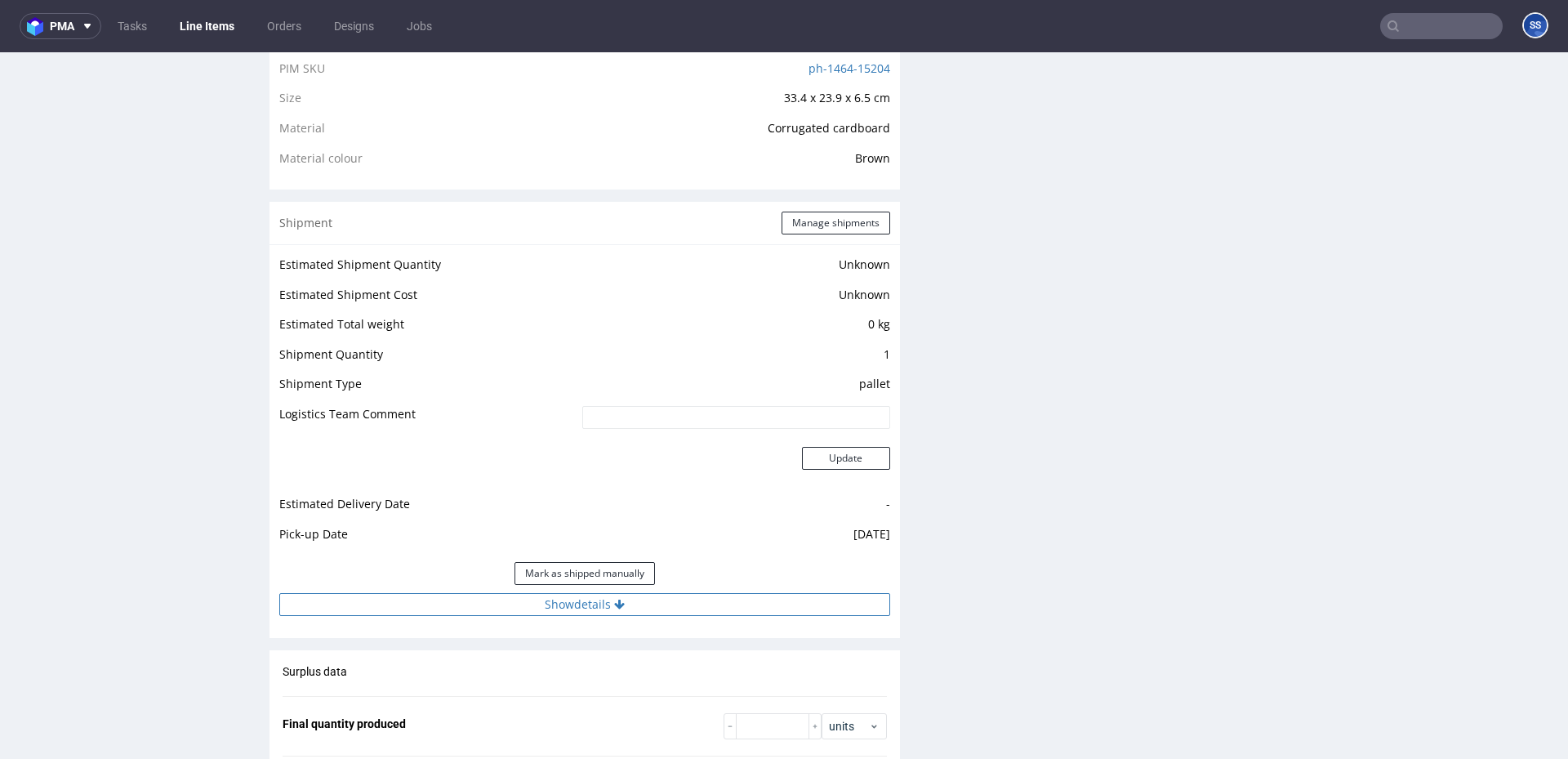
click at [585, 603] on button "Show details" at bounding box center [585, 605] width 611 height 23
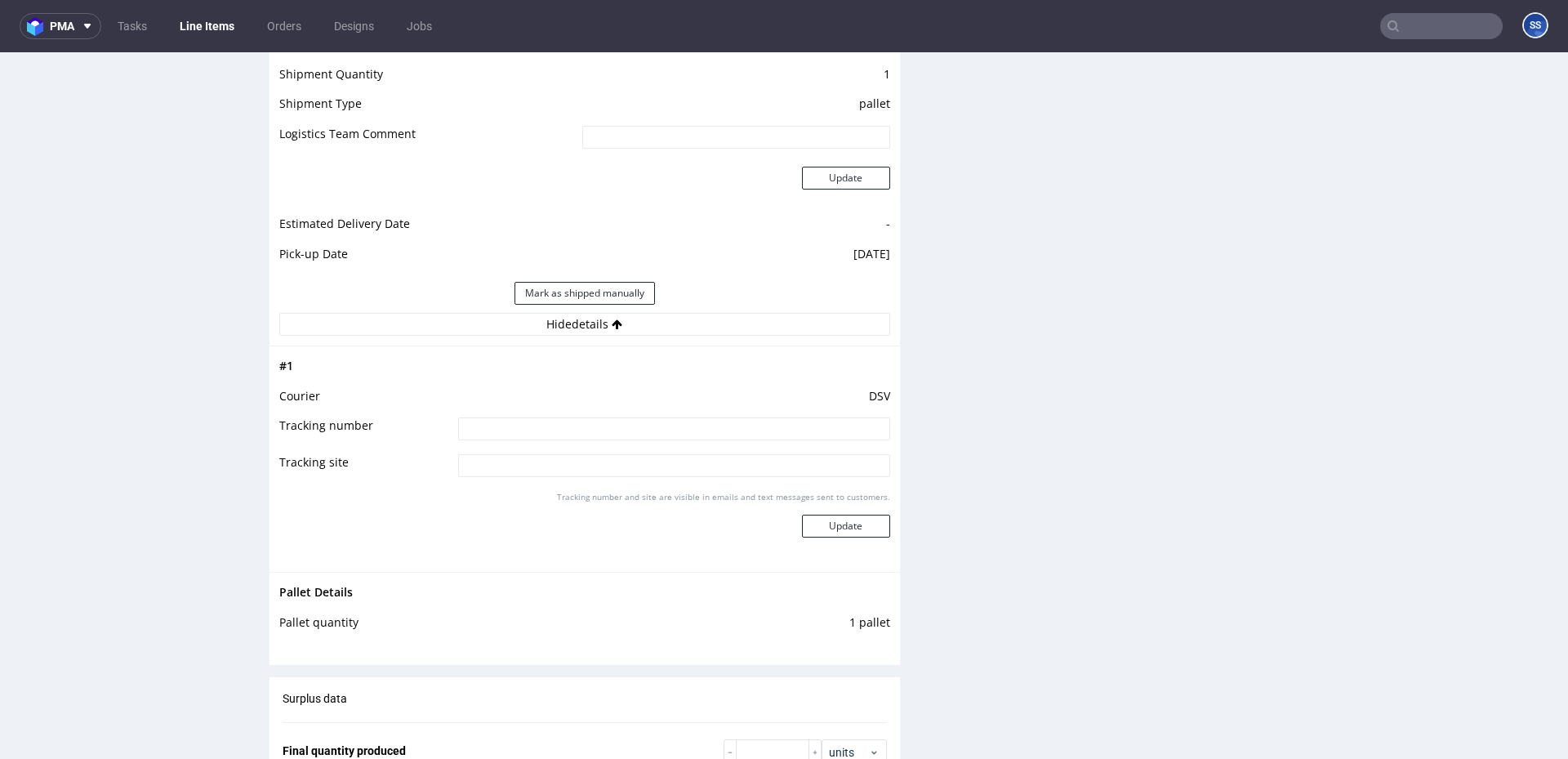
scroll to position [1460, 0]
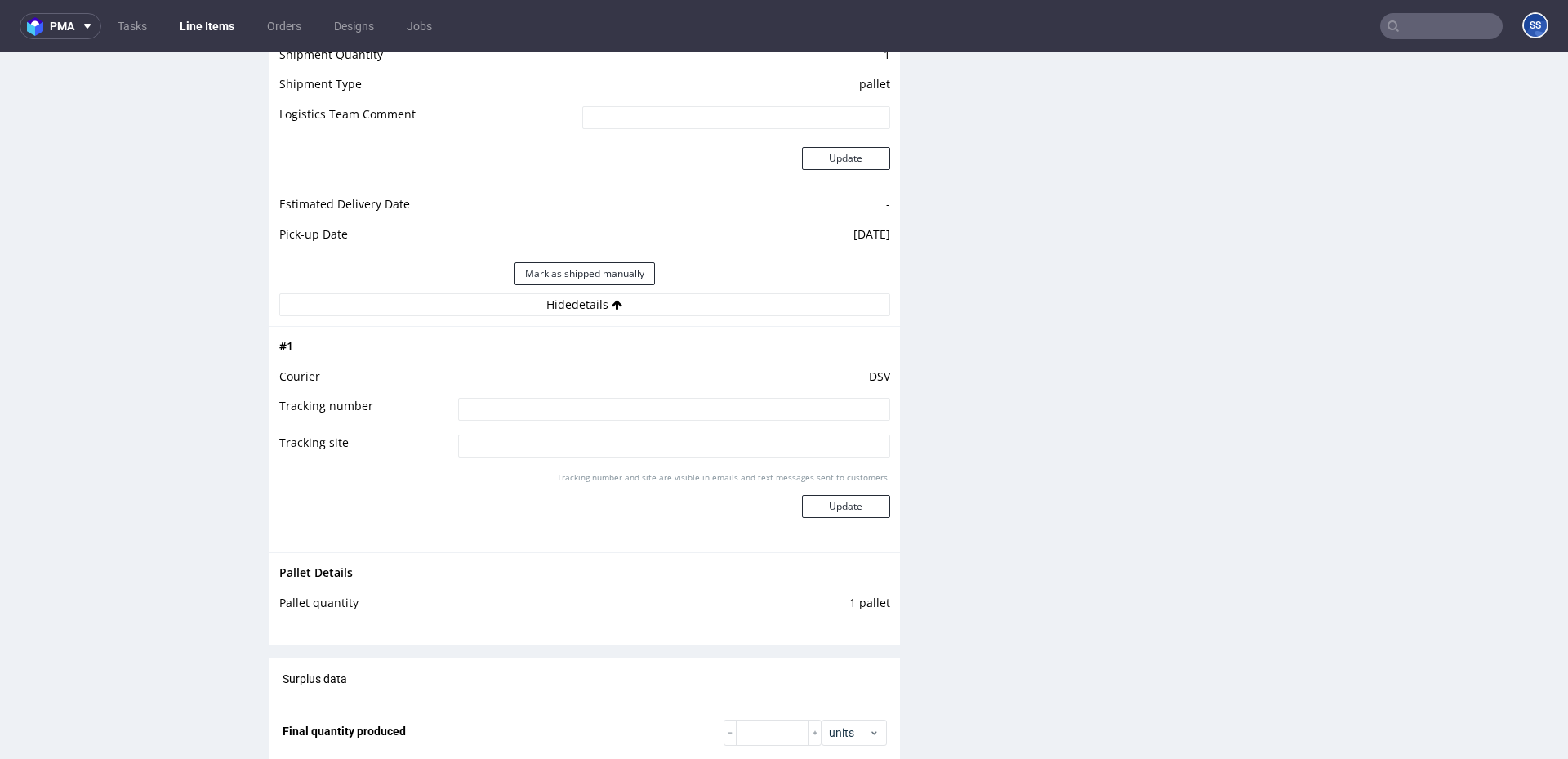
click at [528, 409] on input at bounding box center [674, 409] width 432 height 23
paste input "40257145950411934493"
type input "40257145950411934493"
click at [831, 500] on button "Update" at bounding box center [846, 507] width 88 height 23
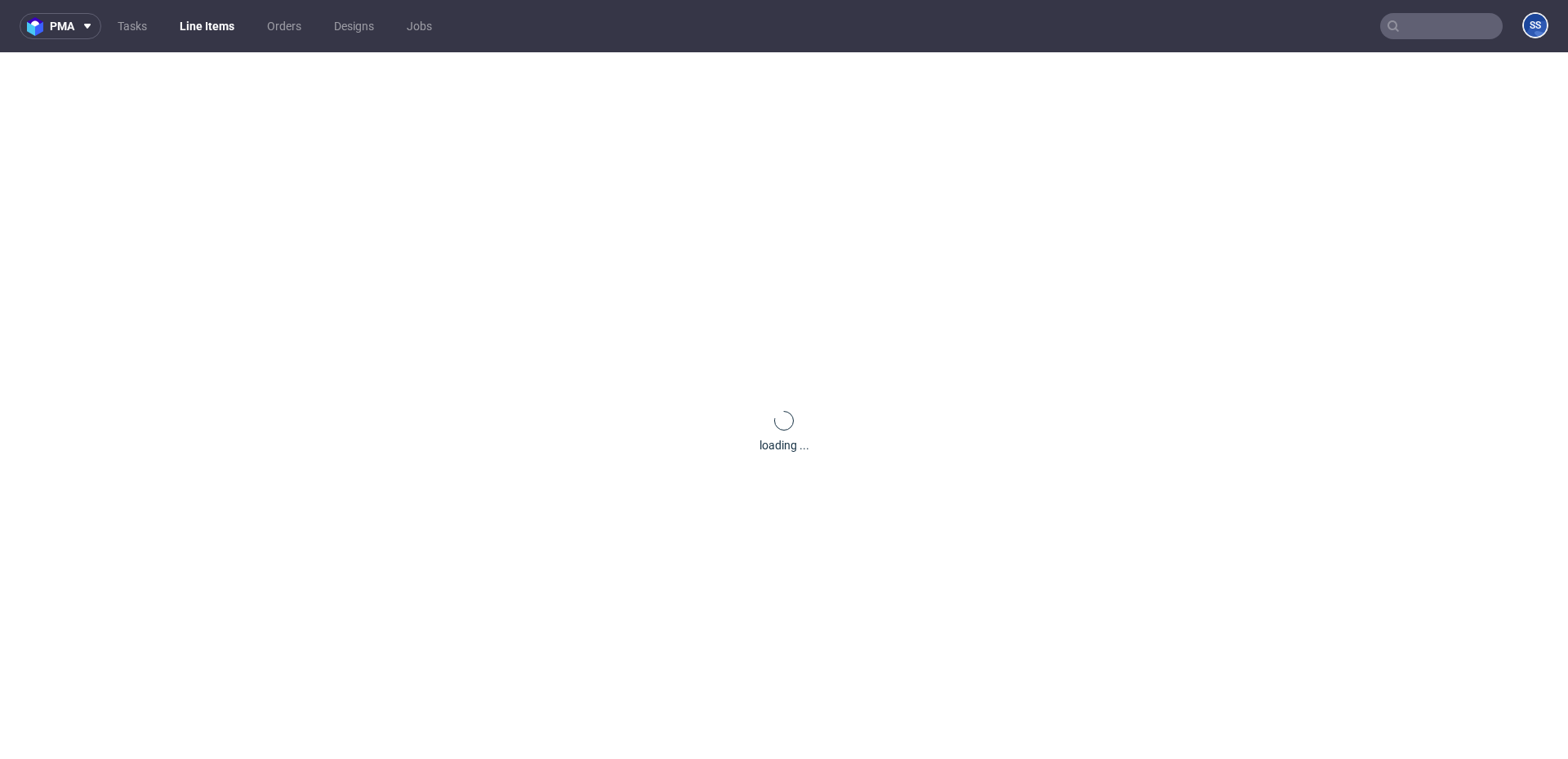
scroll to position [1044, 0]
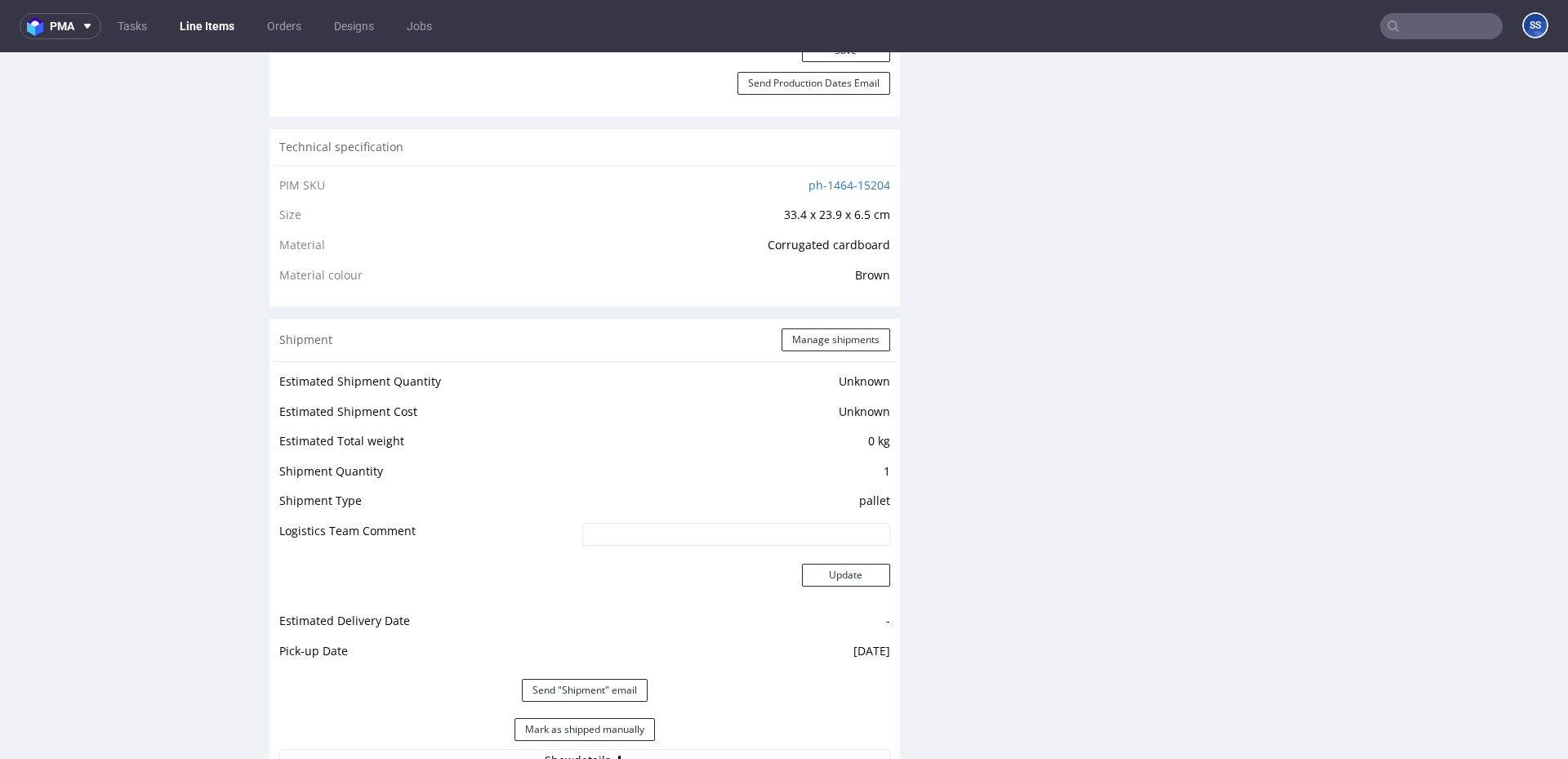
click at [203, 24] on link "Line Items" at bounding box center [207, 26] width 74 height 26
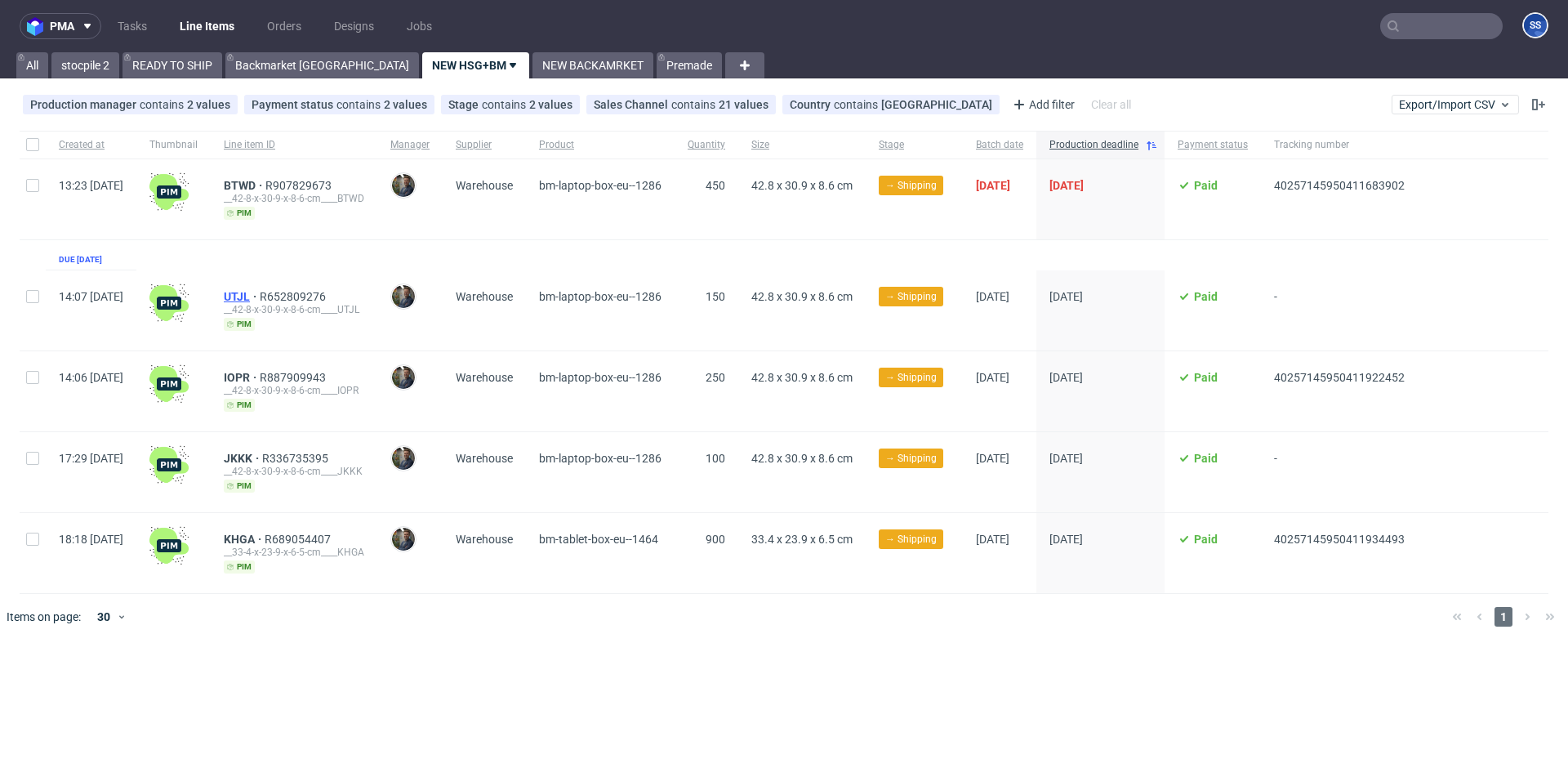
click at [260, 292] on span "UTJL" at bounding box center [241, 296] width 36 height 13
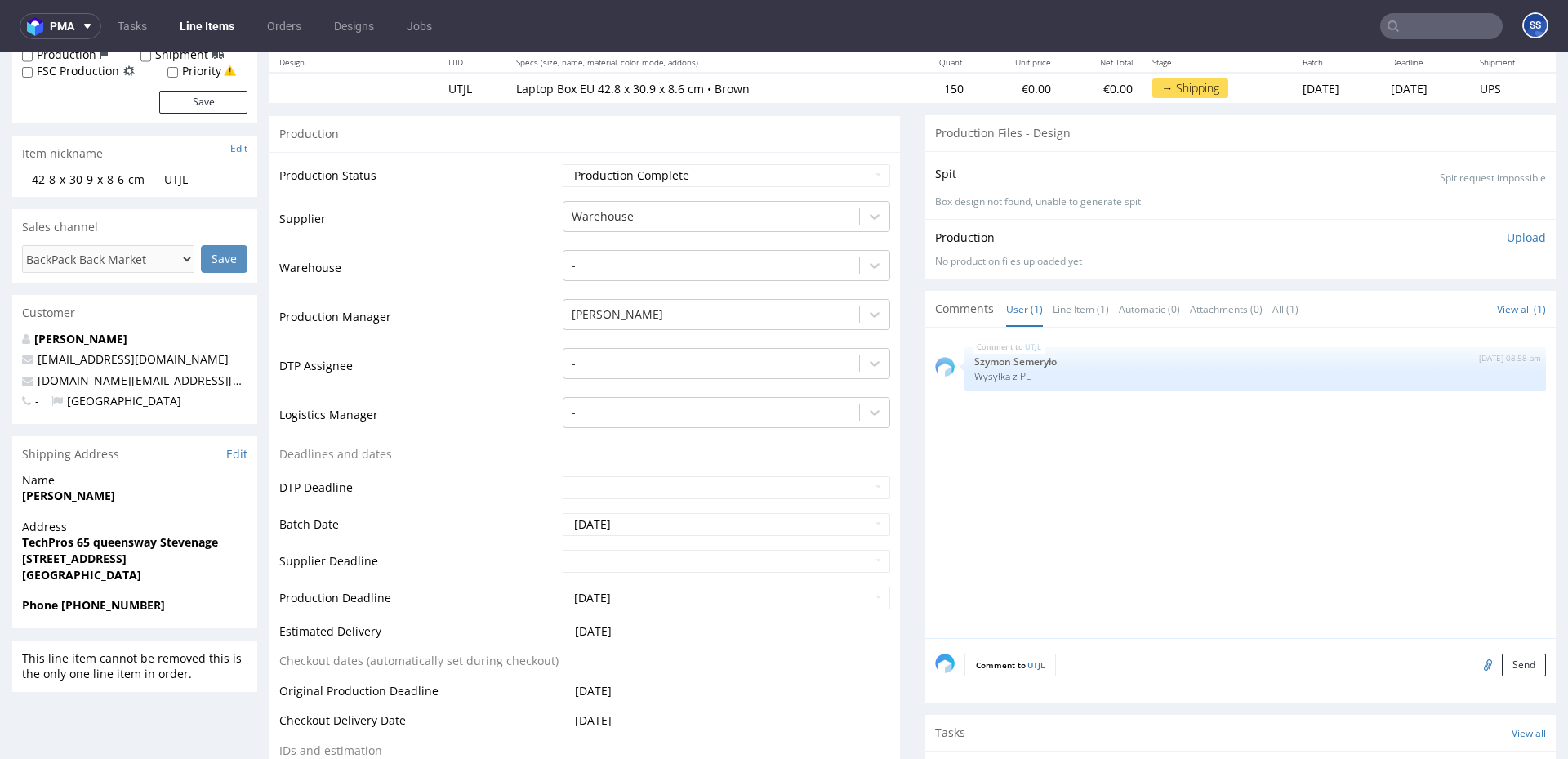
scroll to position [191, 0]
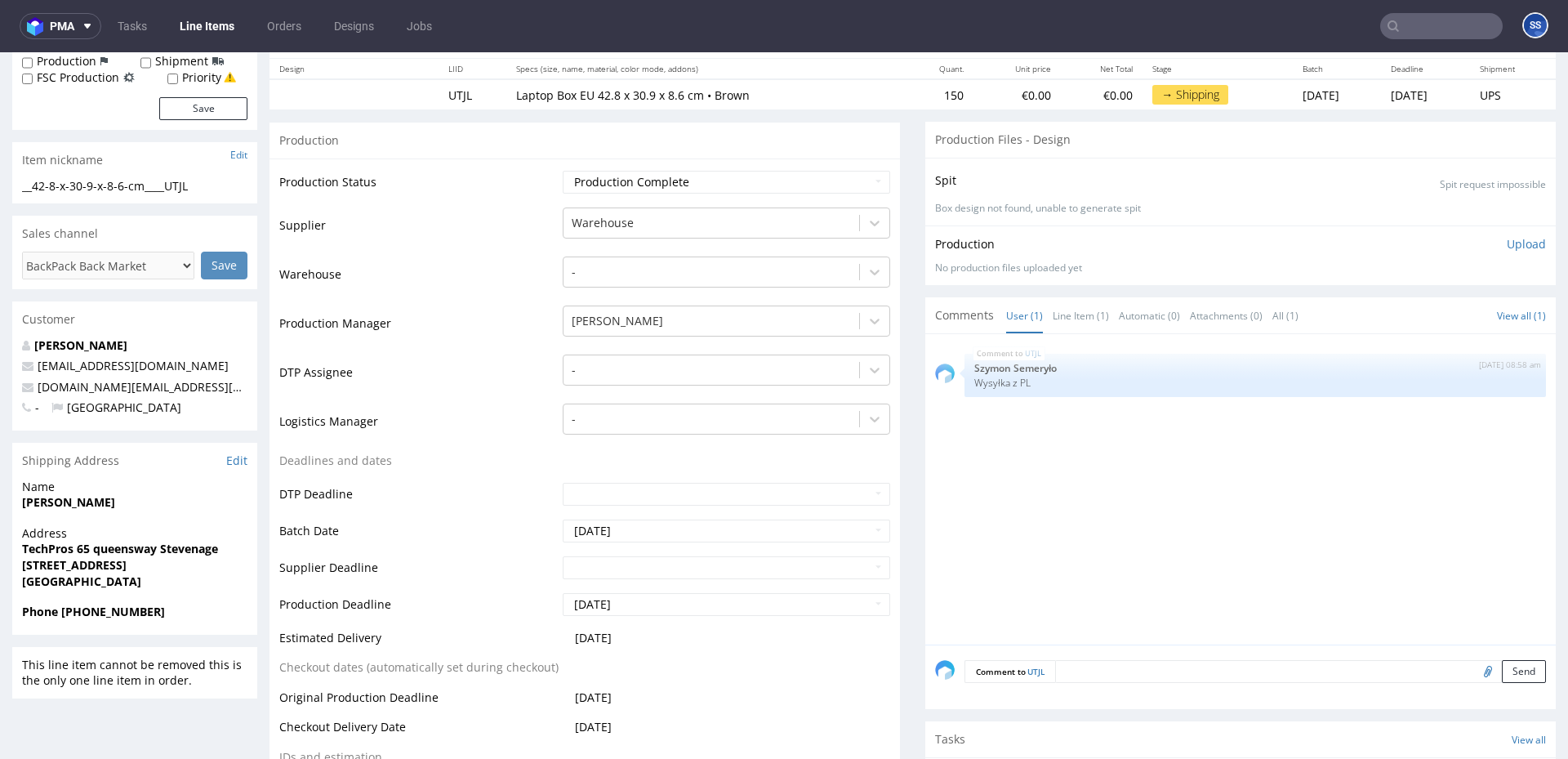
click at [52, 507] on strong "[PERSON_NAME]" at bounding box center [69, 502] width 93 height 16
click at [52, 508] on strong "[PERSON_NAME]" at bounding box center [69, 502] width 93 height 16
copy strong "[PERSON_NAME]"
click at [94, 549] on strong "TechPros 65 queensway Stevenage" at bounding box center [120, 548] width 196 height 16
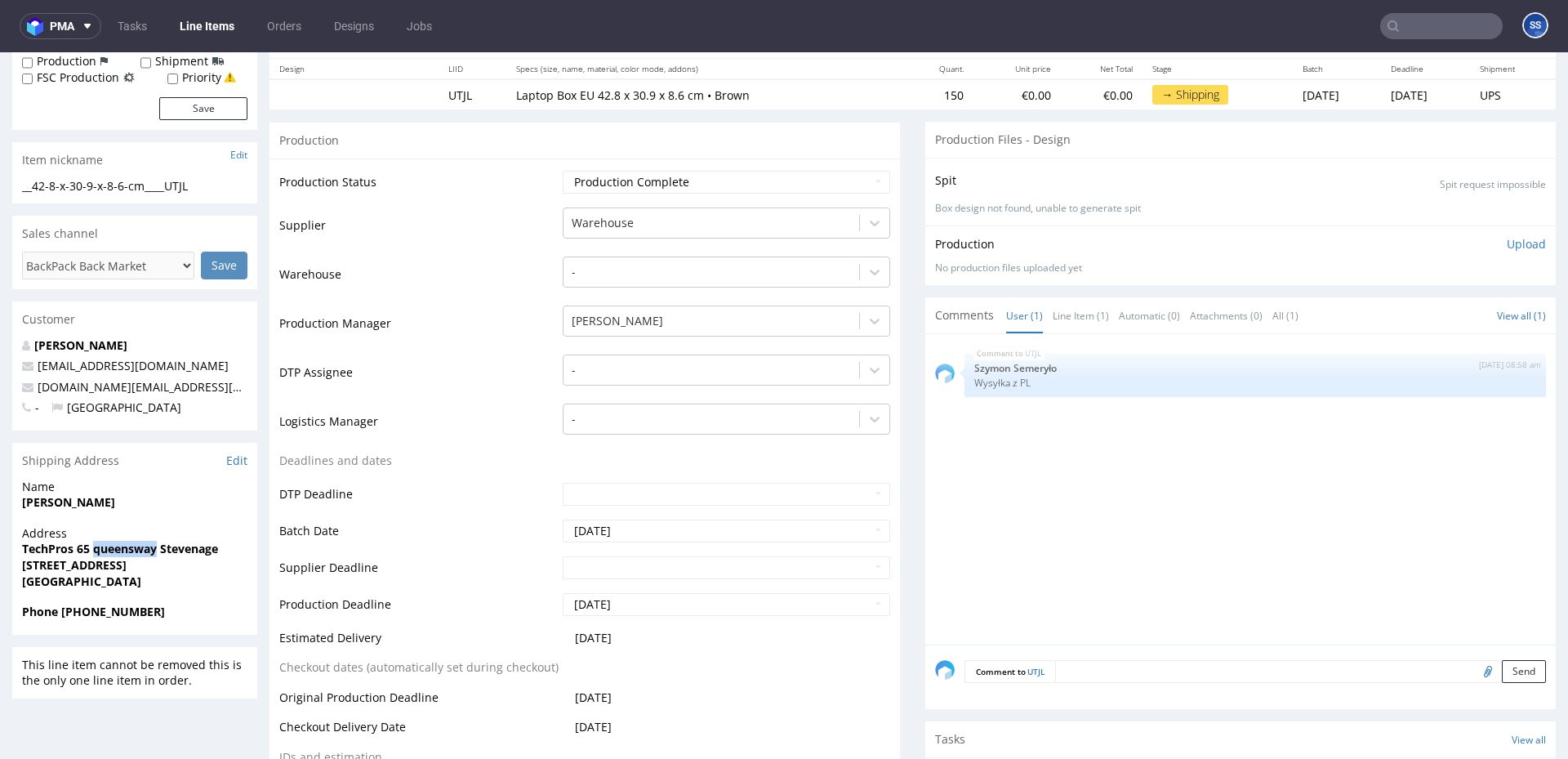
click at [94, 549] on strong "TechPros 65 queensway Stevenage" at bounding box center [120, 548] width 196 height 16
copy strong "TechPros 65 queensway Stevenage"
drag, startPoint x: 174, startPoint y: 568, endPoint x: 247, endPoint y: 568, distance: 73.0
click at [247, 568] on div "Address TechPros [STREET_ADDRESS]" at bounding box center [135, 564] width 245 height 78
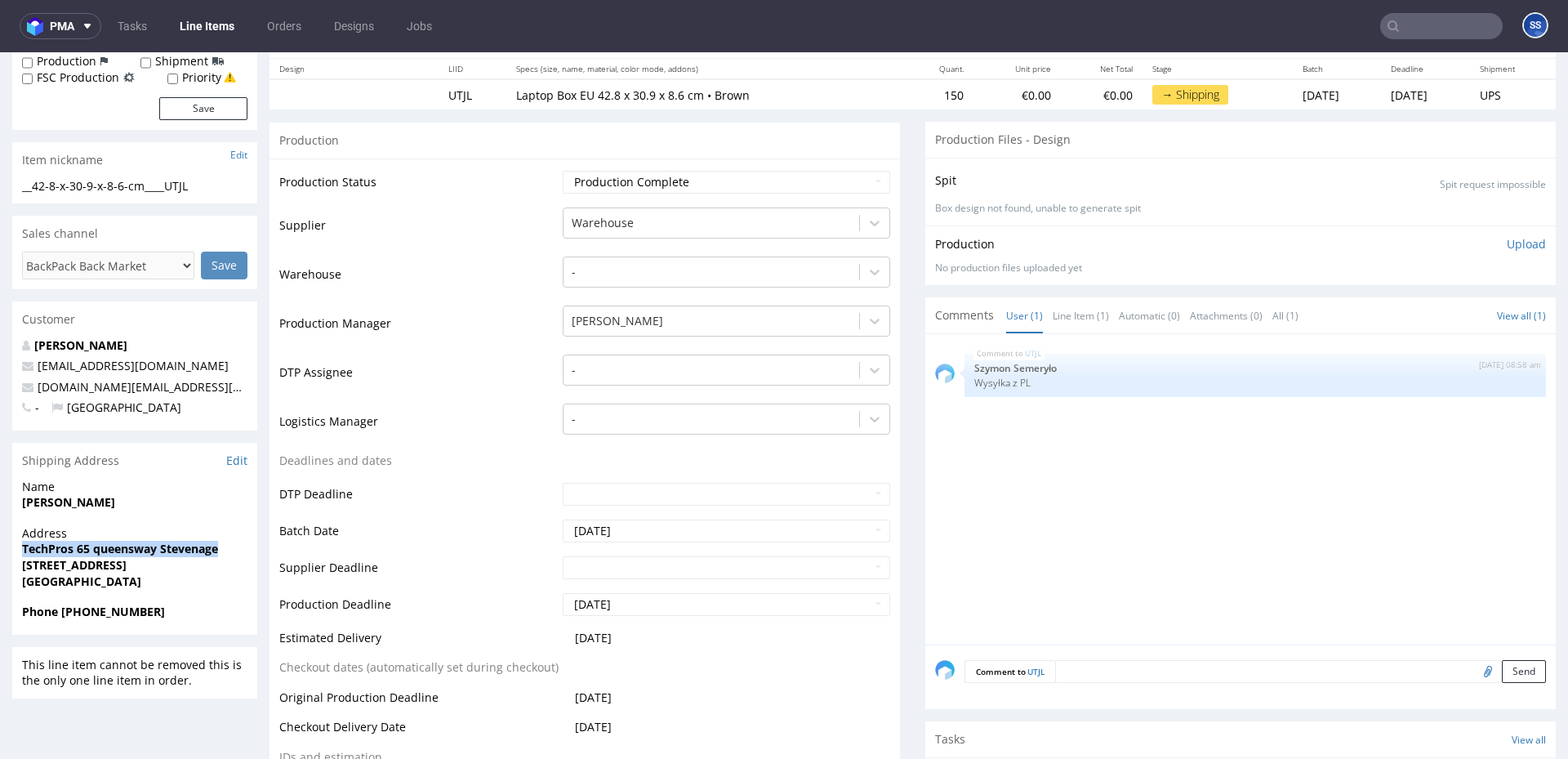
copy strong "SG1 1DN"
click at [38, 565] on strong "[STREET_ADDRESS]" at bounding box center [75, 565] width 105 height 16
copy strong "Stvenage"
drag, startPoint x: 172, startPoint y: 390, endPoint x: 37, endPoint y: 389, distance: 135.0
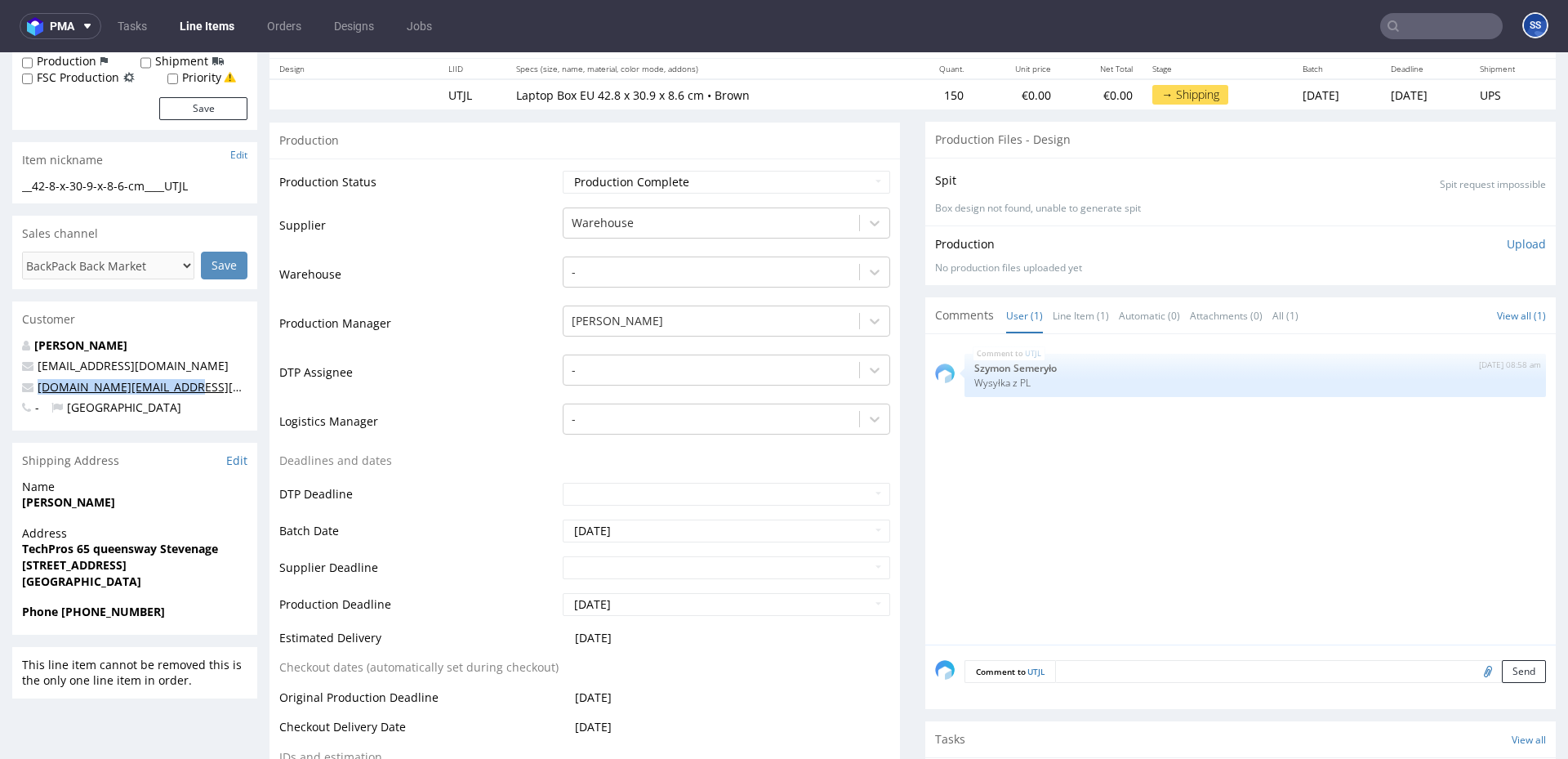
click at [37, 389] on p "[DOMAIN_NAME][EMAIL_ADDRESS][DOMAIN_NAME]" at bounding box center [135, 387] width 225 height 17
copy link "[DOMAIN_NAME][EMAIL_ADDRESS][DOMAIN_NAME]"
drag, startPoint x: 96, startPoint y: 610, endPoint x: 220, endPoint y: 597, distance: 124.7
click at [198, 612] on span "Phone [PHONE_NUMBER]" at bounding box center [135, 612] width 225 height 17
copy strong "7548222263"
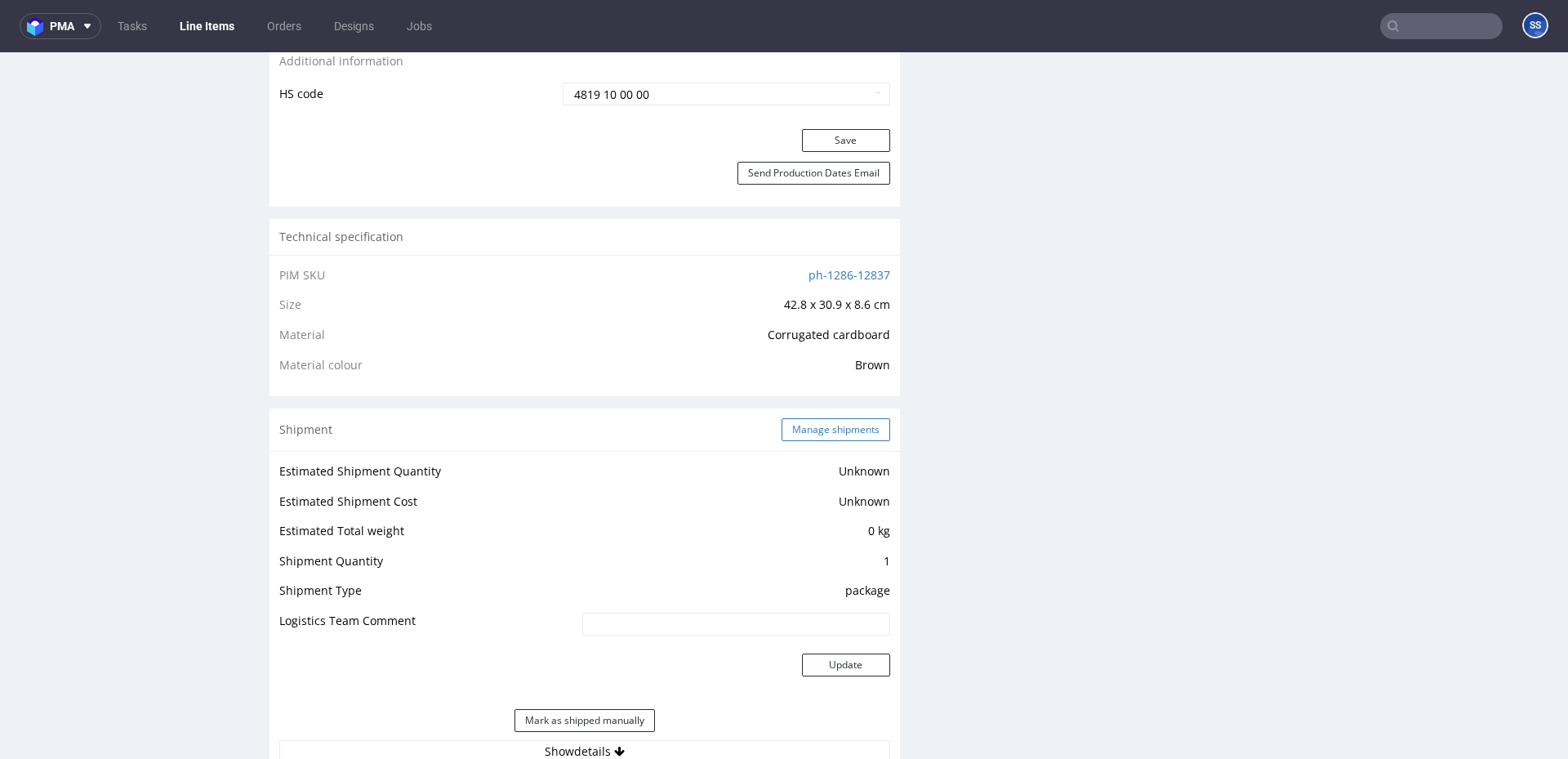
scroll to position [960, 0]
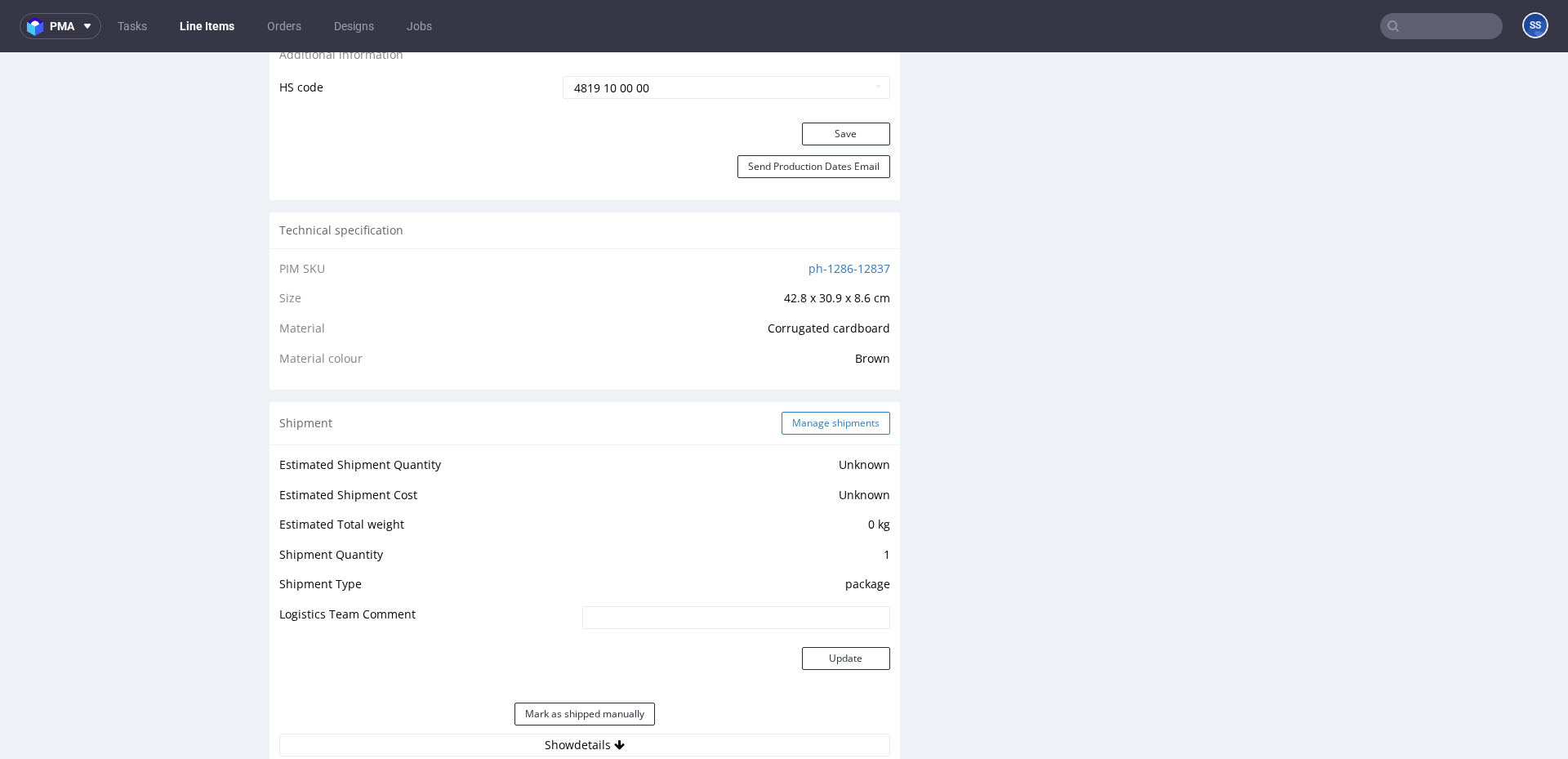
click at [804, 426] on button "Manage shipments" at bounding box center [835, 424] width 109 height 23
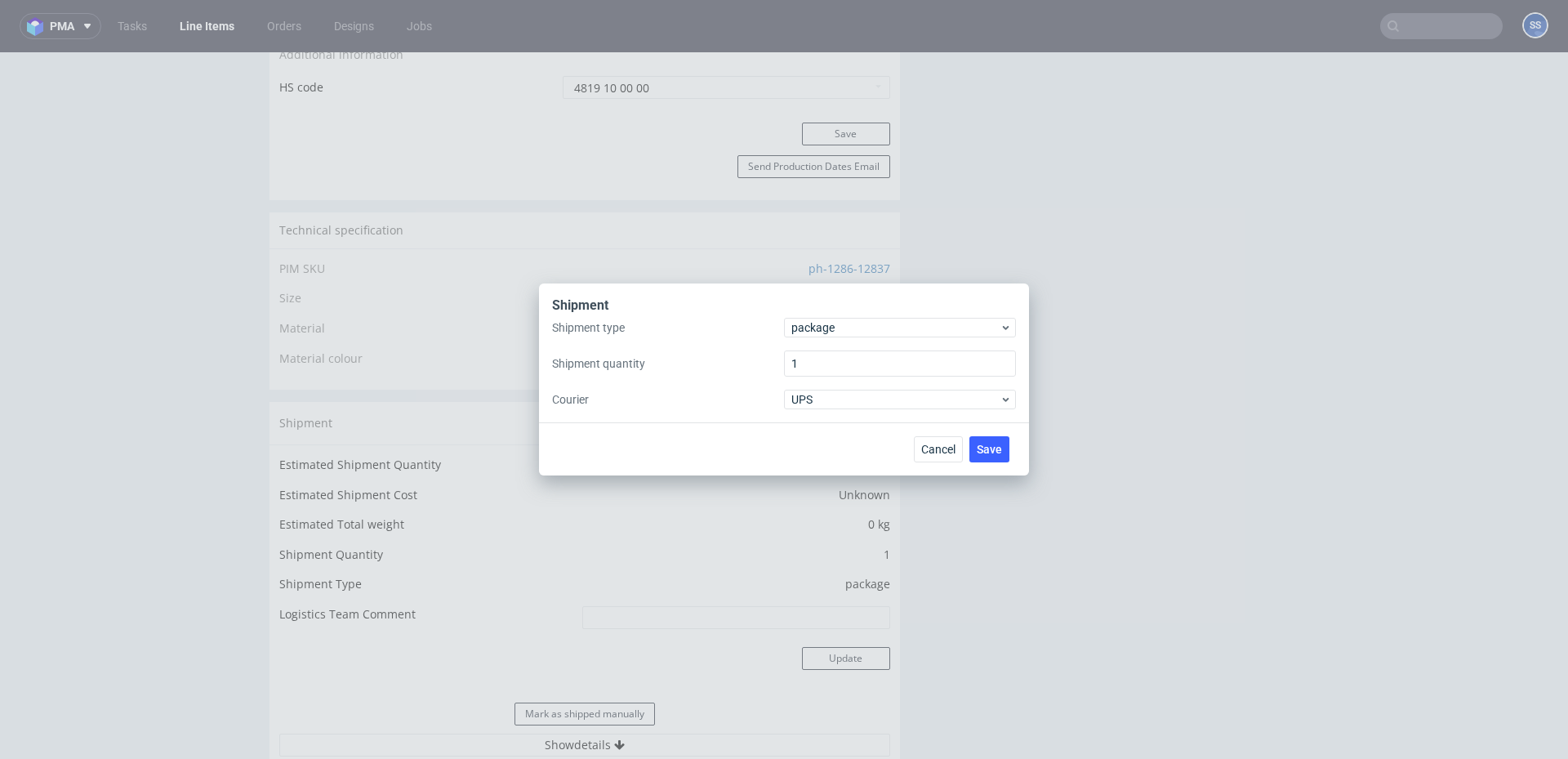
drag, startPoint x: 572, startPoint y: 542, endPoint x: 674, endPoint y: 526, distance: 103.2
click at [574, 542] on div "Shipment Shipment type package Shipment quantity 1 Courier UPS Cancel Save" at bounding box center [784, 380] width 1568 height 759
click at [918, 453] on button "Cancel" at bounding box center [938, 448] width 49 height 26
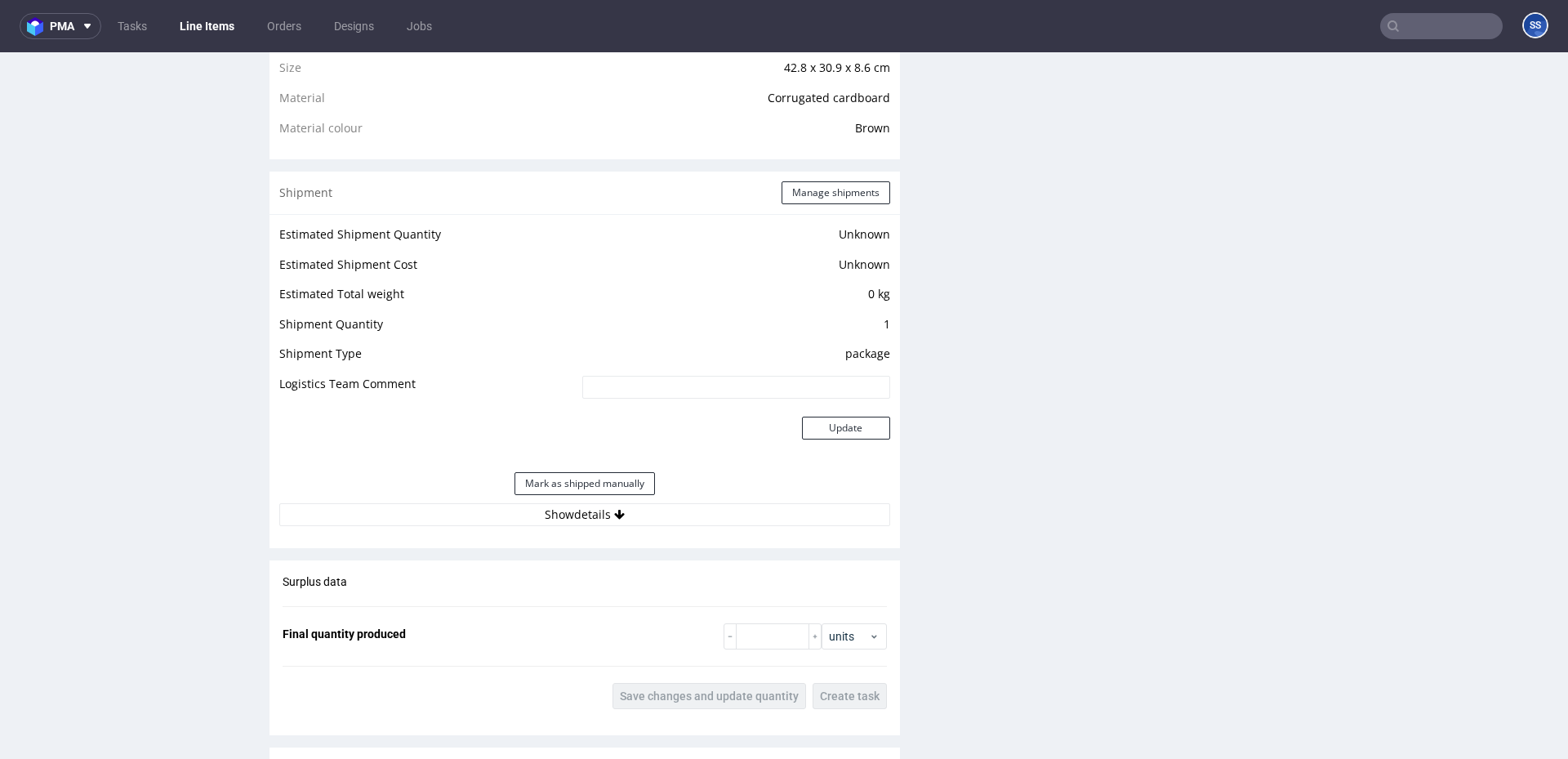
scroll to position [1197, 0]
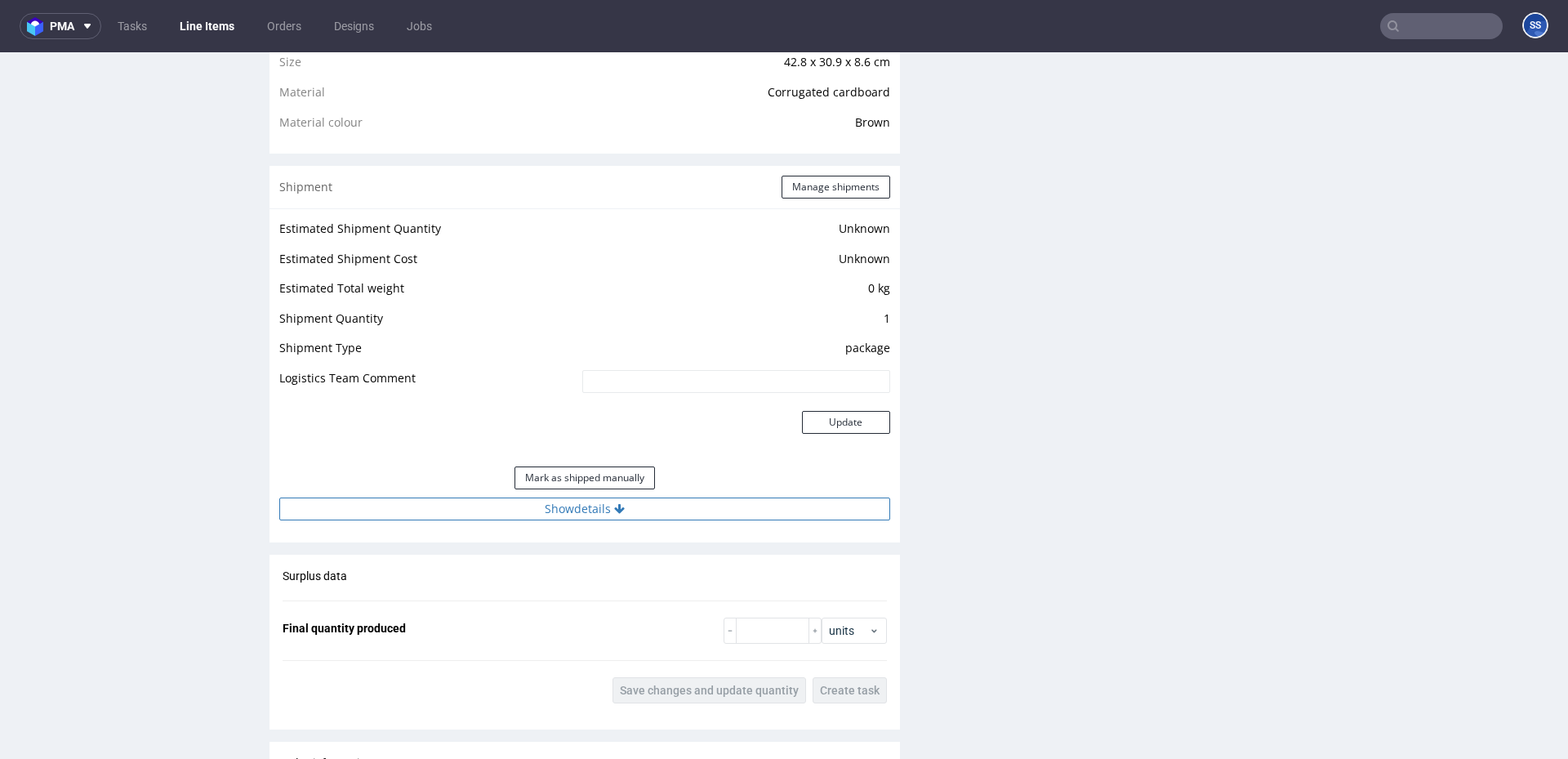
click at [618, 519] on div "Estimated Shipment Quantity Unknown Estimated Shipment Cost Unknown Estimated T…" at bounding box center [585, 369] width 630 height 321
click at [618, 512] on icon at bounding box center [619, 509] width 11 height 12
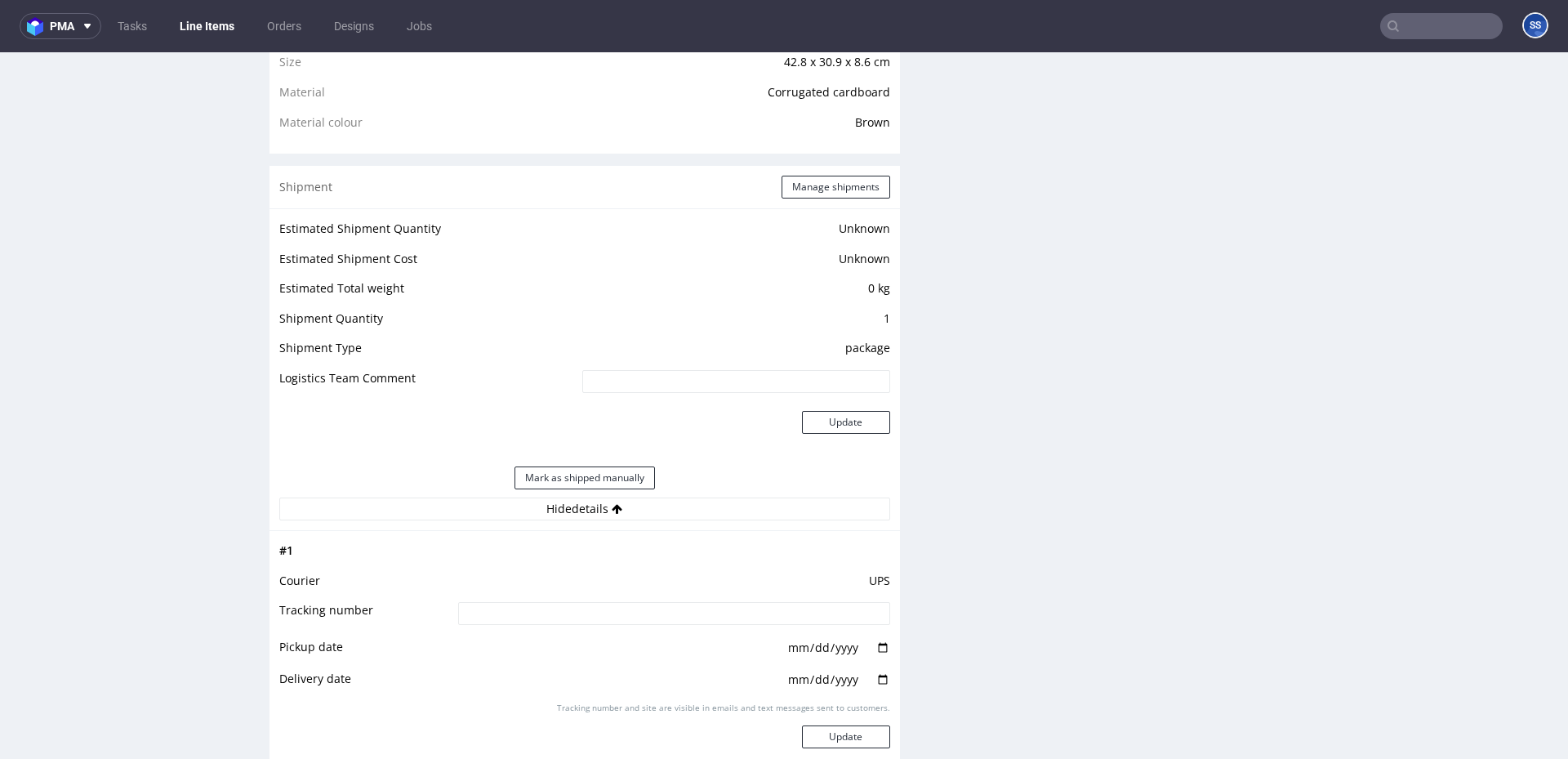
click at [562, 622] on input at bounding box center [674, 614] width 432 height 23
paste input "1Z5A15806898250110"
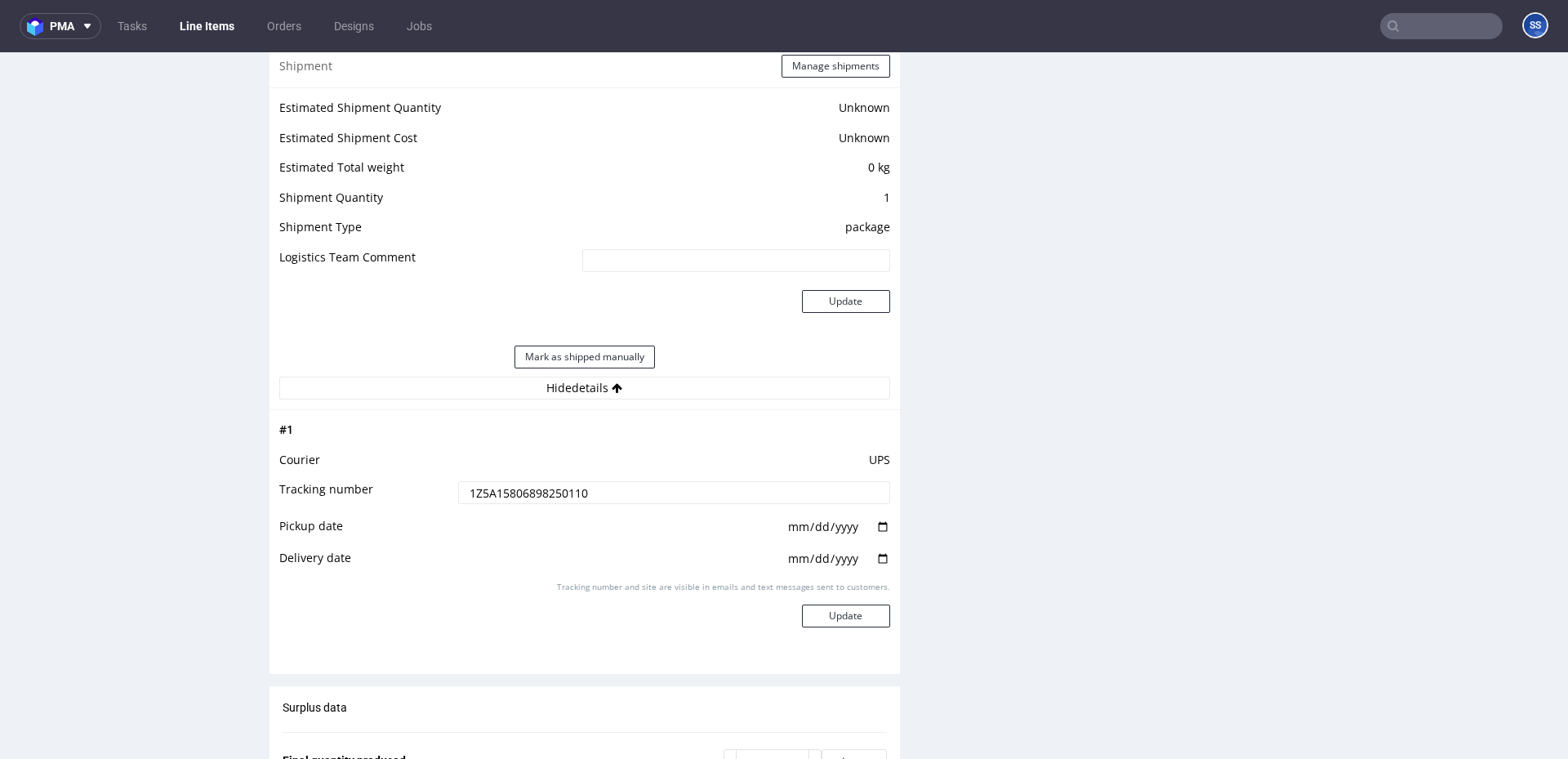
scroll to position [1396, 0]
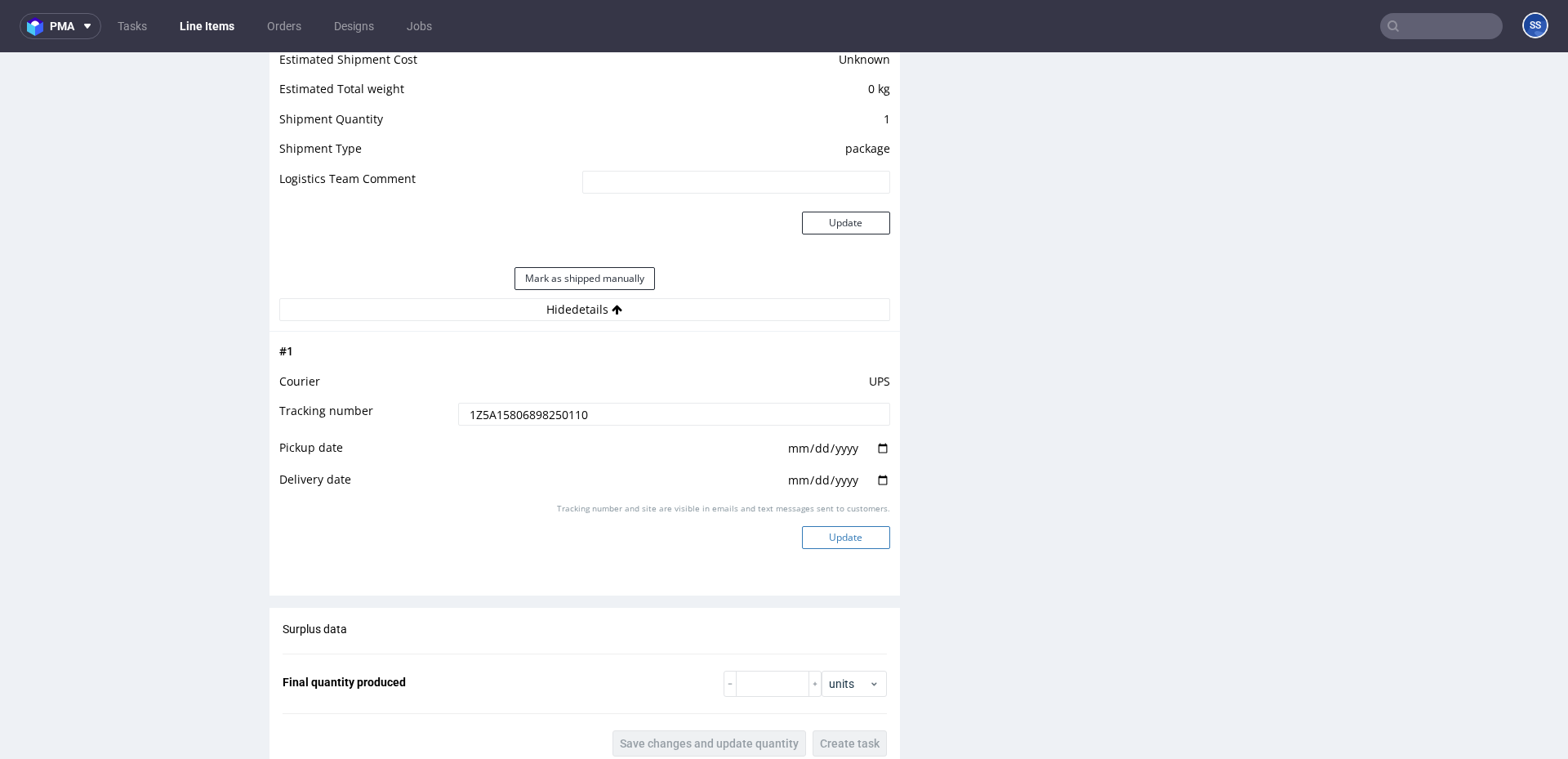
type input "1Z5A15806898250110"
click at [844, 539] on button "Update" at bounding box center [846, 537] width 88 height 23
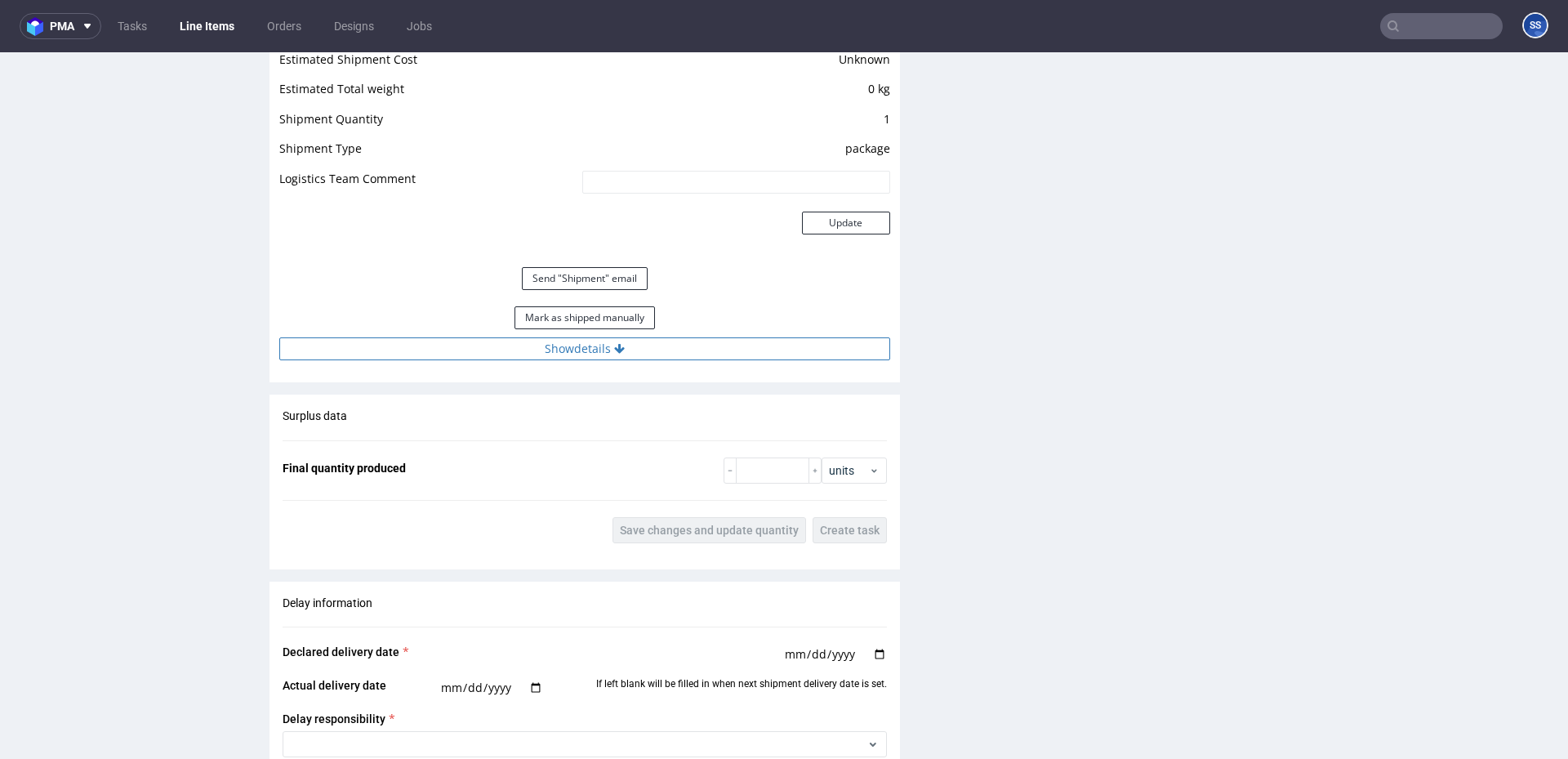
click at [625, 349] on button "Show details" at bounding box center [585, 349] width 611 height 23
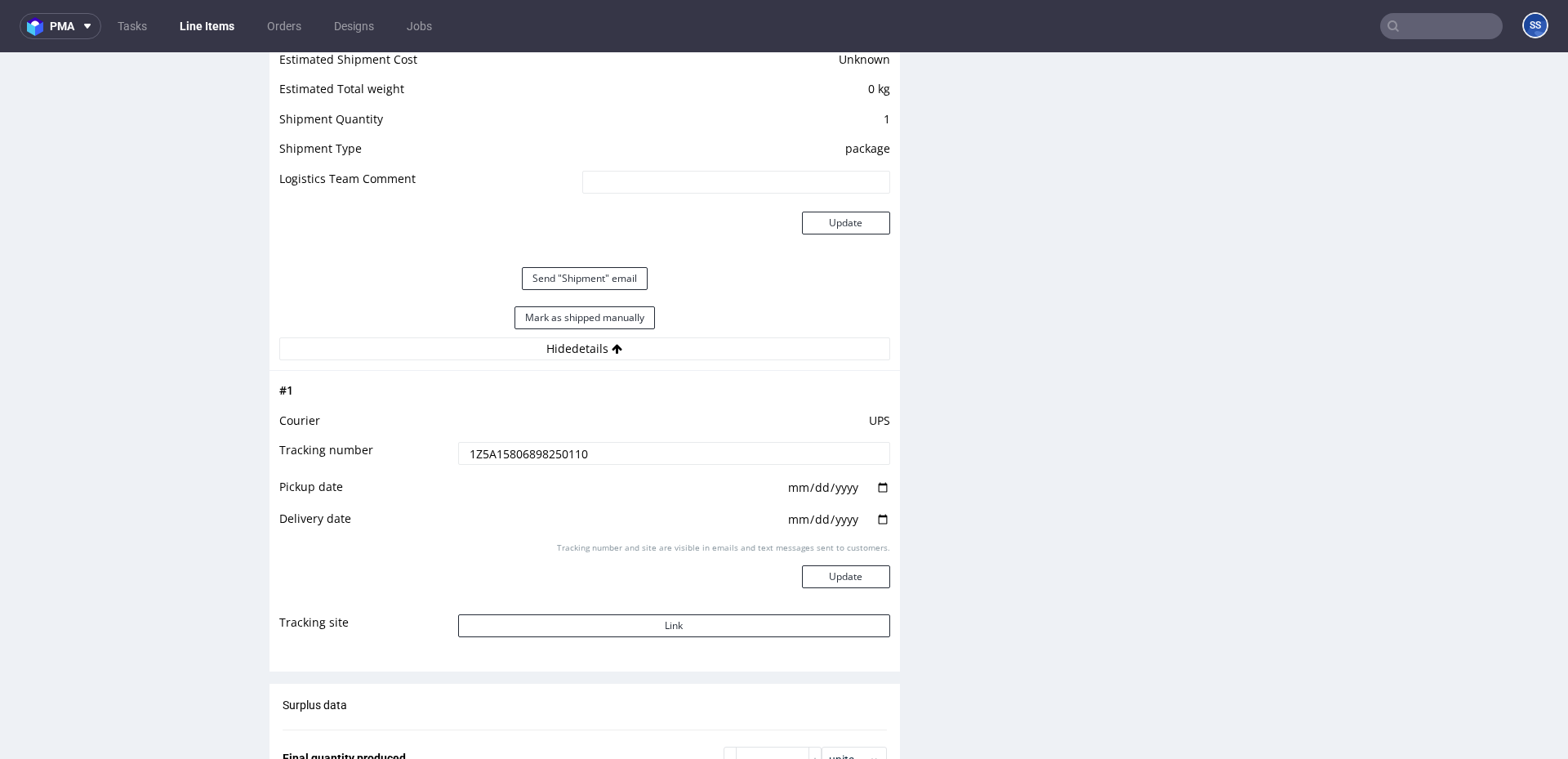
click at [213, 27] on link "Line Items" at bounding box center [207, 26] width 74 height 26
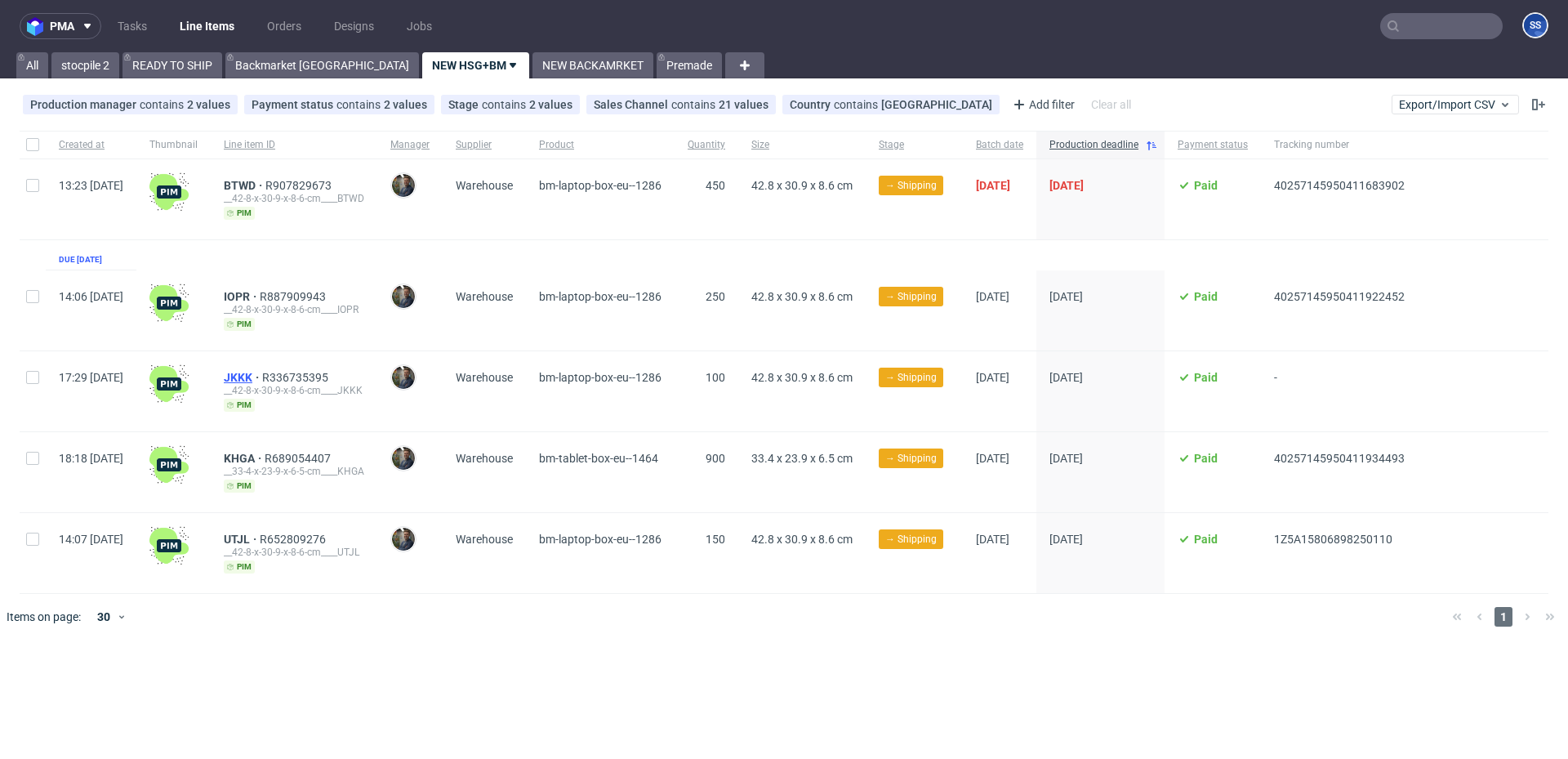
click at [262, 374] on span "JKKK" at bounding box center [243, 377] width 38 height 13
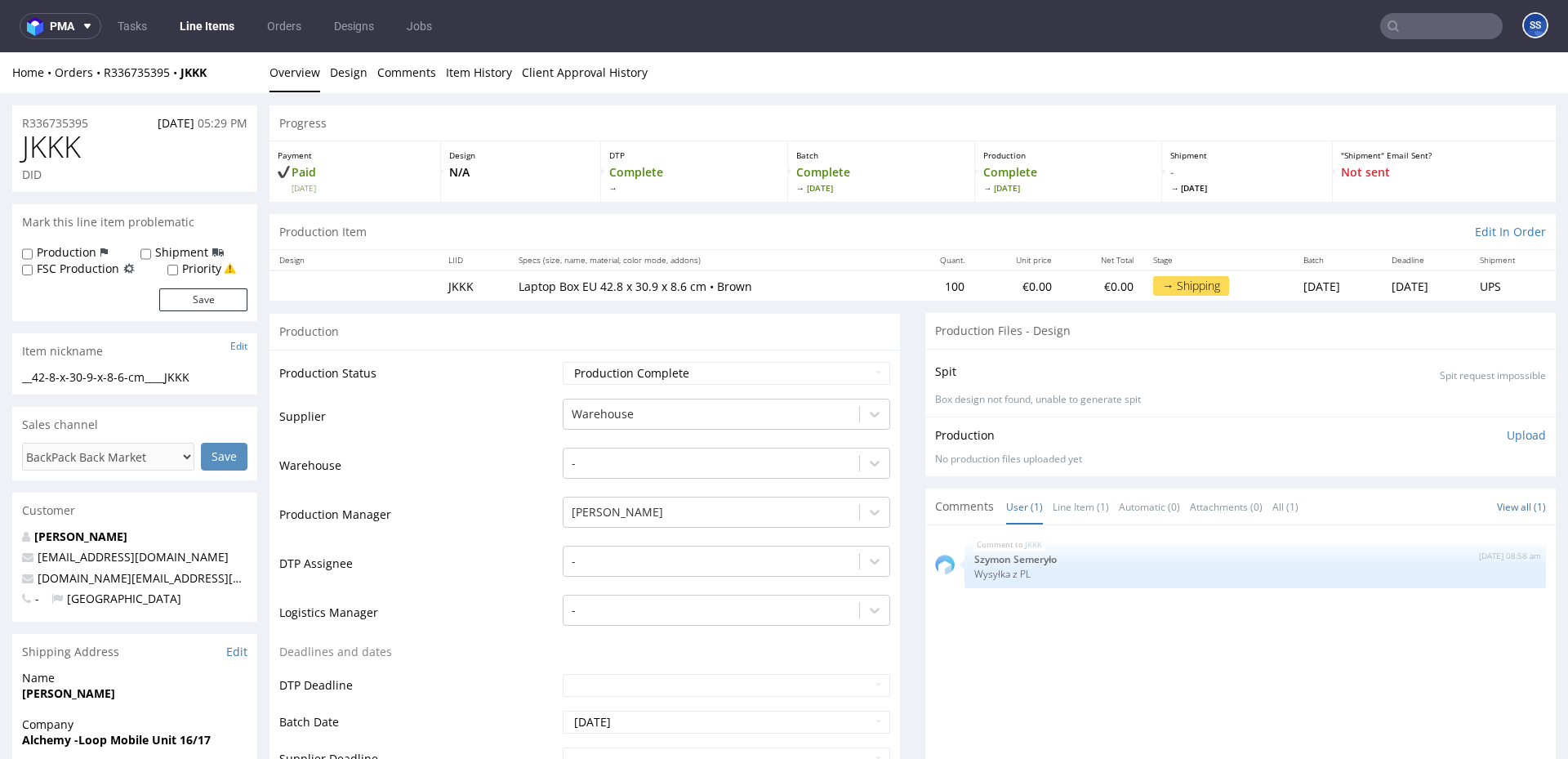
click at [1401, 27] on input "text" at bounding box center [1442, 26] width 123 height 26
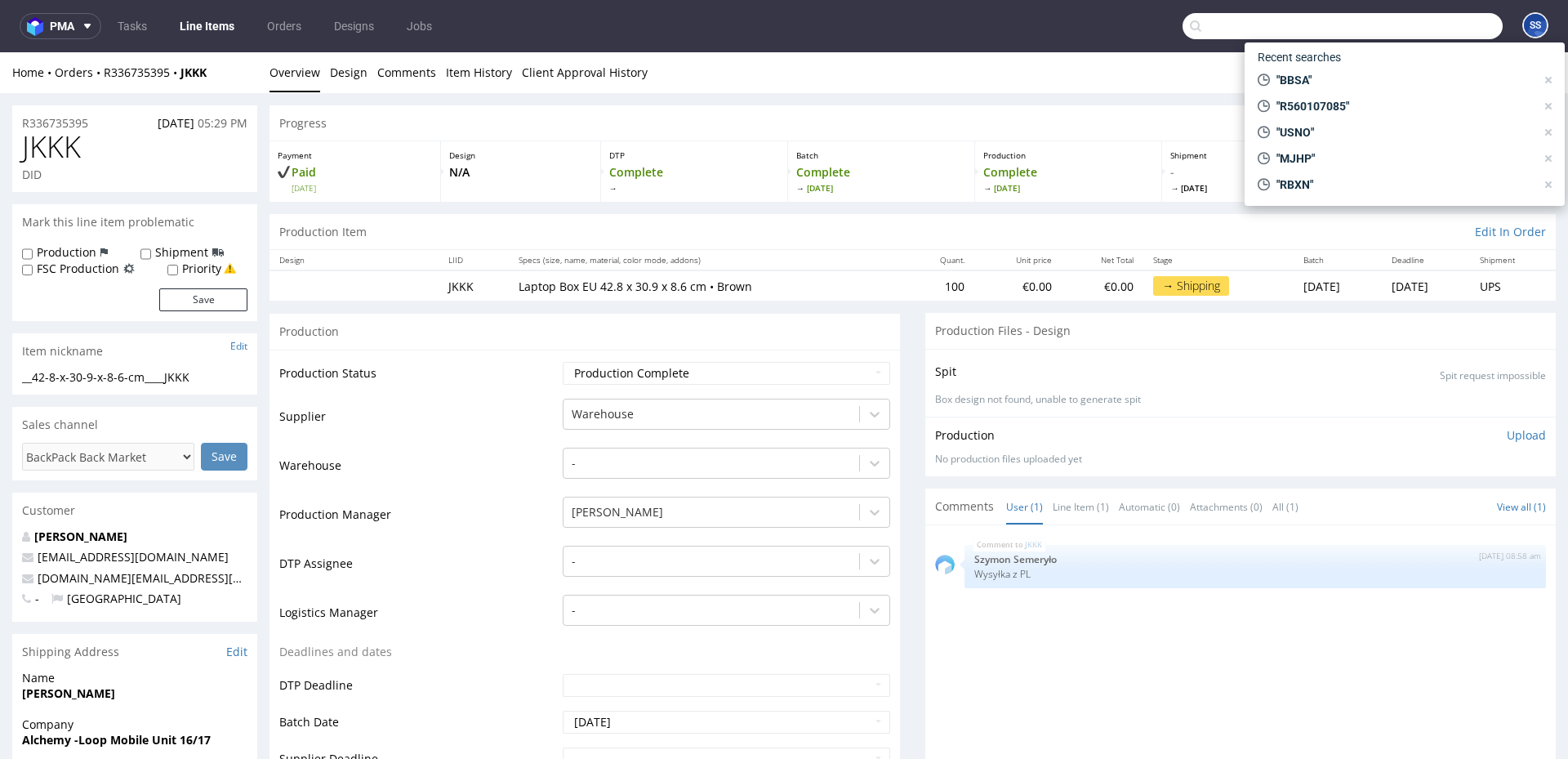
paste input "XDQG"
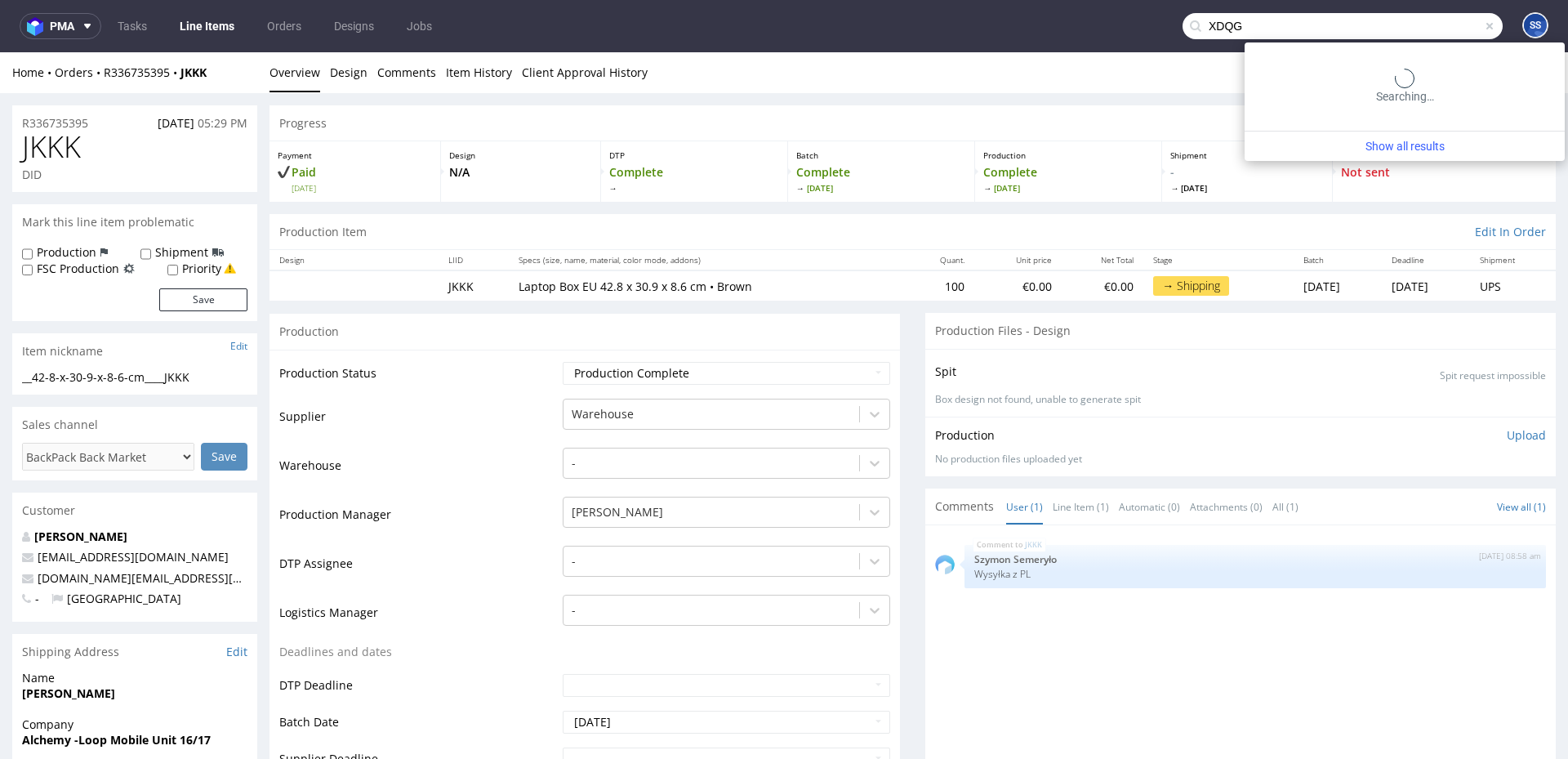
type input "XDQG"
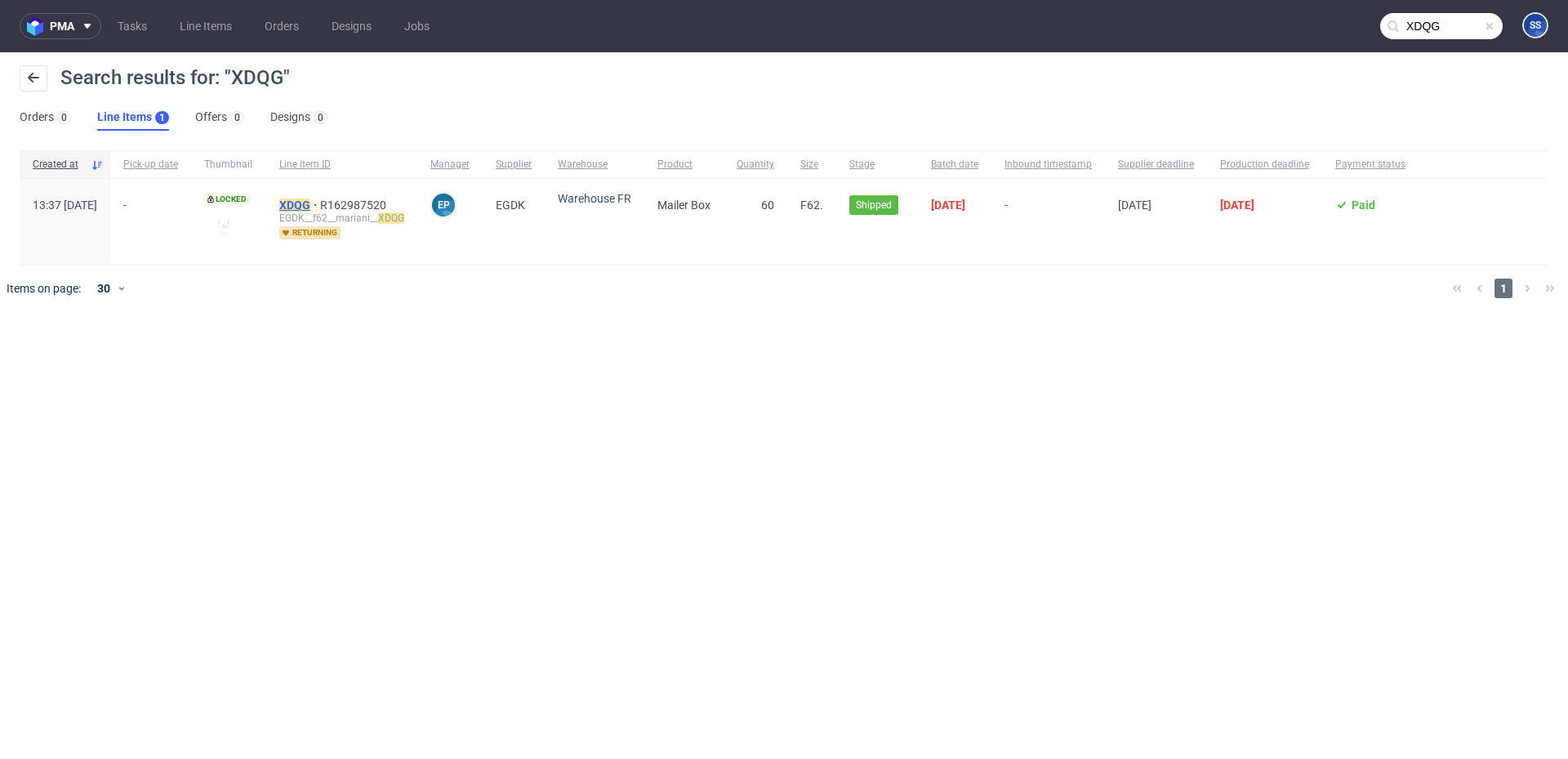
click at [311, 207] on mark "XDQG" at bounding box center [294, 205] width 31 height 13
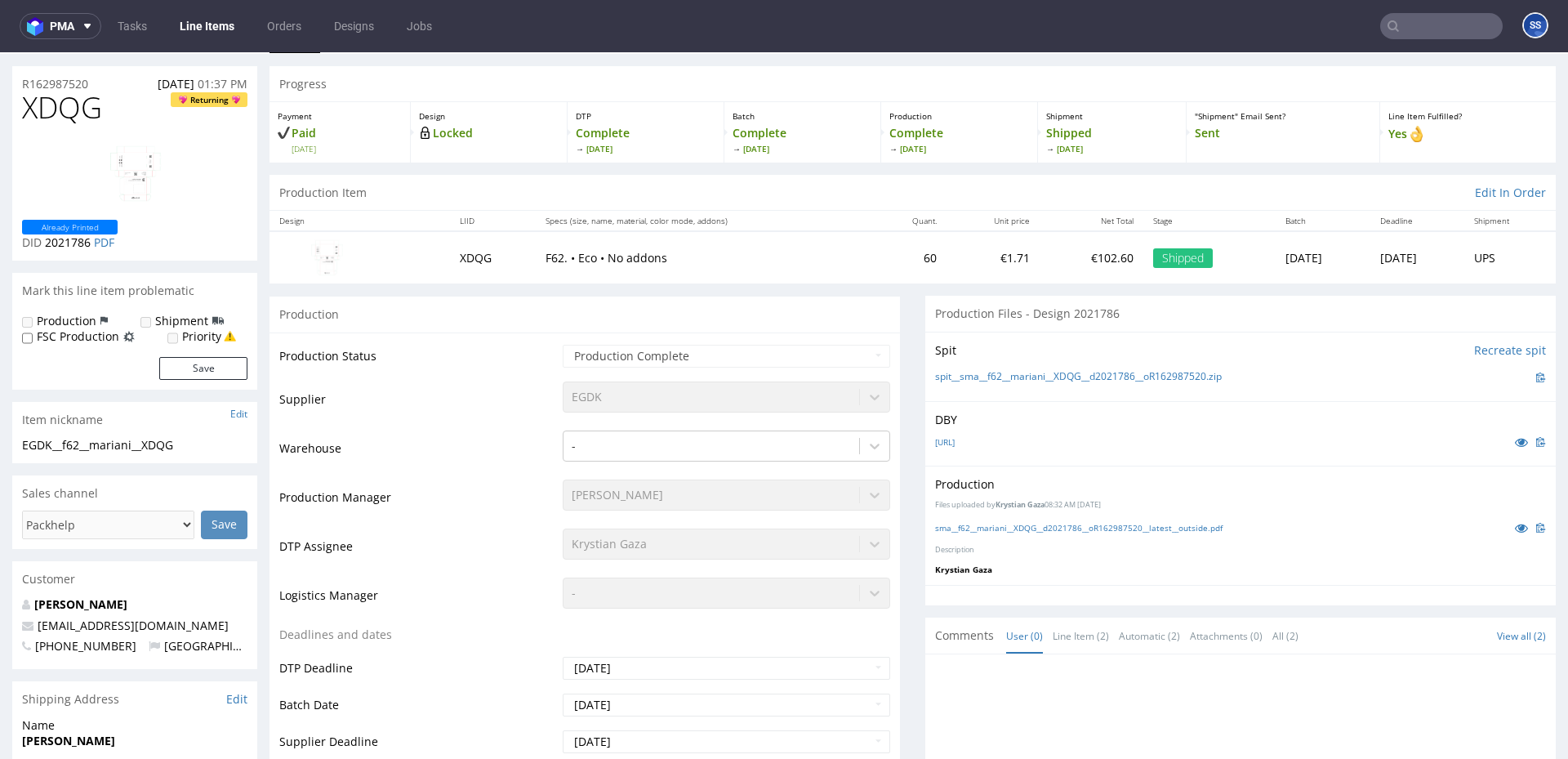
scroll to position [40, 0]
click at [993, 530] on link "sma__f62__mariani__XDQG__d2021786__oR162987520__latest__outside.pdf" at bounding box center [1079, 526] width 287 height 12
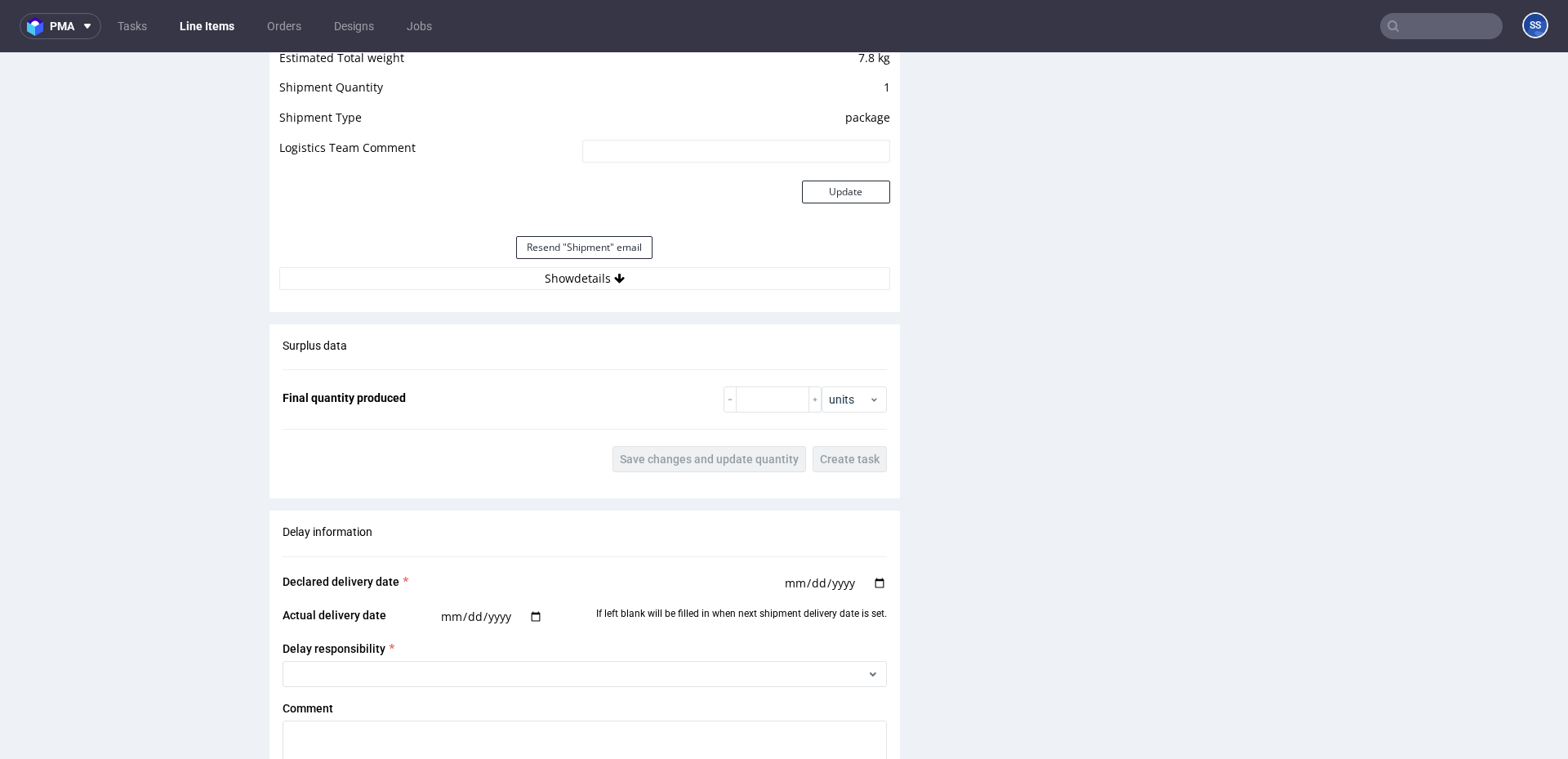
scroll to position [1690, 0]
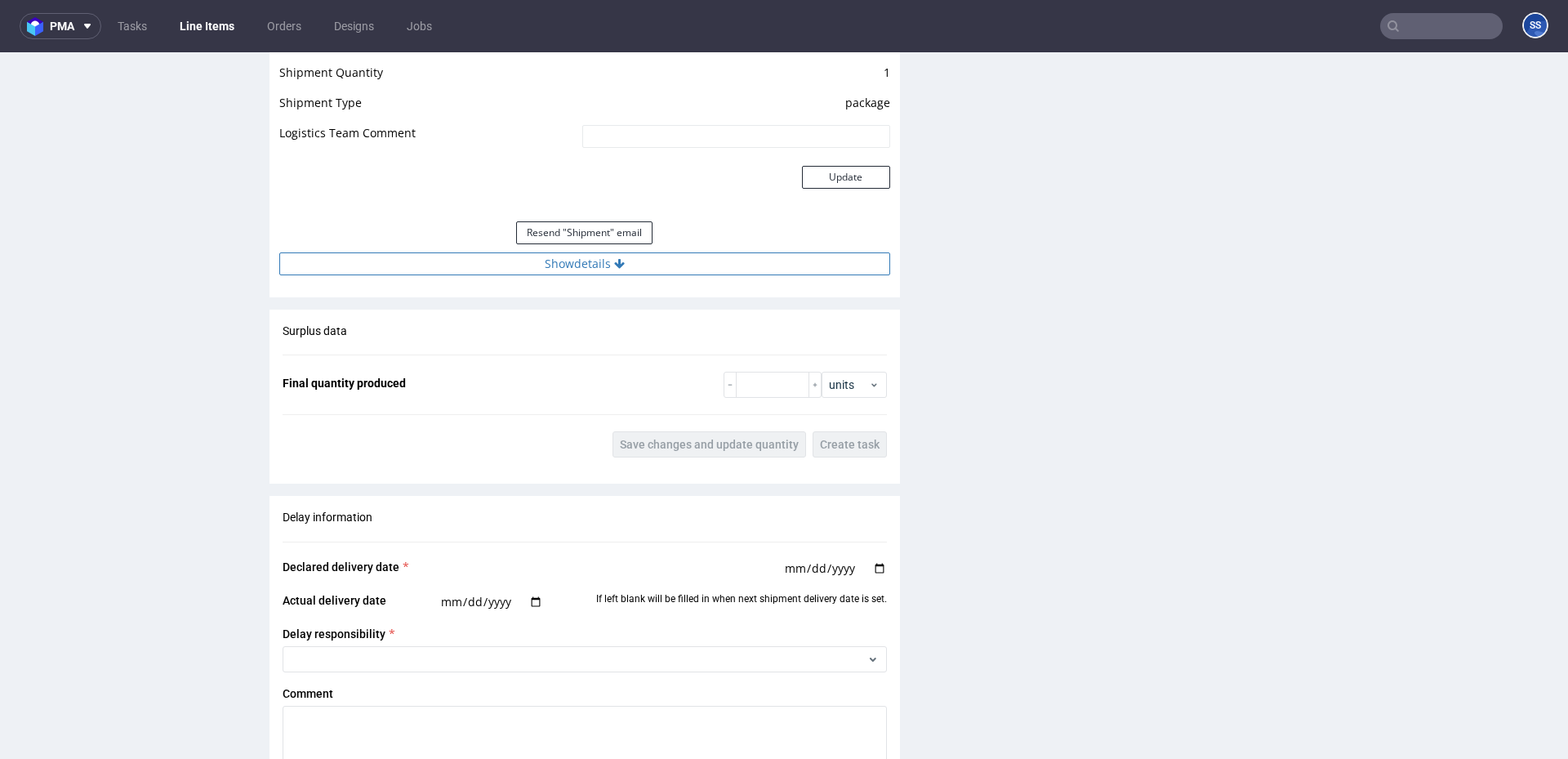
click at [584, 267] on button "Show details" at bounding box center [585, 264] width 611 height 23
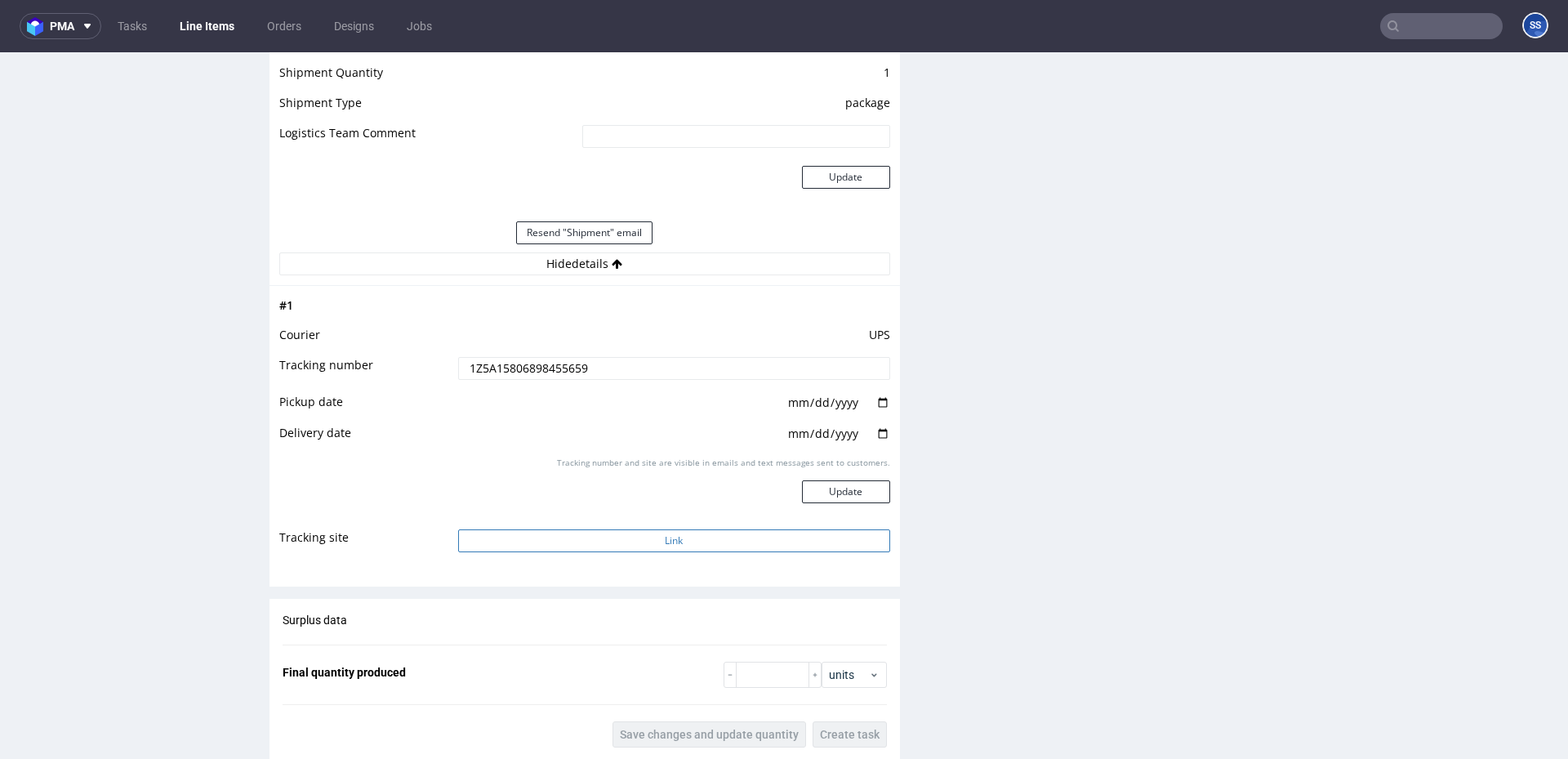
click at [621, 538] on button "Link" at bounding box center [674, 541] width 432 height 23
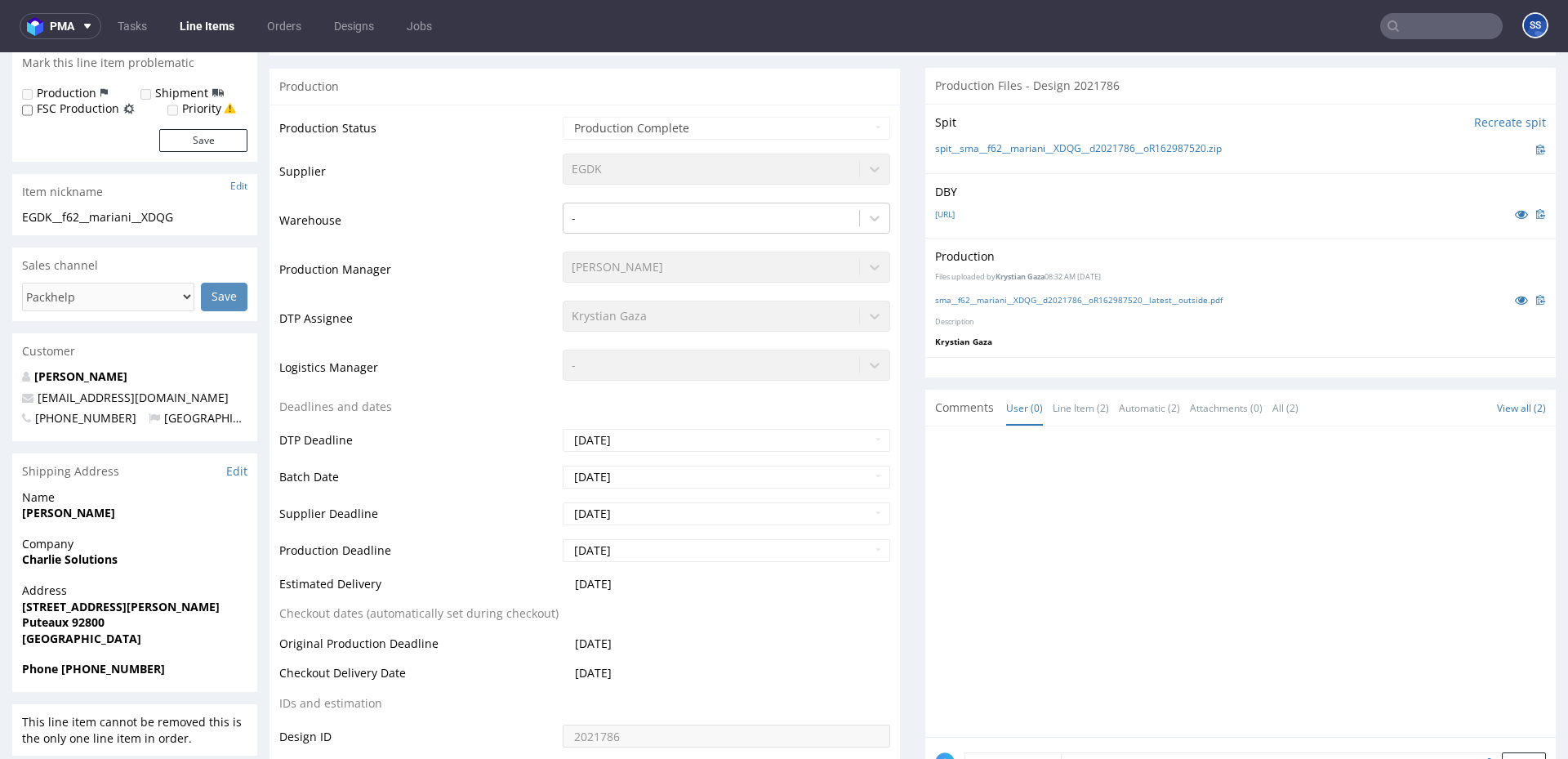
scroll to position [270, 0]
click at [219, 36] on link "Line Items" at bounding box center [207, 26] width 74 height 26
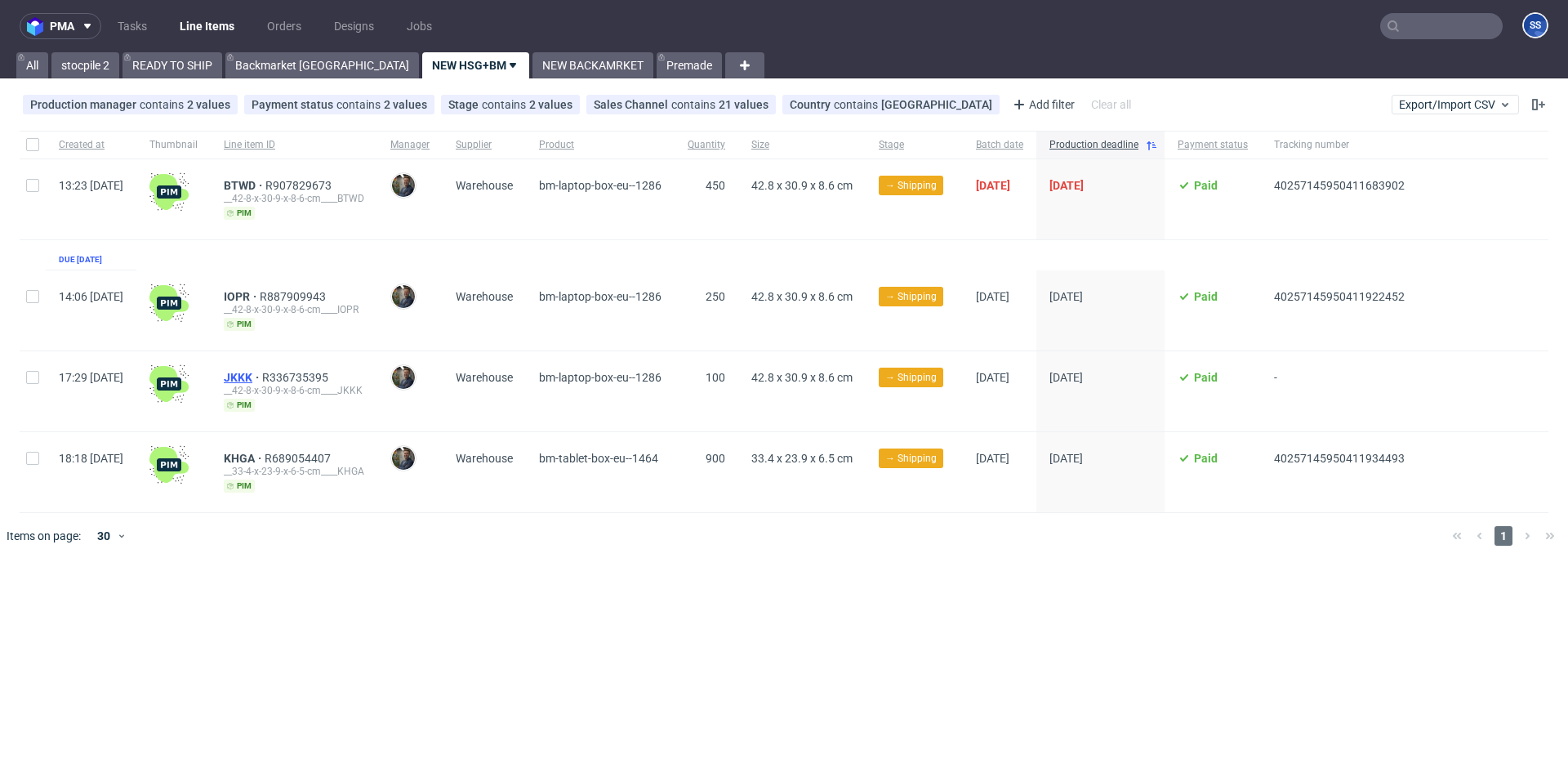
click at [262, 379] on span "JKKK" at bounding box center [243, 377] width 38 height 13
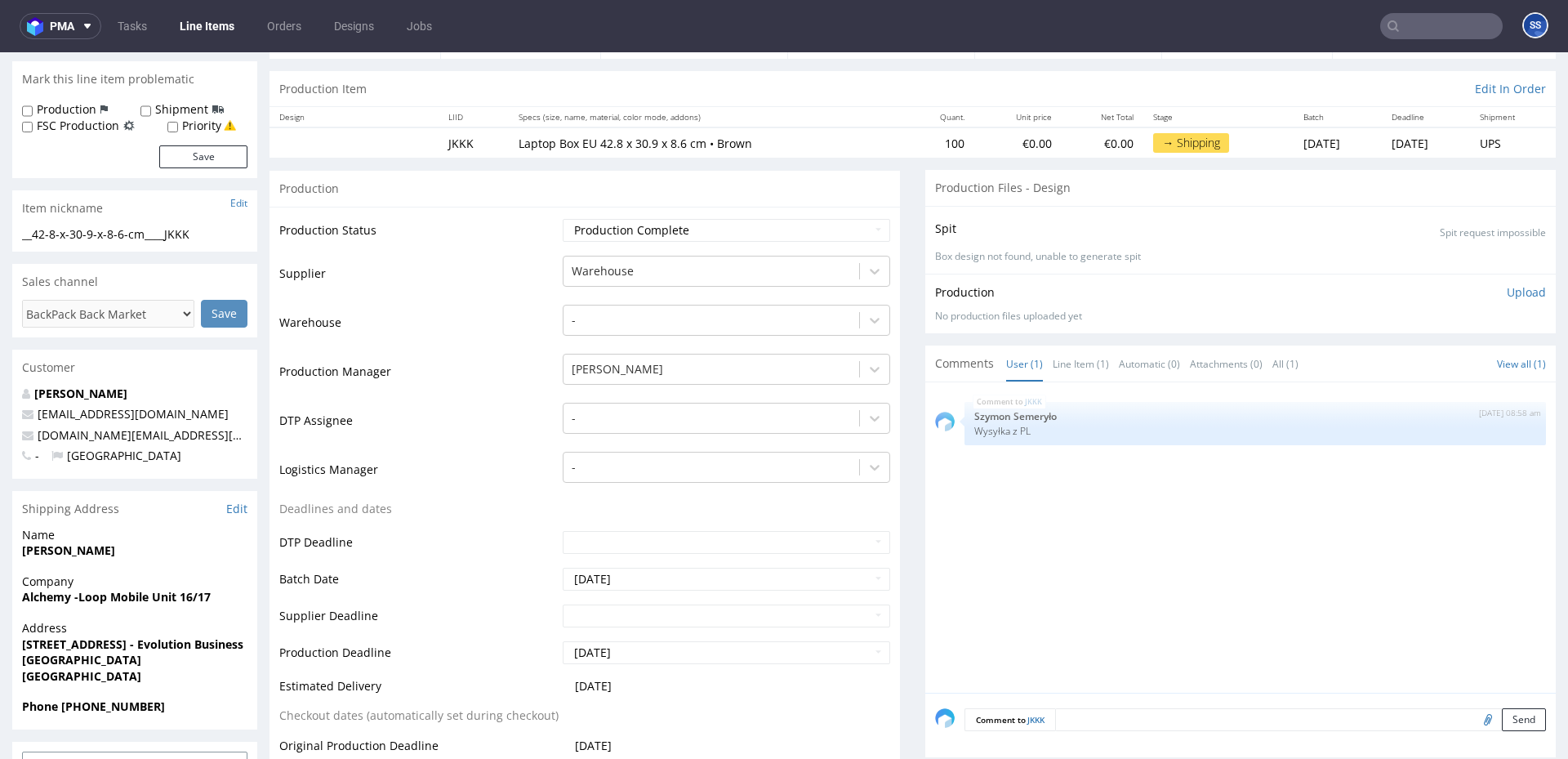
scroll to position [148, 0]
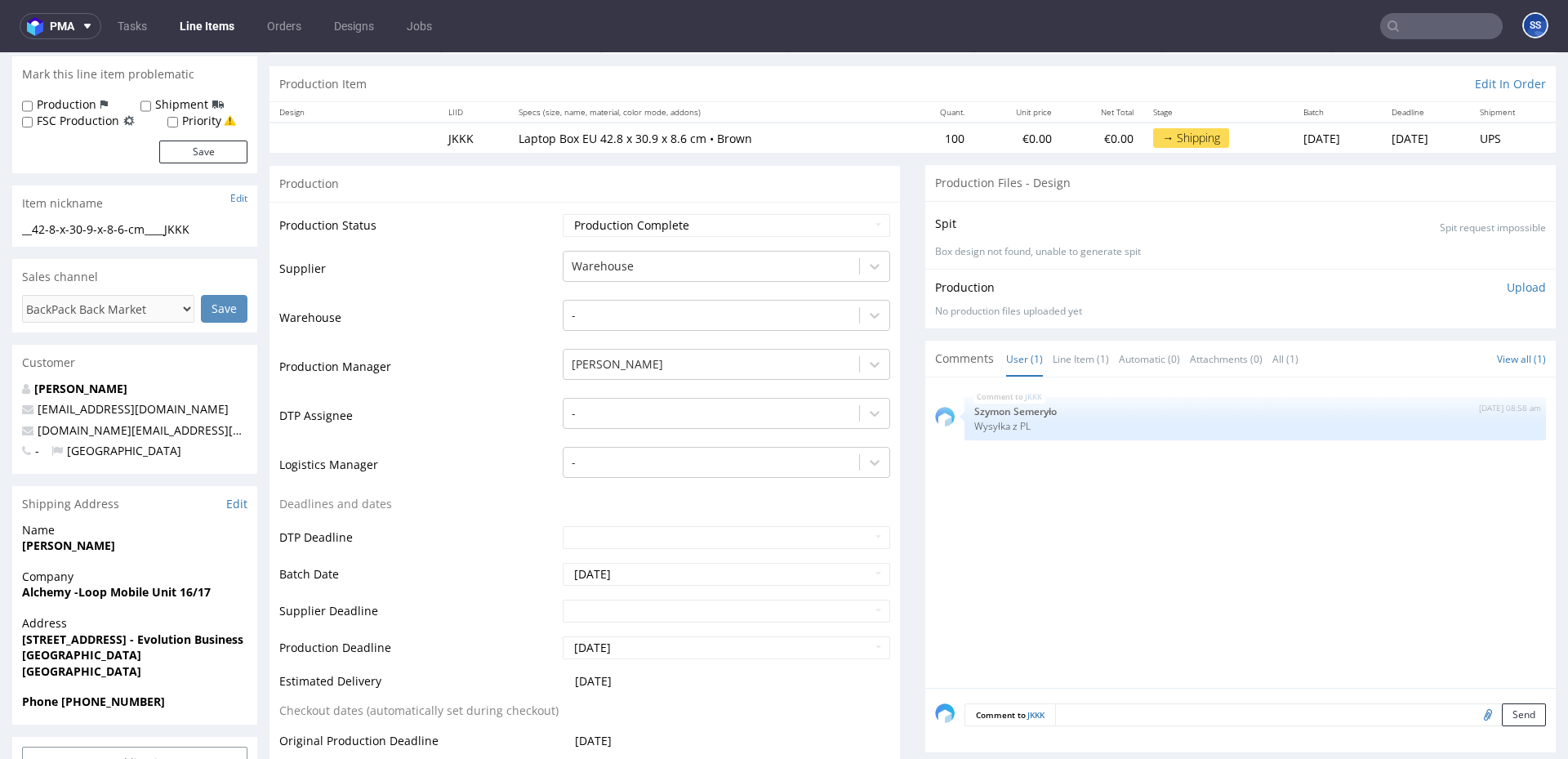
click at [94, 591] on strong "Alchemy -Loop Mobile Unit 16/17" at bounding box center [116, 591] width 189 height 16
copy strong "Alchemy -Loop Mobile Unit 16/17"
click at [56, 550] on strong "[PERSON_NAME]" at bounding box center [69, 545] width 93 height 16
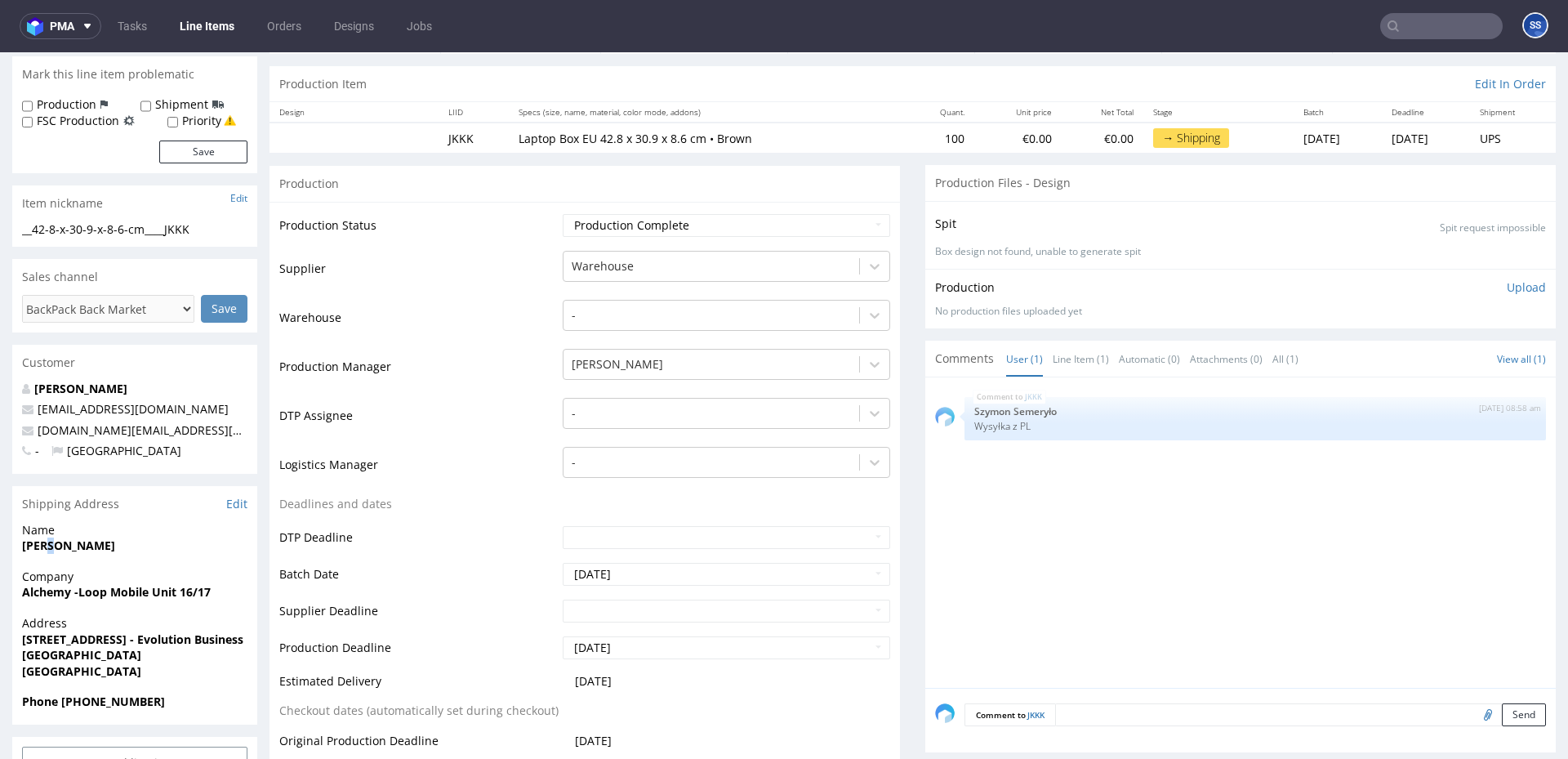
click at [56, 550] on strong "[PERSON_NAME]" at bounding box center [69, 545] width 93 height 16
copy strong "[PERSON_NAME]"
drag, startPoint x: 19, startPoint y: 639, endPoint x: 181, endPoint y: 638, distance: 162.0
click at [181, 638] on div "Address [STREET_ADDRESS]" at bounding box center [135, 654] width 245 height 78
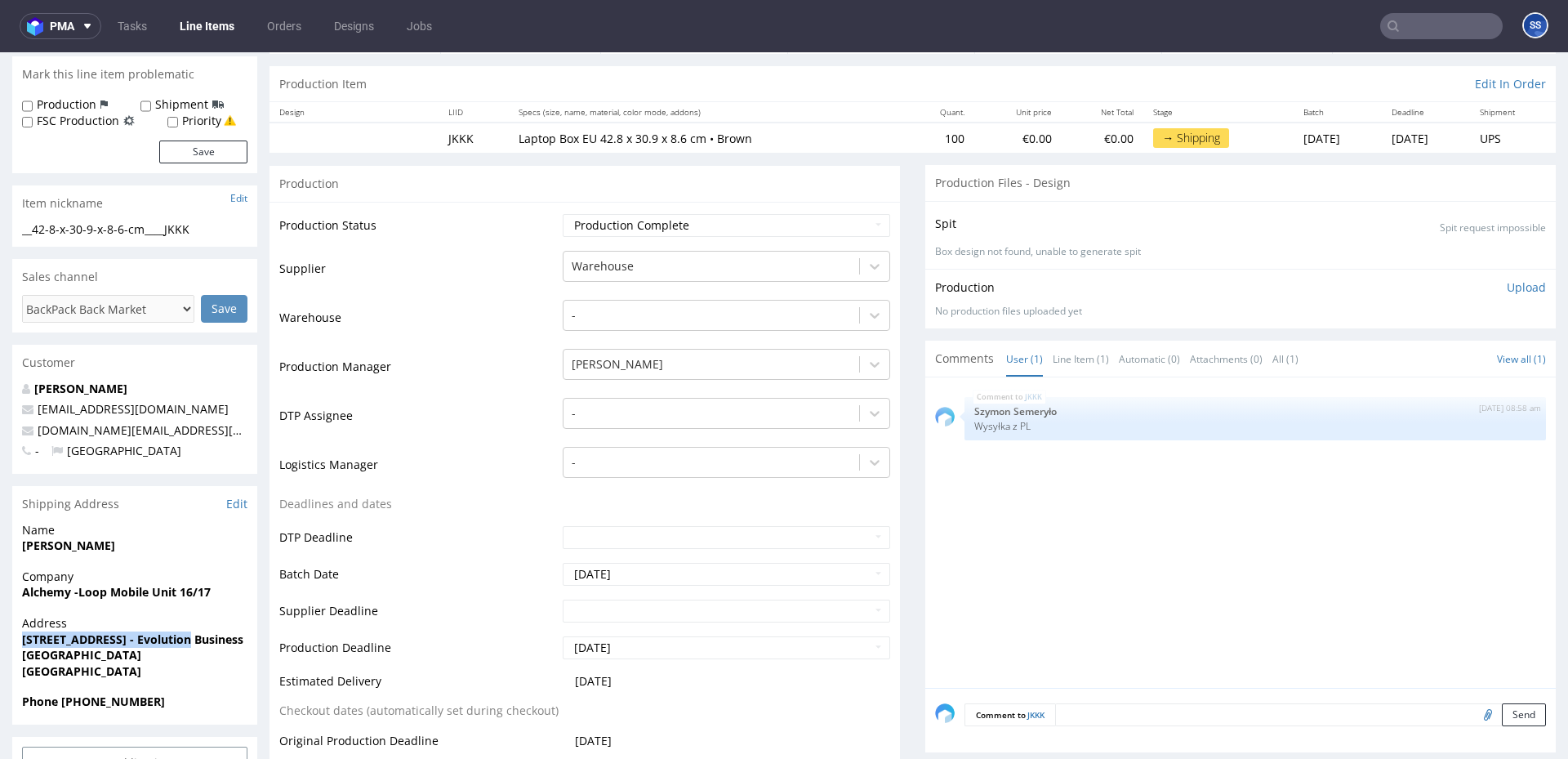
copy strong "[STREET_ADDRESS]"
click at [215, 641] on strong "[STREET_ADDRESS] - Evolution Business Park" at bounding box center [148, 639] width 251 height 16
copy strong "Evolution"
drag, startPoint x: 151, startPoint y: 656, endPoint x: -22, endPoint y: 653, distance: 173.0
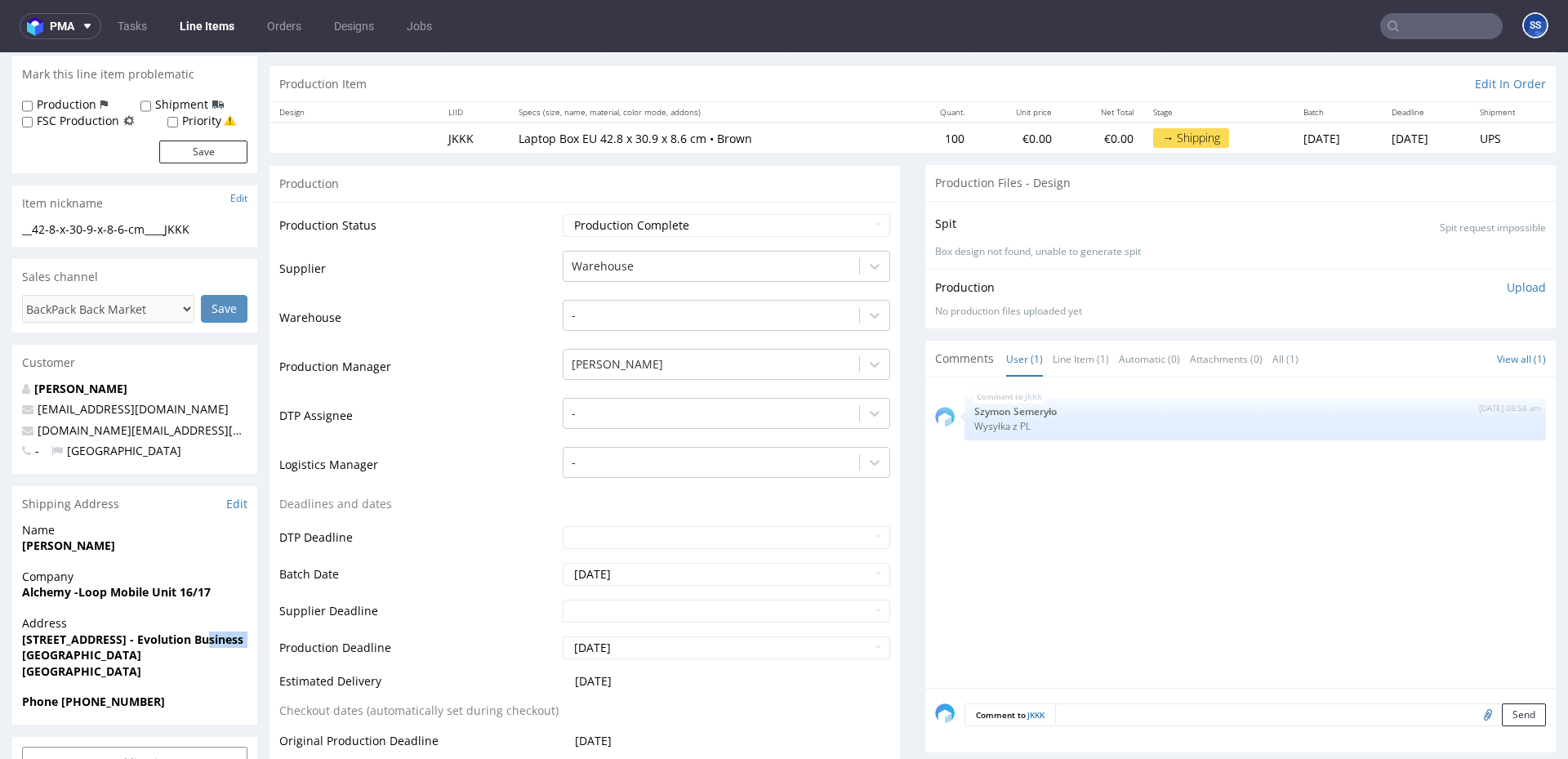
drag, startPoint x: 154, startPoint y: 652, endPoint x: 257, endPoint y: 608, distance: 112.0
click at [217, 655] on span "[GEOGRAPHIC_DATA]" at bounding box center [135, 655] width 225 height 17
drag, startPoint x: 69, startPoint y: 703, endPoint x: 421, endPoint y: 311, distance: 526.8
click at [230, 703] on span "Phone [PHONE_NUMBER]" at bounding box center [135, 702] width 225 height 17
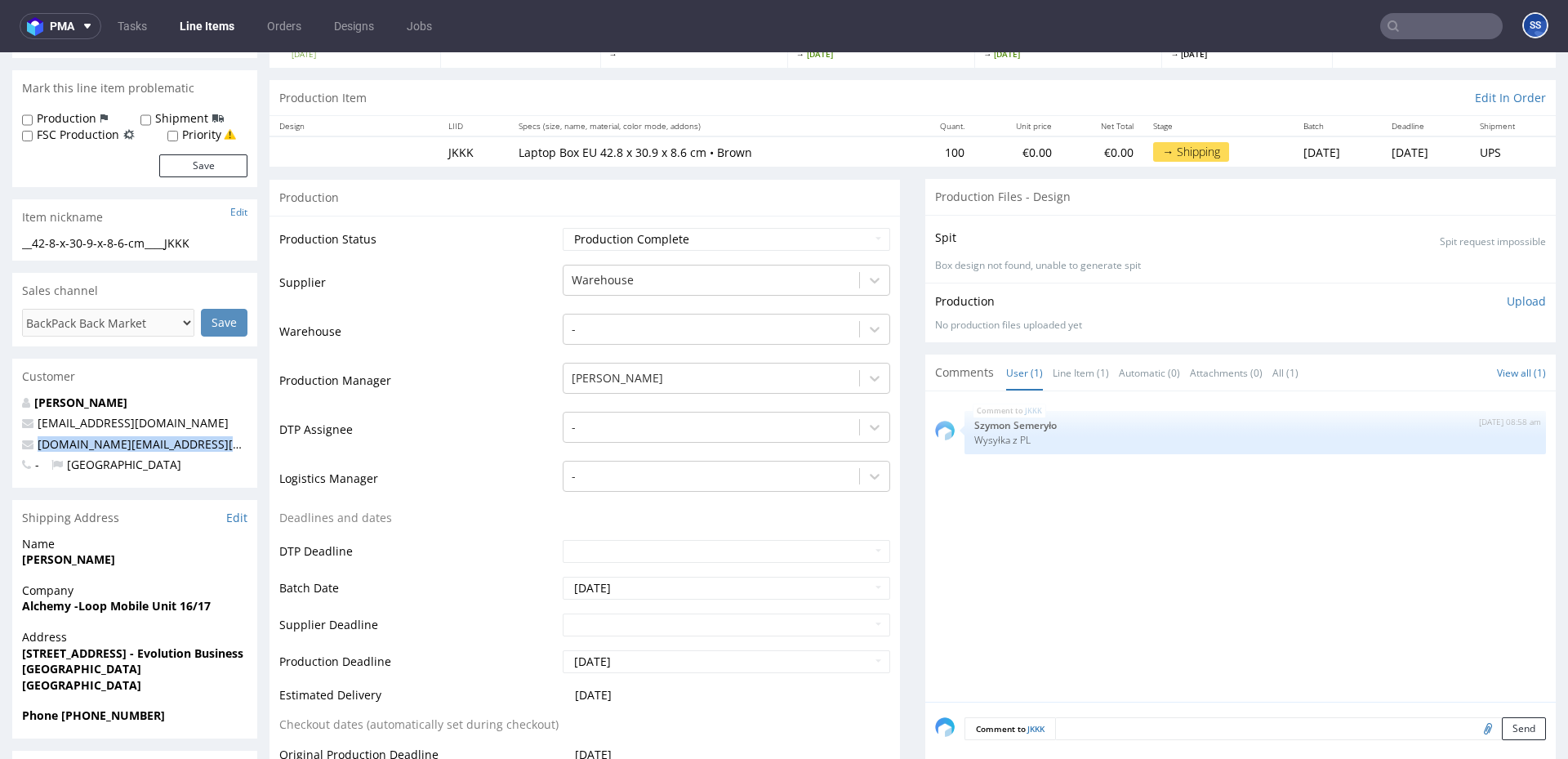
scroll to position [0, 0]
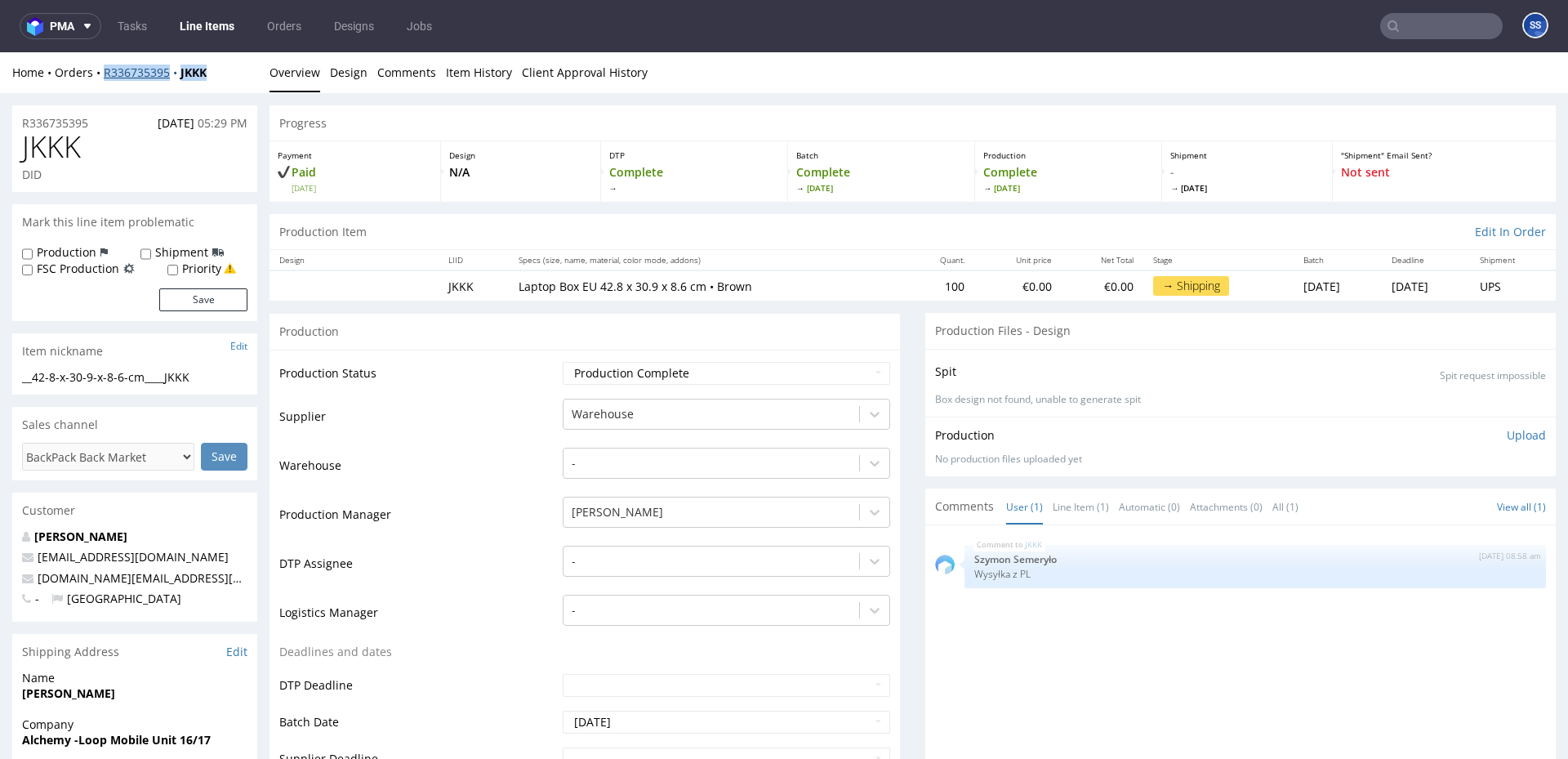
drag, startPoint x: 218, startPoint y: 72, endPoint x: 104, endPoint y: 77, distance: 114.1
click at [104, 77] on div "Home Orders R336735395 JKKK" at bounding box center [135, 73] width 245 height 17
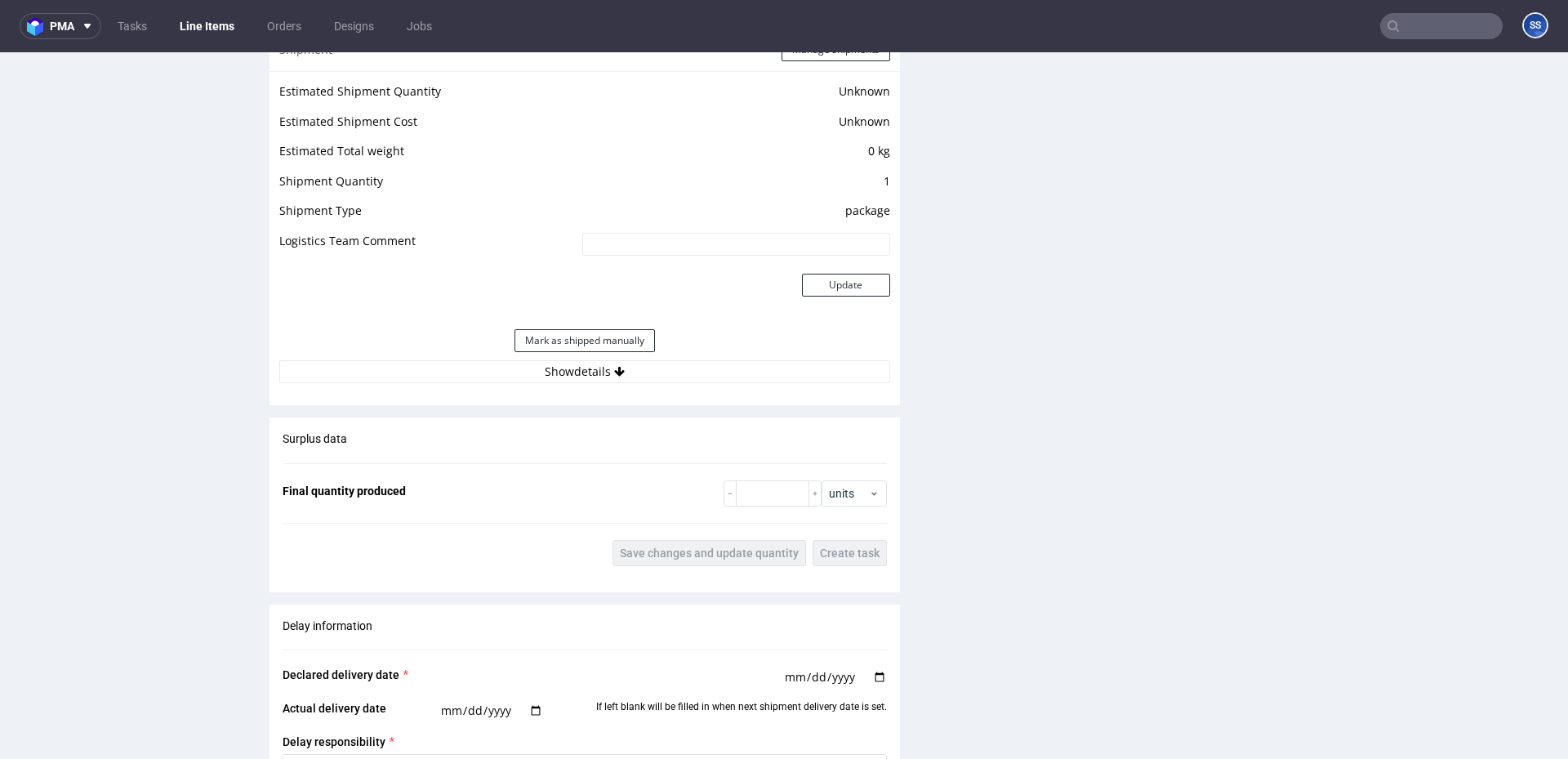
scroll to position [1343, 0]
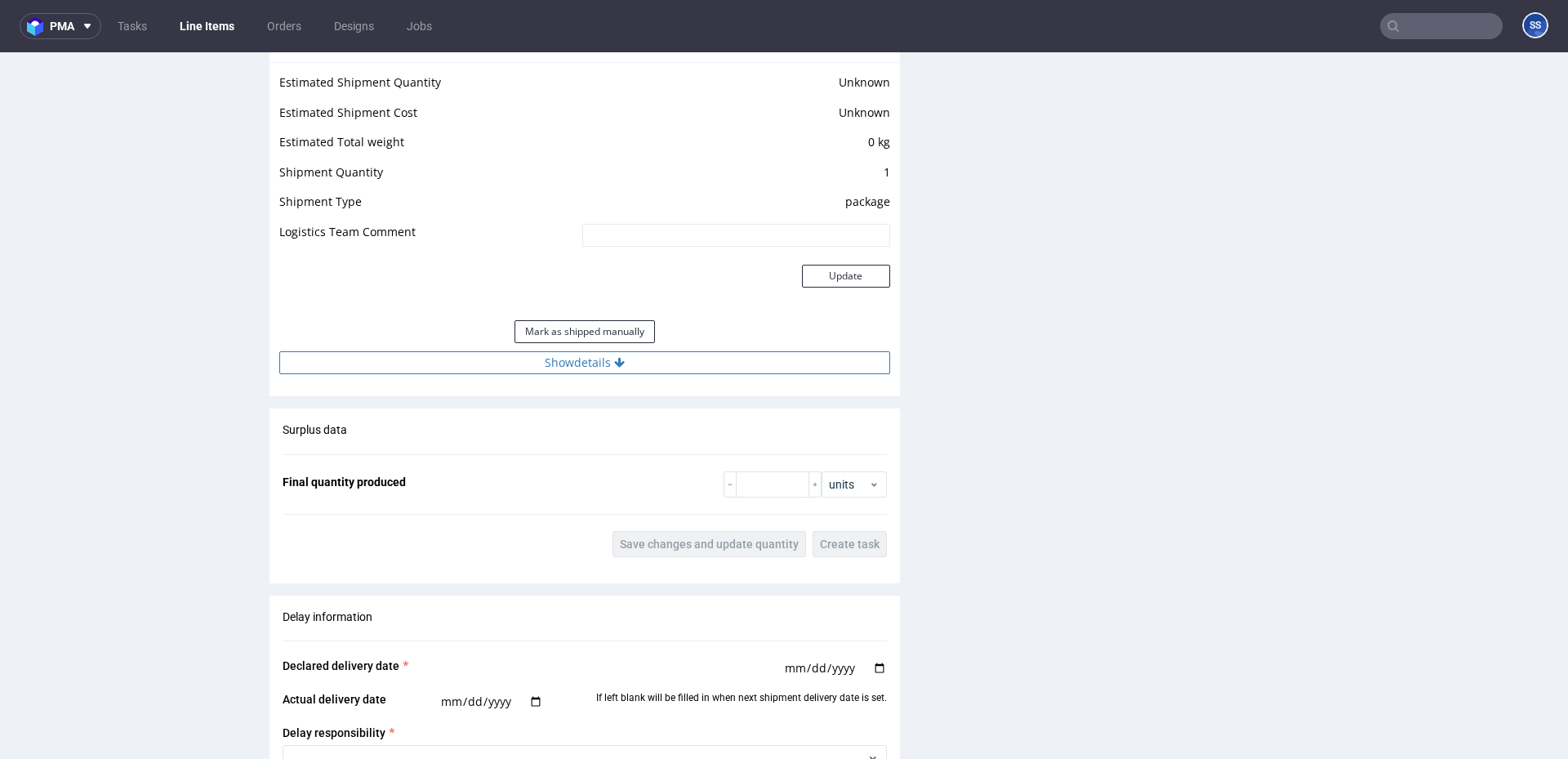
click at [565, 354] on button "Show details" at bounding box center [585, 363] width 611 height 23
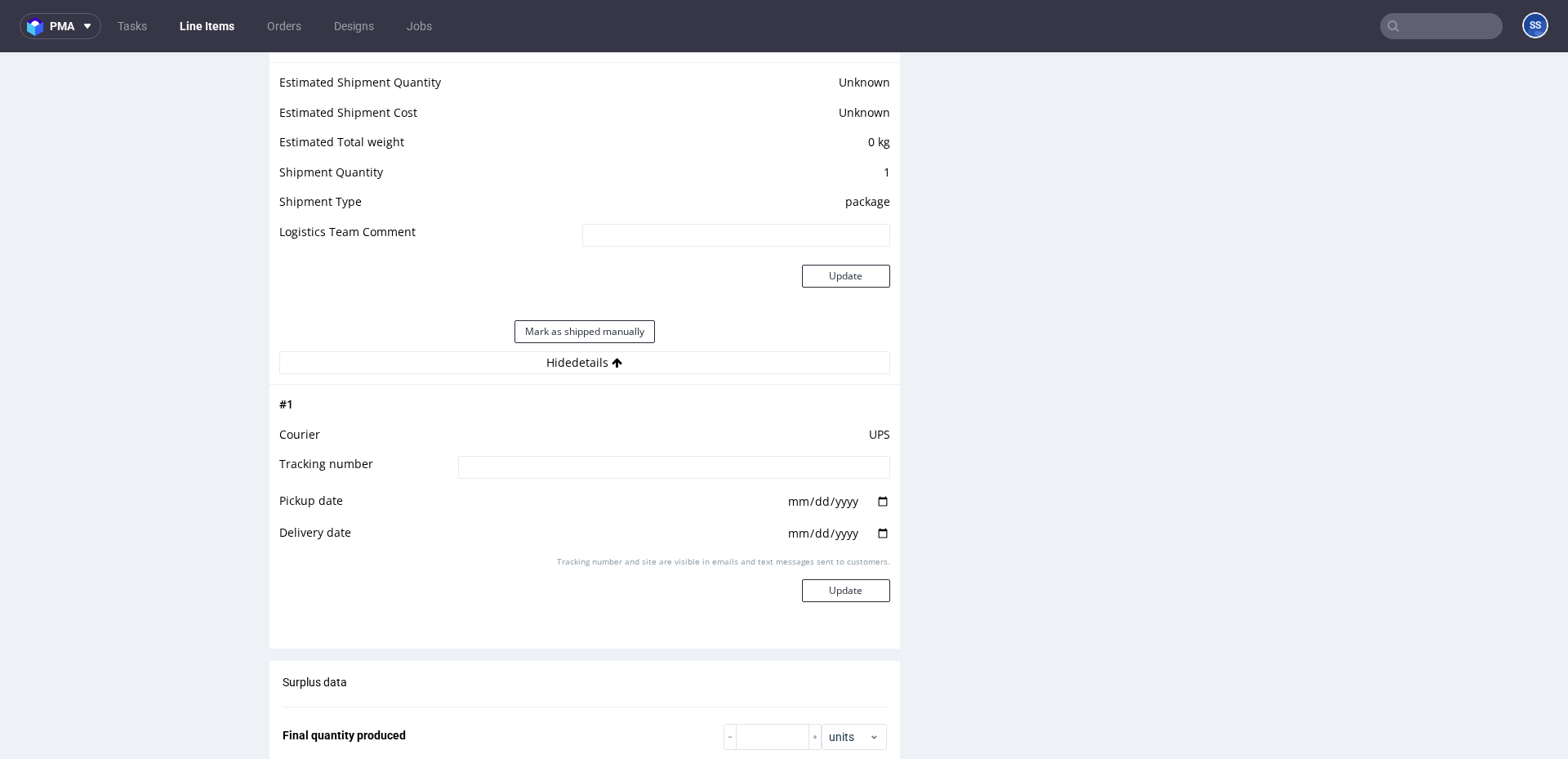
click at [578, 457] on tbody "# 1 Courier UPS Tracking number Pickup date Delivery date Tracking number and s…" at bounding box center [585, 510] width 611 height 232
click at [578, 459] on input at bounding box center [674, 468] width 432 height 23
paste input "1Z5A15806896696778"
type input "1Z5A15806896696778"
click at [865, 594] on button "Update" at bounding box center [846, 590] width 88 height 23
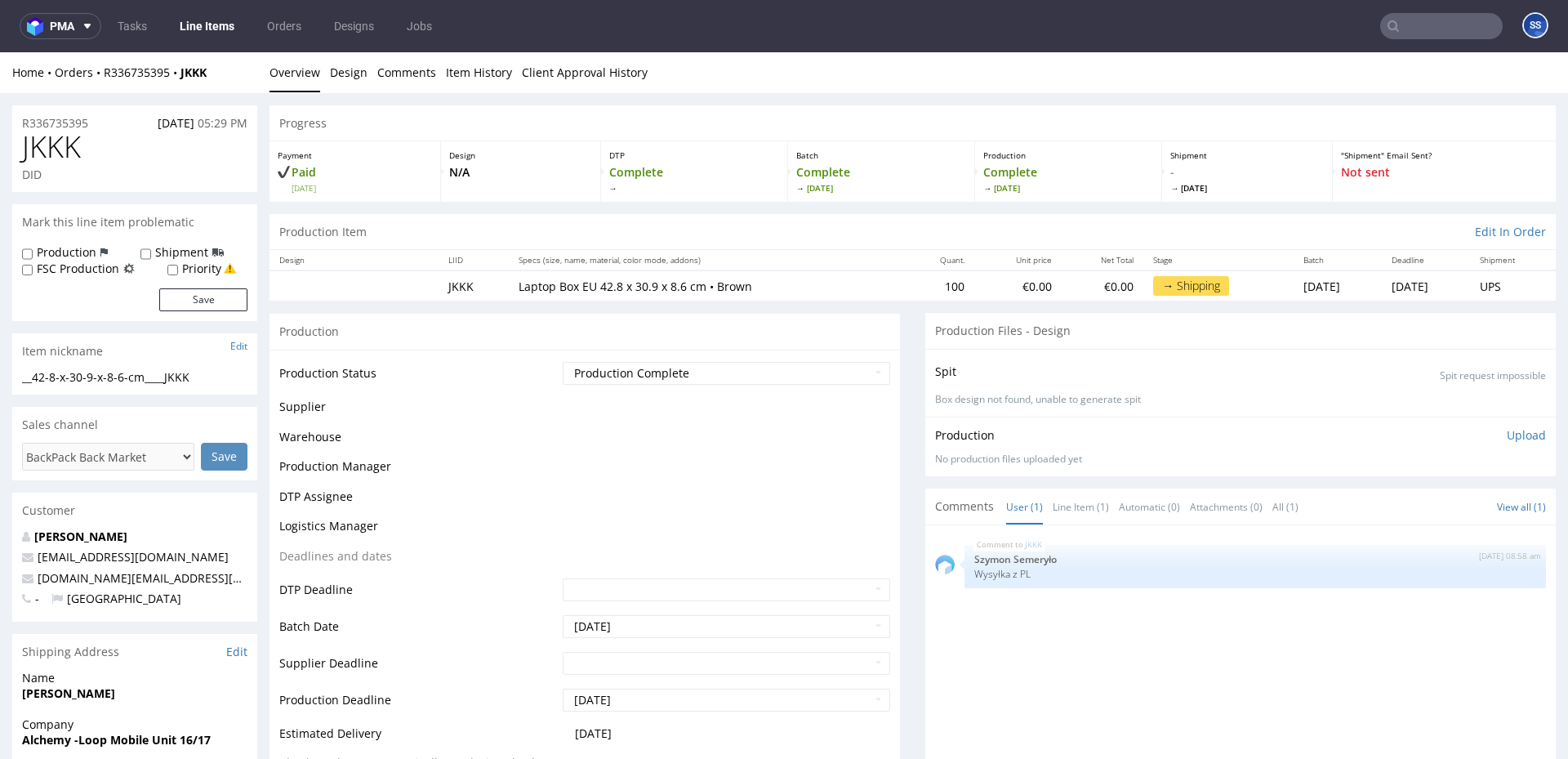
scroll to position [1037, 0]
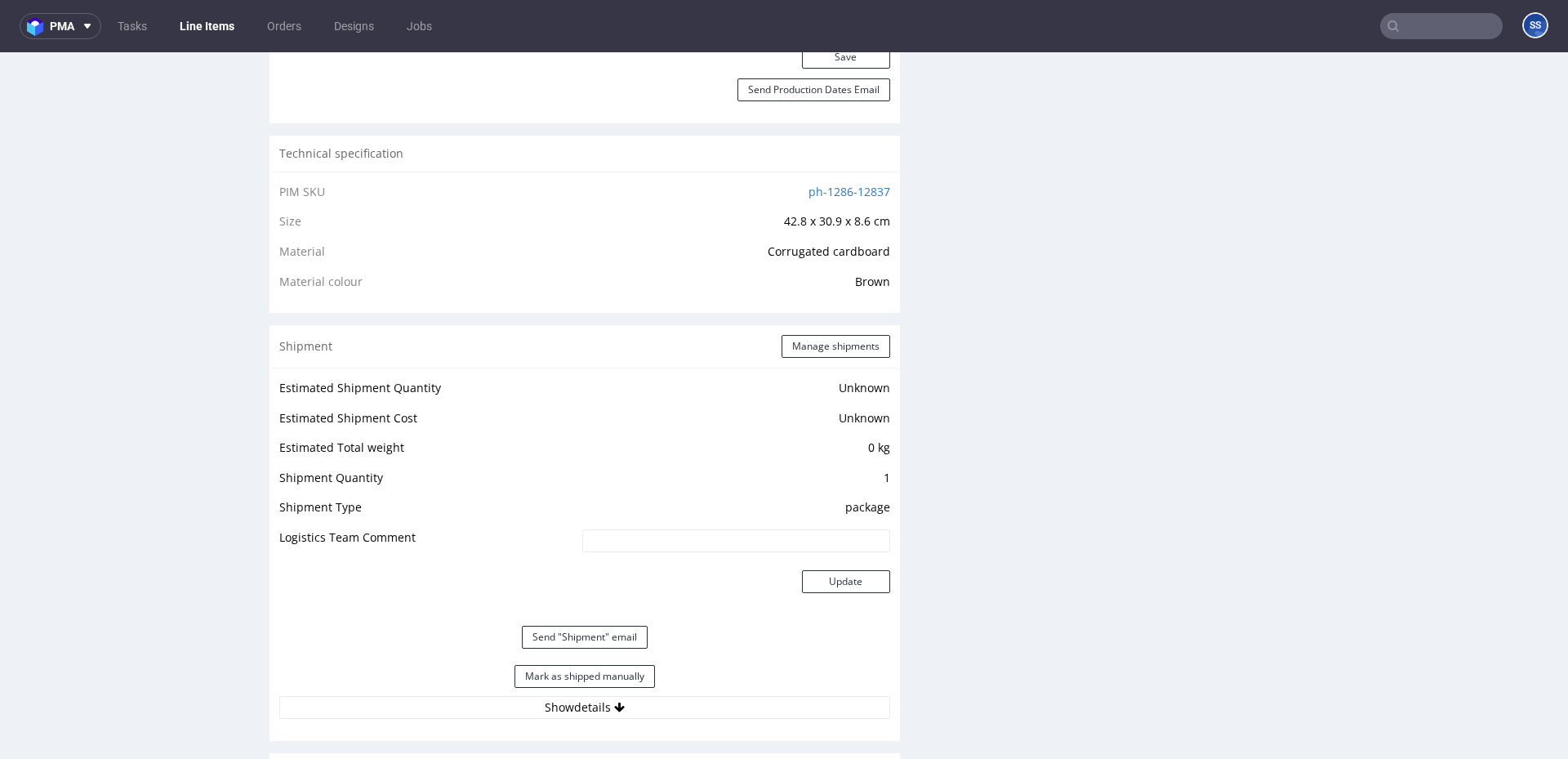
click at [231, 25] on link "Line Items" at bounding box center [207, 26] width 74 height 26
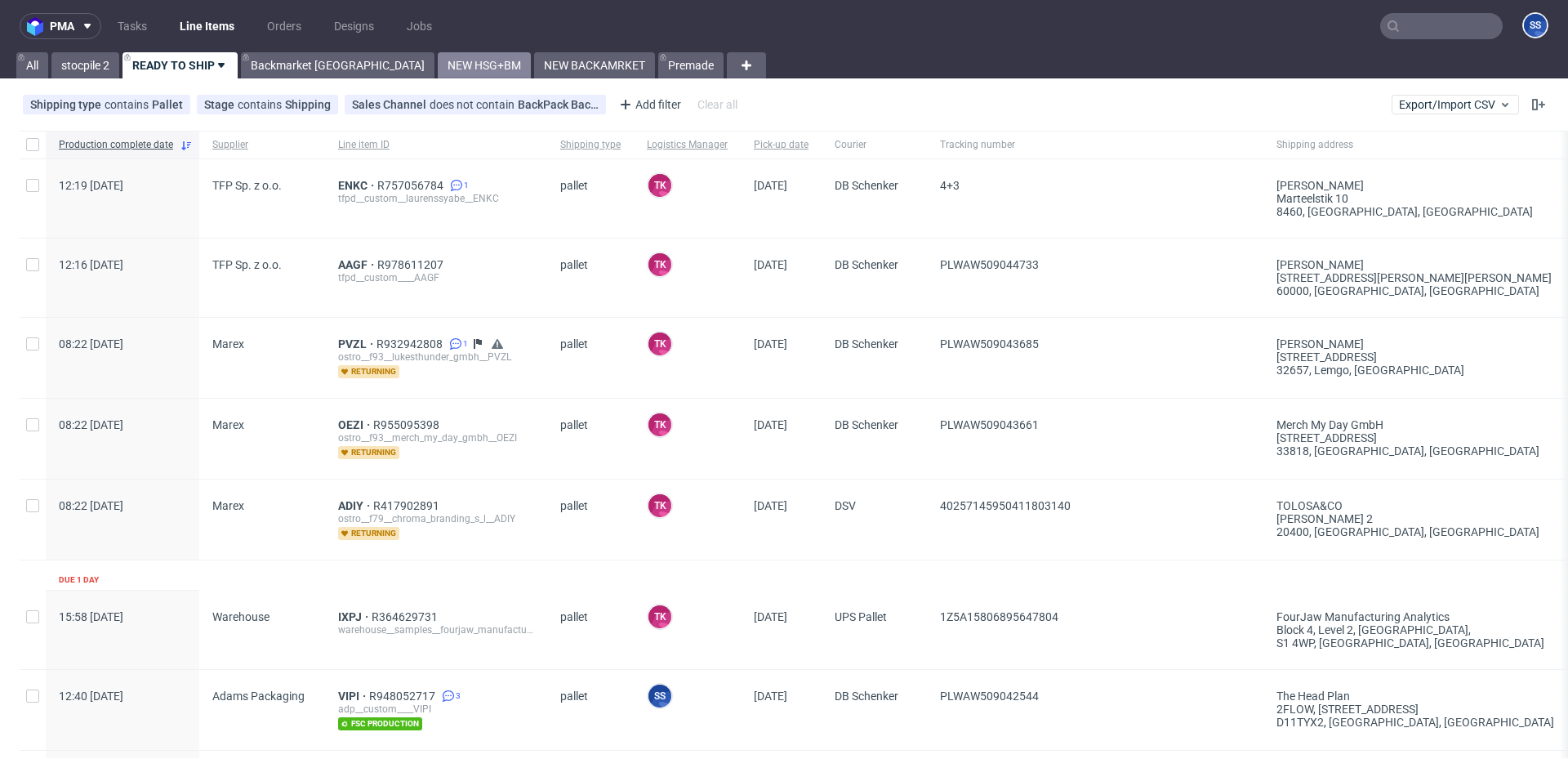
click at [438, 65] on link "NEW HSG+BM" at bounding box center [484, 65] width 93 height 26
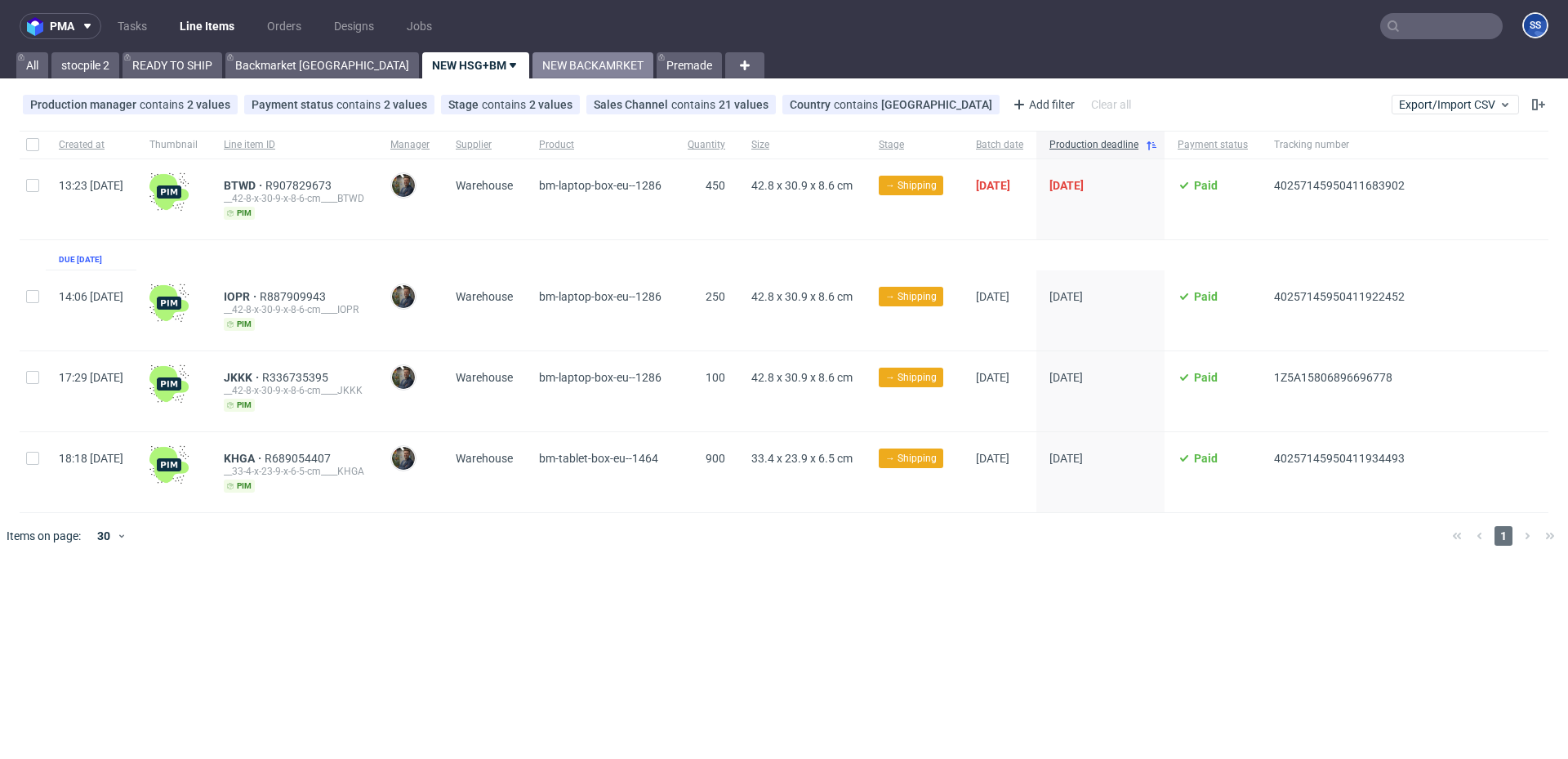
click at [532, 73] on link "NEW BACKAMRKET" at bounding box center [593, 65] width 121 height 26
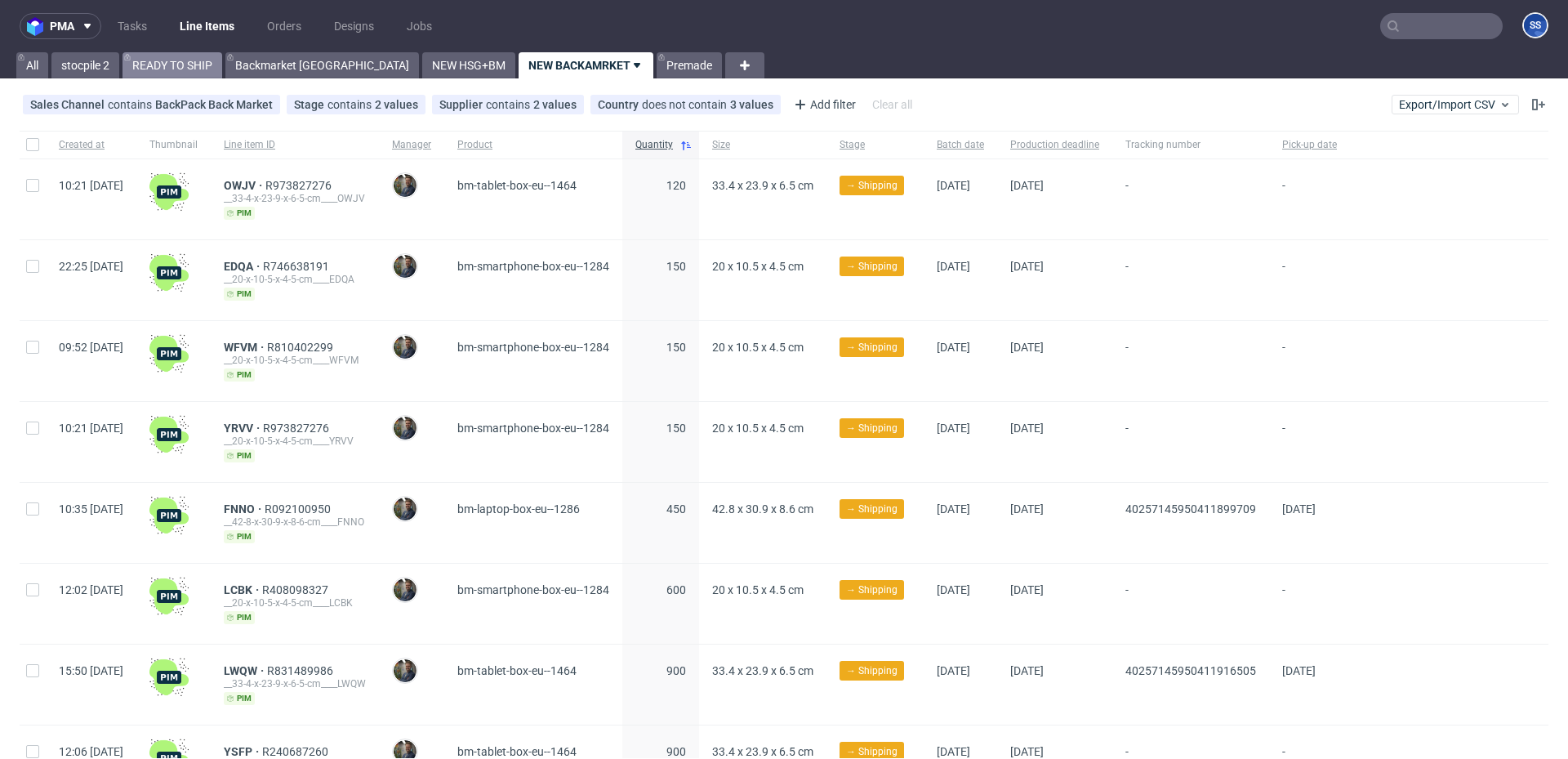
click at [208, 60] on link "READY TO SHIP" at bounding box center [173, 65] width 100 height 26
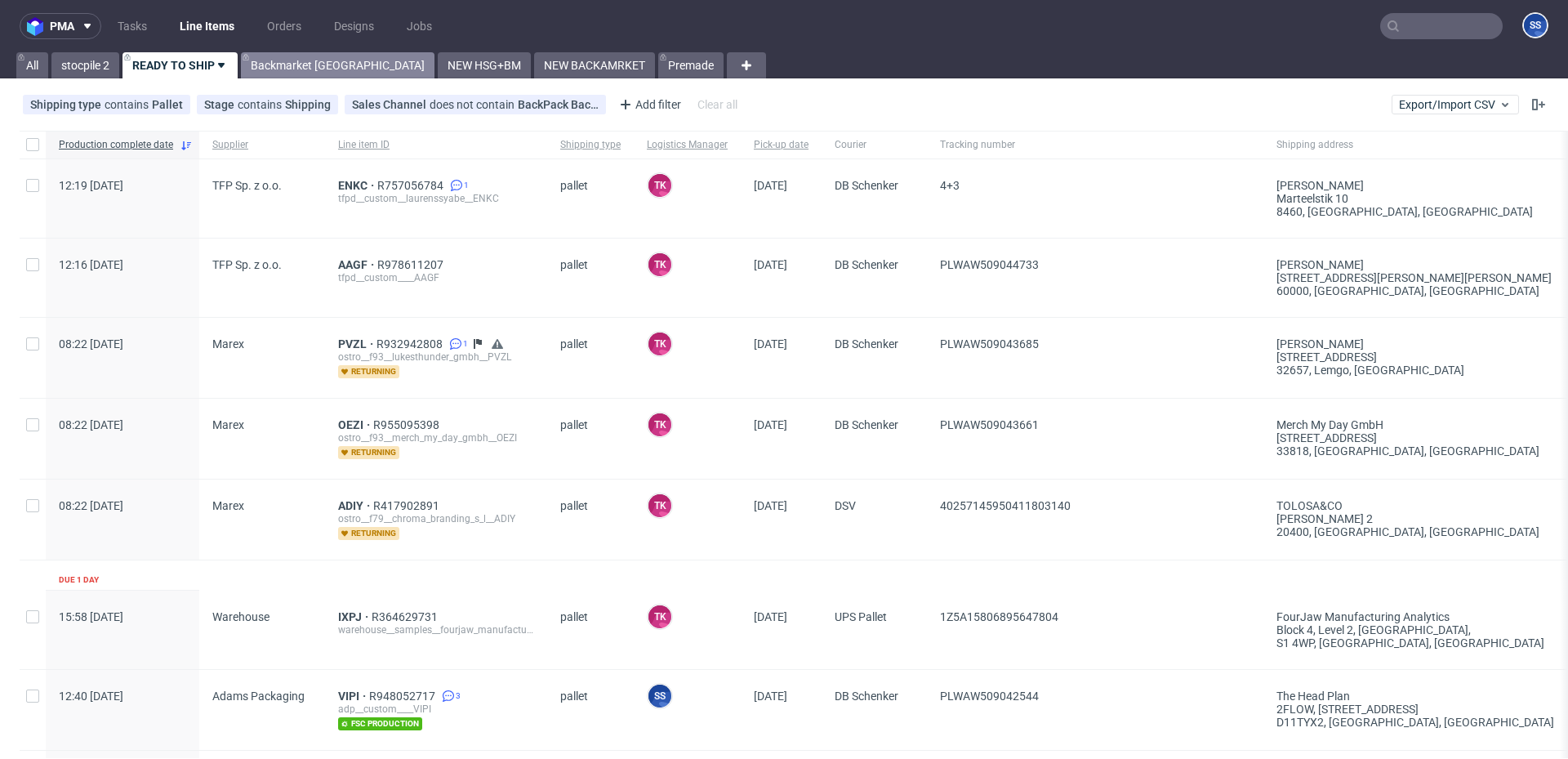
click at [307, 74] on link "Backmarket [GEOGRAPHIC_DATA]" at bounding box center [337, 65] width 194 height 26
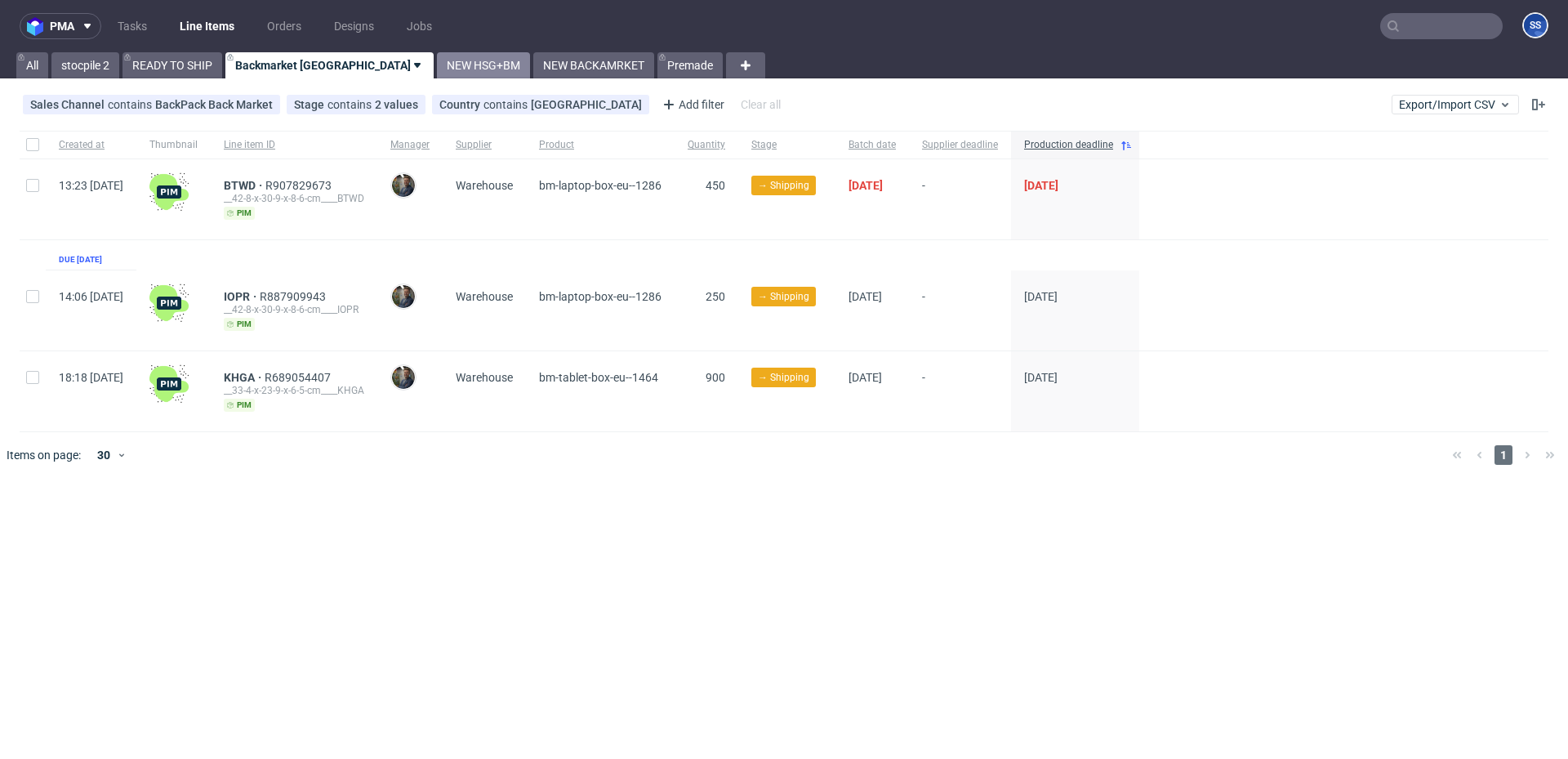
click at [437, 68] on link "NEW HSG+BM" at bounding box center [483, 65] width 93 height 26
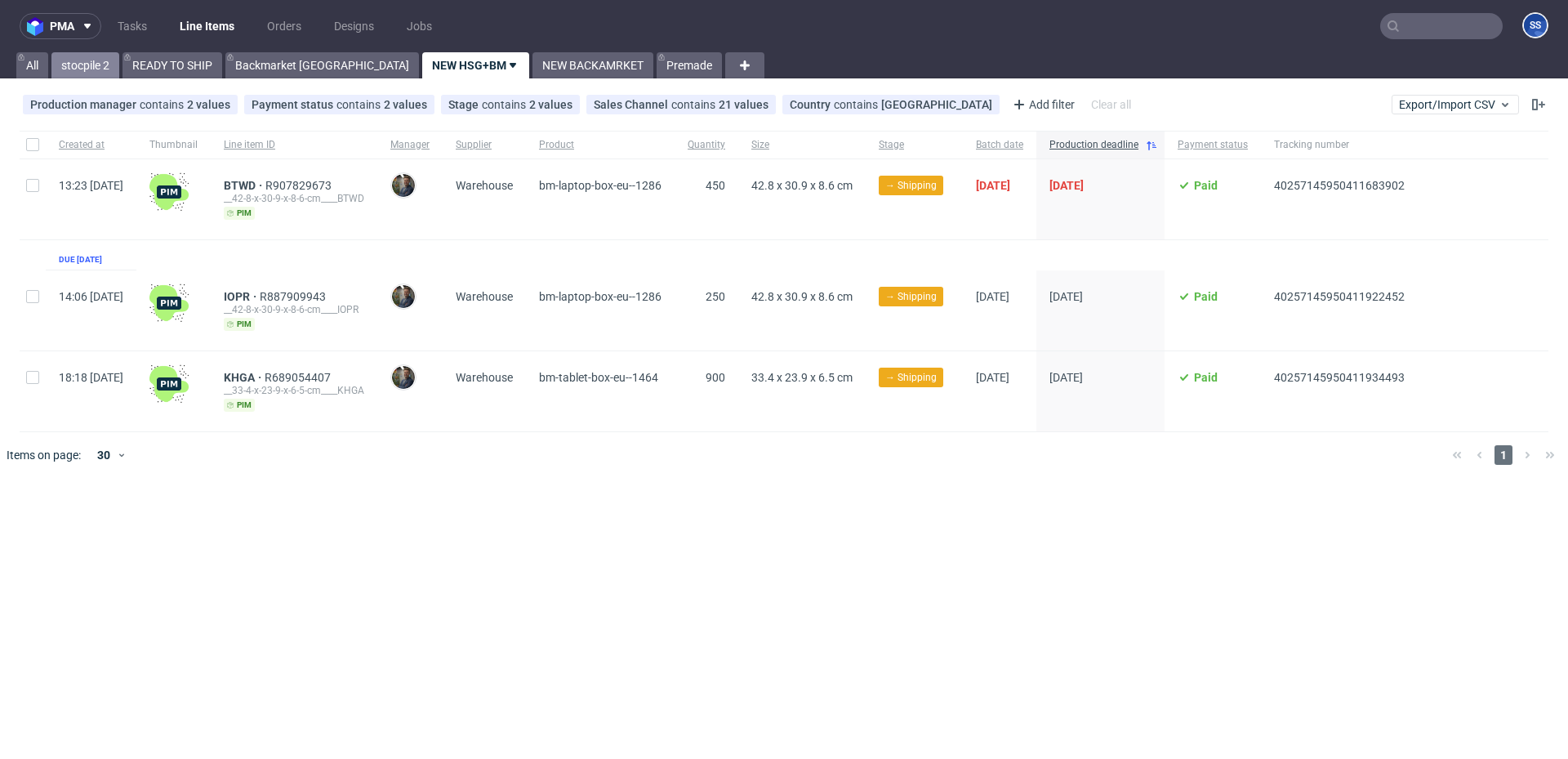
click at [93, 68] on link "stocpile 2" at bounding box center [86, 65] width 68 height 26
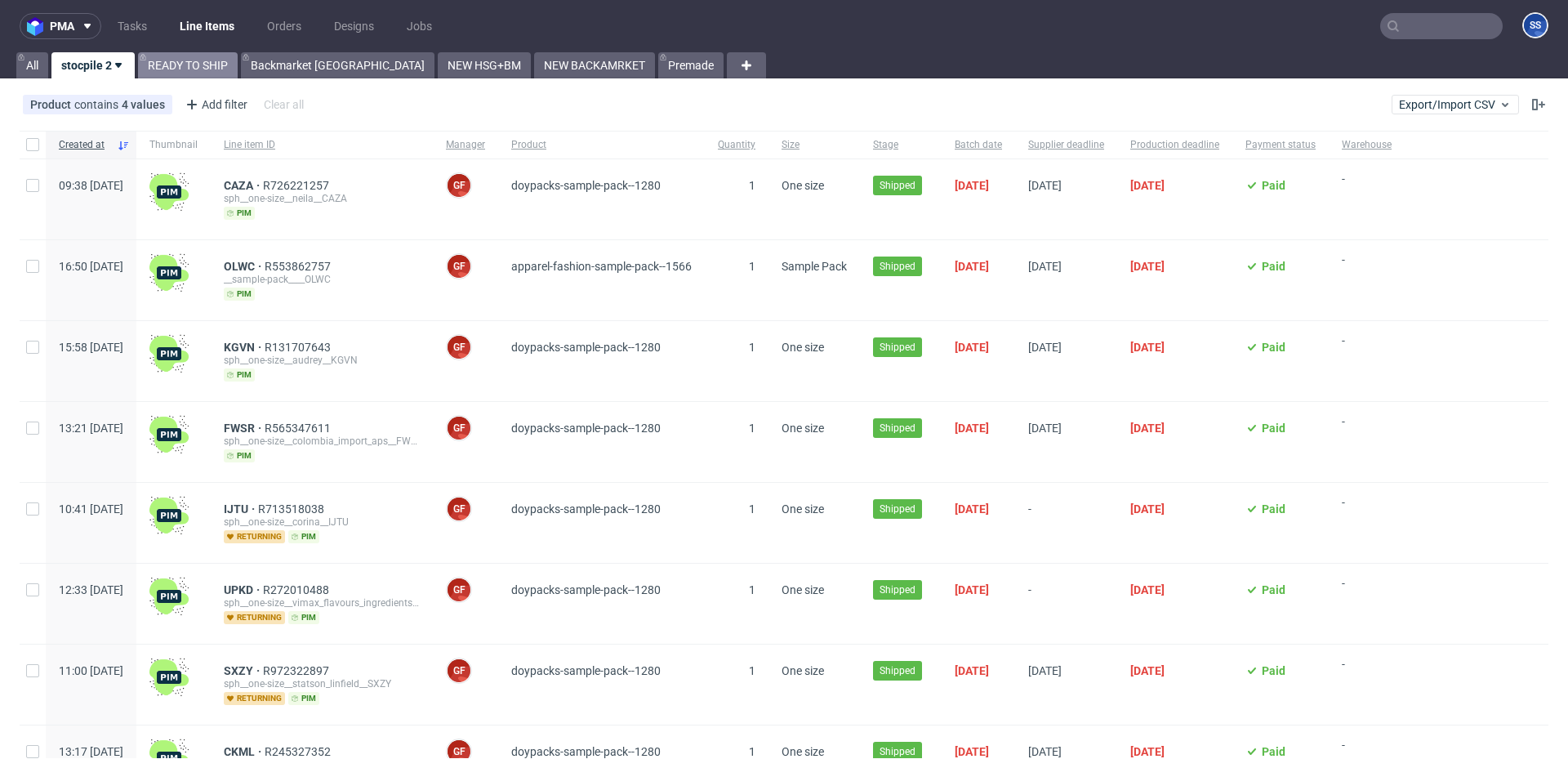
click at [238, 75] on div "All stocpile 2 READY TO SHIP Backmarket GB NEW HSG+BM NEW BACKAMRKET Premade" at bounding box center [369, 65] width 711 height 26
click at [218, 74] on link "READY TO SHIP" at bounding box center [188, 65] width 100 height 26
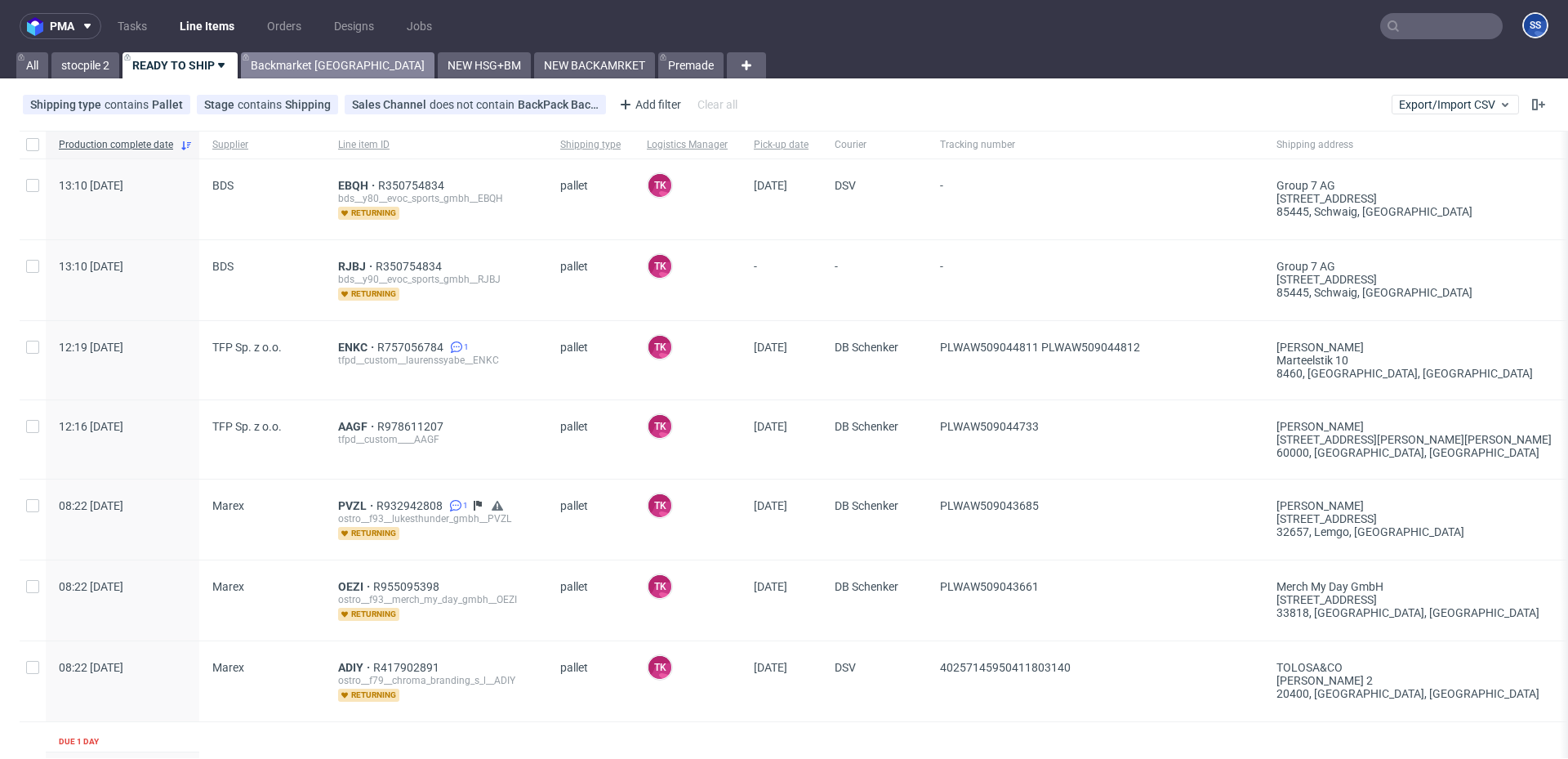
click at [296, 72] on link "Backmarket [GEOGRAPHIC_DATA]" at bounding box center [337, 65] width 194 height 26
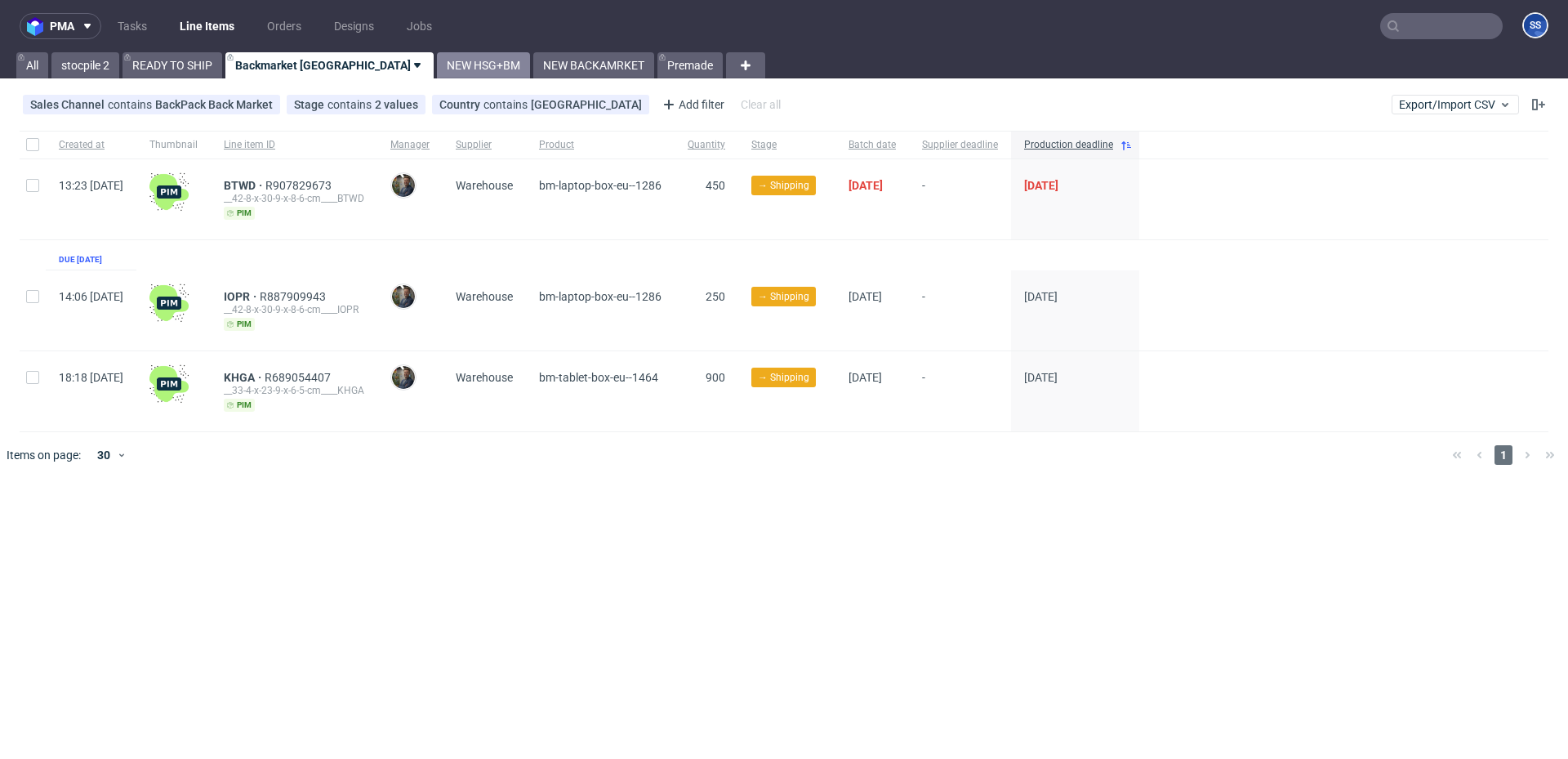
click at [437, 75] on link "NEW HSG+BM" at bounding box center [483, 65] width 93 height 26
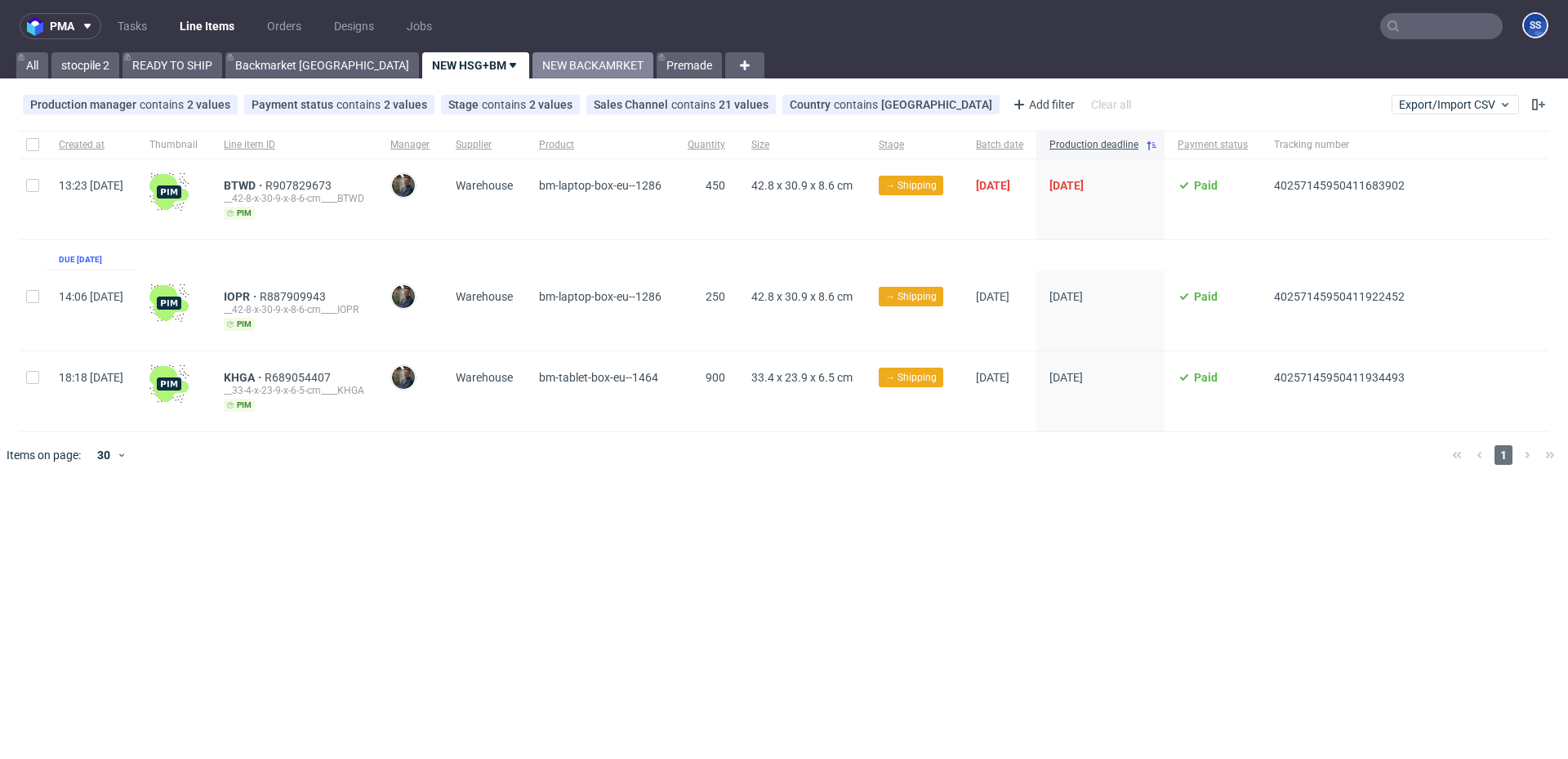
click at [532, 73] on link "NEW BACKAMRKET" at bounding box center [593, 65] width 121 height 26
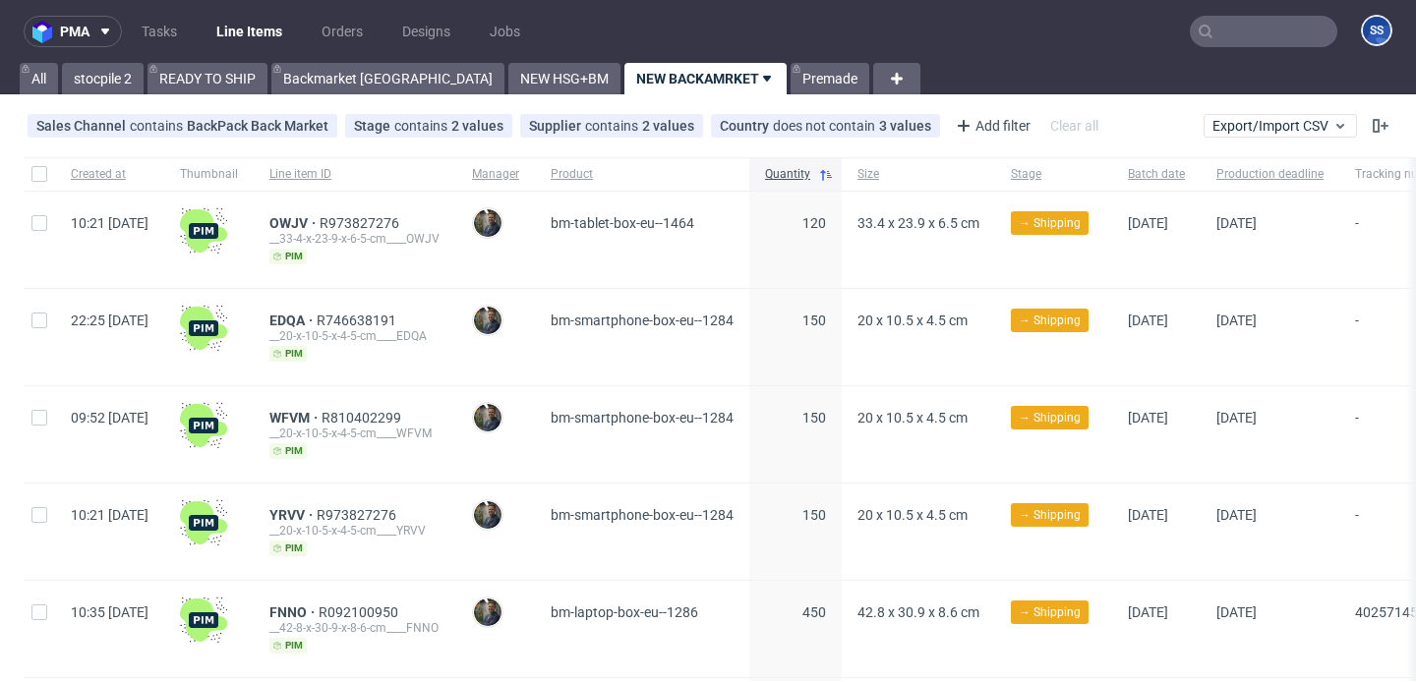
click at [1226, 25] on input "text" at bounding box center [1264, 31] width 148 height 31
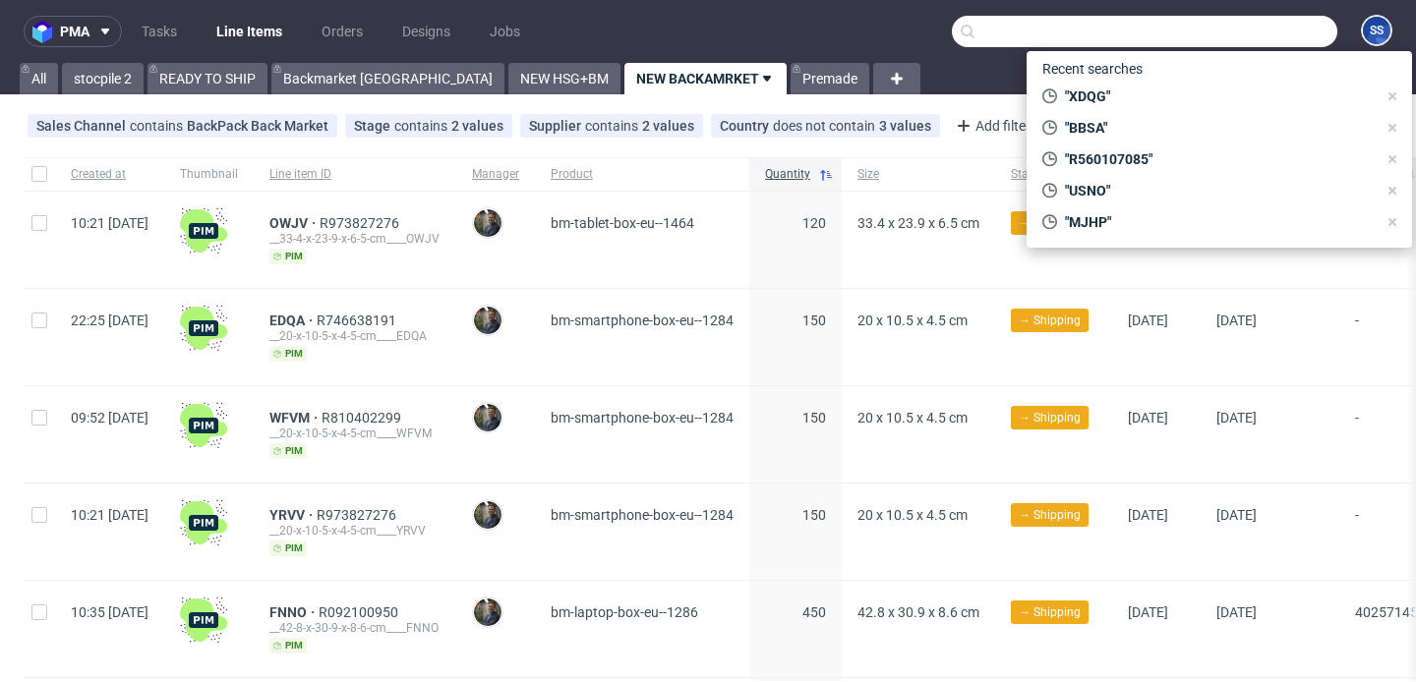
paste input "CWNS"
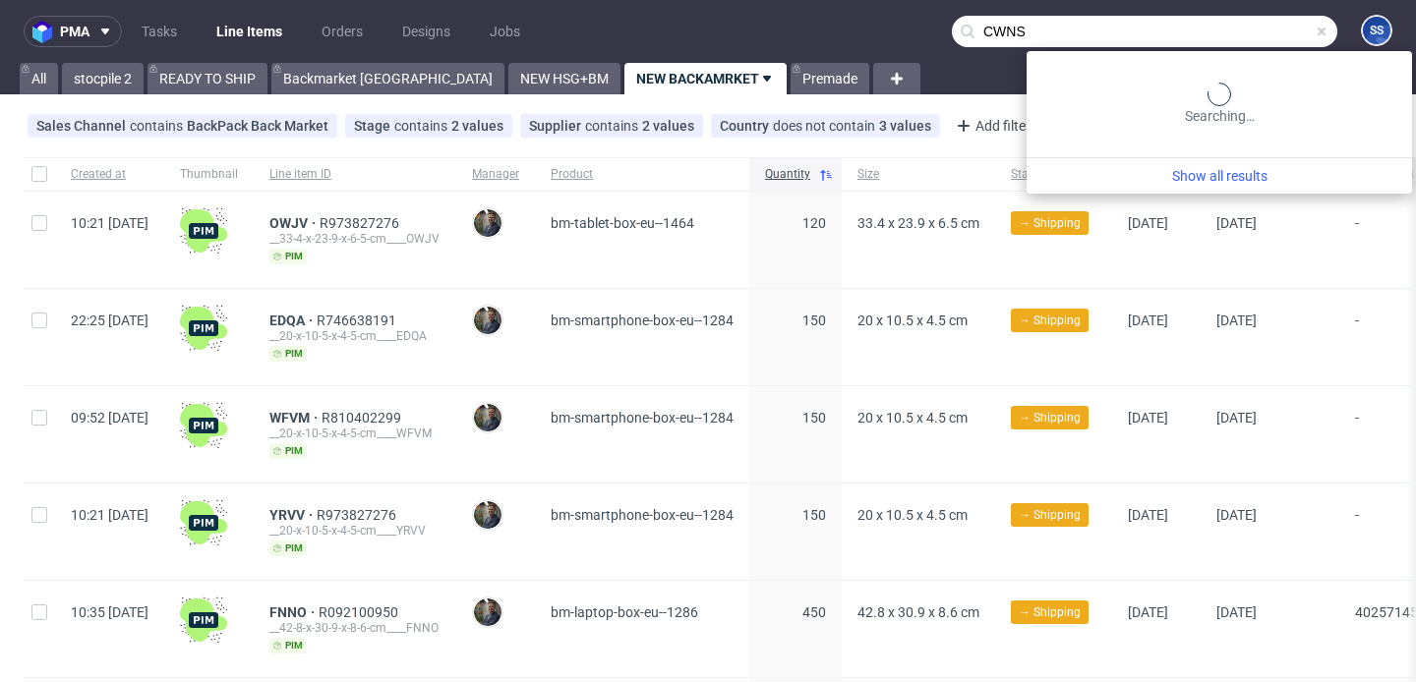
type input "CWNS"
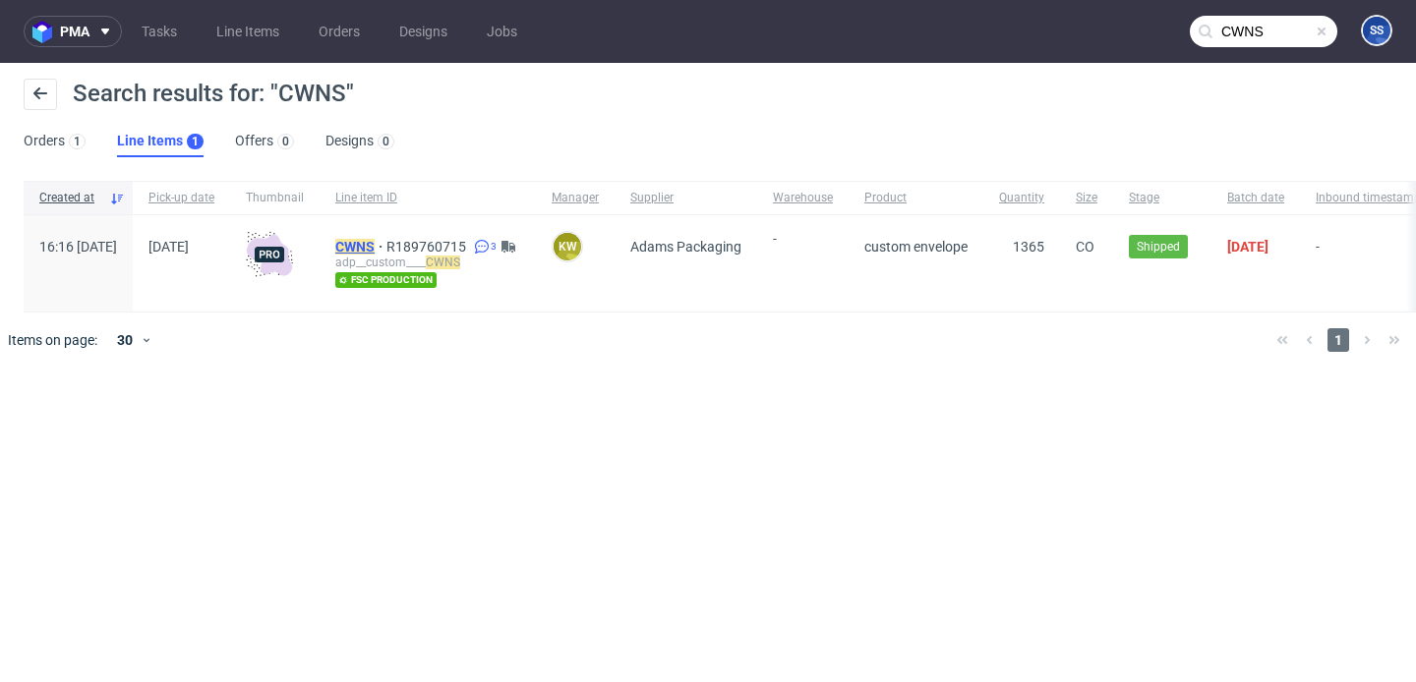
click at [375, 242] on mark "CWNS" at bounding box center [354, 247] width 39 height 16
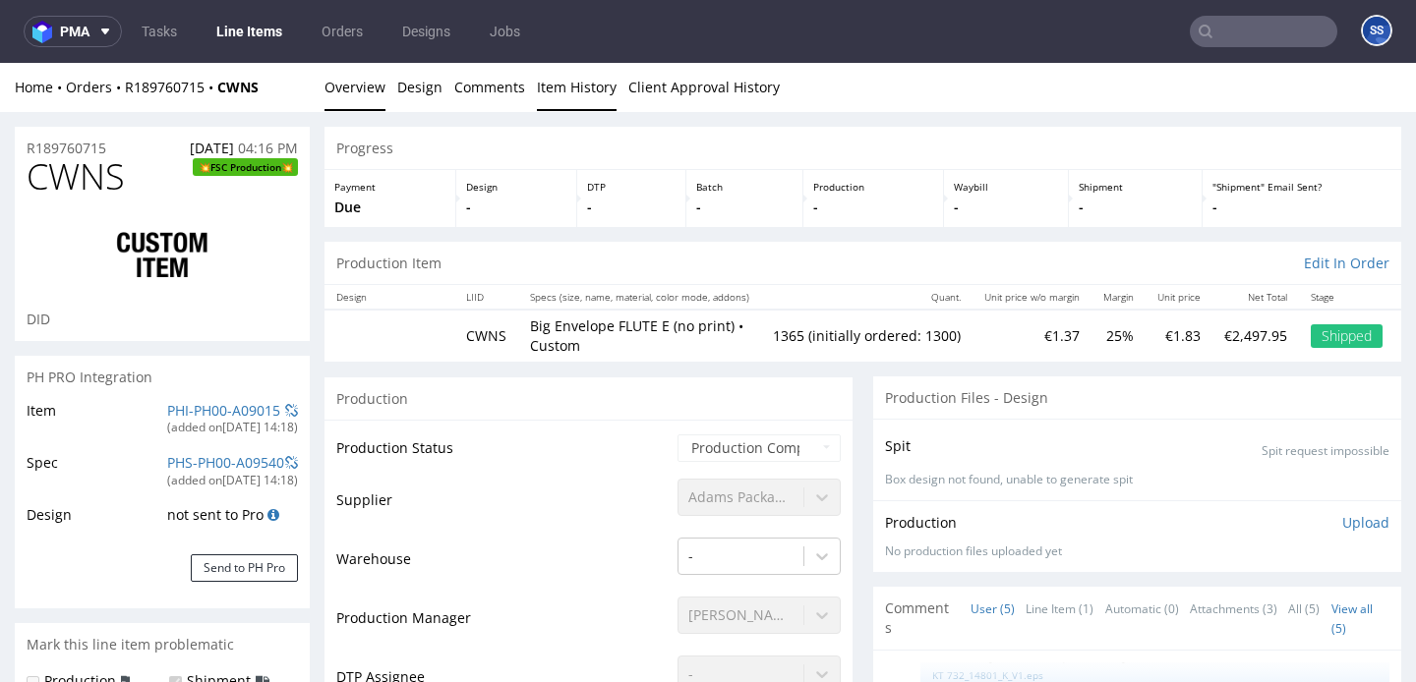
click at [581, 82] on link "Item History" at bounding box center [577, 87] width 80 height 48
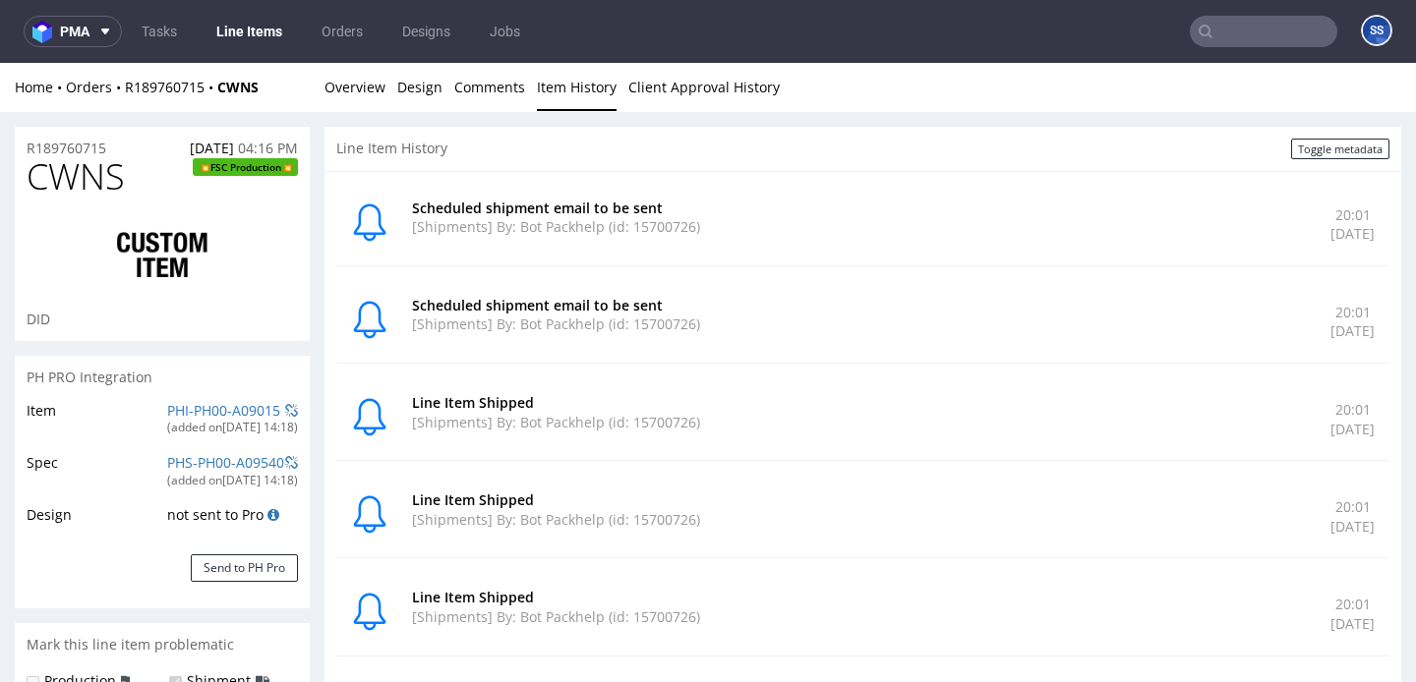
click at [252, 37] on link "Line Items" at bounding box center [249, 31] width 89 height 31
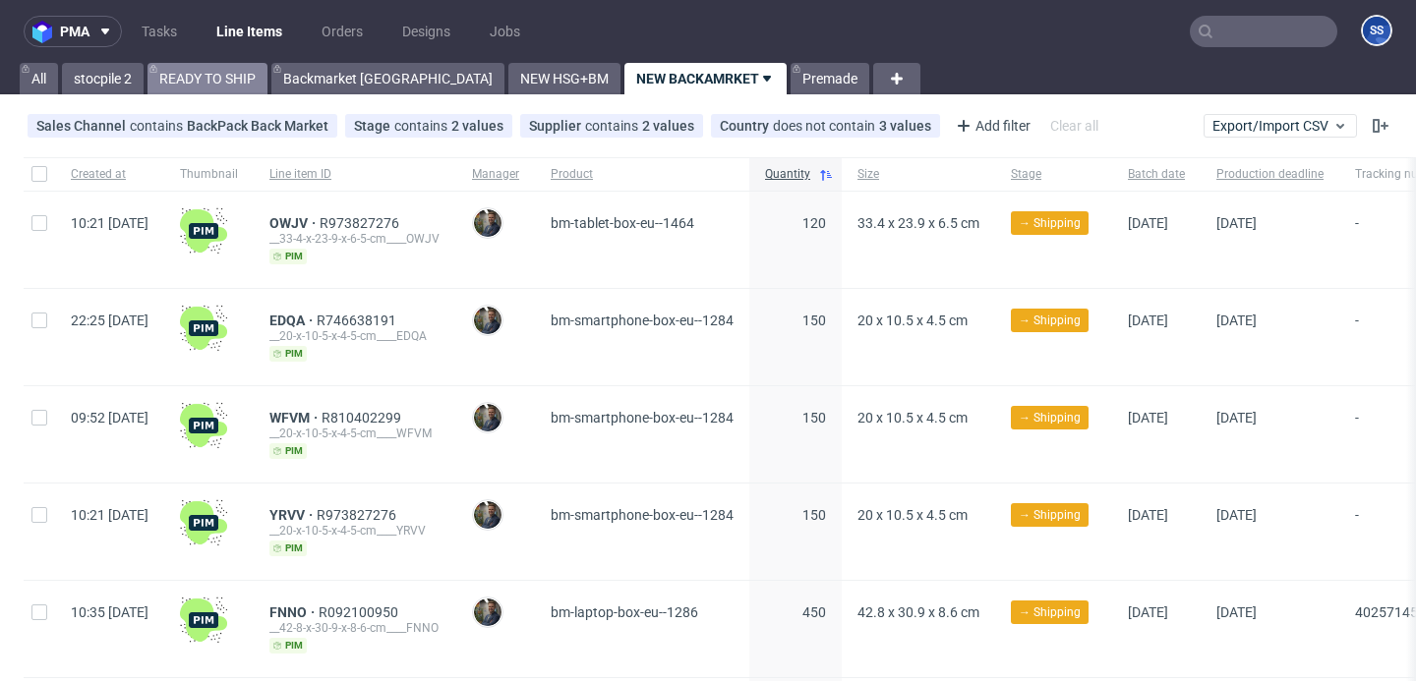
click at [195, 82] on link "READY TO SHIP" at bounding box center [208, 78] width 120 height 31
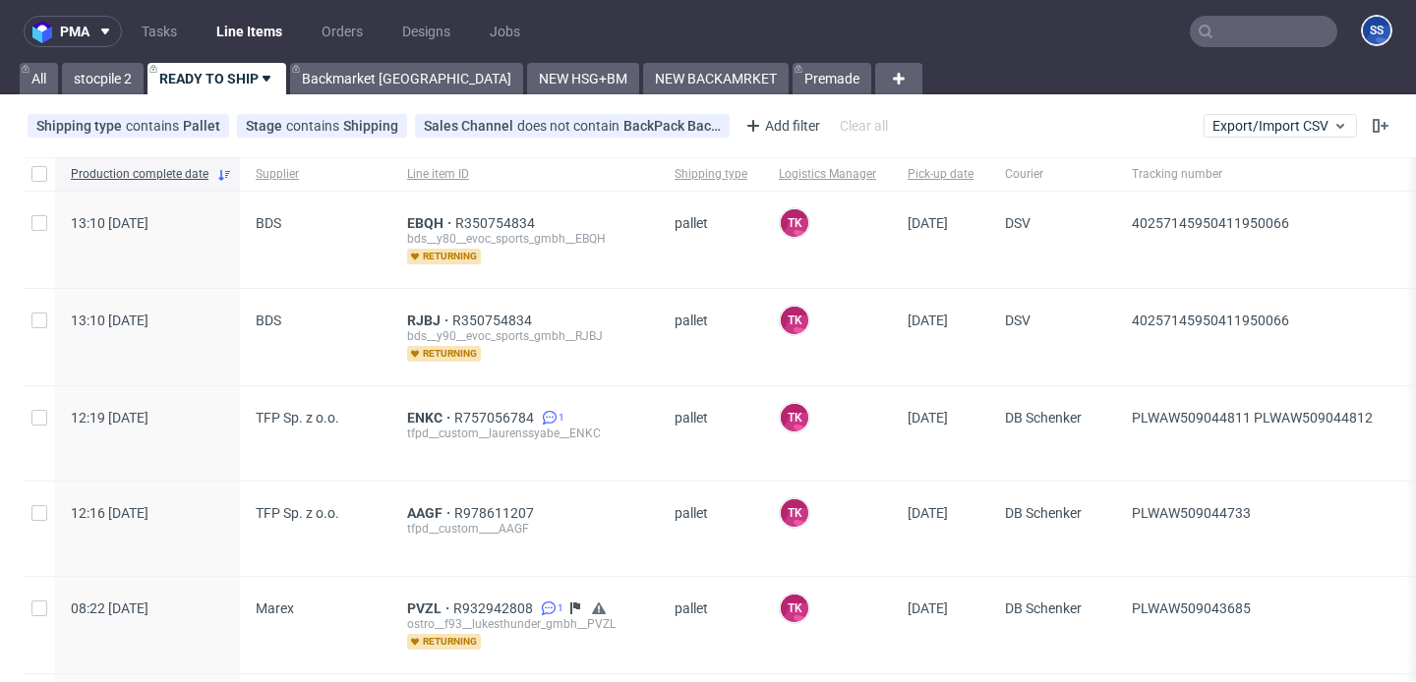
click at [245, 43] on link "Line Items" at bounding box center [249, 31] width 89 height 31
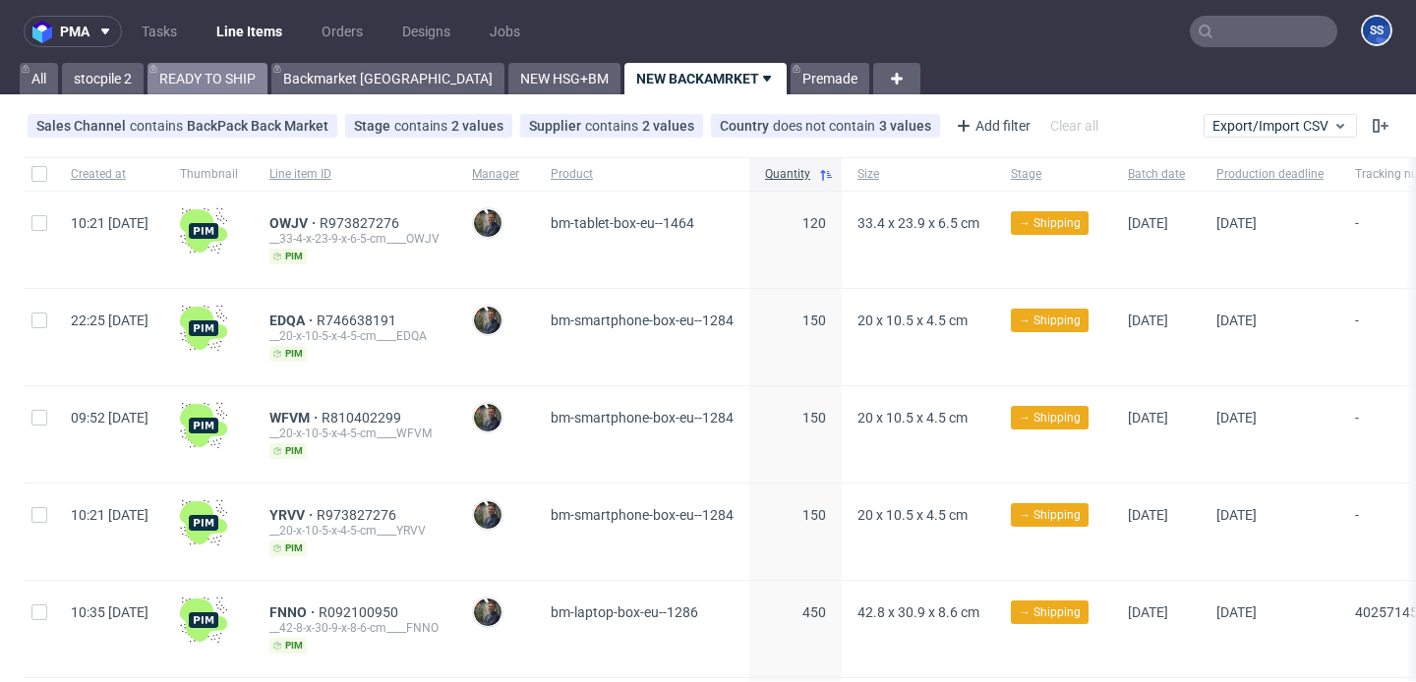
click at [266, 75] on link "READY TO SHIP" at bounding box center [208, 78] width 120 height 31
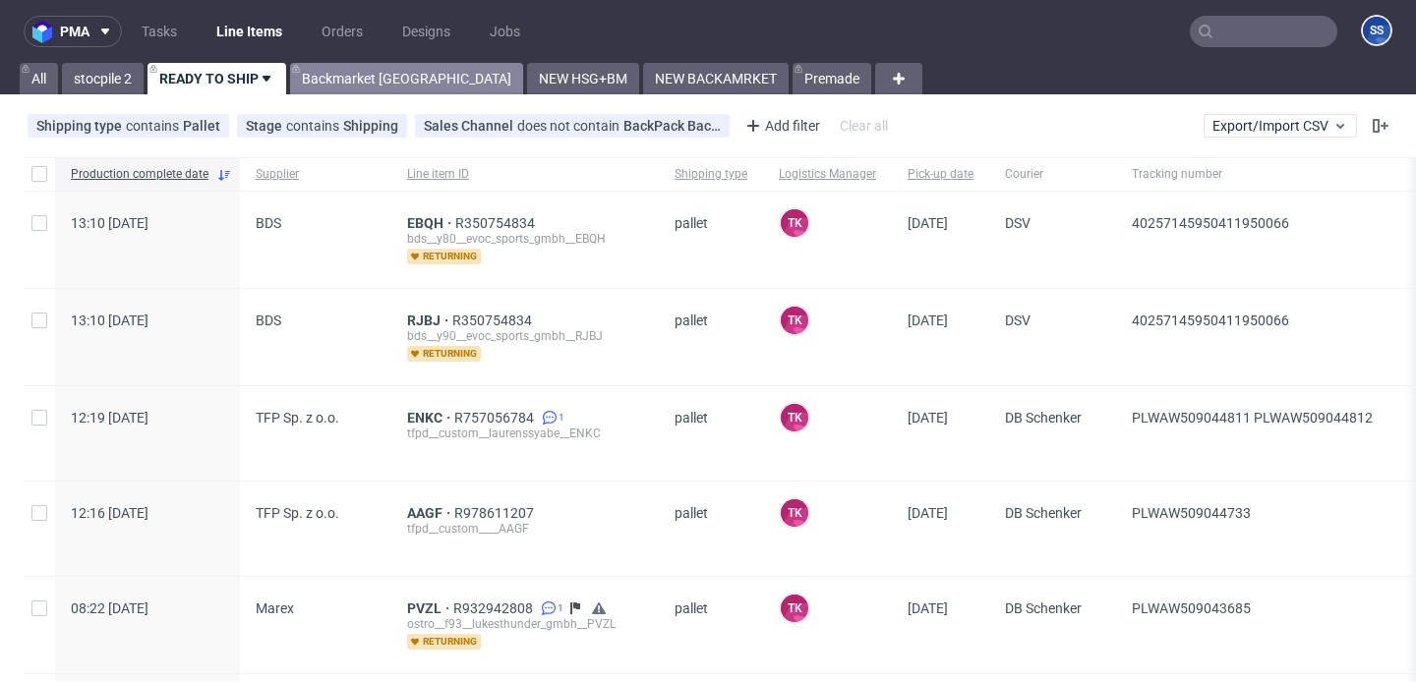
click at [329, 75] on link "Backmarket [GEOGRAPHIC_DATA]" at bounding box center [406, 78] width 233 height 31
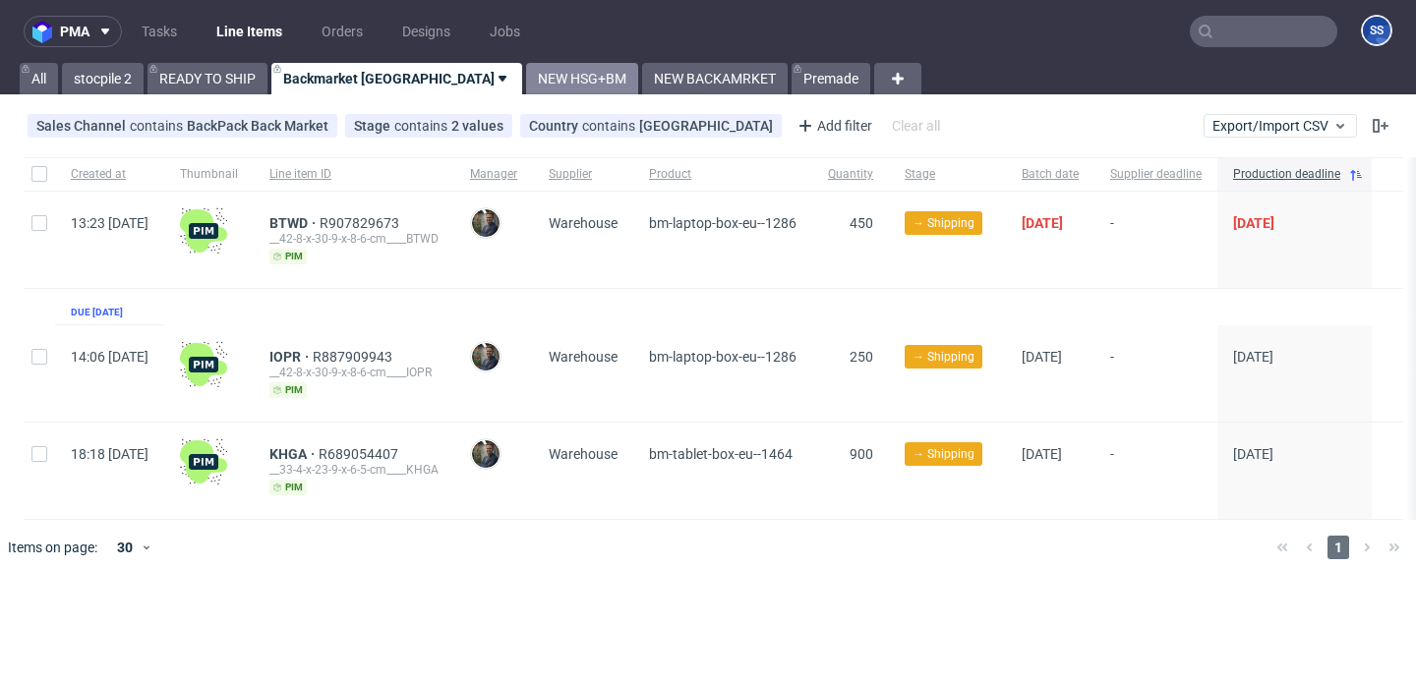
click at [526, 87] on link "NEW HSG+BM" at bounding box center [582, 78] width 112 height 31
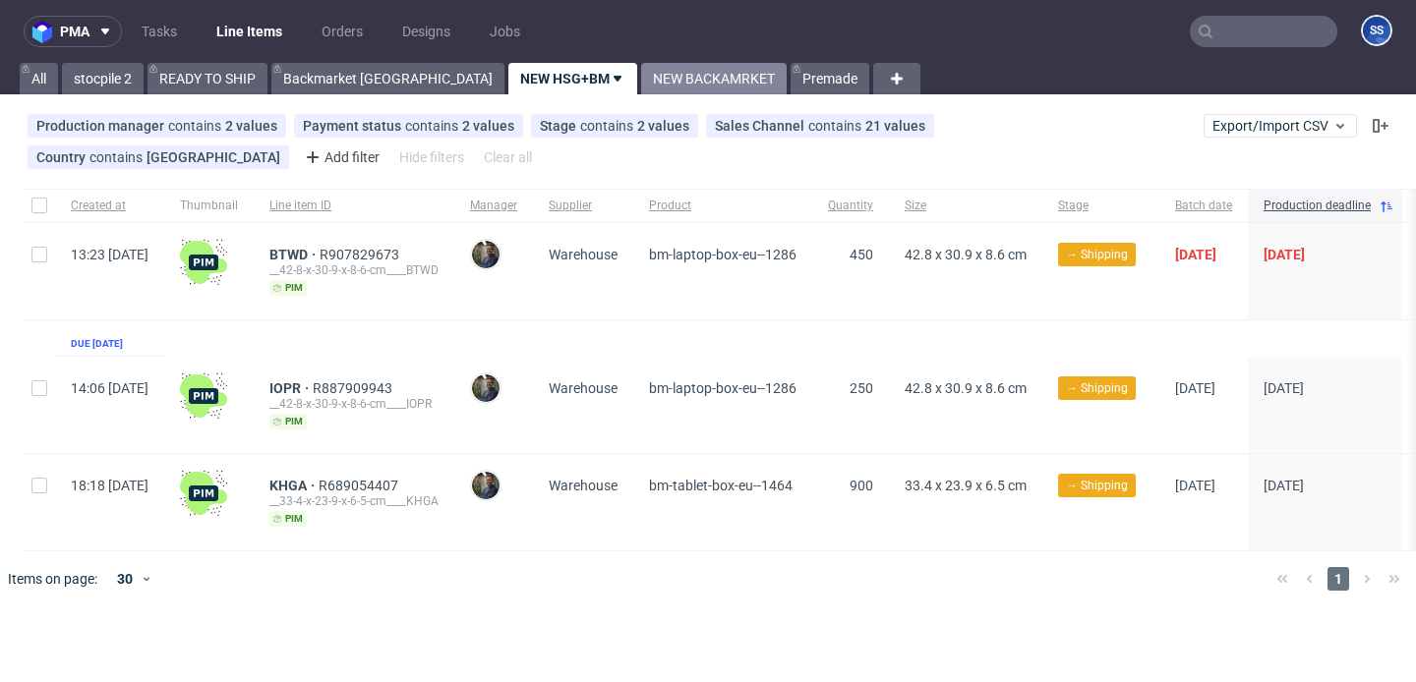
click at [641, 83] on link "NEW BACKAMRKET" at bounding box center [714, 78] width 146 height 31
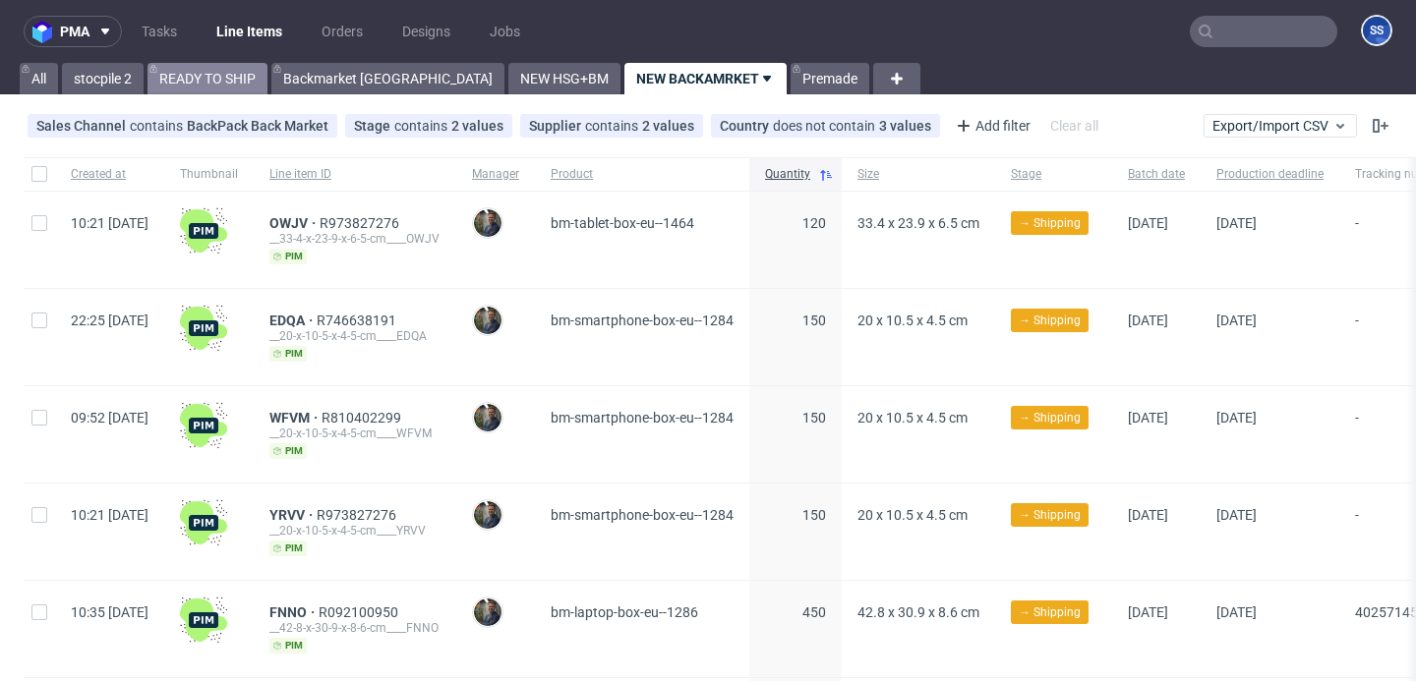
click at [236, 82] on link "READY TO SHIP" at bounding box center [208, 78] width 120 height 31
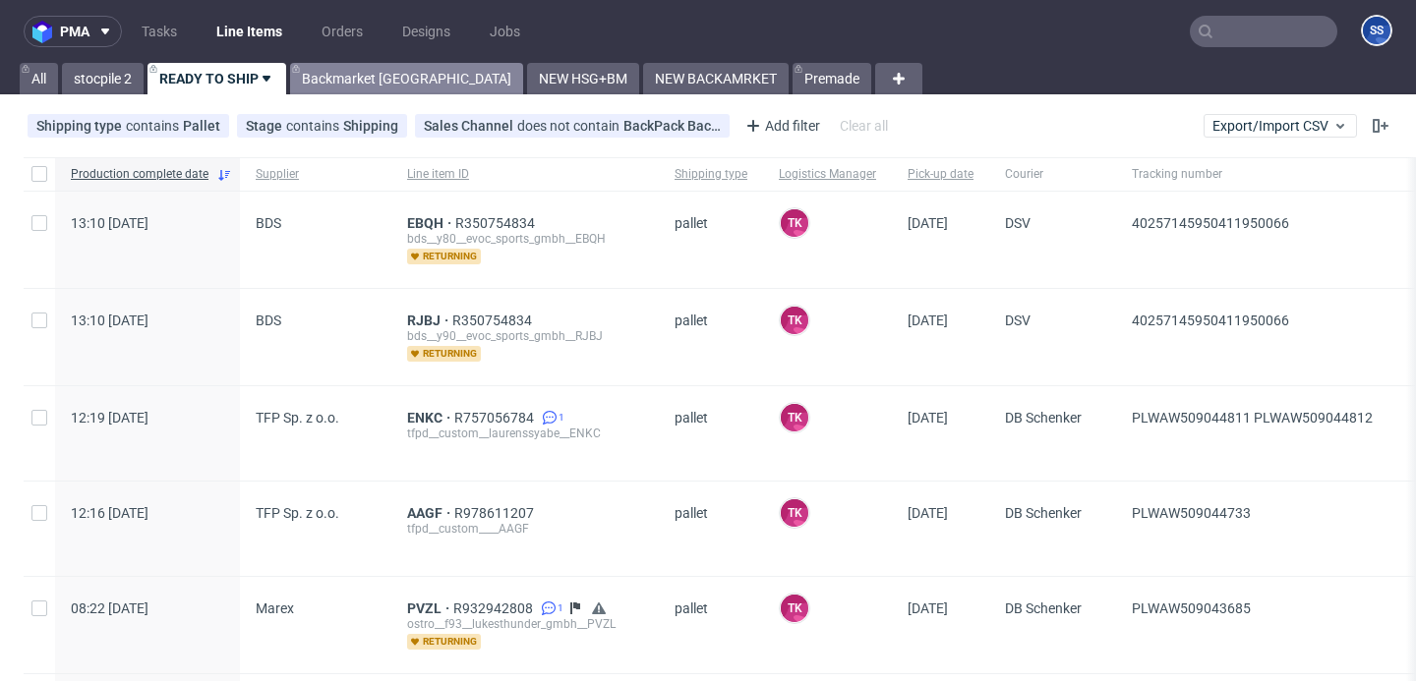
click at [342, 88] on link "Backmarket [GEOGRAPHIC_DATA]" at bounding box center [406, 78] width 233 height 31
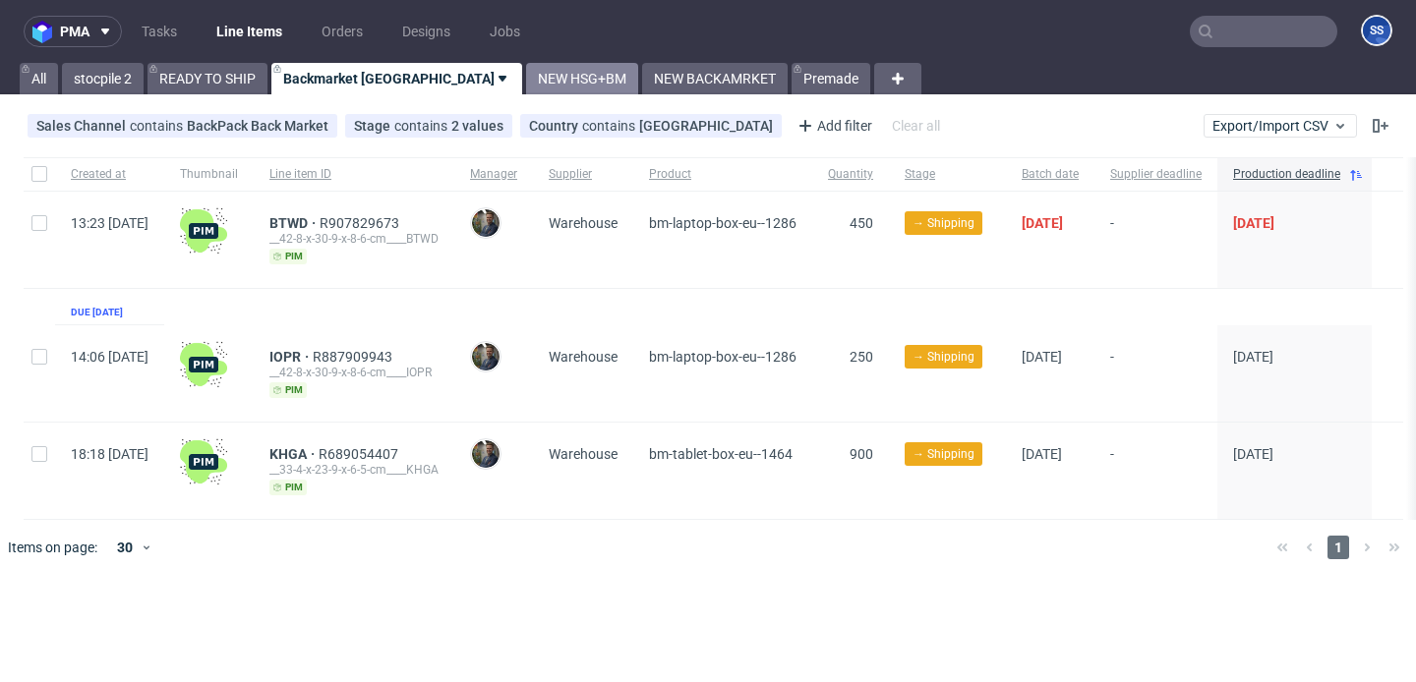
click at [526, 86] on link "NEW HSG+BM" at bounding box center [582, 78] width 112 height 31
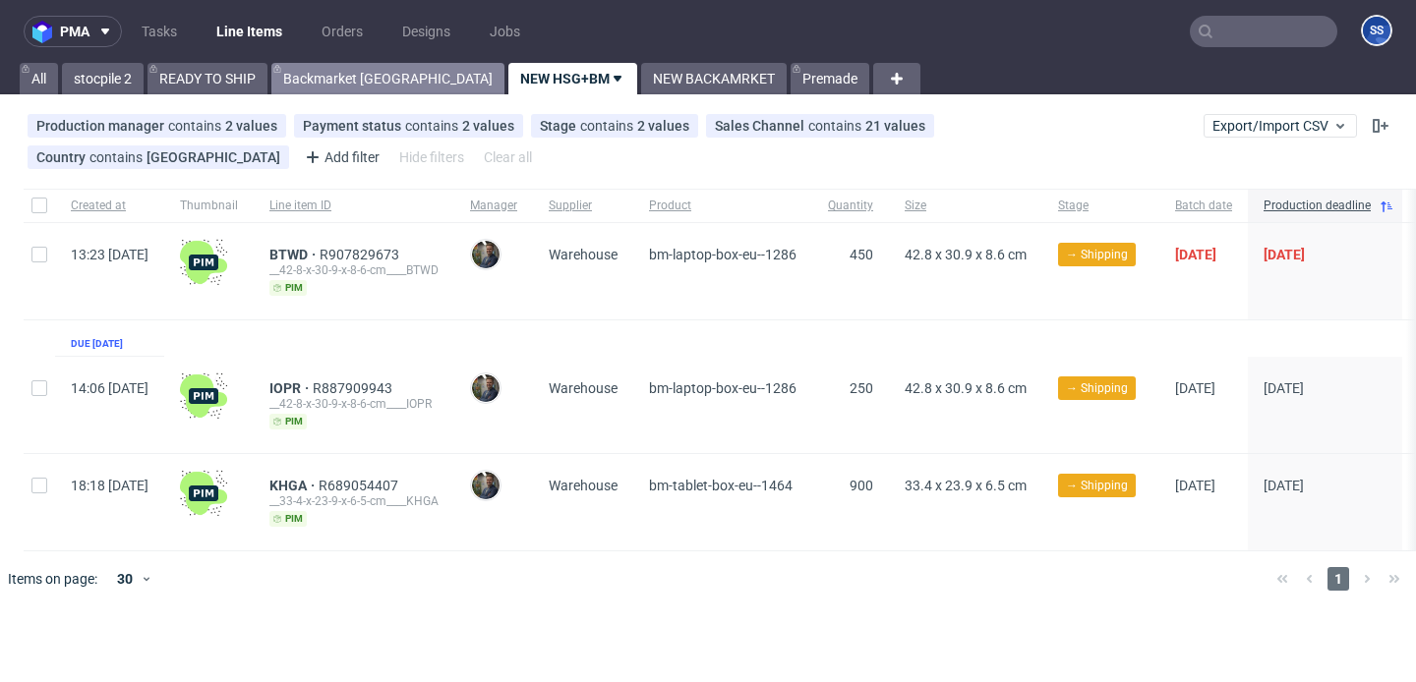
click at [332, 89] on link "Backmarket [GEOGRAPHIC_DATA]" at bounding box center [387, 78] width 233 height 31
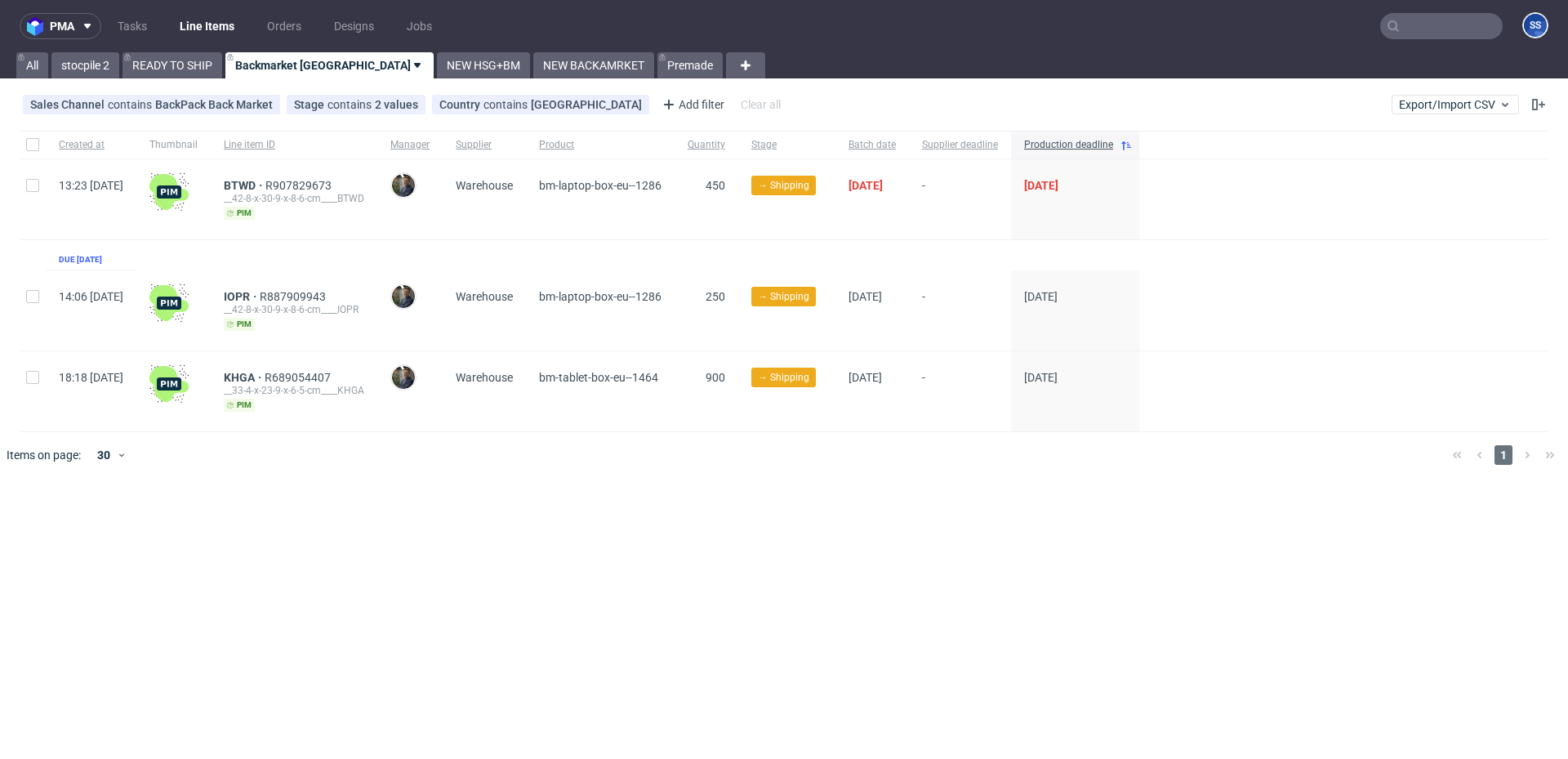
click at [198, 79] on div "pma Tasks Line Items Orders Designs Jobs SS All stocpile 2 READY TO SHIP Backma…" at bounding box center [784, 380] width 1568 height 759
click at [203, 72] on link "READY TO SHIP" at bounding box center [173, 65] width 100 height 26
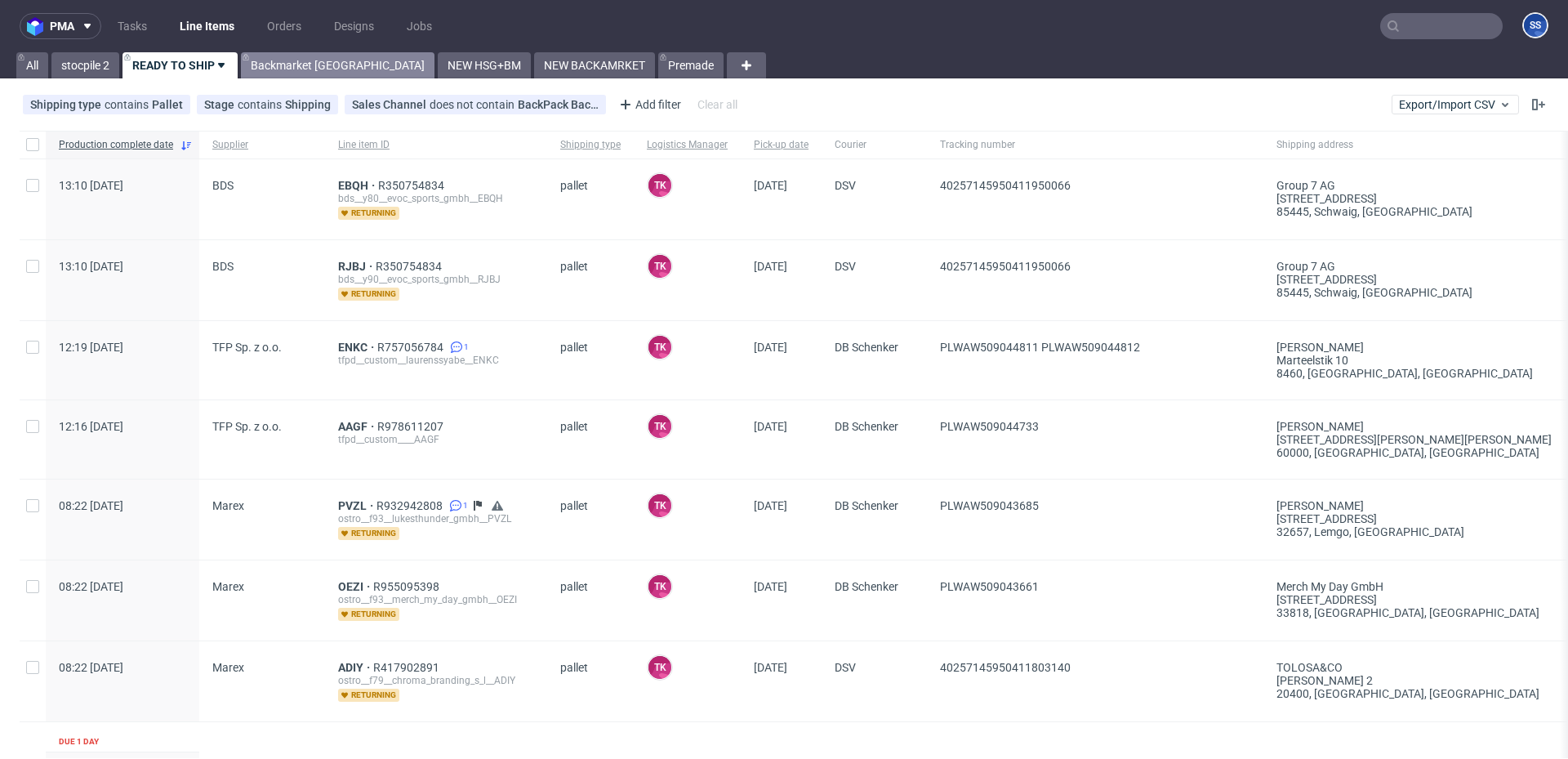
click at [278, 68] on link "Backmarket [GEOGRAPHIC_DATA]" at bounding box center [337, 65] width 194 height 26
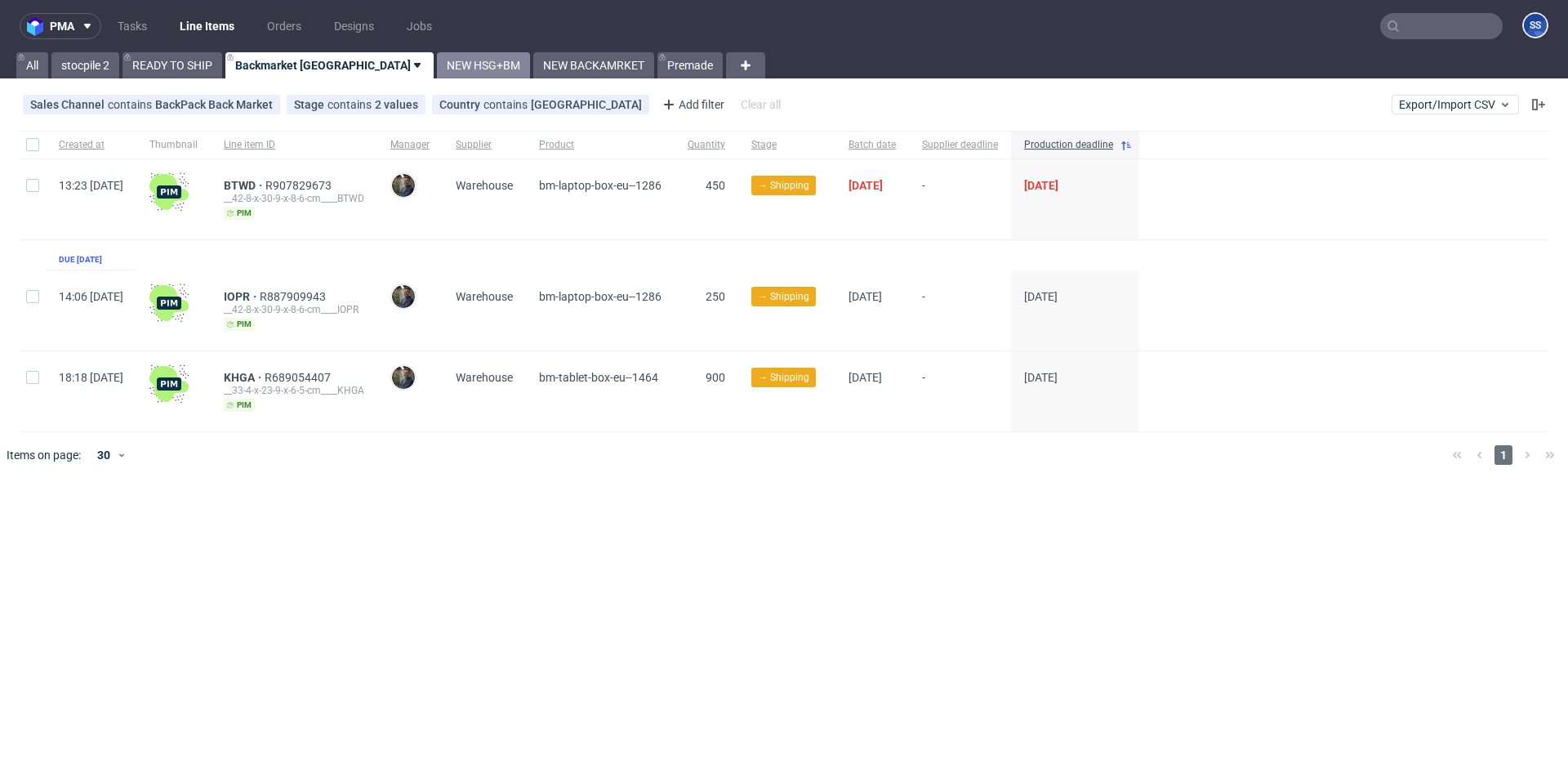
click at [437, 67] on link "NEW HSG+BM" at bounding box center [483, 65] width 93 height 26
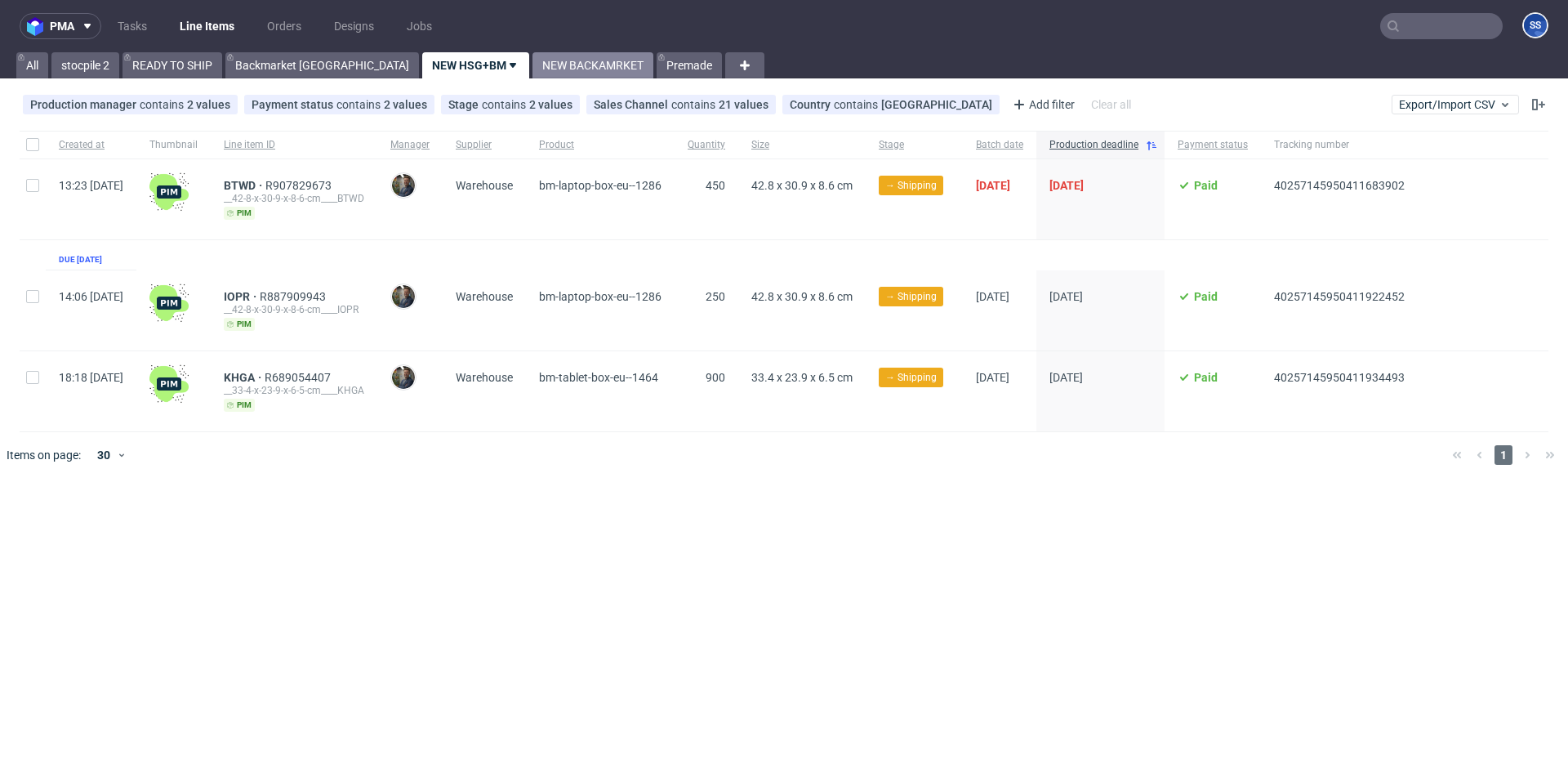
click at [532, 67] on link "NEW BACKAMRKET" at bounding box center [593, 65] width 121 height 26
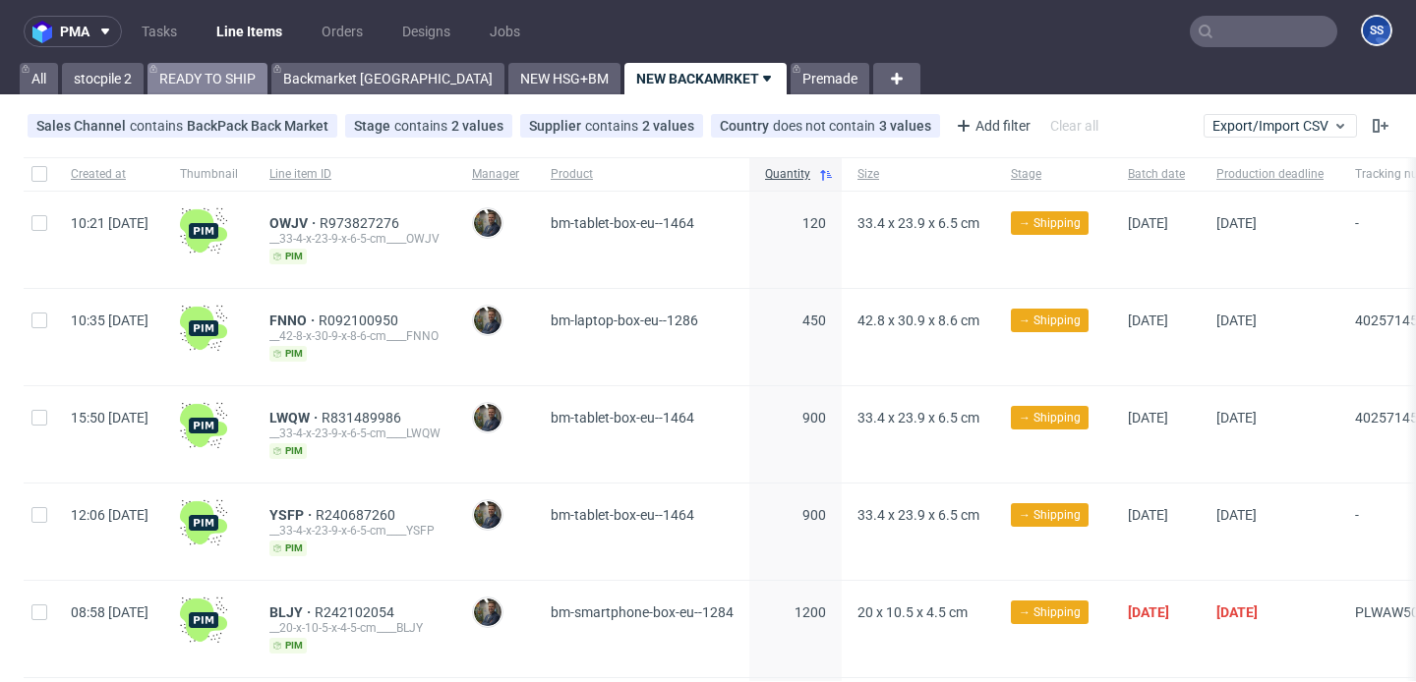
click at [222, 70] on link "READY TO SHIP" at bounding box center [208, 78] width 120 height 31
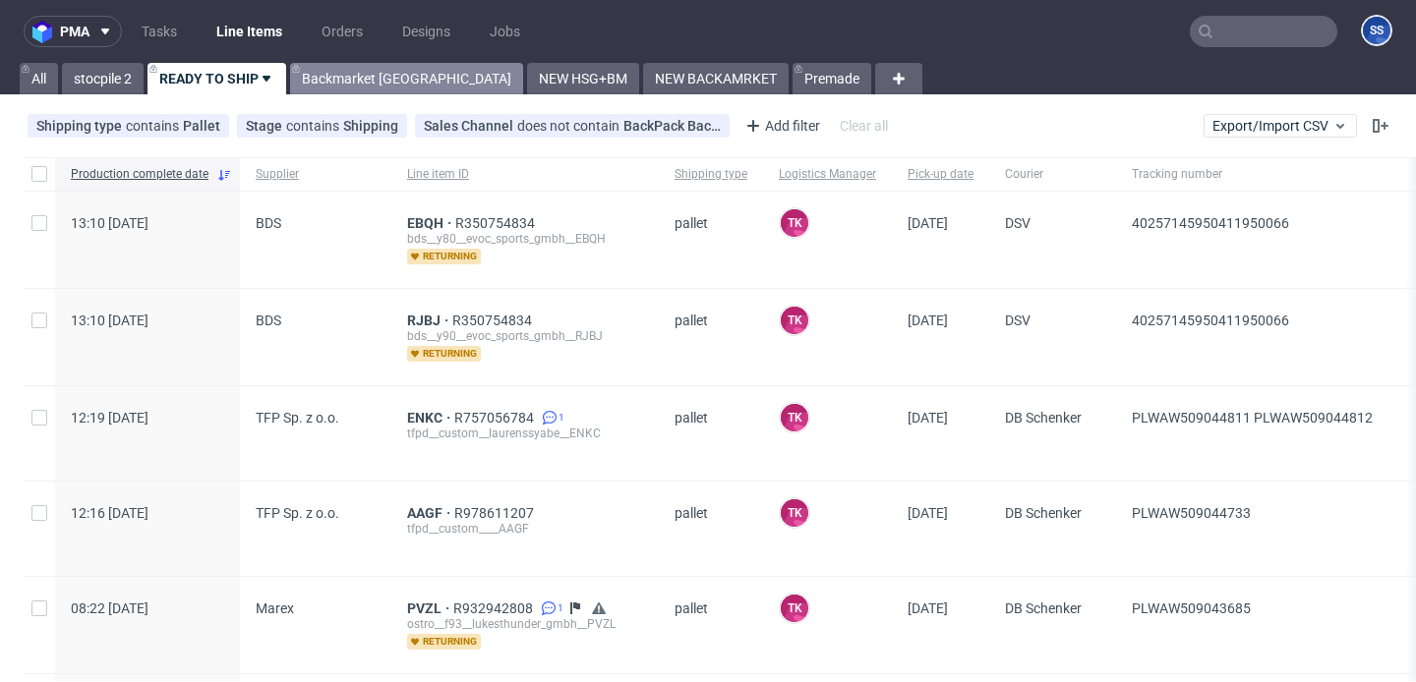
click at [342, 67] on link "Backmarket [GEOGRAPHIC_DATA]" at bounding box center [406, 78] width 233 height 31
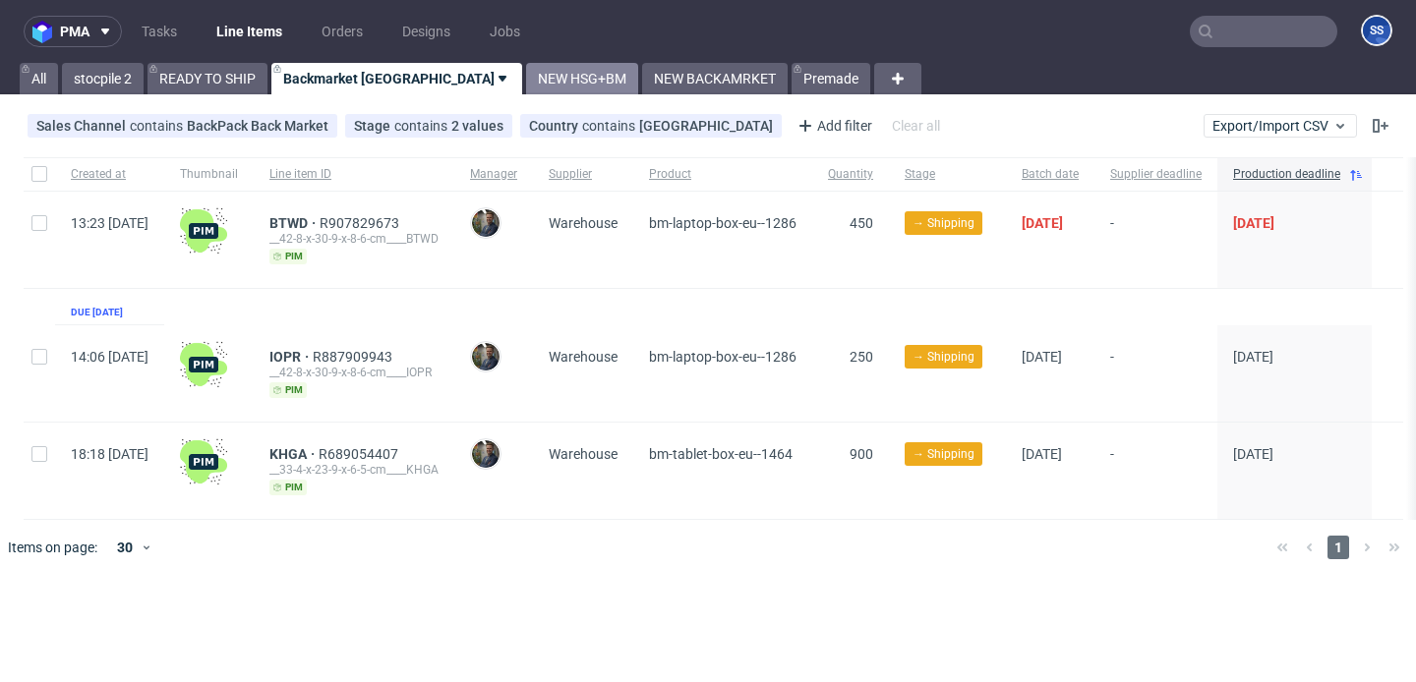
click at [526, 72] on link "NEW HSG+BM" at bounding box center [582, 78] width 112 height 31
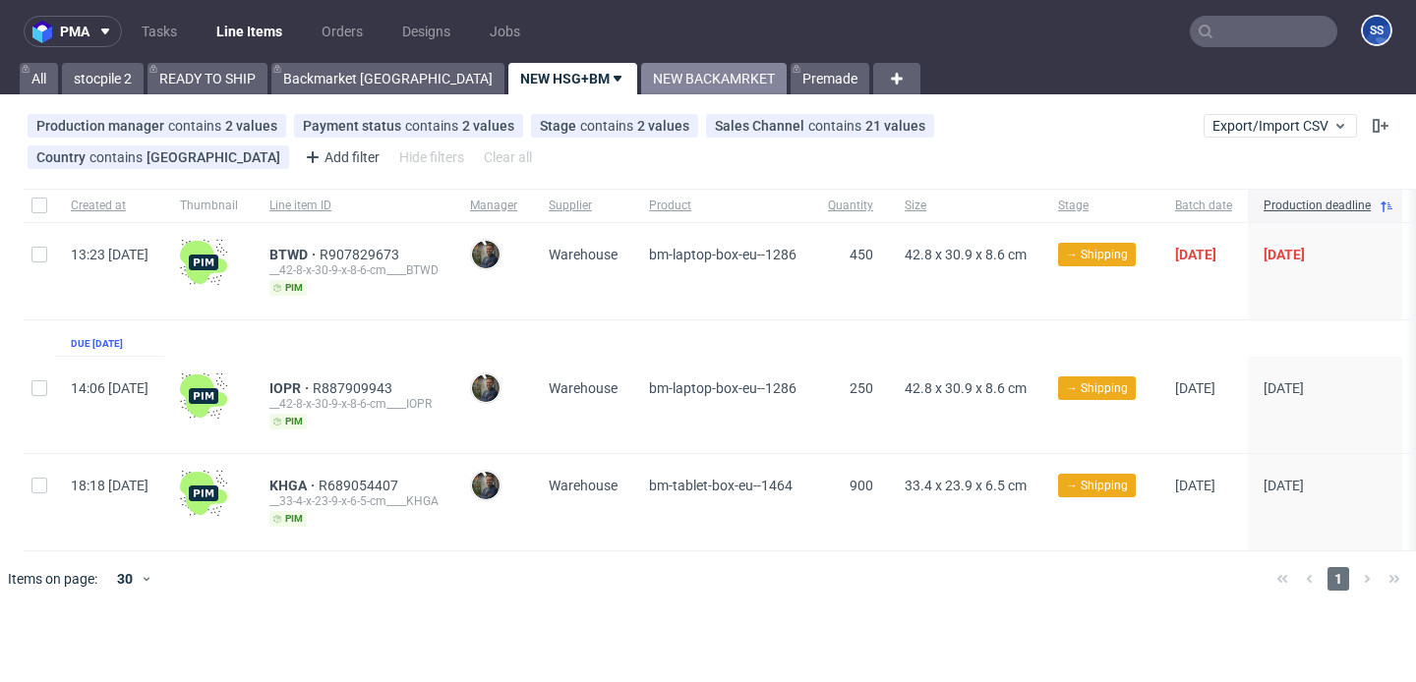
click at [641, 69] on link "NEW BACKAMRKET" at bounding box center [714, 78] width 146 height 31
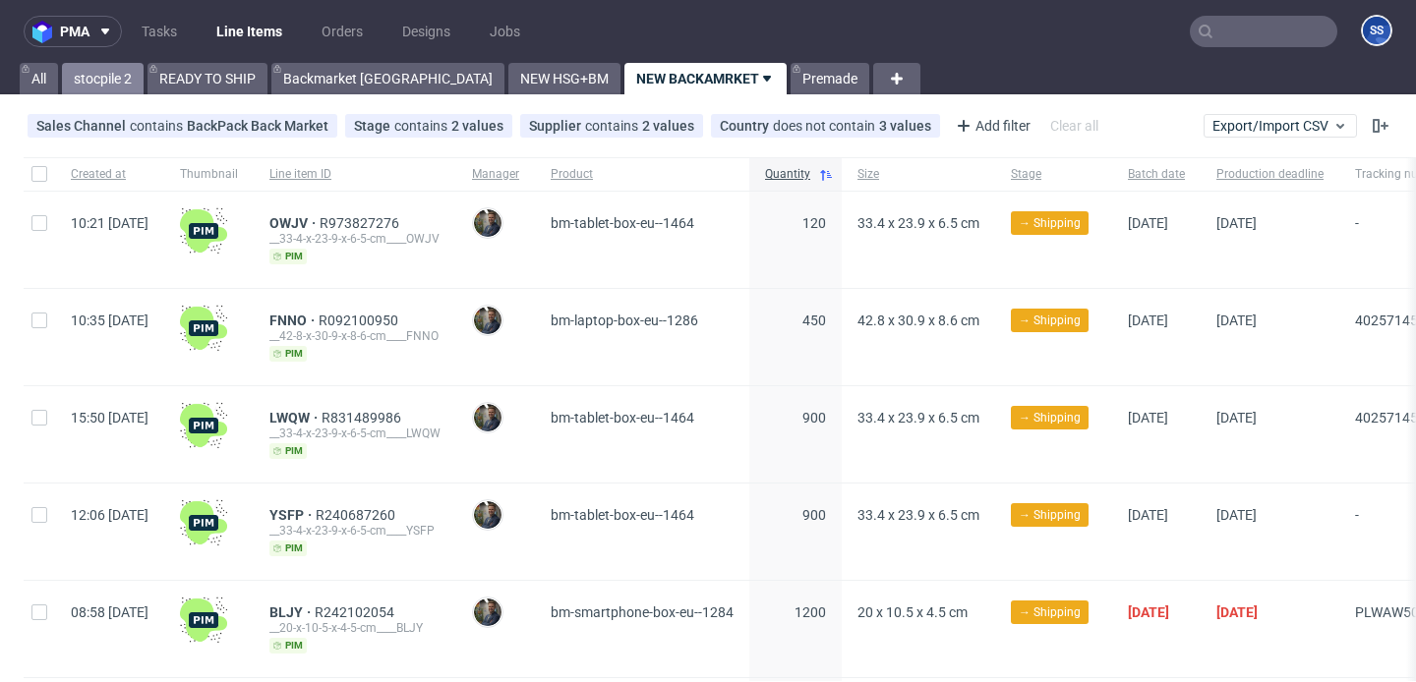
click at [133, 81] on link "stocpile 2" at bounding box center [103, 78] width 82 height 31
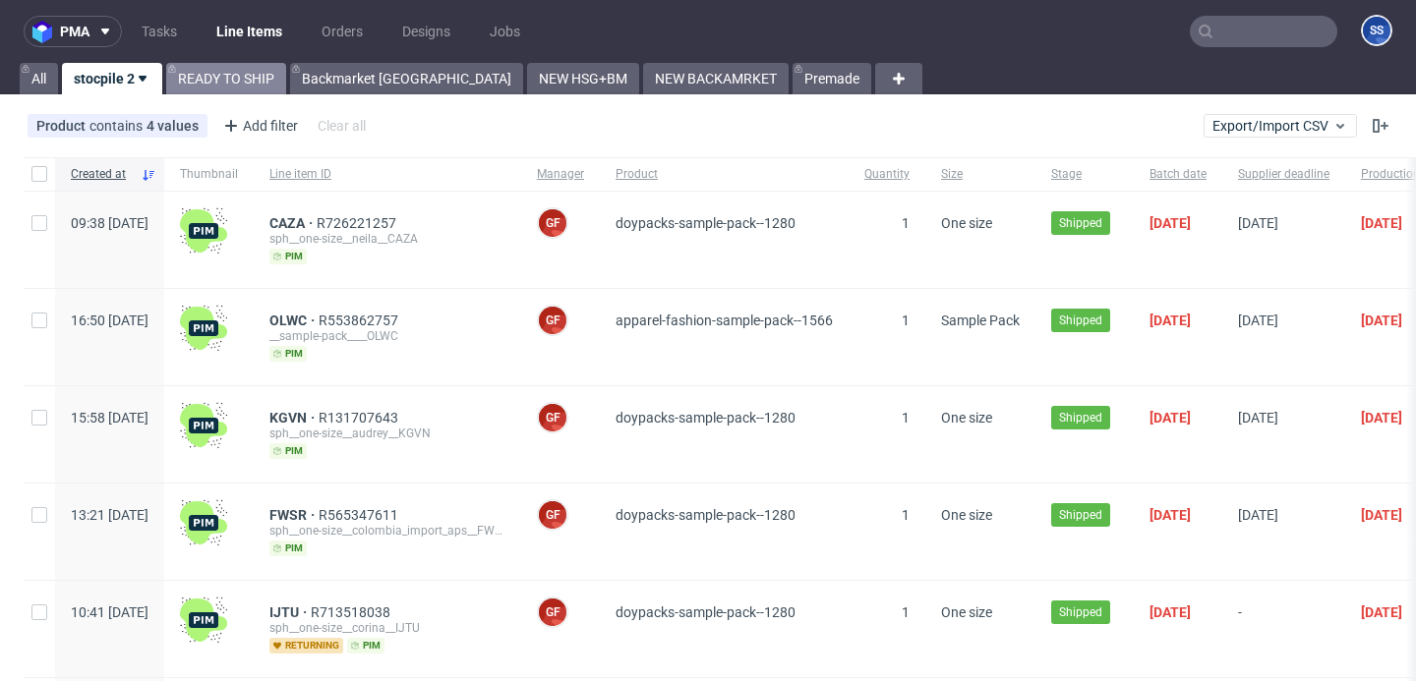
click at [269, 89] on link "READY TO SHIP" at bounding box center [226, 78] width 120 height 31
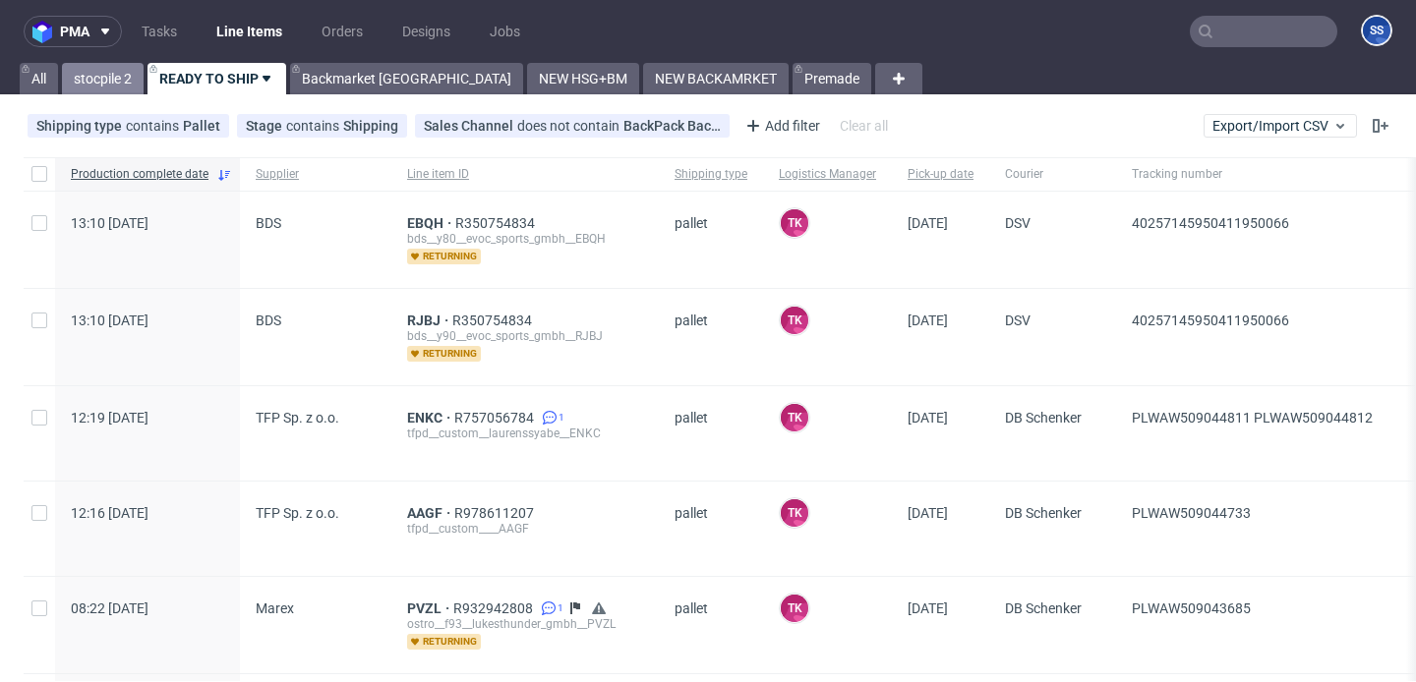
click at [118, 76] on link "stocpile 2" at bounding box center [103, 78] width 82 height 31
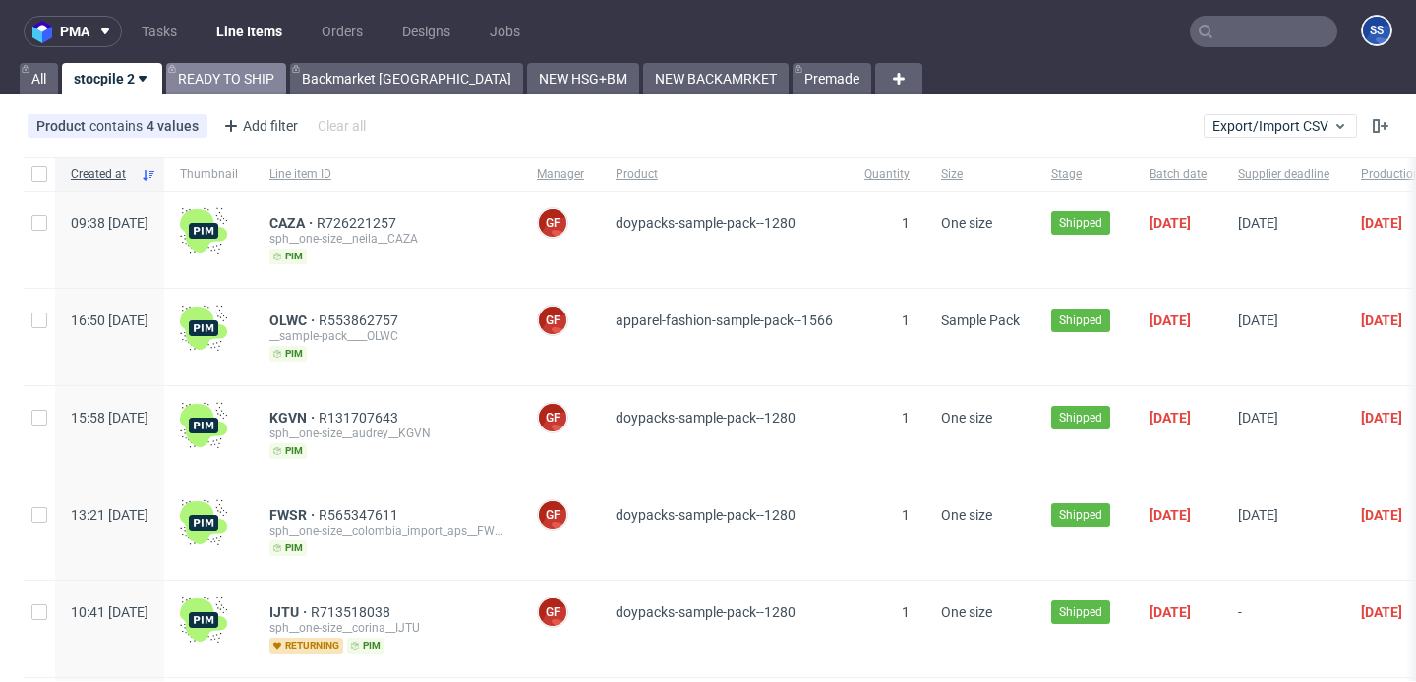
click at [244, 81] on link "READY TO SHIP" at bounding box center [226, 78] width 120 height 31
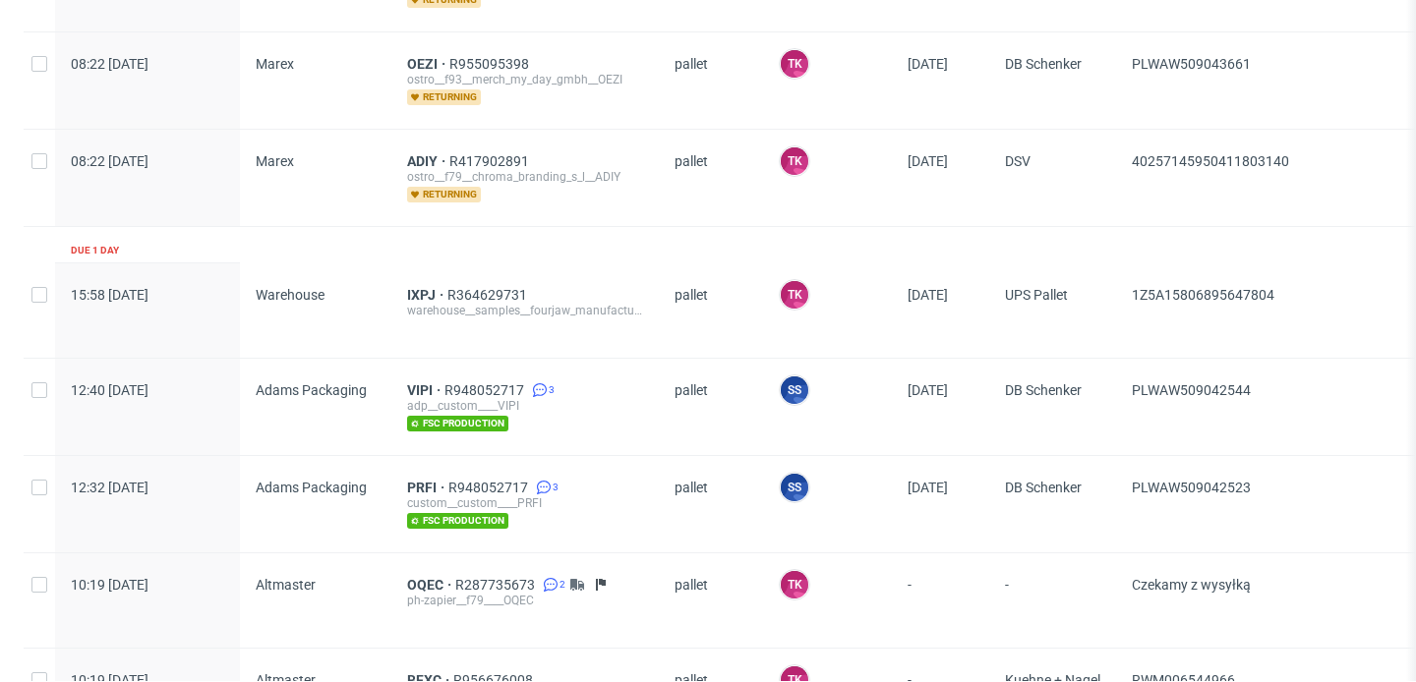
scroll to position [571, 0]
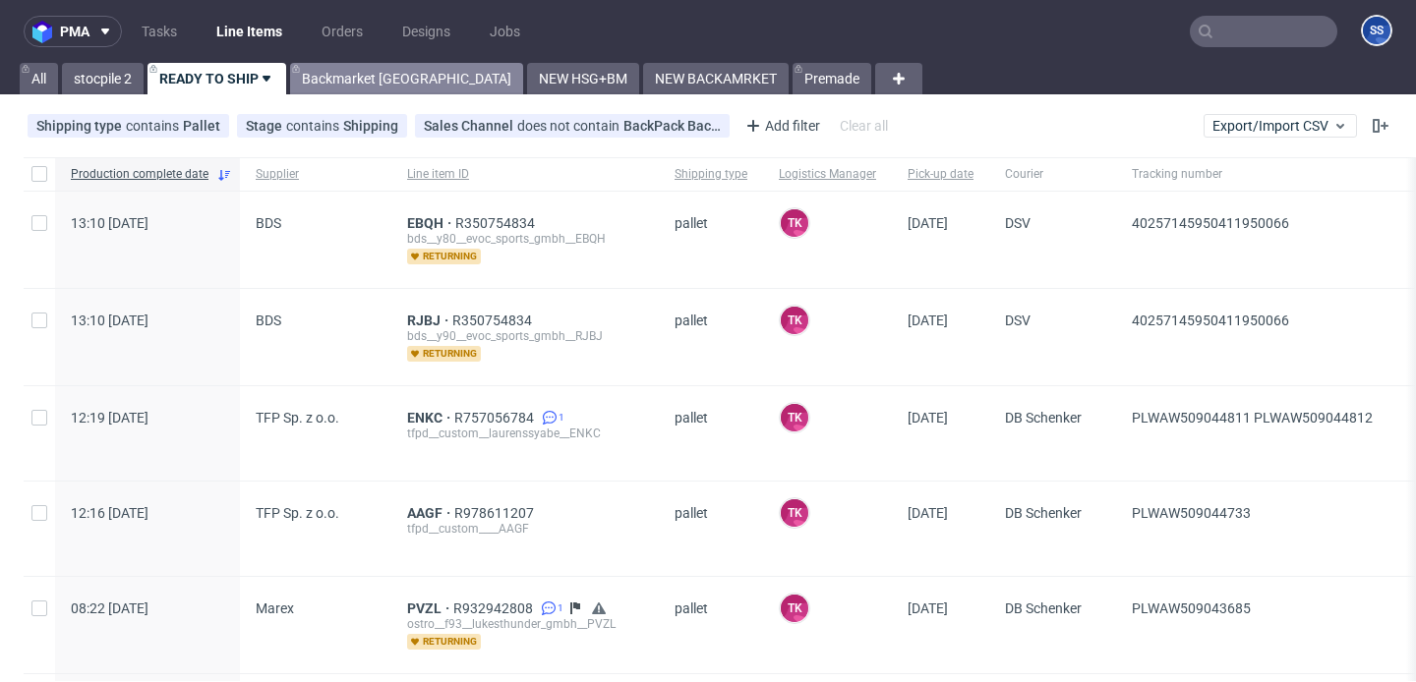
click at [330, 86] on link "Backmarket [GEOGRAPHIC_DATA]" at bounding box center [406, 78] width 233 height 31
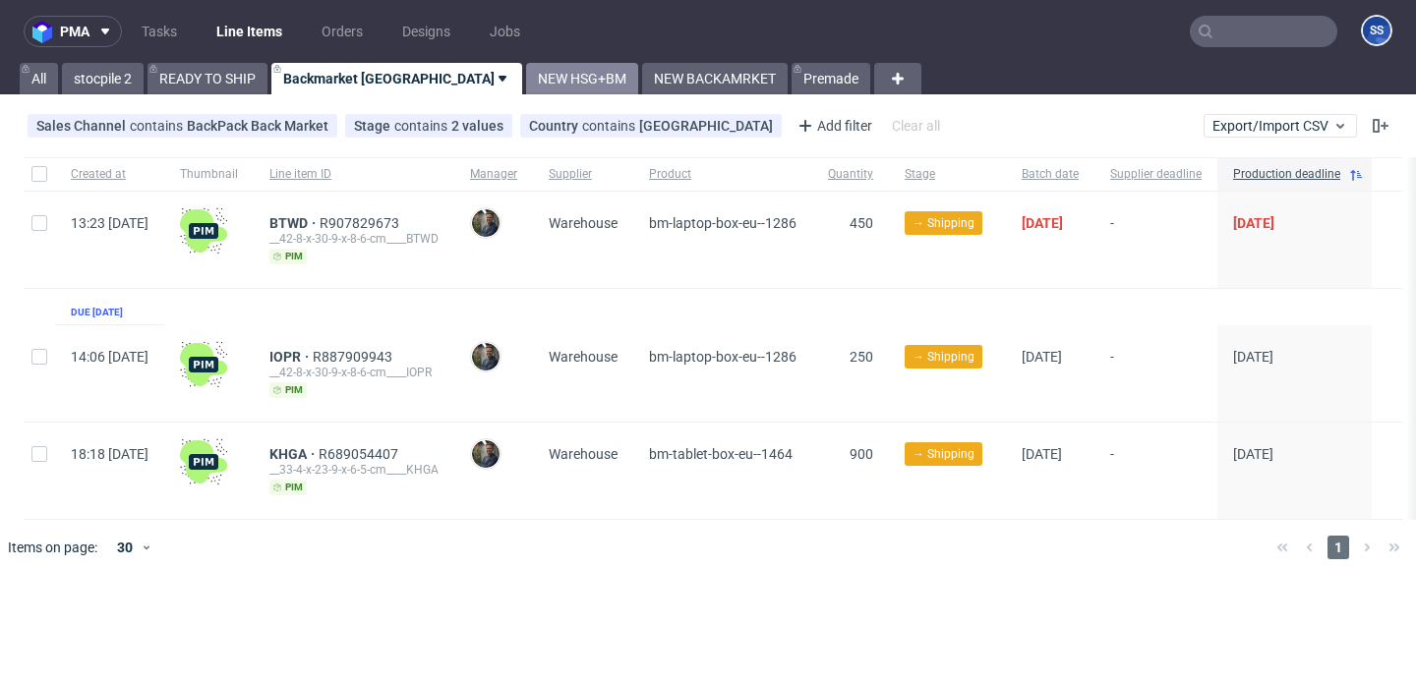
click at [526, 79] on link "NEW HSG+BM" at bounding box center [582, 78] width 112 height 31
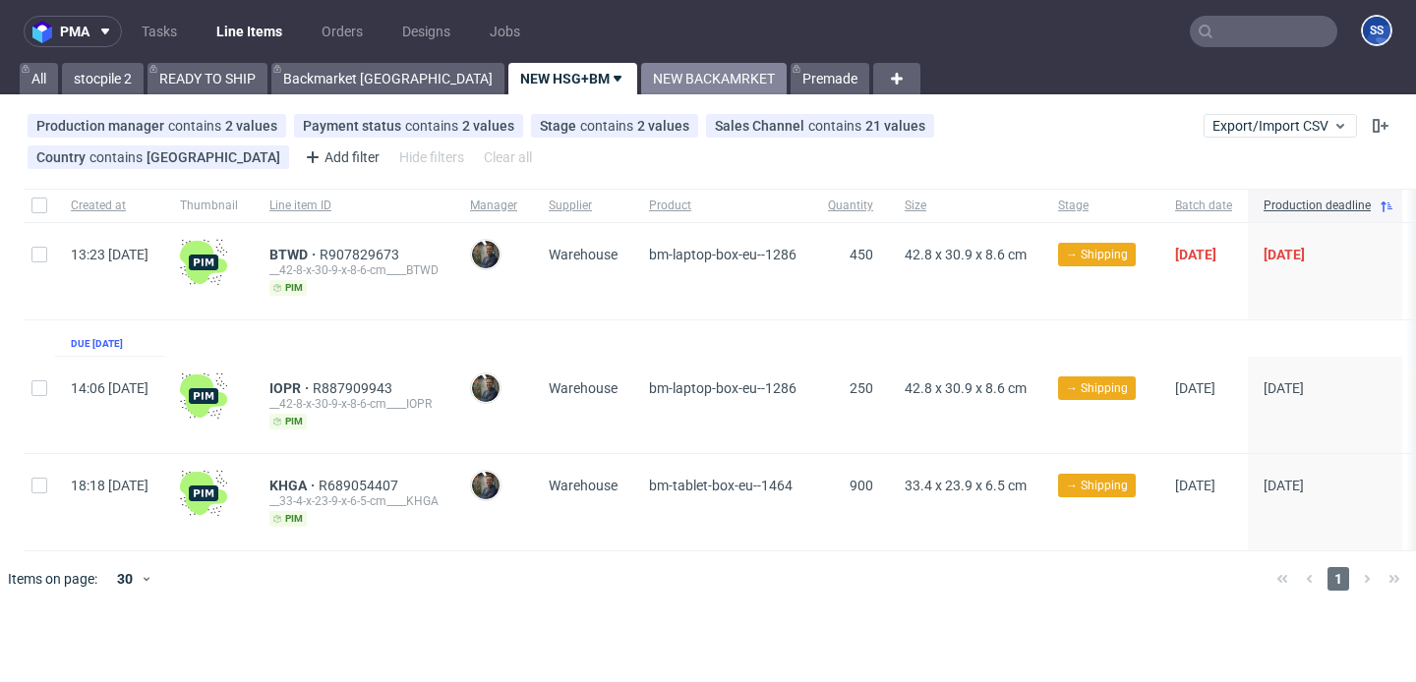
click at [641, 84] on link "NEW BACKAMRKET" at bounding box center [714, 78] width 146 height 31
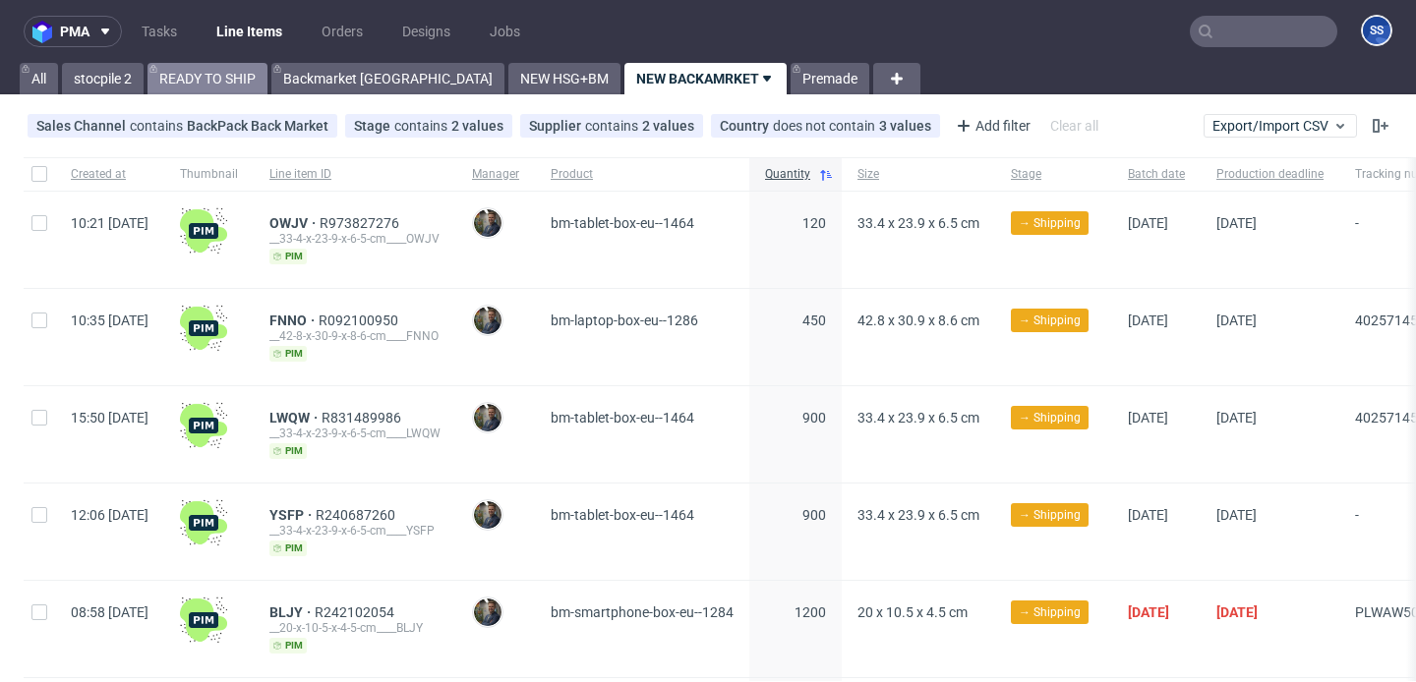
click at [193, 75] on link "READY TO SHIP" at bounding box center [208, 78] width 120 height 31
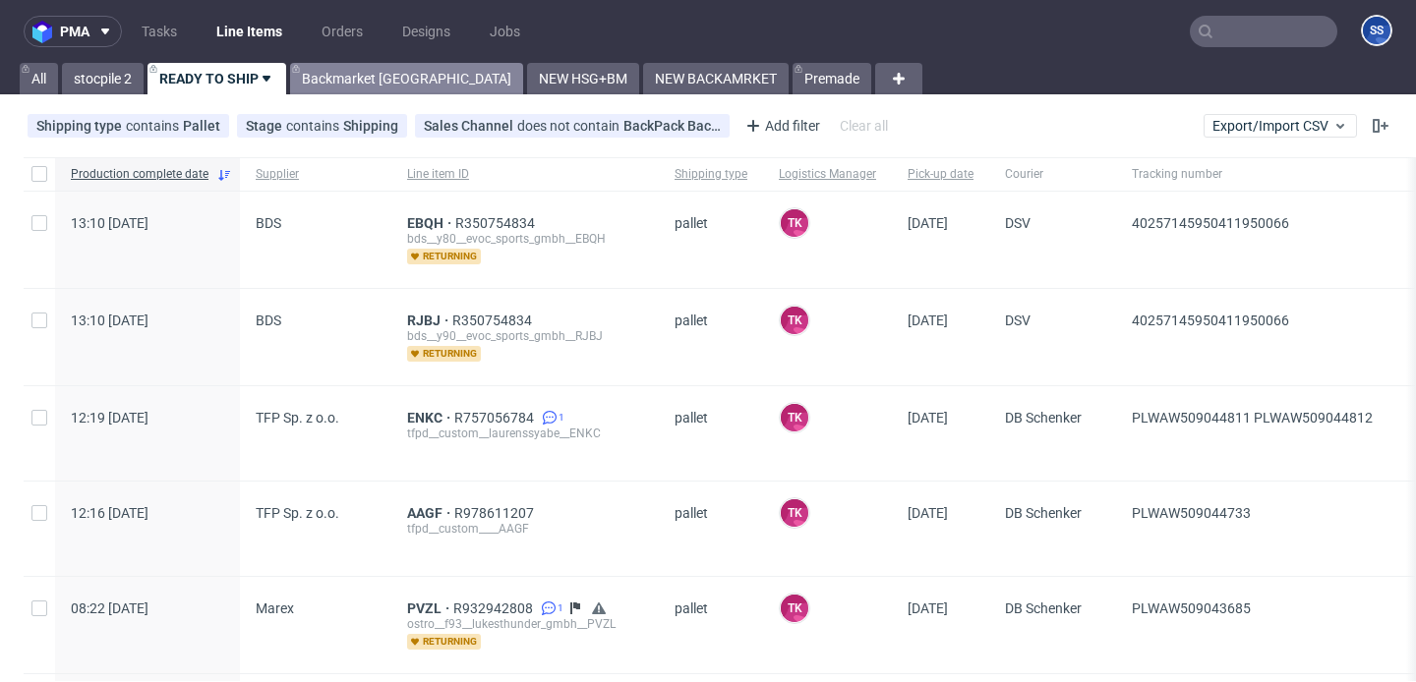
click at [327, 85] on link "Backmarket [GEOGRAPHIC_DATA]" at bounding box center [406, 78] width 233 height 31
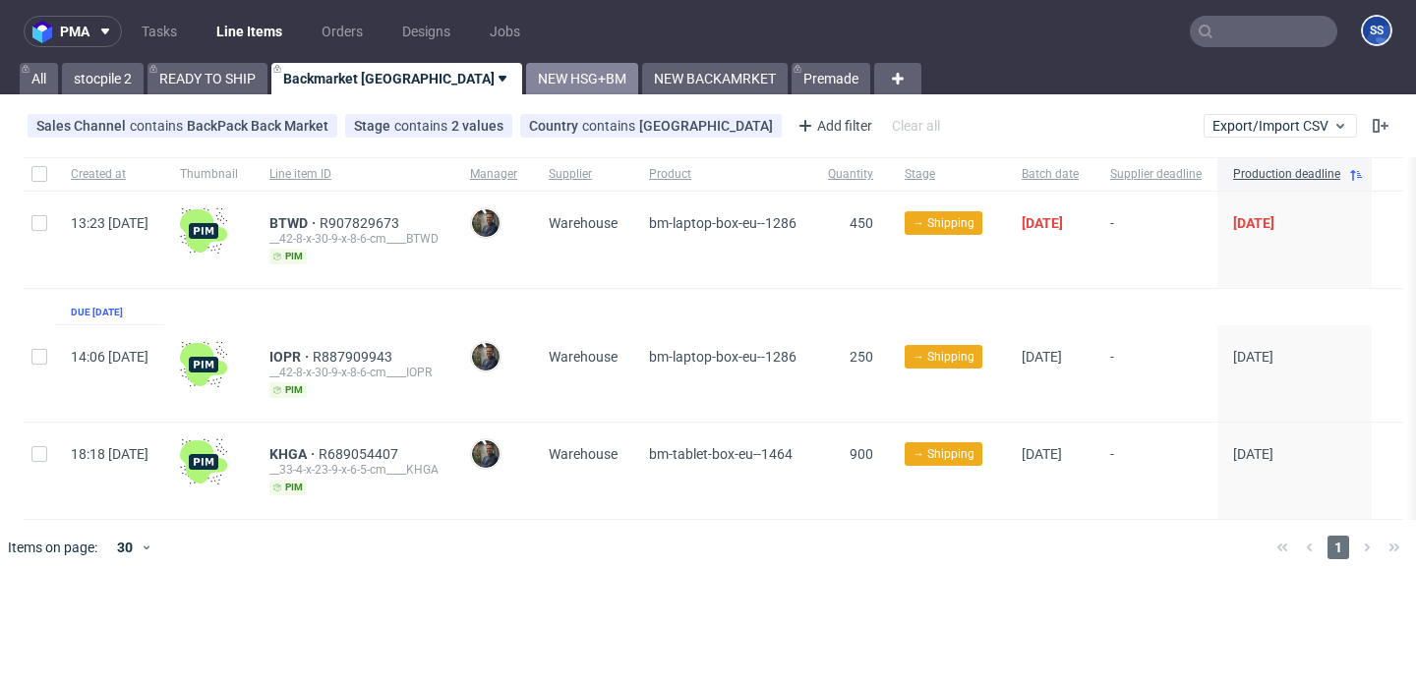
click at [526, 82] on link "NEW HSG+BM" at bounding box center [582, 78] width 112 height 31
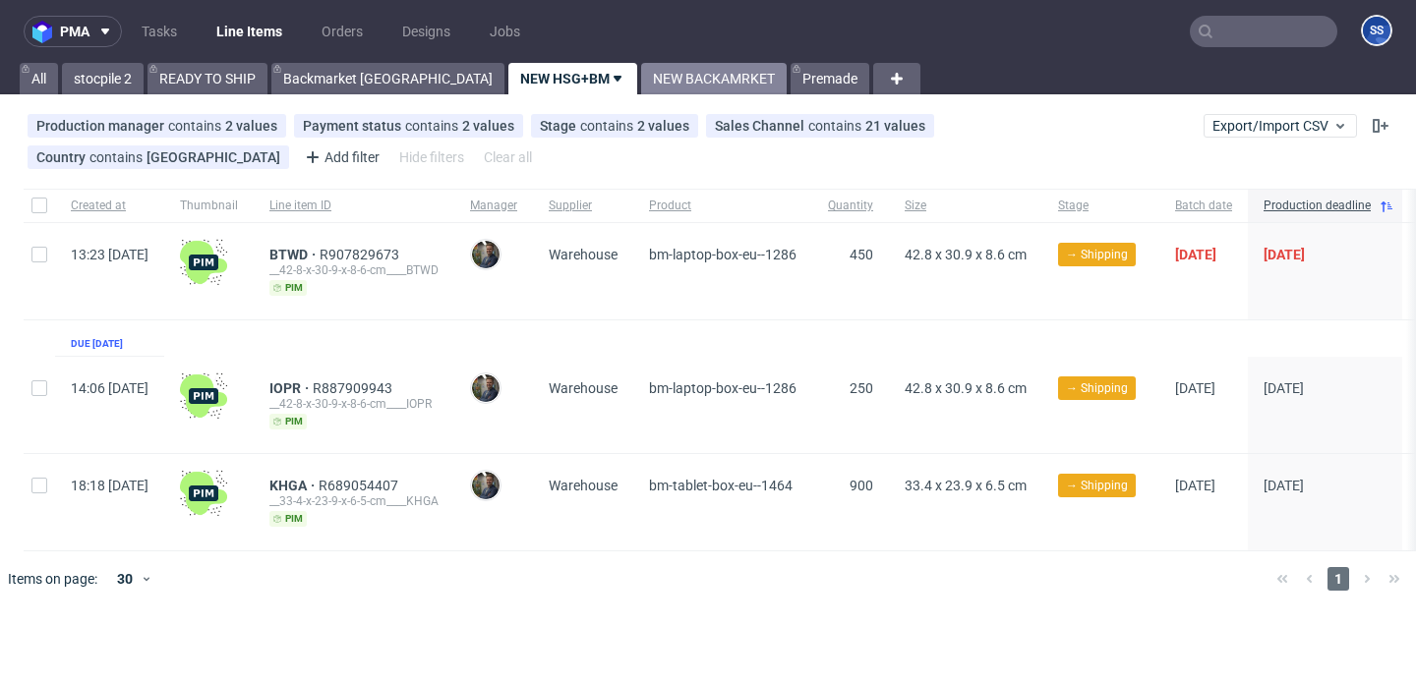
click at [641, 88] on link "NEW BACKAMRKET" at bounding box center [714, 78] width 146 height 31
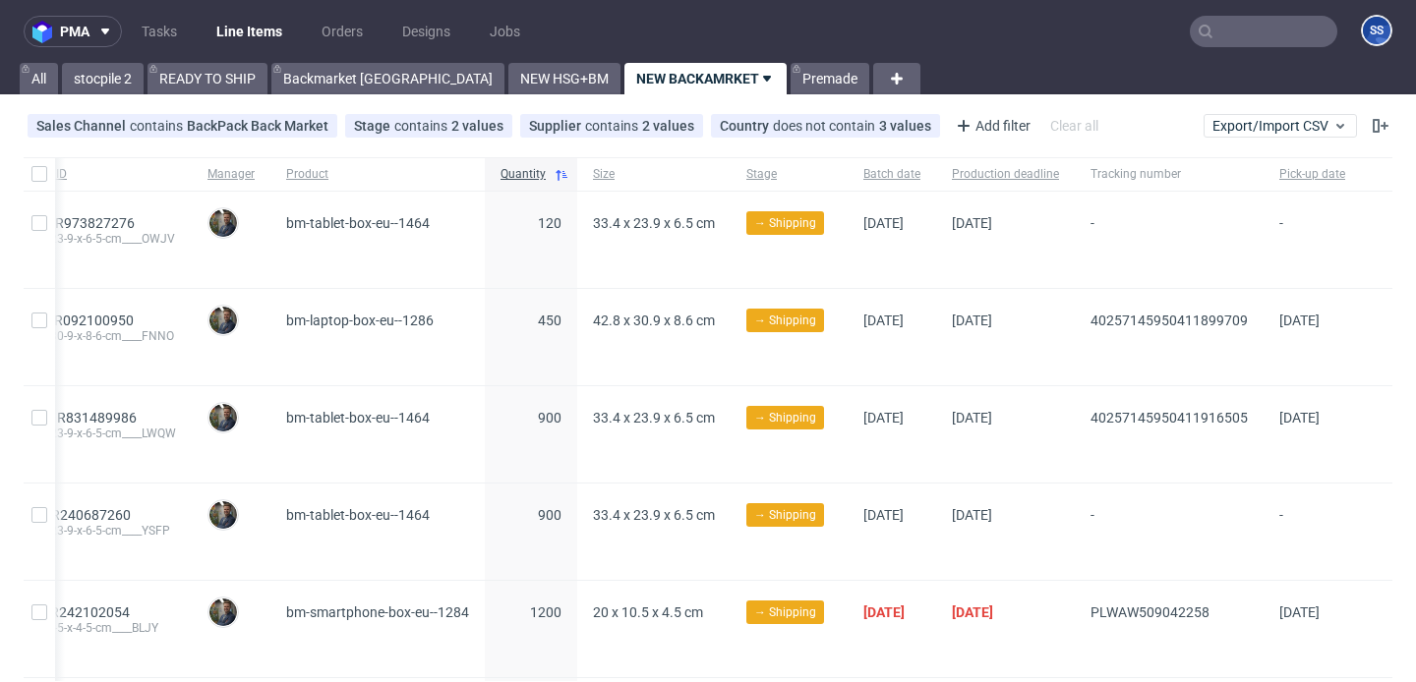
scroll to position [154, 0]
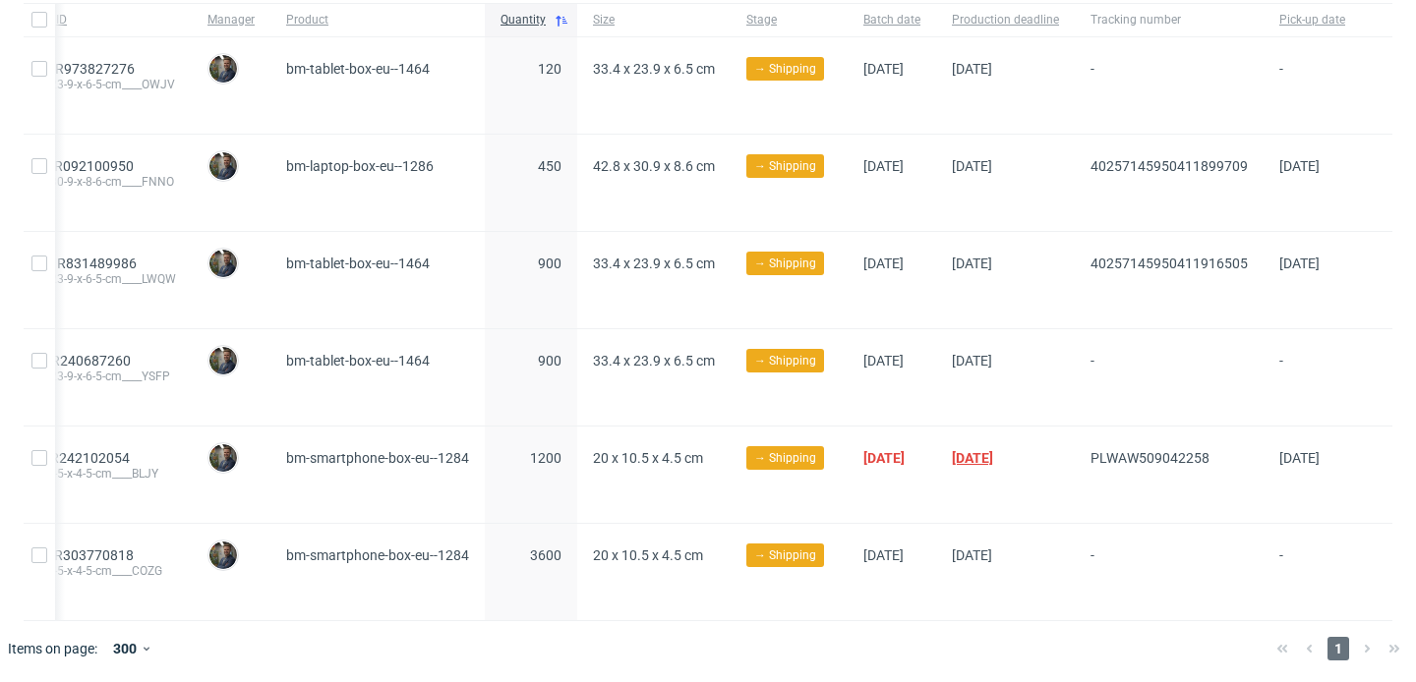
drag, startPoint x: 1214, startPoint y: 453, endPoint x: 1031, endPoint y: 452, distance: 183.9
click at [1031, 452] on div "08:58 Wed 24.09.2025 BLJY R242102054 __20-x-10-5-x-4-5-cm____BLJY pim Maciej So…" at bounding box center [575, 475] width 1633 height 97
copy div "PLWAW509042258"
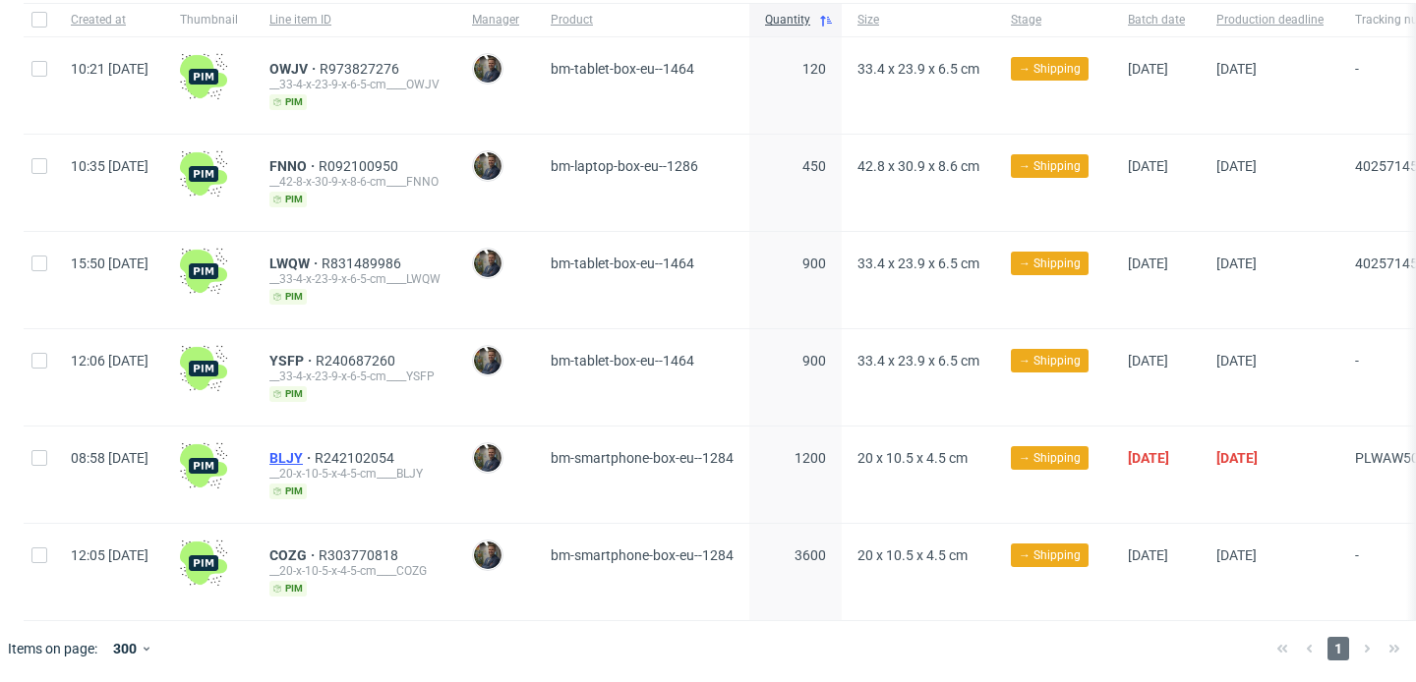
click at [315, 450] on span "BLJY" at bounding box center [291, 458] width 45 height 16
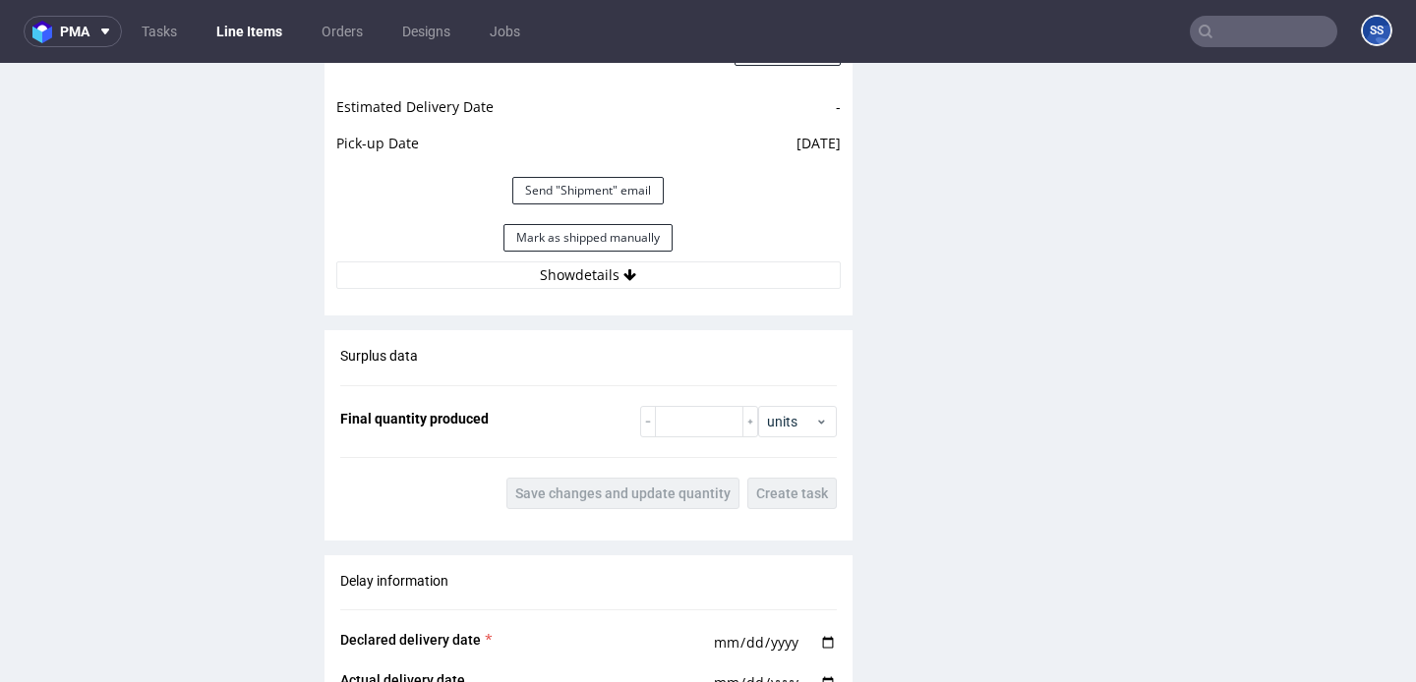
scroll to position [1901, 0]
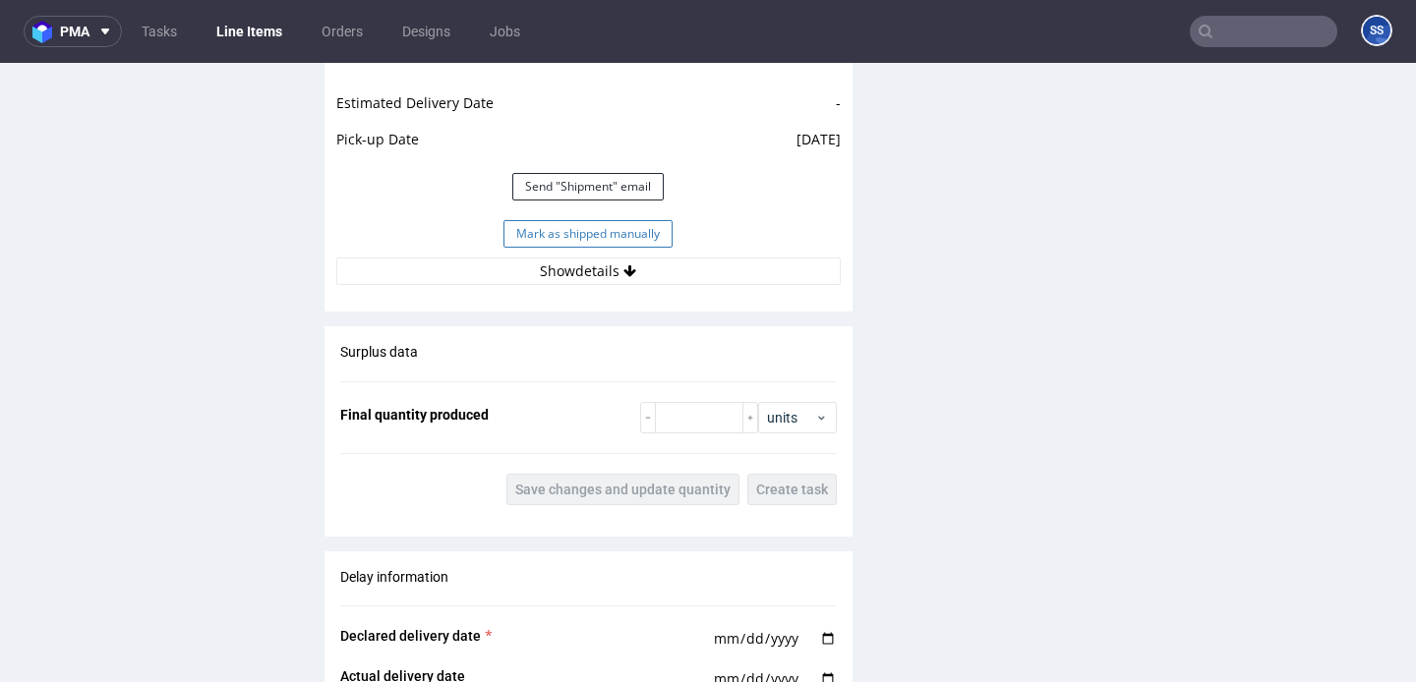
click at [561, 248] on button "Mark as shipped manually" at bounding box center [587, 234] width 169 height 28
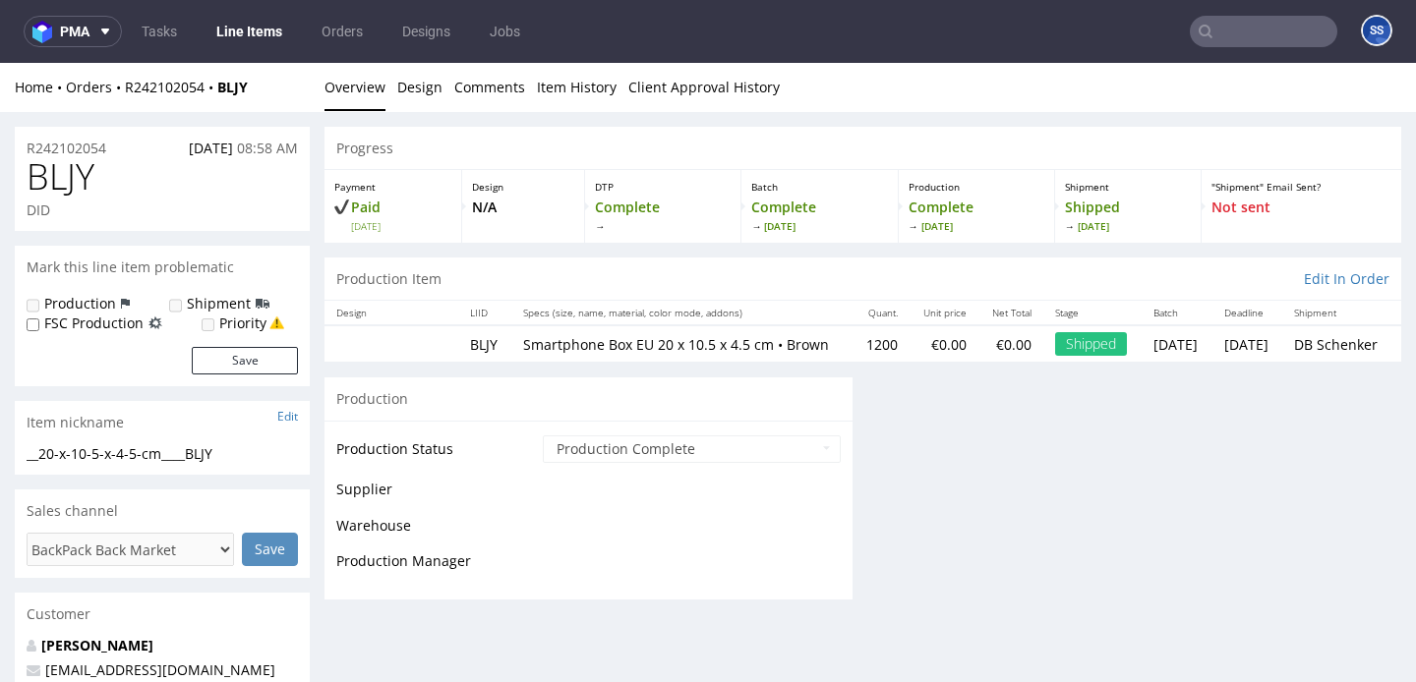
scroll to position [0, 0]
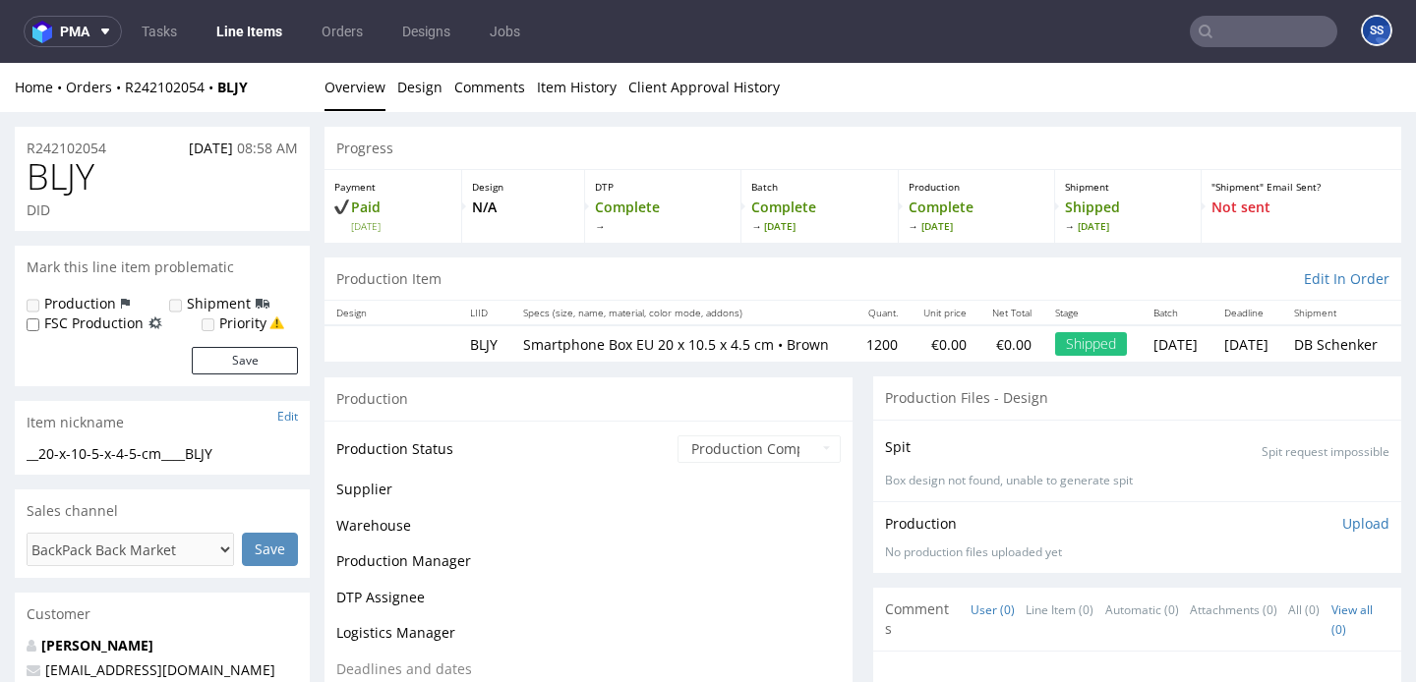
click at [235, 37] on link "Line Items" at bounding box center [249, 31] width 89 height 31
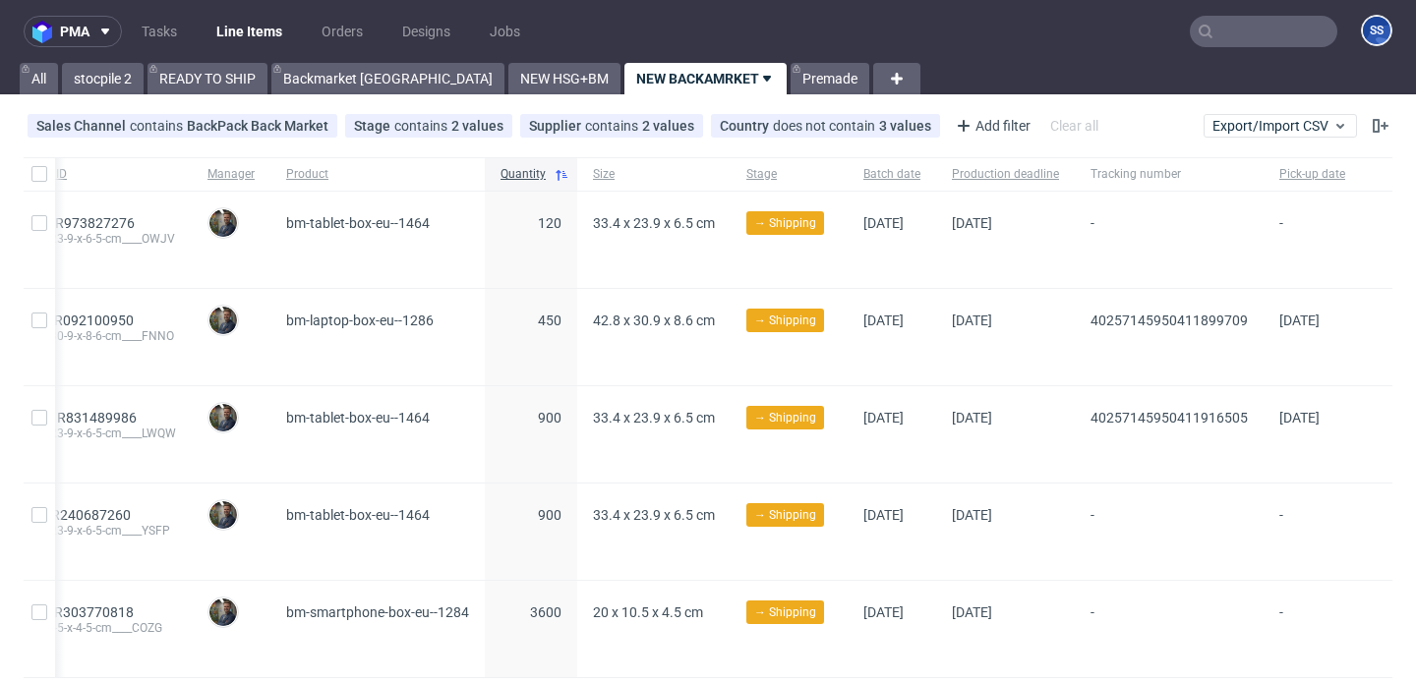
scroll to position [57, 0]
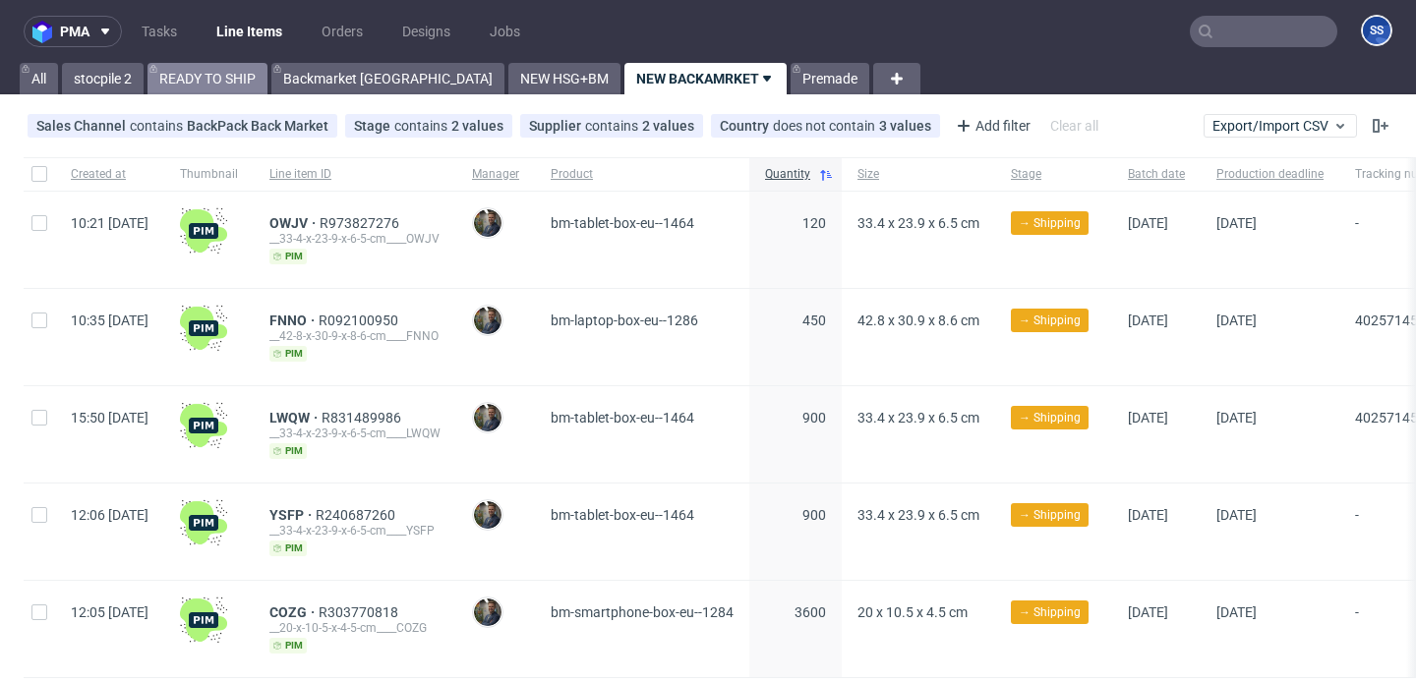
click at [157, 78] on link "READY TO SHIP" at bounding box center [208, 78] width 120 height 31
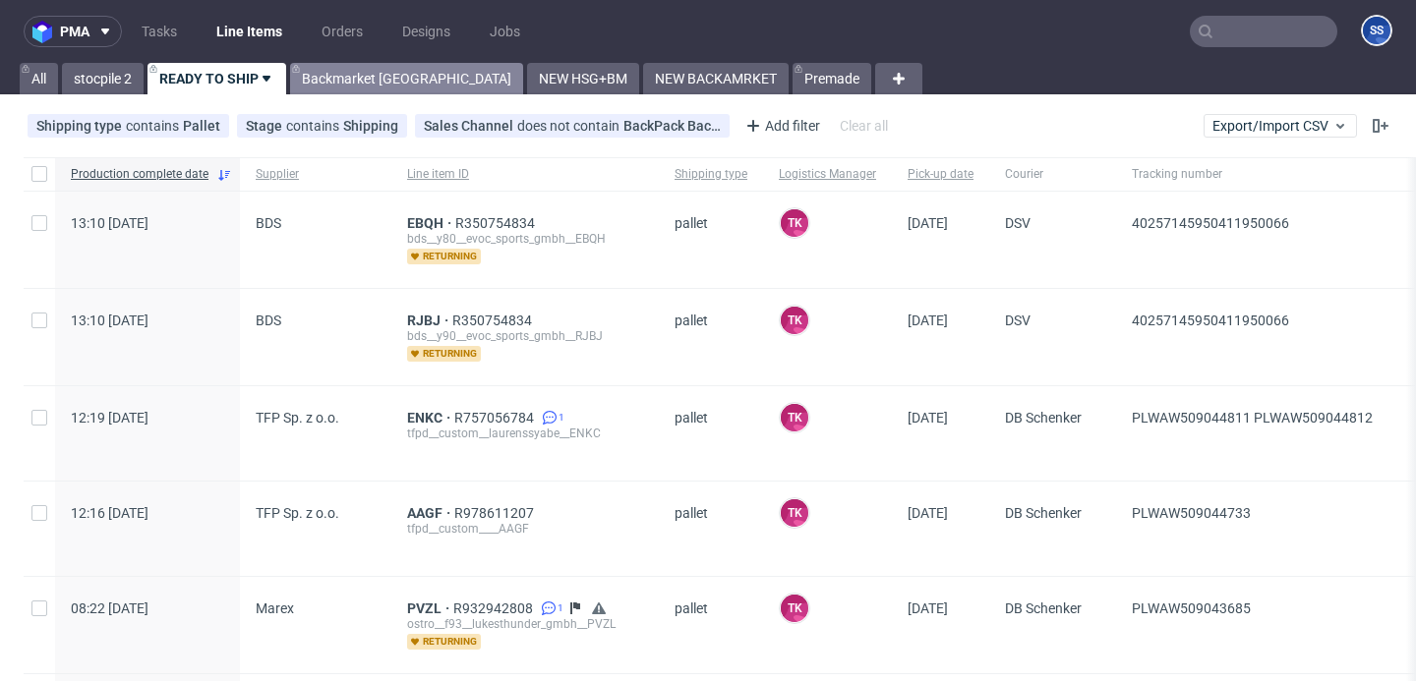
click at [328, 73] on link "Backmarket [GEOGRAPHIC_DATA]" at bounding box center [406, 78] width 233 height 31
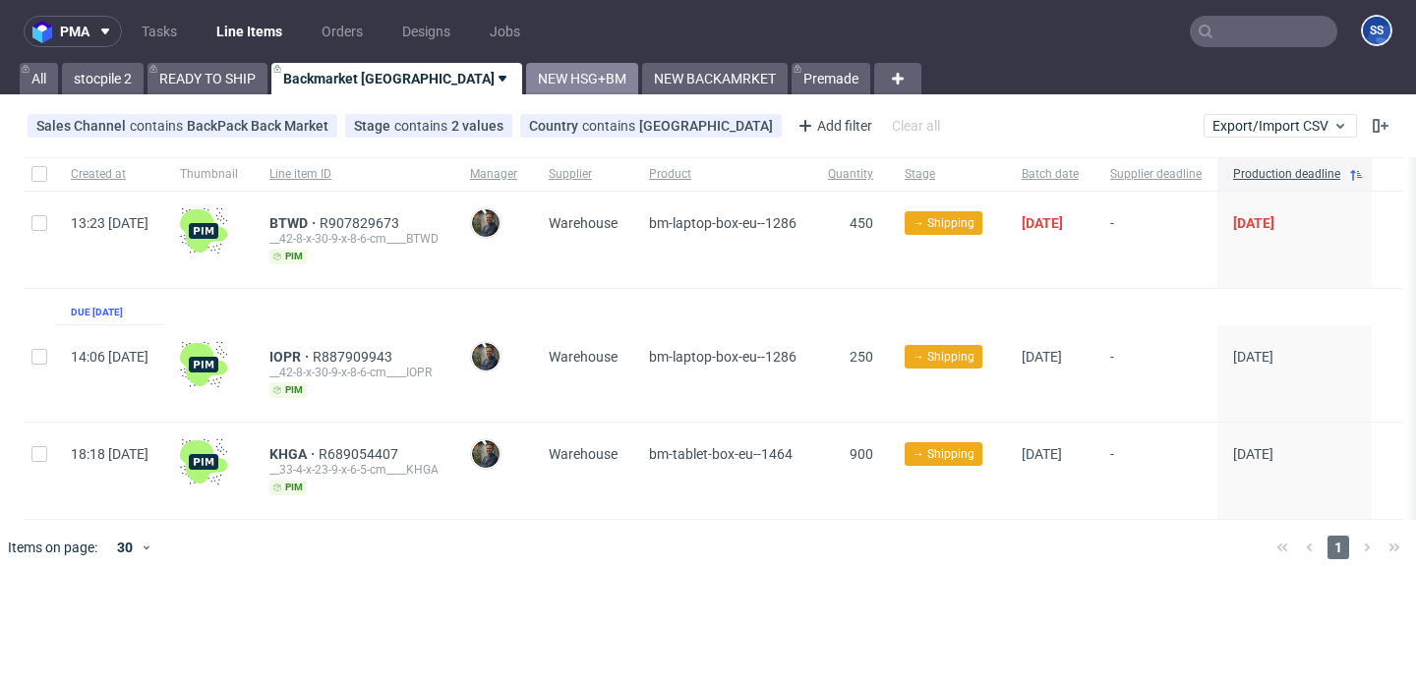
click at [526, 85] on link "NEW HSG+BM" at bounding box center [582, 78] width 112 height 31
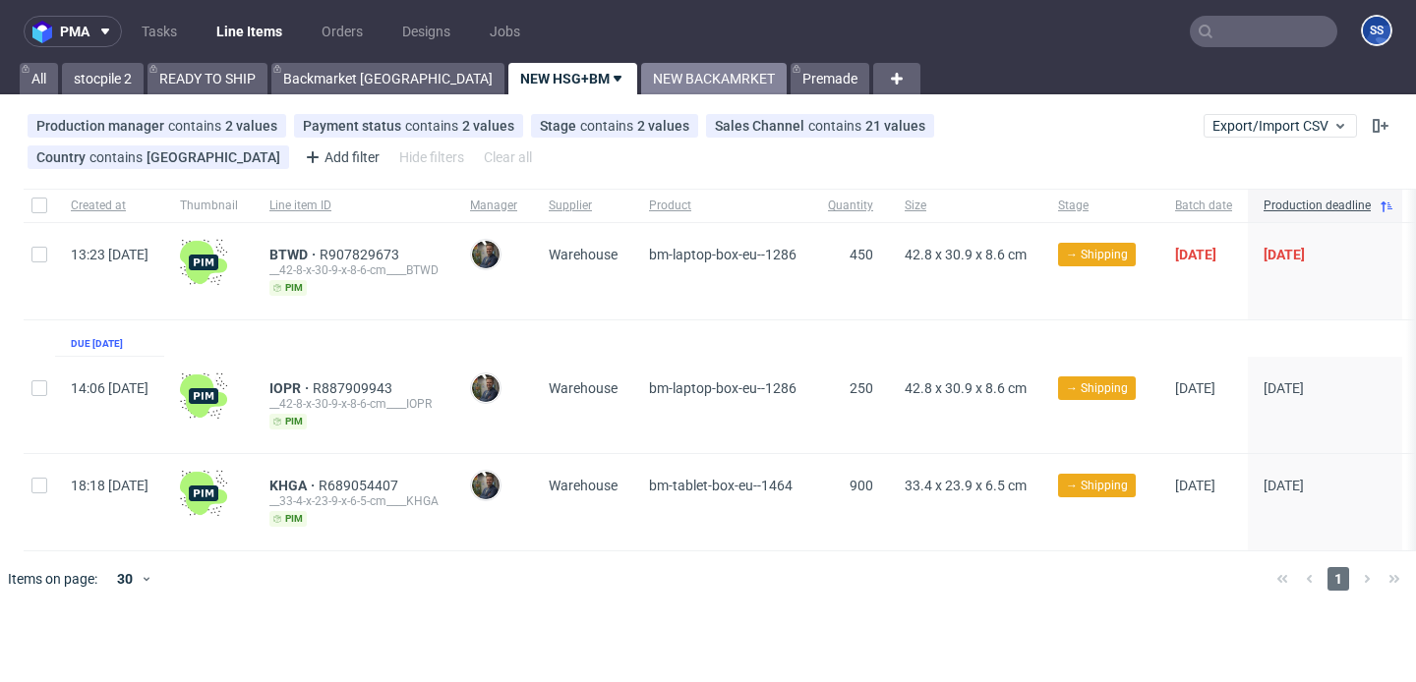
click at [641, 89] on link "NEW BACKAMRKET" at bounding box center [714, 78] width 146 height 31
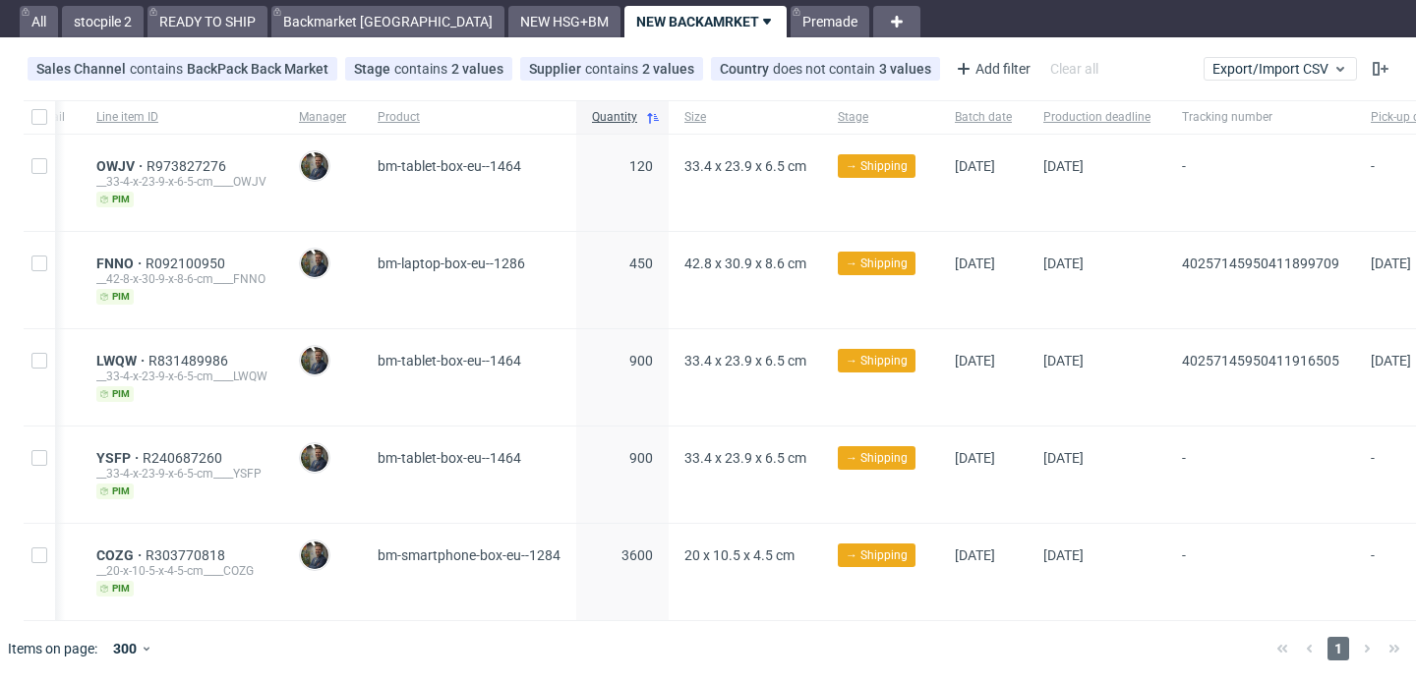
scroll to position [0, 354]
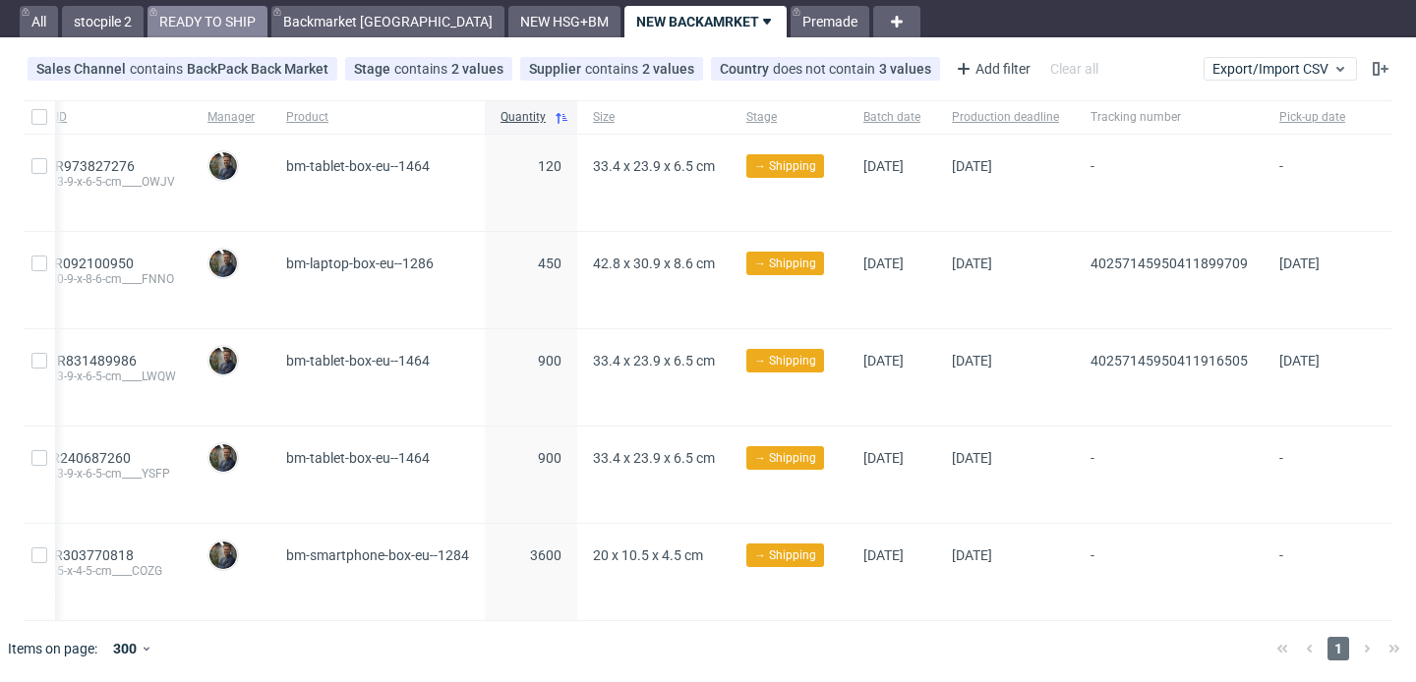
click at [244, 25] on link "READY TO SHIP" at bounding box center [208, 21] width 120 height 31
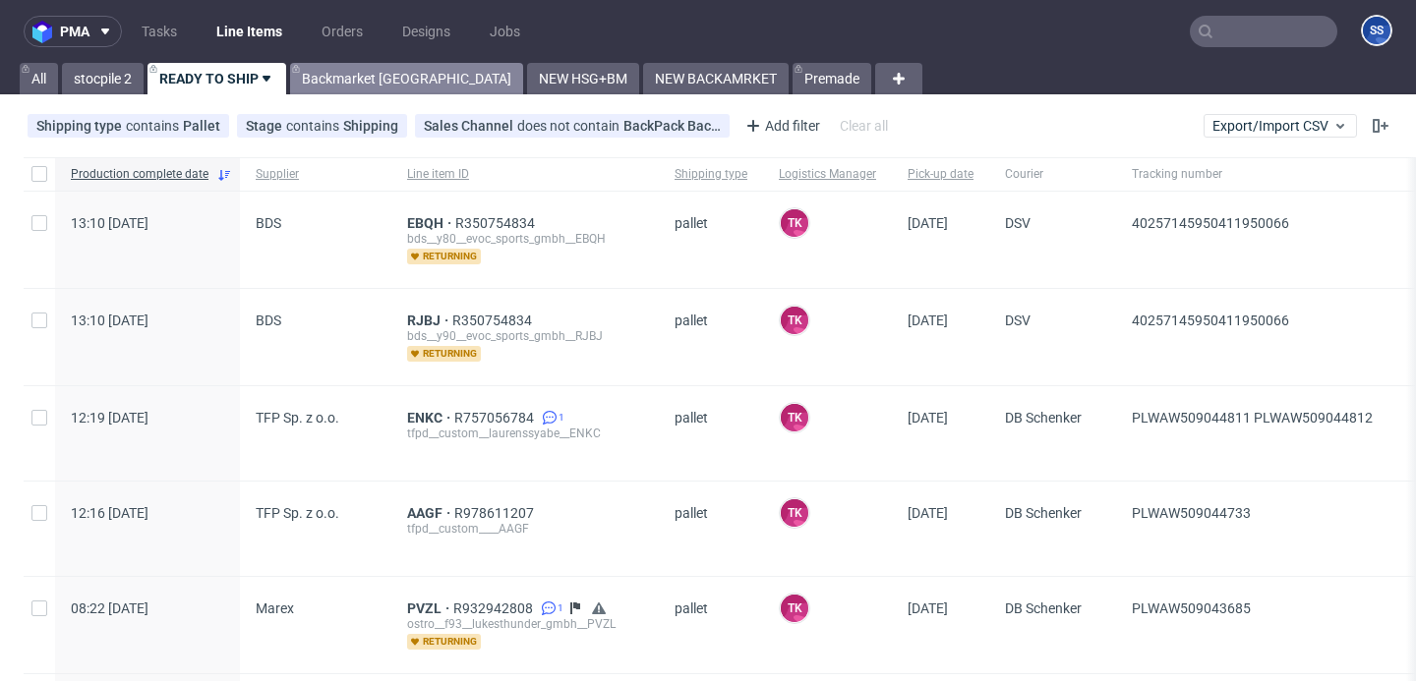
click at [358, 68] on link "Backmarket [GEOGRAPHIC_DATA]" at bounding box center [406, 78] width 233 height 31
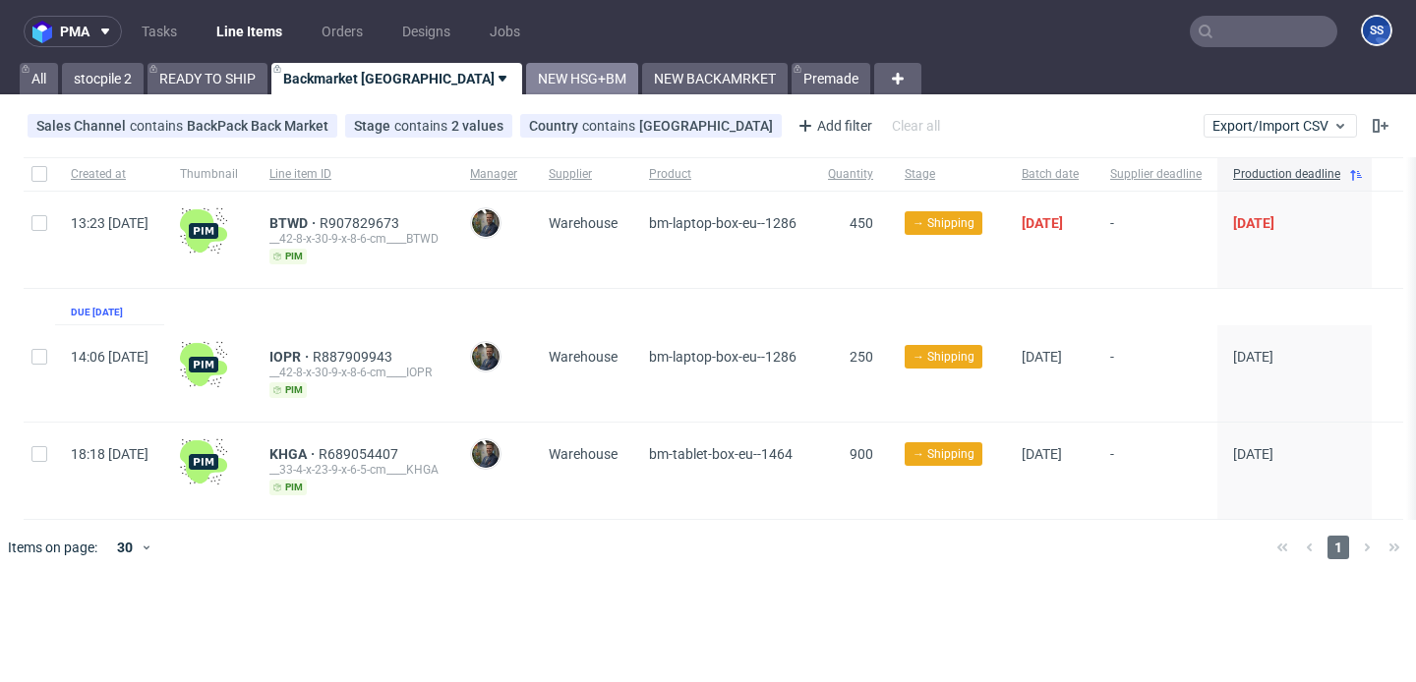
click at [526, 79] on link "NEW HSG+BM" at bounding box center [582, 78] width 112 height 31
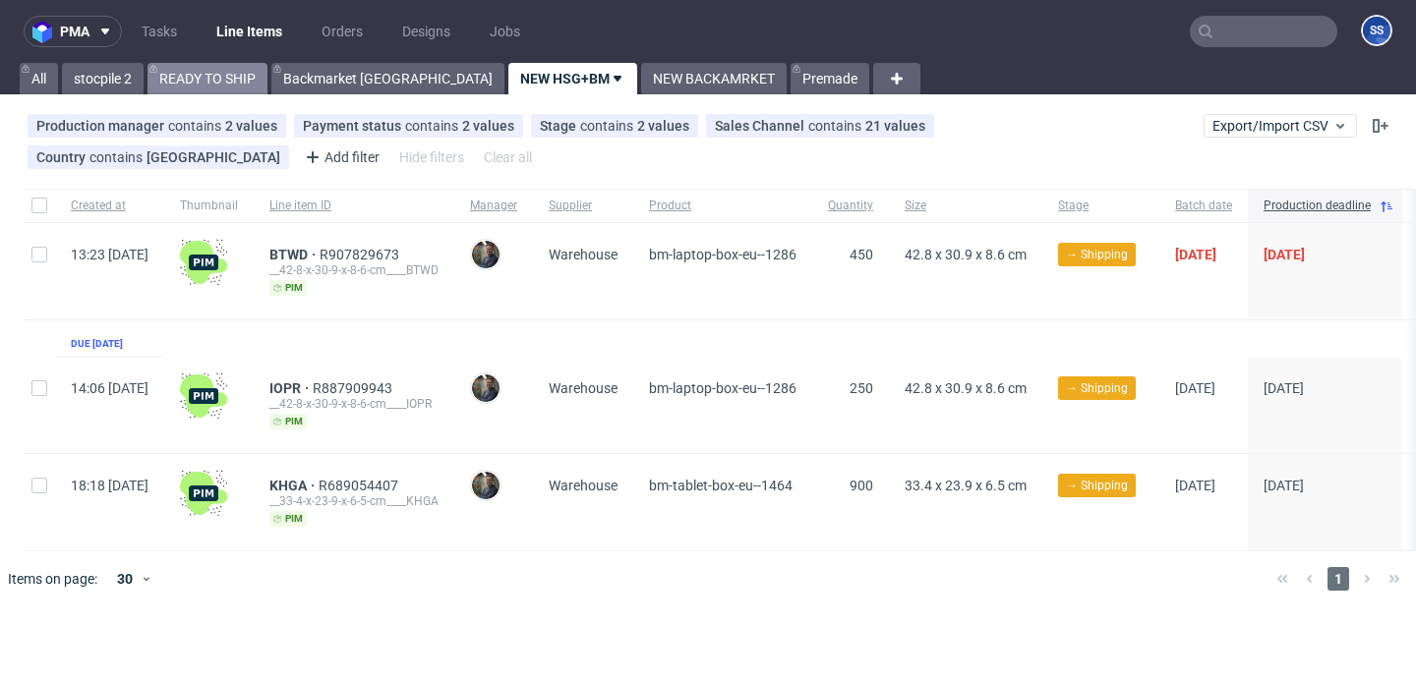
click at [222, 76] on link "READY TO SHIP" at bounding box center [208, 78] width 120 height 31
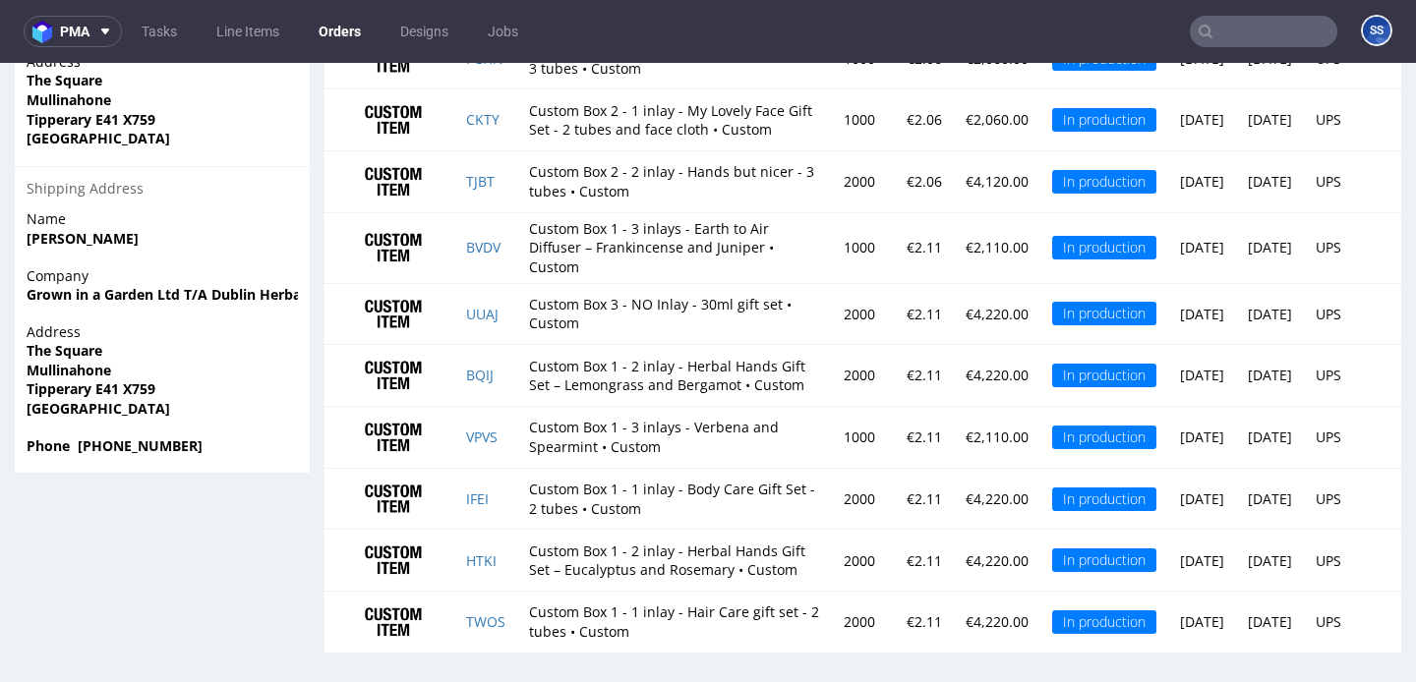
scroll to position [1565, 0]
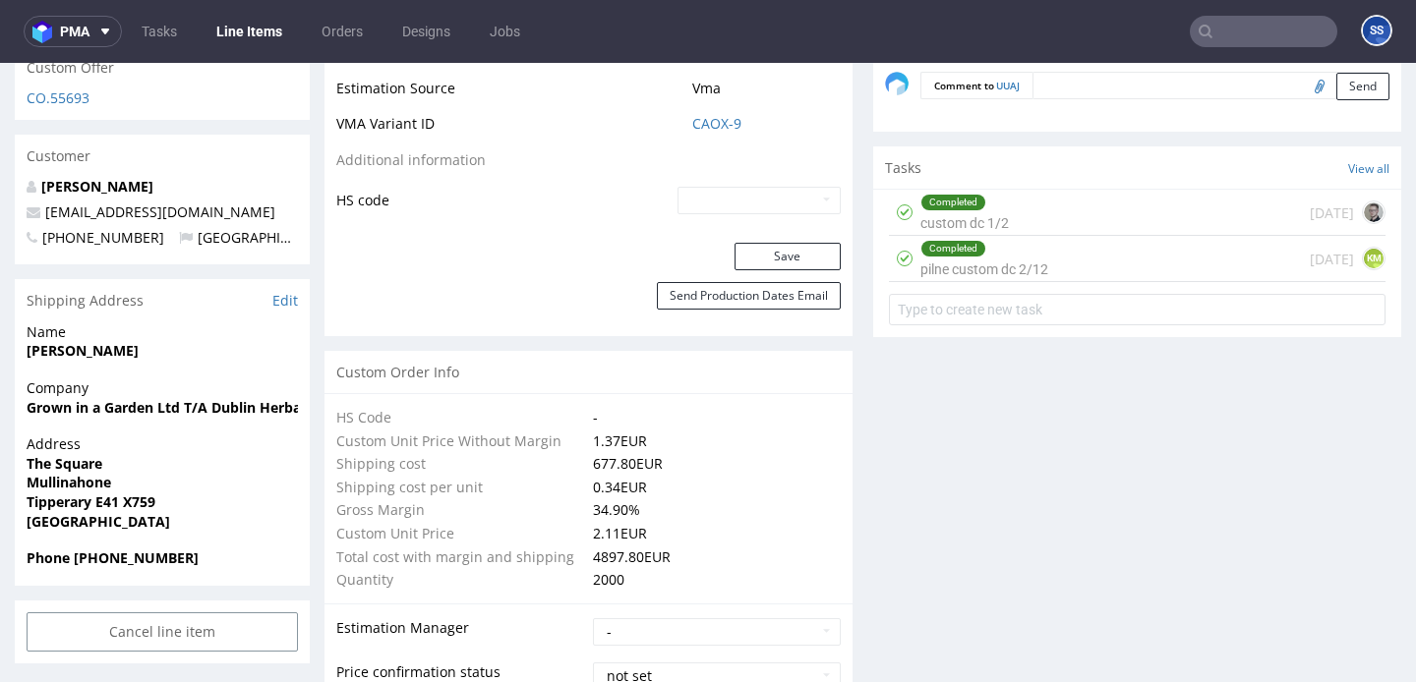
scroll to position [1135, 0]
drag, startPoint x: 157, startPoint y: 502, endPoint x: 22, endPoint y: 506, distance: 135.8
click at [22, 506] on div "Address [GEOGRAPHIC_DATA]" at bounding box center [162, 490] width 295 height 114
copy strong "Tipperary E41 X759"
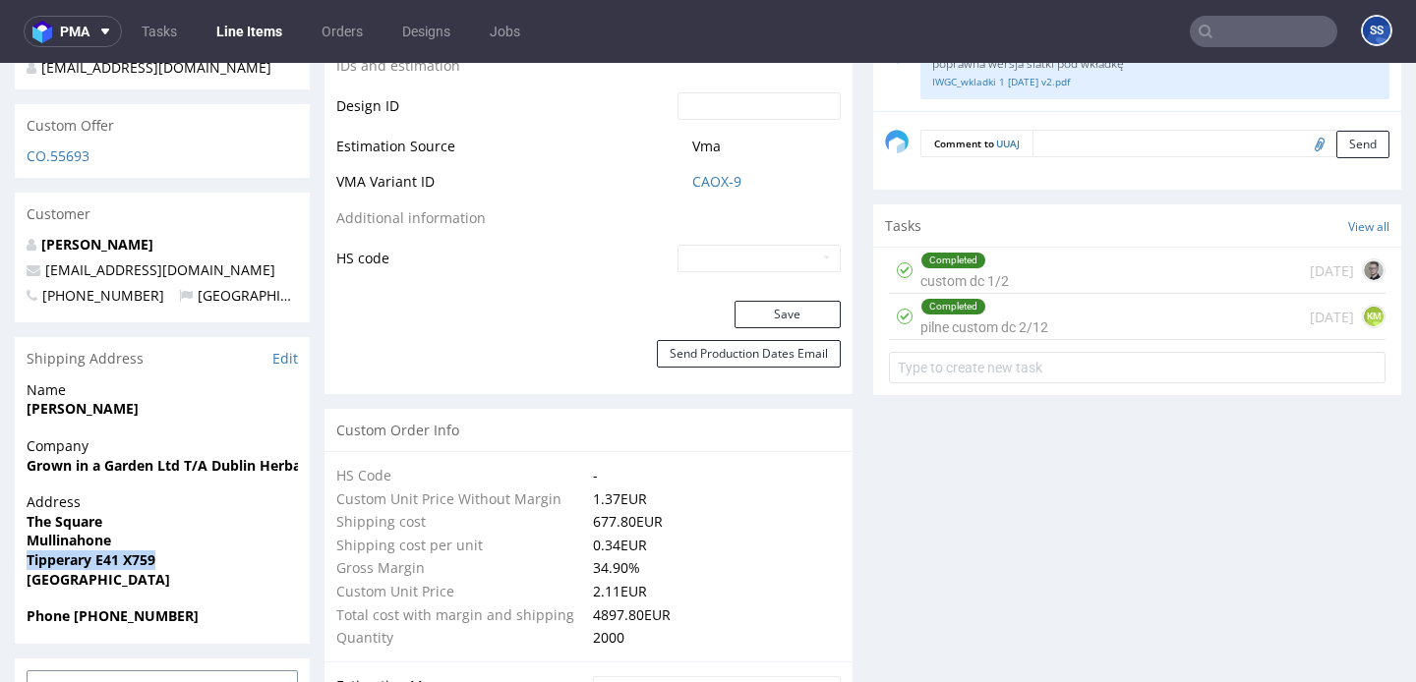
scroll to position [1077, 0]
click at [168, 553] on span "Tipperary E41 X759" at bounding box center [162, 559] width 271 height 20
drag, startPoint x: 164, startPoint y: 557, endPoint x: 30, endPoint y: 561, distance: 134.8
click at [30, 561] on span "Tipperary E41 X759" at bounding box center [162, 559] width 271 height 20
copy strong "Tipperary E41 X759"
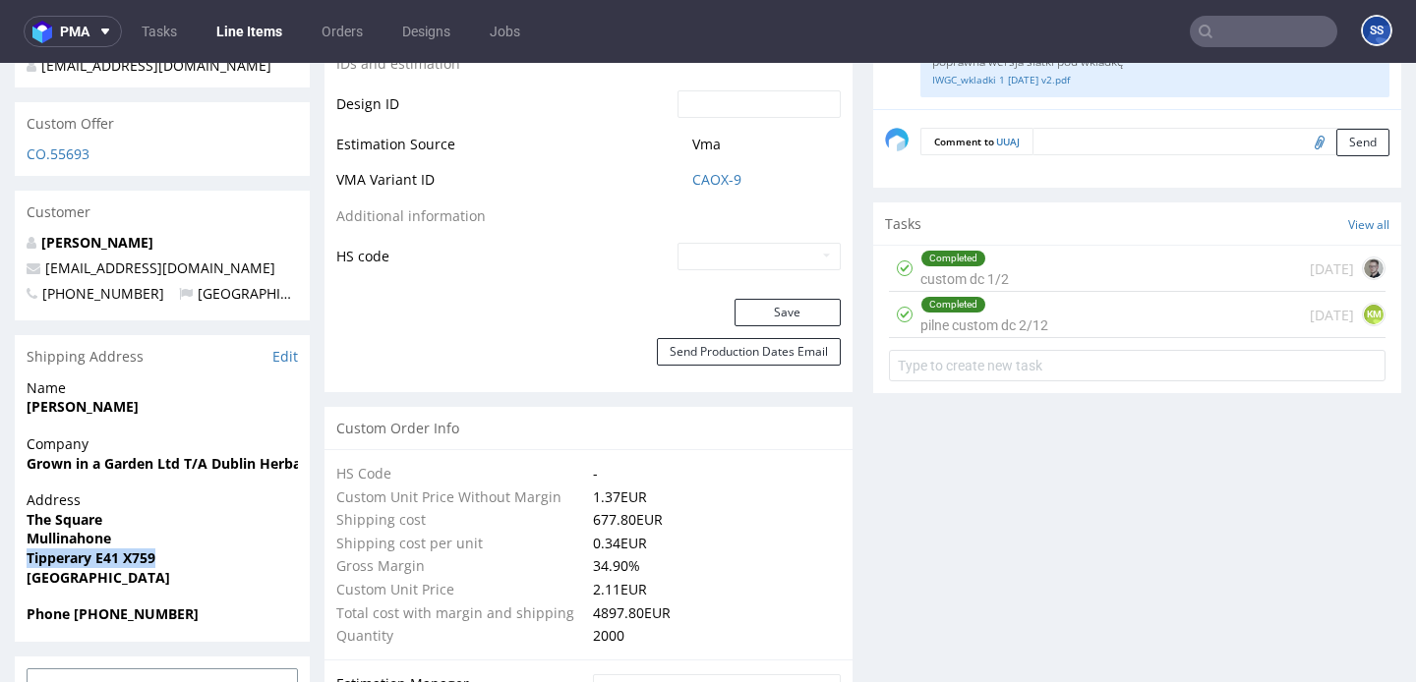
click at [251, 32] on link "Line Items" at bounding box center [249, 31] width 89 height 31
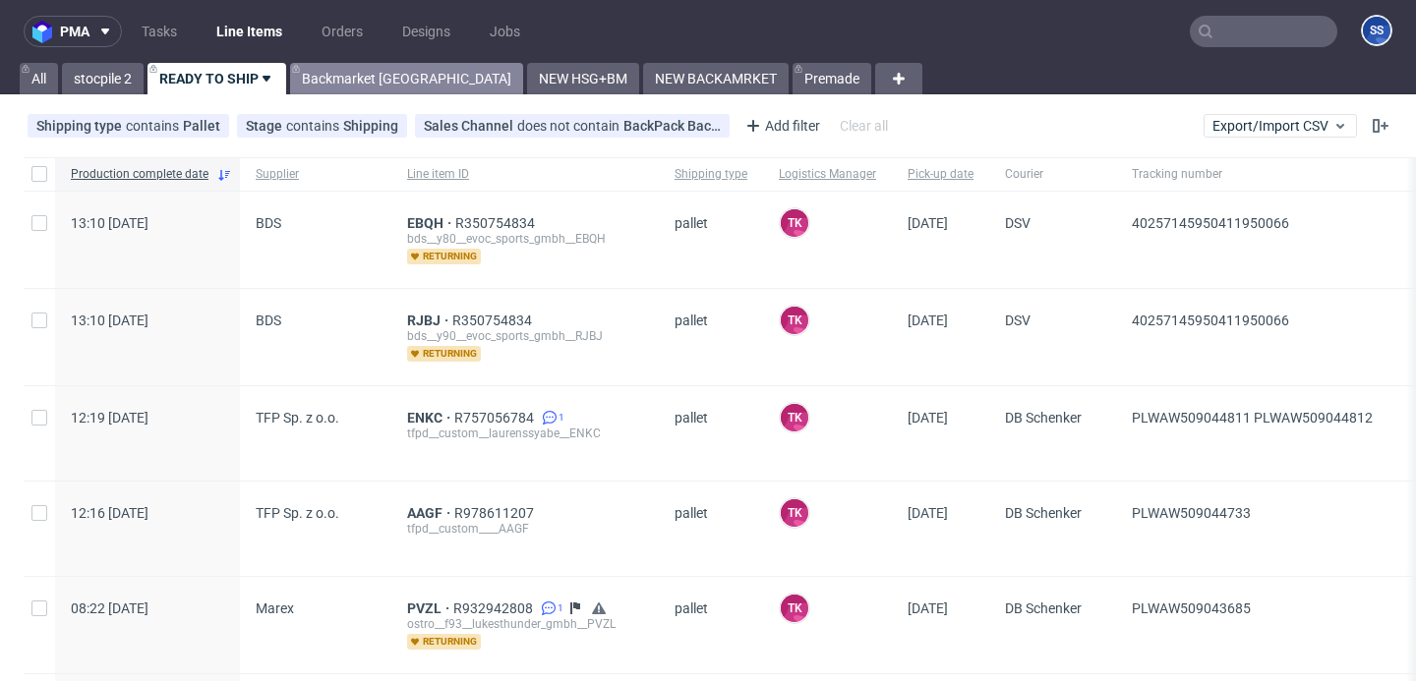
click at [393, 79] on link "Backmarket [GEOGRAPHIC_DATA]" at bounding box center [406, 78] width 233 height 31
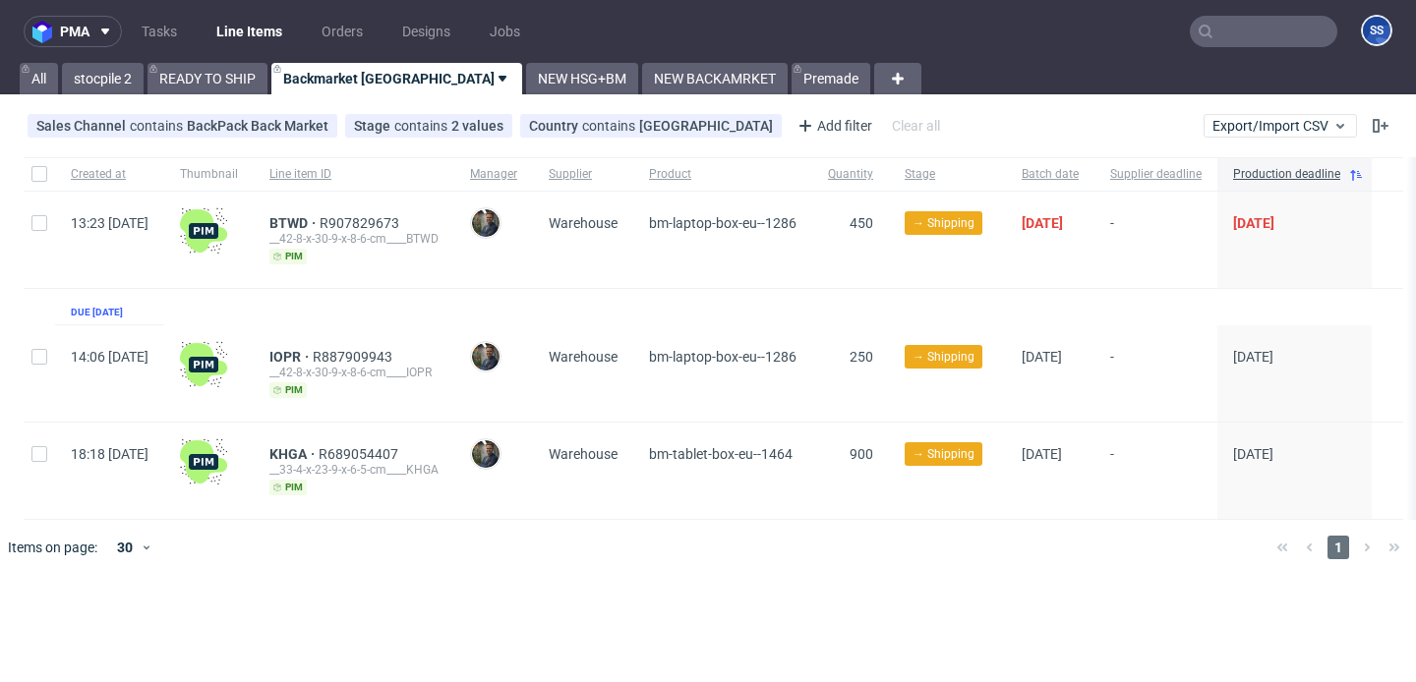
scroll to position [0, 78]
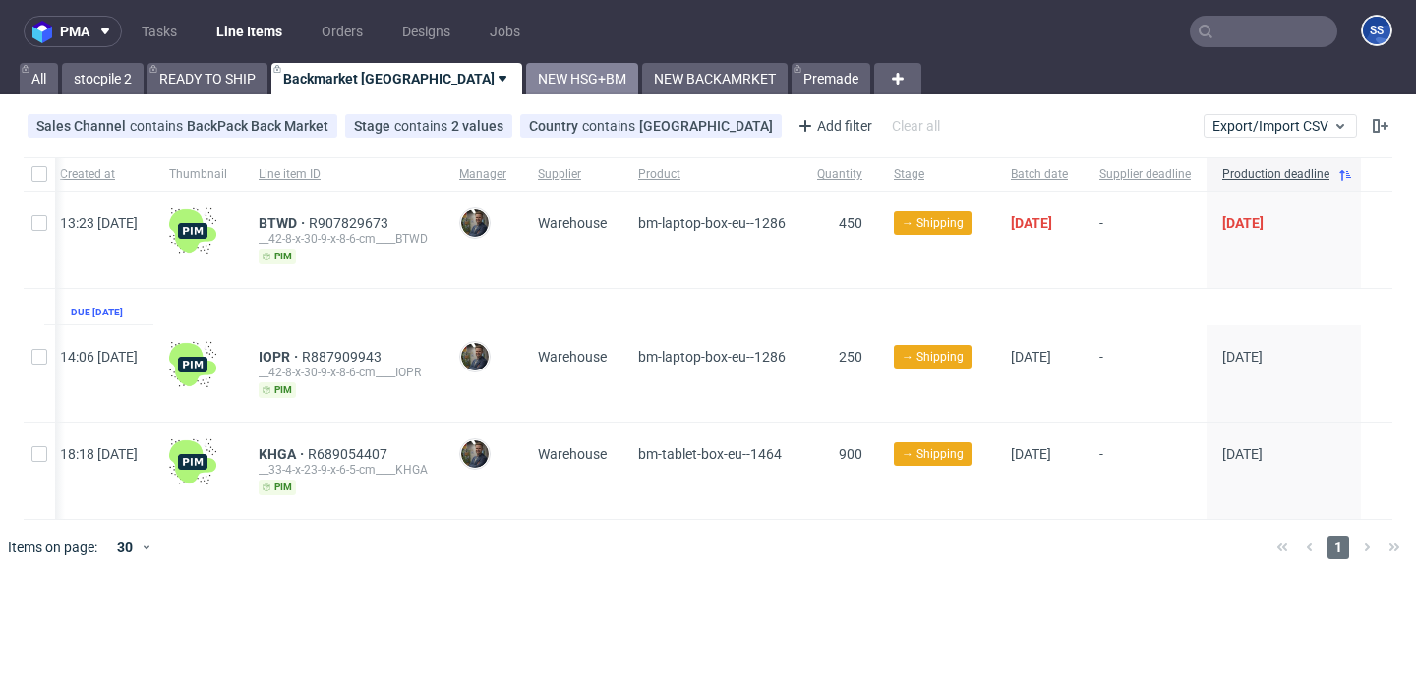
click at [526, 91] on link "NEW HSG+BM" at bounding box center [582, 78] width 112 height 31
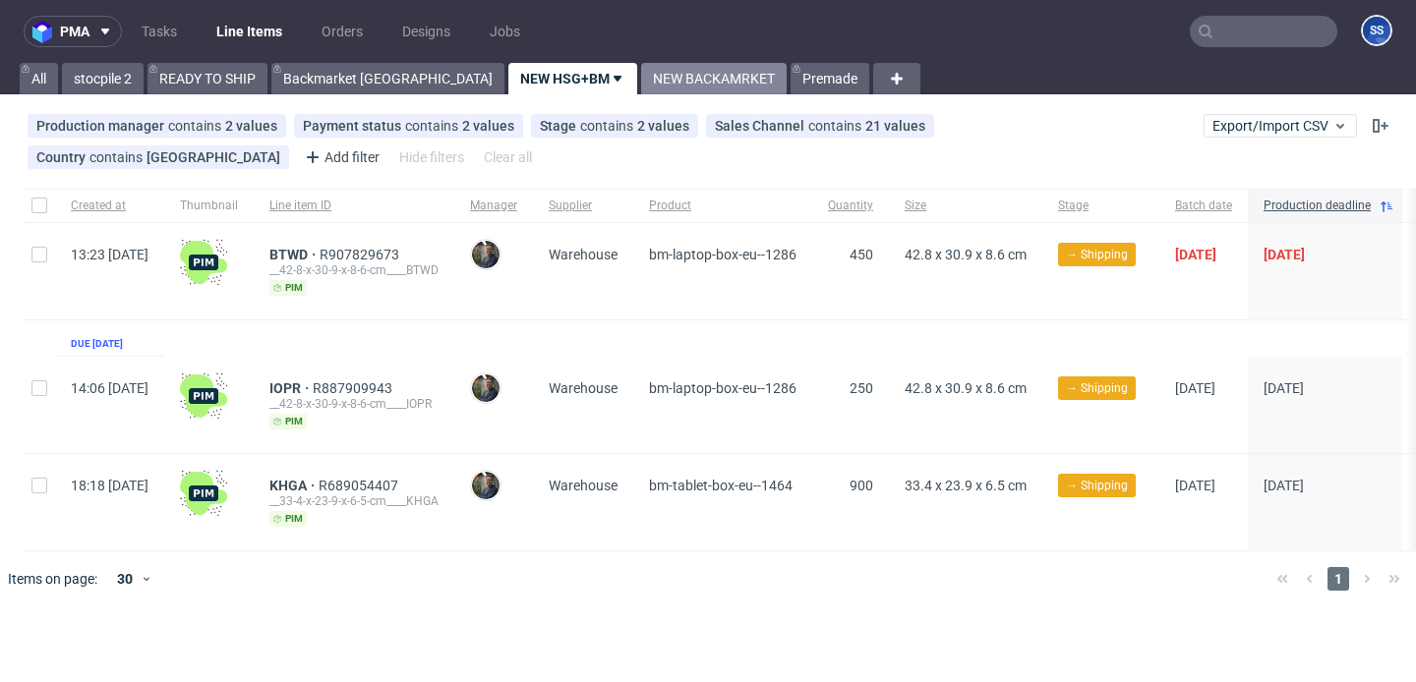
click at [641, 85] on link "NEW BACKAMRKET" at bounding box center [714, 78] width 146 height 31
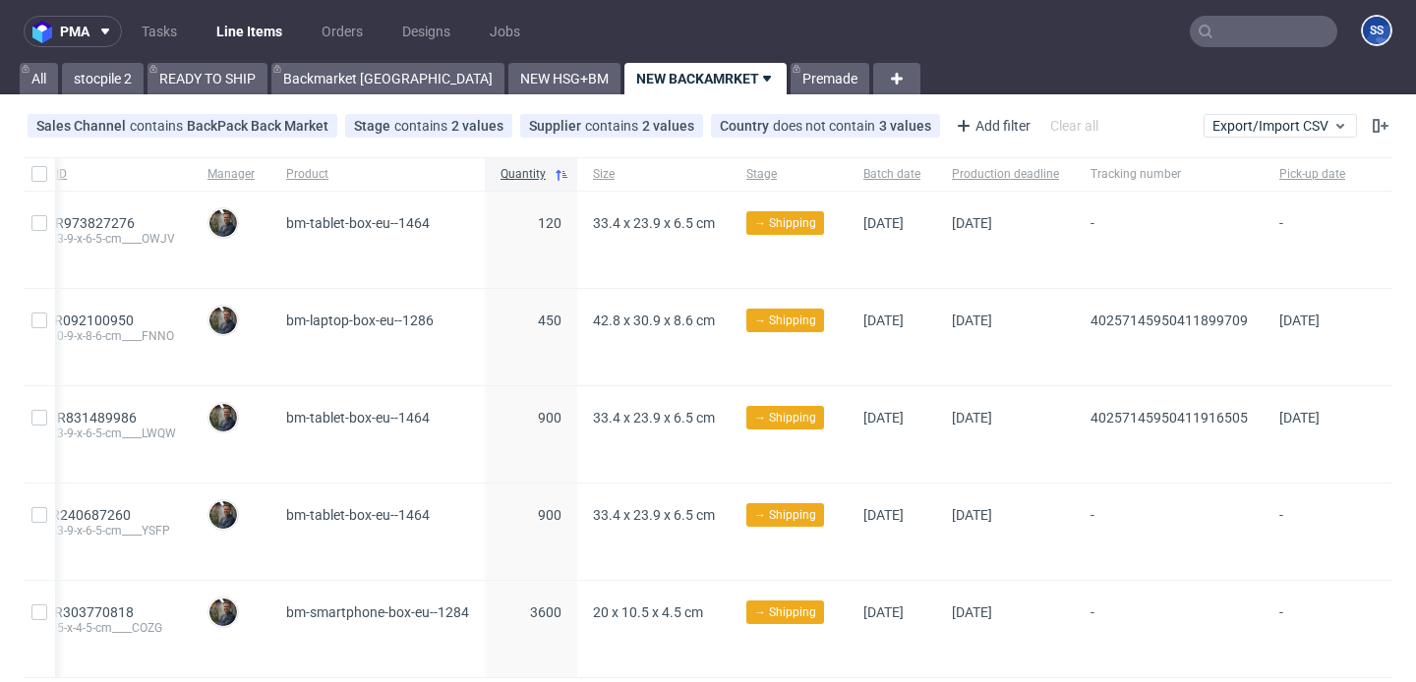
scroll to position [57, 0]
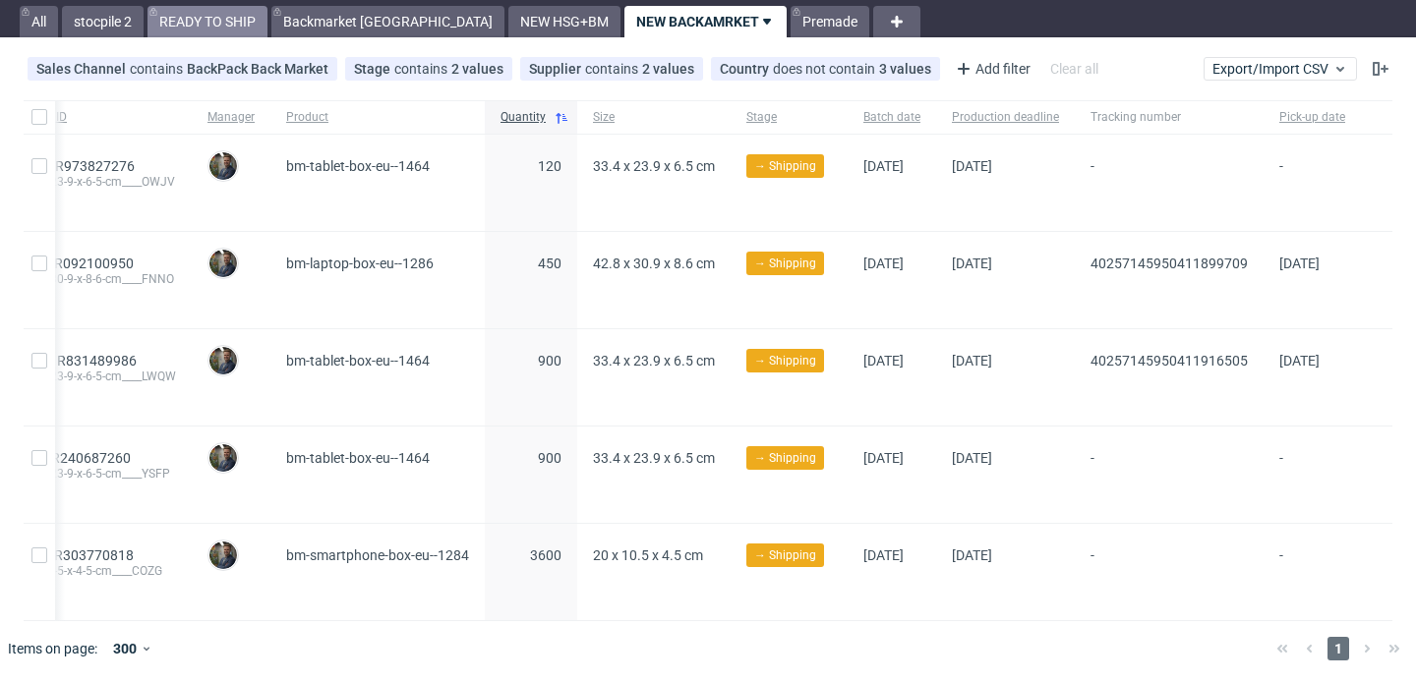
click at [190, 14] on link "READY TO SHIP" at bounding box center [208, 21] width 120 height 31
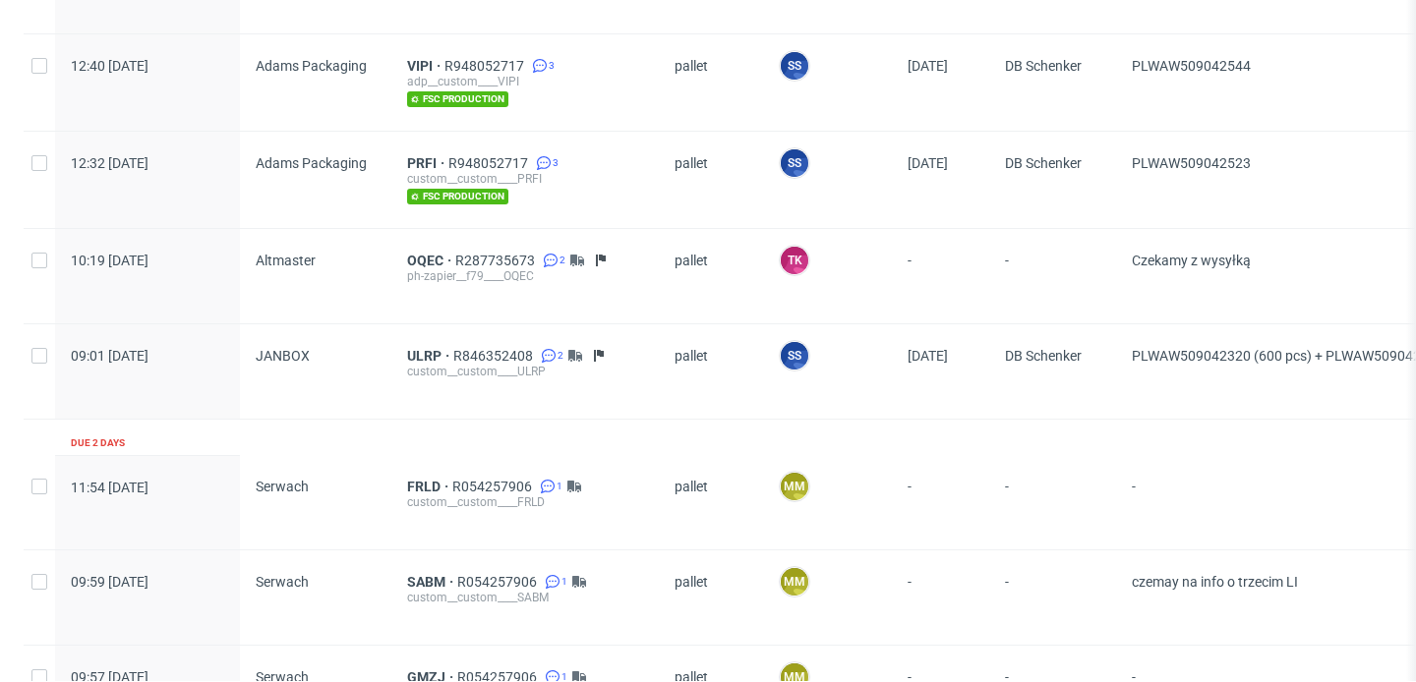
scroll to position [964, 0]
